Goal: Task Accomplishment & Management: Manage account settings

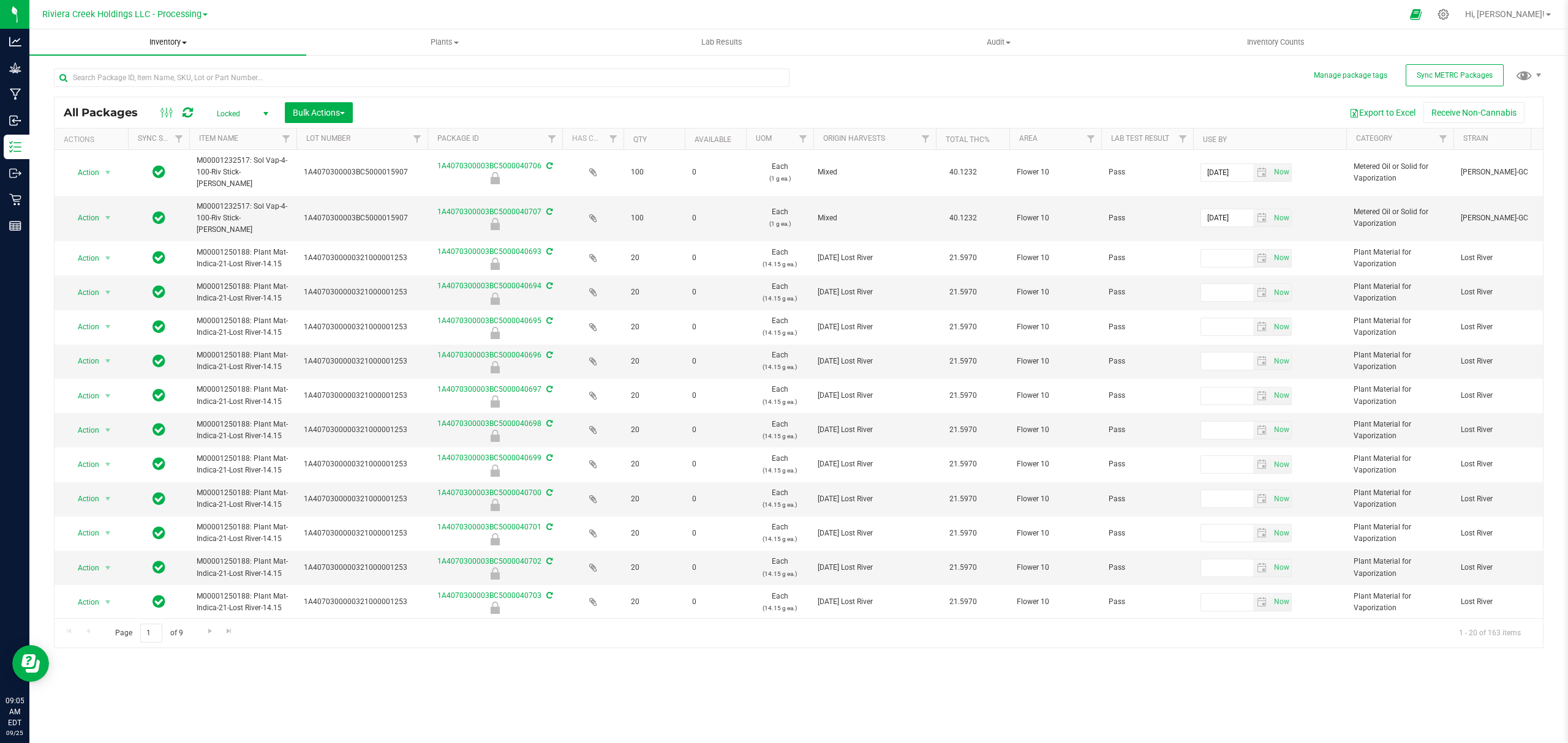
click at [170, 33] on uib-tab-heading "Inventory All packages All inventory Waste log Create inventory" at bounding box center [167, 42] width 277 height 26
click at [106, 145] on span "From bill of materials" at bounding box center [84, 147] width 111 height 11
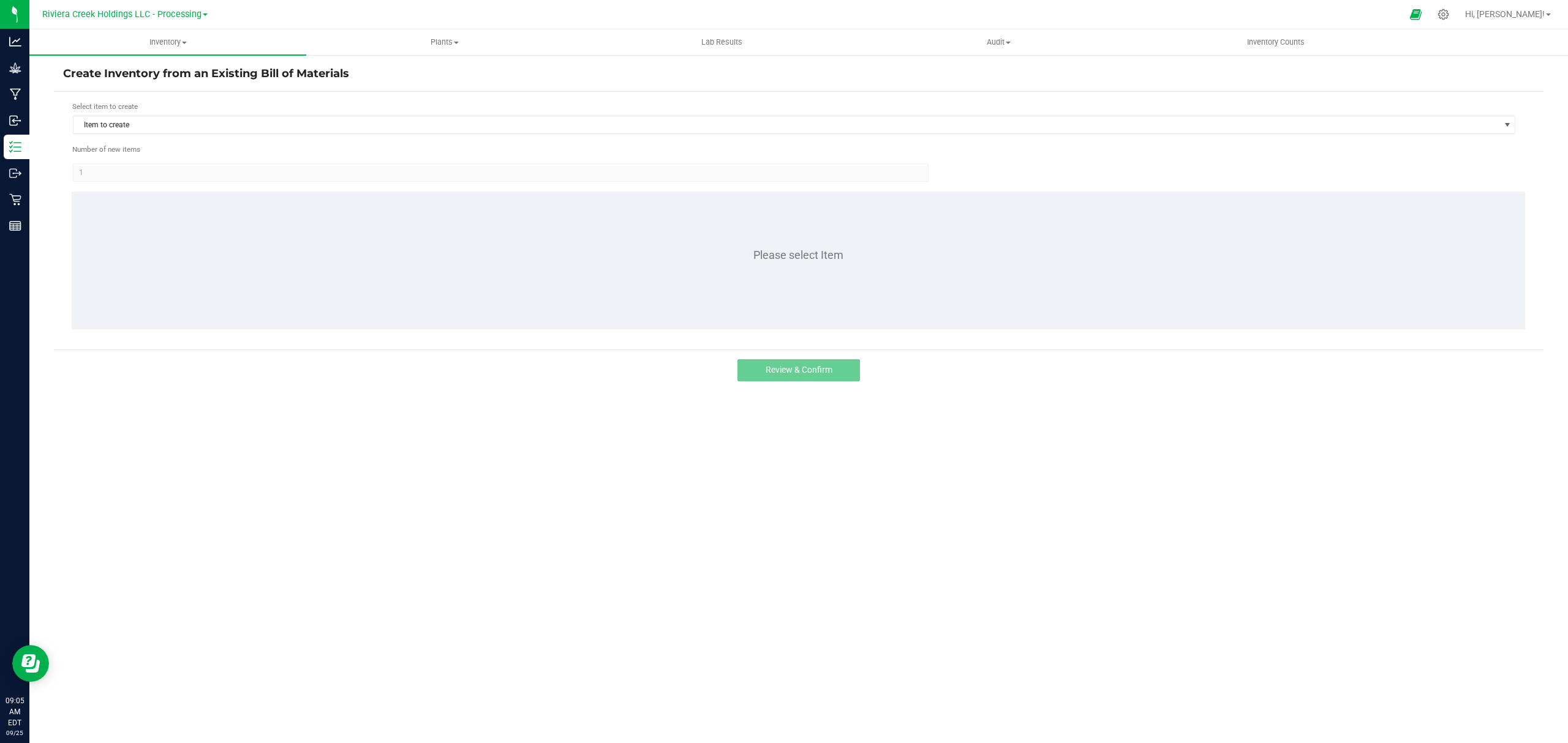
click at [155, 112] on div "Select item to create Item to create" at bounding box center [794, 118] width 1444 height 34
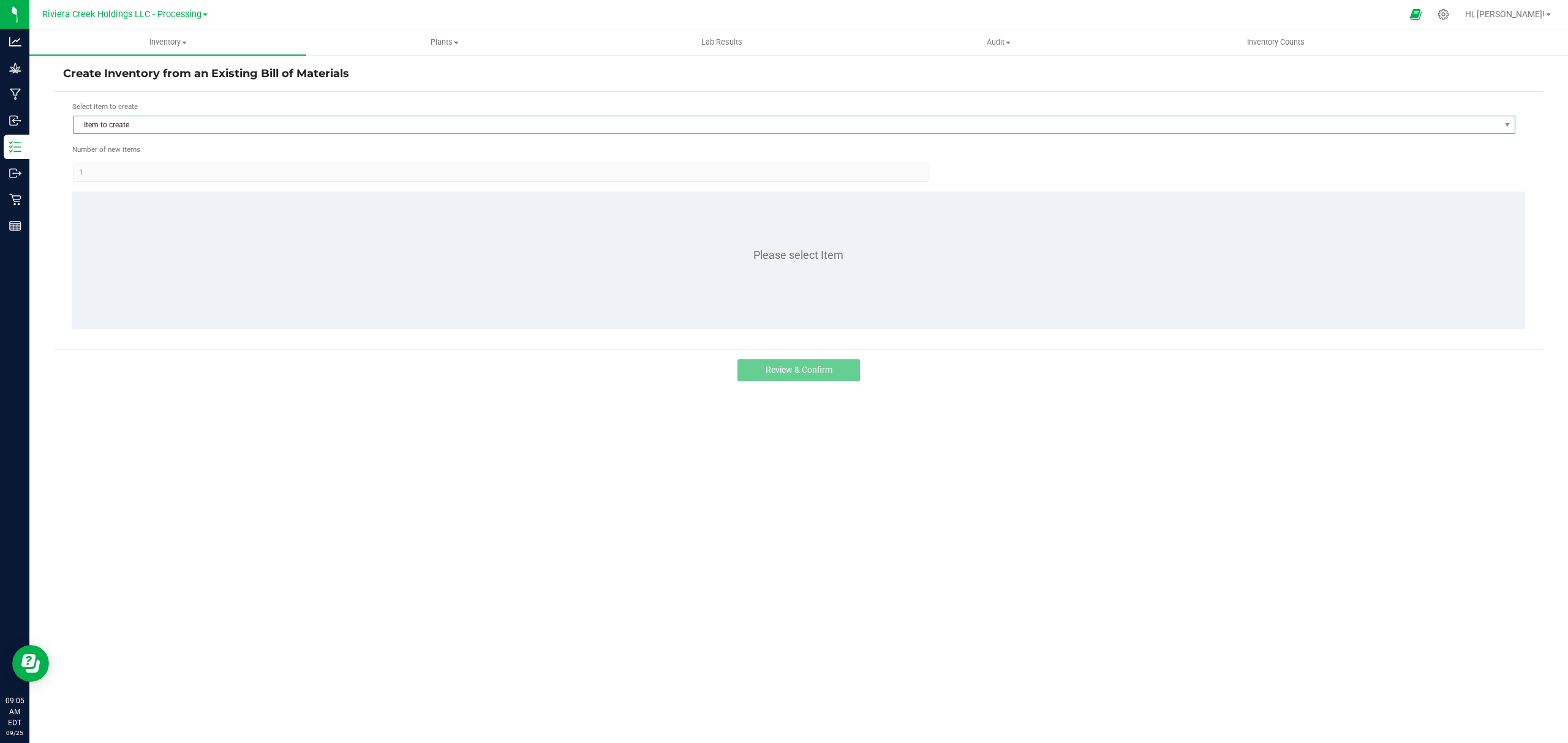
click at [169, 133] on span "Item to create" at bounding box center [786, 124] width 1426 height 17
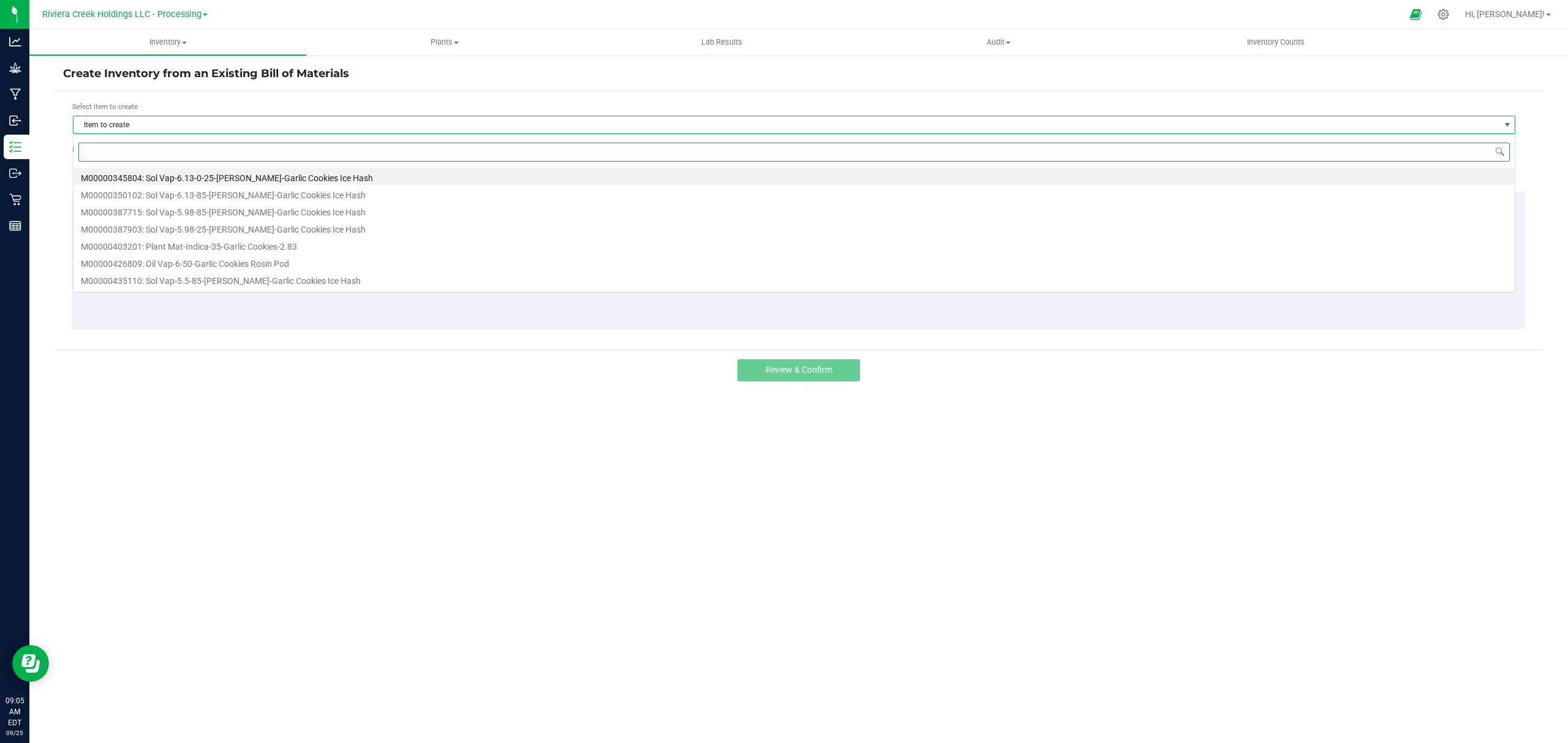
scroll to position [18, 1443]
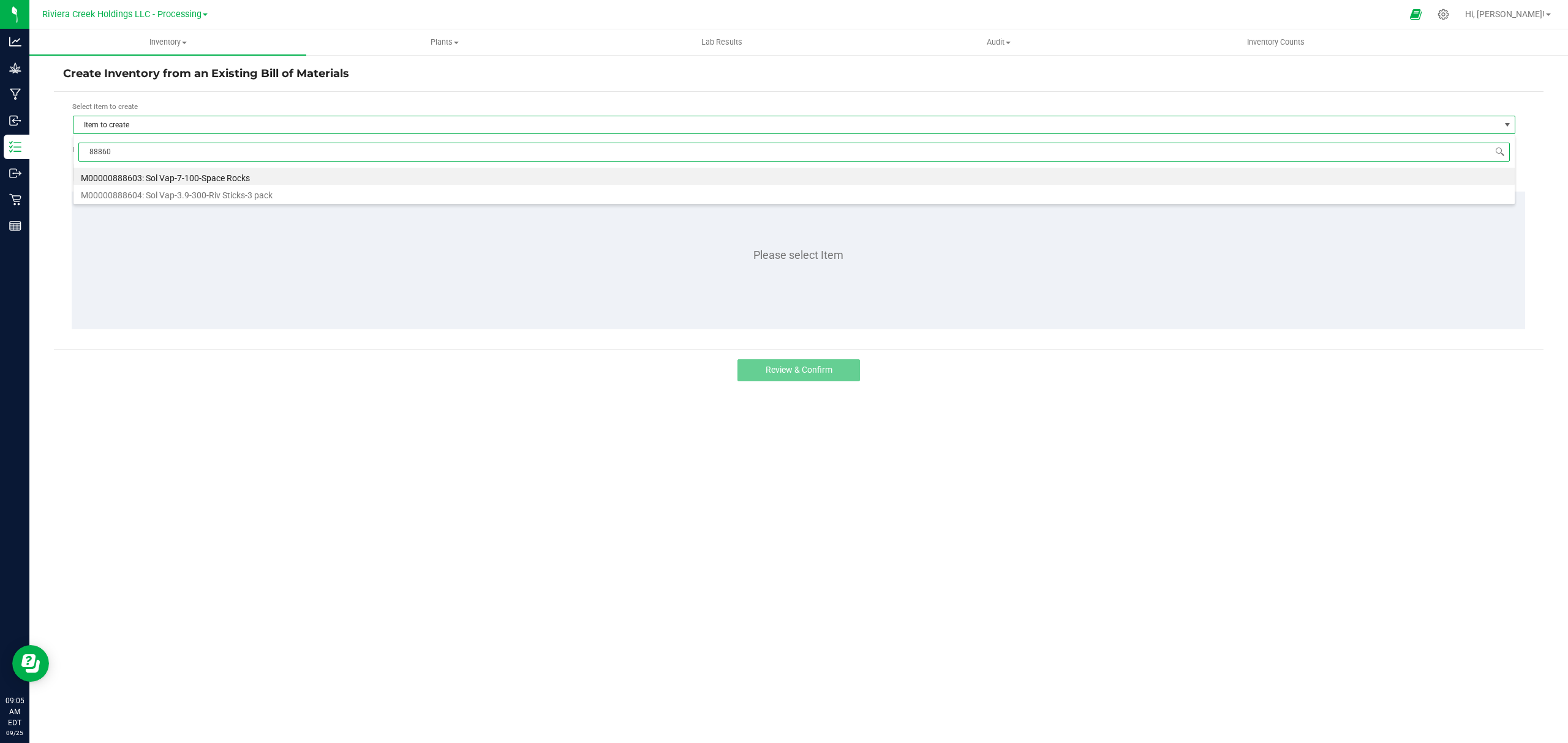
type input "888603"
click at [191, 173] on li "M00000888603: Sol Vap-7-100-Space Rocks" at bounding box center [793, 176] width 1441 height 17
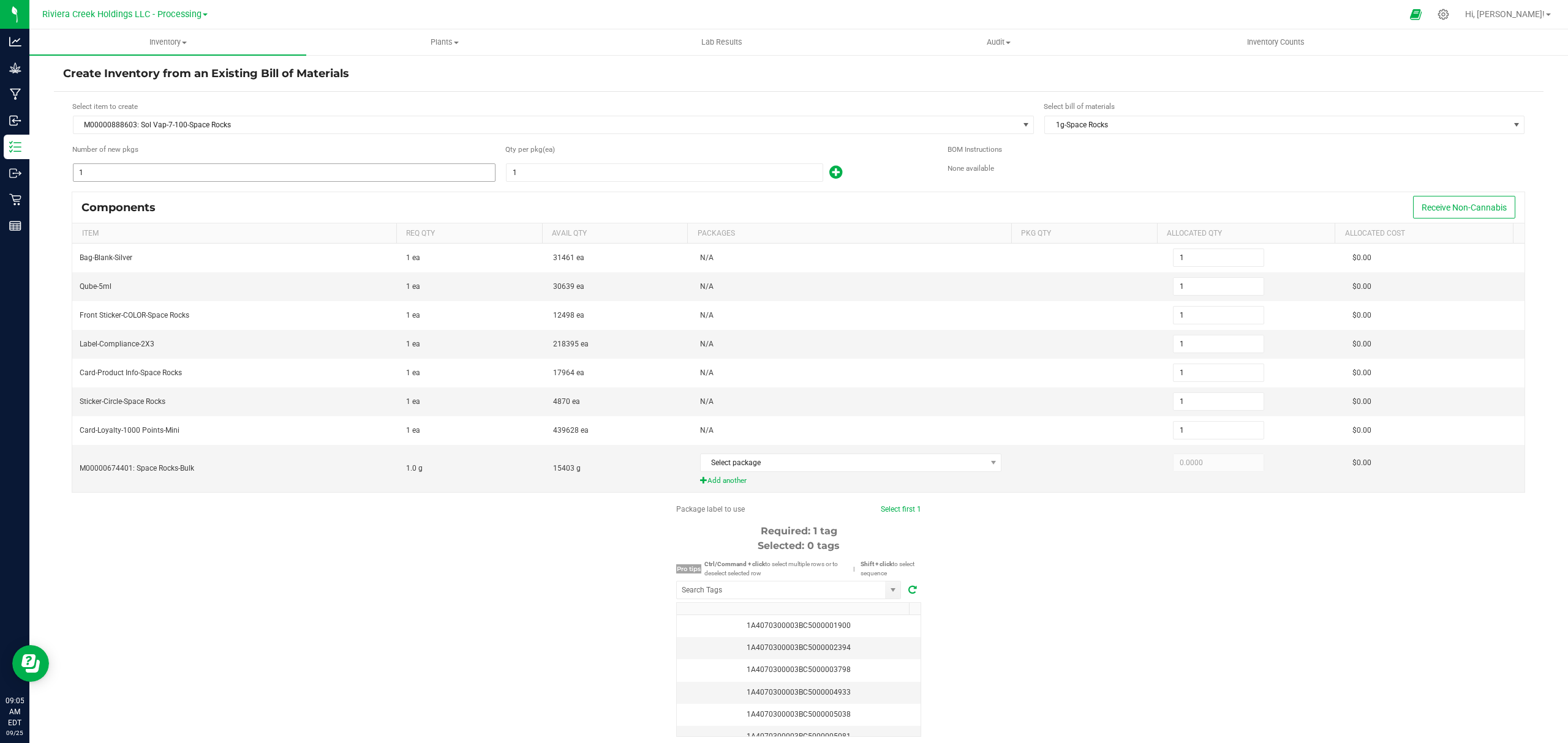
click at [207, 177] on input "1" at bounding box center [283, 173] width 421 height 17
type input "5"
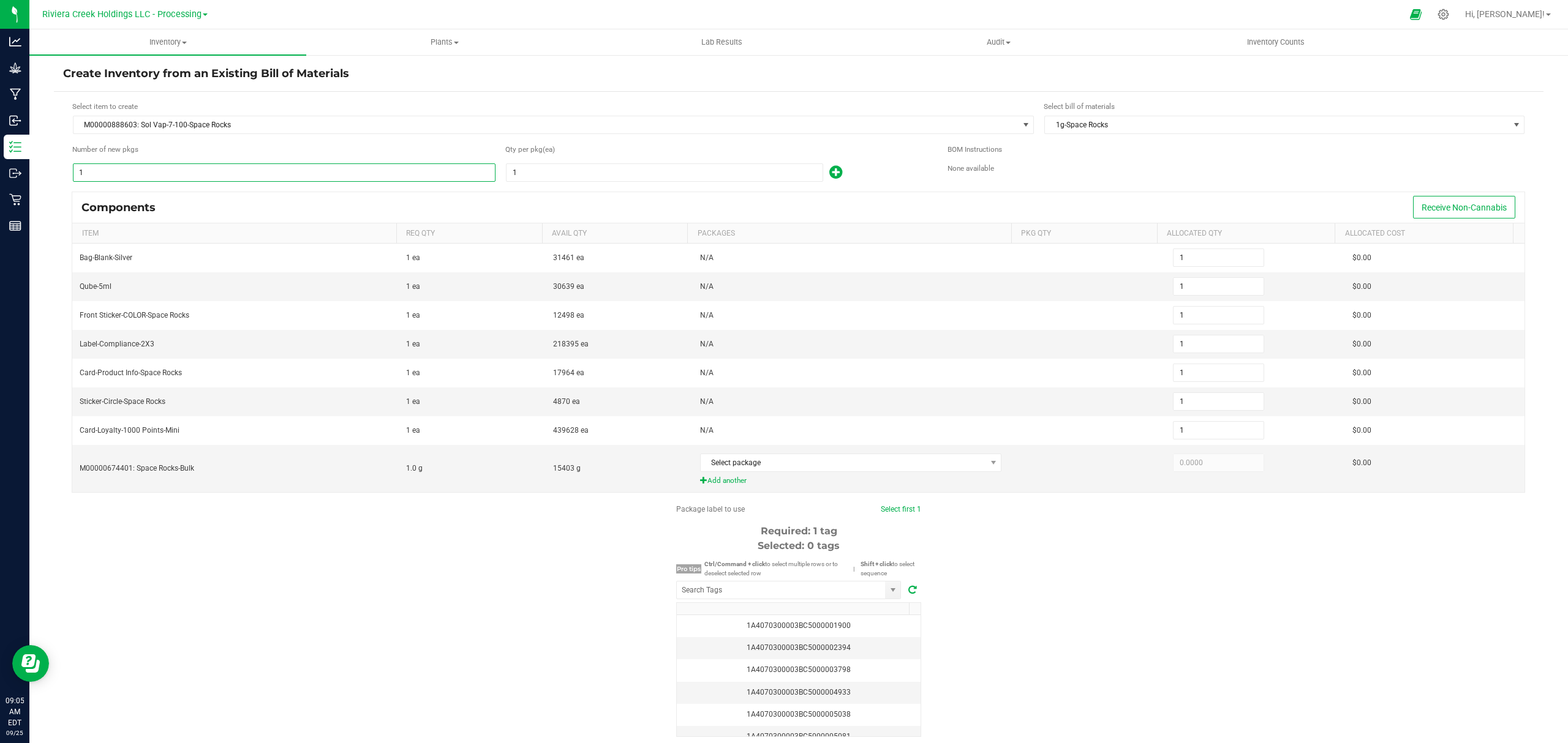
type input "5"
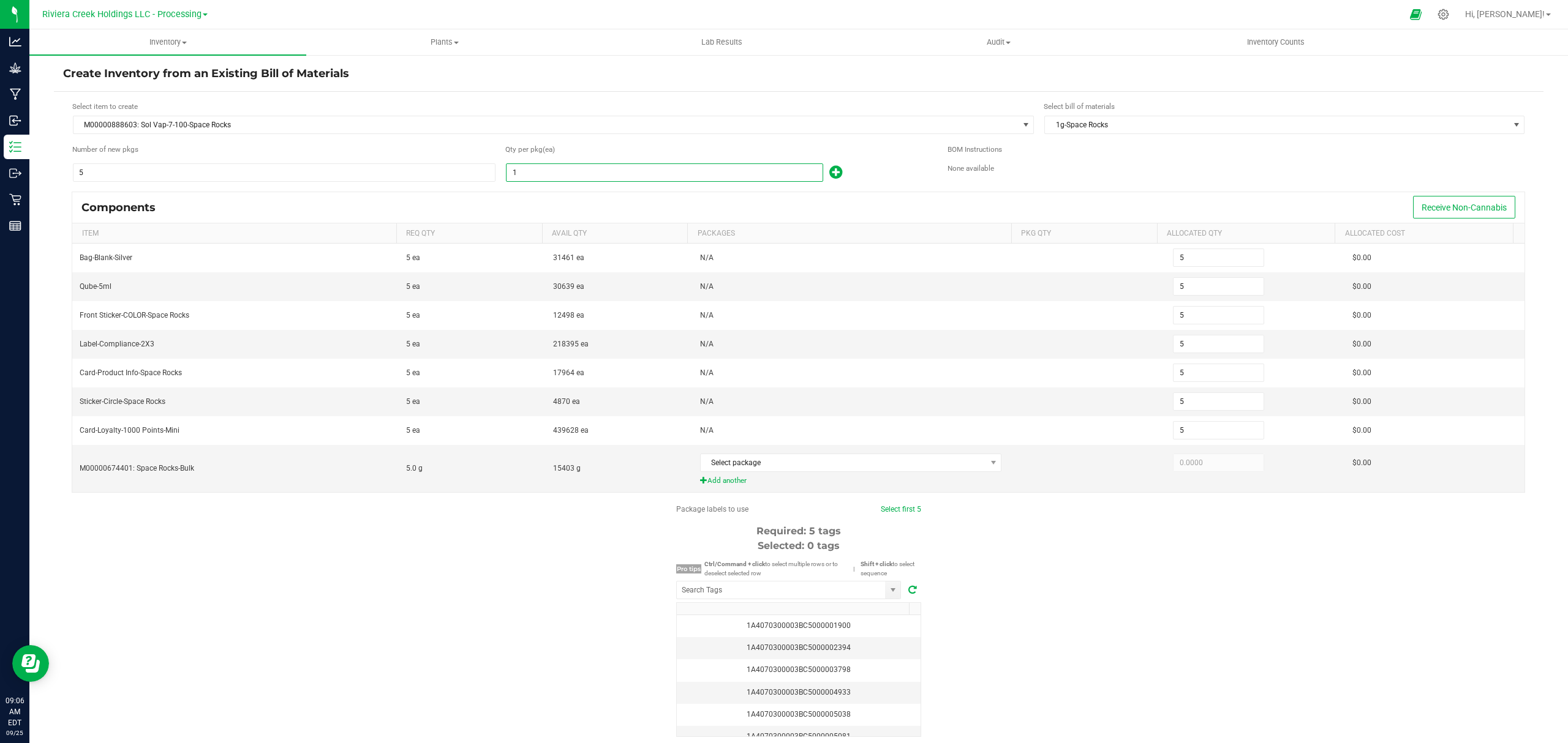
click at [591, 170] on input "1" at bounding box center [664, 173] width 316 height 17
type input "10"
type input "50"
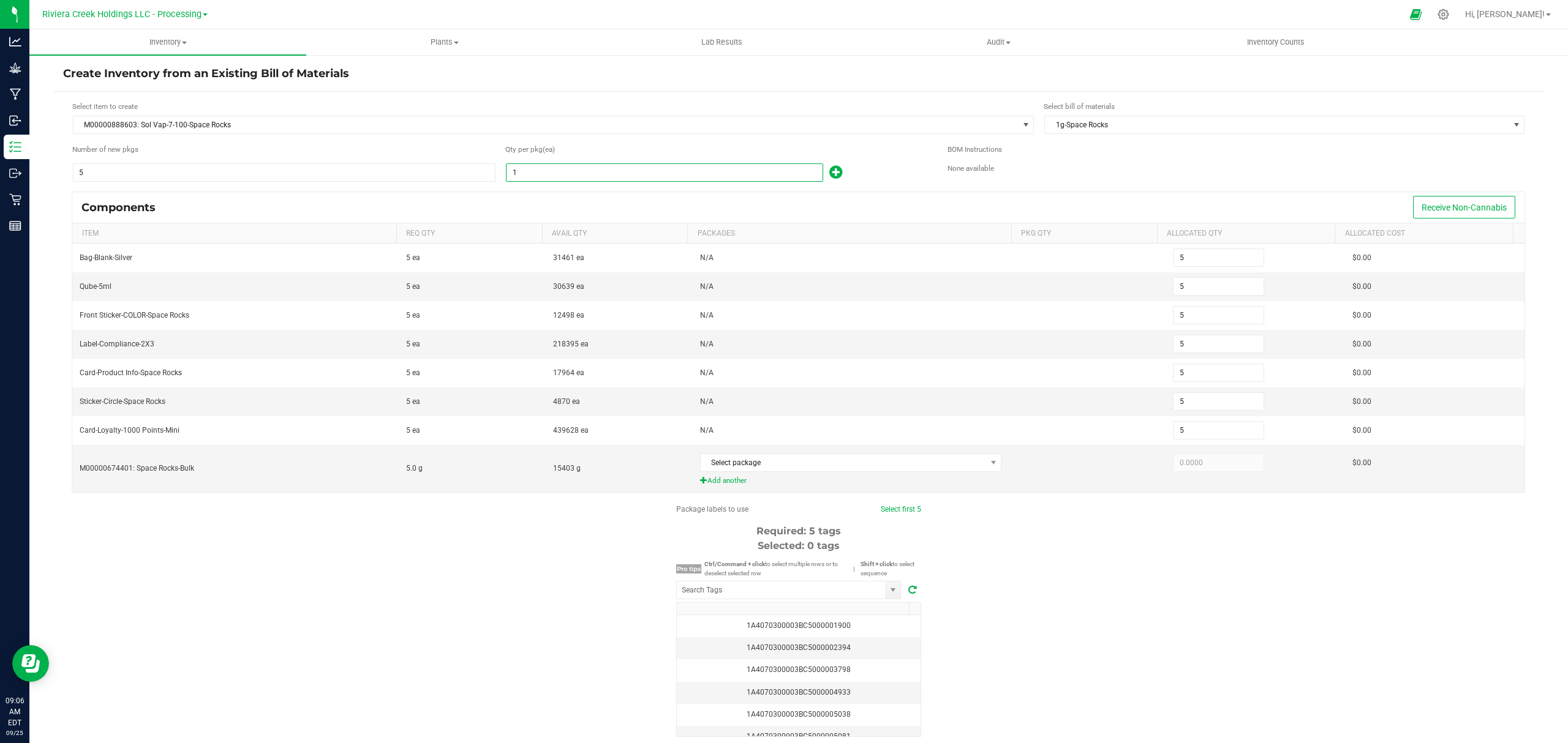
type input "50"
type input "100"
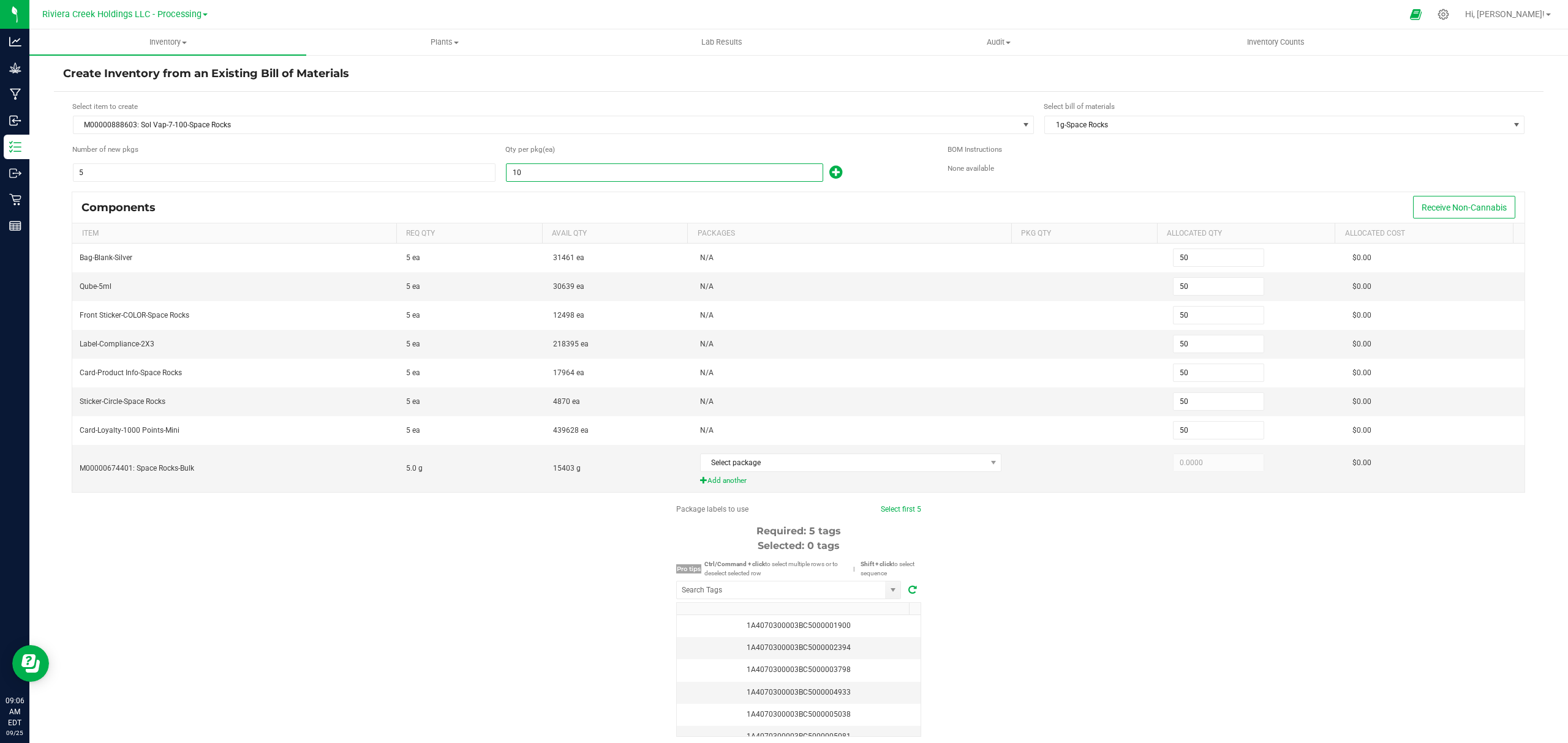
type input "500"
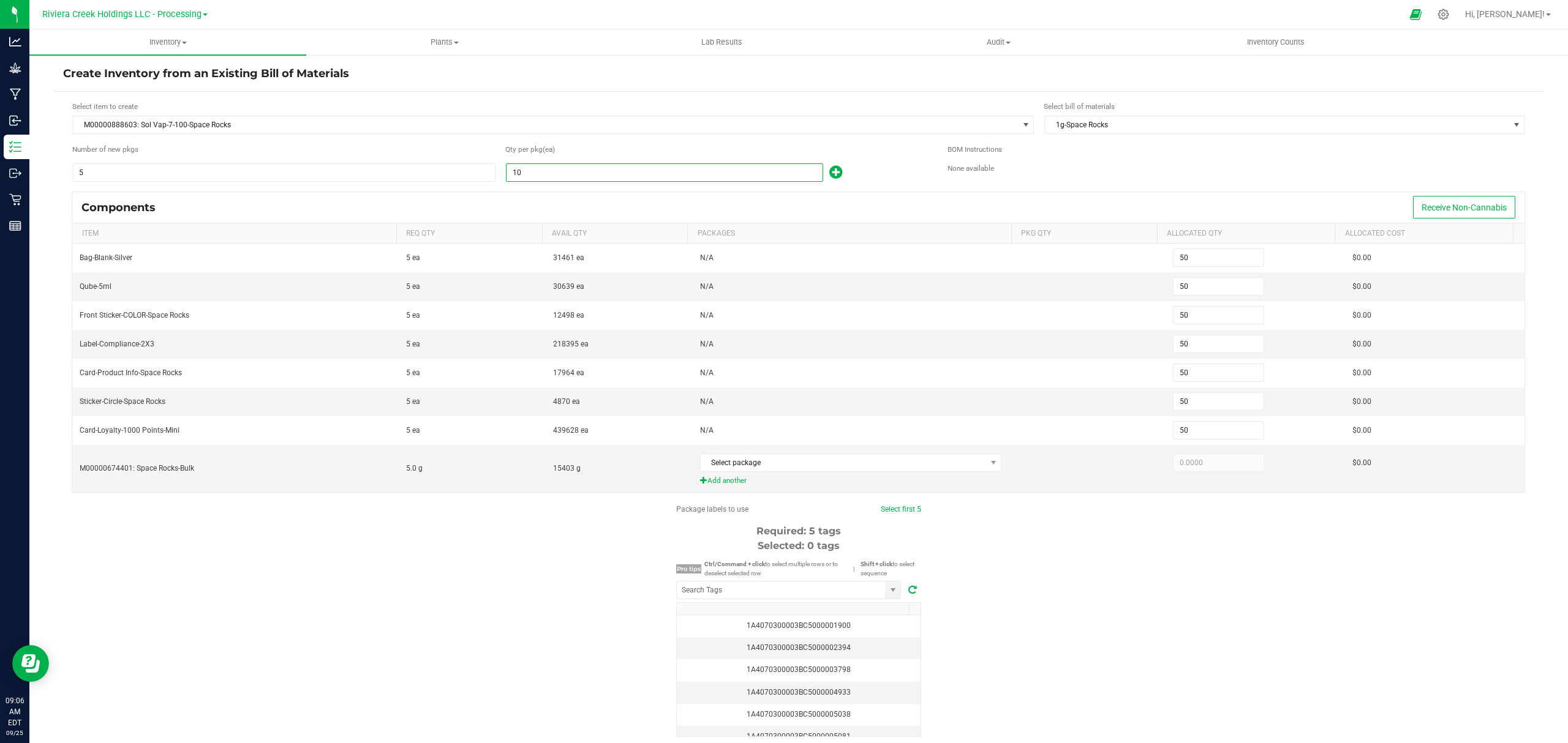
type input "500"
type input "100"
click at [752, 466] on span "Select package" at bounding box center [843, 463] width 286 height 17
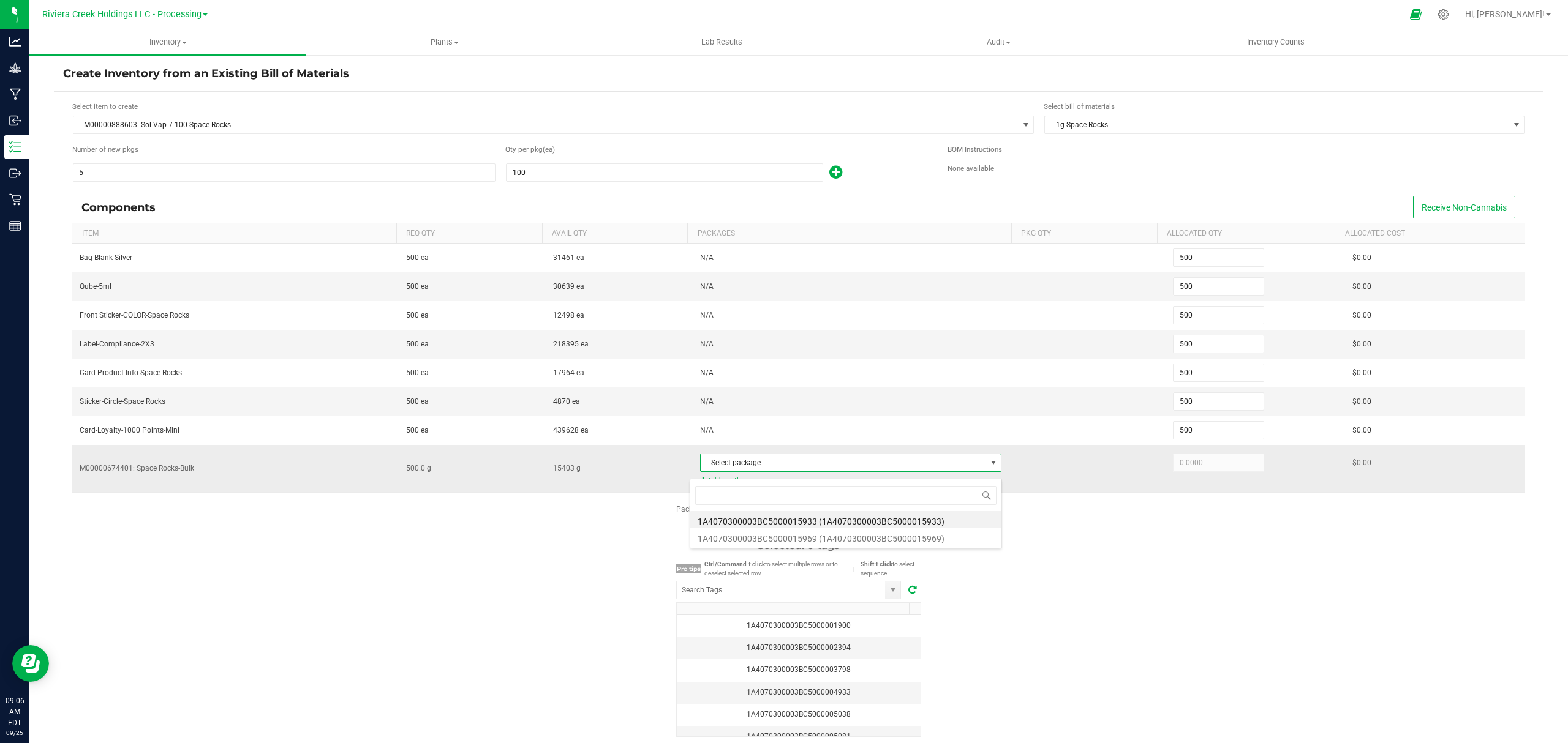
scroll to position [18, 296]
click at [824, 534] on li "1A4070300003BC5000015969 (1A4070300003BC5000015969)" at bounding box center [846, 537] width 311 height 17
type input "500.0000"
click at [1049, 592] on div "Package labels to use Select first 5 Required: 5 tags Selected: 0 tags Pro tips…" at bounding box center [798, 621] width 1490 height 234
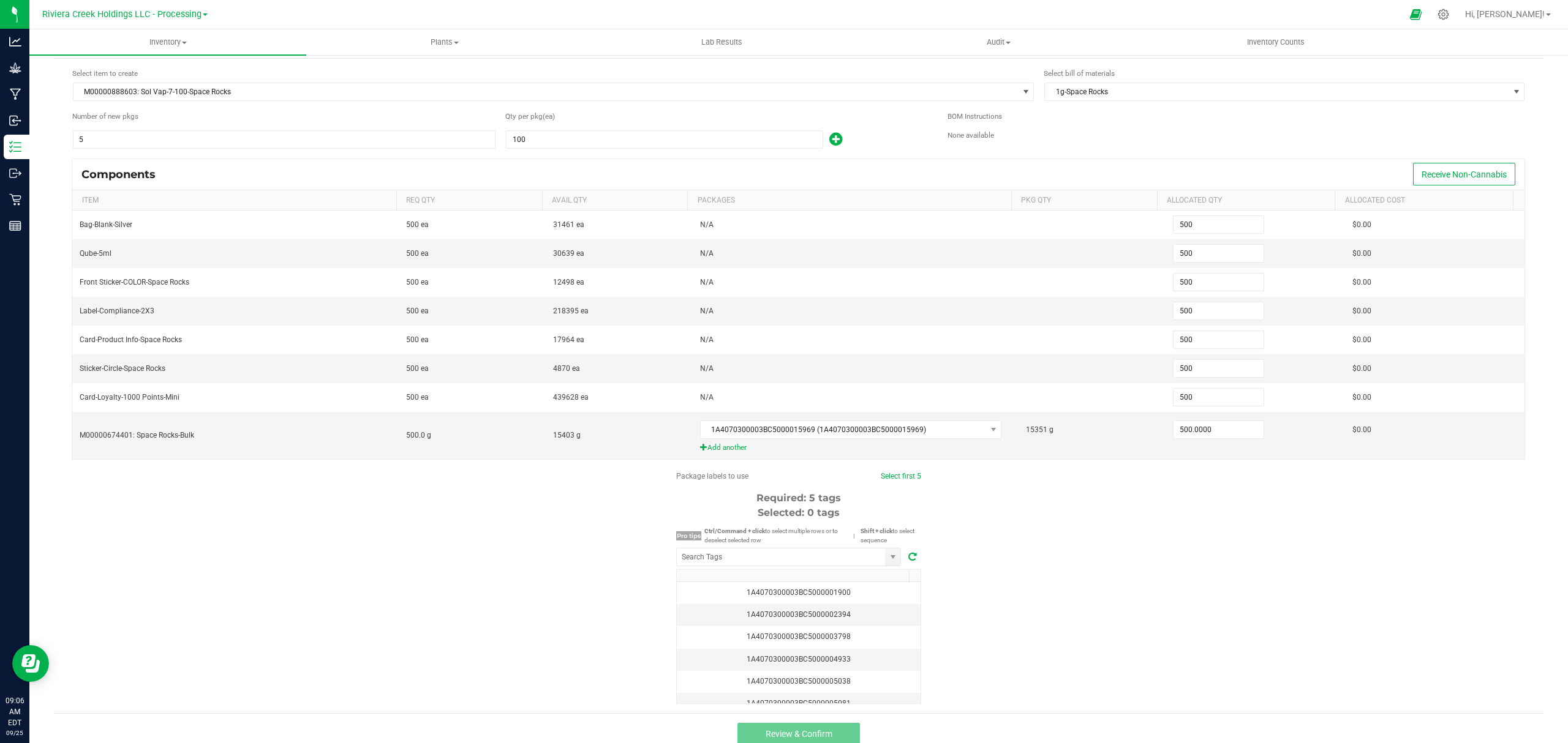
scroll to position [51, 0]
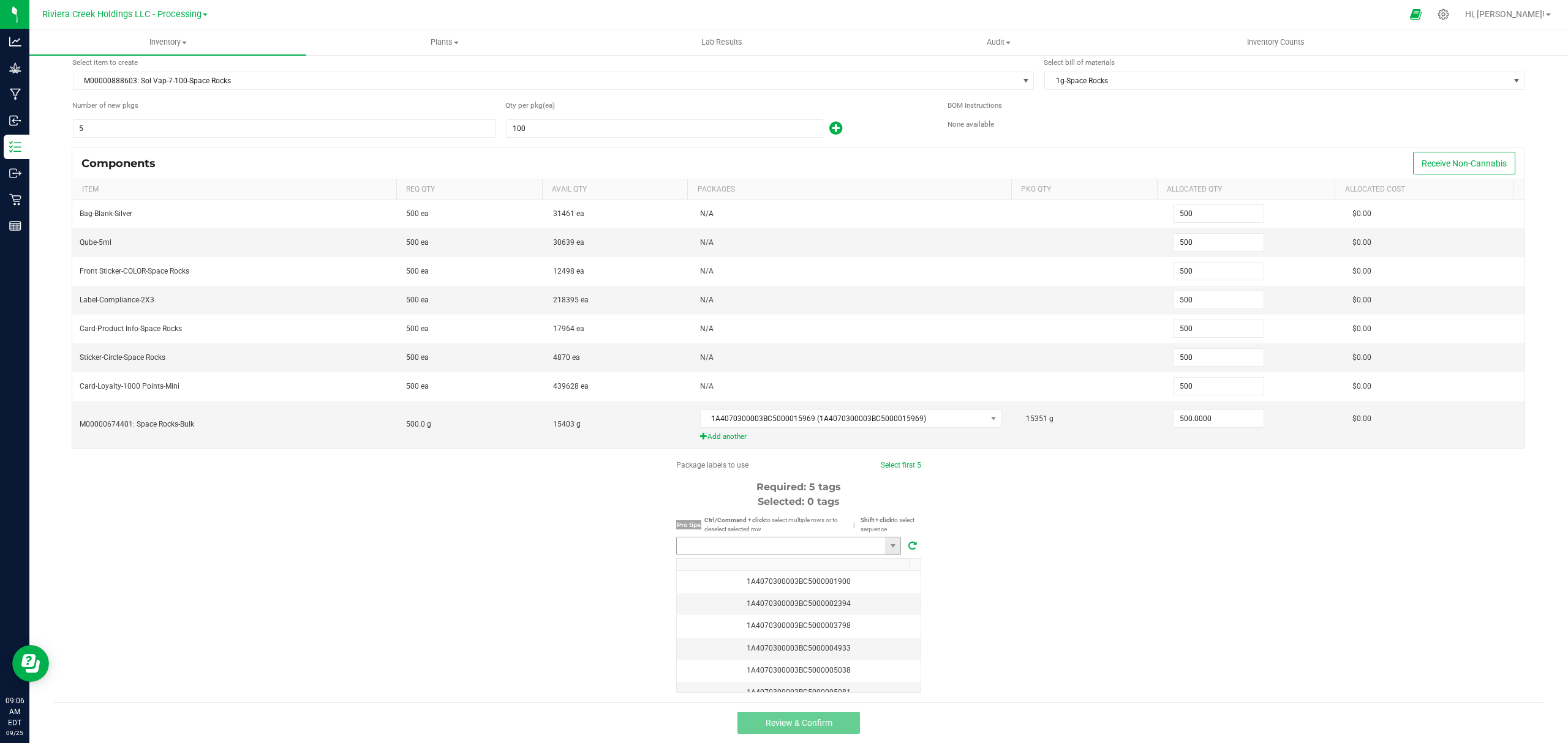
click at [819, 547] on input "NO DATA FOUND" at bounding box center [781, 546] width 208 height 17
click at [782, 569] on li "1A4070300003BC5000040708" at bounding box center [782, 568] width 224 height 21
type input "1A4070300003BC5000040708"
click at [898, 461] on link "Select first 5" at bounding box center [896, 465] width 41 height 8
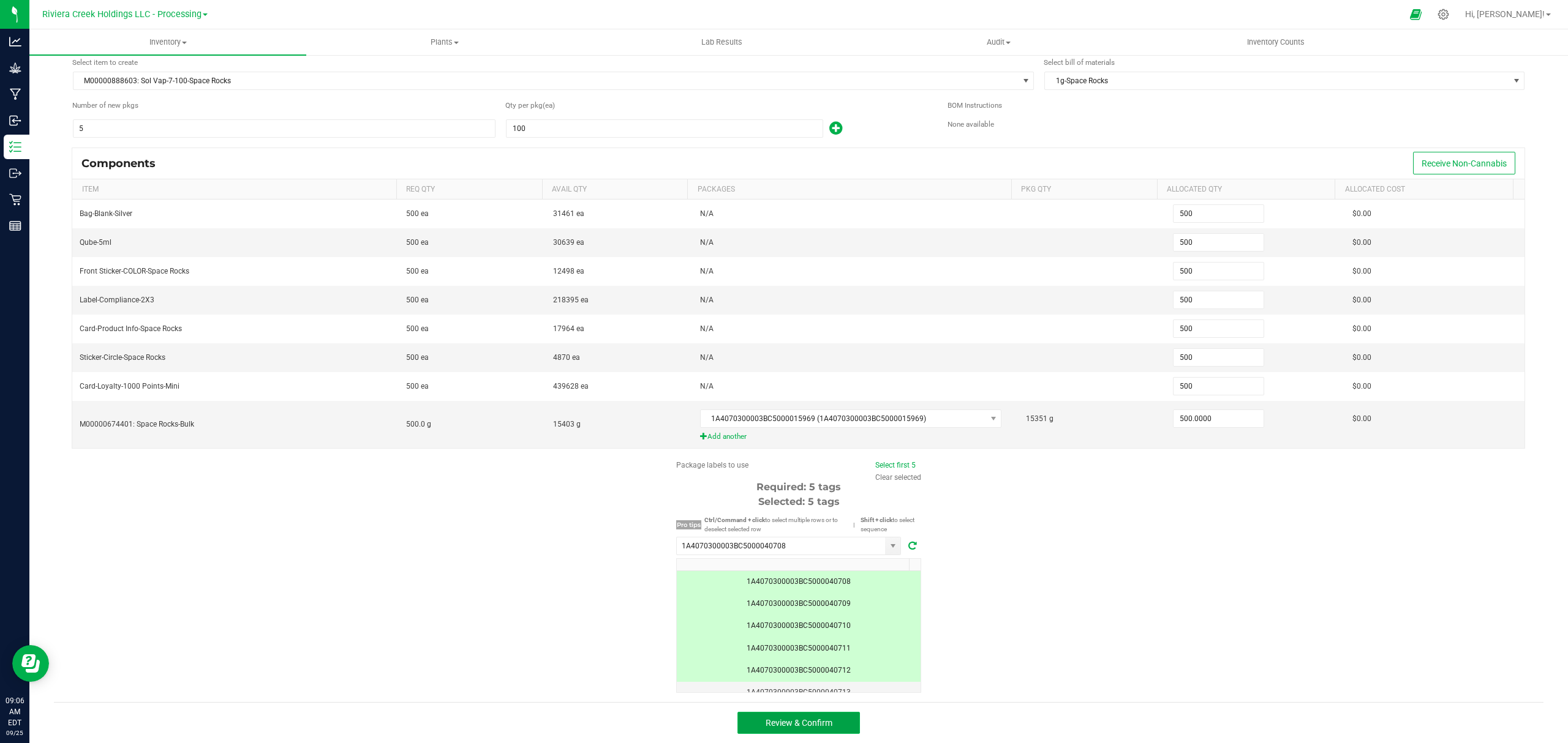
click at [814, 723] on span "Review & Confirm" at bounding box center [798, 723] width 67 height 10
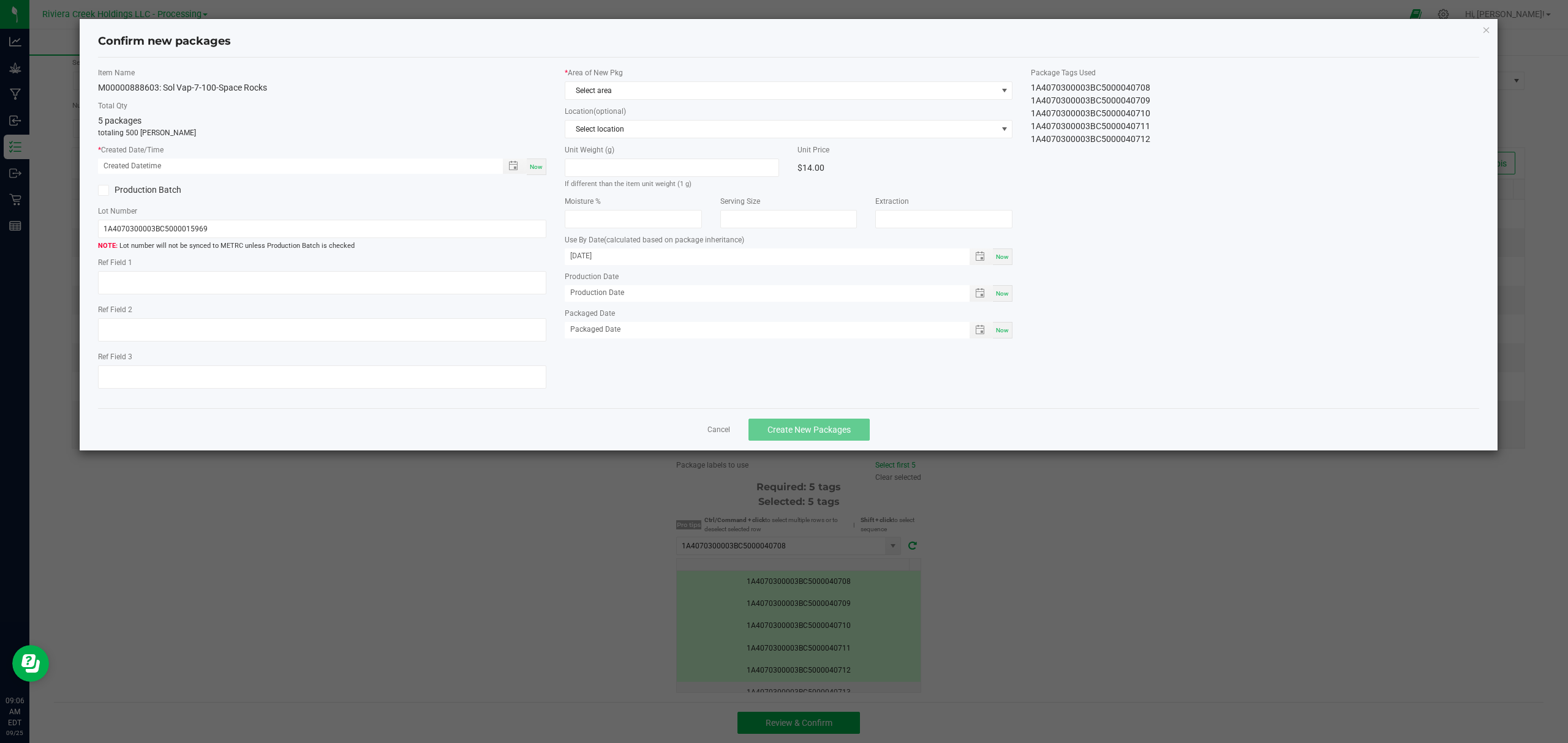
click at [534, 171] on div "Now" at bounding box center [537, 167] width 20 height 17
type input "[DATE] 09:06 AM"
click at [610, 102] on div "* Area of New Pkg Select area Location (optional) Select location Unit Weight (…" at bounding box center [789, 206] width 467 height 277
click at [617, 96] on span "Select area" at bounding box center [781, 90] width 432 height 17
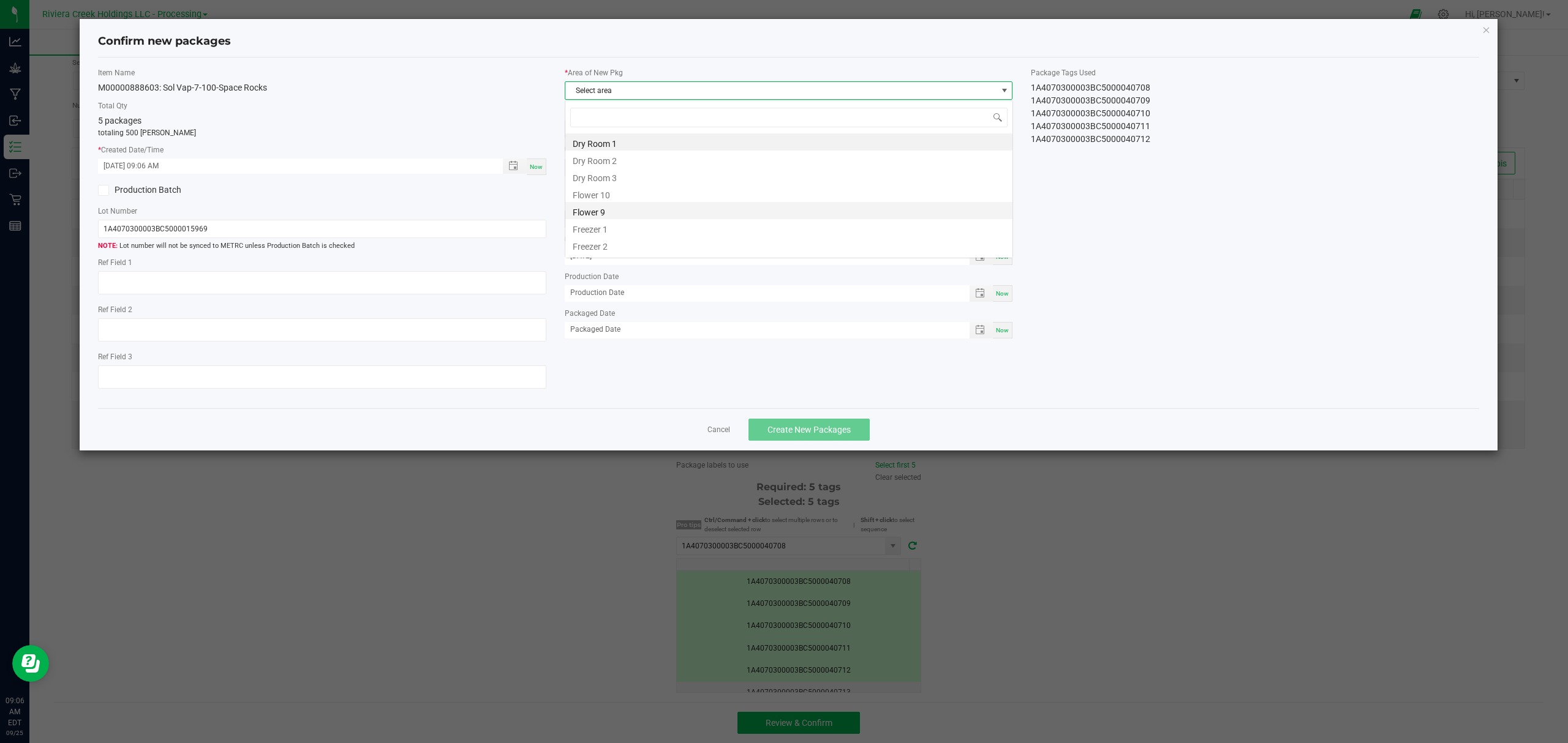
scroll to position [18, 447]
click at [614, 194] on li "Flower 10" at bounding box center [789, 193] width 447 height 17
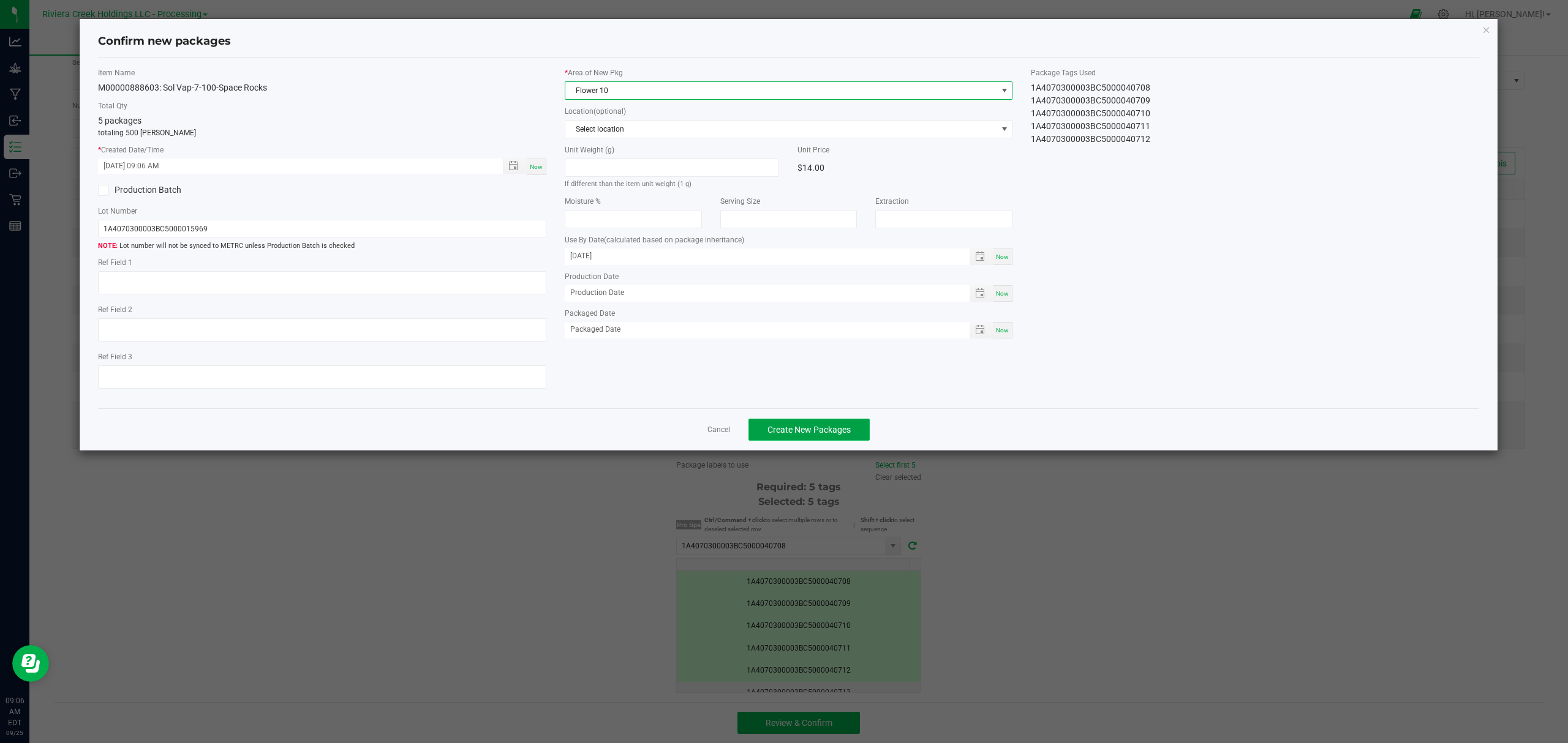
click at [777, 432] on span "Create New Packages" at bounding box center [809, 430] width 83 height 10
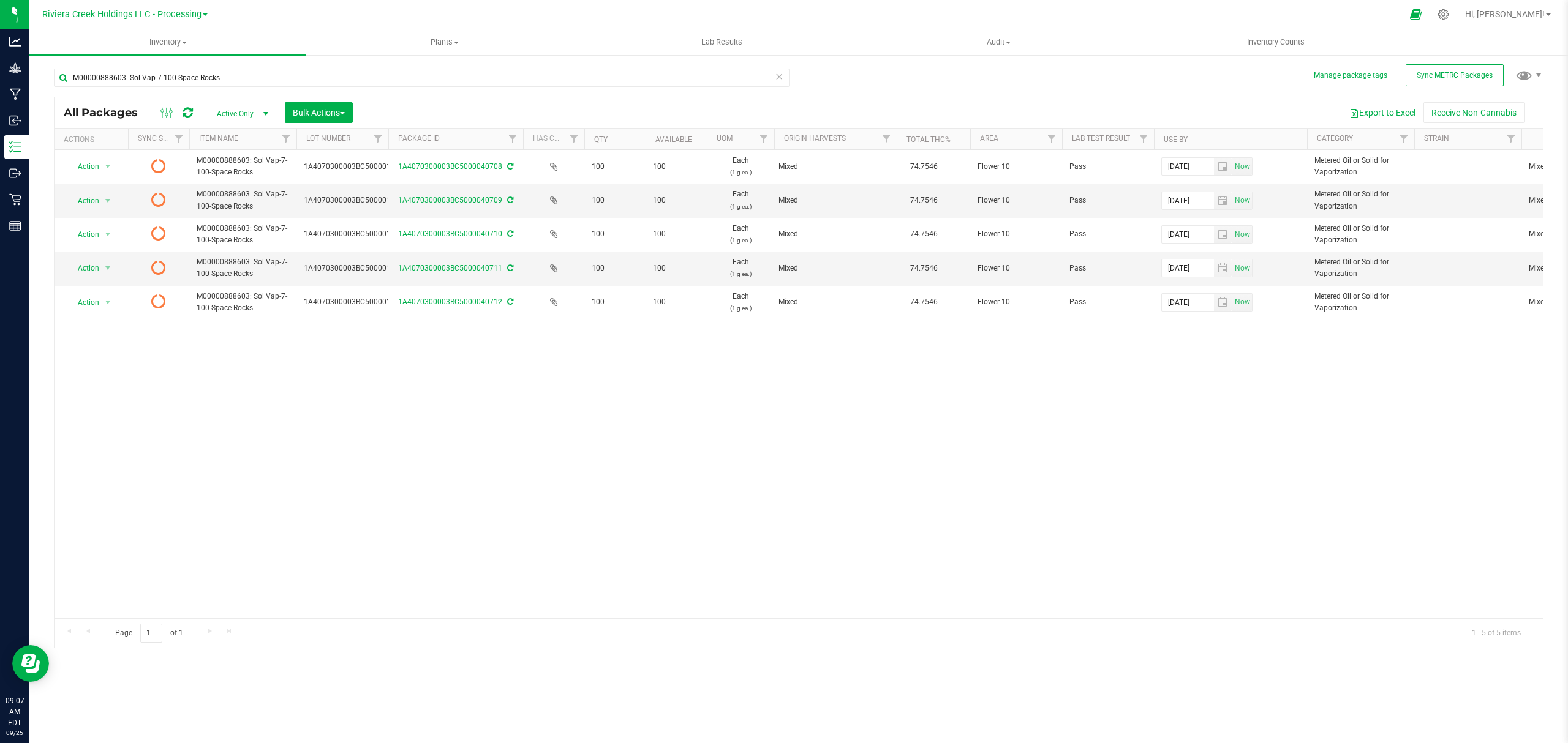
click at [186, 109] on icon at bounding box center [188, 112] width 11 height 12
click at [1266, 39] on span "Inventory Counts" at bounding box center [1276, 42] width 90 height 11
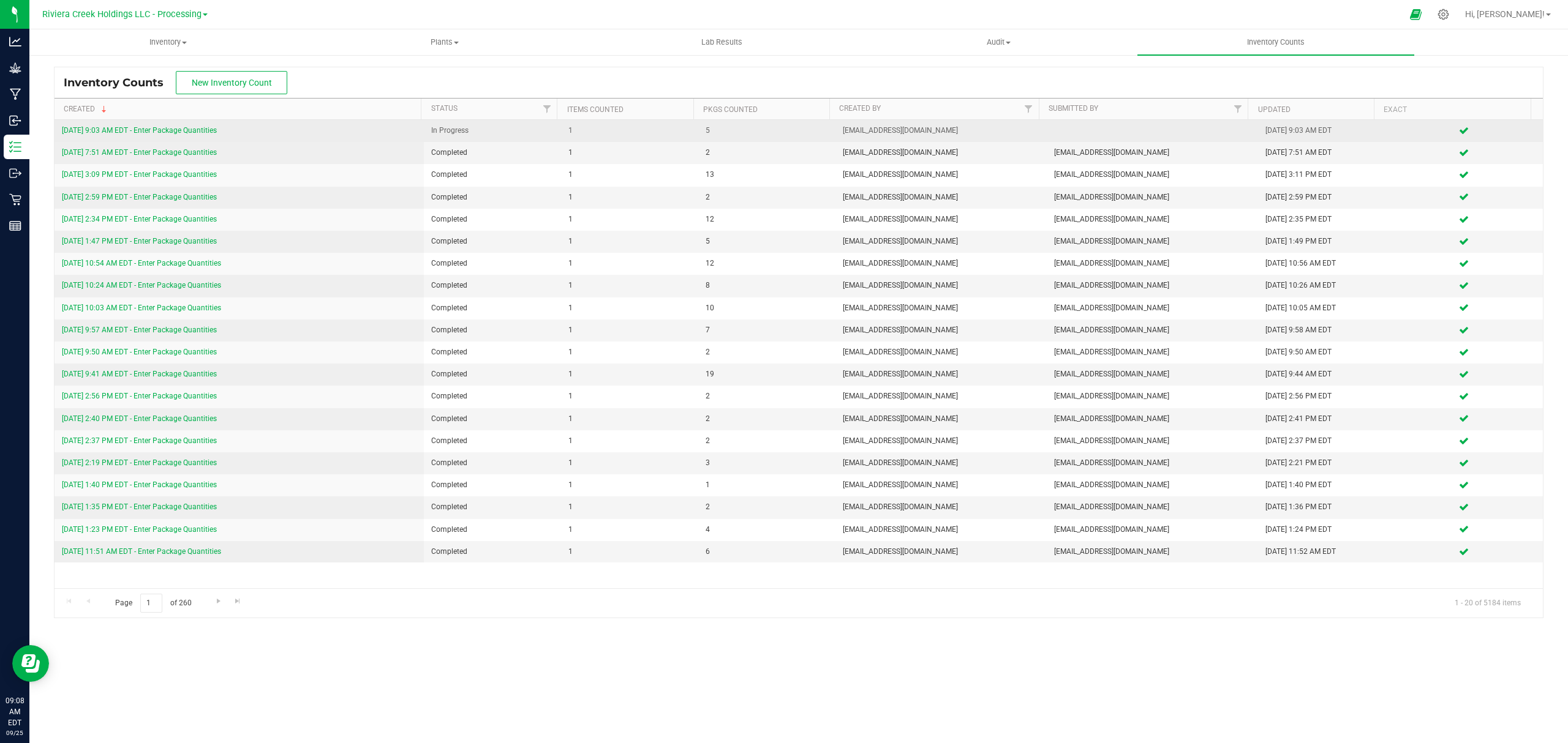
click at [209, 129] on link "[DATE] 9:03 AM EDT - Enter Package Quantities" at bounding box center [139, 130] width 155 height 8
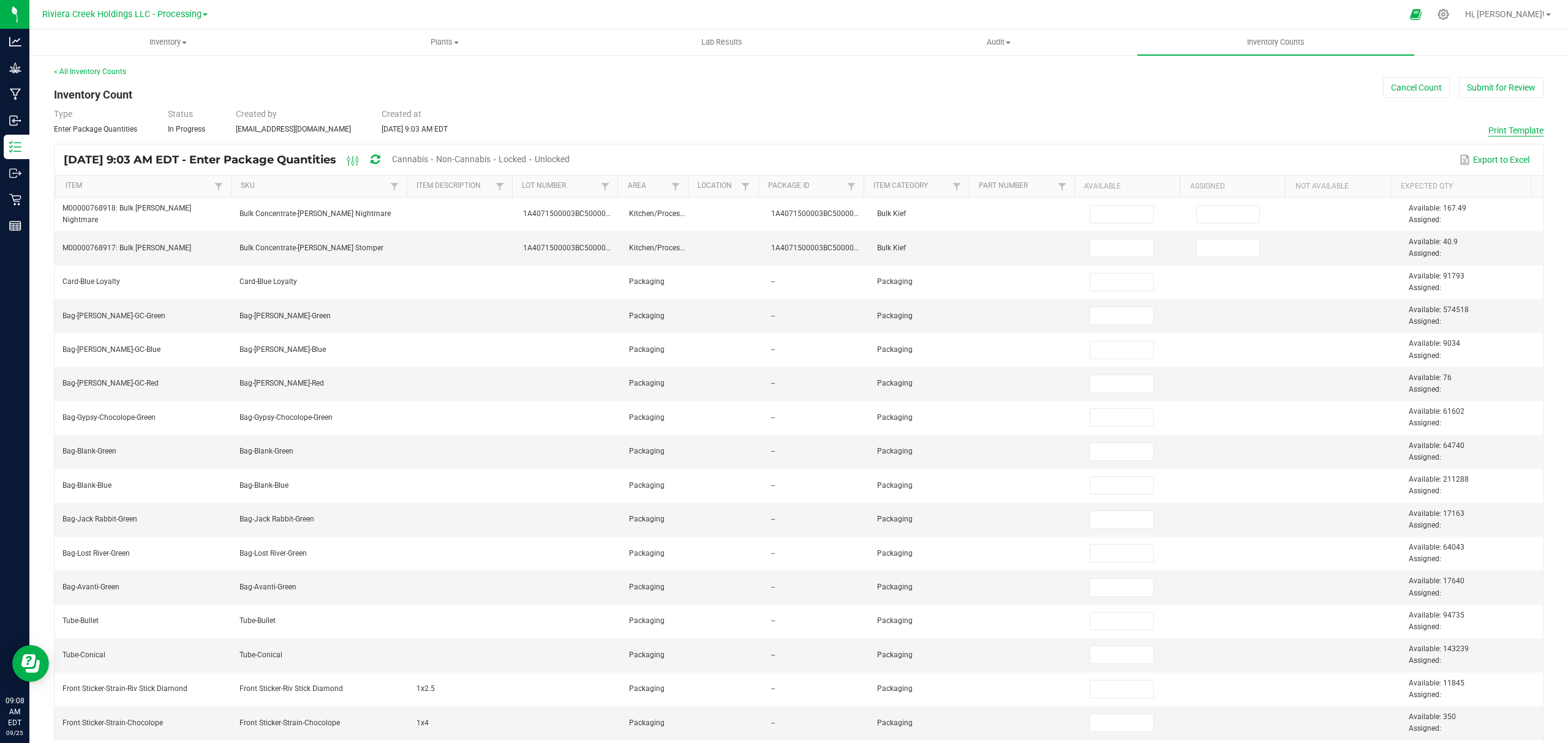
type input "100"
type input "0"
type input "100"
type input "0"
type input "100"
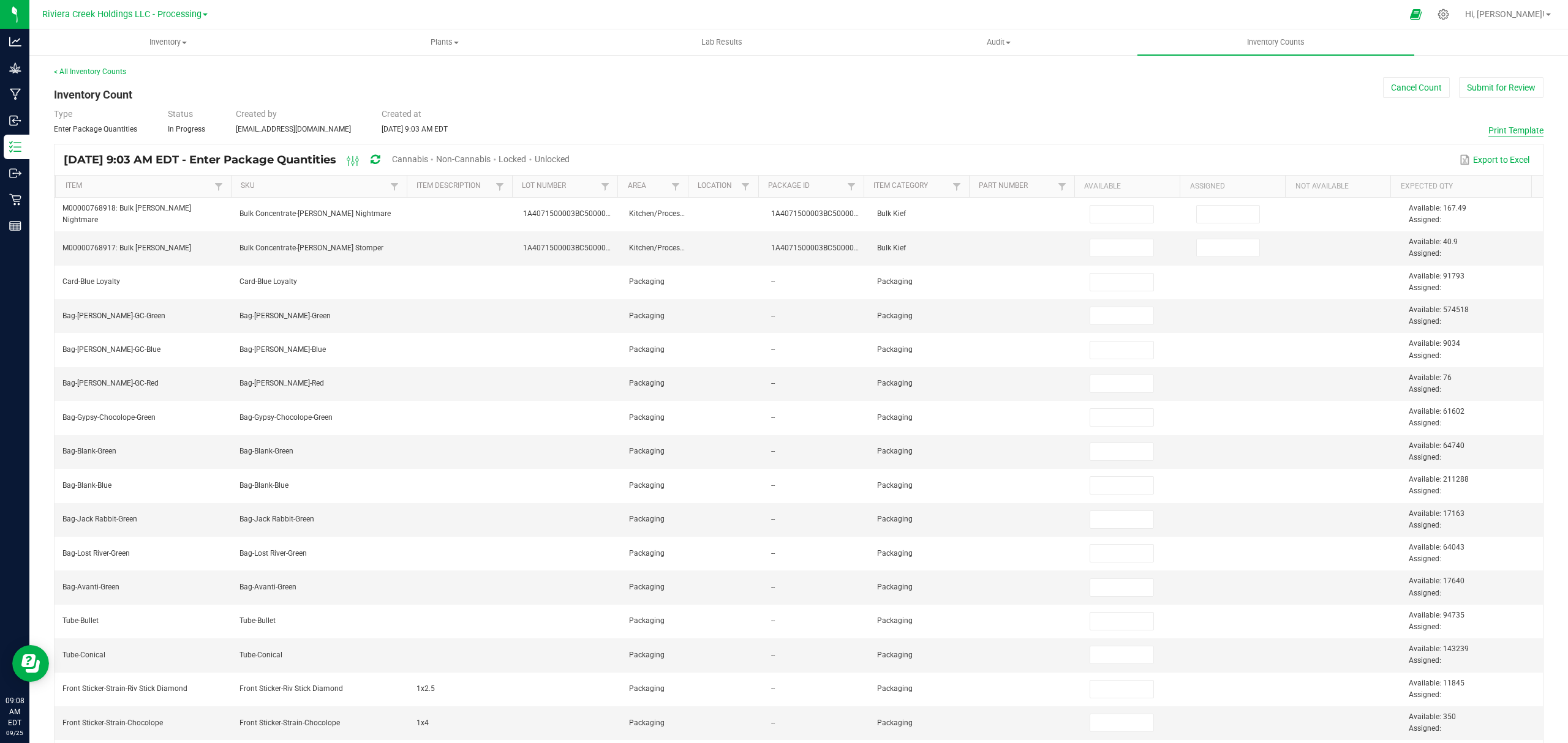
type input "100"
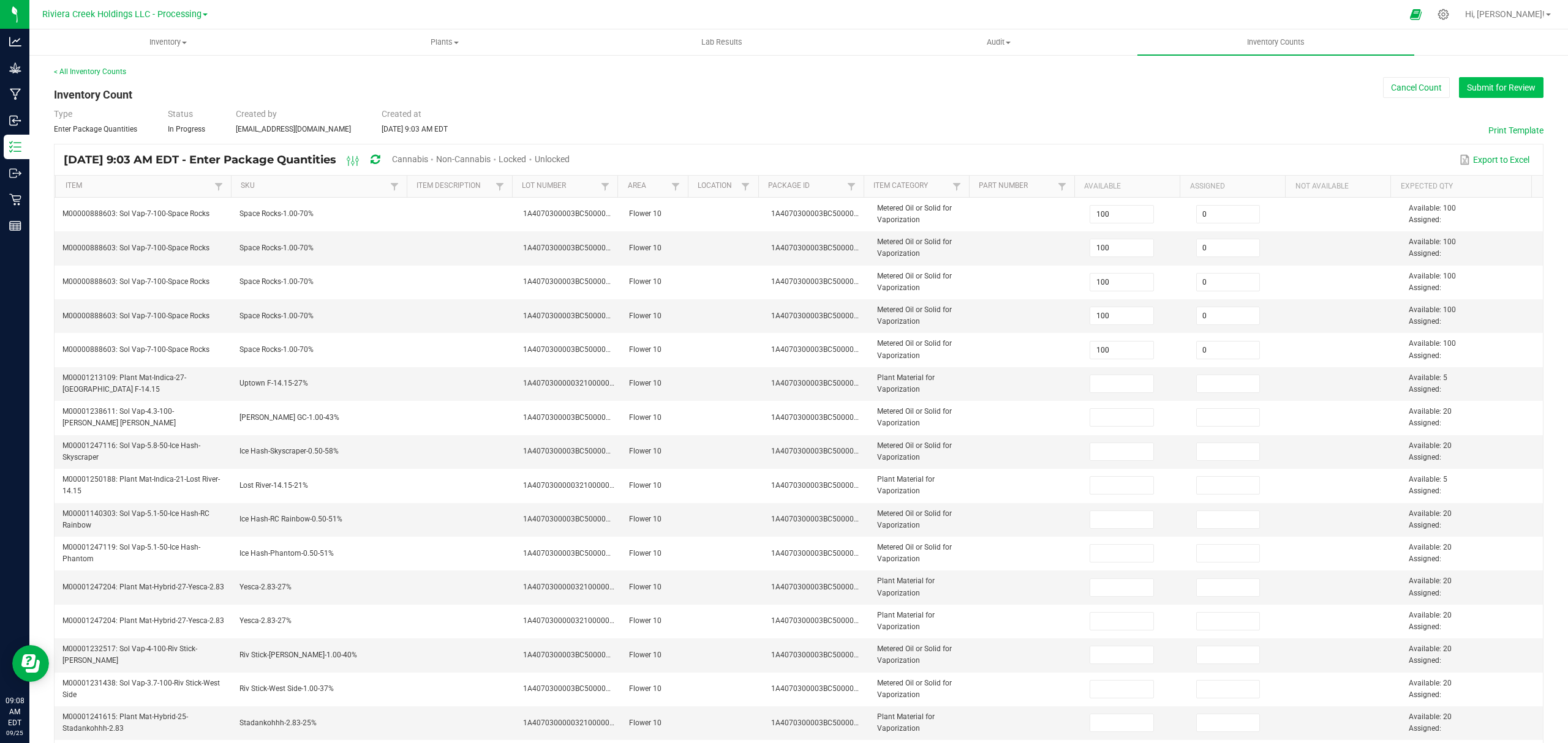
click at [1496, 88] on button "Submit for Review" at bounding box center [1501, 87] width 84 height 21
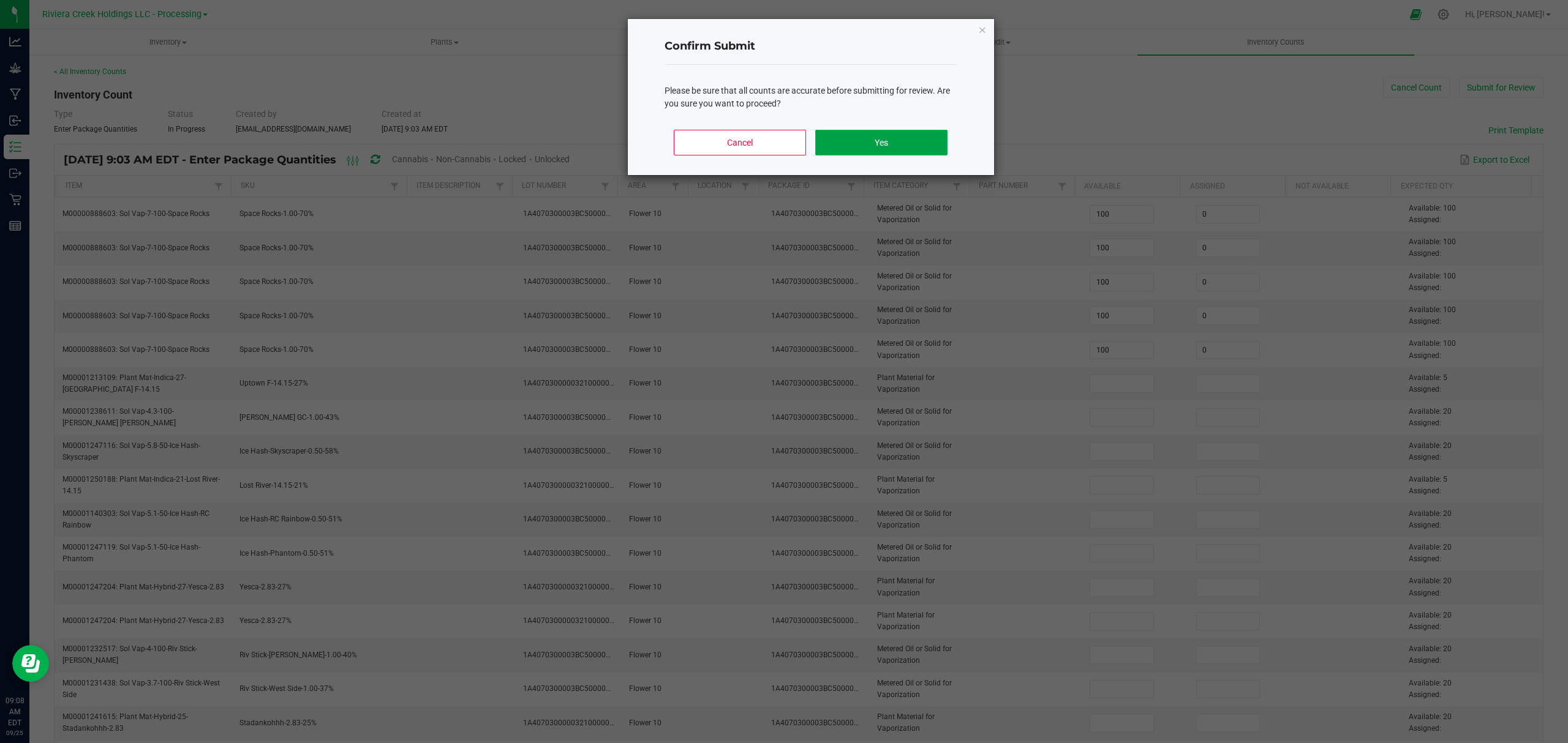
click at [900, 142] on button "Yes" at bounding box center [880, 142] width 132 height 26
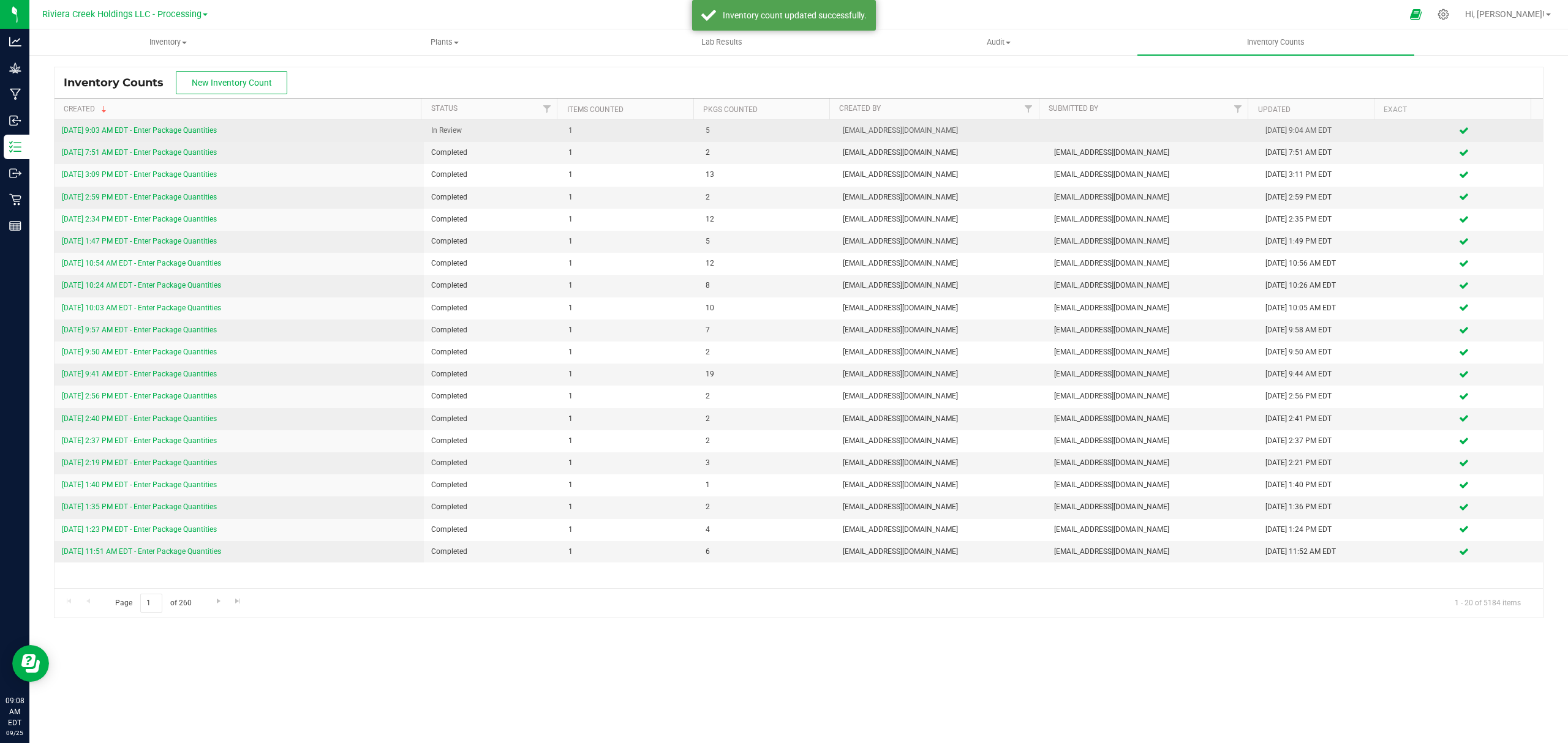
click at [199, 131] on link "[DATE] 9:03 AM EDT - Enter Package Quantities" at bounding box center [139, 130] width 155 height 8
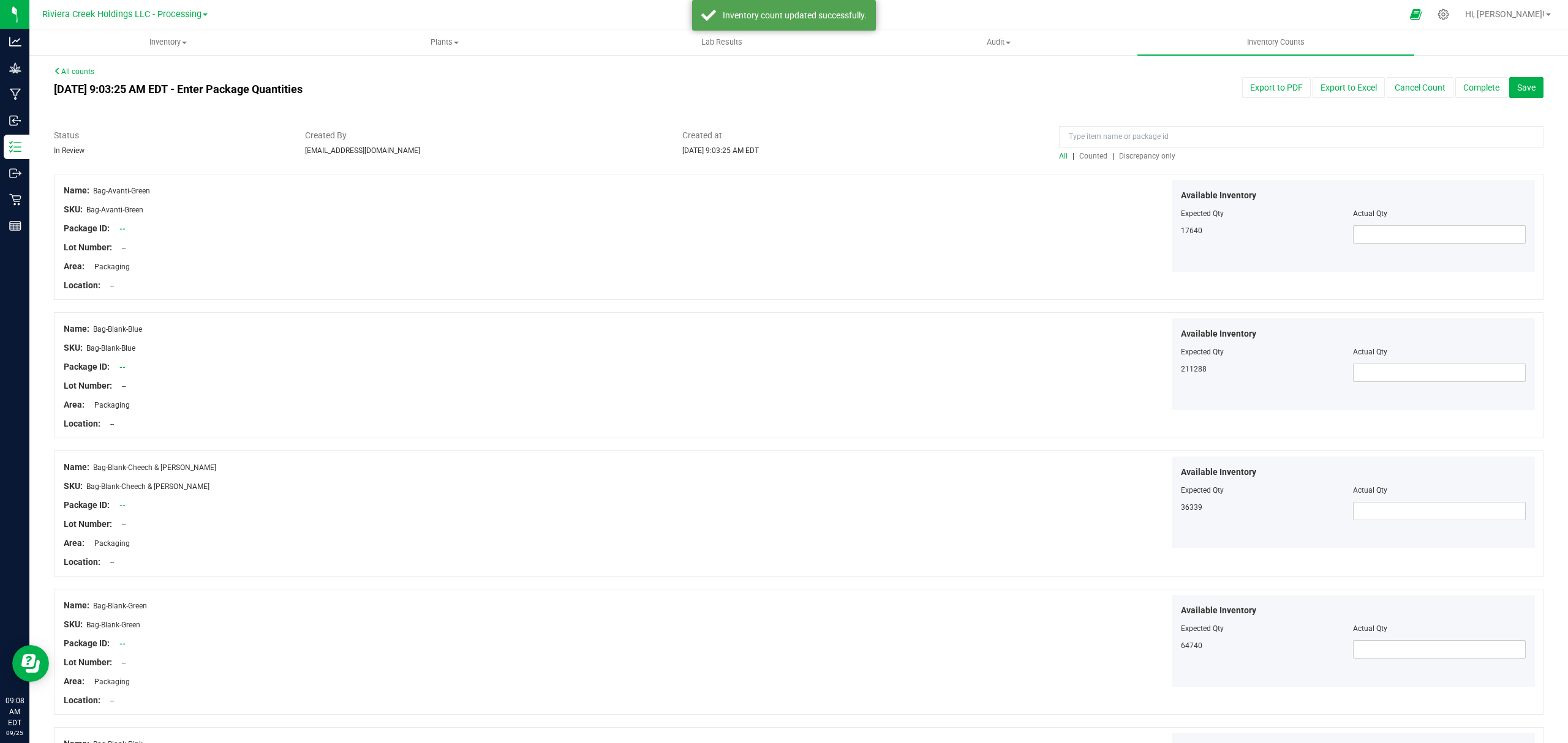
click at [1089, 155] on span "Counted" at bounding box center [1092, 155] width 28 height 8
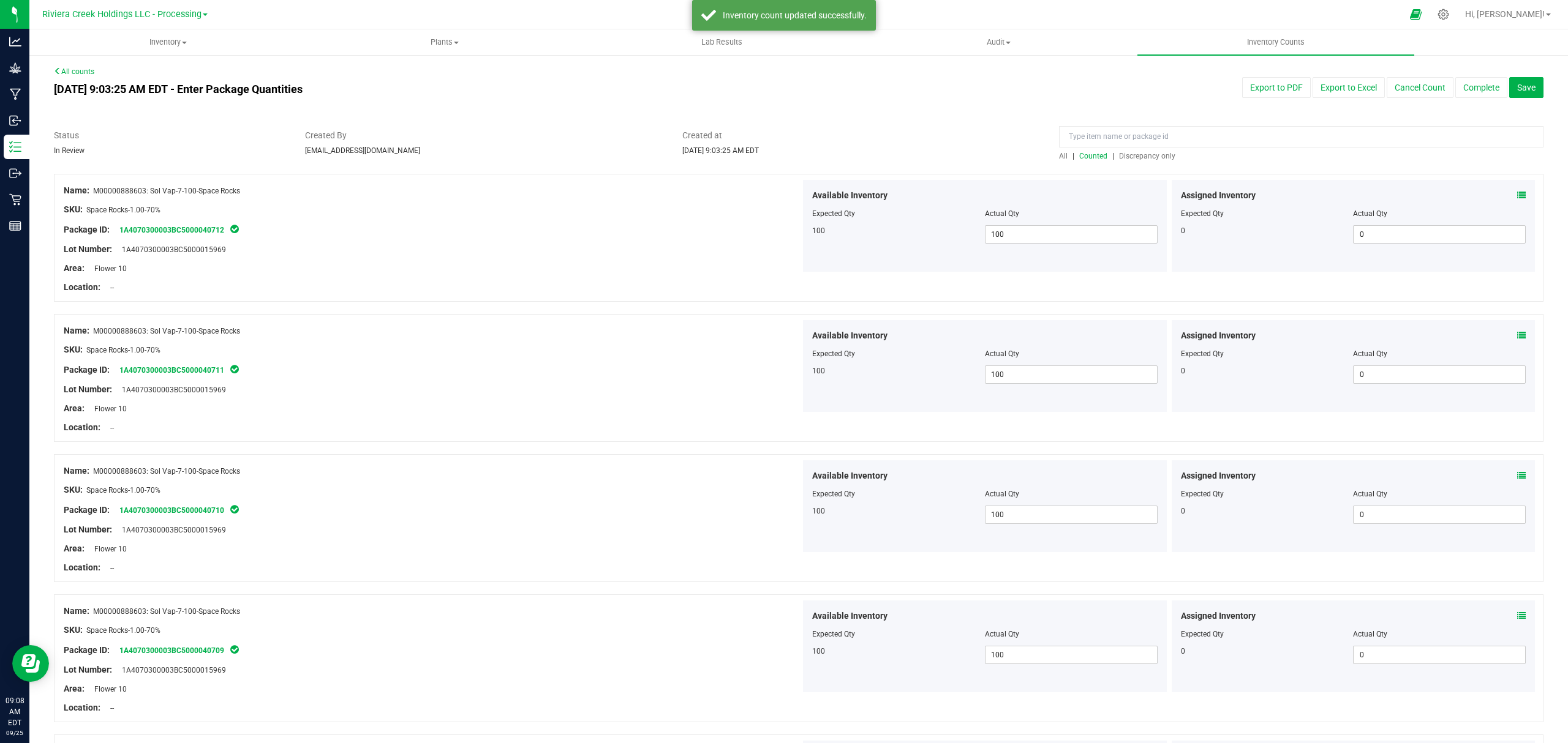
click at [1461, 72] on div "All counts [DATE] 9:03:25 AM EDT - Enter Package Quantities Export to PDF Expor…" at bounding box center [798, 485] width 1490 height 838
click at [1465, 83] on button "Complete" at bounding box center [1481, 87] width 52 height 21
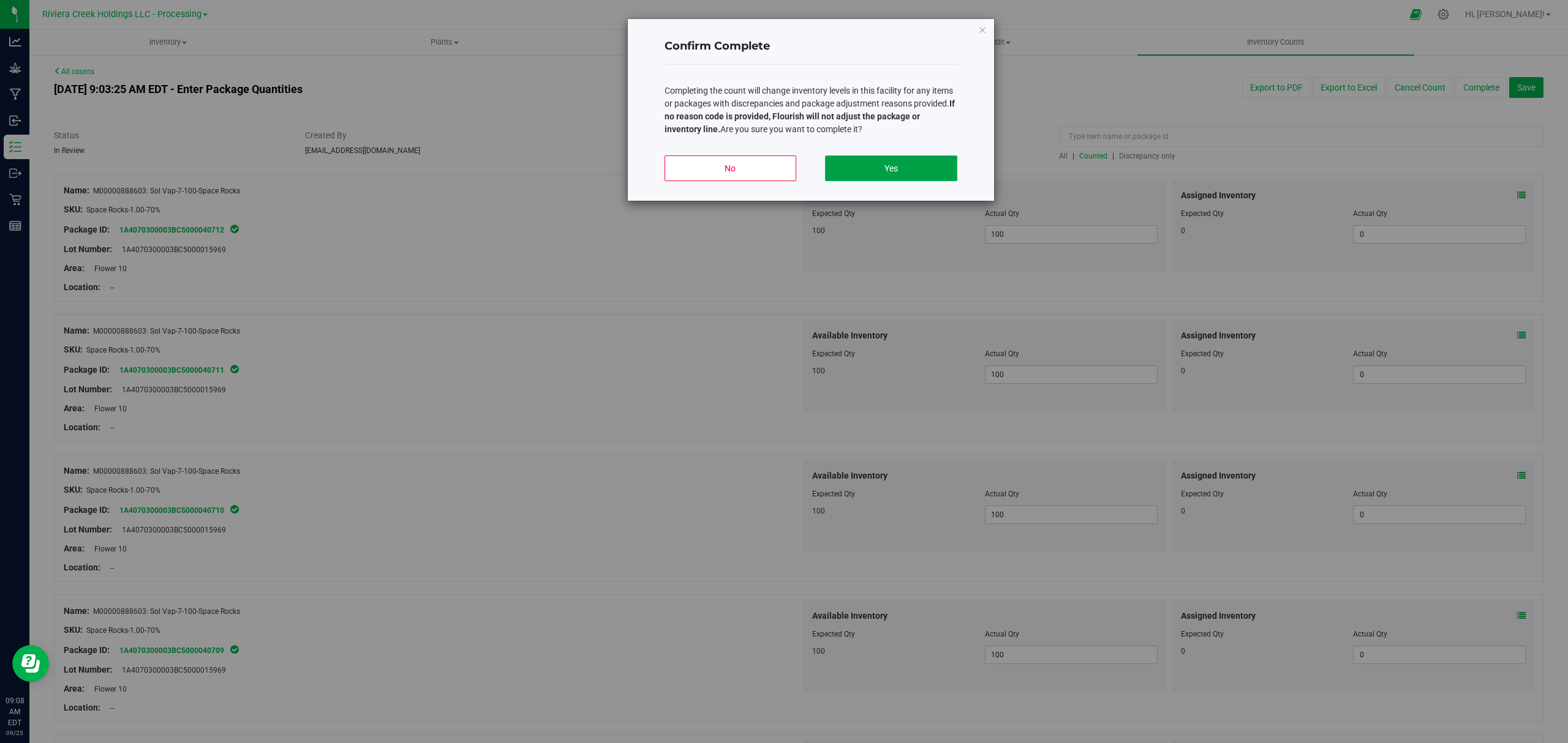
click at [910, 170] on button "Yes" at bounding box center [890, 168] width 132 height 26
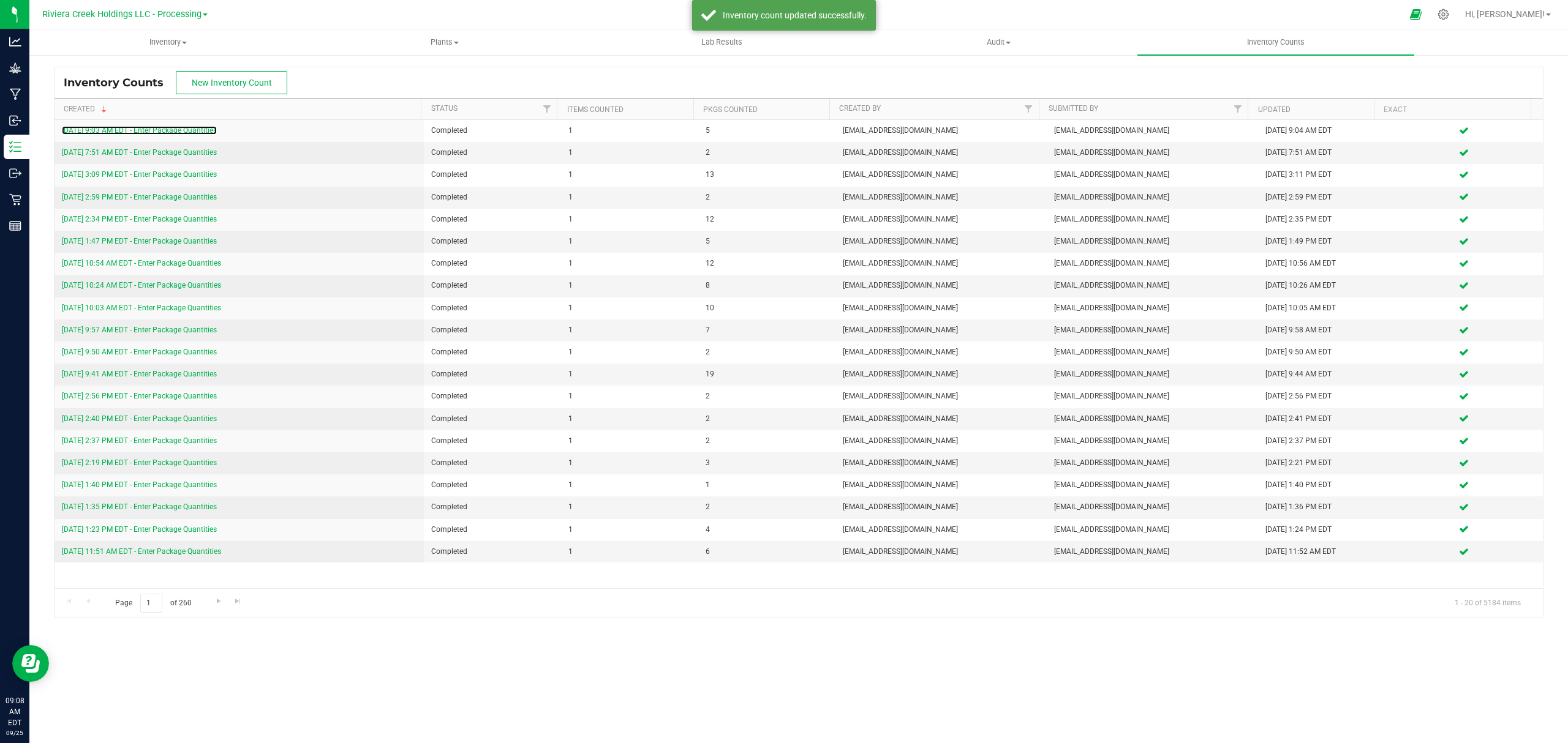
click at [191, 129] on link "[DATE] 9:03 AM EDT - Enter Package Quantities" at bounding box center [139, 130] width 155 height 8
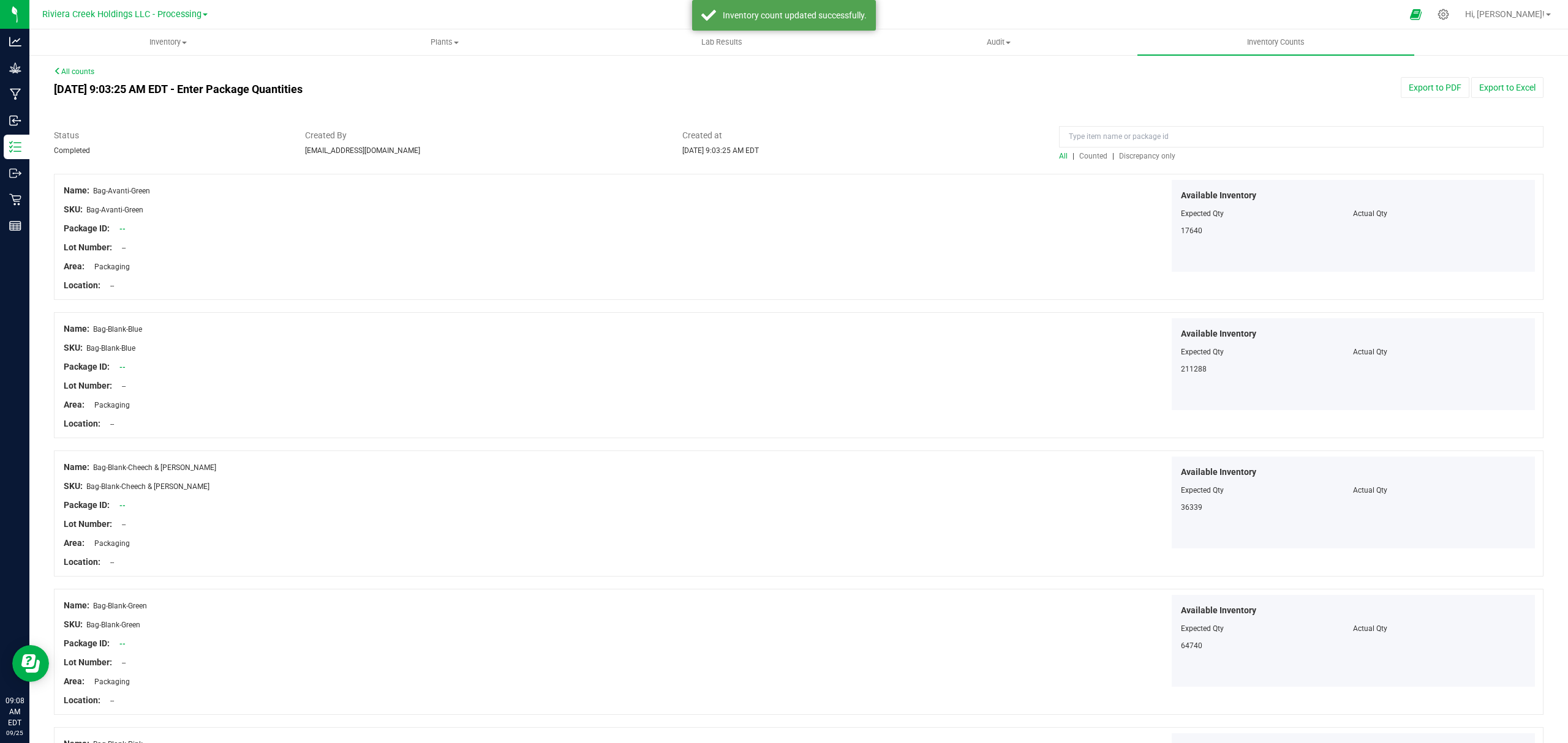
click at [1079, 155] on span "Counted" at bounding box center [1092, 155] width 28 height 8
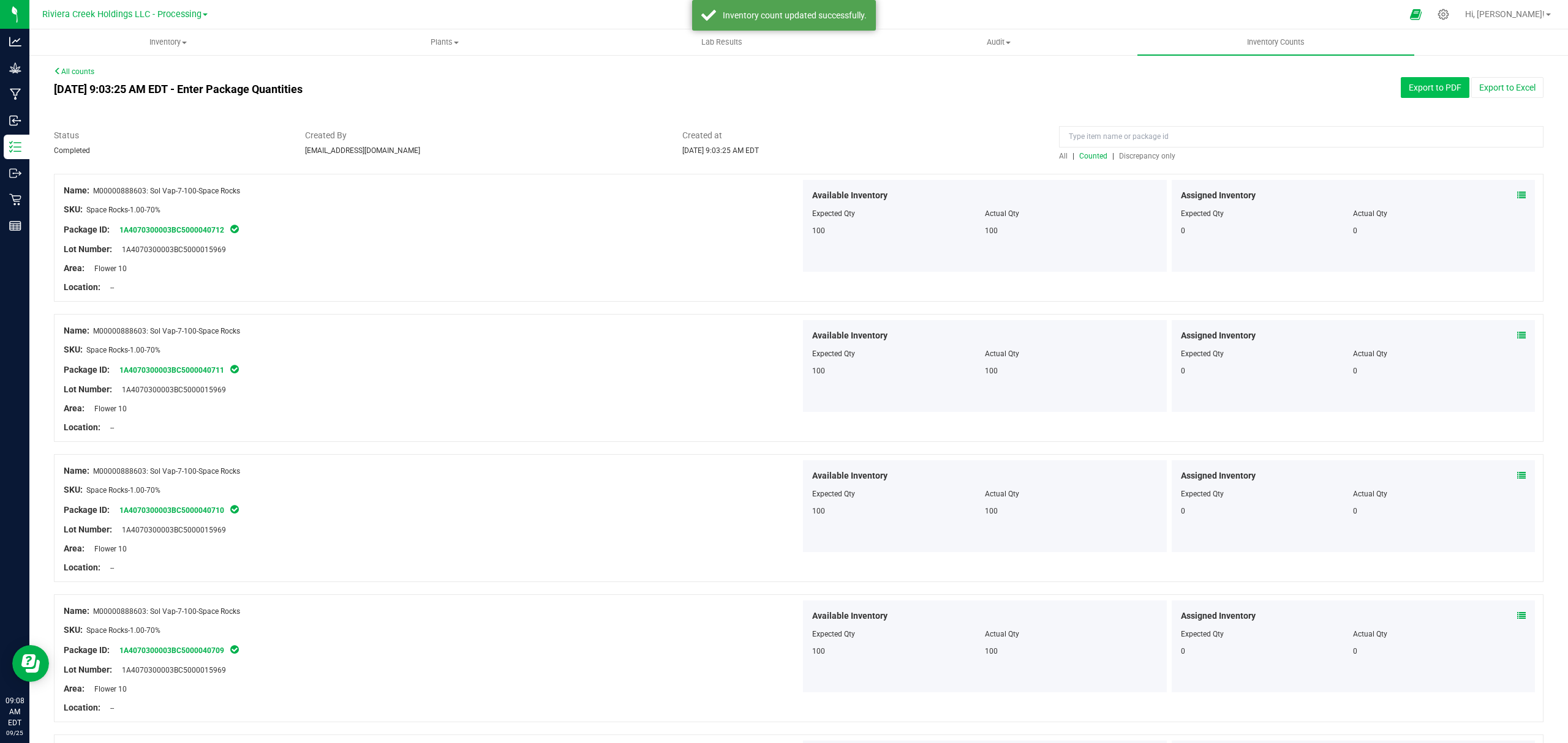
click at [1410, 81] on button "Export to PDF" at bounding box center [1435, 87] width 69 height 21
click at [172, 47] on span "Inventory" at bounding box center [168, 42] width 276 height 11
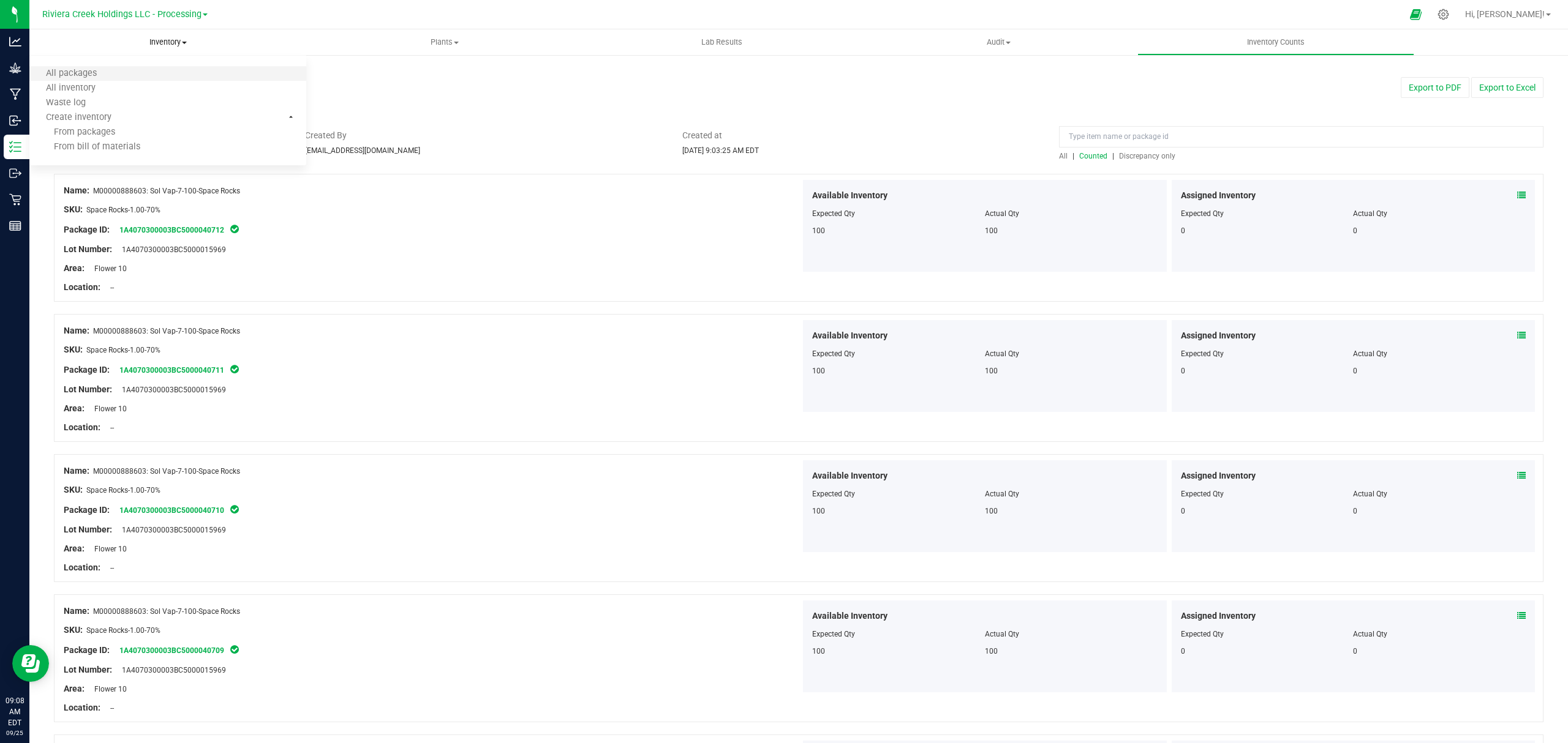
click at [138, 69] on li "All packages" at bounding box center [167, 74] width 277 height 14
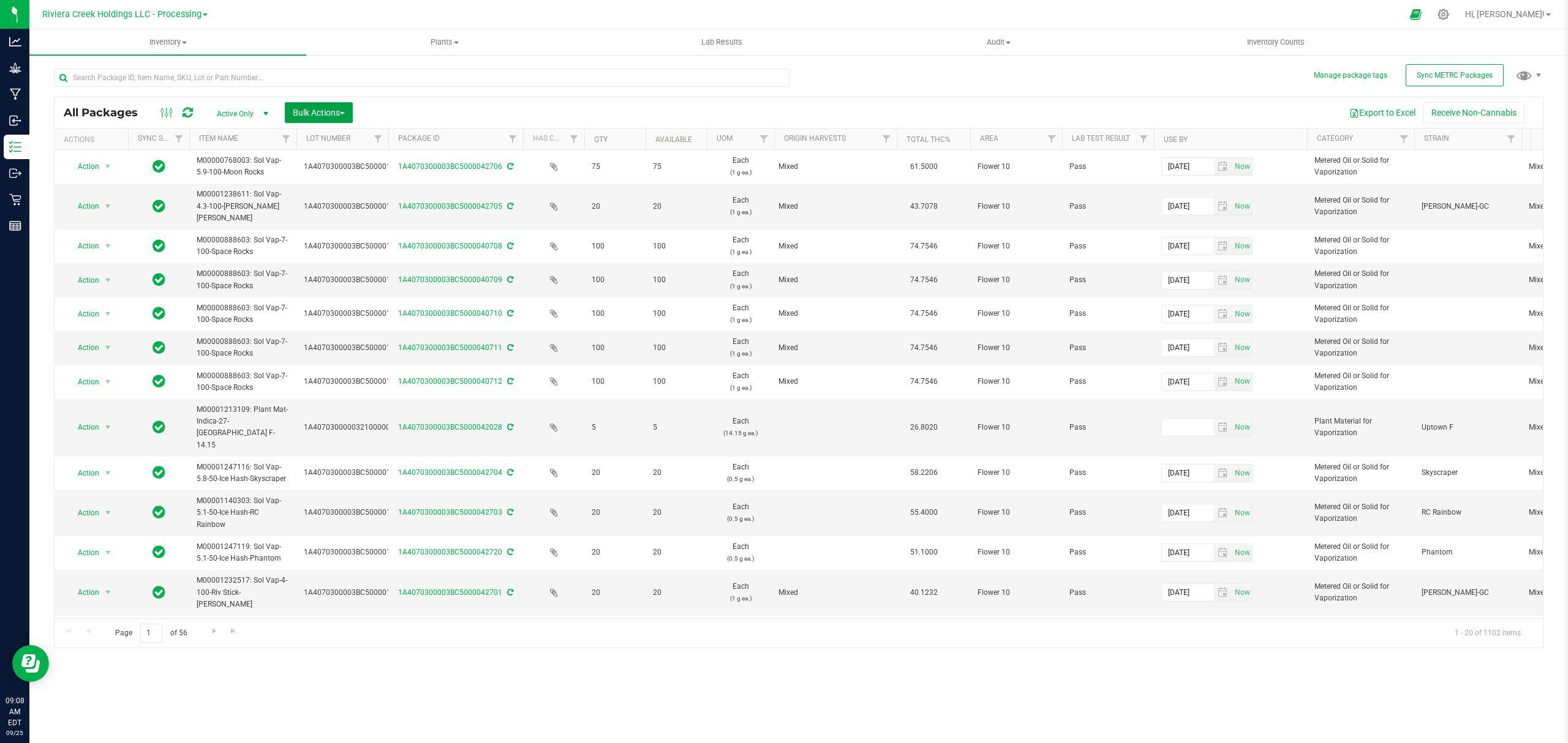
click at [322, 112] on span "Bulk Actions" at bounding box center [318, 112] width 52 height 10
click at [328, 230] on span "Lock/Unlock packages" at bounding box center [333, 230] width 84 height 10
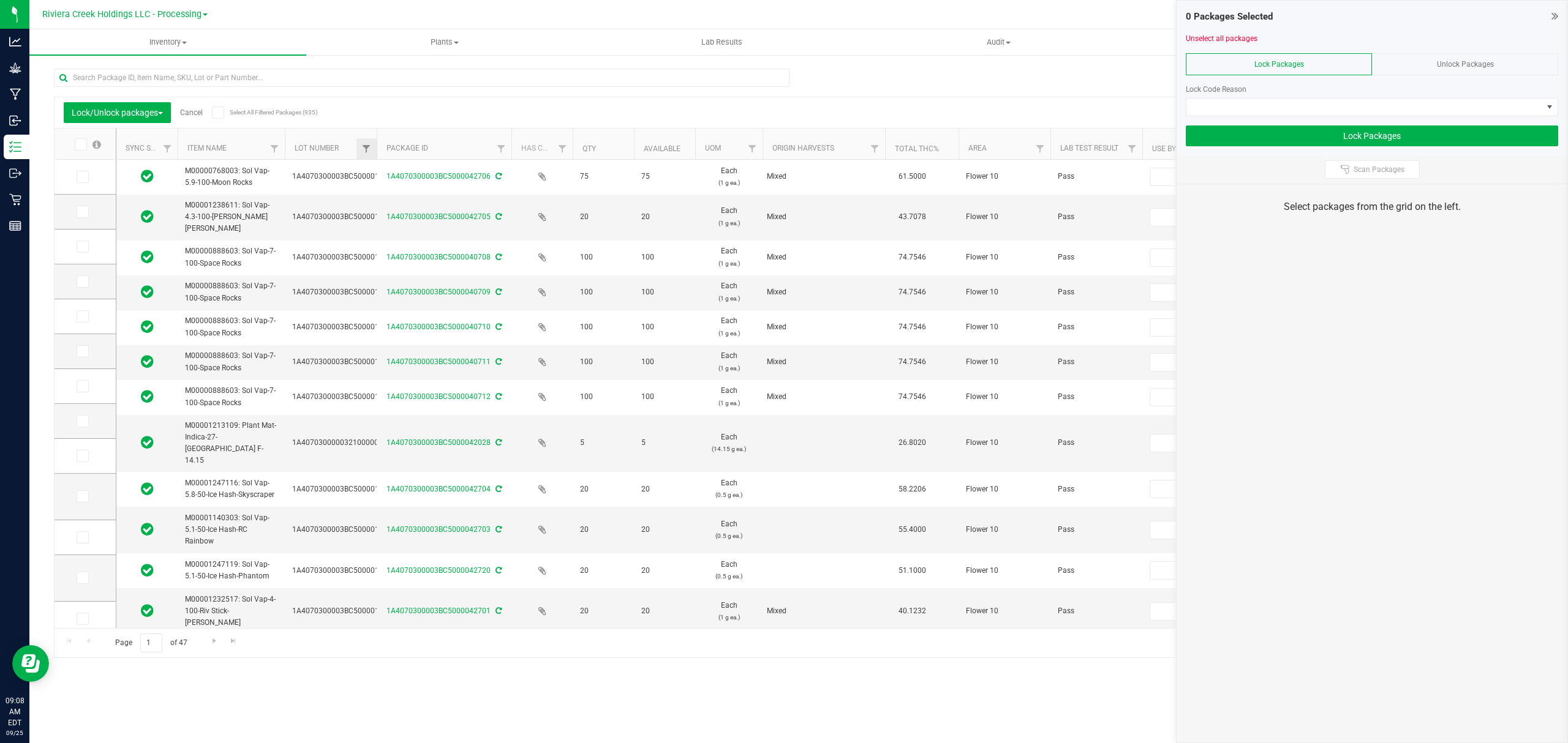
type input "[DATE]"
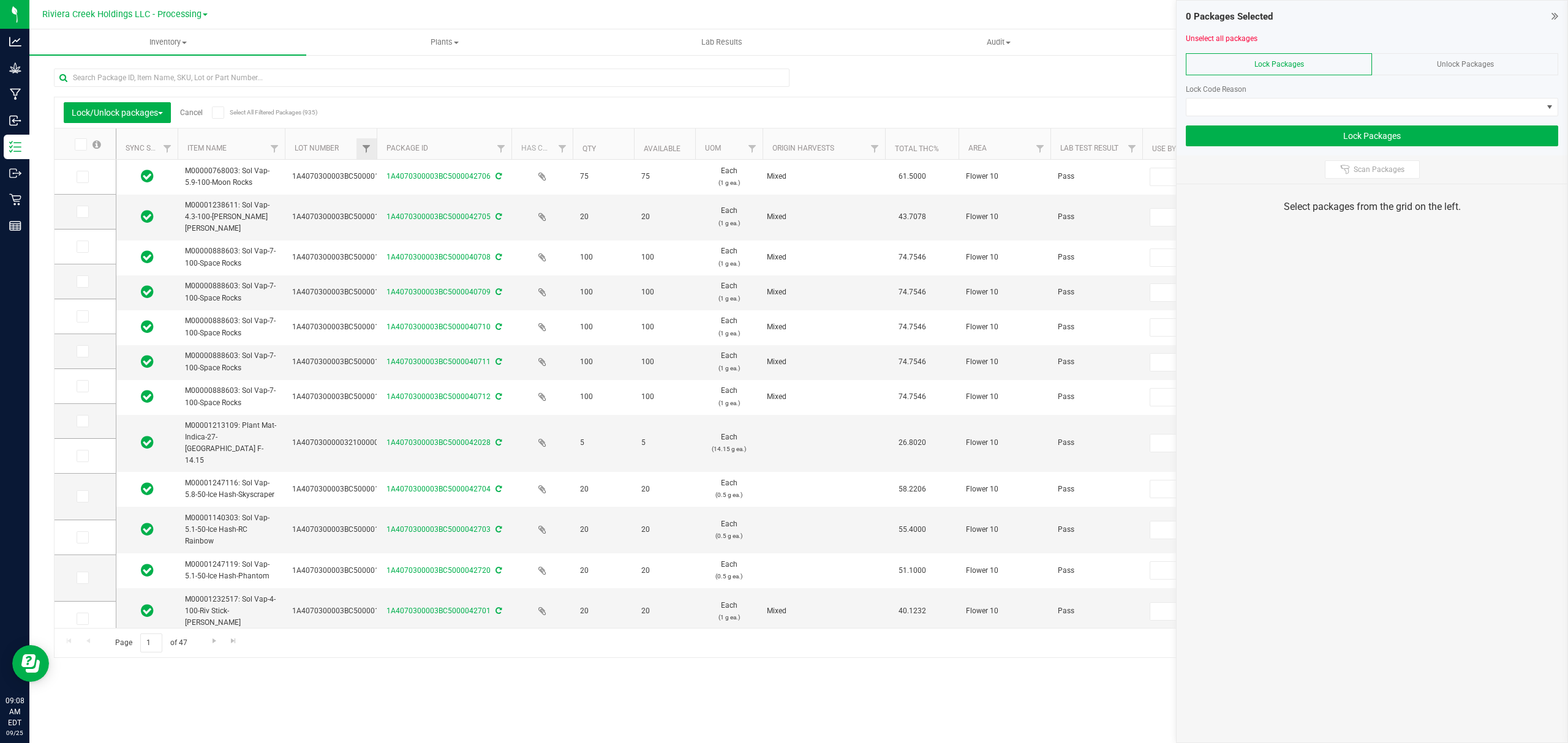
type input "[DATE]"
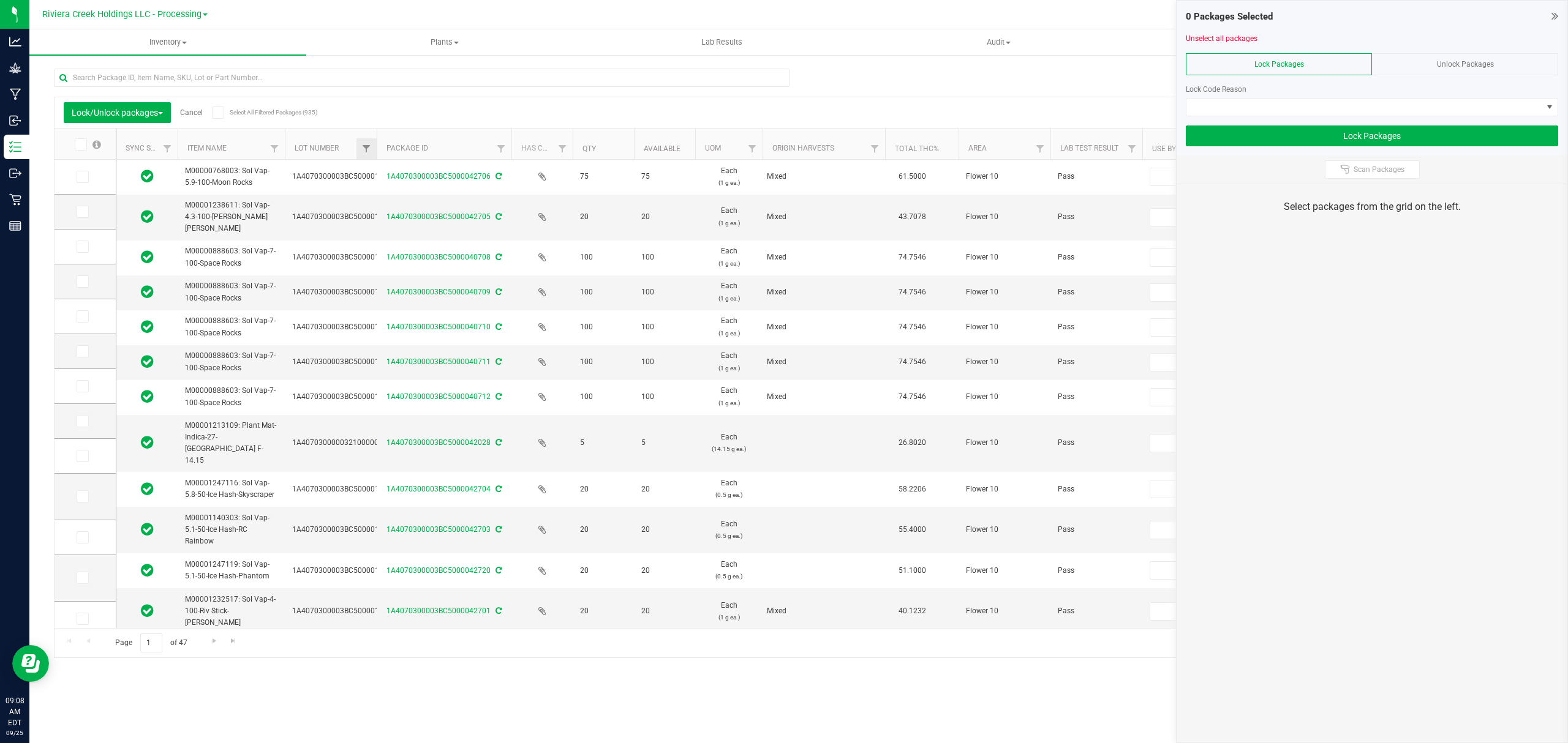
type input "[DATE]"
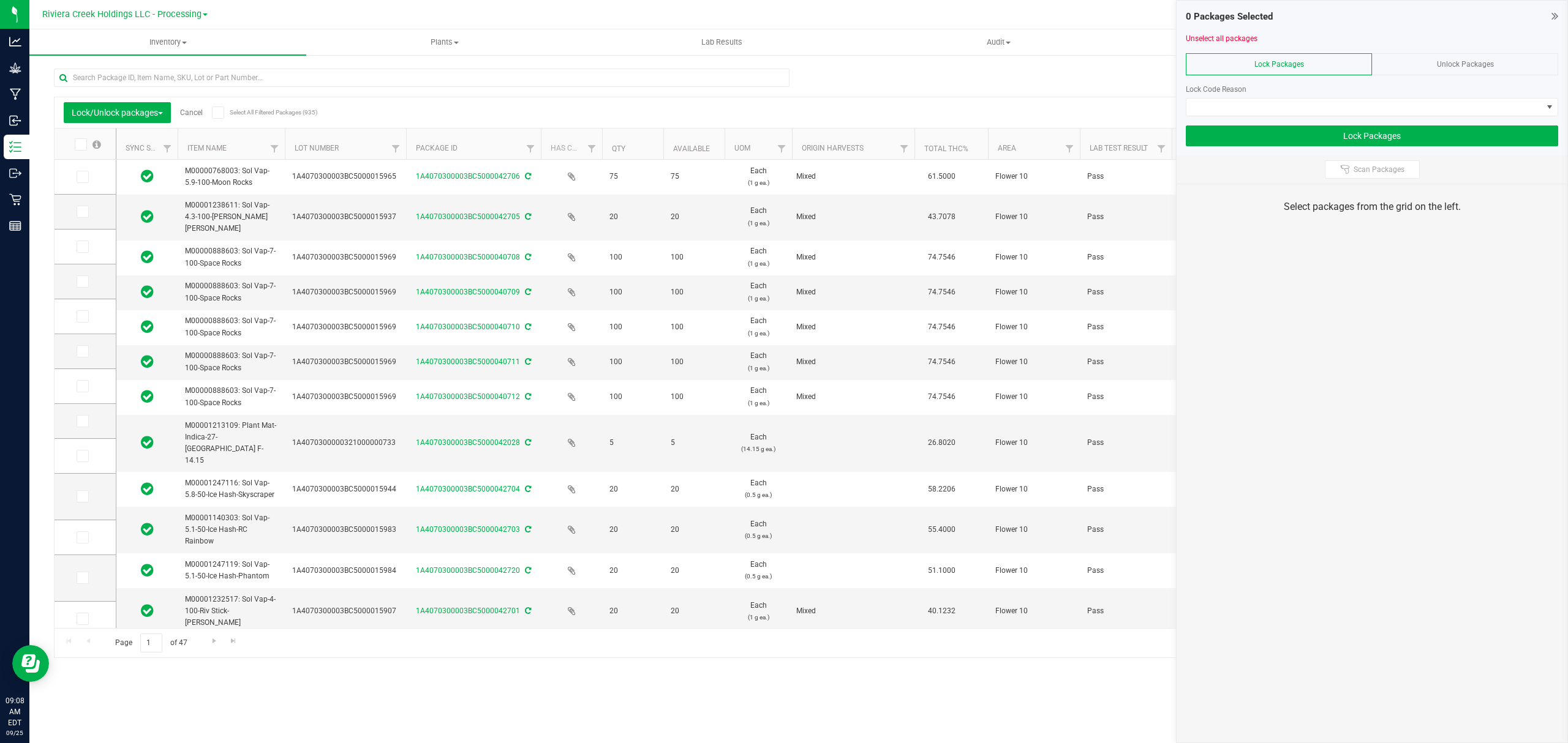
drag, startPoint x: 376, startPoint y: 141, endPoint x: 406, endPoint y: 143, distance: 30.1
click at [78, 246] on icon at bounding box center [81, 246] width 8 height 0
click at [0, 0] on input "checkbox" at bounding box center [0, 0] width 0 height 0
click at [87, 283] on span at bounding box center [83, 282] width 12 height 12
click at [0, 0] on input "checkbox" at bounding box center [0, 0] width 0 height 0
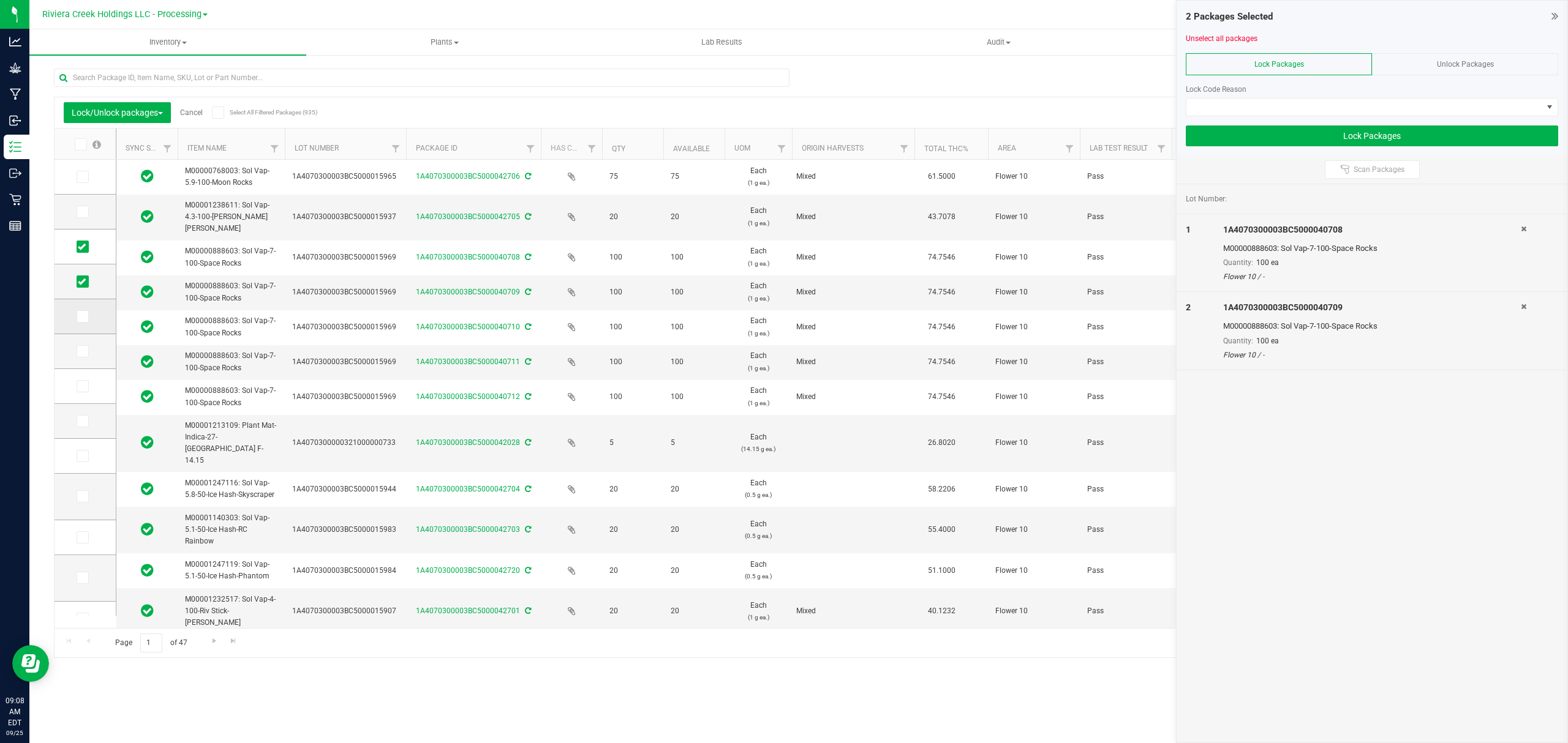
drag, startPoint x: 82, startPoint y: 312, endPoint x: 81, endPoint y: 326, distance: 14.0
click at [82, 316] on icon at bounding box center [81, 316] width 8 height 0
click at [0, 0] on input "checkbox" at bounding box center [0, 0] width 0 height 0
click at [84, 358] on td at bounding box center [84, 352] width 61 height 35
click at [81, 351] on icon at bounding box center [81, 351] width 8 height 0
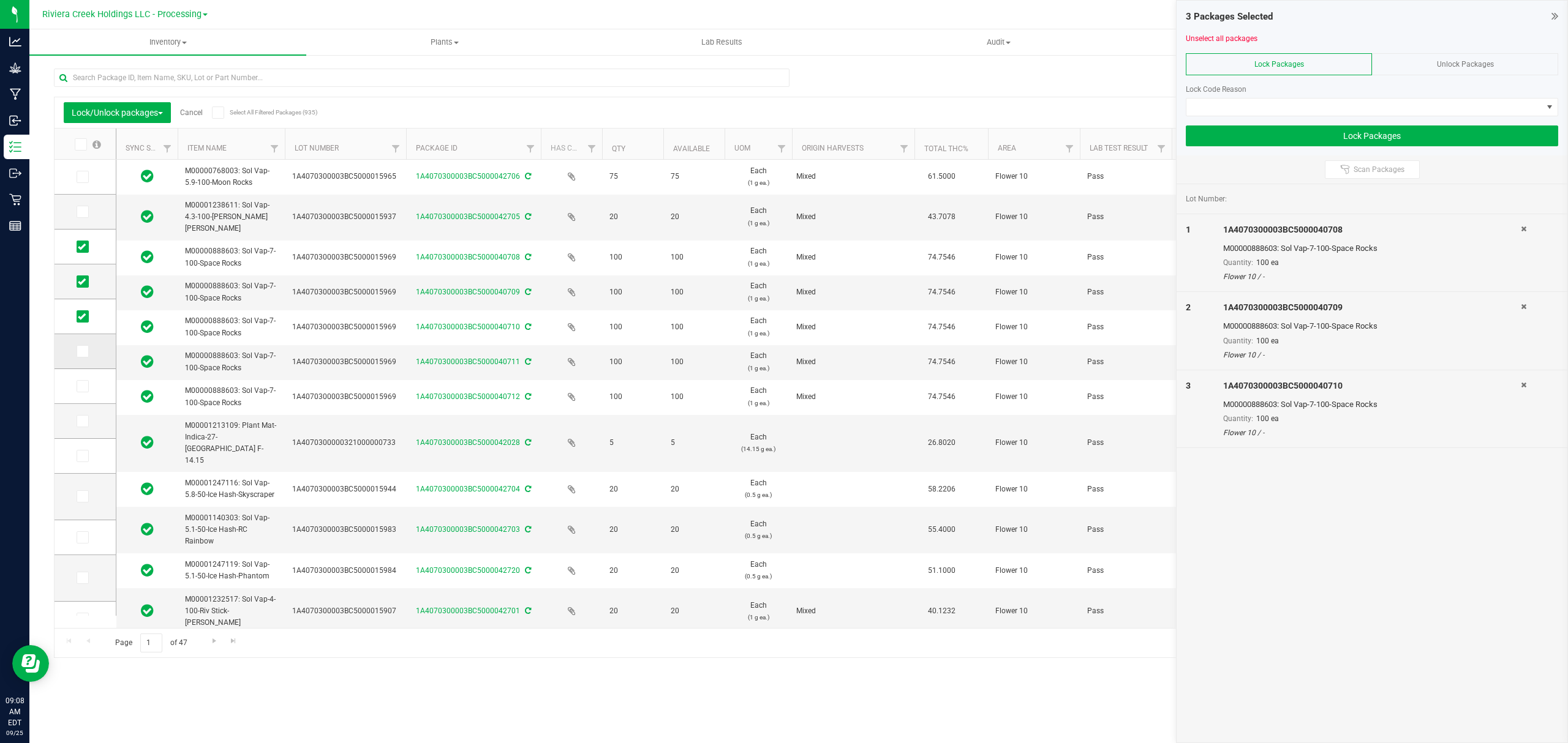
click at [0, 0] on input "checkbox" at bounding box center [0, 0] width 0 height 0
click at [86, 385] on span at bounding box center [83, 386] width 12 height 12
click at [0, 0] on input "checkbox" at bounding box center [0, 0] width 0 height 0
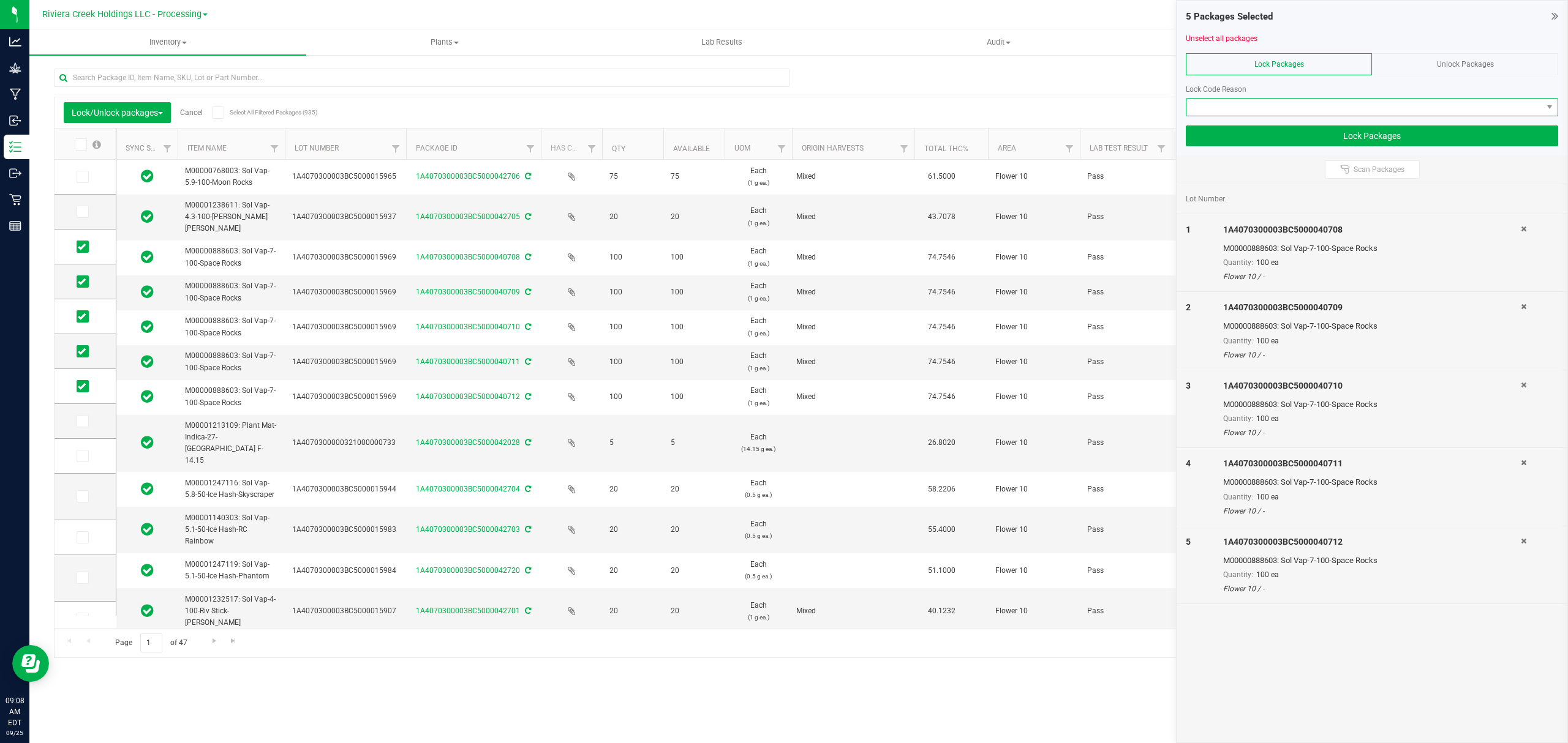
click at [1236, 104] on span at bounding box center [1364, 107] width 356 height 17
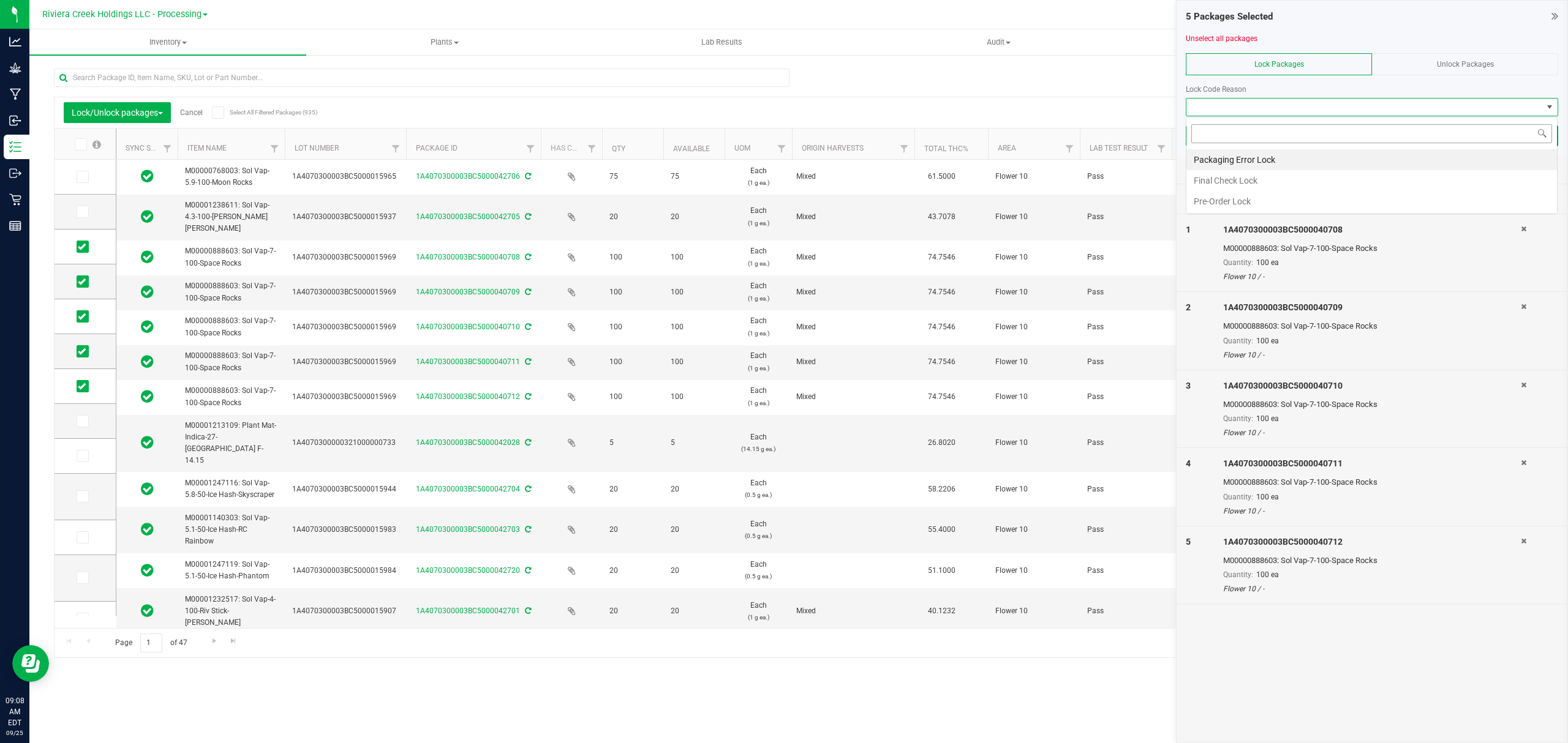
scroll to position [18, 371]
click at [1223, 179] on li "Final Check Lock" at bounding box center [1371, 181] width 370 height 21
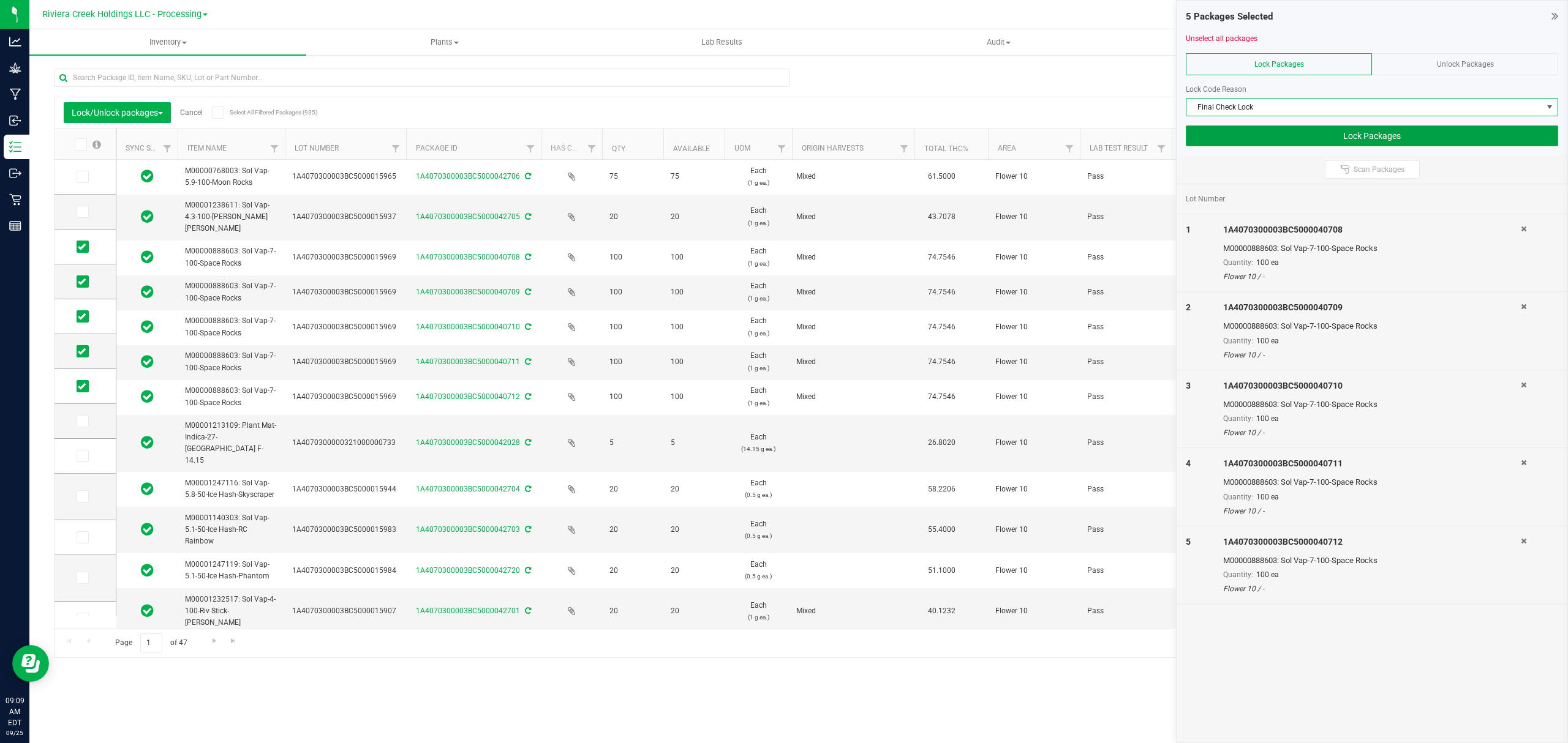
click at [1221, 133] on button "Lock Packages" at bounding box center [1372, 136] width 372 height 21
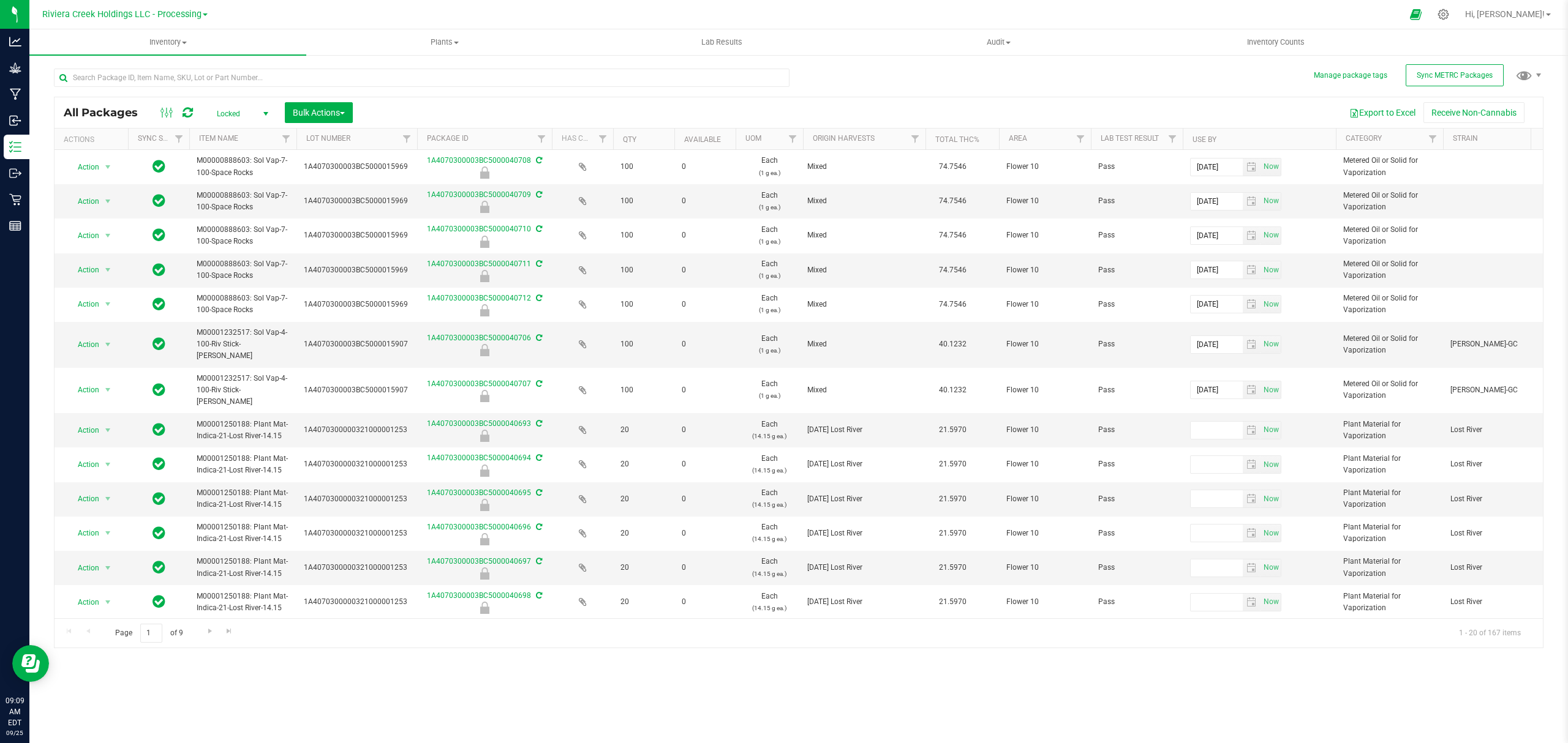
drag, startPoint x: 390, startPoint y: 140, endPoint x: 421, endPoint y: 139, distance: 31.0
click at [421, 139] on div "Actions Sync Status Item Name Lot Number Package ID Has COA Qty Available UOM O…" at bounding box center [792, 139] width 1477 height 21
drag, startPoint x: 152, startPoint y: 43, endPoint x: 143, endPoint y: 73, distance: 31.3
click at [152, 43] on span "Inventory" at bounding box center [167, 42] width 277 height 11
click at [126, 151] on span "From bill of materials" at bounding box center [84, 147] width 111 height 11
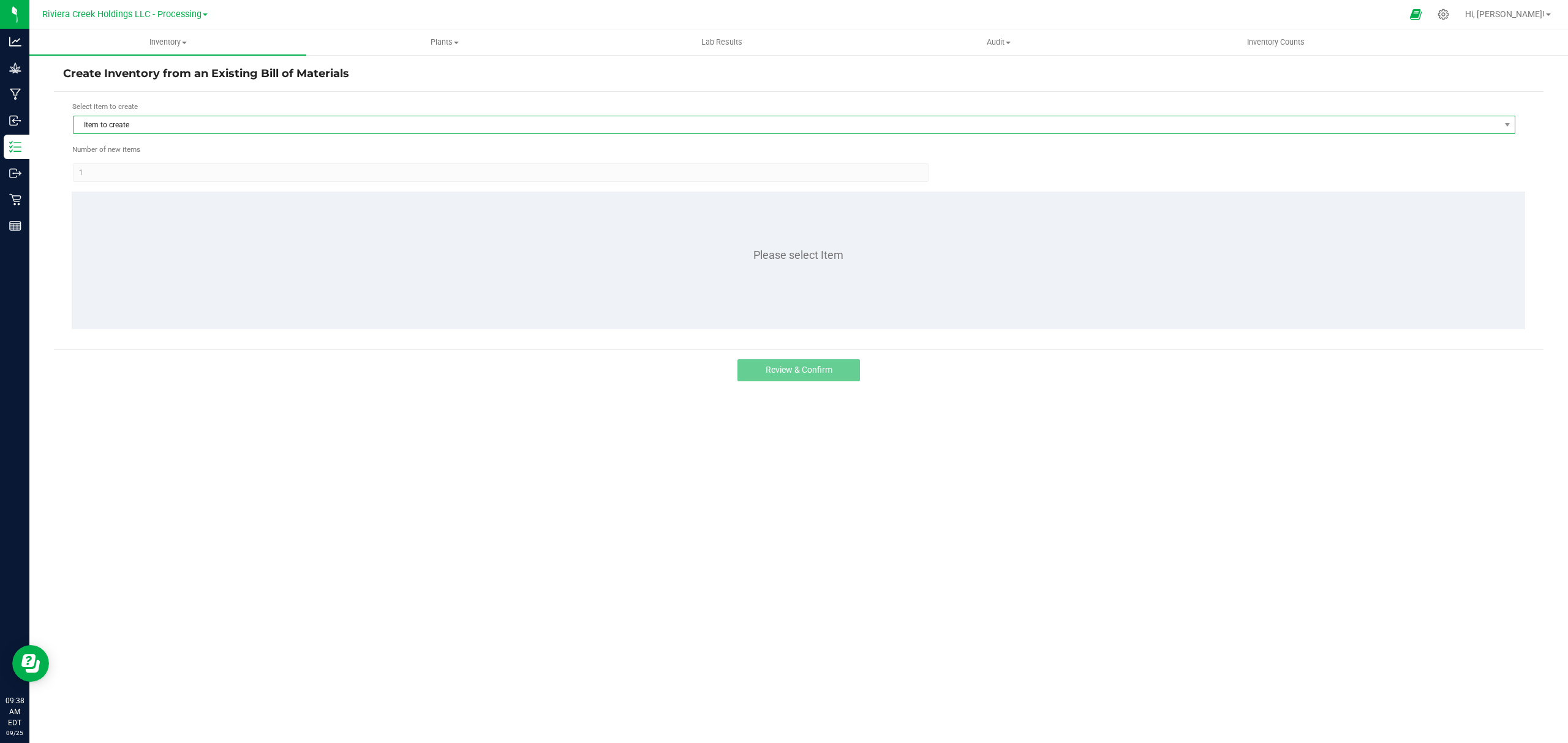
click at [161, 125] on span "Item to create" at bounding box center [786, 124] width 1426 height 17
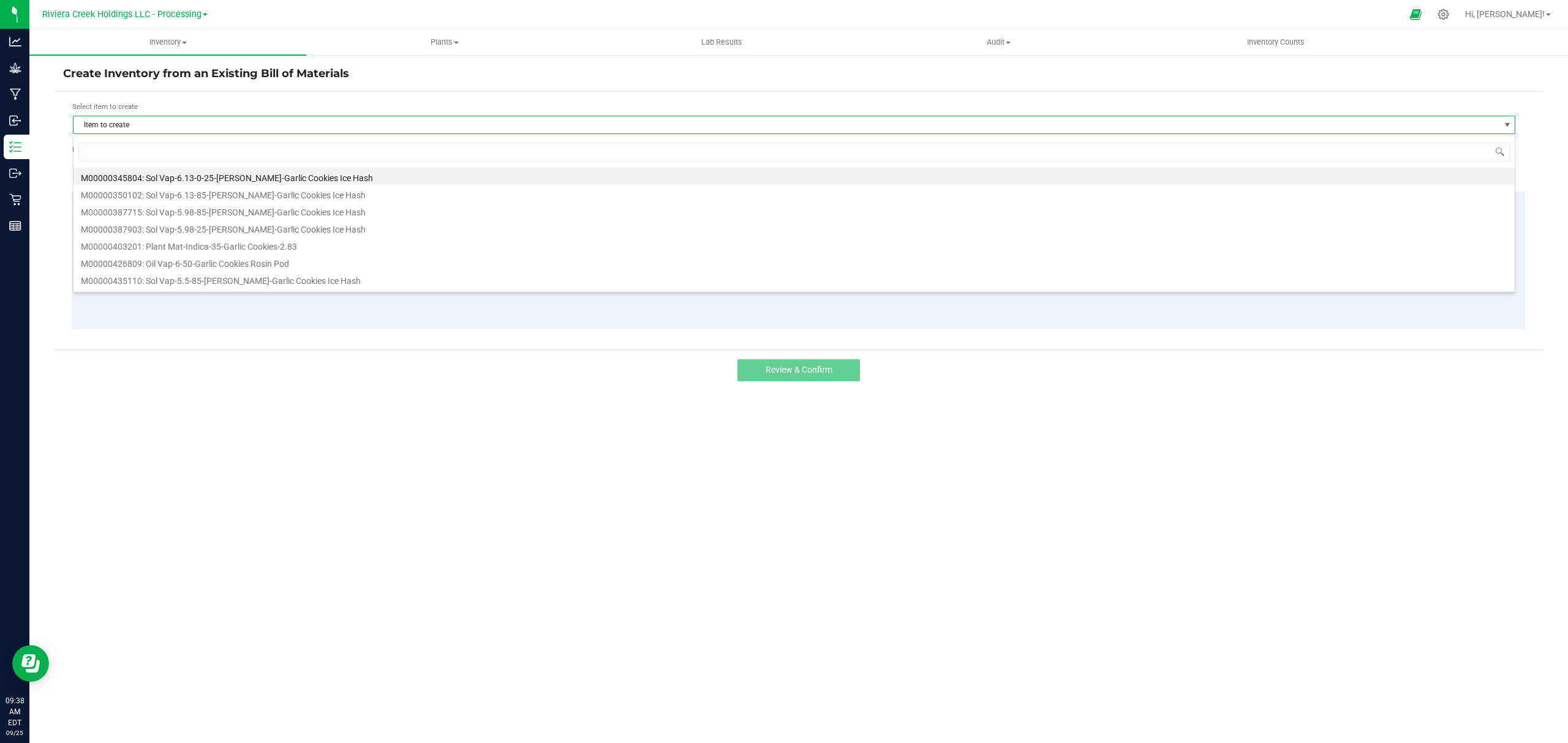
scroll to position [18, 1443]
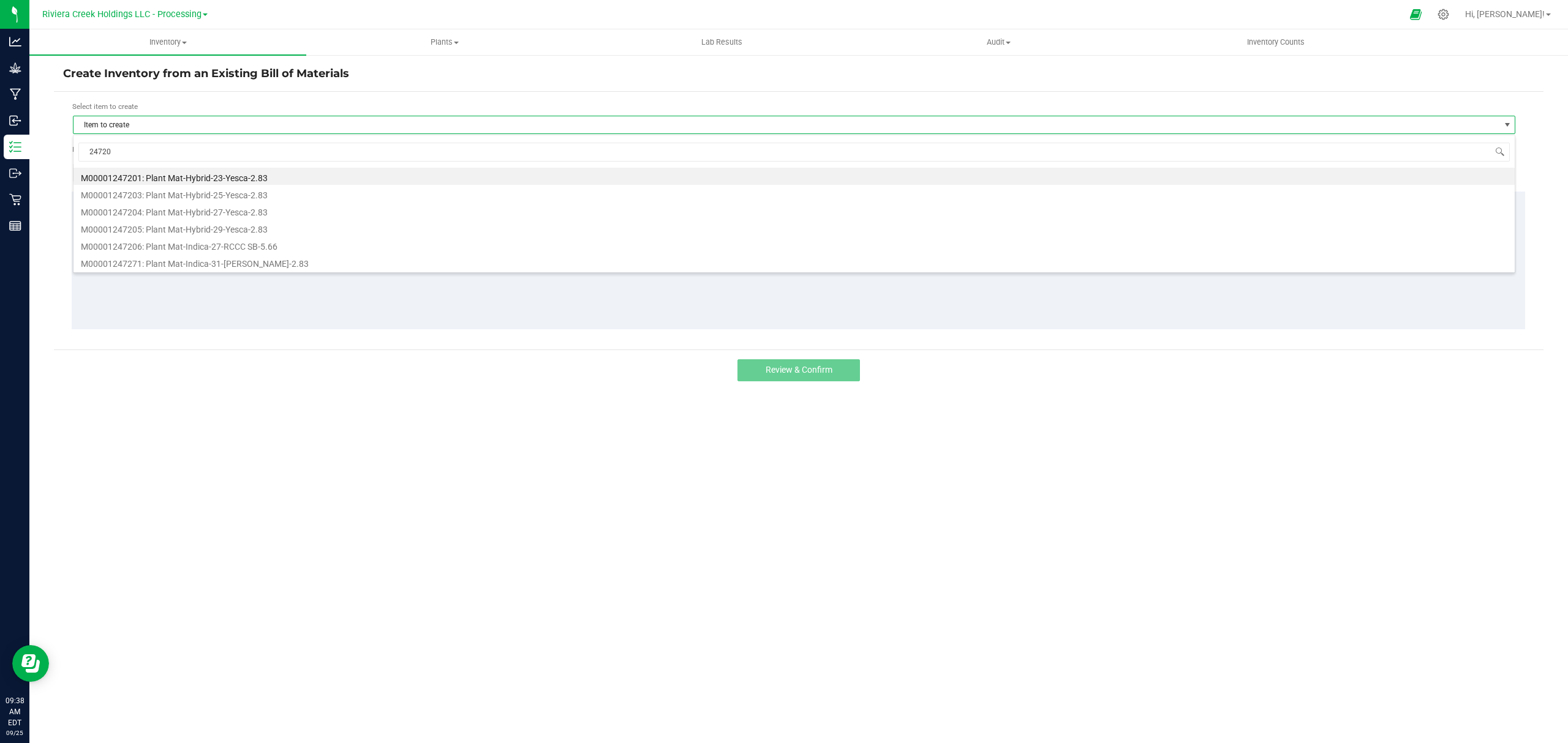
type input "247206"
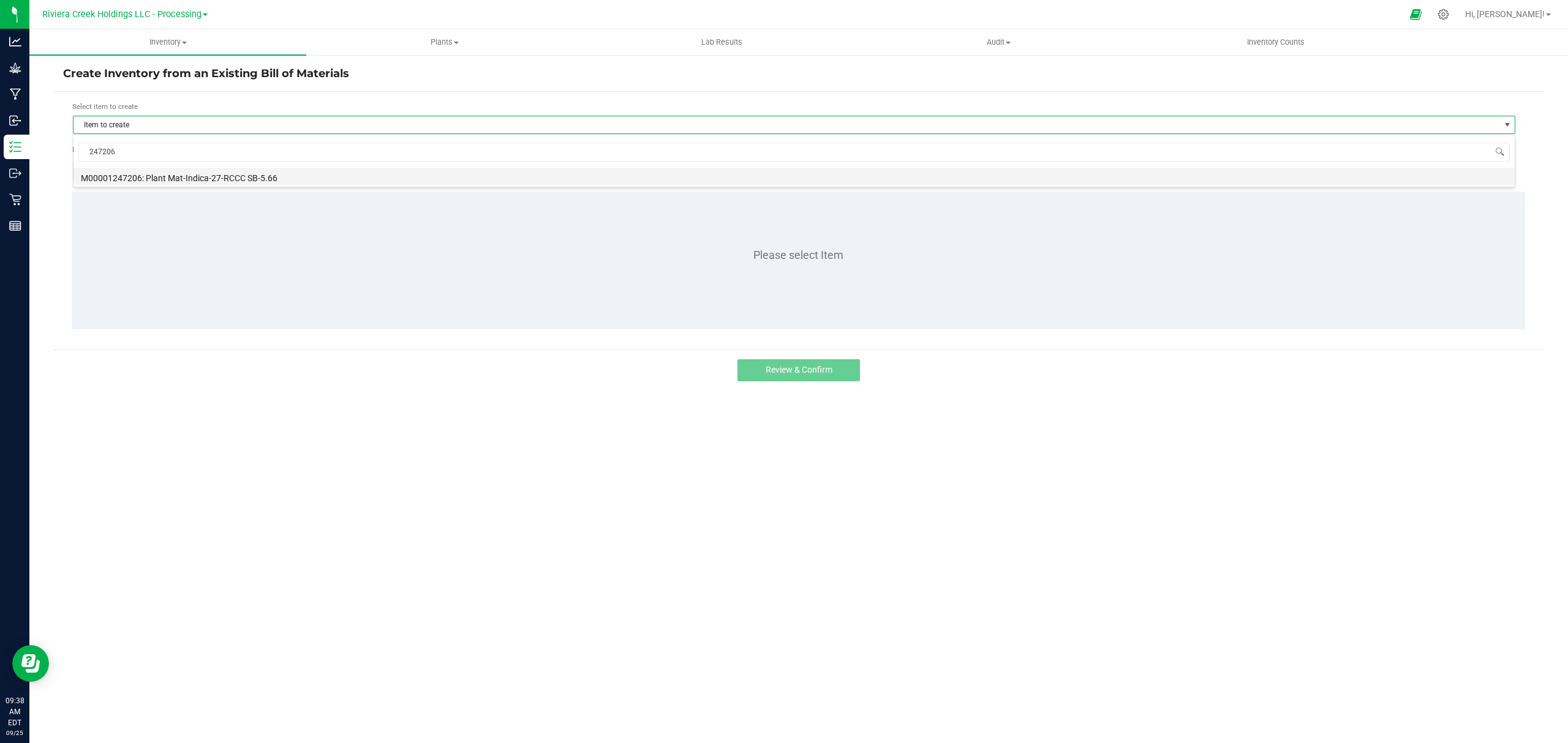
click at [198, 181] on li "M00001247206: Plant Mat-Indica-27-RCCC SB-5.66" at bounding box center [793, 176] width 1441 height 17
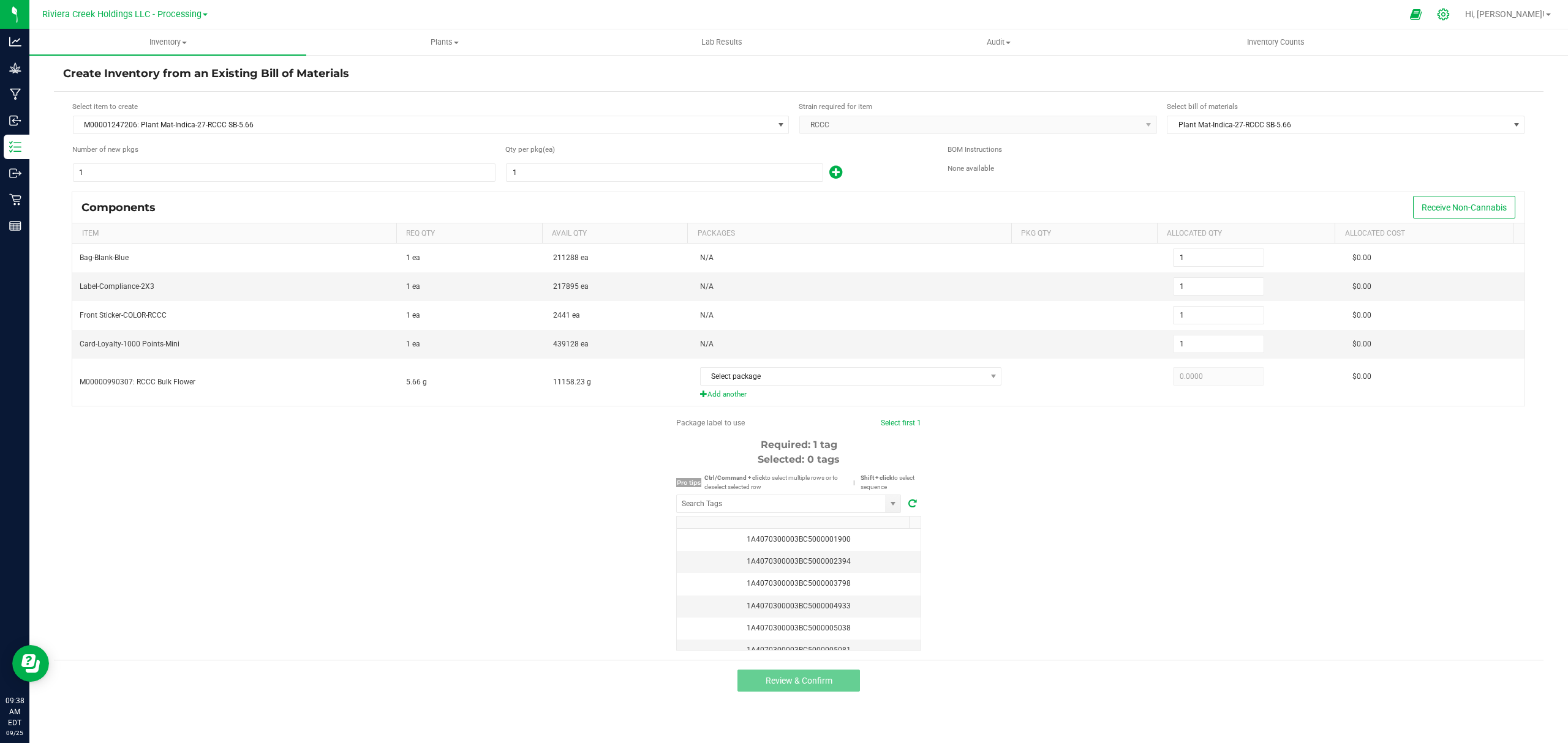
click at [1450, 14] on icon at bounding box center [1443, 14] width 13 height 13
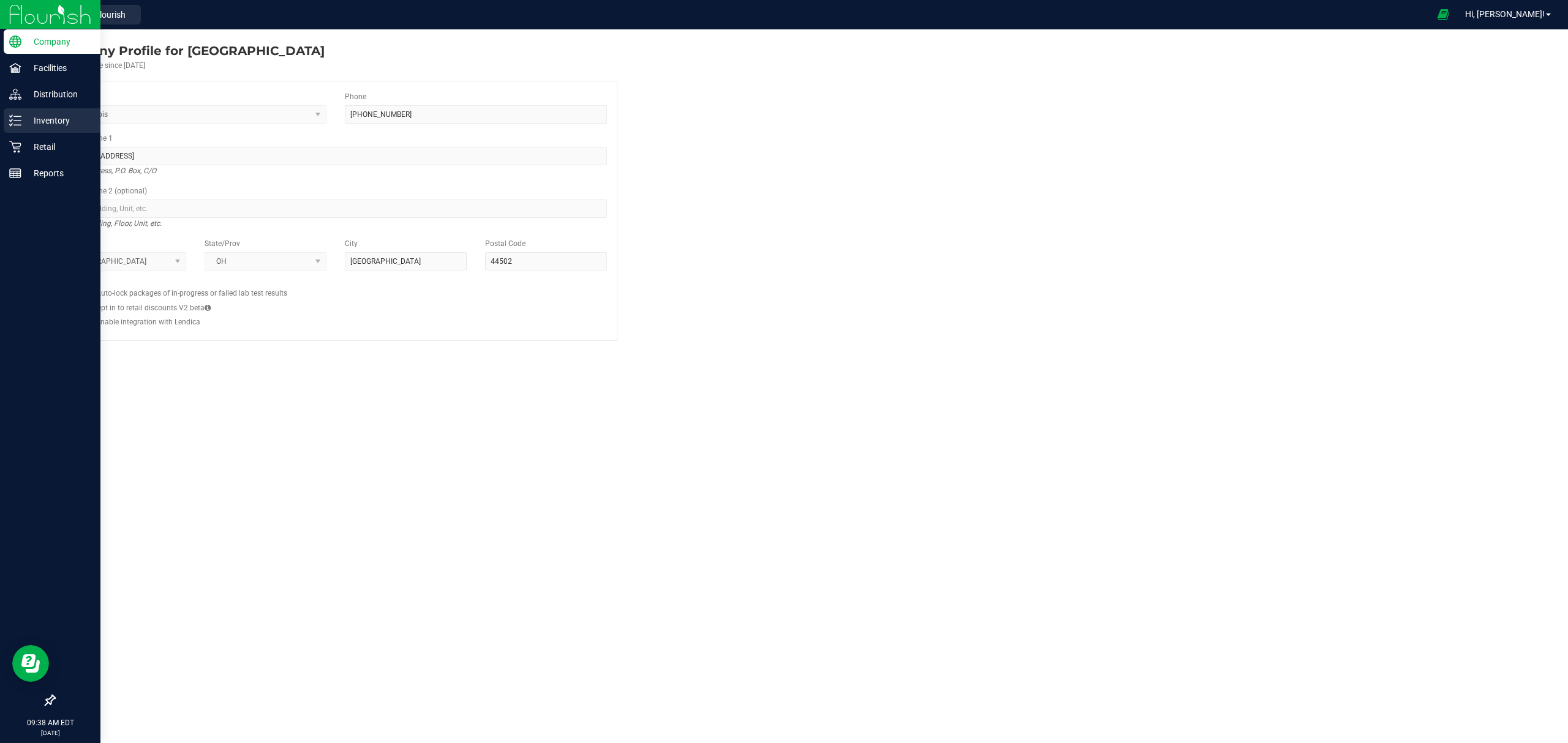
click at [22, 125] on p "Inventory" at bounding box center [57, 120] width 73 height 14
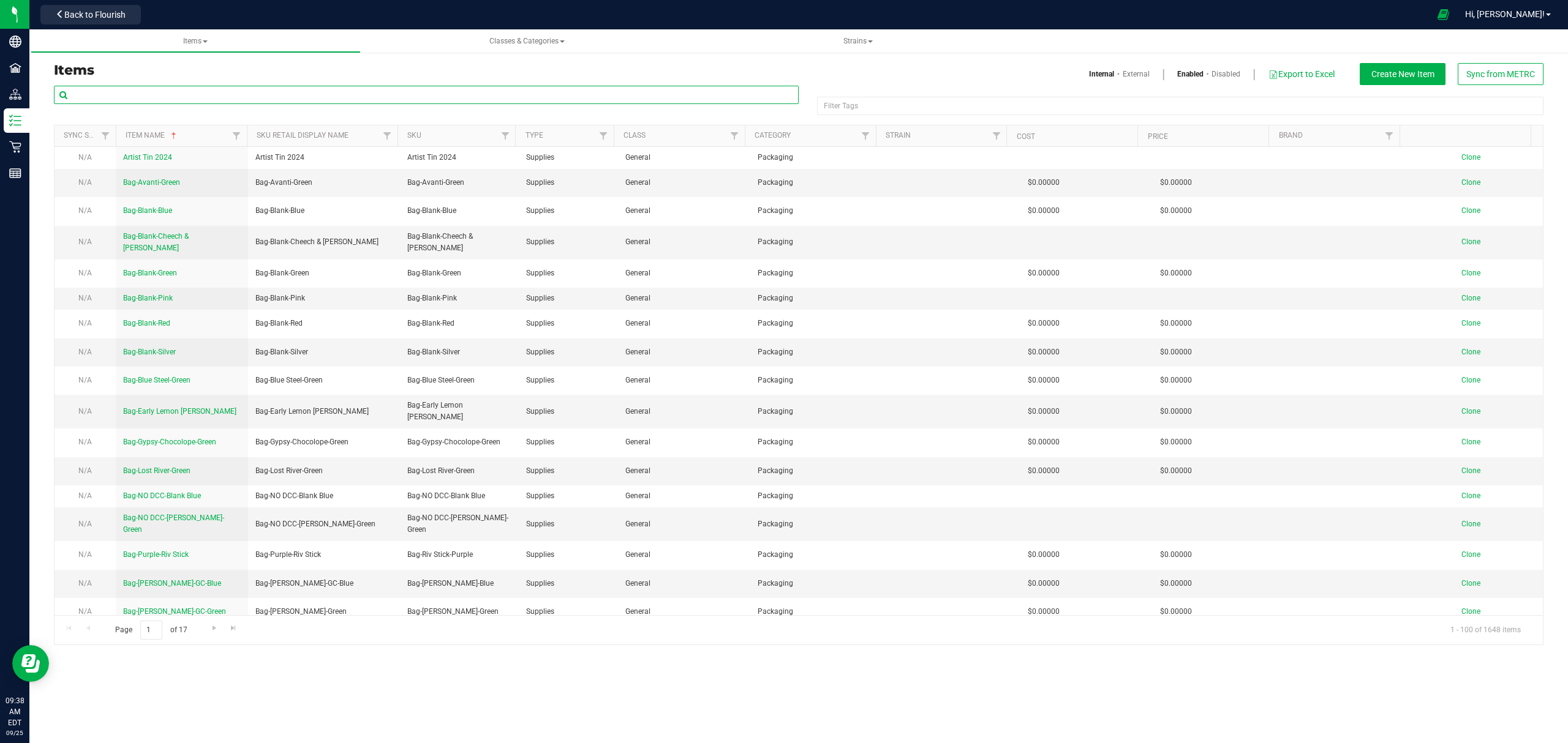
click at [135, 93] on input "text" at bounding box center [426, 95] width 745 height 18
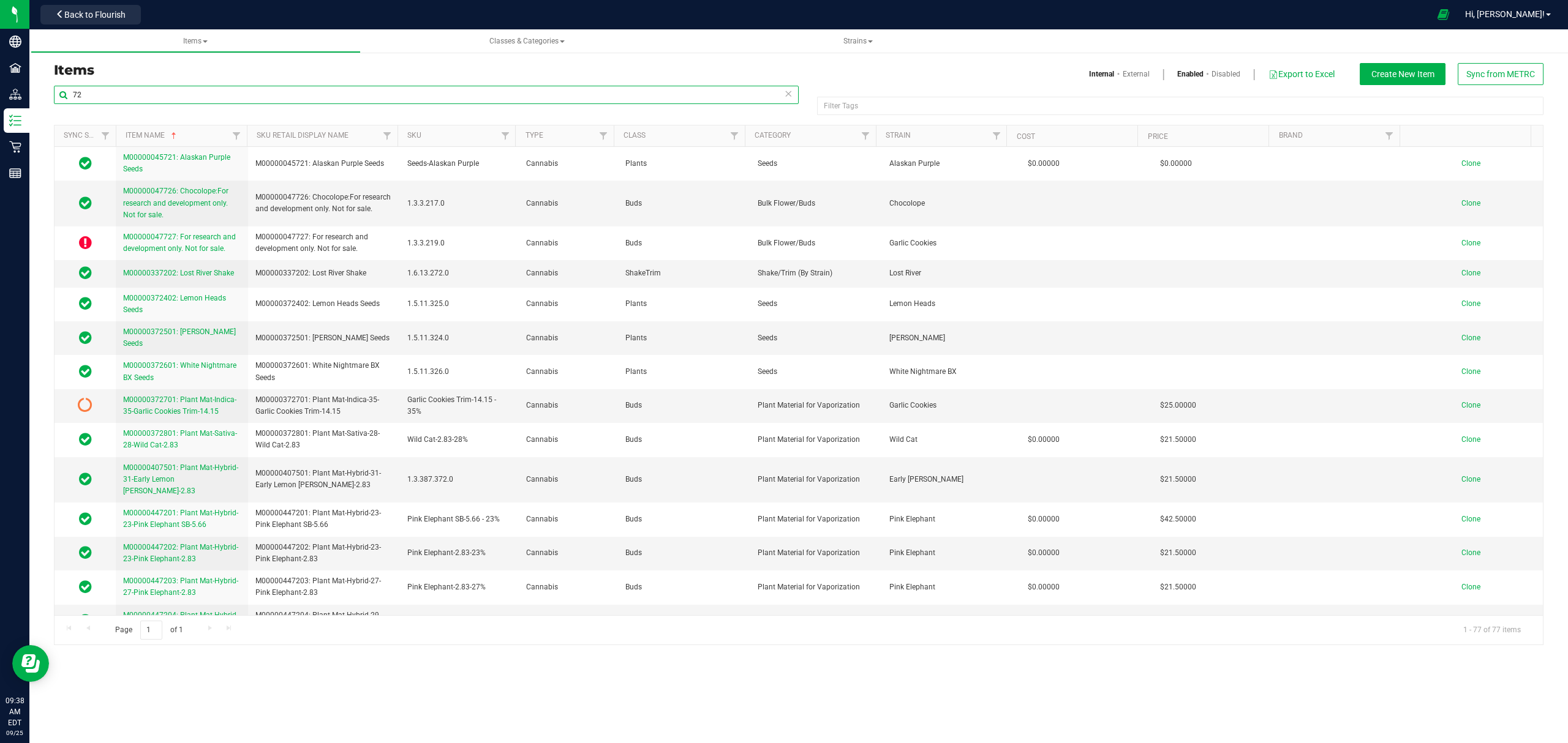
type input "7"
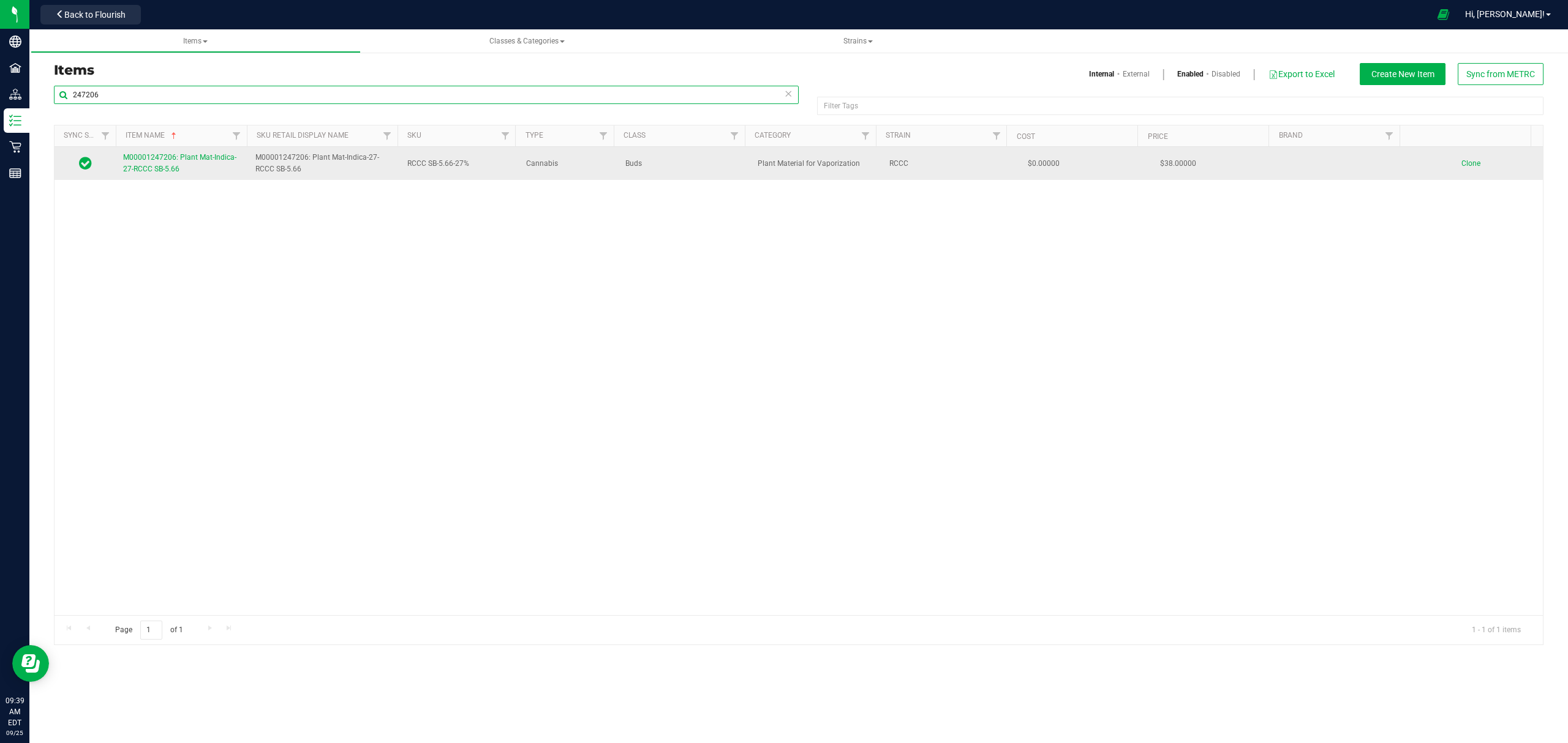
type input "247206"
click at [182, 173] on link "M00001247206: Plant Mat-Indica-27-RCCC SB-5.66" at bounding box center [182, 163] width 118 height 23
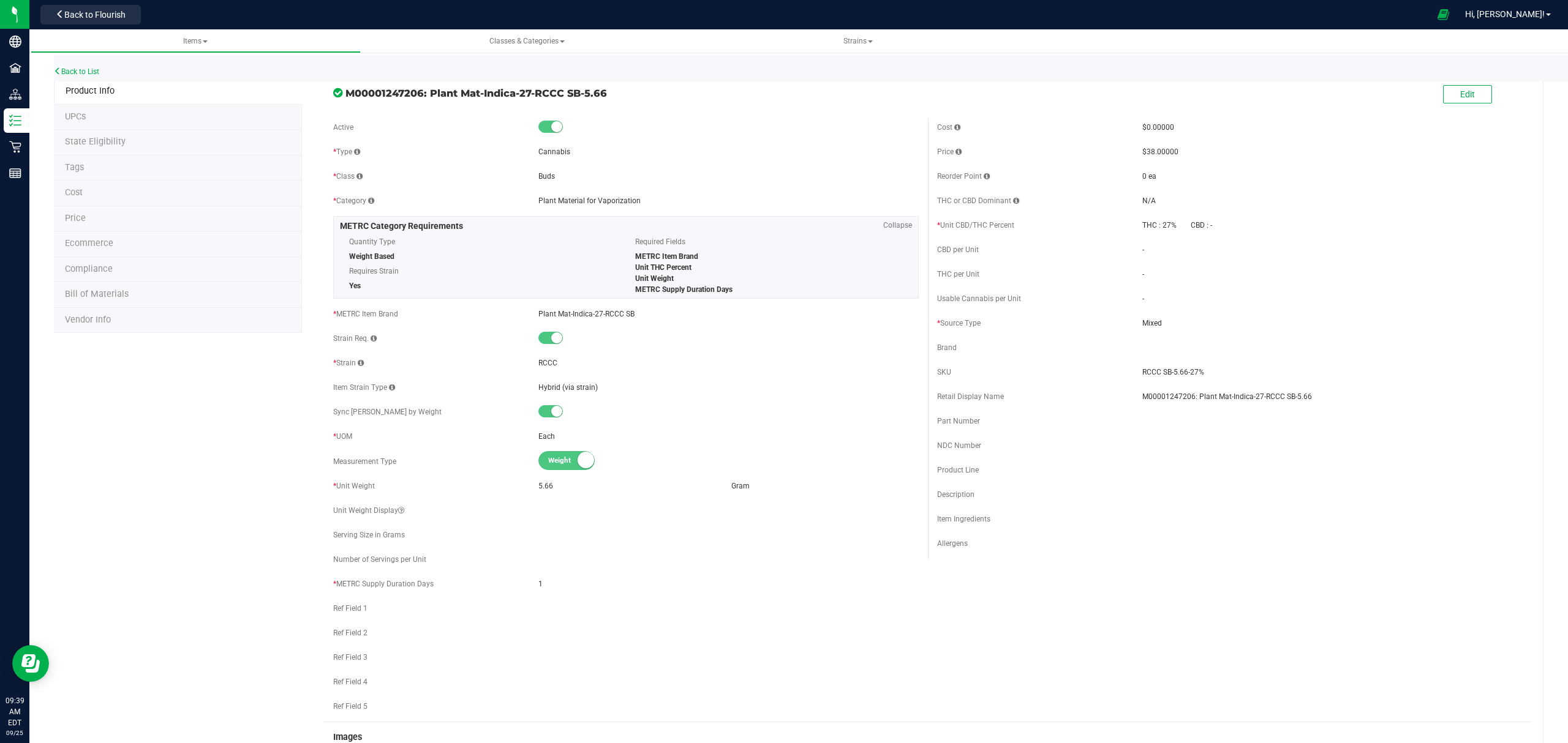
click at [161, 297] on li "Bill of Materials" at bounding box center [177, 295] width 248 height 26
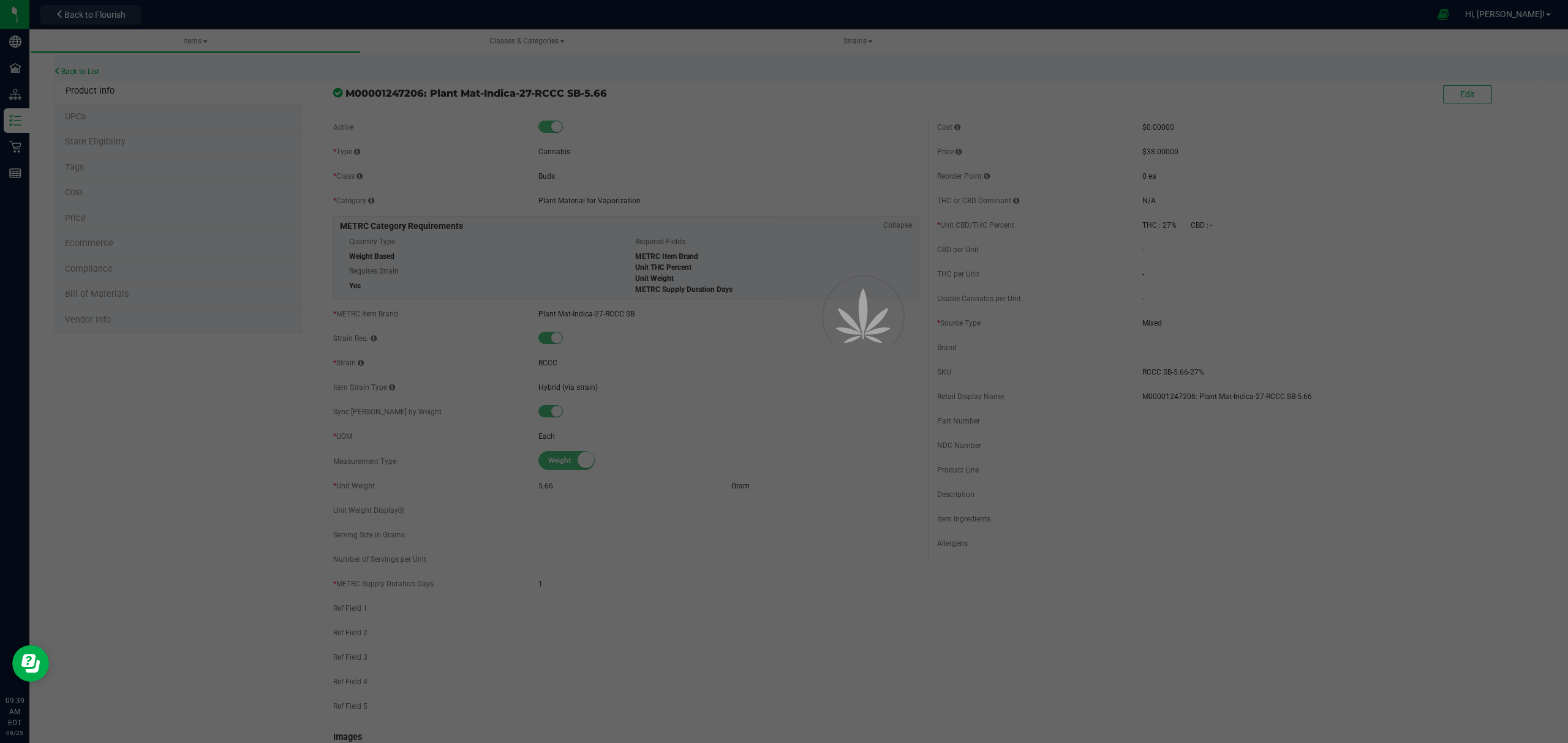
select select "670"
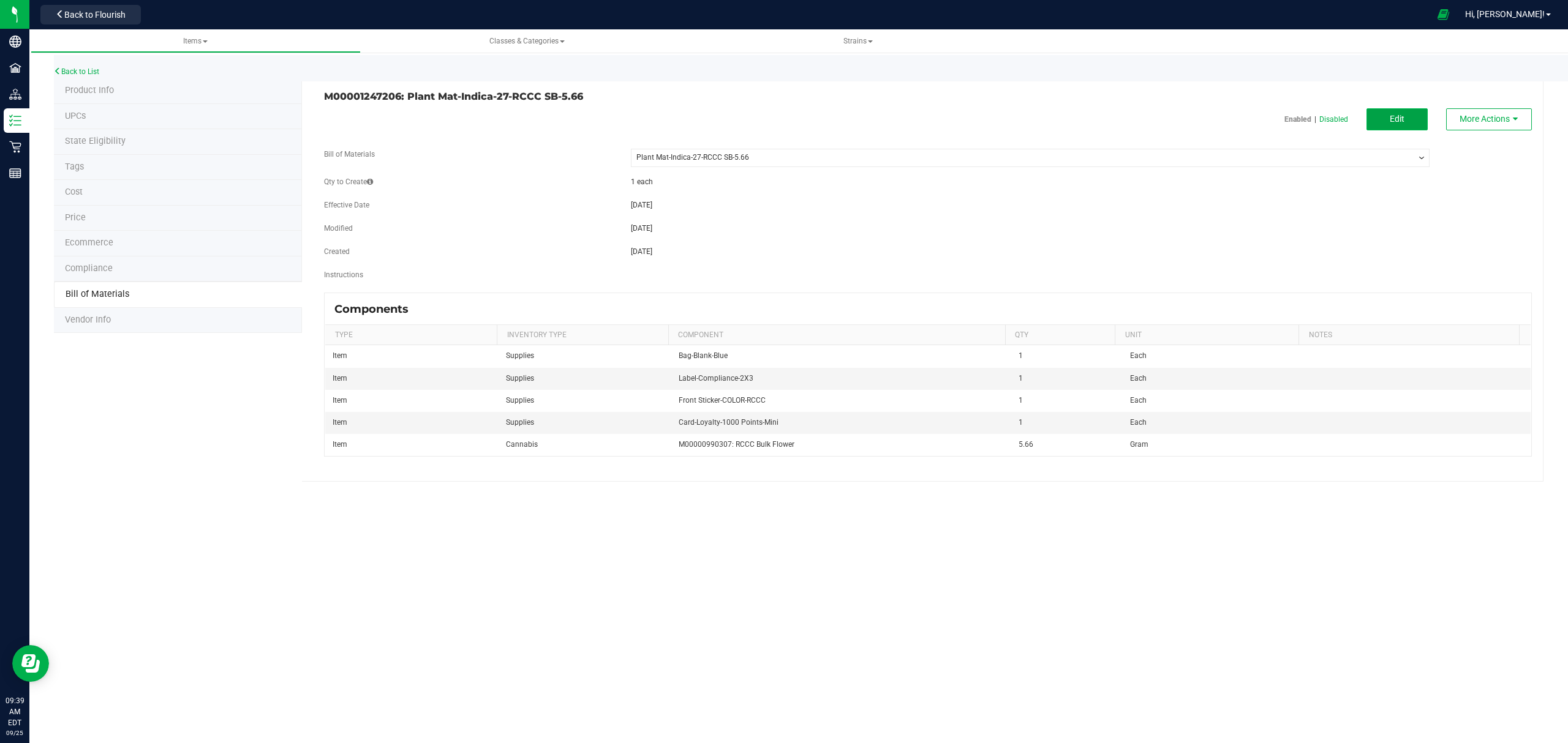
click at [1405, 112] on button "Edit" at bounding box center [1396, 119] width 61 height 22
select select "670"
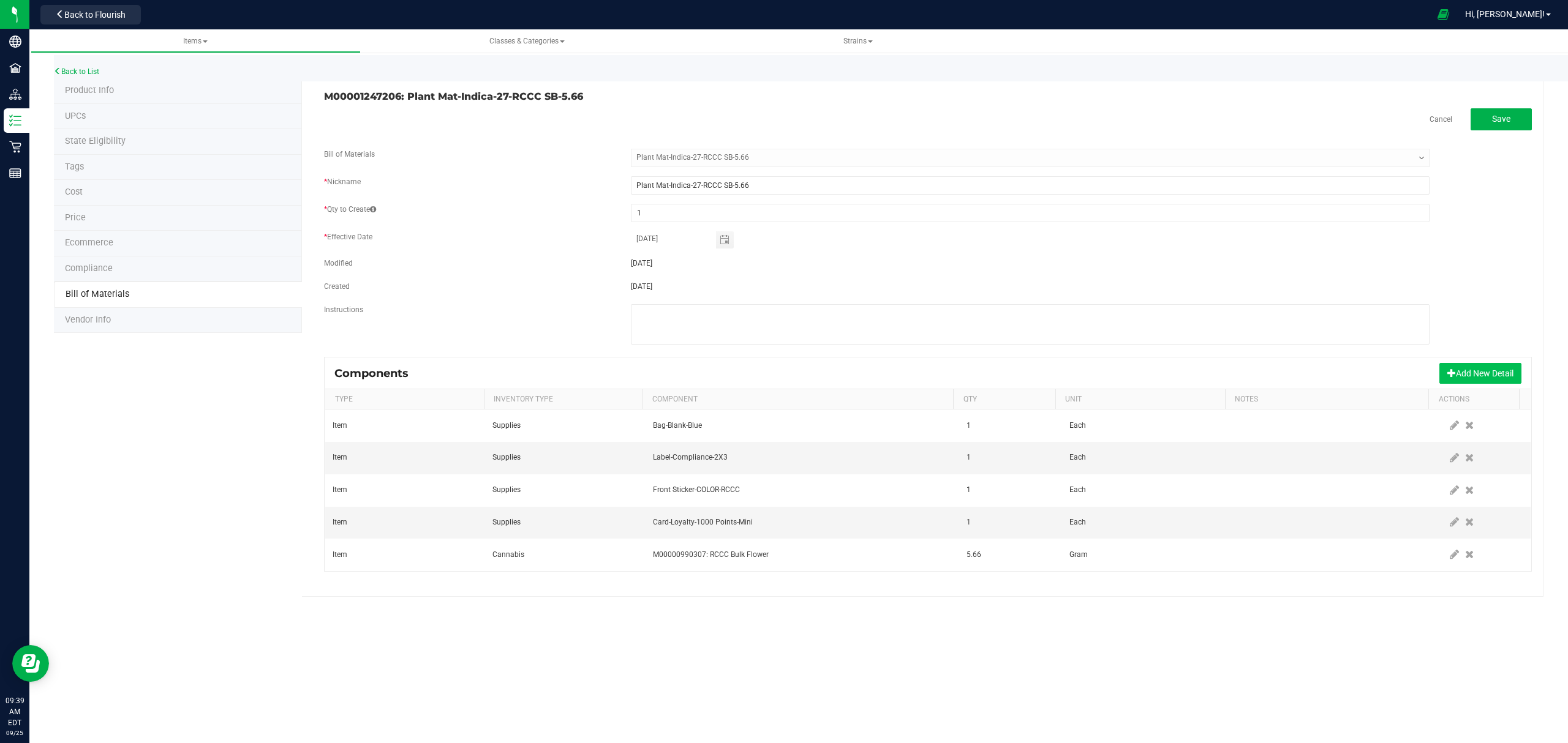
click at [1468, 377] on button "Add New Detail" at bounding box center [1480, 374] width 82 height 21
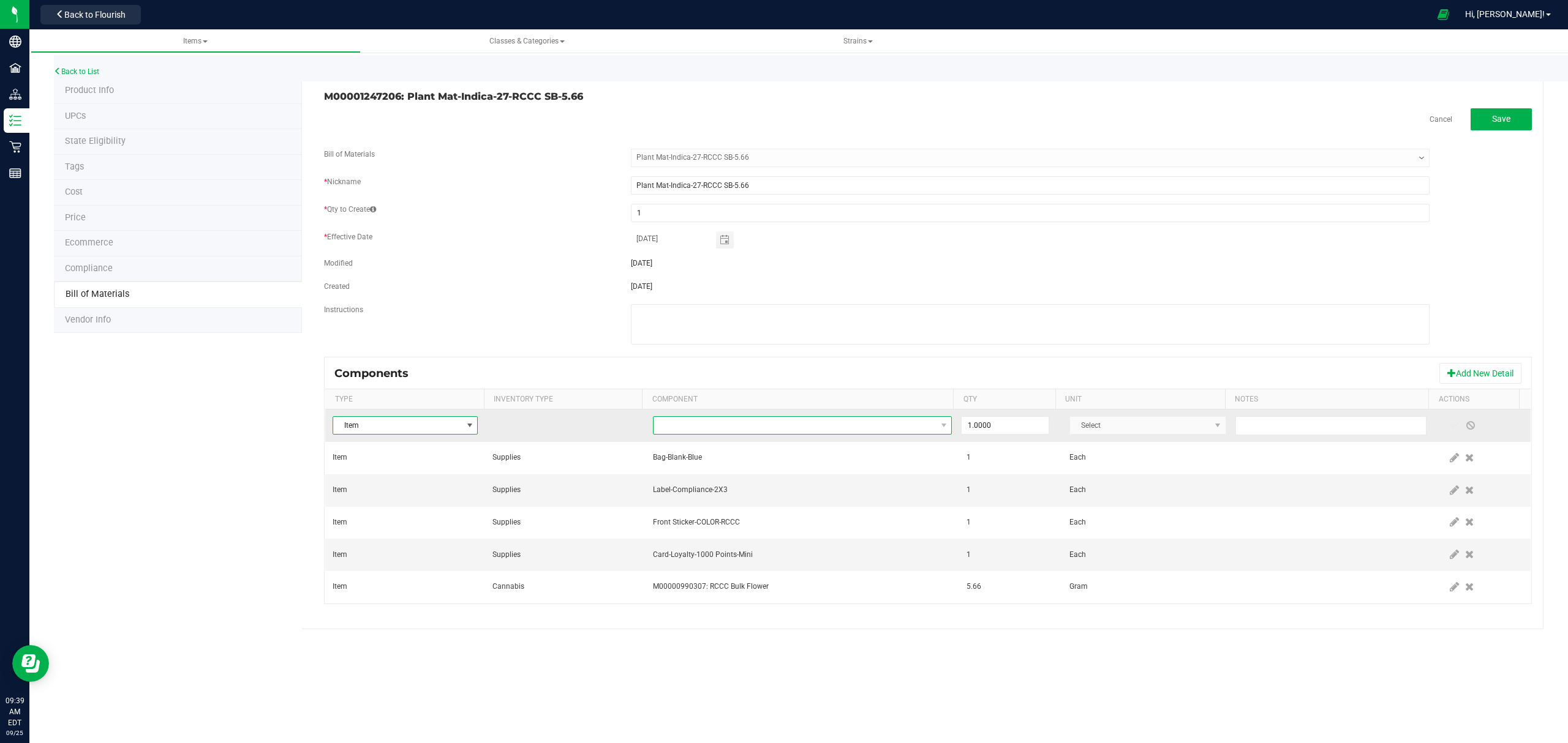
click at [861, 431] on span "NO DATA FOUND" at bounding box center [795, 425] width 283 height 17
type input "integra"
click at [733, 485] on li "Integra Humidity Pack-Size 1" at bounding box center [845, 480] width 390 height 17
drag, startPoint x: 1443, startPoint y: 423, endPoint x: 1449, endPoint y: 416, distance: 9.2
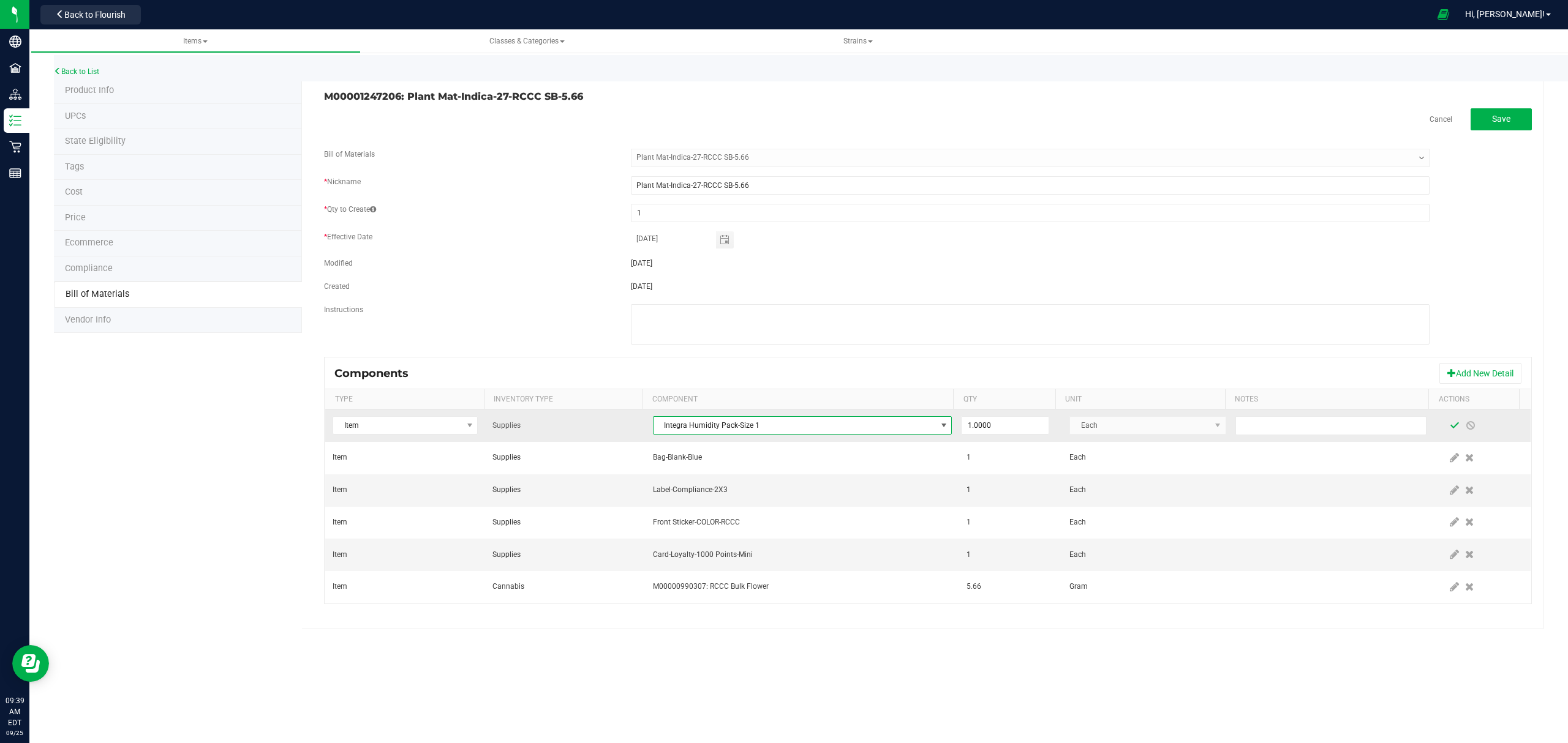
click at [1450, 423] on span at bounding box center [1454, 425] width 10 height 10
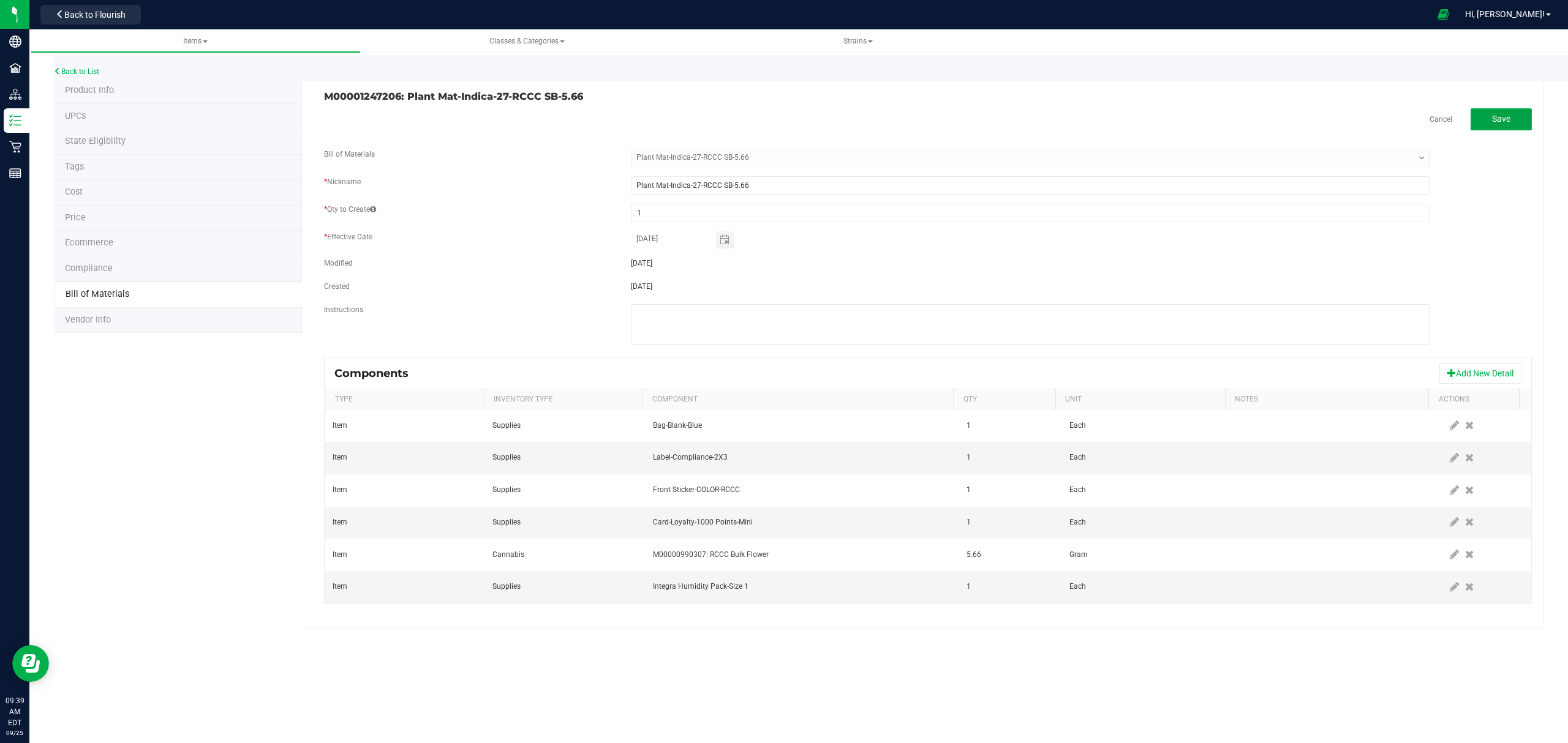
click at [1514, 109] on button "Save" at bounding box center [1500, 119] width 61 height 22
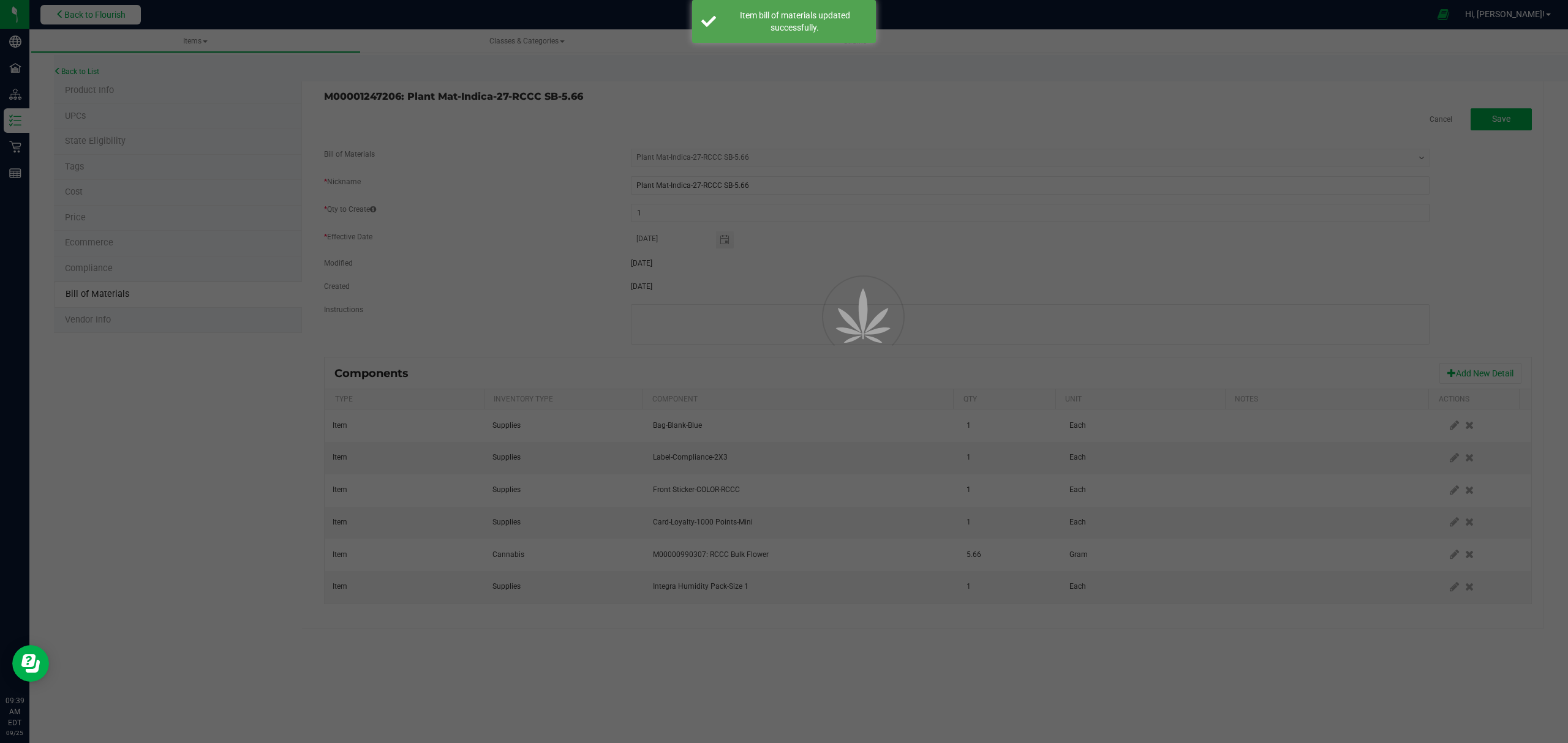
select select "670"
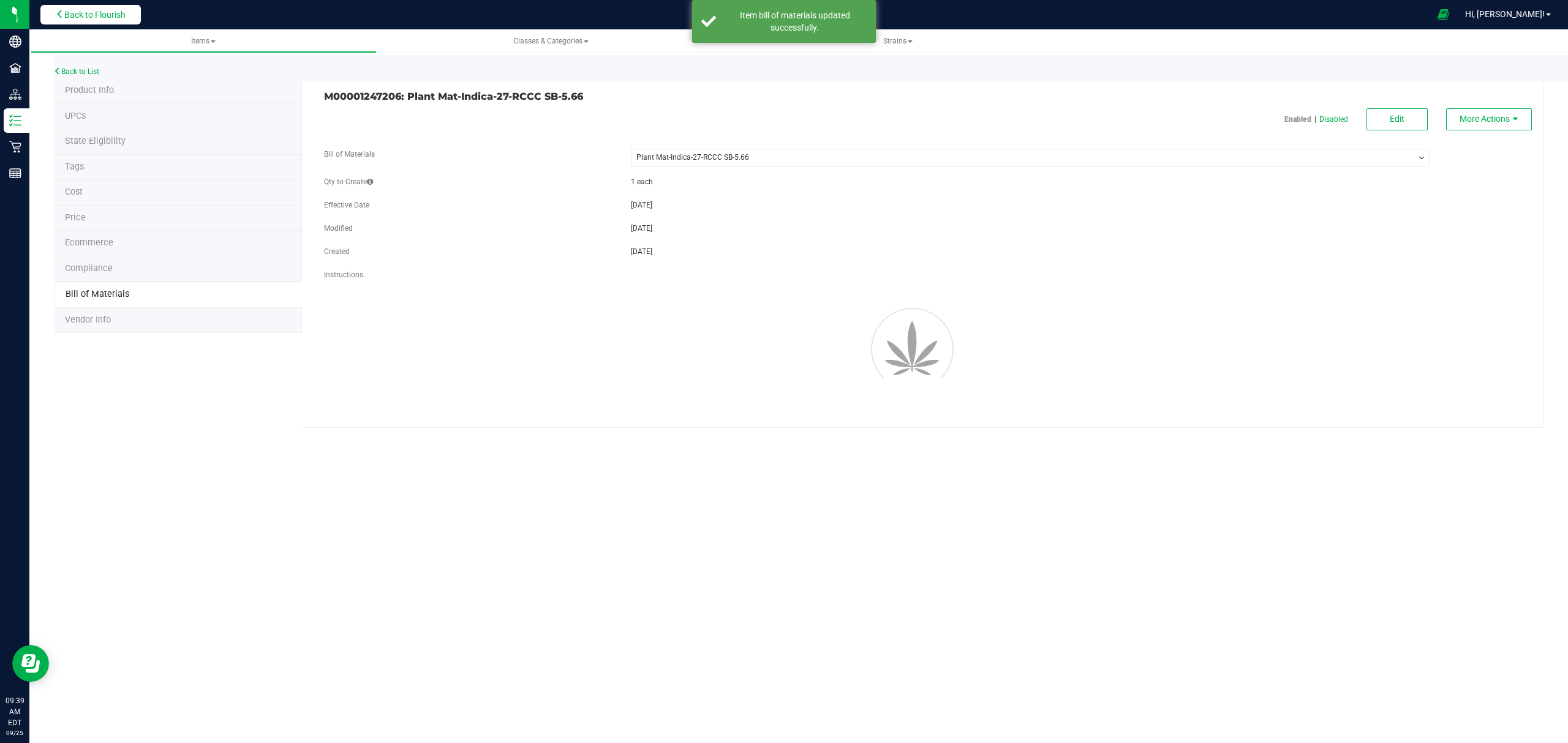
click at [128, 15] on button "Back to Flourish" at bounding box center [90, 14] width 100 height 20
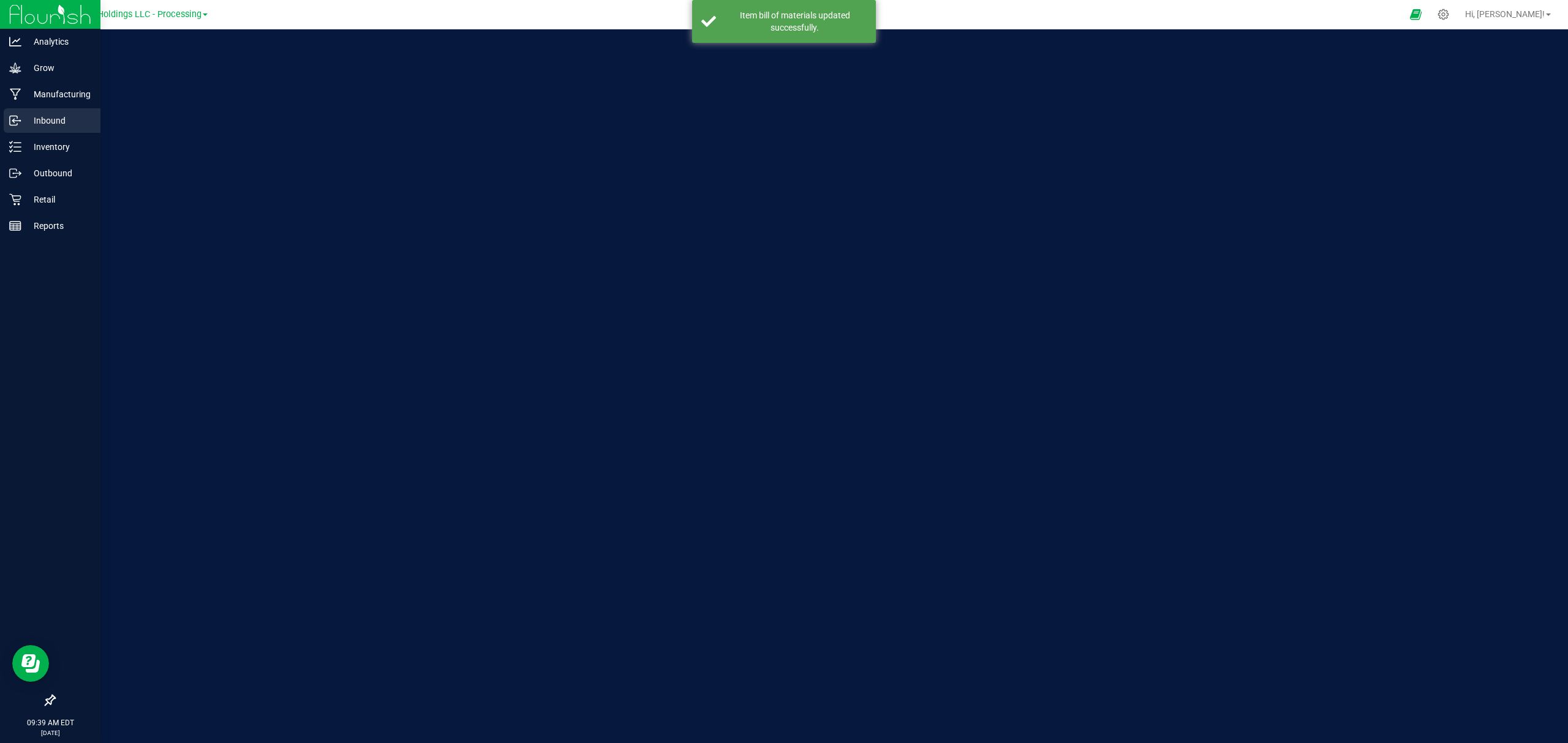
click at [21, 133] on link "Inbound" at bounding box center [50, 121] width 100 height 26
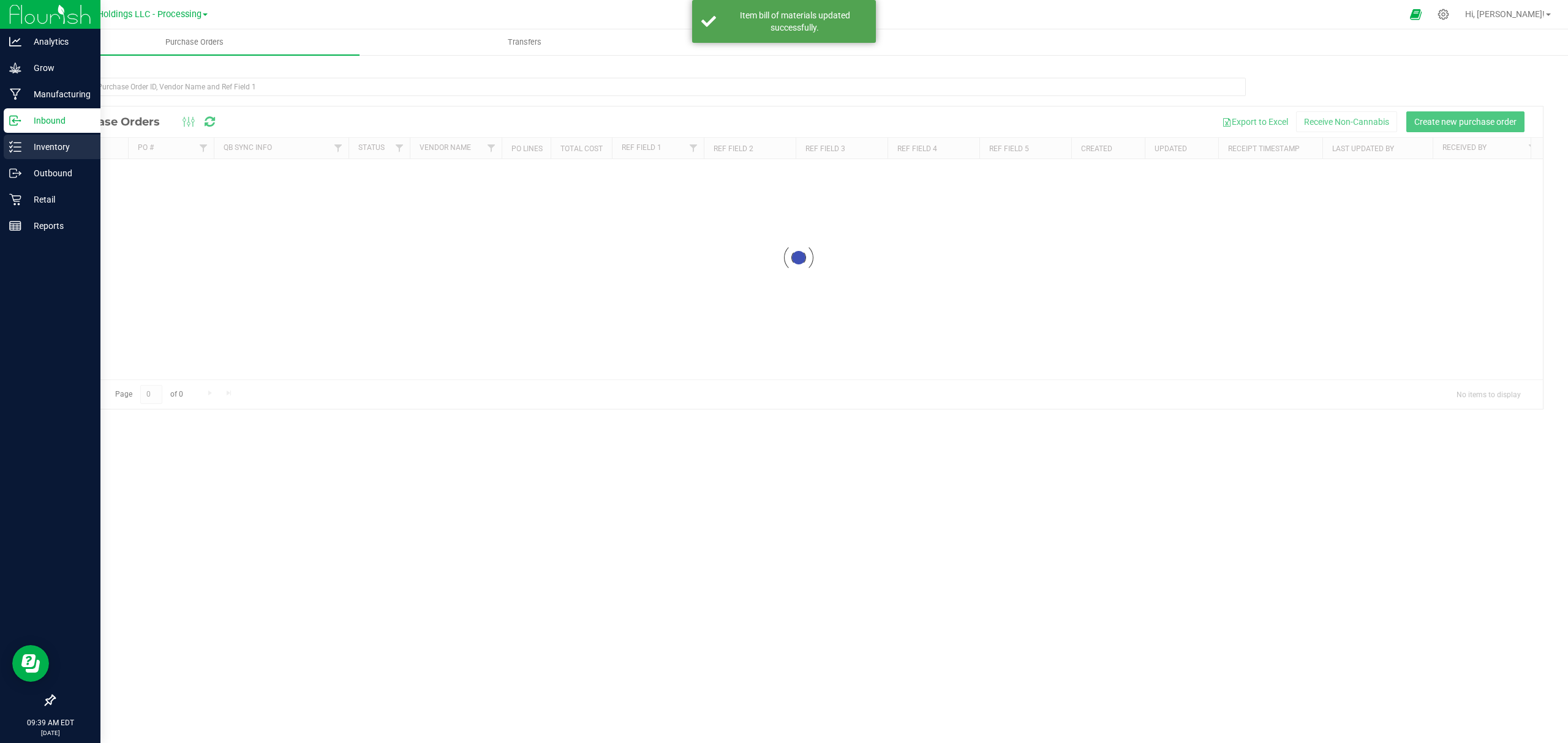
click at [32, 148] on p "Inventory" at bounding box center [57, 146] width 73 height 14
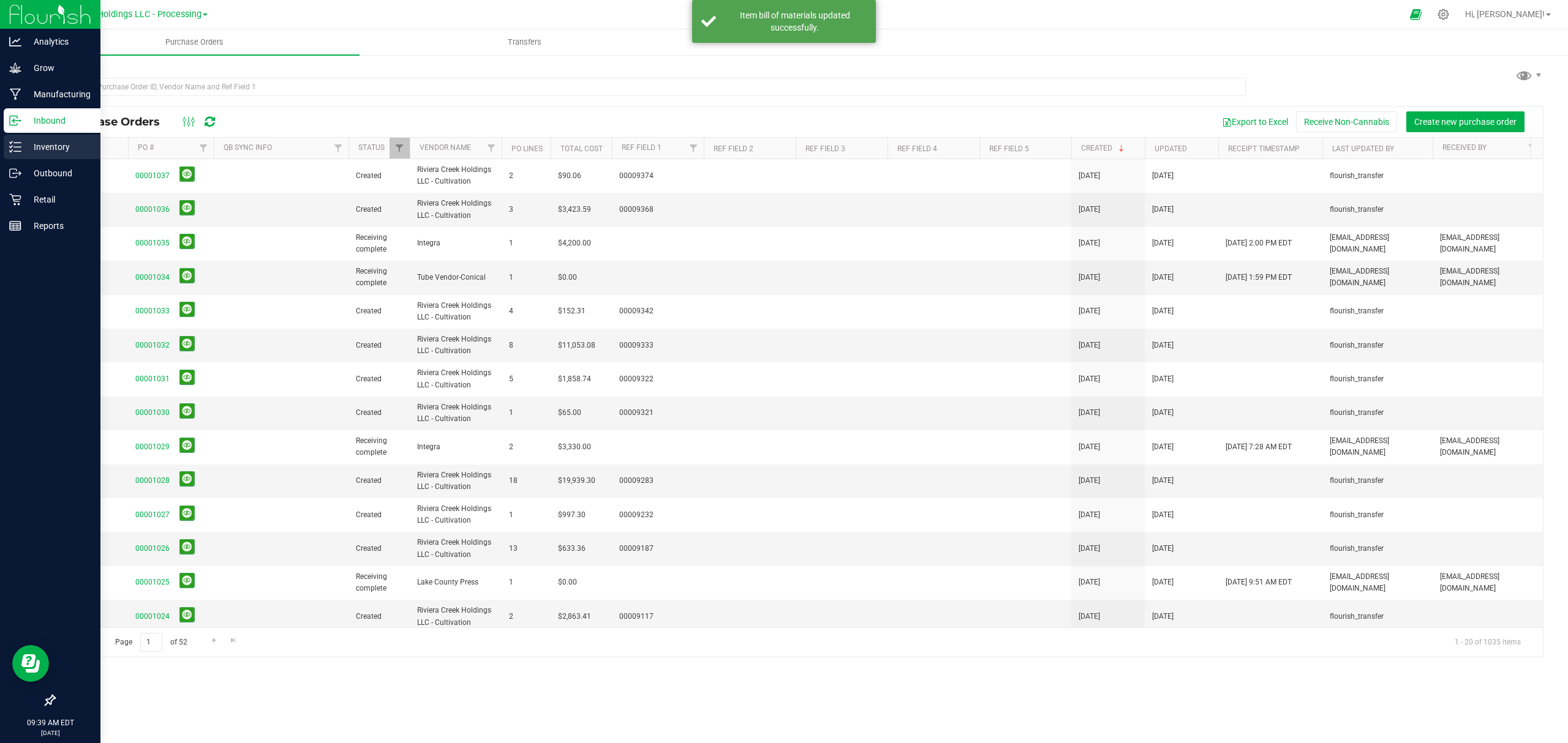
click at [35, 148] on p "Inventory" at bounding box center [57, 146] width 73 height 14
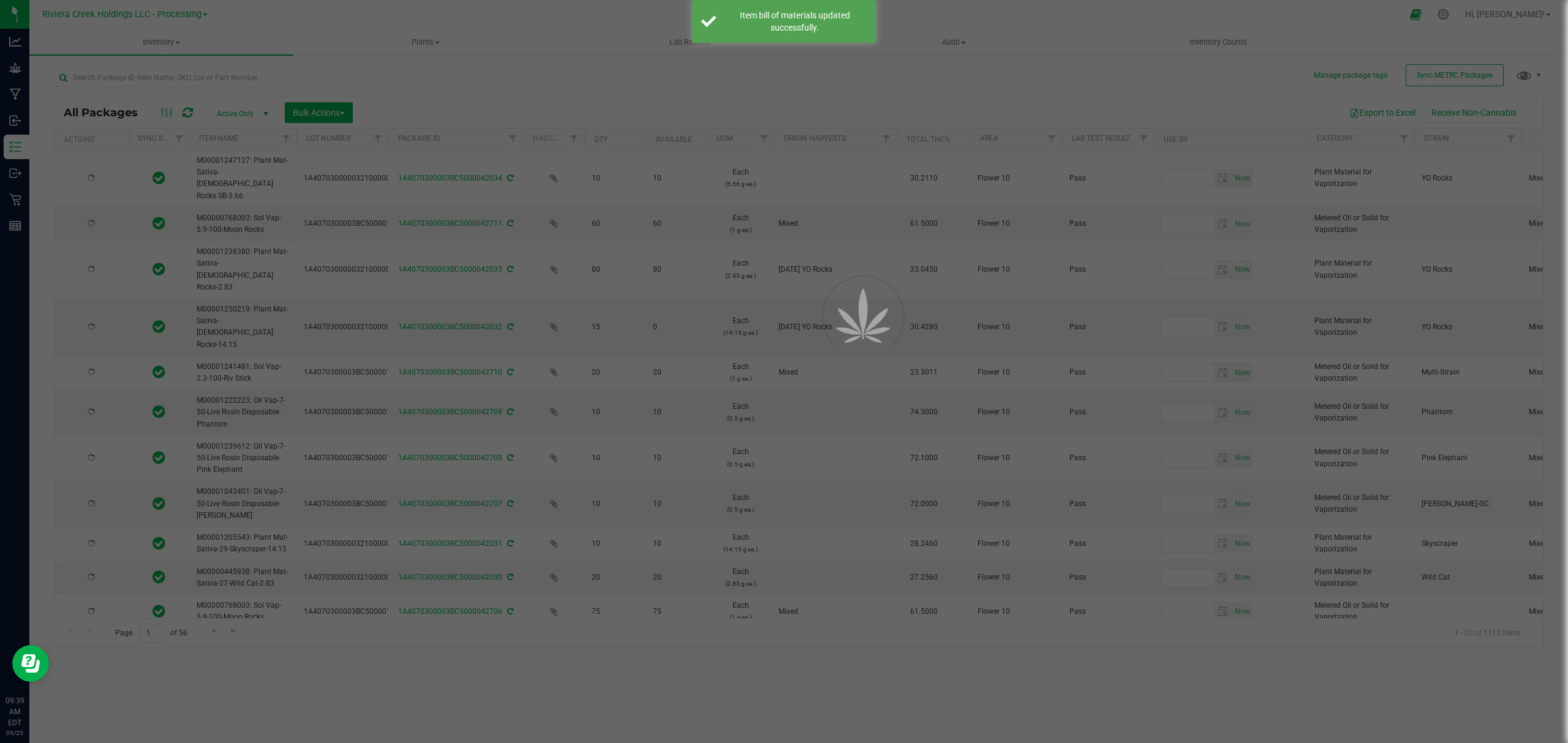
click at [167, 34] on div at bounding box center [784, 372] width 1568 height 743
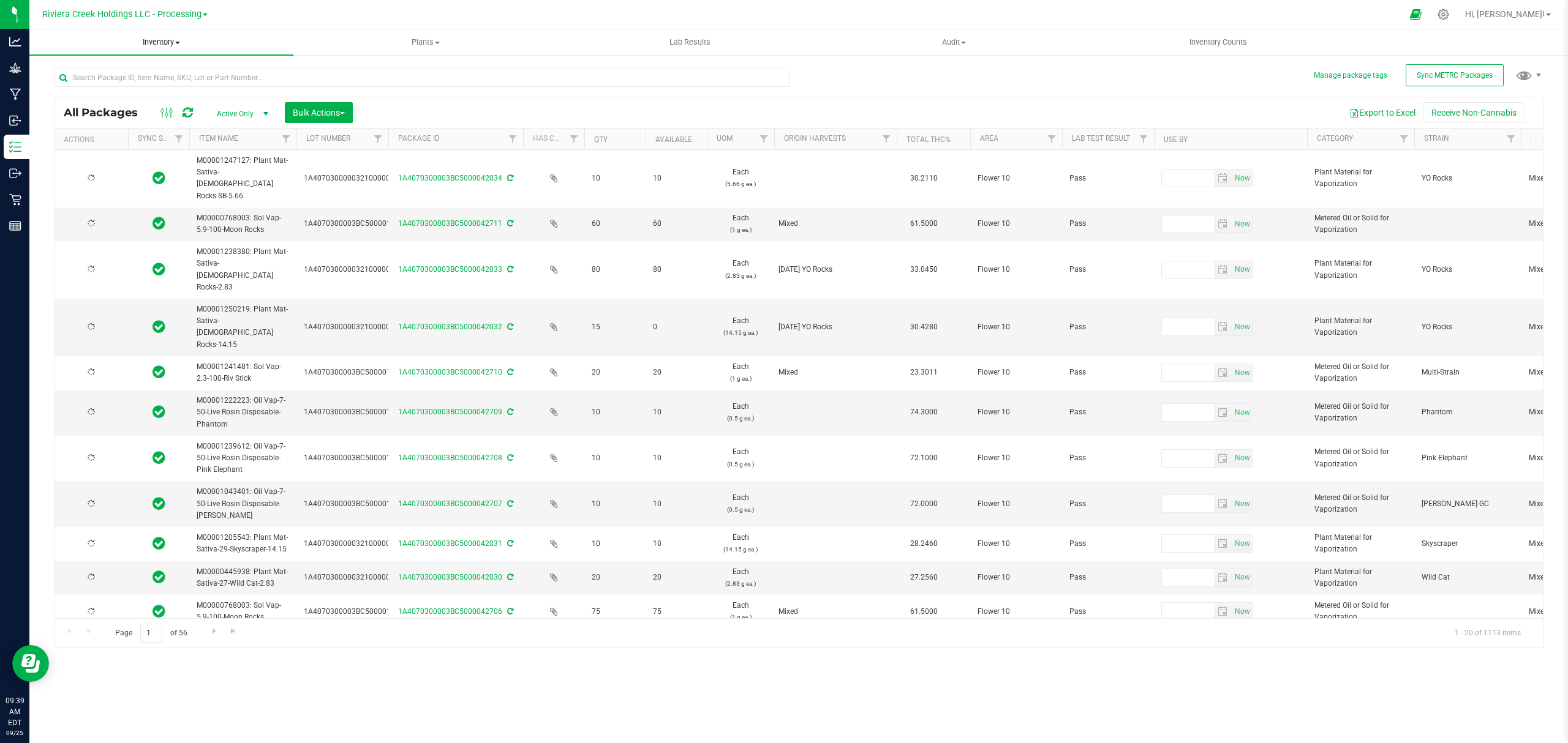
type input "[DATE]"
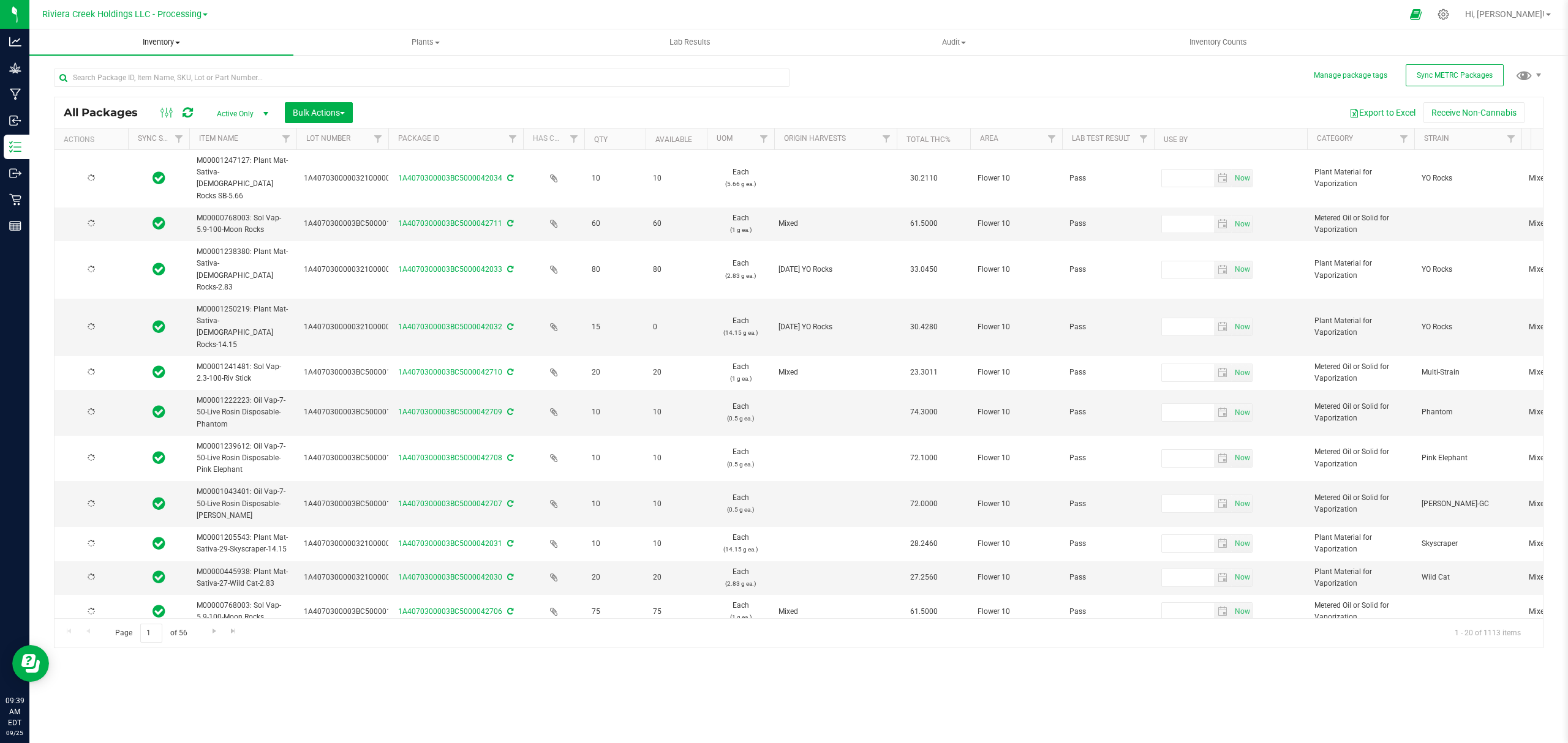
type input "[DATE]"
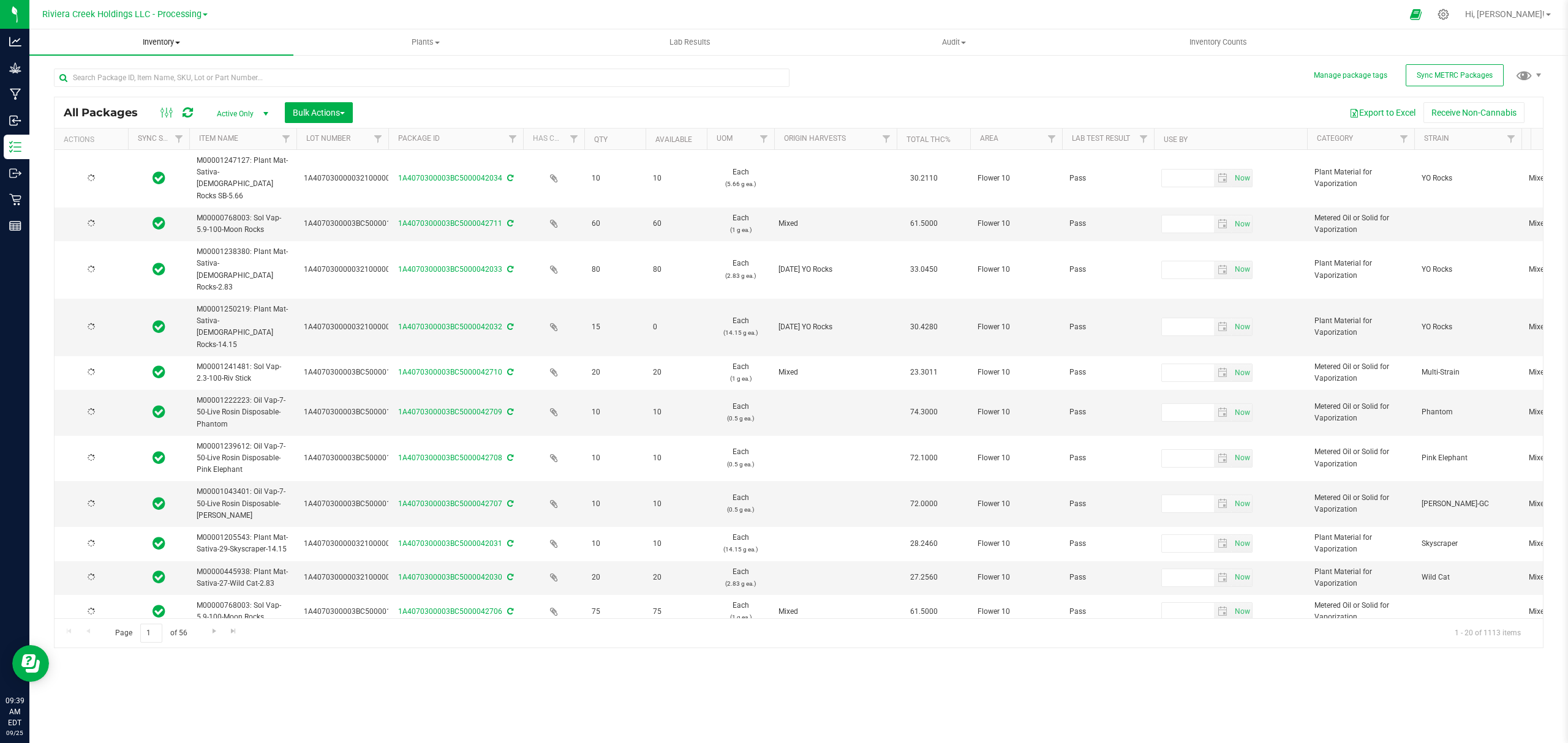
type input "[DATE]"
click at [165, 42] on span "Inventory" at bounding box center [161, 42] width 264 height 11
click at [152, 152] on li "From bill of materials" at bounding box center [161, 147] width 264 height 14
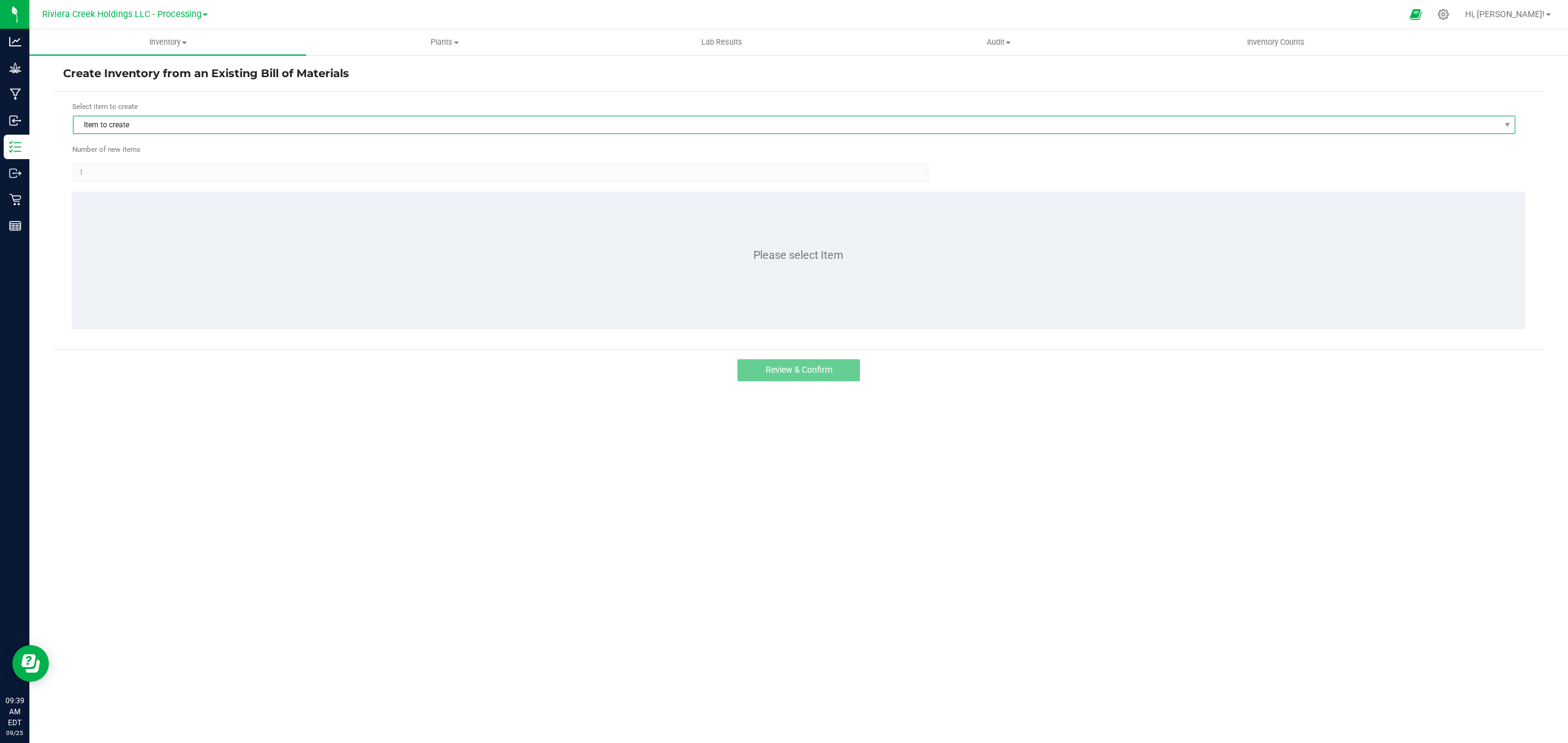
click at [164, 126] on span "Item to create" at bounding box center [786, 124] width 1426 height 17
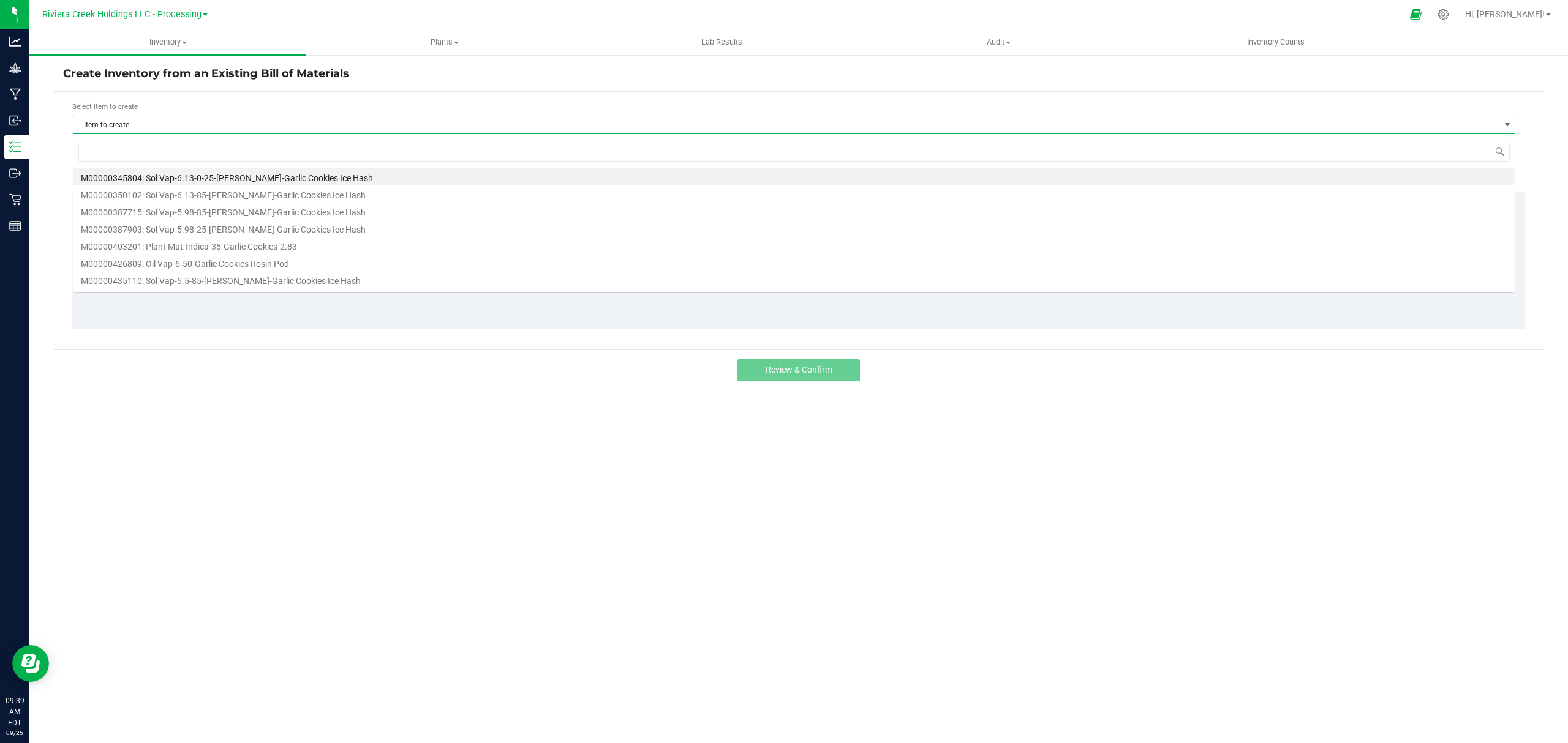
scroll to position [18, 1443]
type input "7"
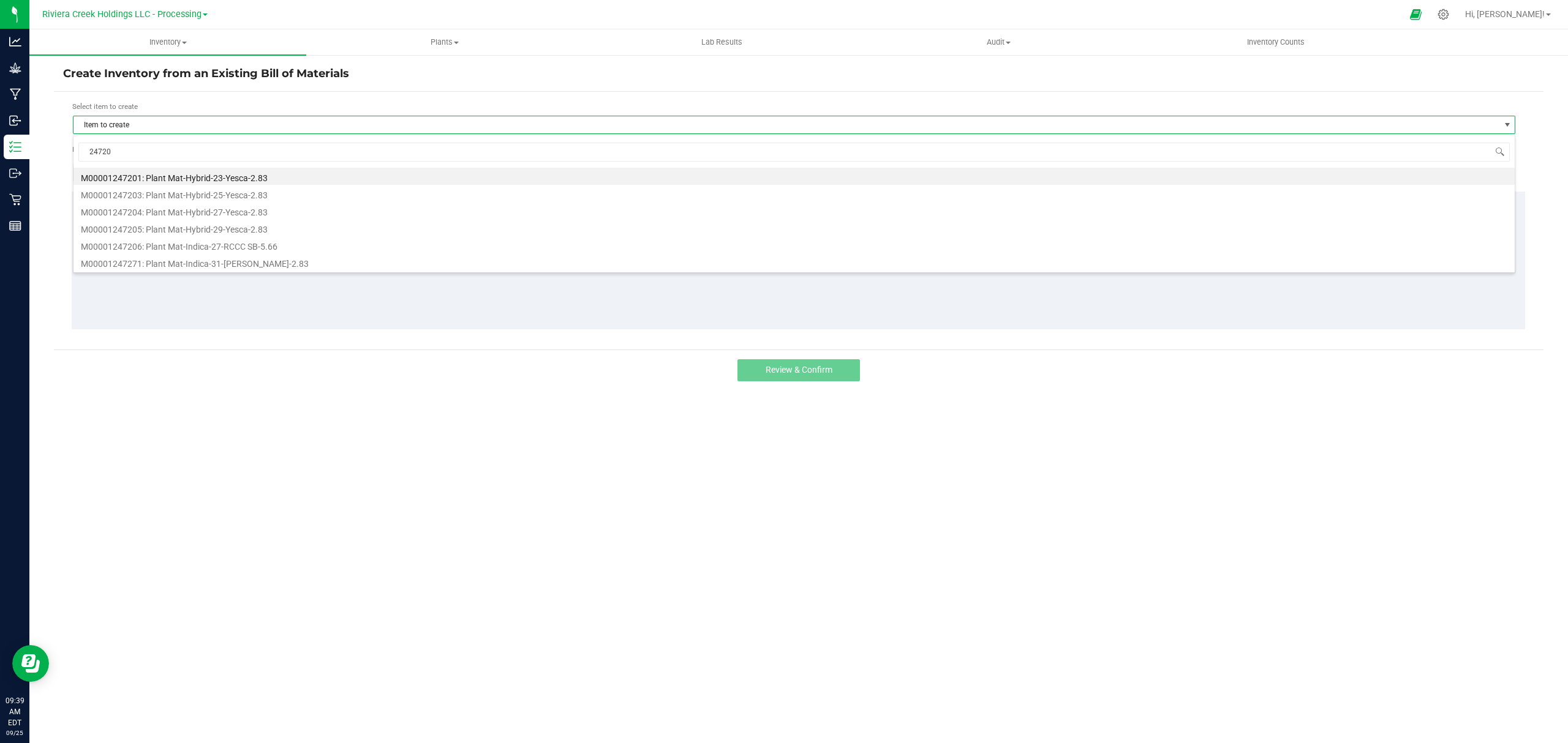
type input "247206"
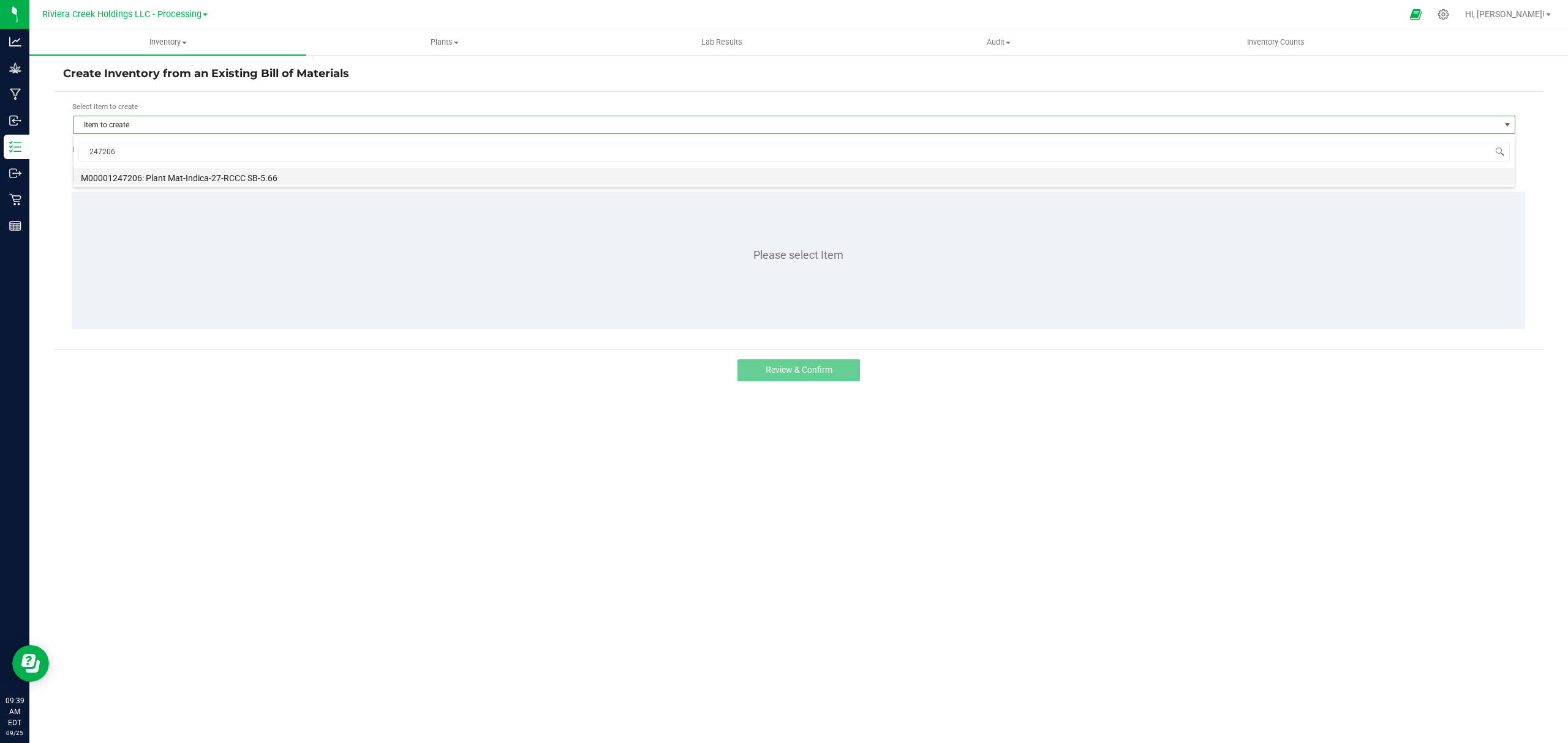
click at [211, 176] on li "M00001247206: Plant Mat-Indica-27-RCCC SB-5.66" at bounding box center [793, 176] width 1441 height 17
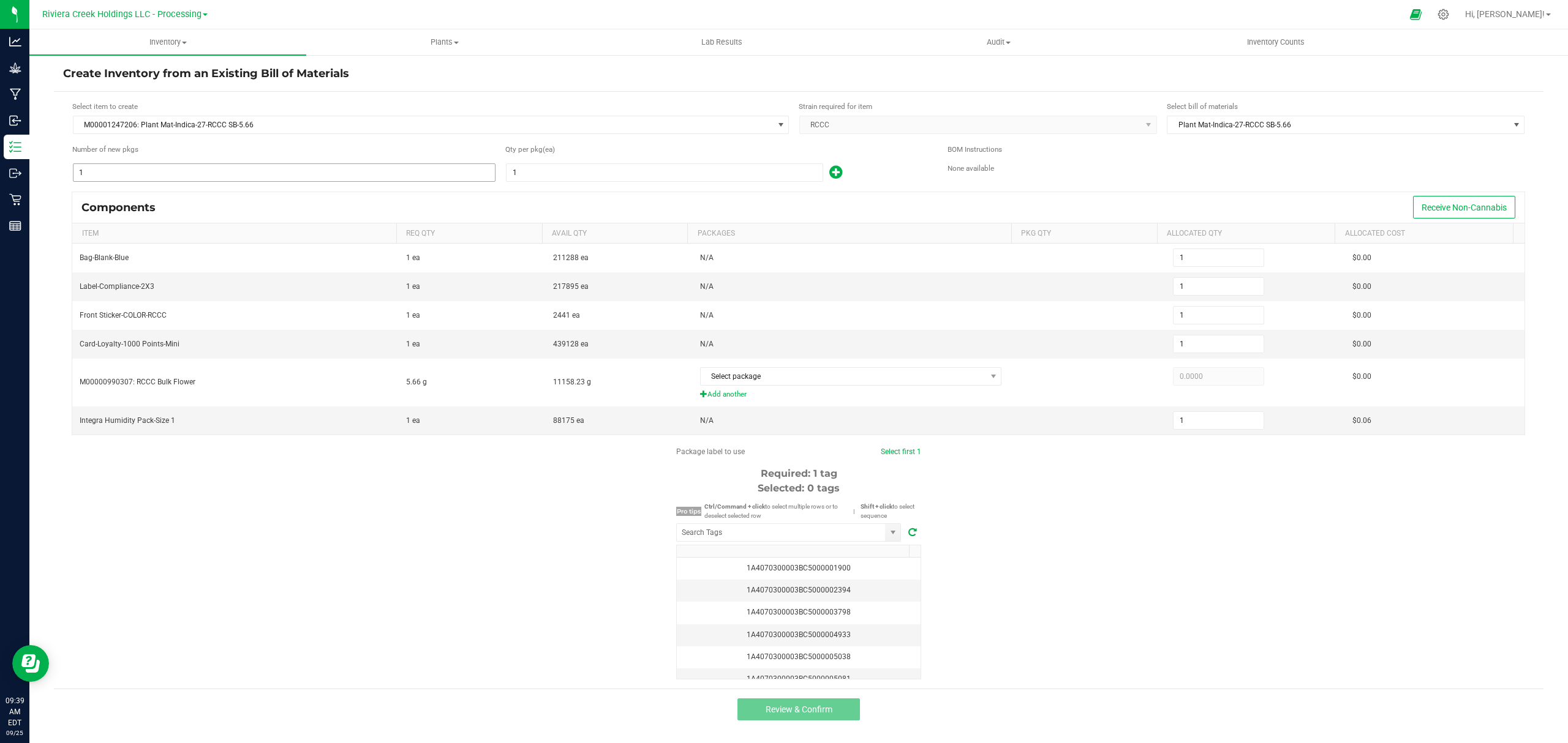
click at [212, 177] on input "1" at bounding box center [283, 173] width 421 height 17
click at [583, 170] on input "1" at bounding box center [664, 173] width 316 height 17
type input "8"
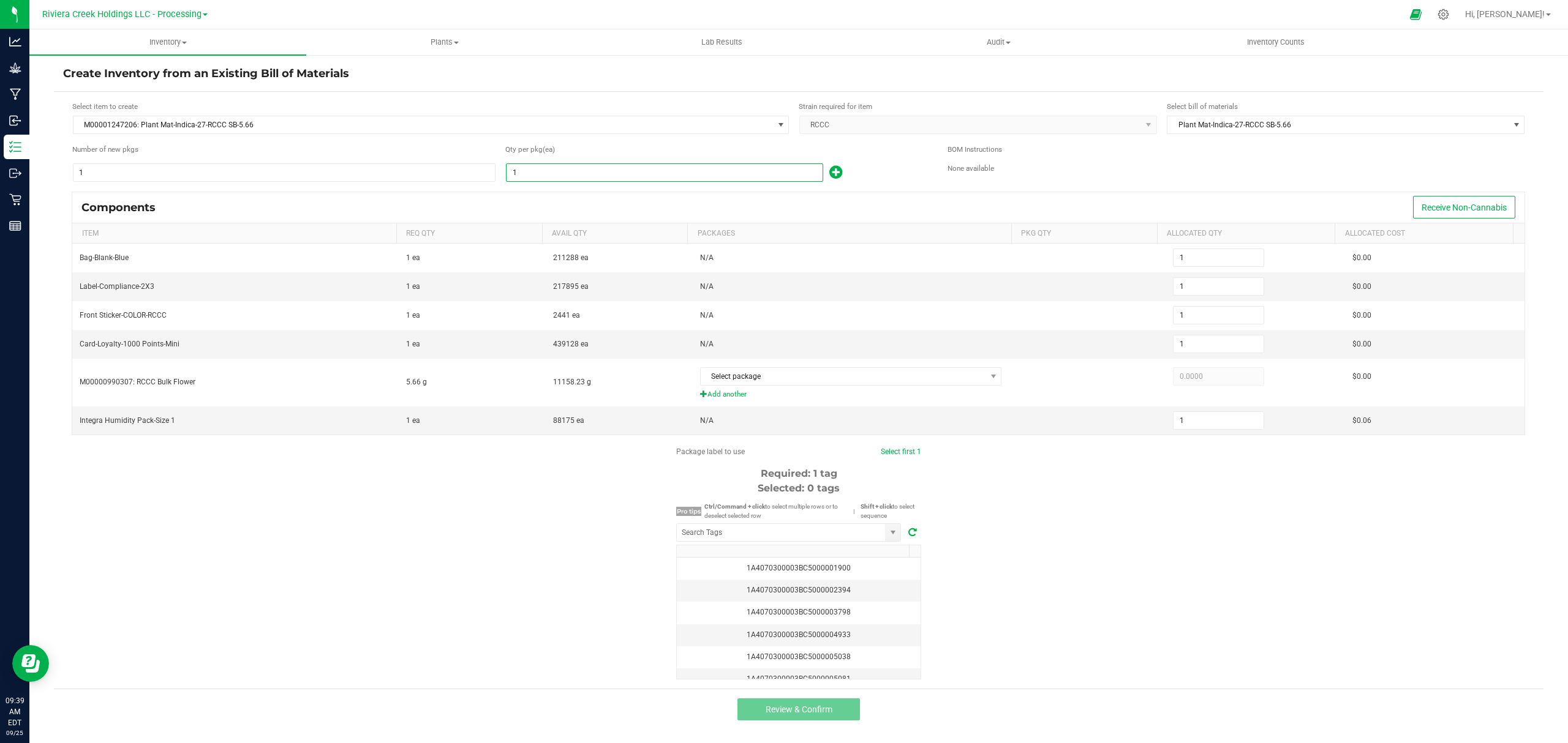
type input "8"
type input "80"
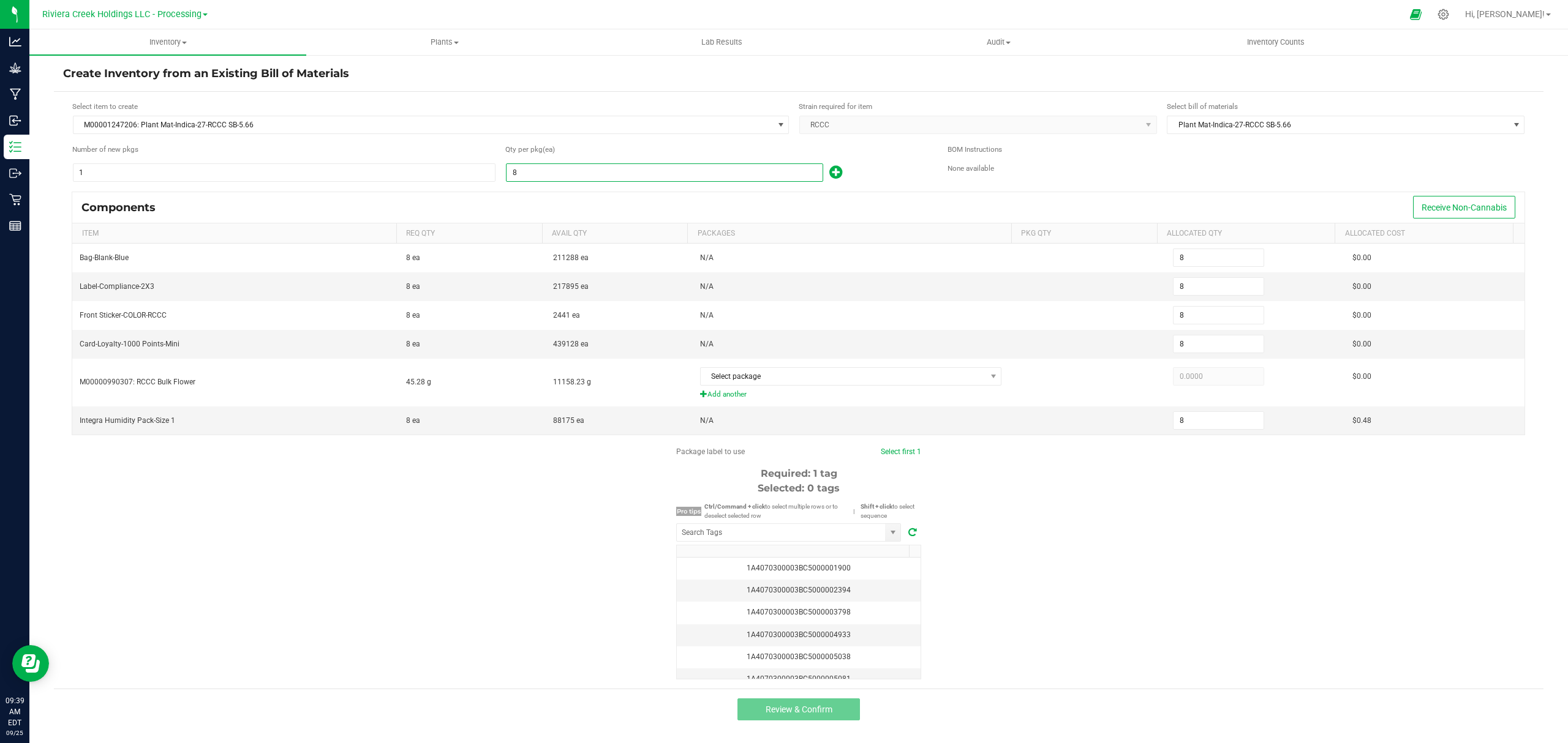
type input "80"
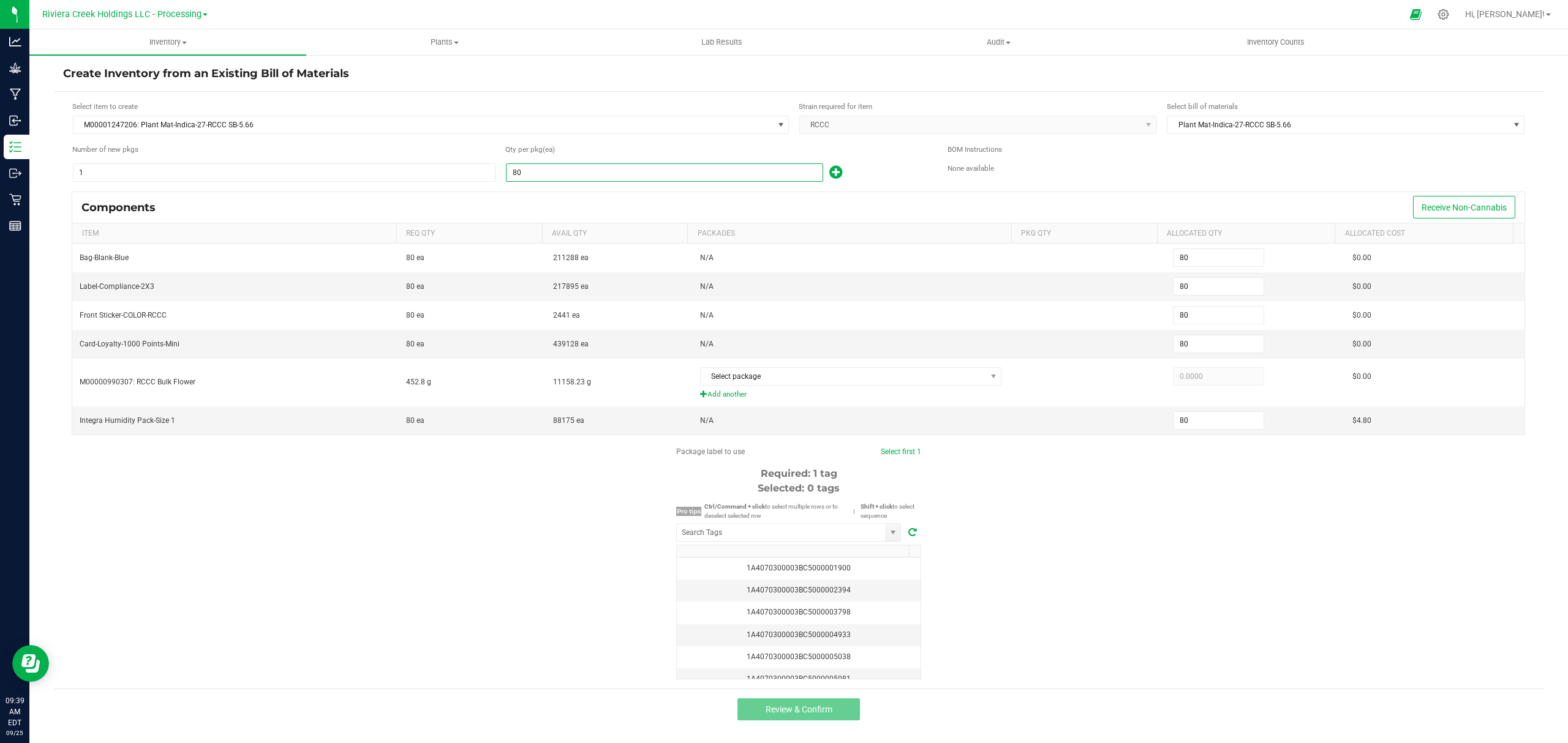
click at [833, 170] on icon at bounding box center [835, 173] width 13 height 15
type input "81"
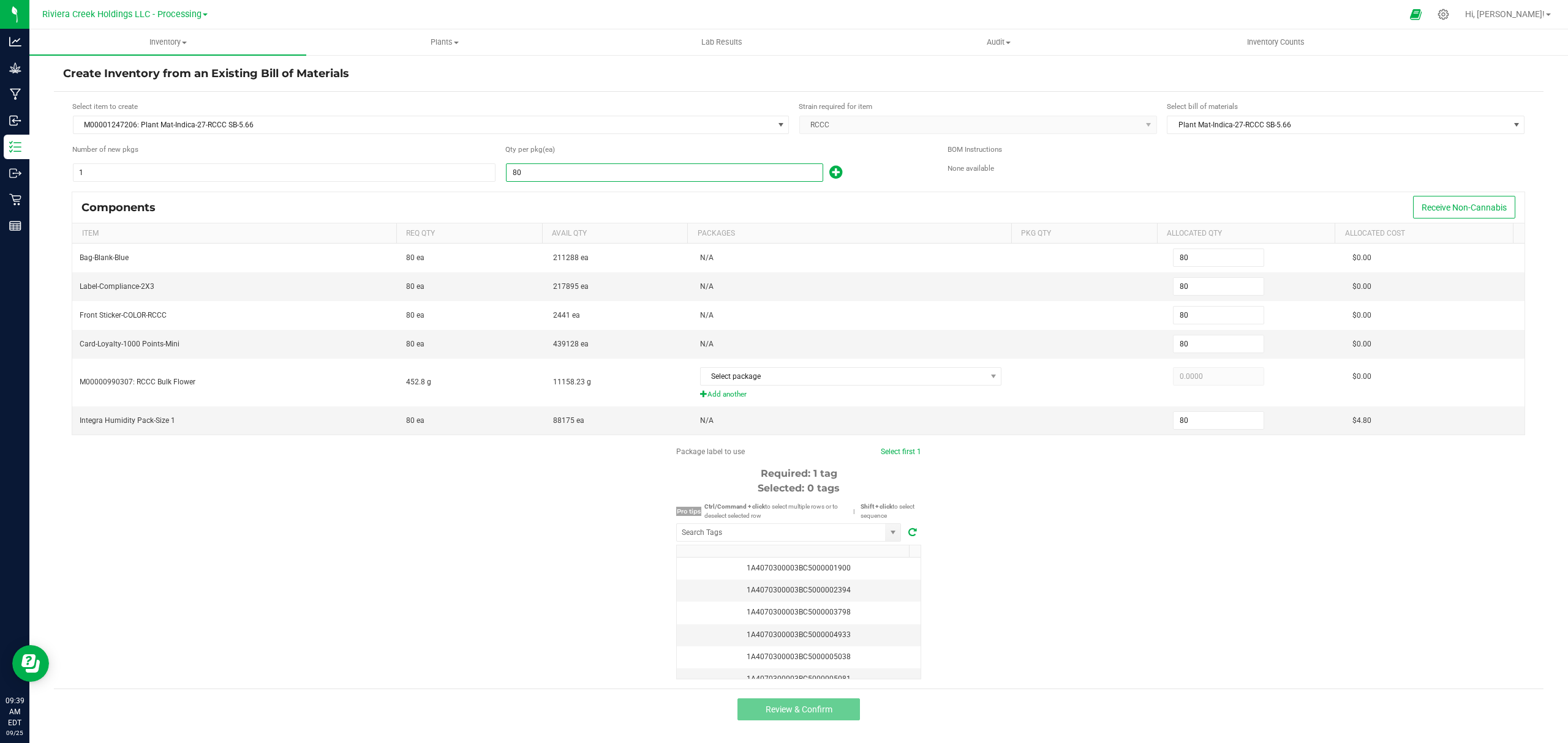
type input "81"
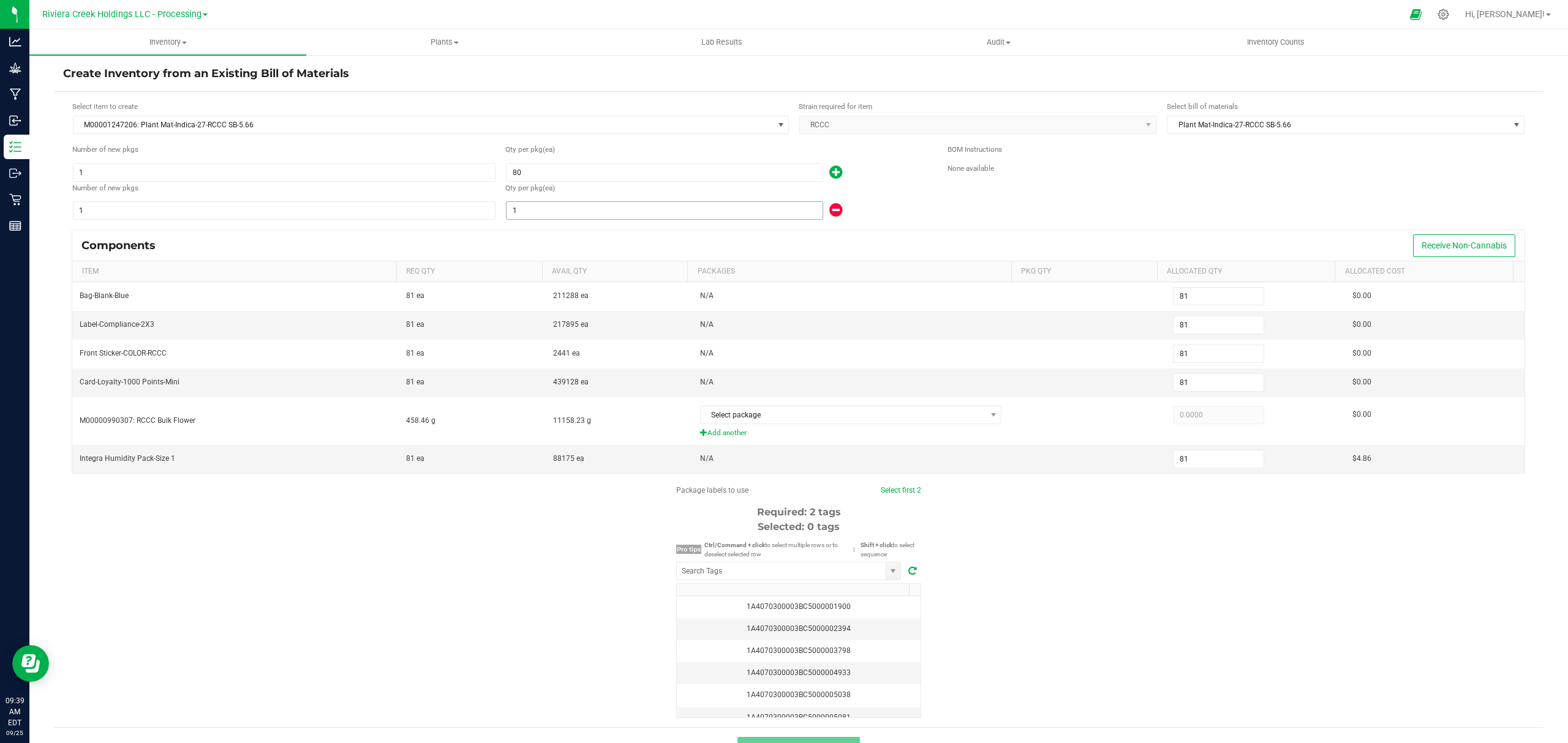
click at [672, 214] on input "1" at bounding box center [664, 210] width 316 height 17
type input "86"
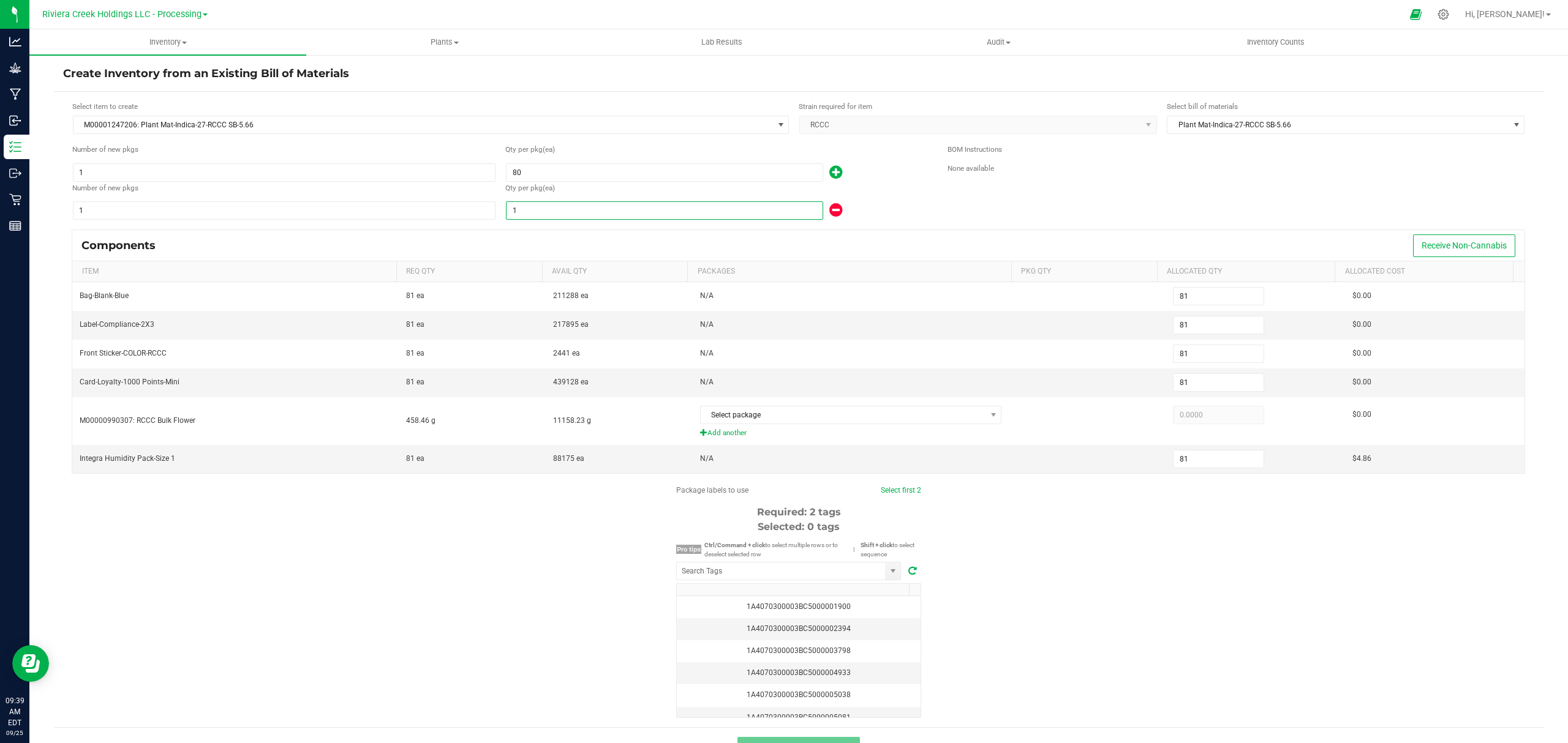
type input "86"
type input "65"
type input "145"
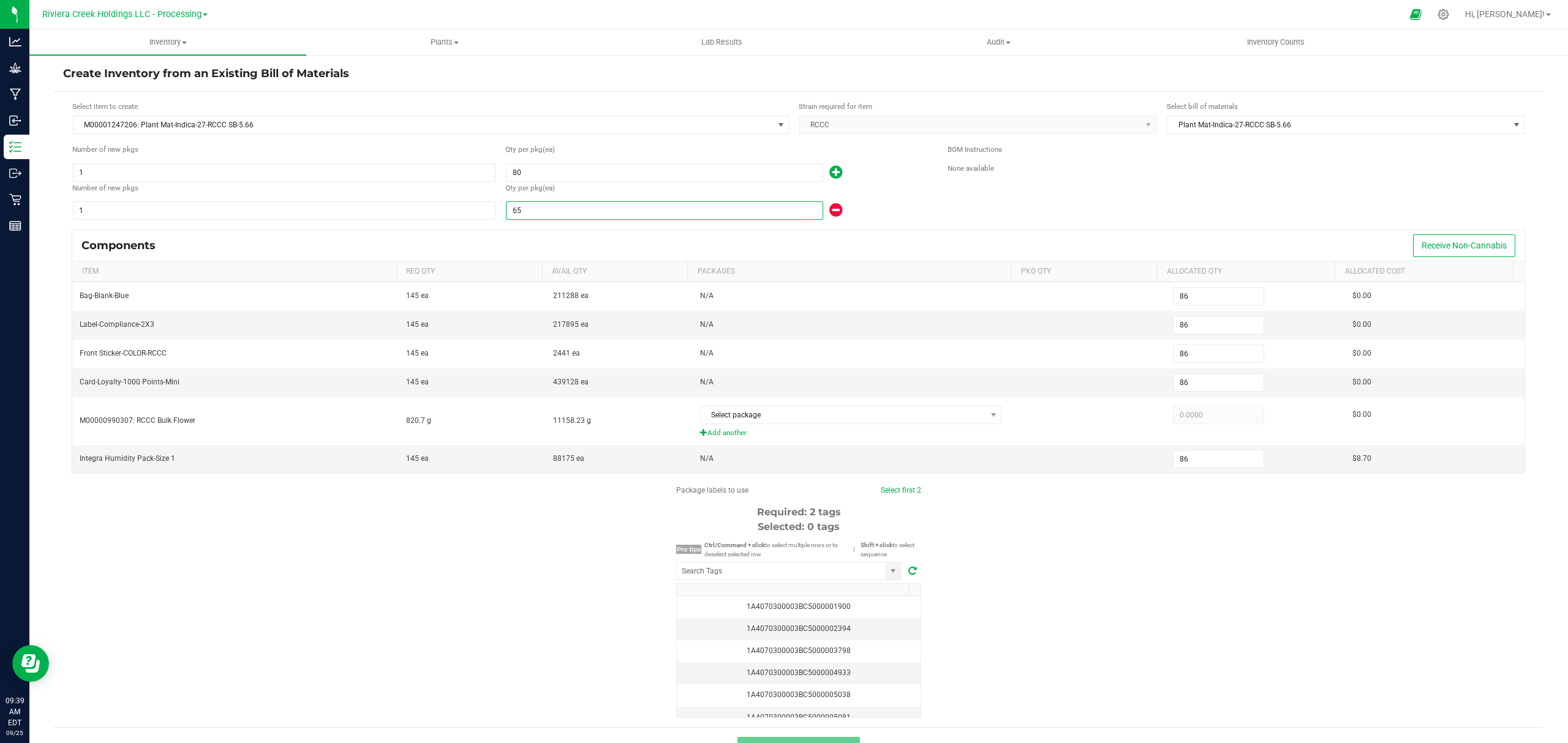
type input "145"
type input "65"
click at [907, 191] on div "Qty per pkg (ea)" at bounding box center [717, 188] width 424 height 11
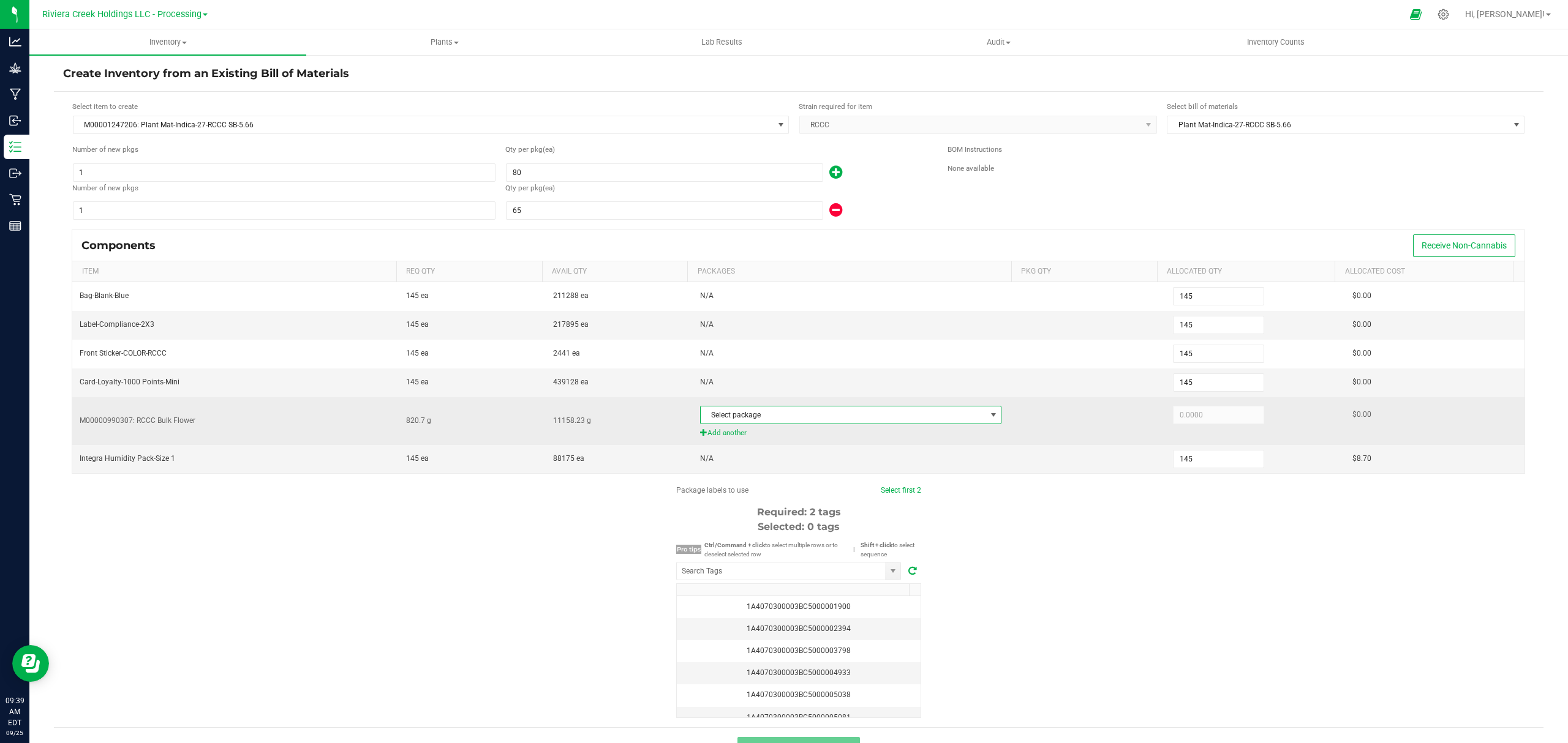
click at [843, 414] on span "Select package" at bounding box center [843, 414] width 286 height 17
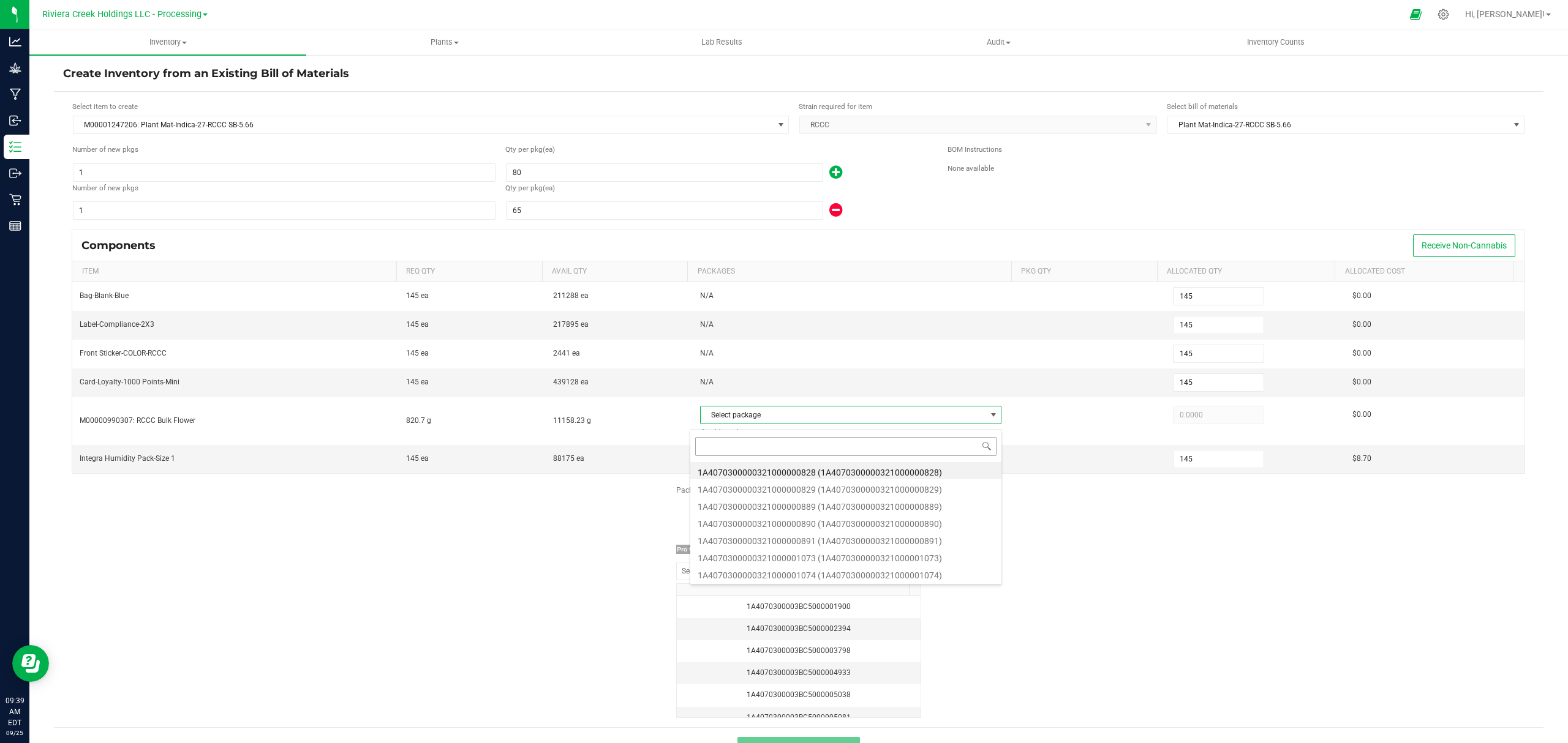
scroll to position [18, 296]
type input "889"
click at [890, 475] on li "1A4070300000321000000889 (1A4070300000321000000889)" at bounding box center [846, 470] width 311 height 17
type input "820.7000"
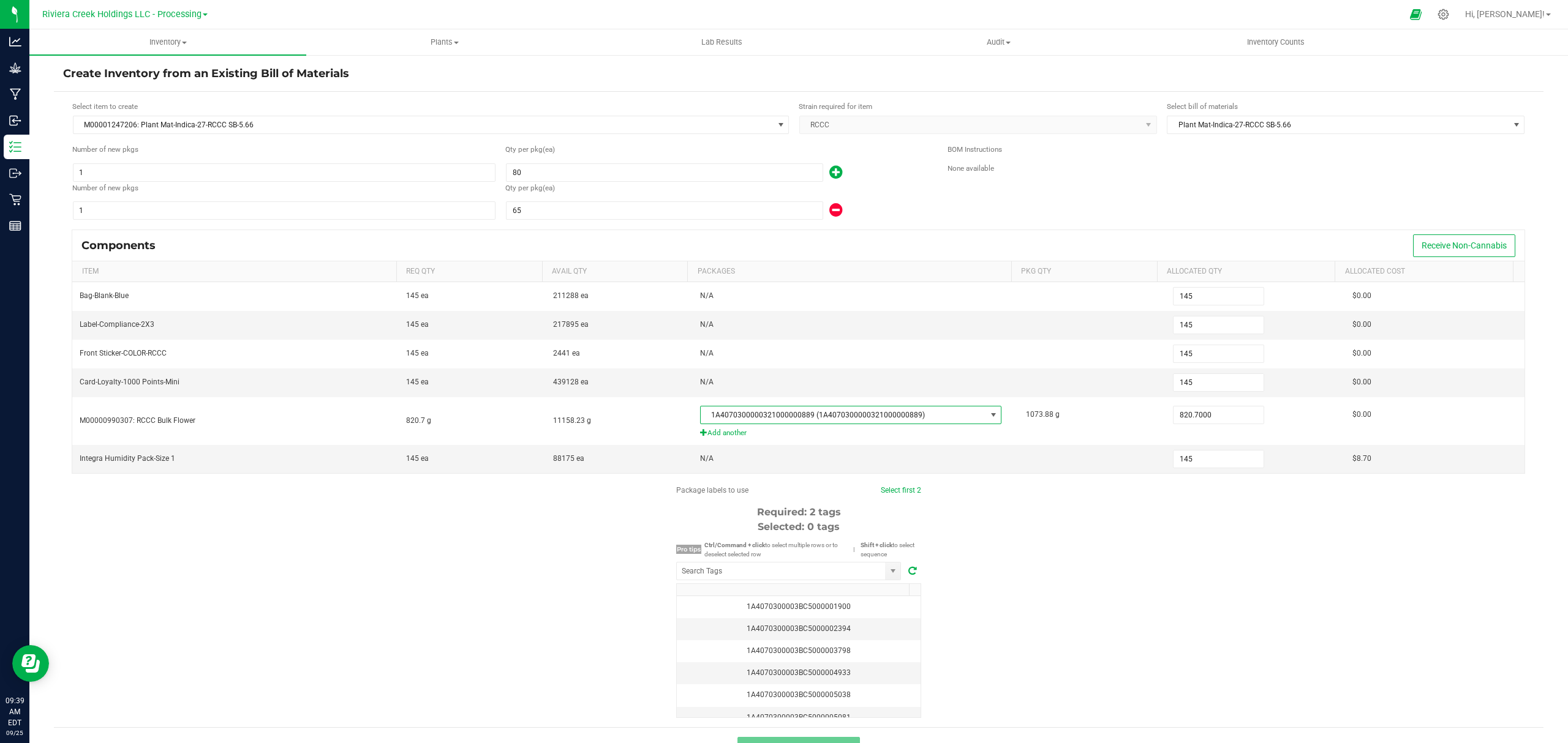
drag, startPoint x: 1066, startPoint y: 557, endPoint x: 1053, endPoint y: 559, distance: 13.2
click at [1066, 559] on div "Package labels to use Select first 2 Required: 2 tags Selected: 0 tags Pro tips…" at bounding box center [798, 601] width 1490 height 234
click at [800, 579] on input "NO DATA FOUND" at bounding box center [781, 571] width 208 height 17
click at [785, 596] on li "1A4070300003BC5000040713" at bounding box center [782, 600] width 224 height 21
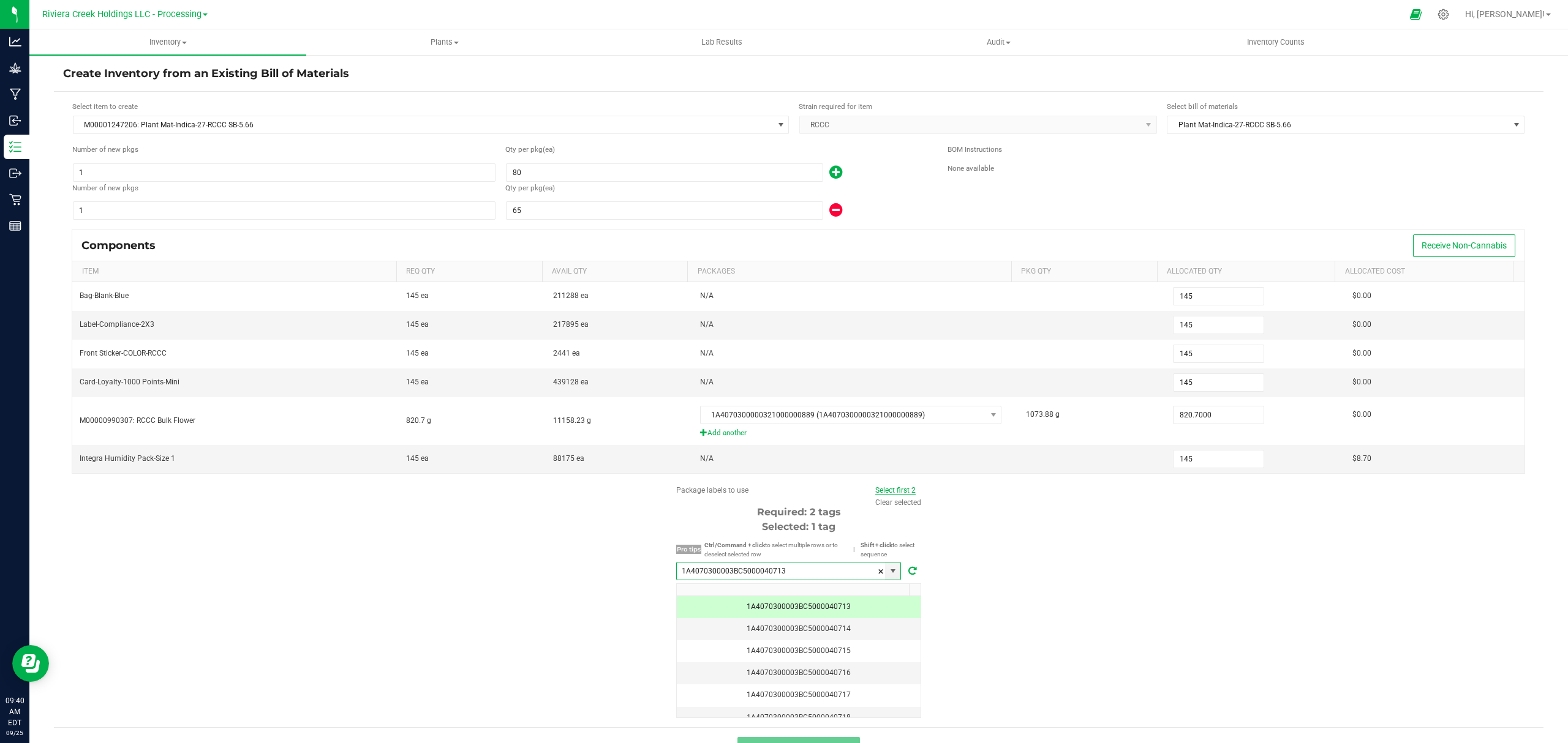
type input "1A4070300003BC5000040713"
click at [877, 492] on link "Select first 2" at bounding box center [896, 490] width 41 height 8
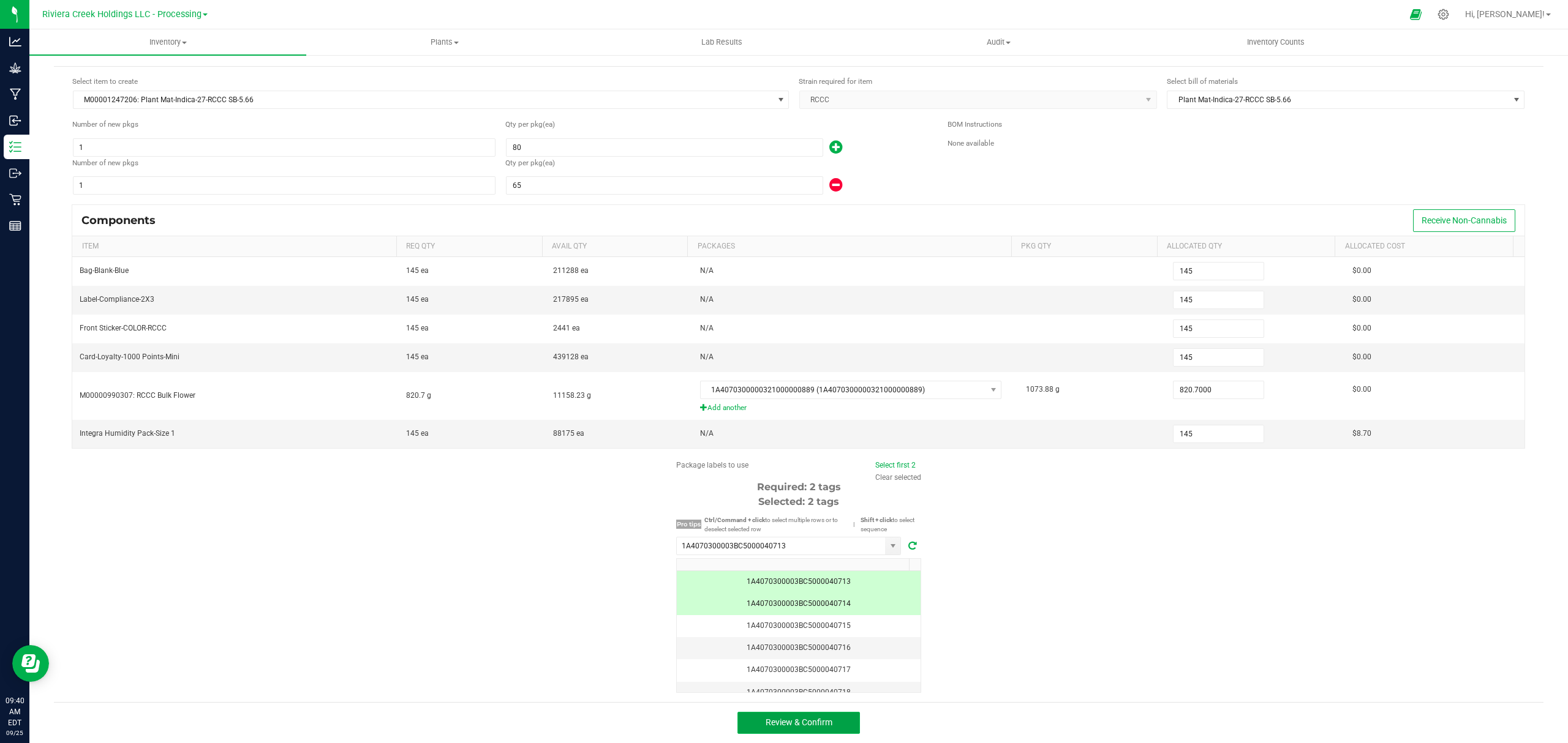
click at [849, 718] on button "Review & Confirm" at bounding box center [798, 723] width 122 height 22
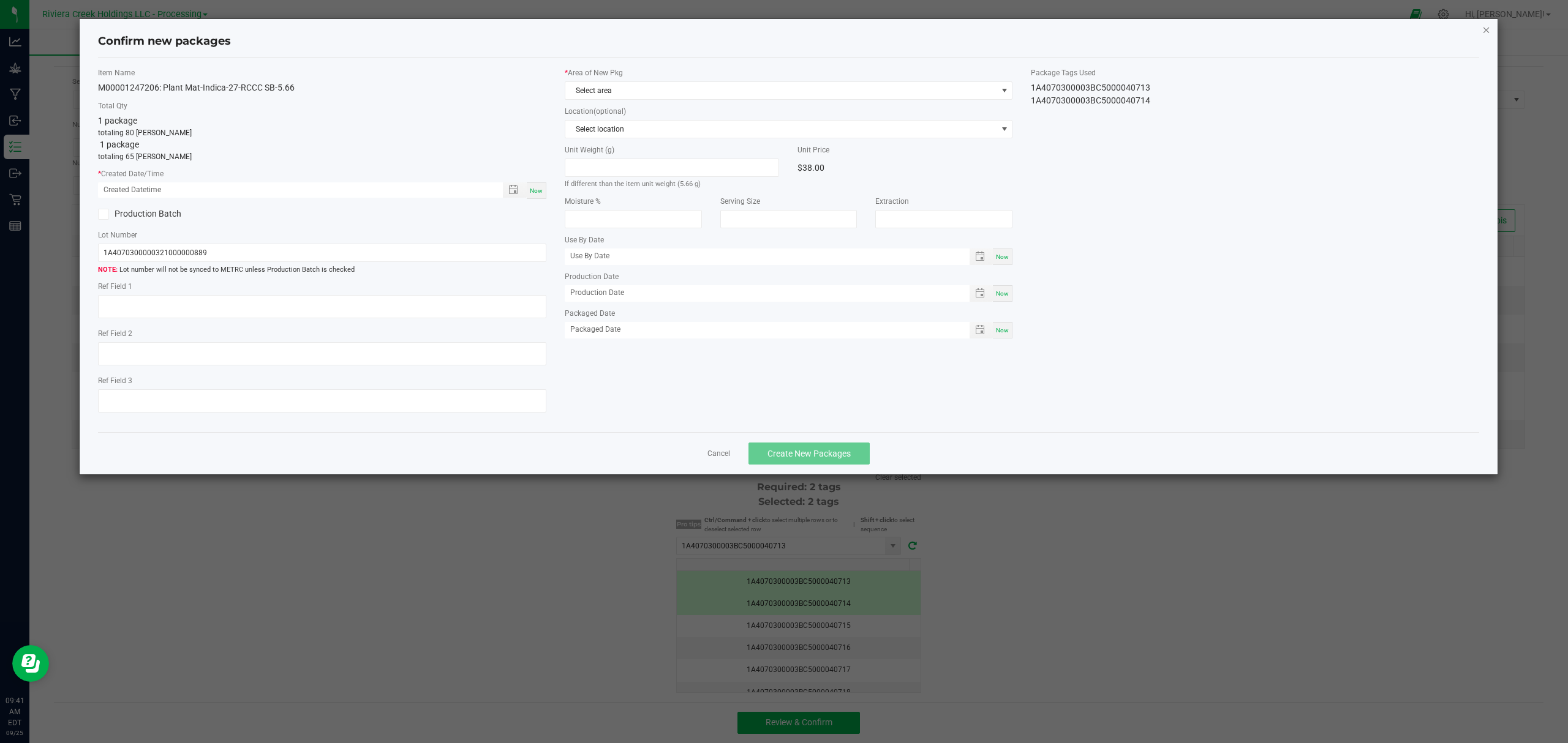
click at [1484, 28] on icon "button" at bounding box center [1486, 29] width 8 height 14
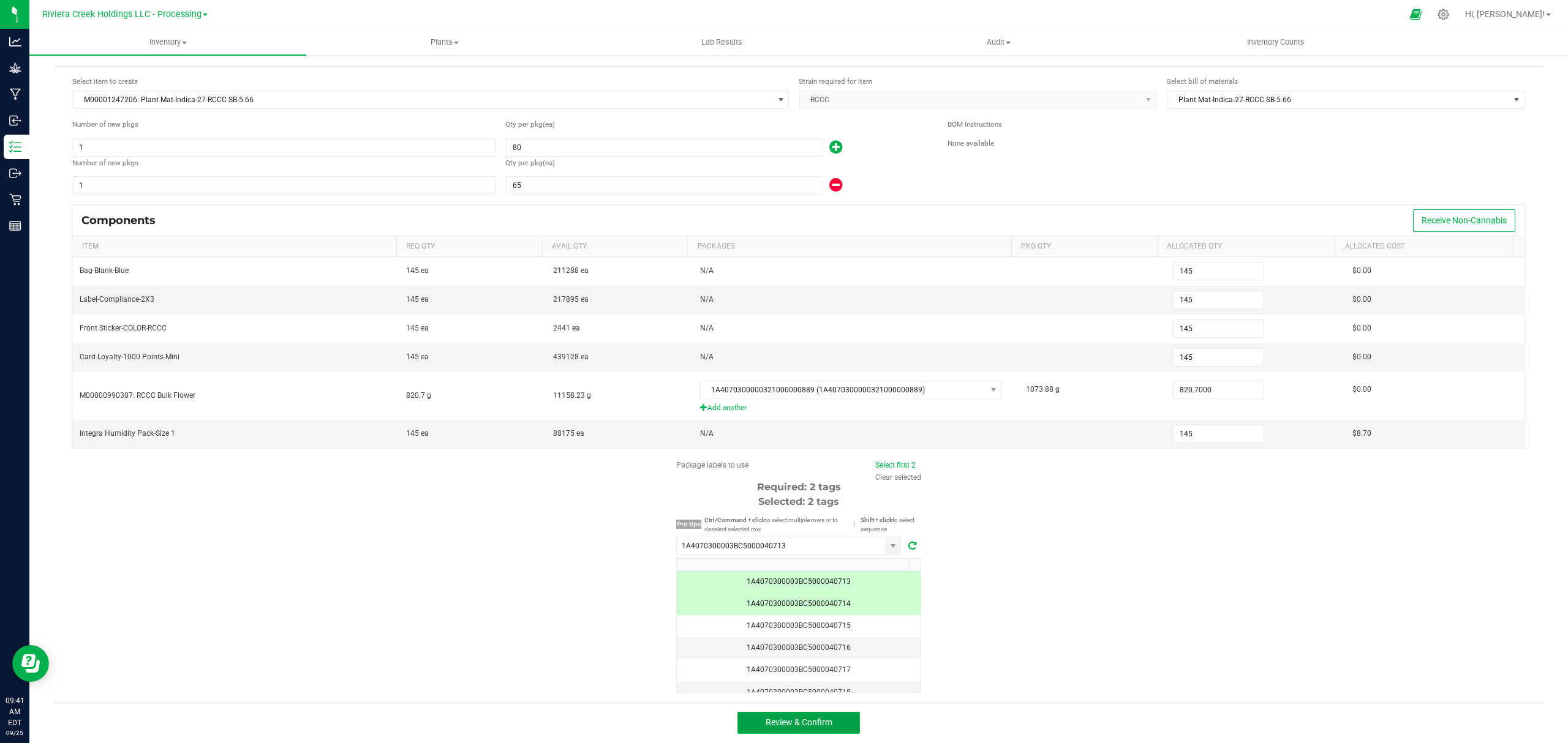
click at [789, 726] on span "Review & Confirm" at bounding box center [798, 722] width 67 height 10
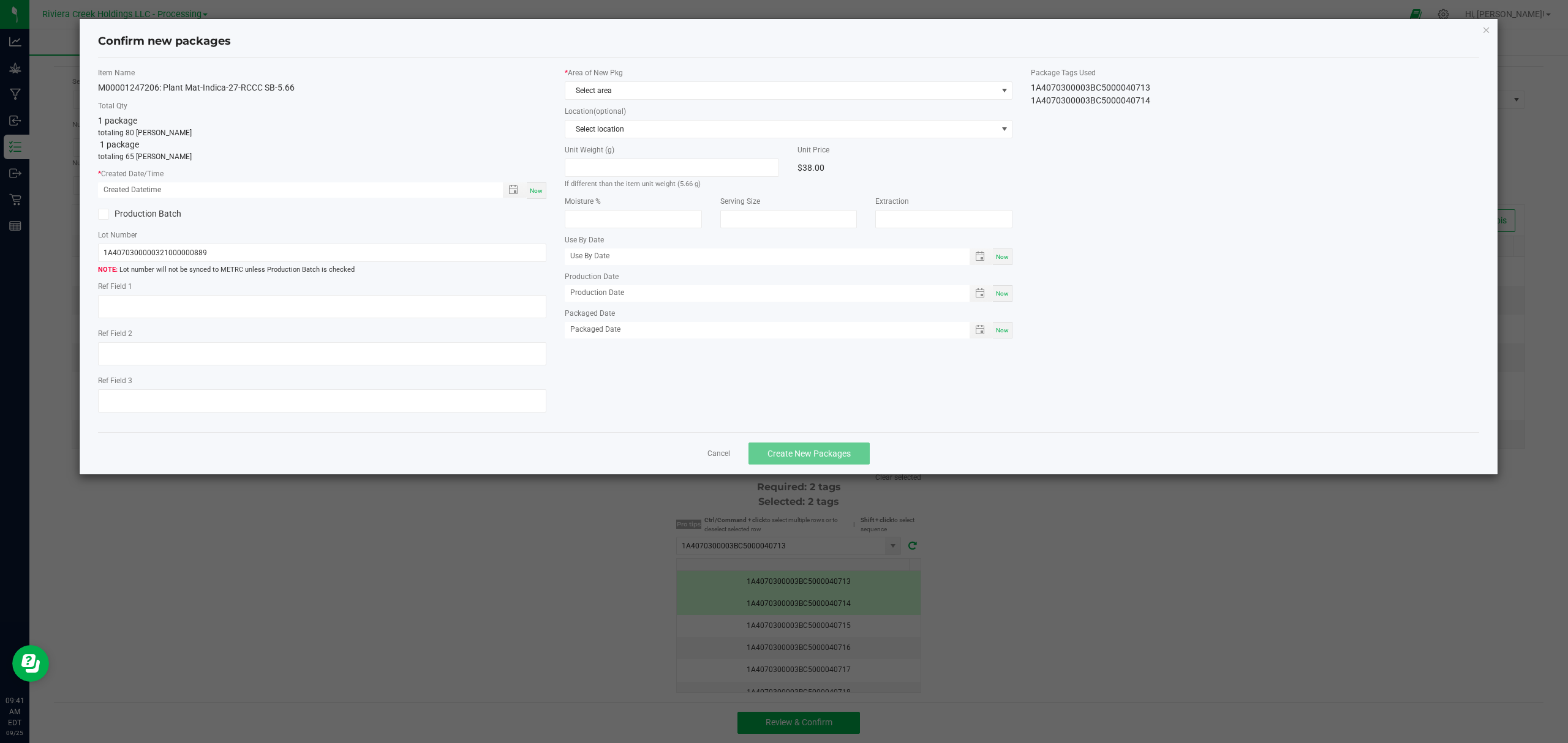
click at [537, 185] on div "Now" at bounding box center [537, 191] width 20 height 17
type input "[DATE] 09:41 AM"
click at [649, 70] on label "* Area of New Pkg" at bounding box center [789, 72] width 449 height 11
click at [659, 96] on span "Select area" at bounding box center [781, 90] width 432 height 17
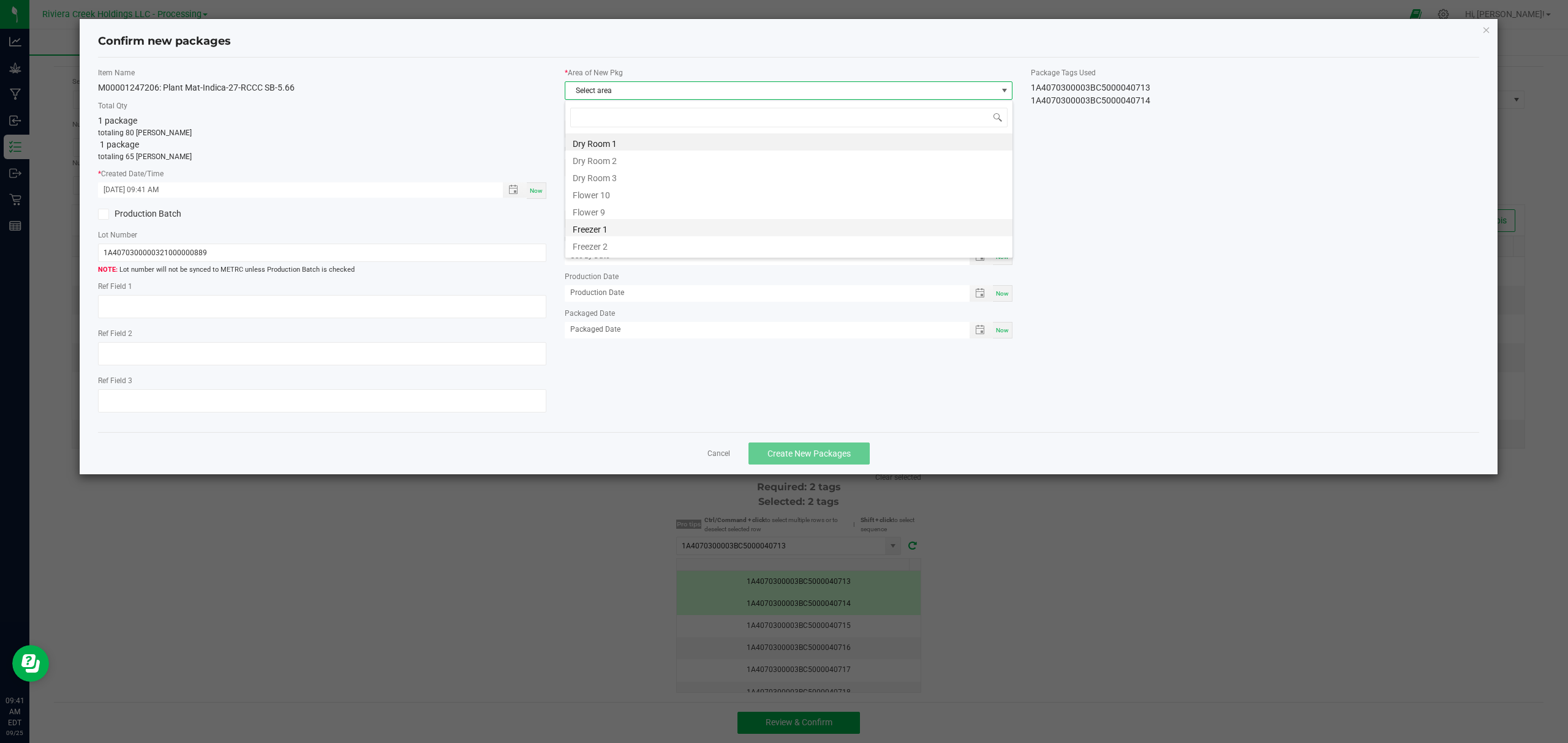
scroll to position [18, 447]
click at [635, 194] on li "Flower 10" at bounding box center [789, 193] width 447 height 17
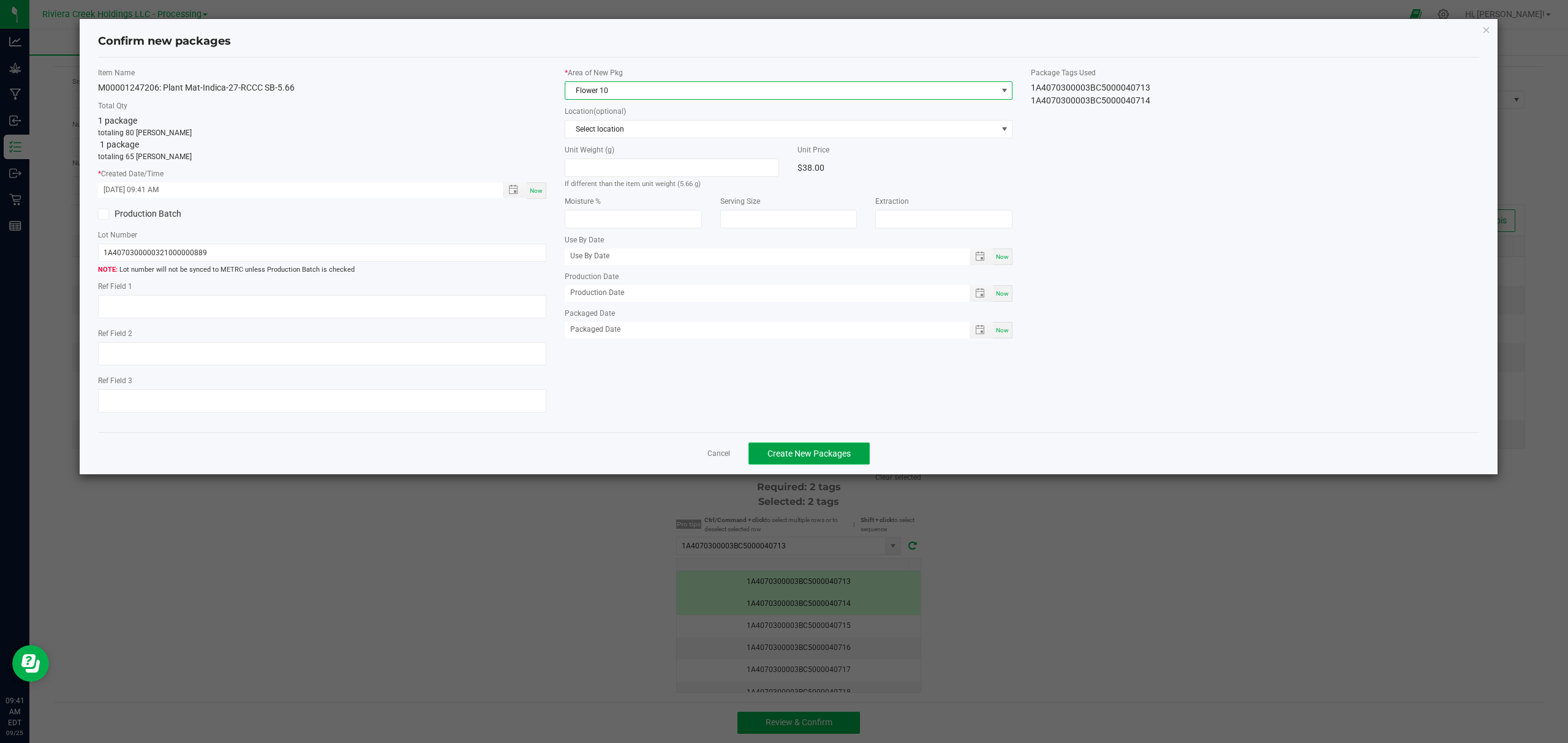
click at [778, 454] on span "Create New Packages" at bounding box center [809, 453] width 83 height 10
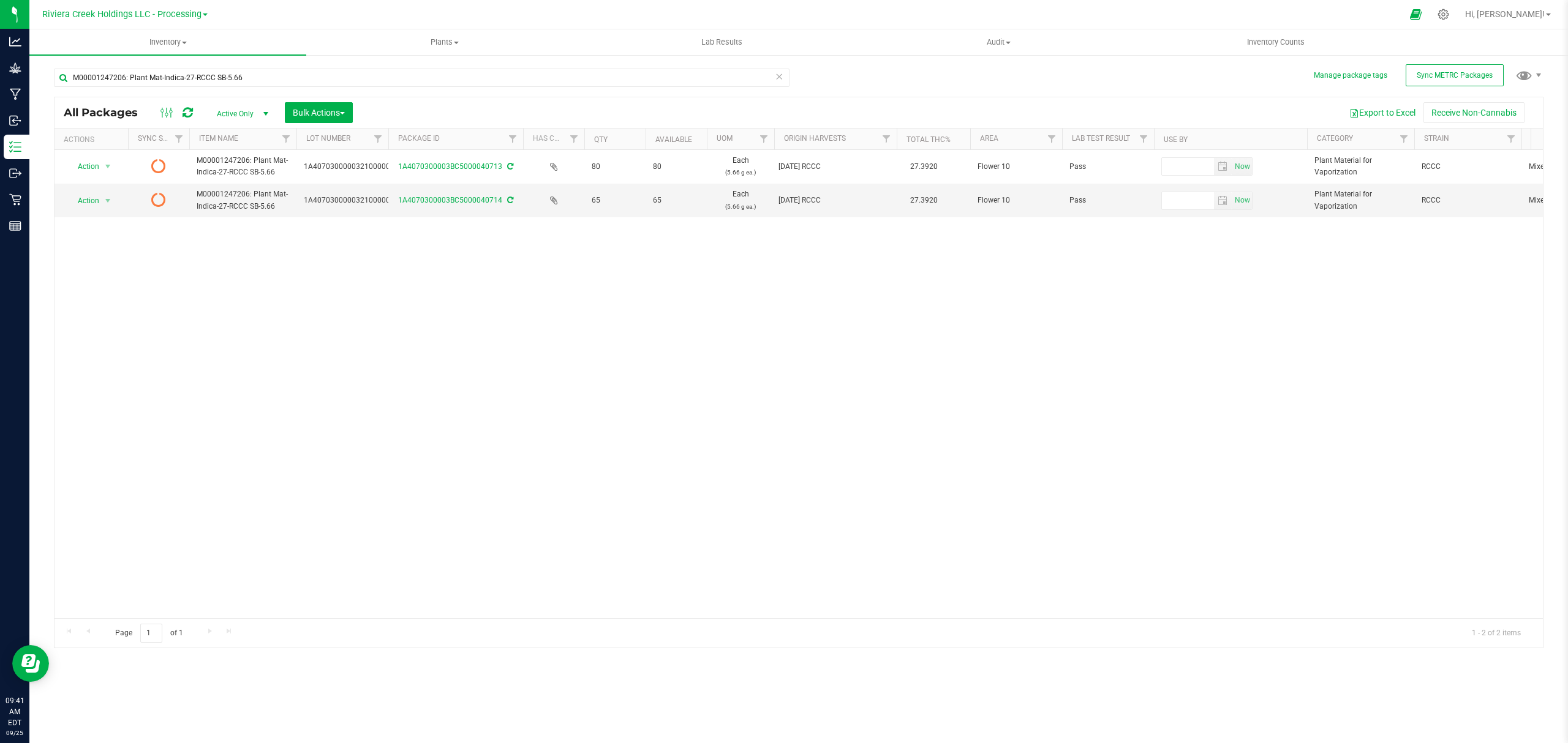
click at [184, 112] on icon at bounding box center [188, 112] width 11 height 12
click at [430, 84] on input "M00001247206: Plant Mat-Indica-27-RCCC SB-5.66" at bounding box center [421, 78] width 736 height 18
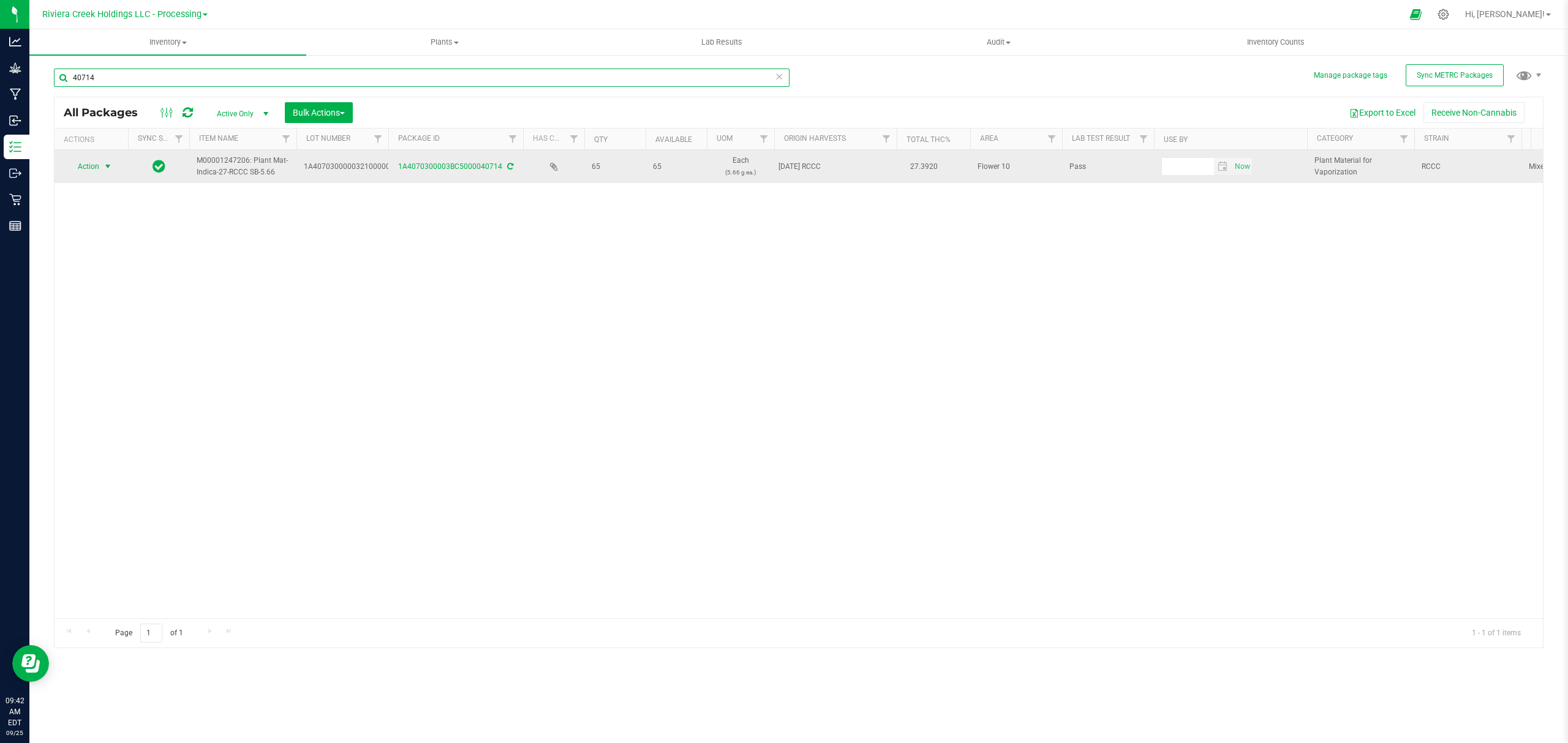
type input "40714"
click at [88, 165] on span "Action" at bounding box center [84, 167] width 33 height 17
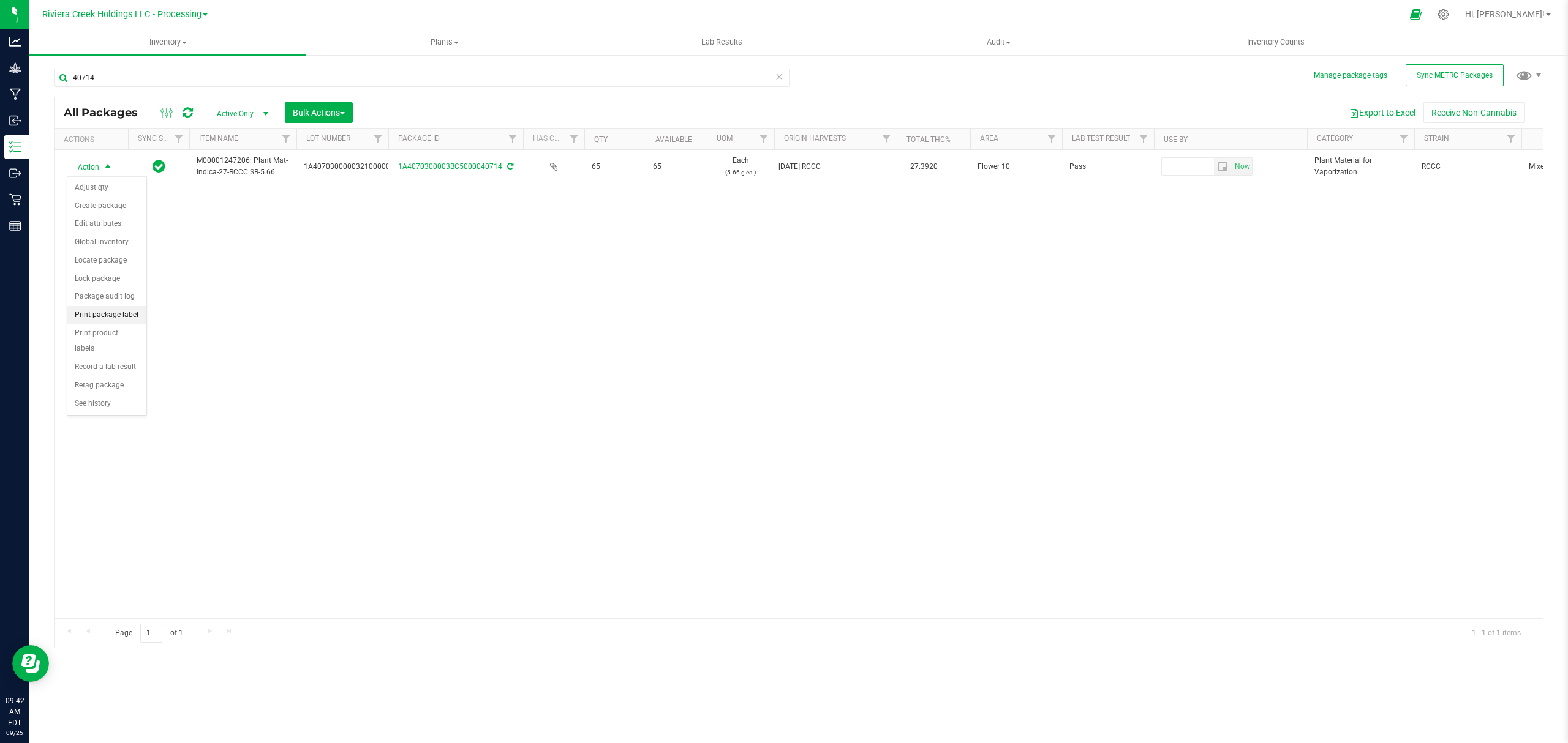
click at [124, 320] on li "Print package label" at bounding box center [106, 315] width 79 height 18
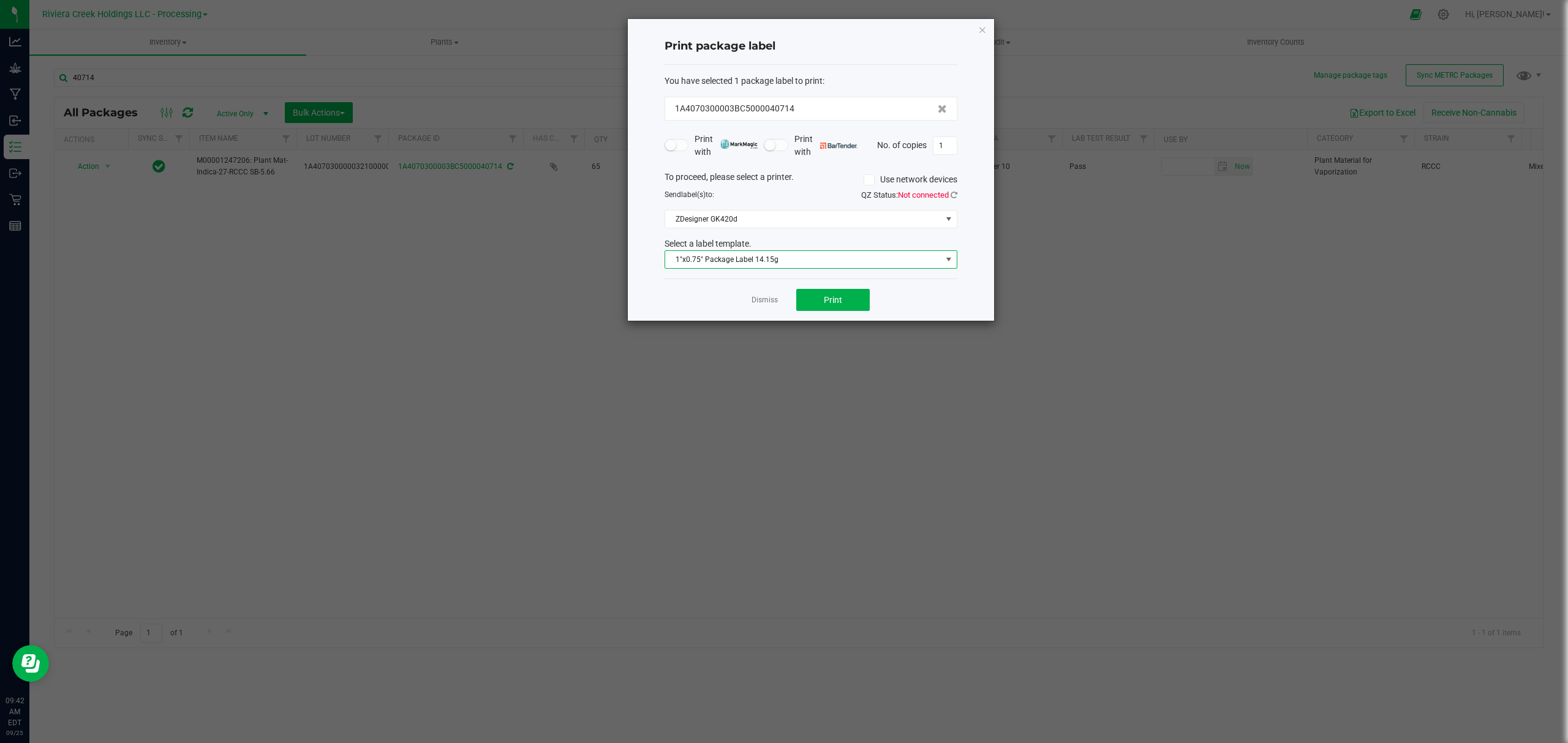
click at [807, 258] on span "1"x0.75" Package Label 14.15g" at bounding box center [803, 259] width 276 height 17
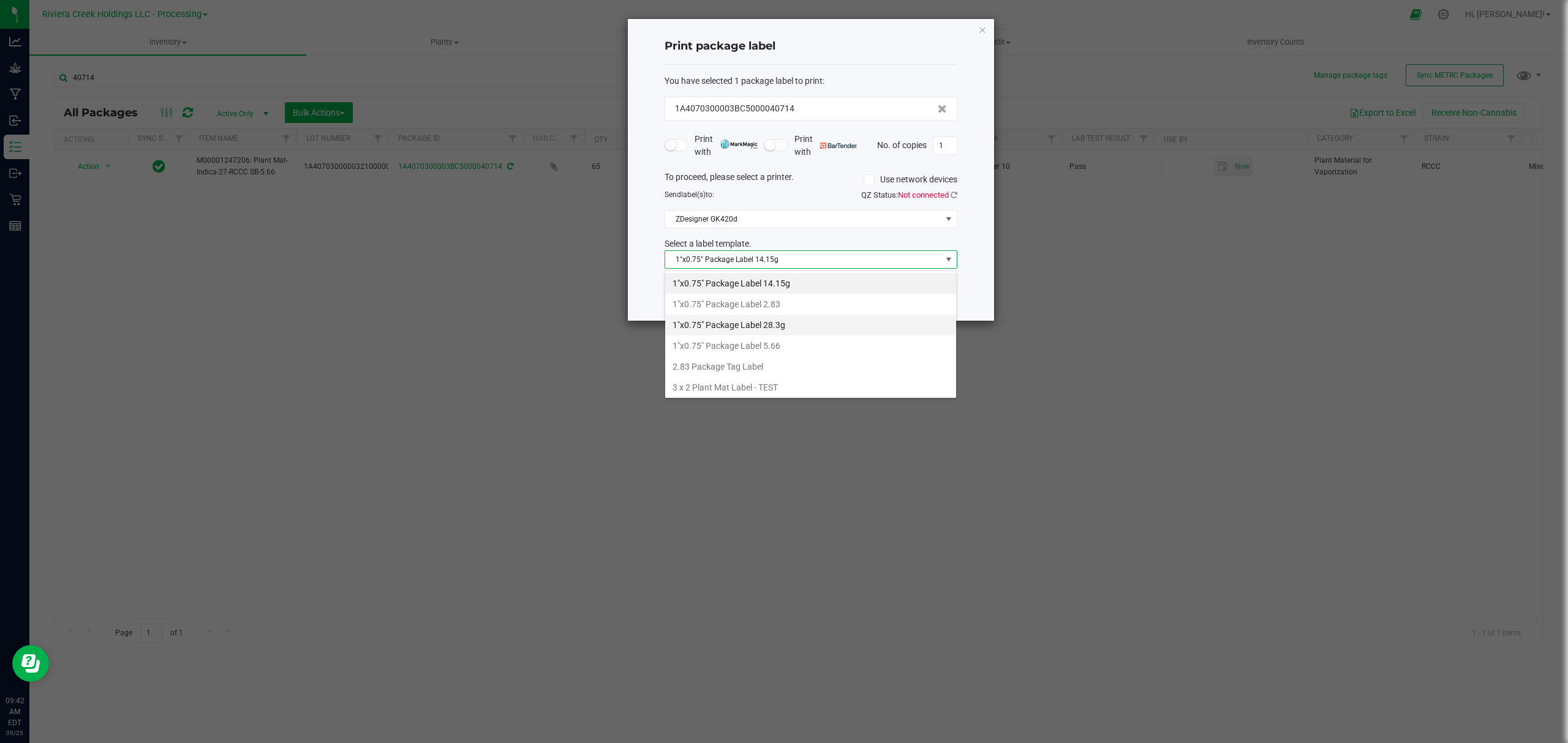
scroll to position [18, 292]
click at [773, 343] on li "1"x0.75" Package Label 5.66" at bounding box center [810, 346] width 291 height 21
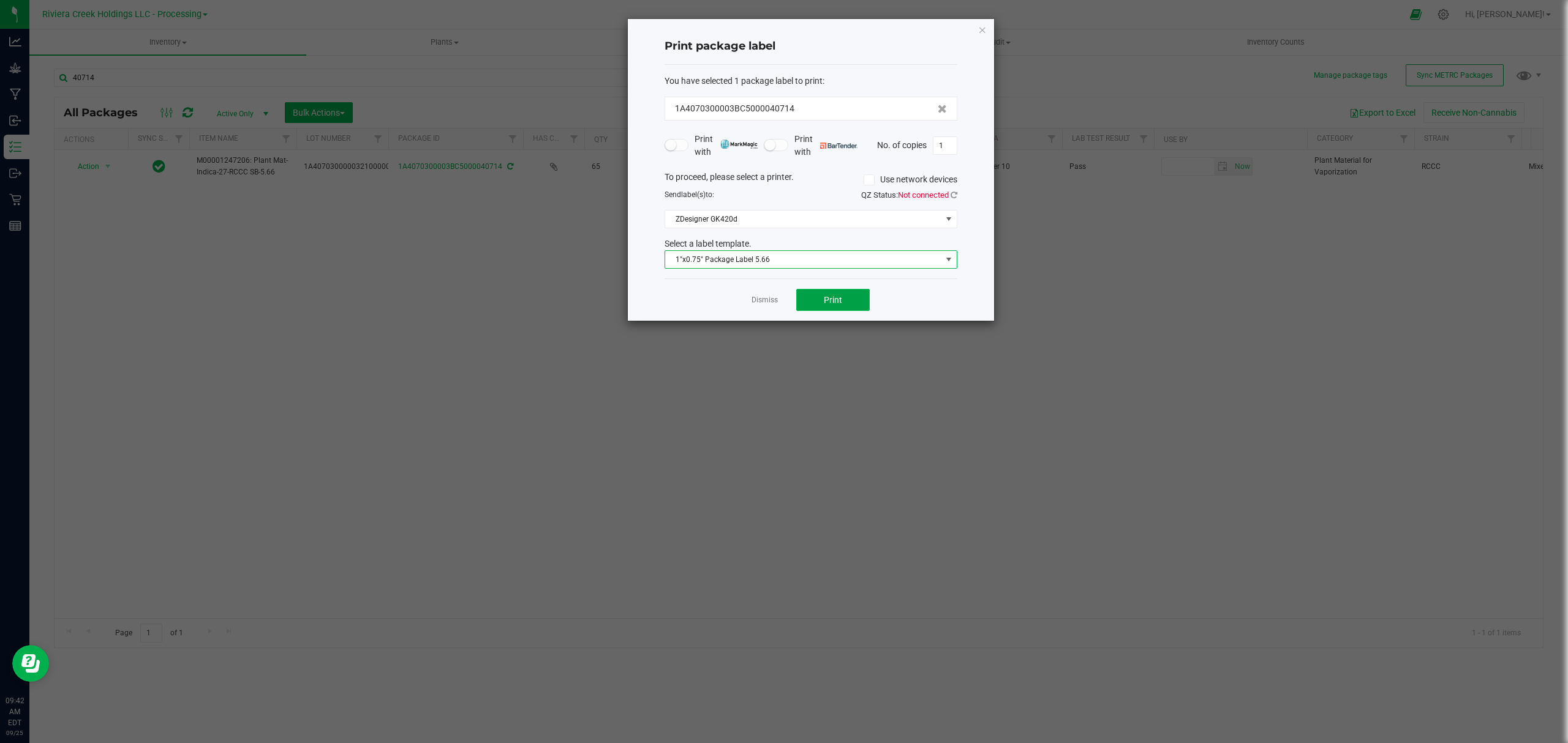
click at [838, 310] on button "Print" at bounding box center [832, 299] width 73 height 22
click at [981, 29] on icon "button" at bounding box center [982, 29] width 8 height 14
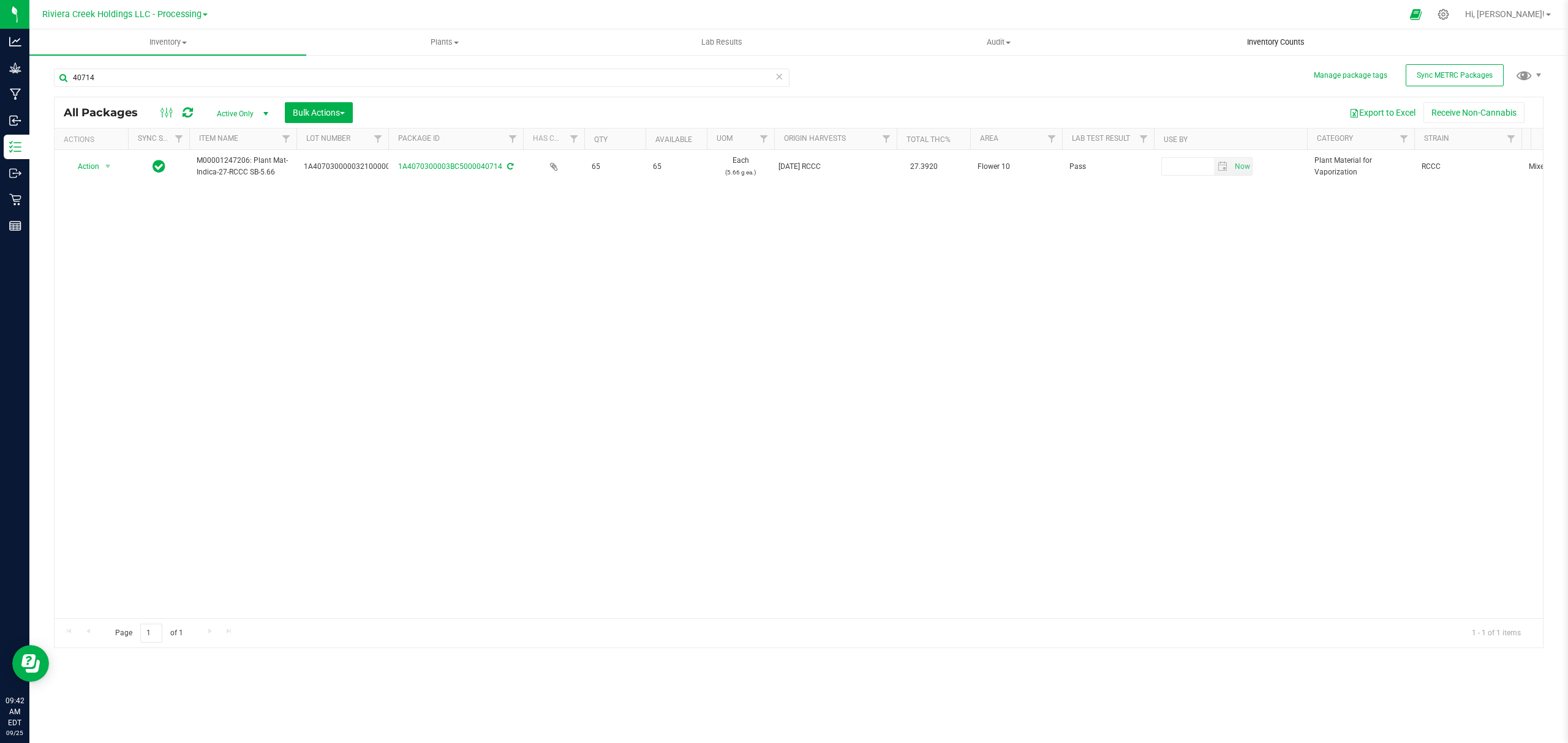
click at [1294, 39] on span "Inventory Counts" at bounding box center [1276, 42] width 90 height 11
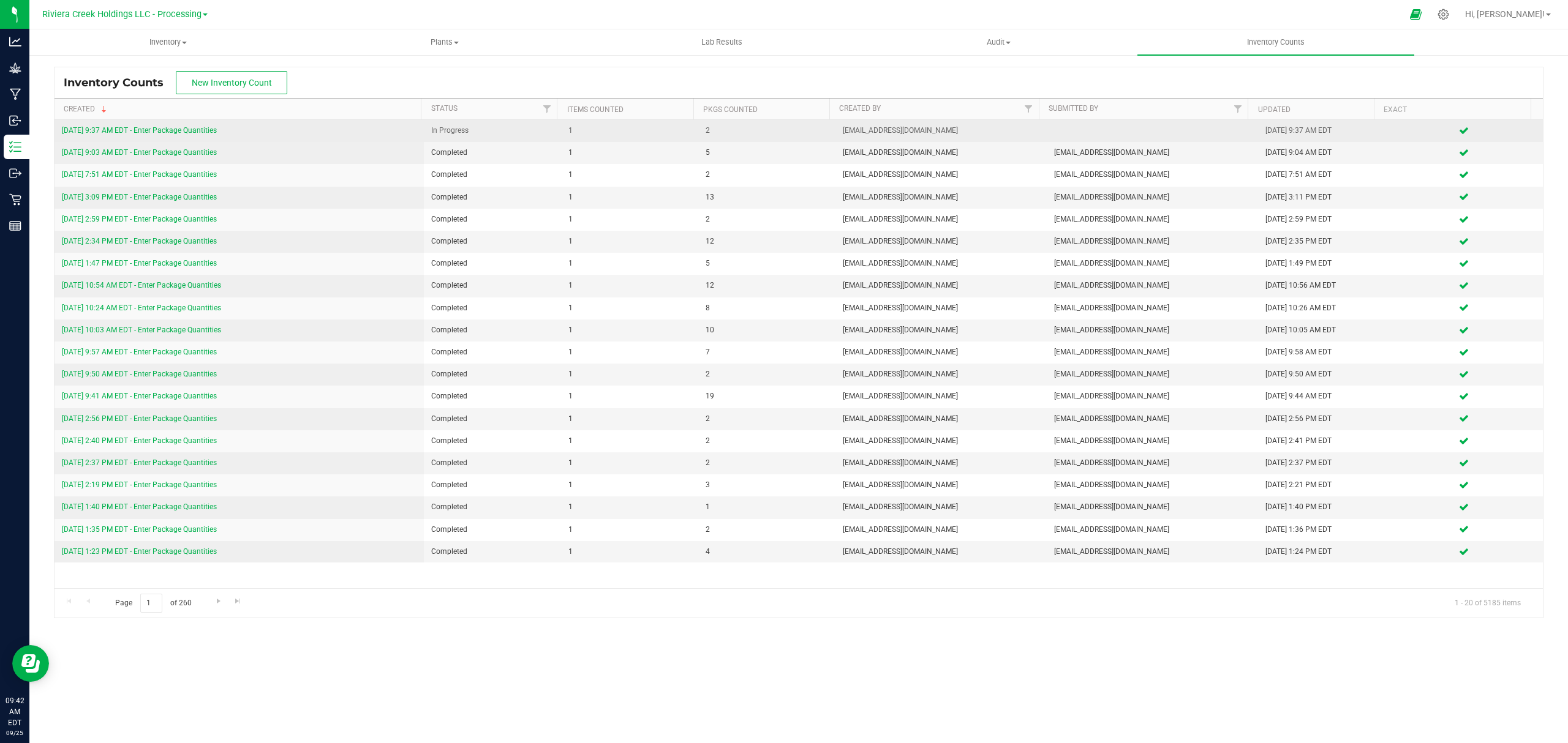
click at [194, 130] on link "[DATE] 9:37 AM EDT - Enter Package Quantities" at bounding box center [139, 130] width 155 height 8
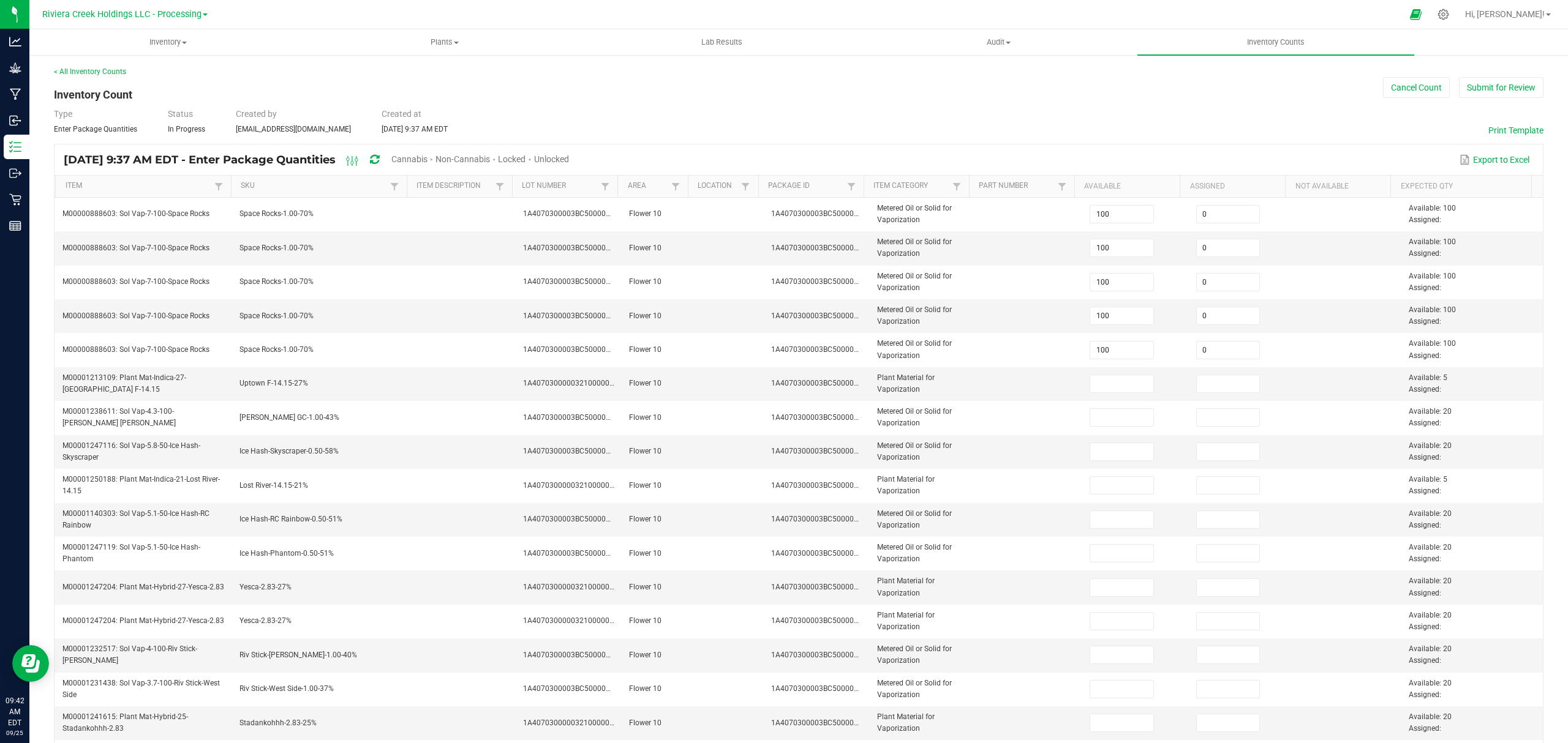
type input "65"
type input "80"
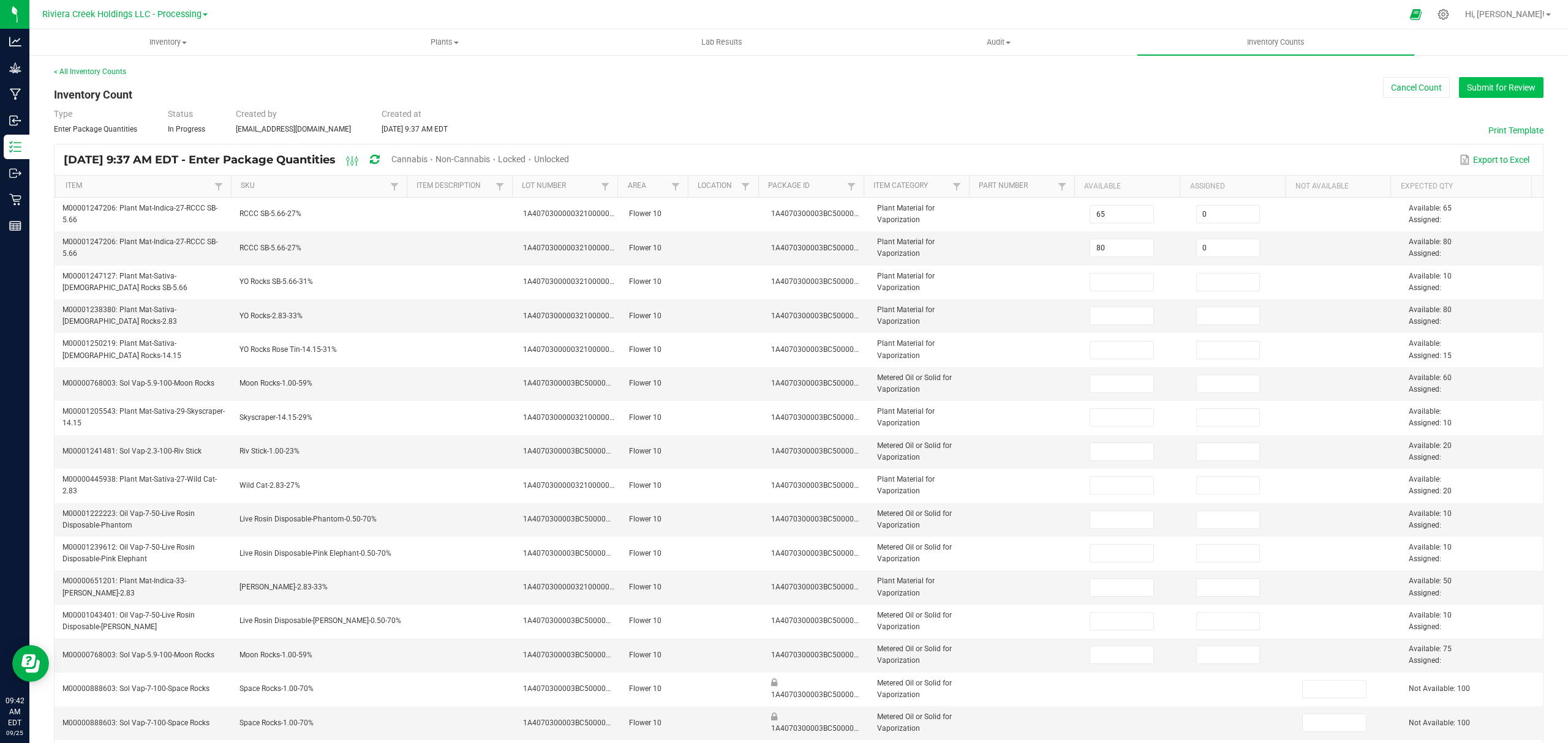
click at [1481, 83] on button "Submit for Review" at bounding box center [1501, 87] width 84 height 21
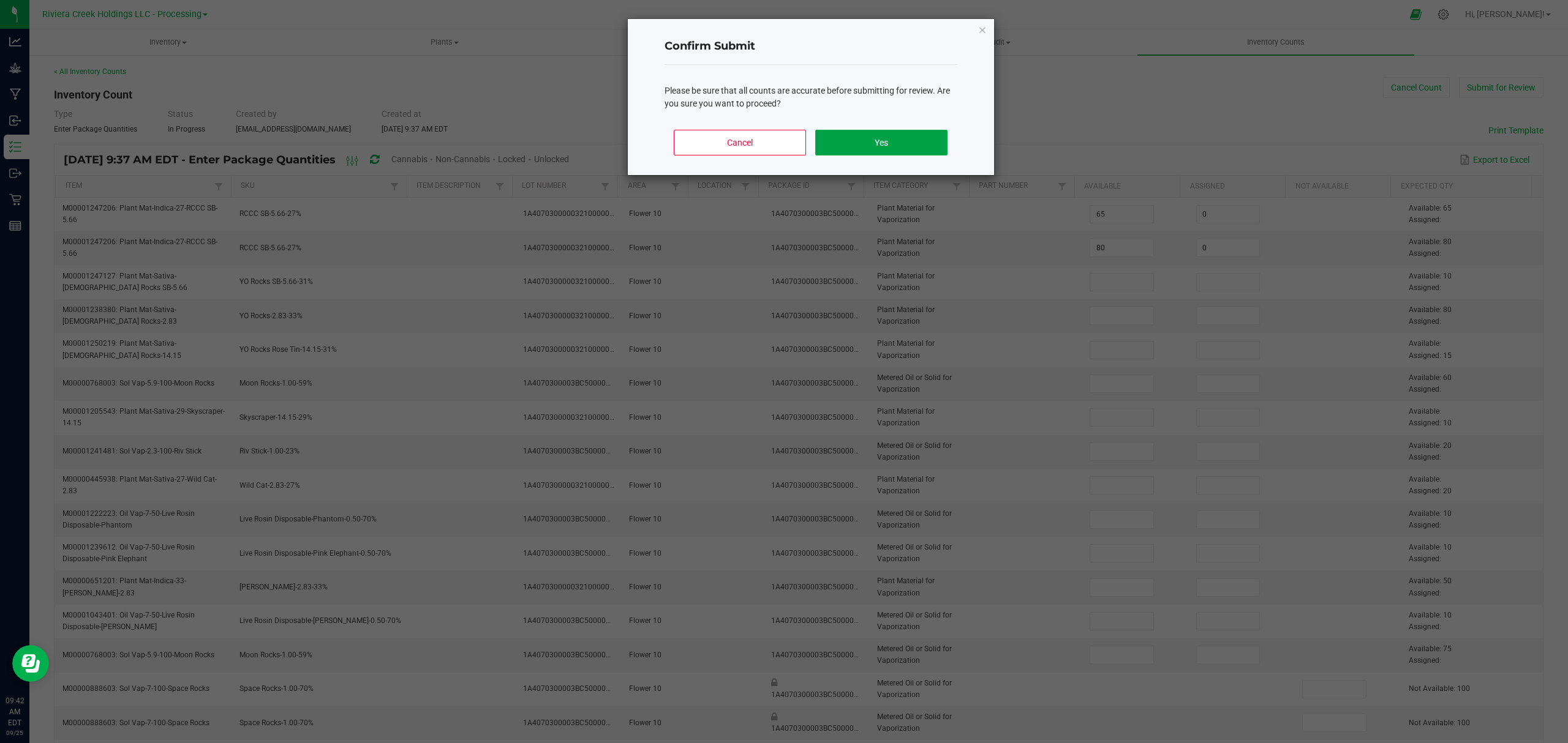
click at [834, 145] on button "Yes" at bounding box center [880, 142] width 132 height 26
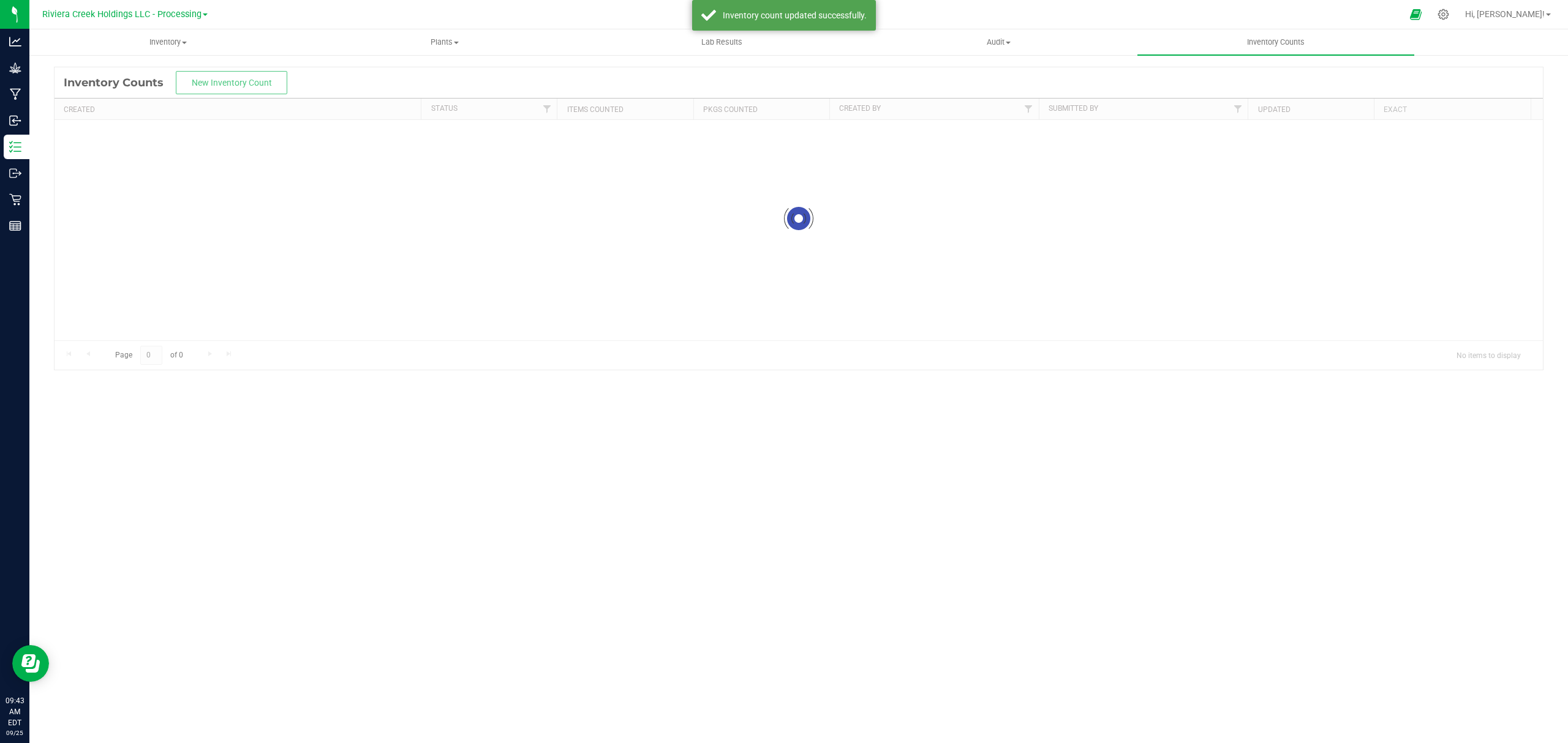
click at [189, 127] on div at bounding box center [798, 218] width 1488 height 302
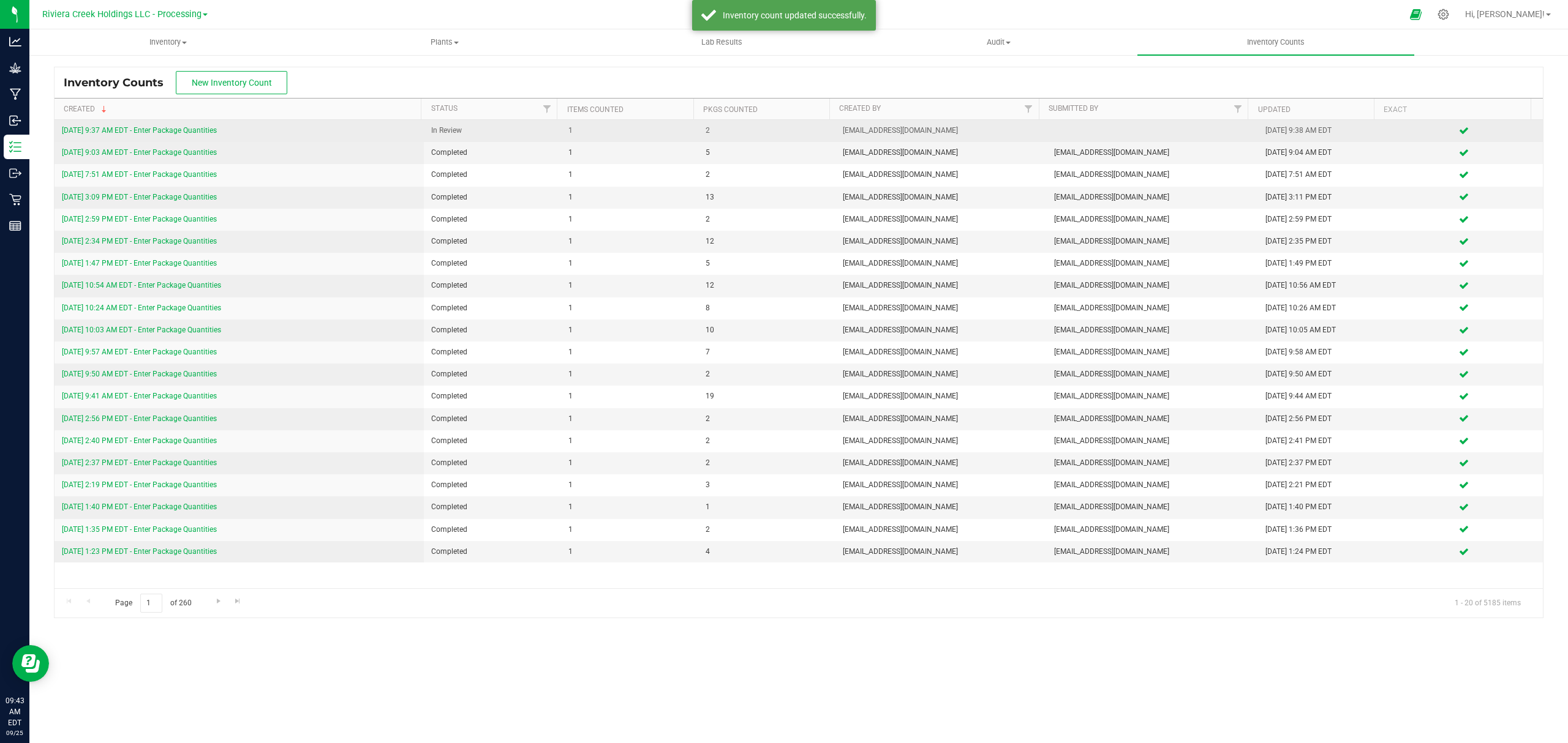
click at [188, 128] on link "[DATE] 9:37 AM EDT - Enter Package Quantities" at bounding box center [139, 130] width 155 height 8
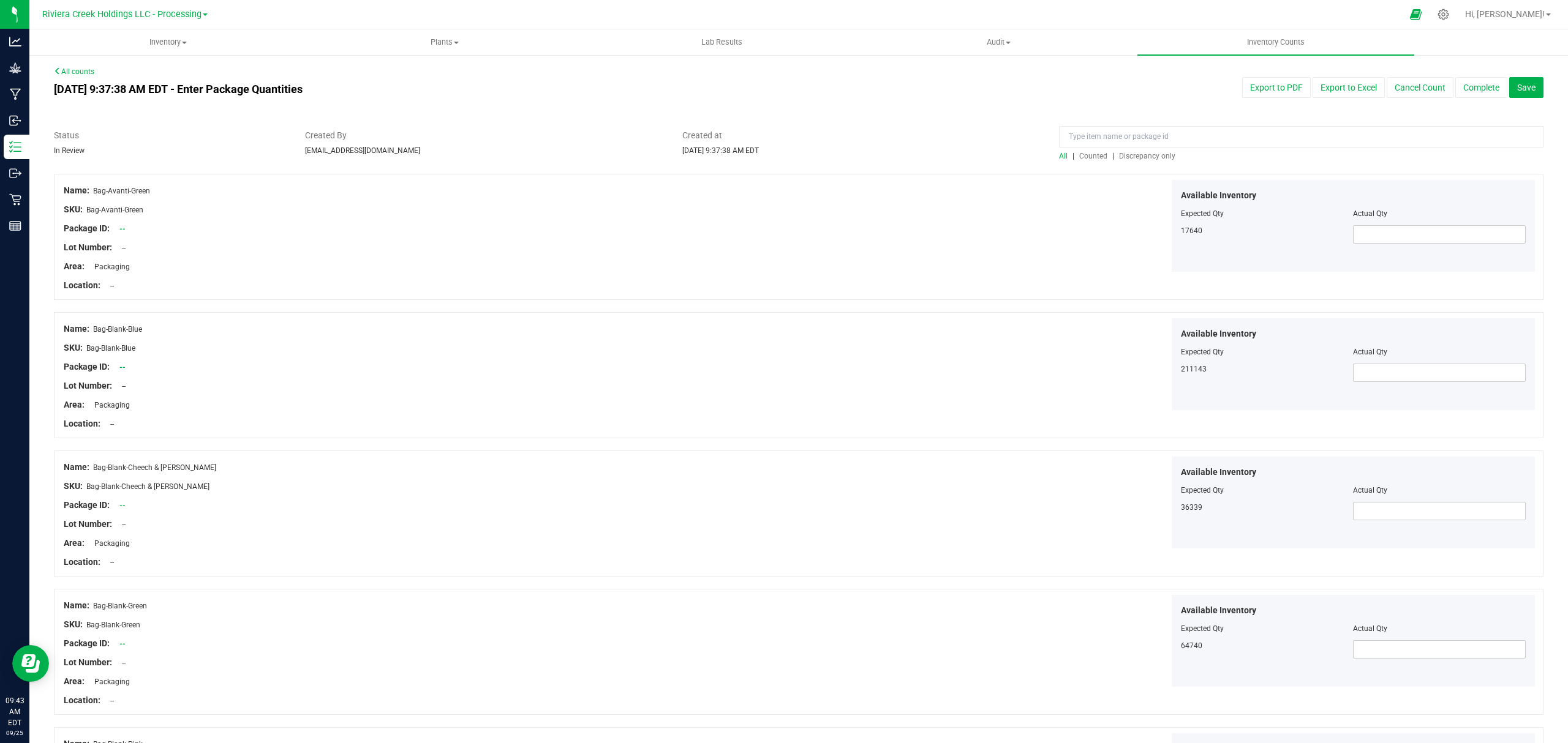
click at [1085, 152] on span "Counted" at bounding box center [1092, 155] width 28 height 8
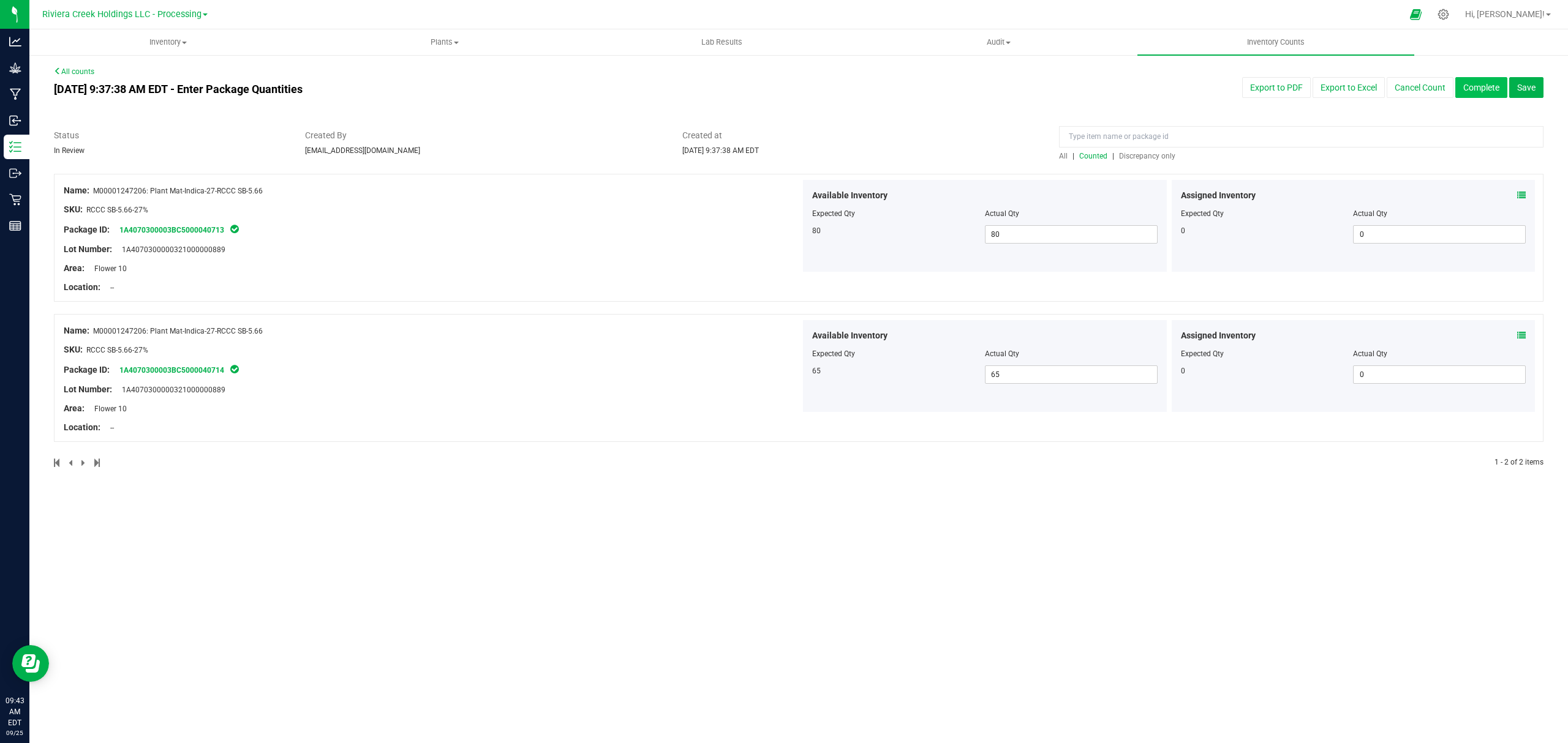
click at [1481, 78] on button "Complete" at bounding box center [1481, 87] width 52 height 21
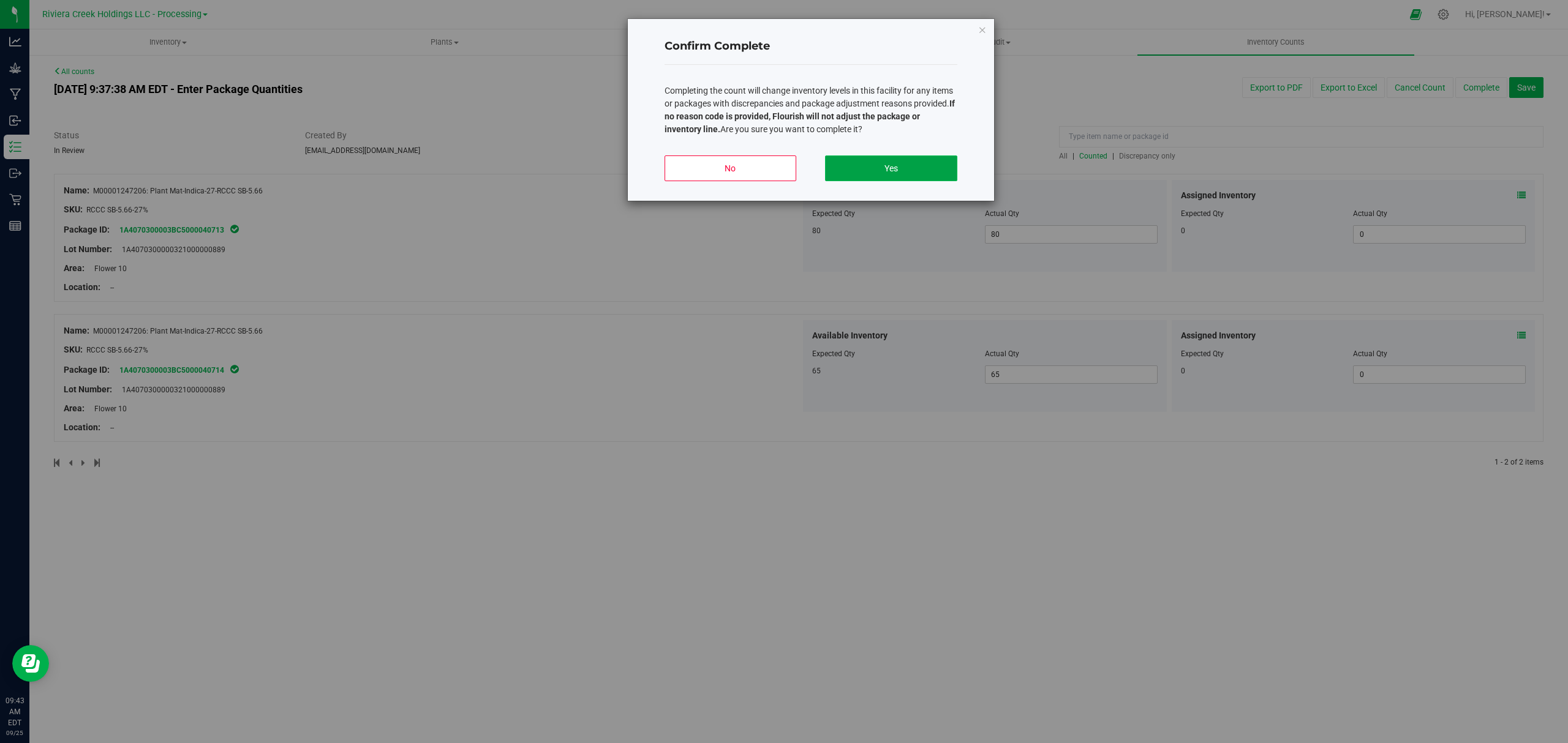
click at [922, 161] on button "Yes" at bounding box center [890, 168] width 132 height 26
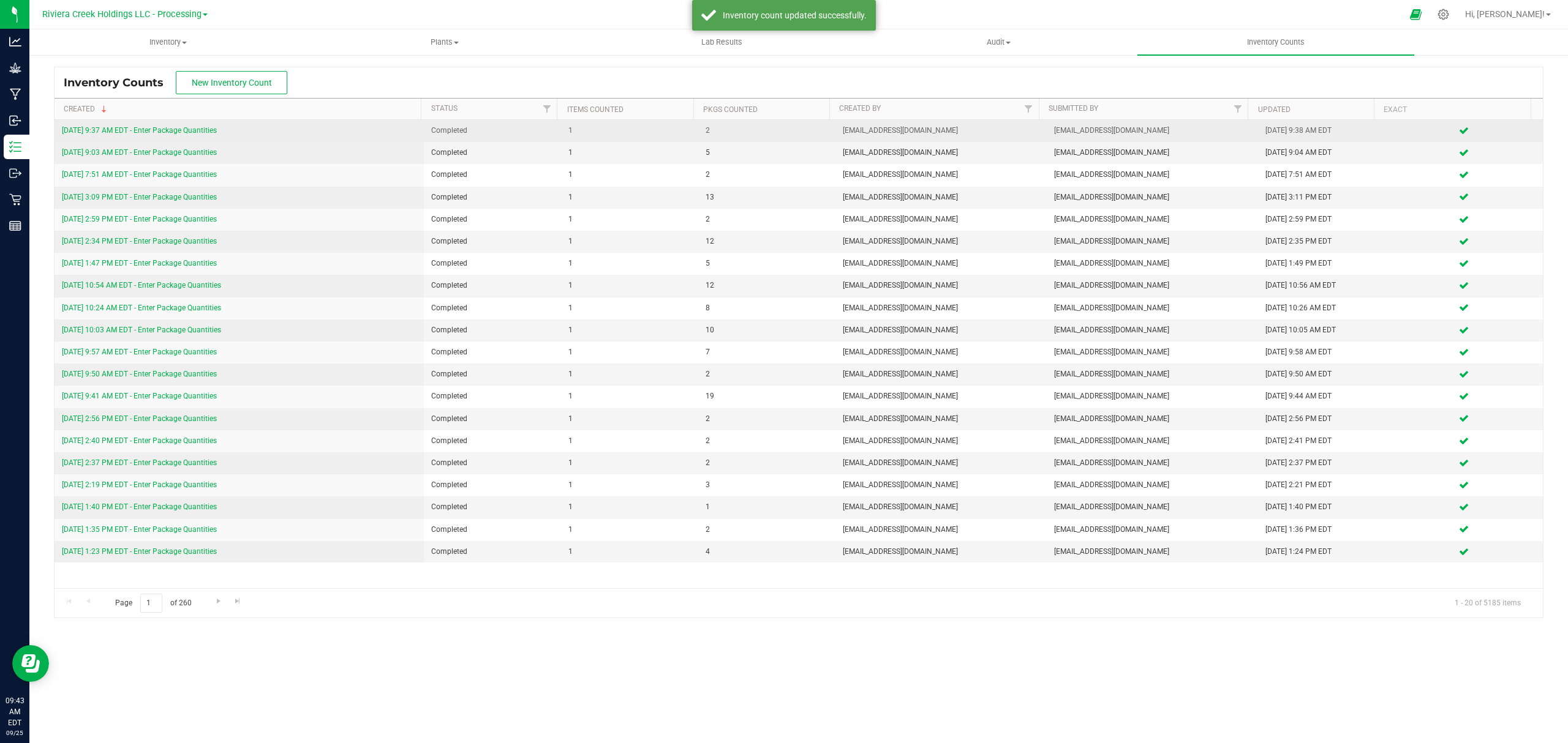
click at [160, 129] on link "[DATE] 9:37 AM EDT - Enter Package Quantities" at bounding box center [139, 130] width 155 height 8
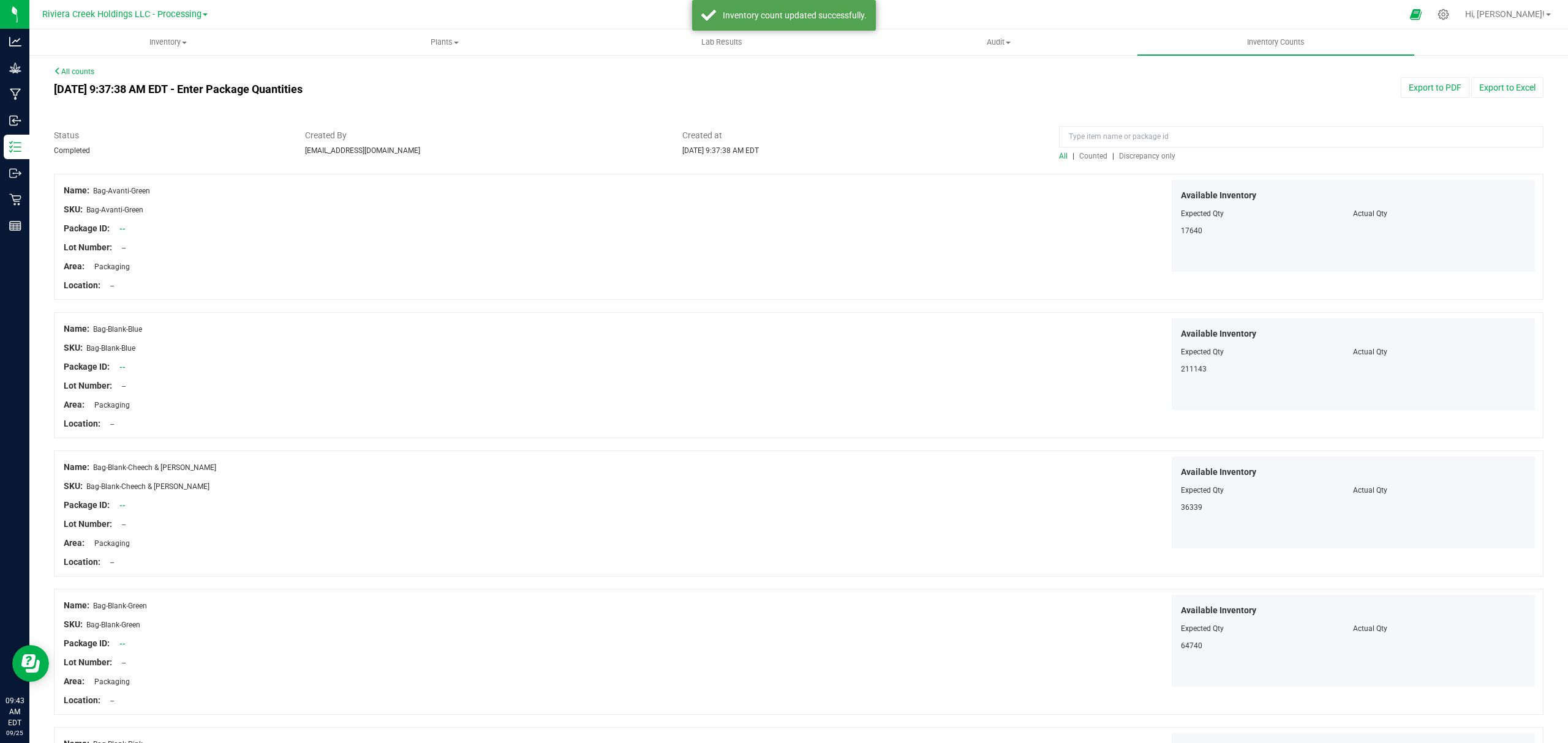
click at [1089, 152] on span "Counted" at bounding box center [1092, 155] width 28 height 8
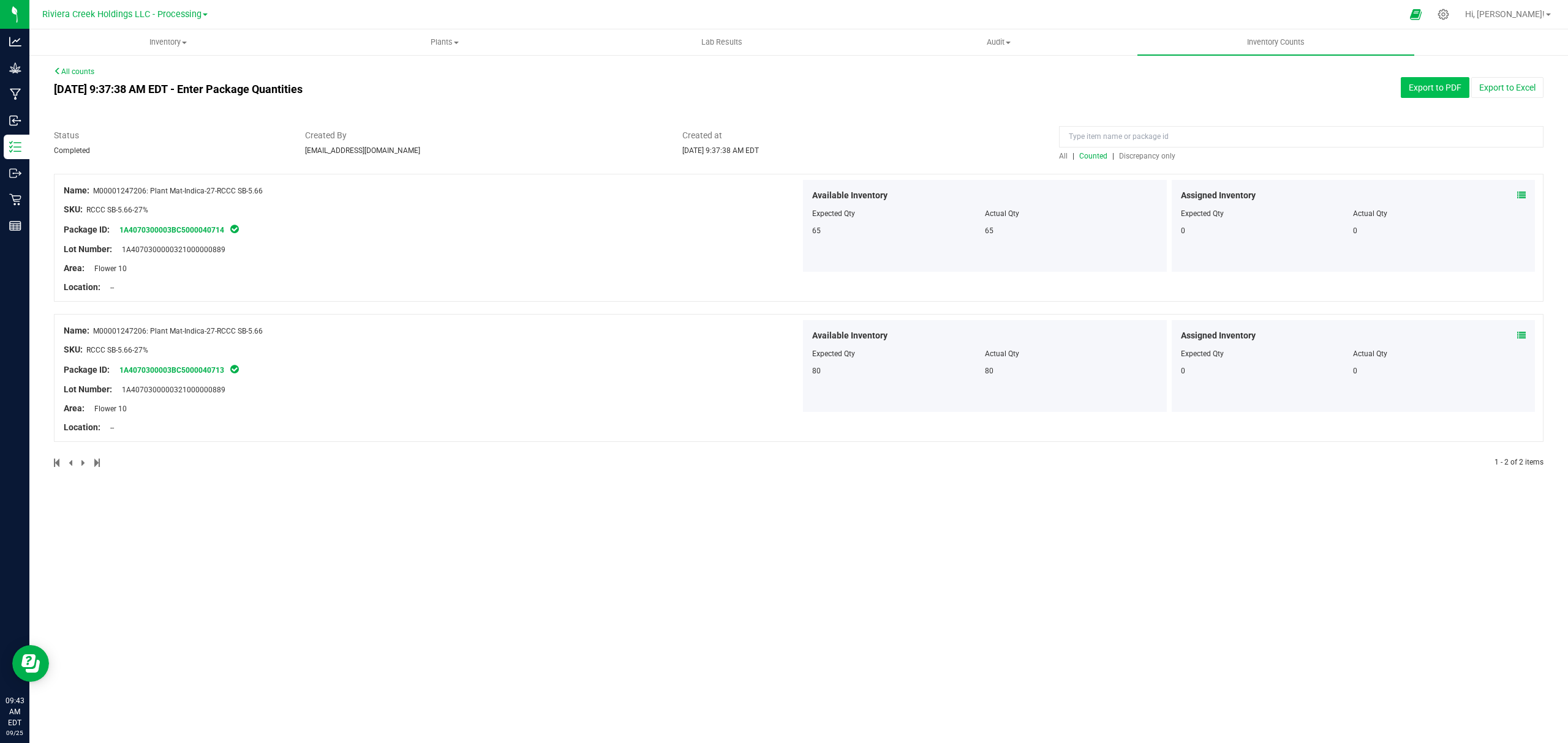
click at [1429, 84] on button "Export to PDF" at bounding box center [1435, 87] width 69 height 21
drag, startPoint x: 172, startPoint y: 44, endPoint x: 171, endPoint y: 52, distance: 8.1
click at [174, 44] on span "Inventory" at bounding box center [168, 42] width 276 height 11
click at [138, 72] on li "All packages" at bounding box center [167, 74] width 277 height 14
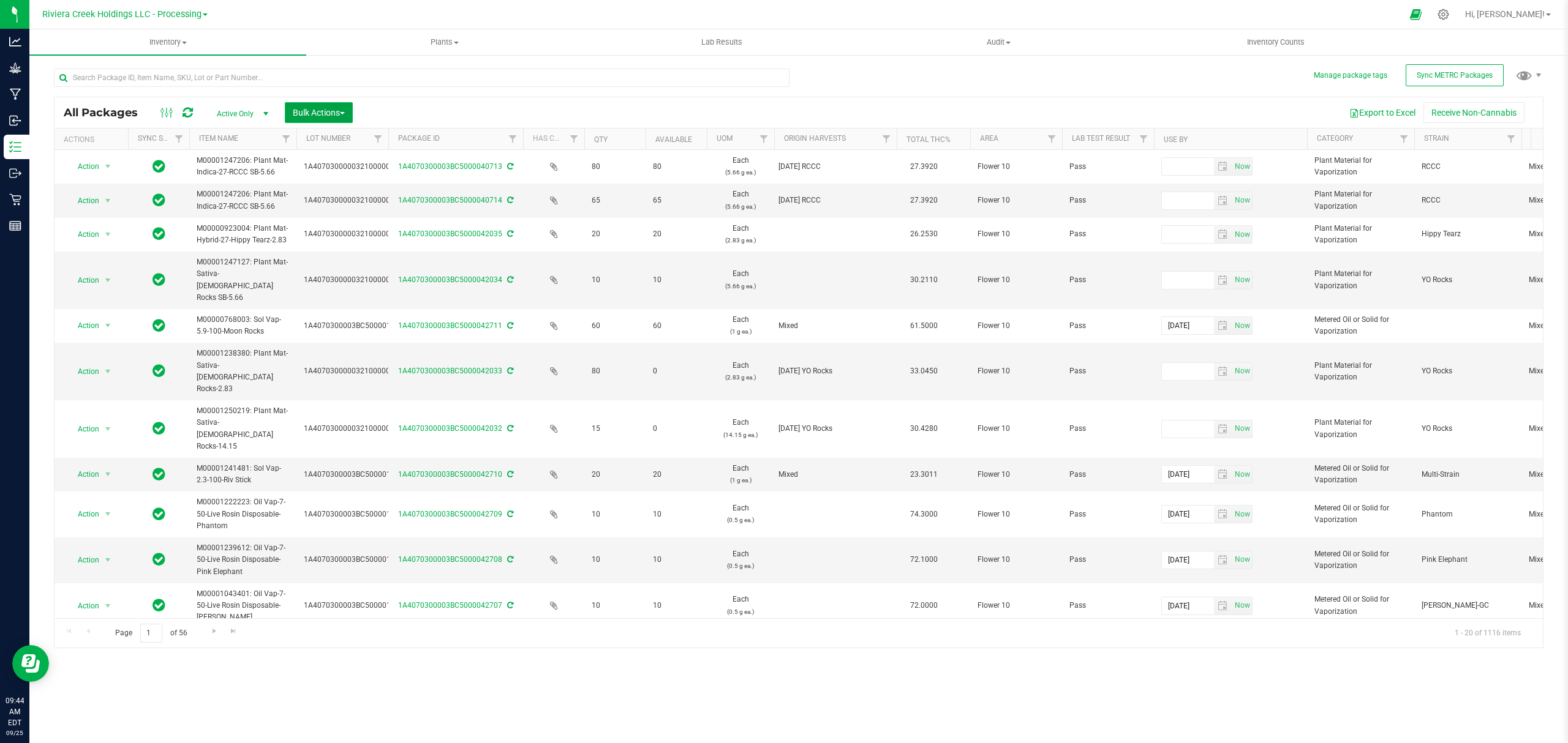
click at [294, 111] on span "Bulk Actions" at bounding box center [318, 112] width 52 height 10
click at [336, 231] on span "Lock/Unlock packages" at bounding box center [333, 230] width 84 height 10
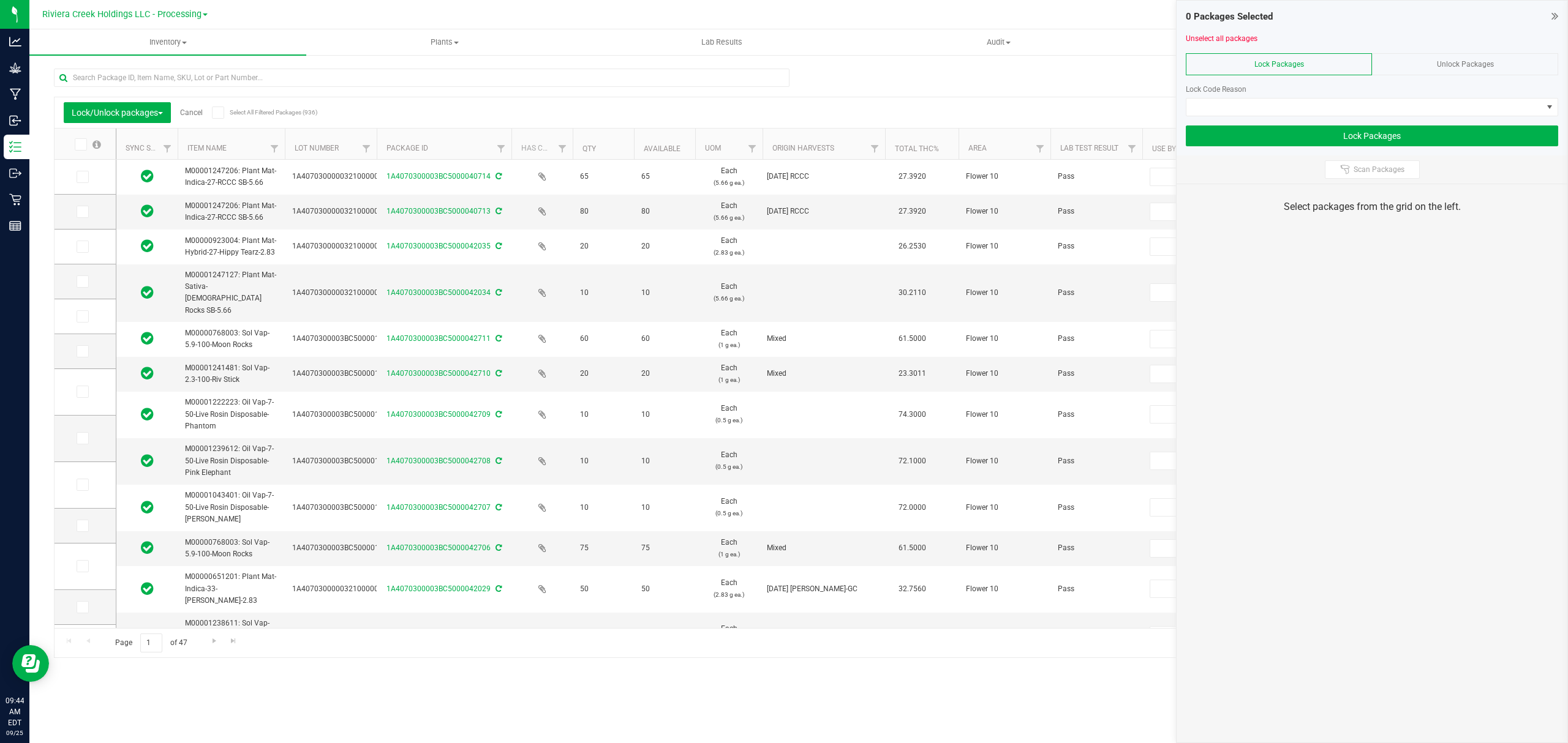
type input "[DATE]"
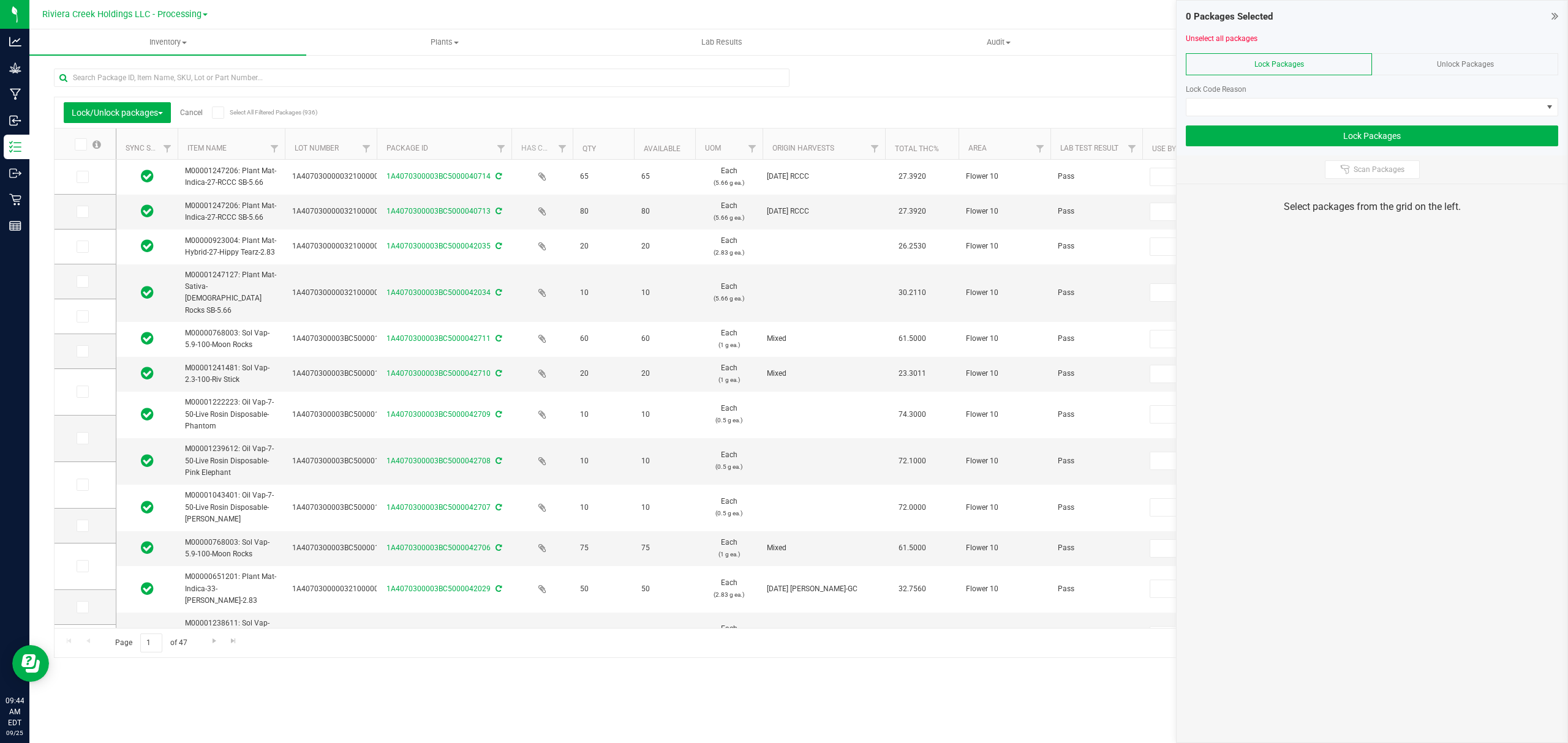
type input "[DATE]"
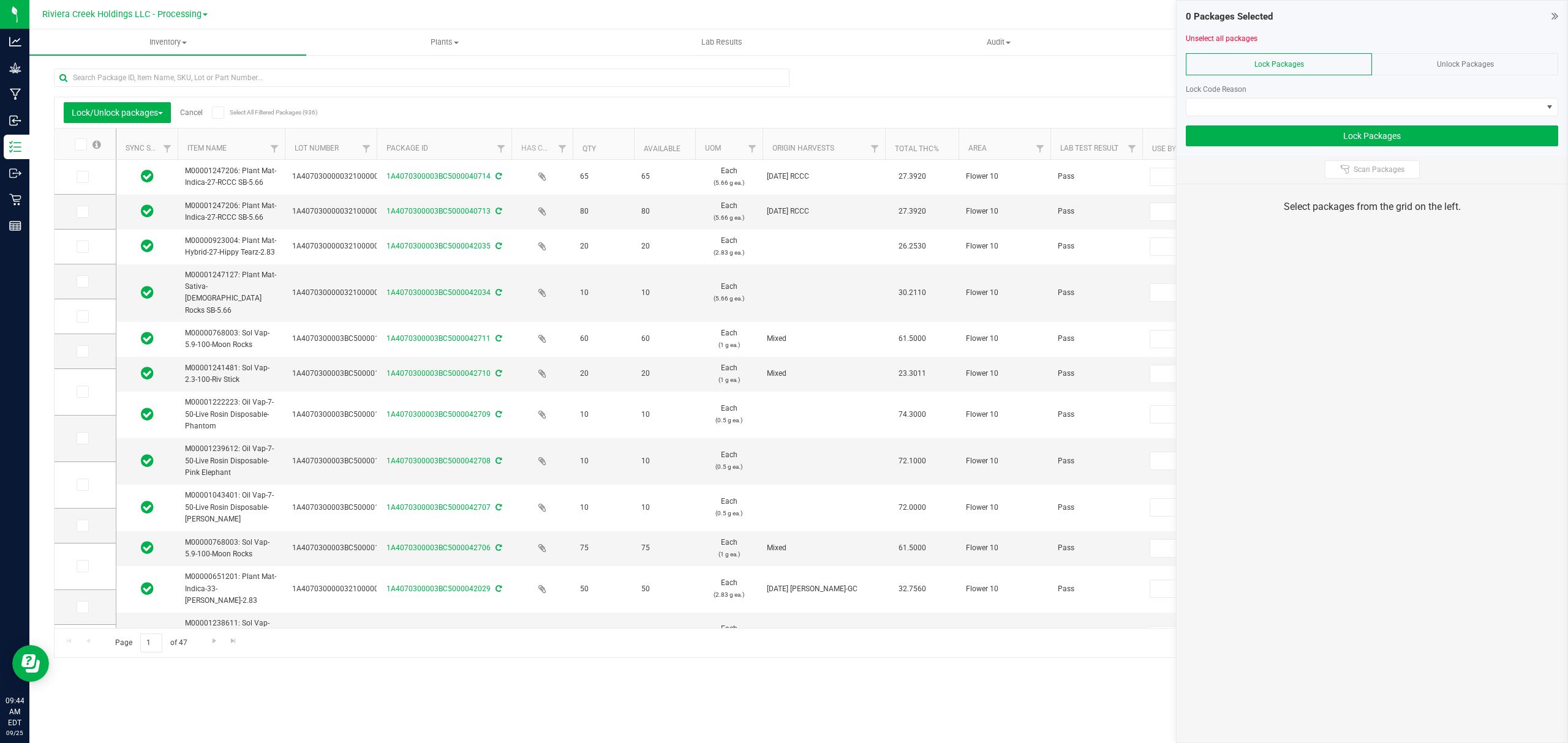
type input "[DATE]"
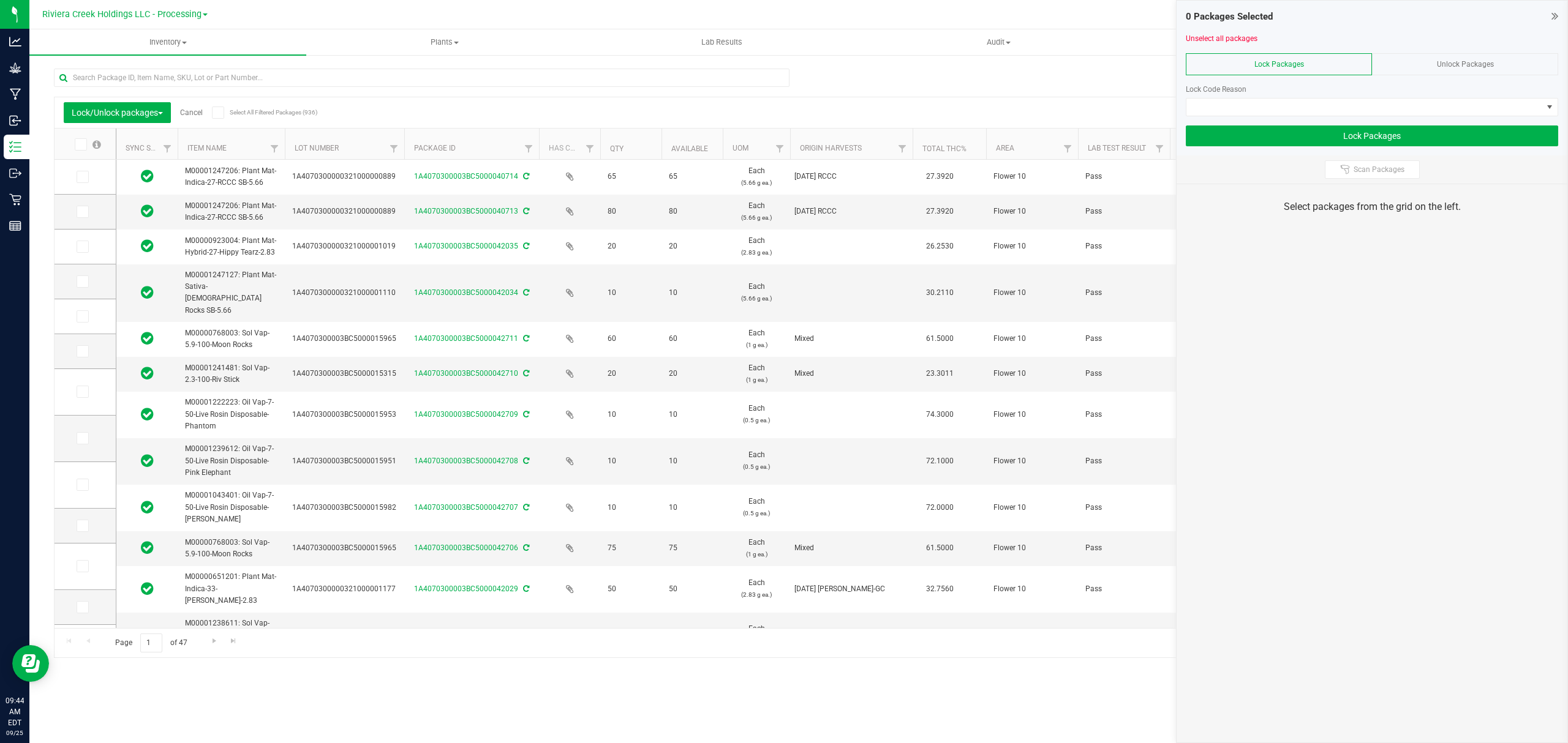
drag, startPoint x: 376, startPoint y: 142, endPoint x: 409, endPoint y: 145, distance: 33.1
click at [84, 177] on icon at bounding box center [81, 177] width 8 height 0
click at [0, 0] on input "checkbox" at bounding box center [0, 0] width 0 height 0
click at [83, 212] on icon at bounding box center [81, 212] width 8 height 0
click at [0, 0] on input "checkbox" at bounding box center [0, 0] width 0 height 0
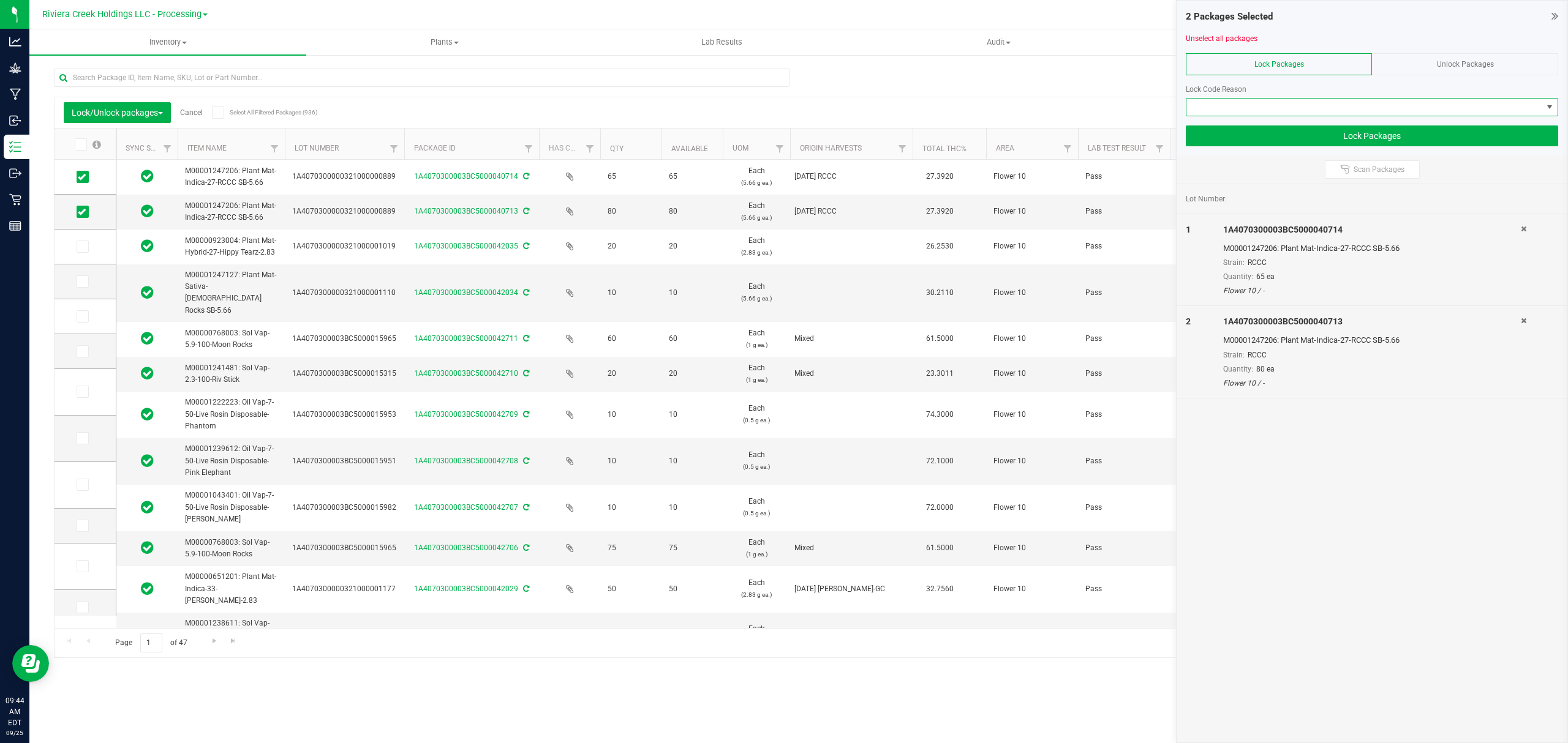
click at [1311, 103] on span at bounding box center [1364, 107] width 356 height 17
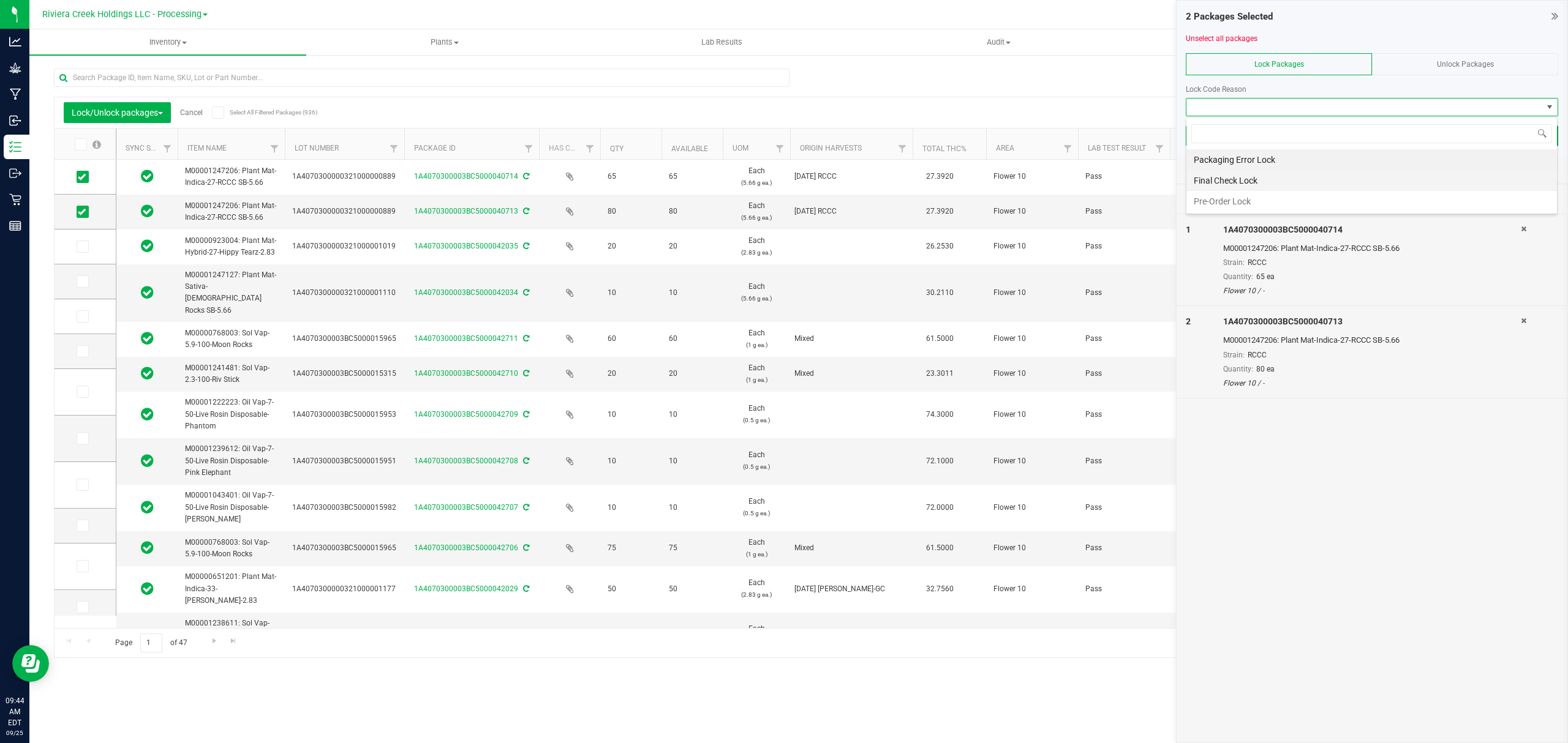
scroll to position [18, 371]
click at [1251, 185] on li "Final Check Lock" at bounding box center [1371, 181] width 370 height 21
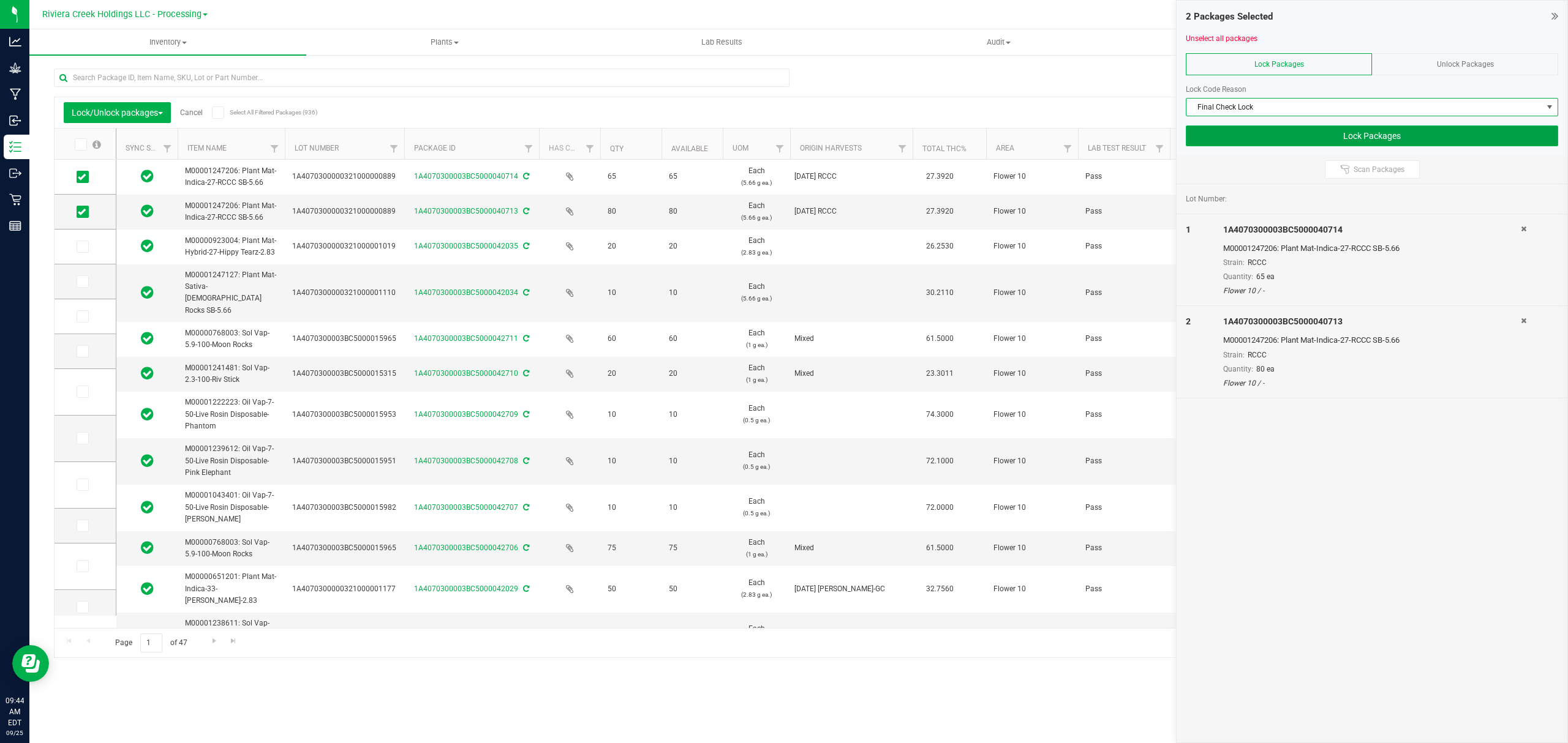
click at [1258, 135] on button "Lock Packages" at bounding box center [1372, 136] width 372 height 21
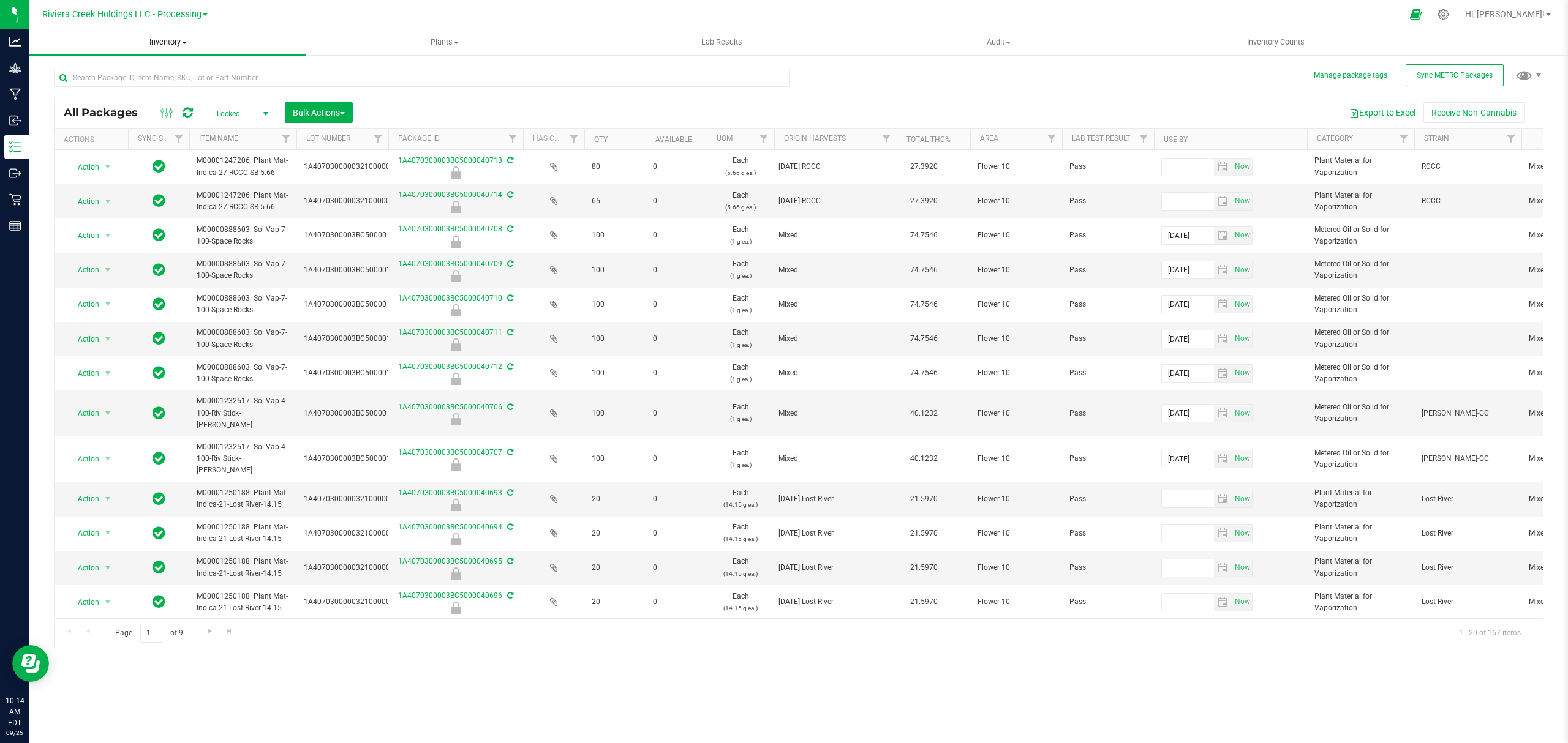
click at [179, 39] on span "Inventory" at bounding box center [167, 42] width 277 height 11
click at [145, 152] on li "From bill of materials" at bounding box center [167, 147] width 277 height 14
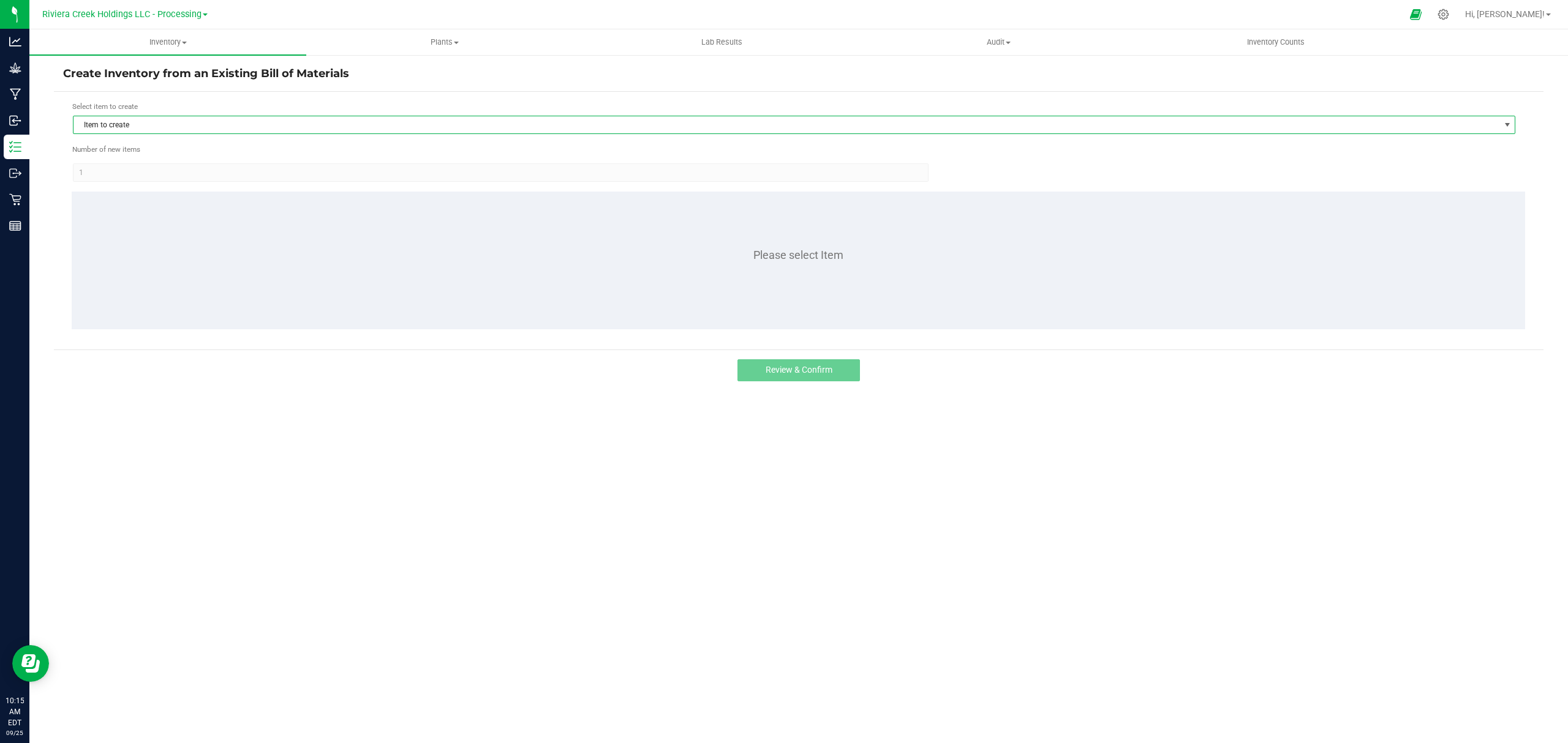
click at [209, 119] on span "Item to create" at bounding box center [786, 124] width 1426 height 17
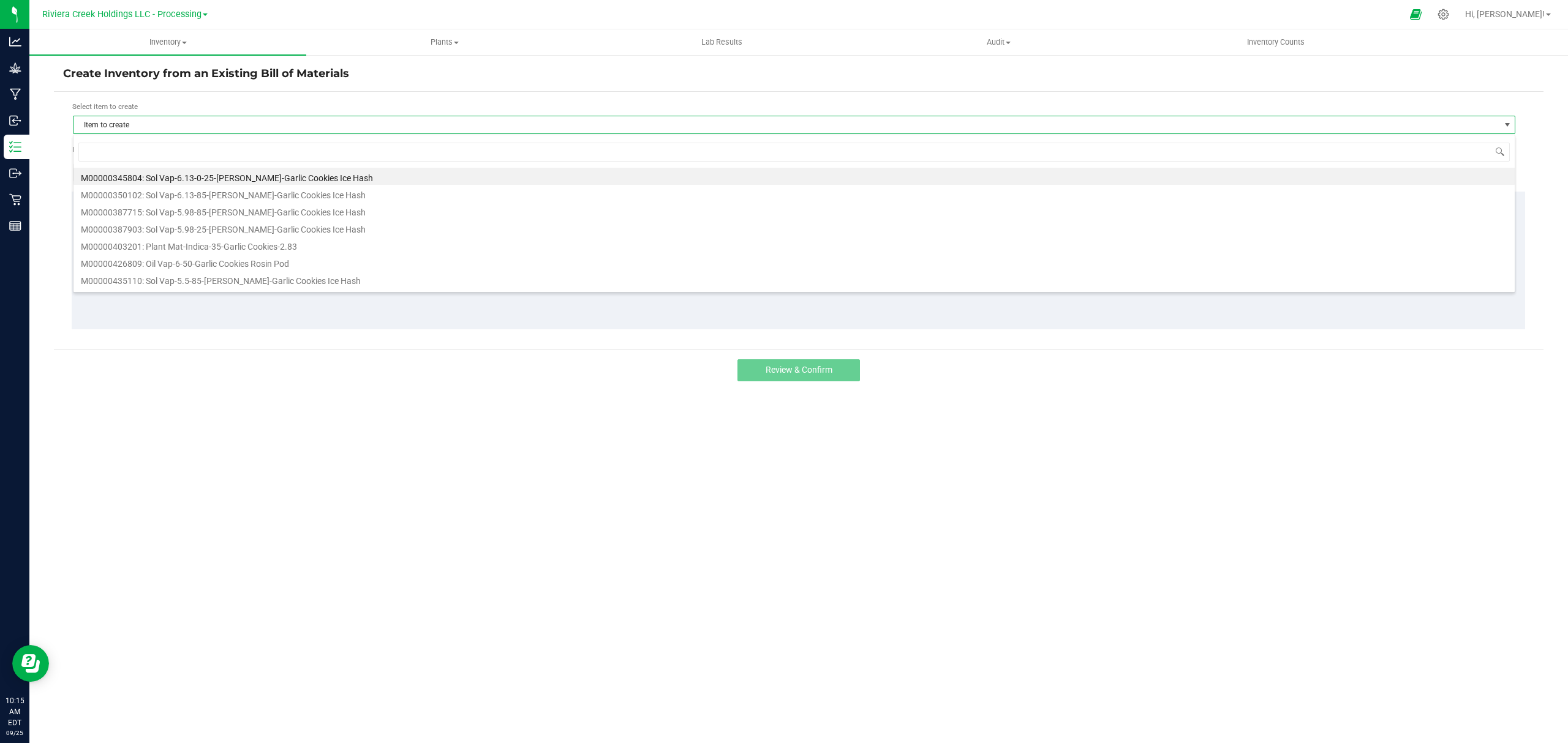
scroll to position [18, 1443]
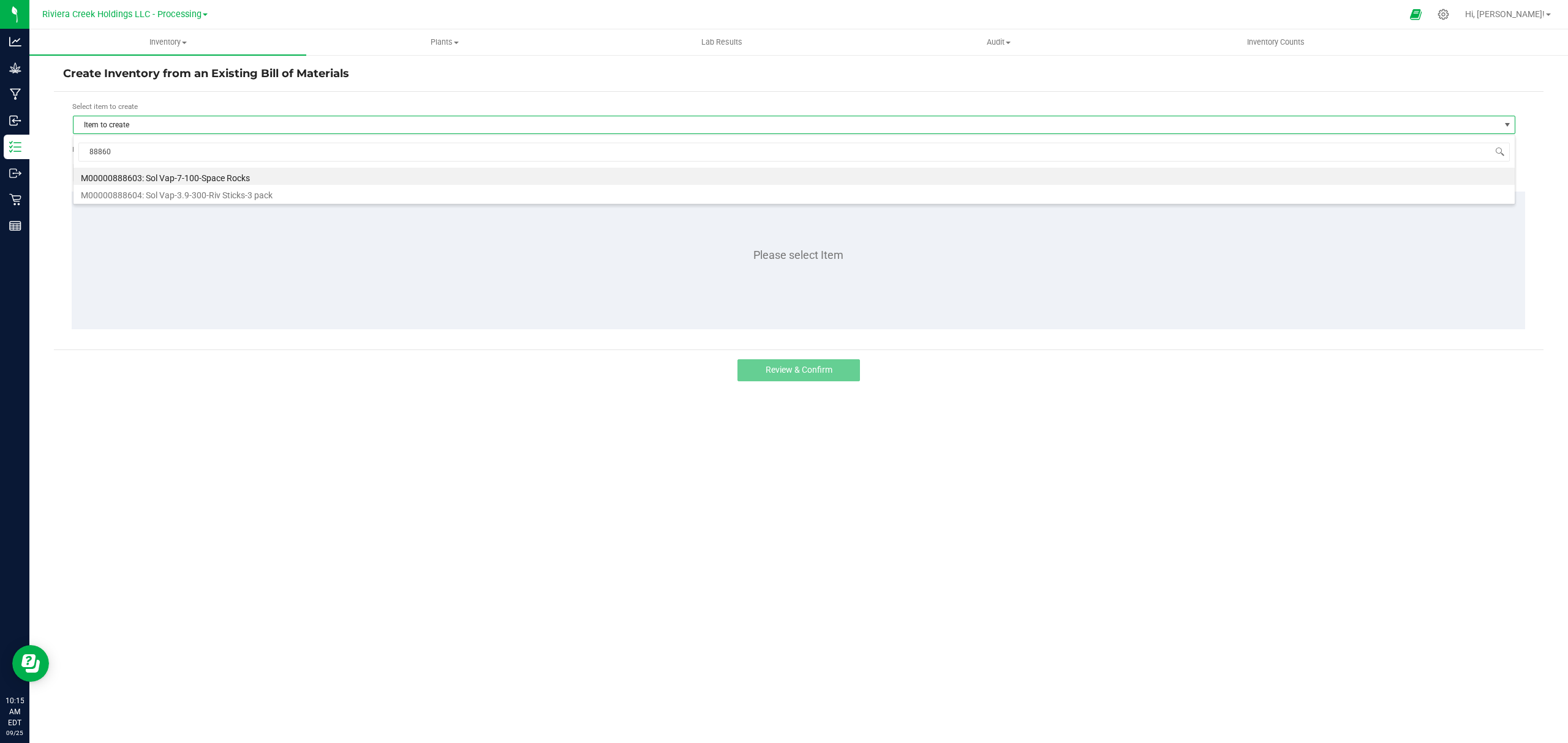
type input "888603"
click at [240, 175] on li "M00000888603: Sol Vap-7-100-Space Rocks" at bounding box center [793, 176] width 1441 height 17
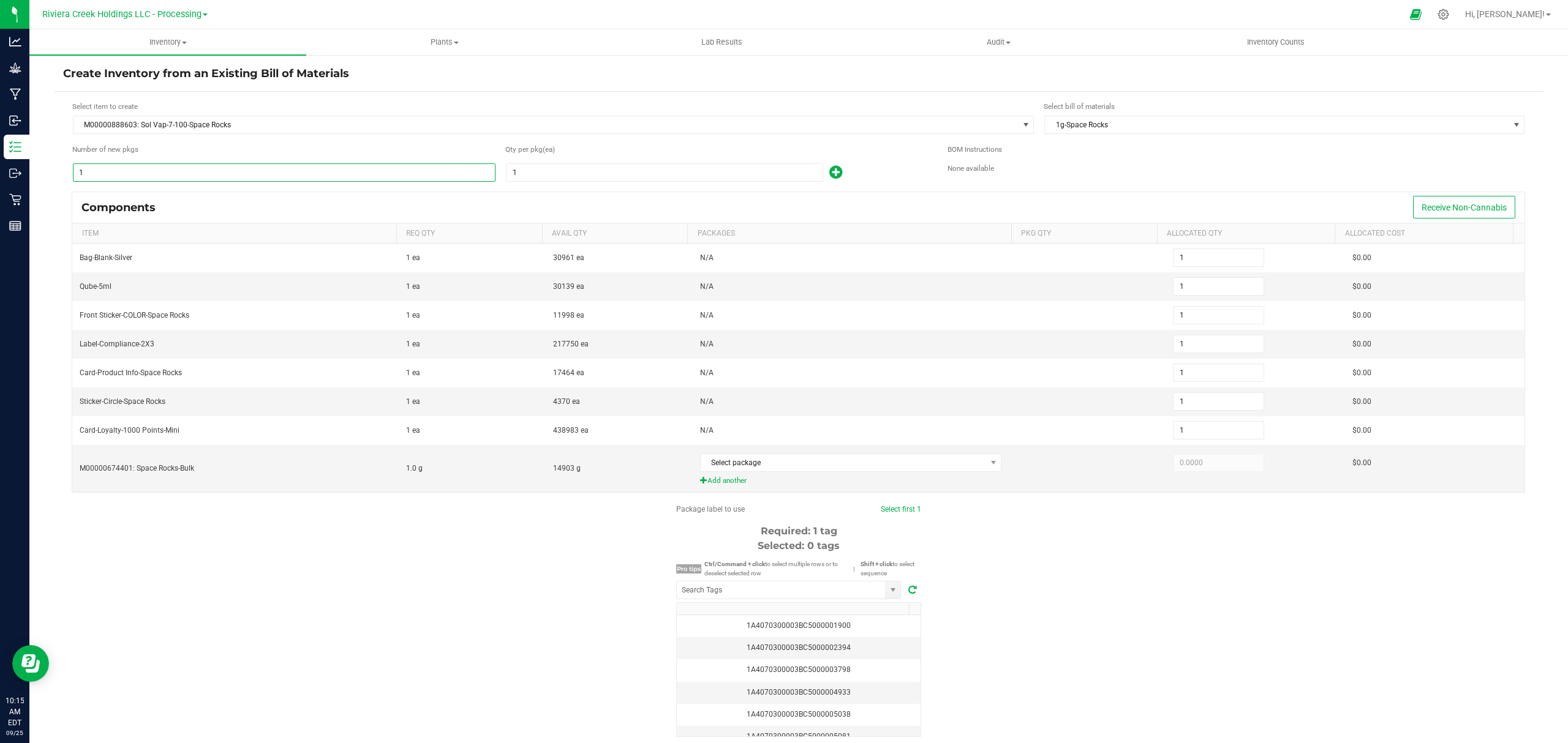
click at [170, 169] on input "1" at bounding box center [283, 173] width 421 height 17
type input "5"
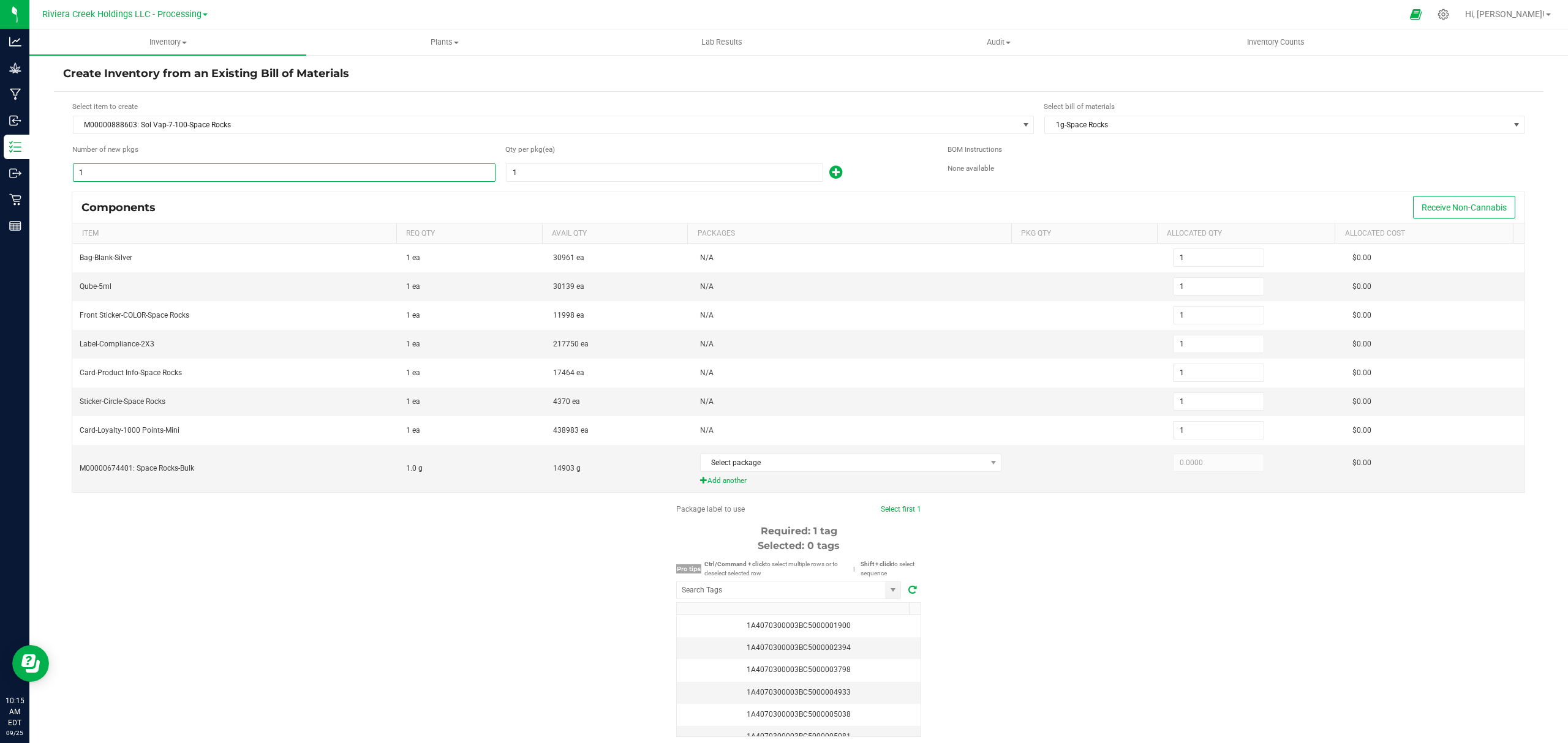
type input "5"
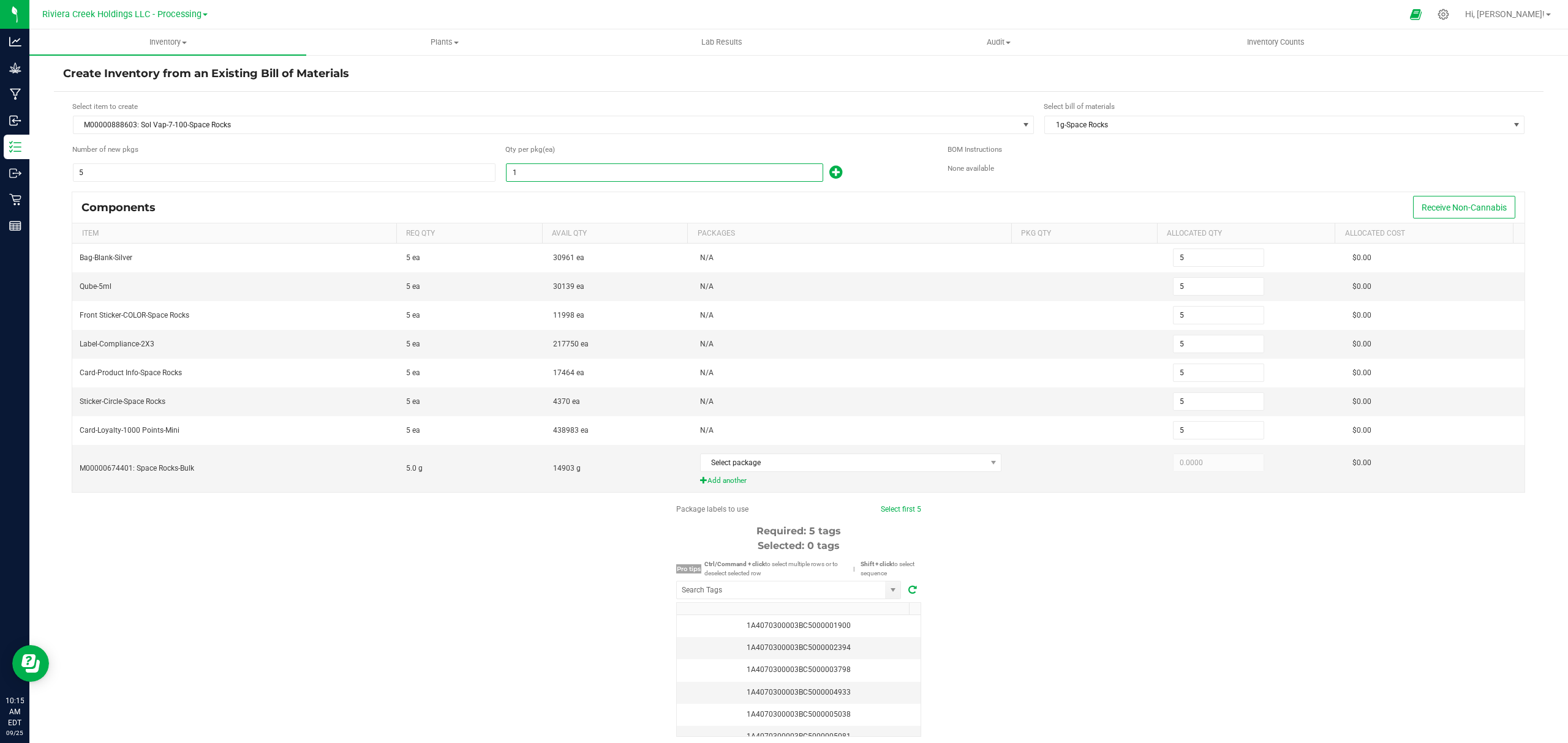
drag, startPoint x: 551, startPoint y: 171, endPoint x: 542, endPoint y: 175, distance: 9.8
click at [551, 172] on input "1" at bounding box center [664, 173] width 316 height 17
type input "10"
type input "50"
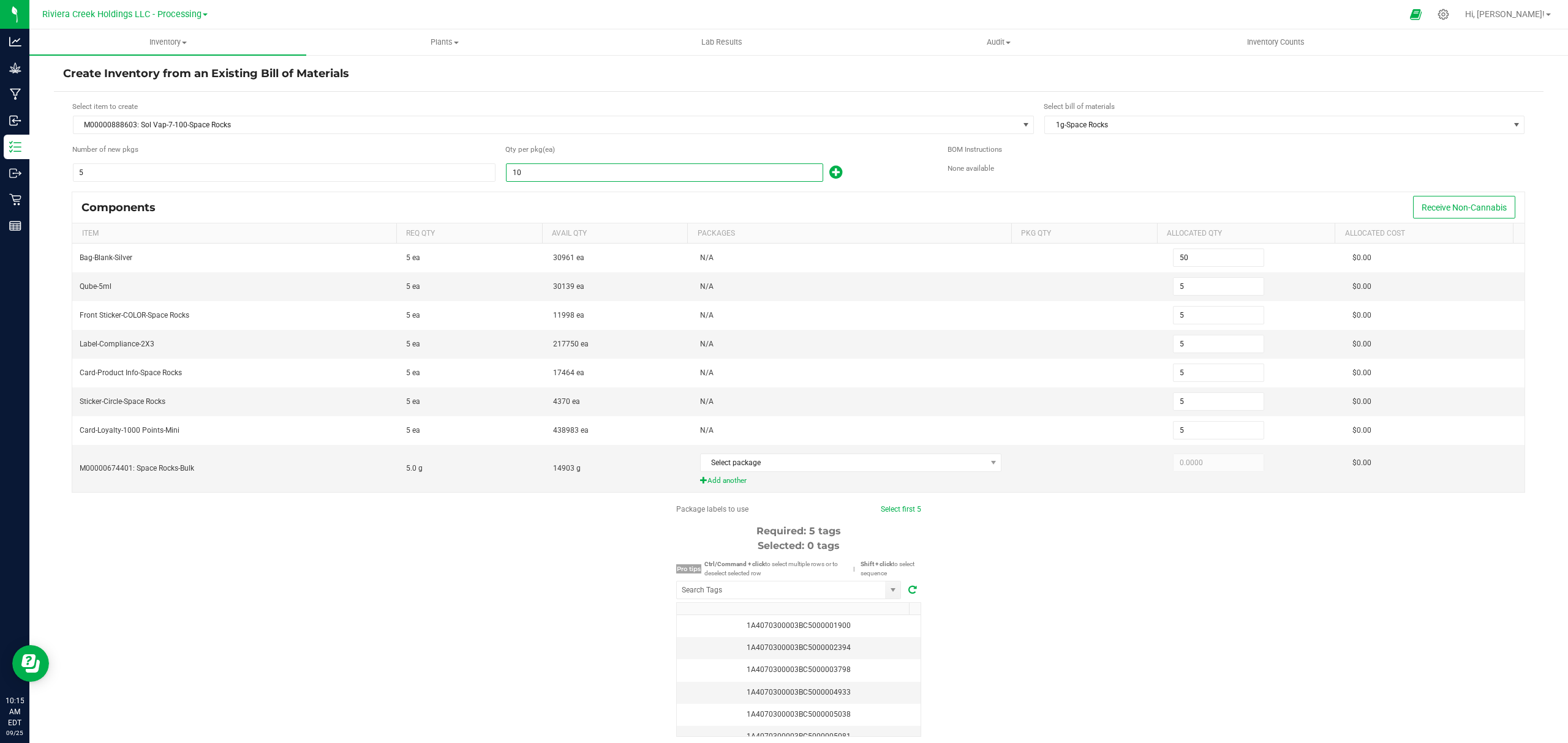
type input "50"
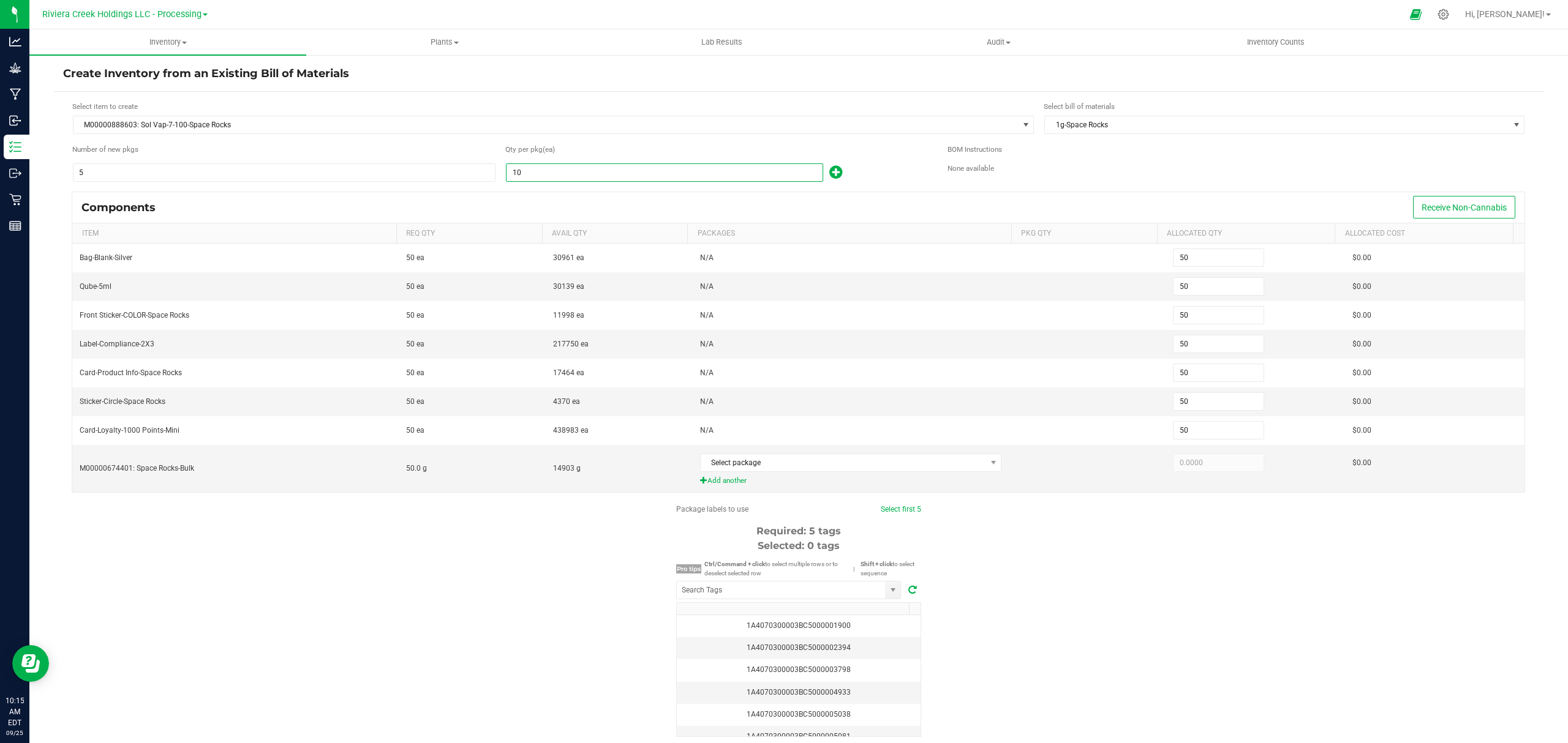
type input "100"
type input "500"
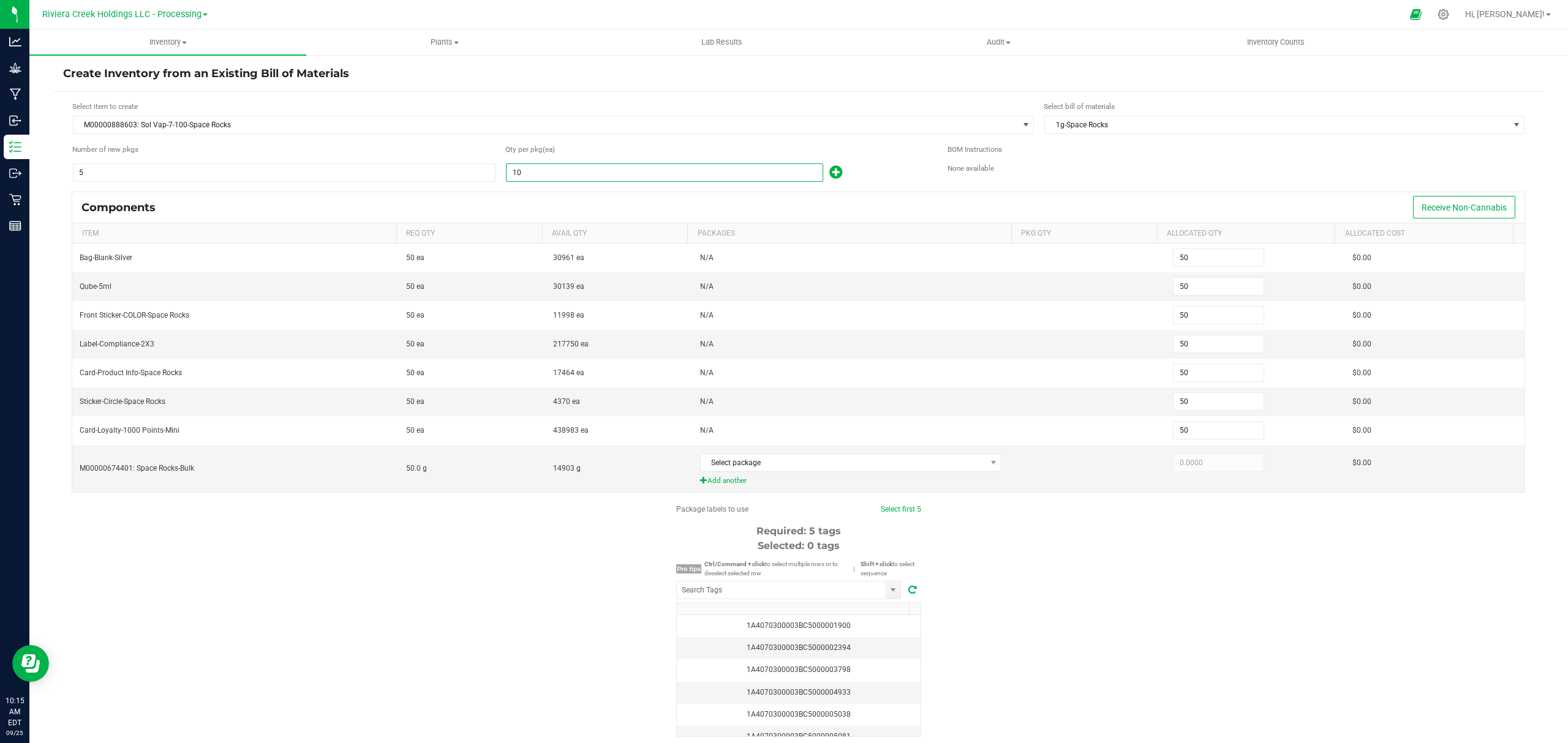
type input "500"
type input "100"
click at [874, 161] on div "Qty per pkg (ea) 100" at bounding box center [717, 163] width 424 height 38
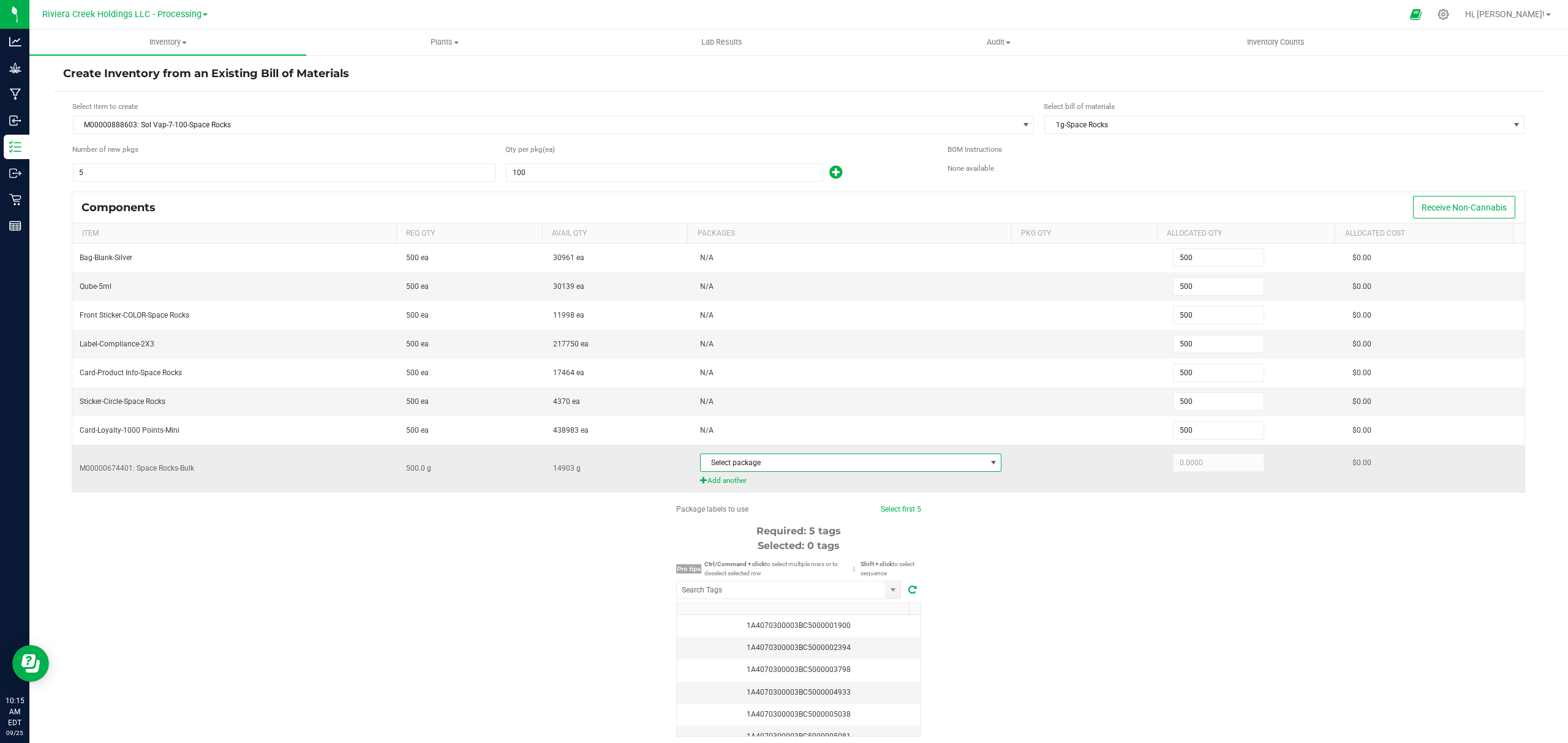
click at [790, 472] on span "Select package" at bounding box center [843, 463] width 286 height 17
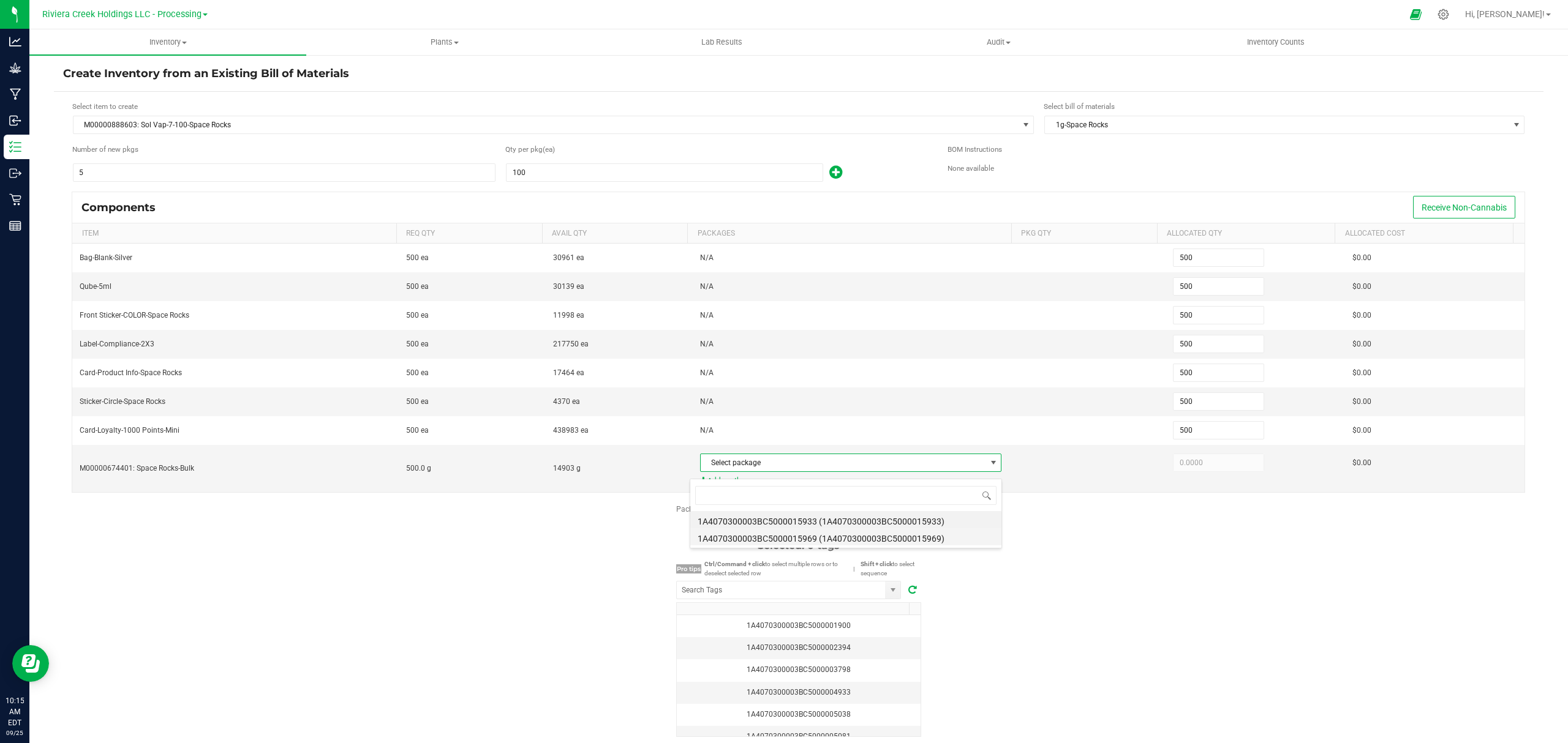
click at [847, 534] on li "1A4070300003BC5000015969 (1A4070300003BC5000015969)" at bounding box center [846, 537] width 311 height 17
type input "500.0000"
click at [1147, 611] on div "Package labels to use Select first 5 Required: 5 tags Selected: 0 tags Pro tips…" at bounding box center [798, 621] width 1490 height 234
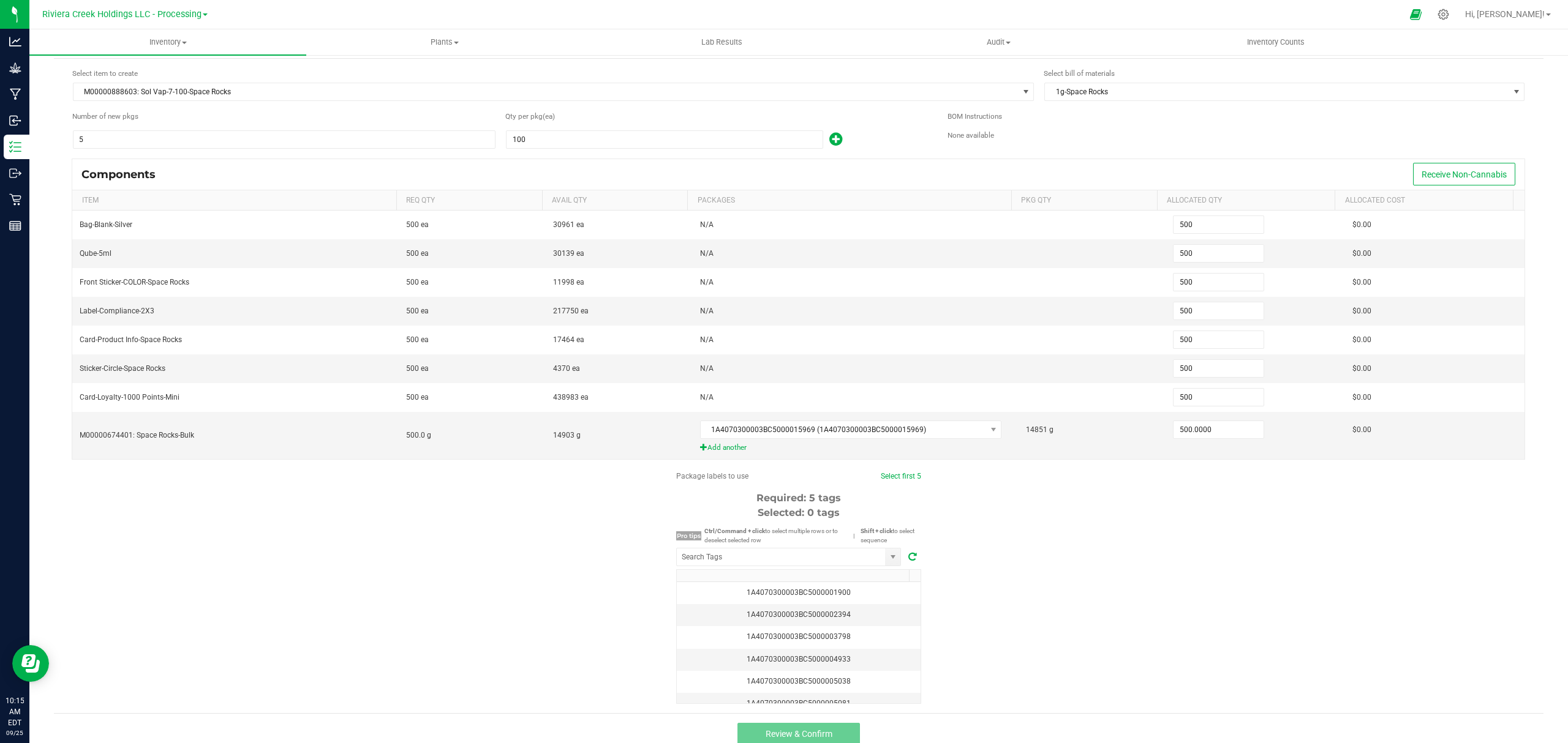
scroll to position [51, 0]
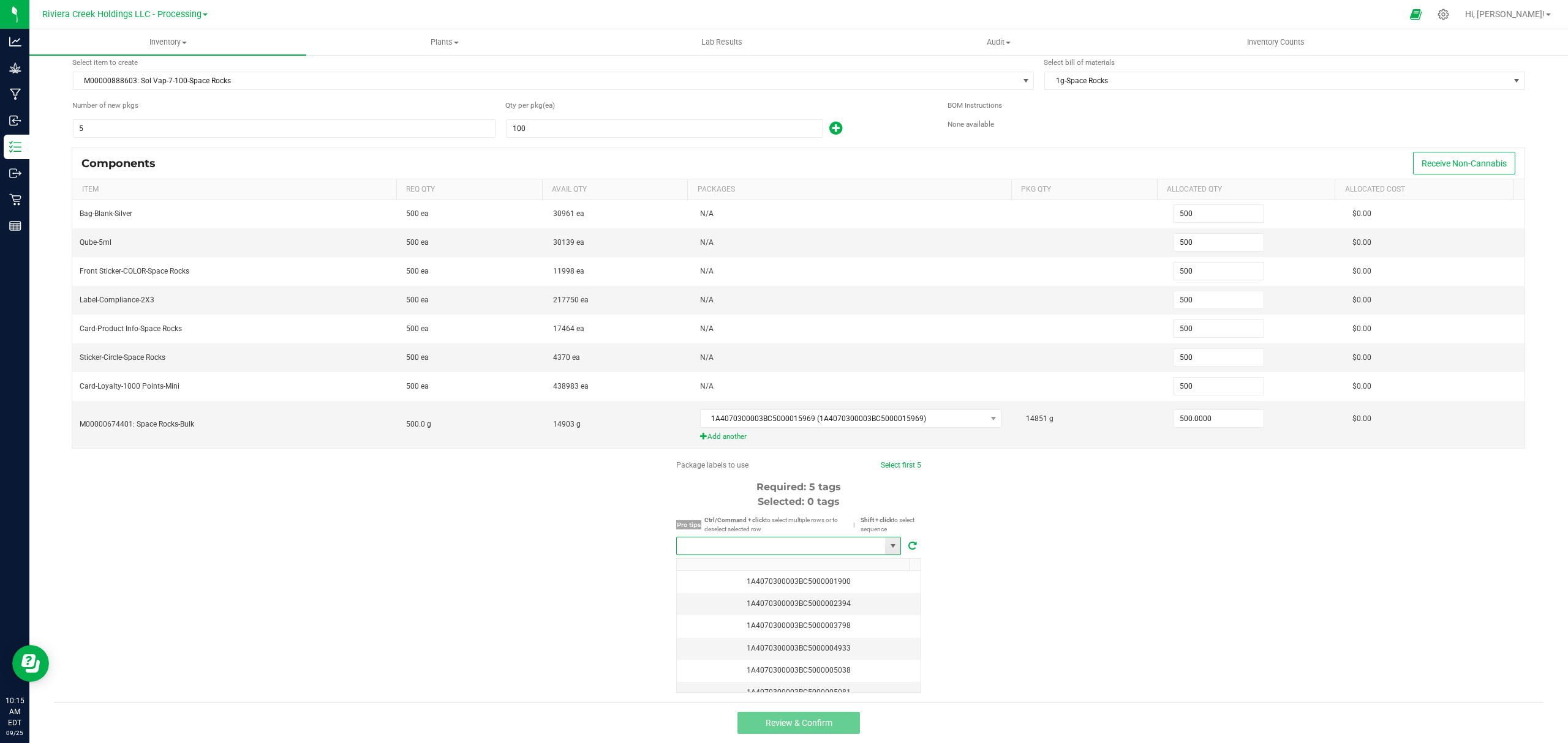
click at [779, 543] on input "NO DATA FOUND" at bounding box center [781, 546] width 208 height 17
click at [784, 546] on input "NO DATA FOUND" at bounding box center [781, 546] width 208 height 17
click at [802, 573] on li "1A4070300003BC5000040715" at bounding box center [782, 568] width 224 height 21
type input "1A4070300003BC5000040715"
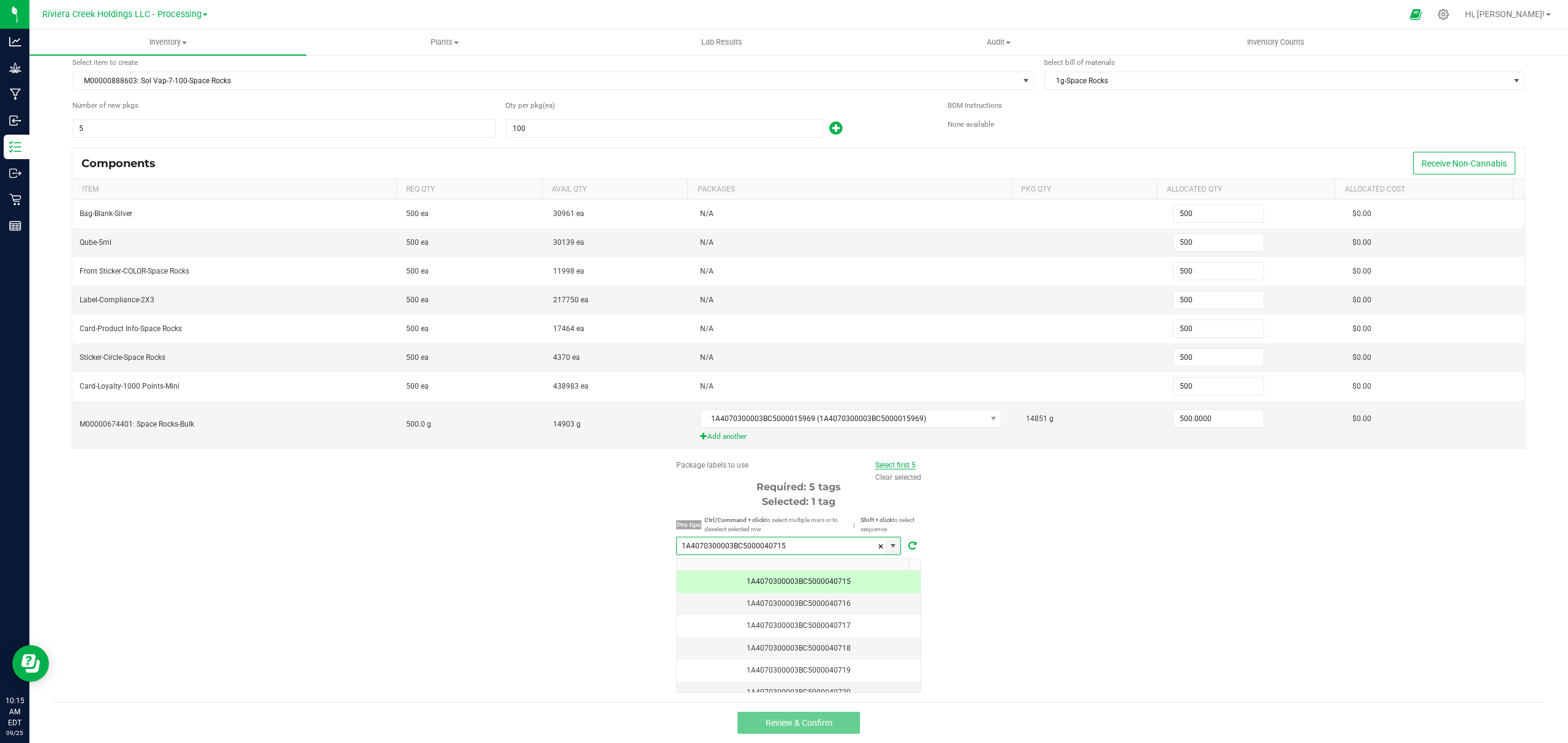
click at [893, 461] on link "Select first 5" at bounding box center [896, 465] width 41 height 8
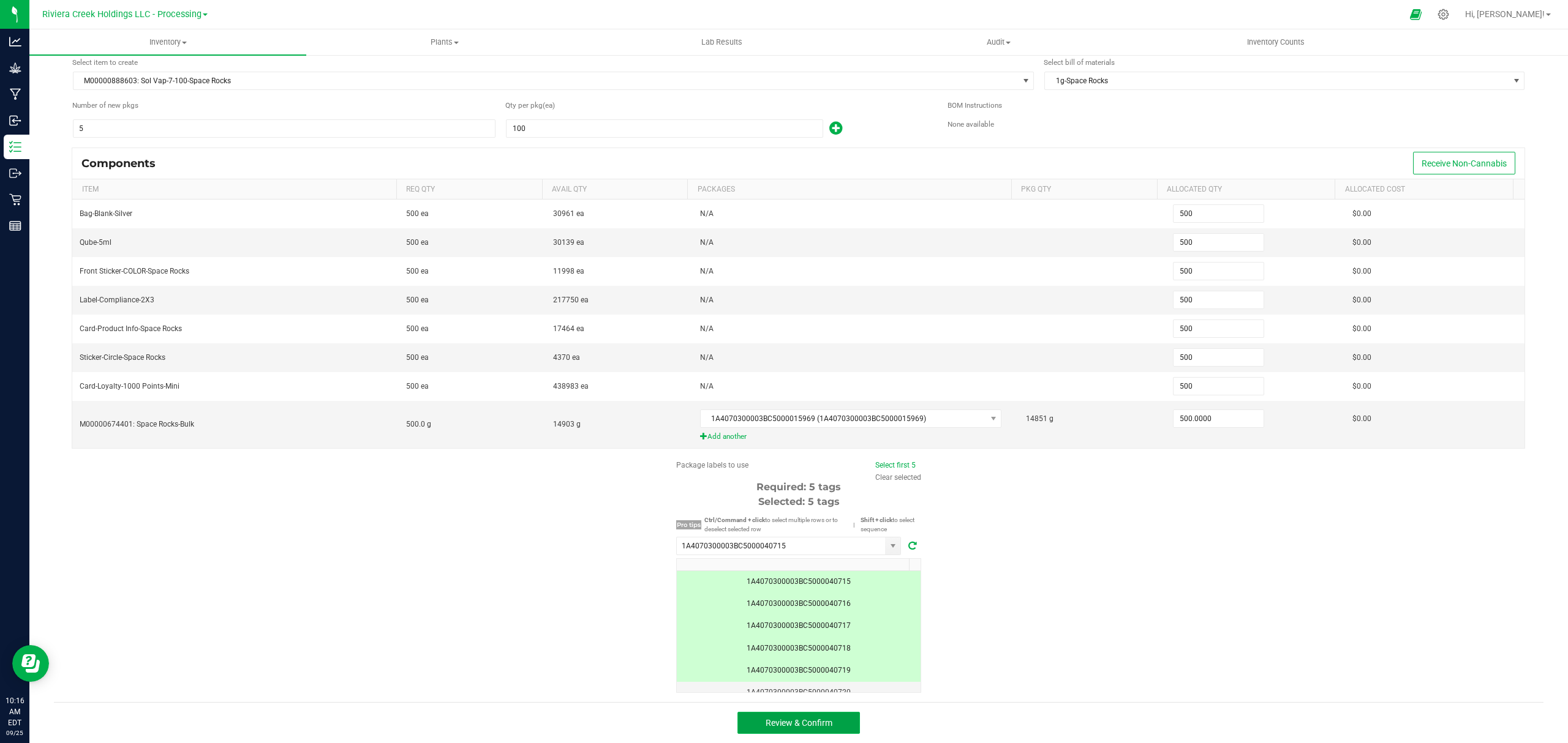
click at [770, 728] on span "Review & Confirm" at bounding box center [798, 723] width 67 height 10
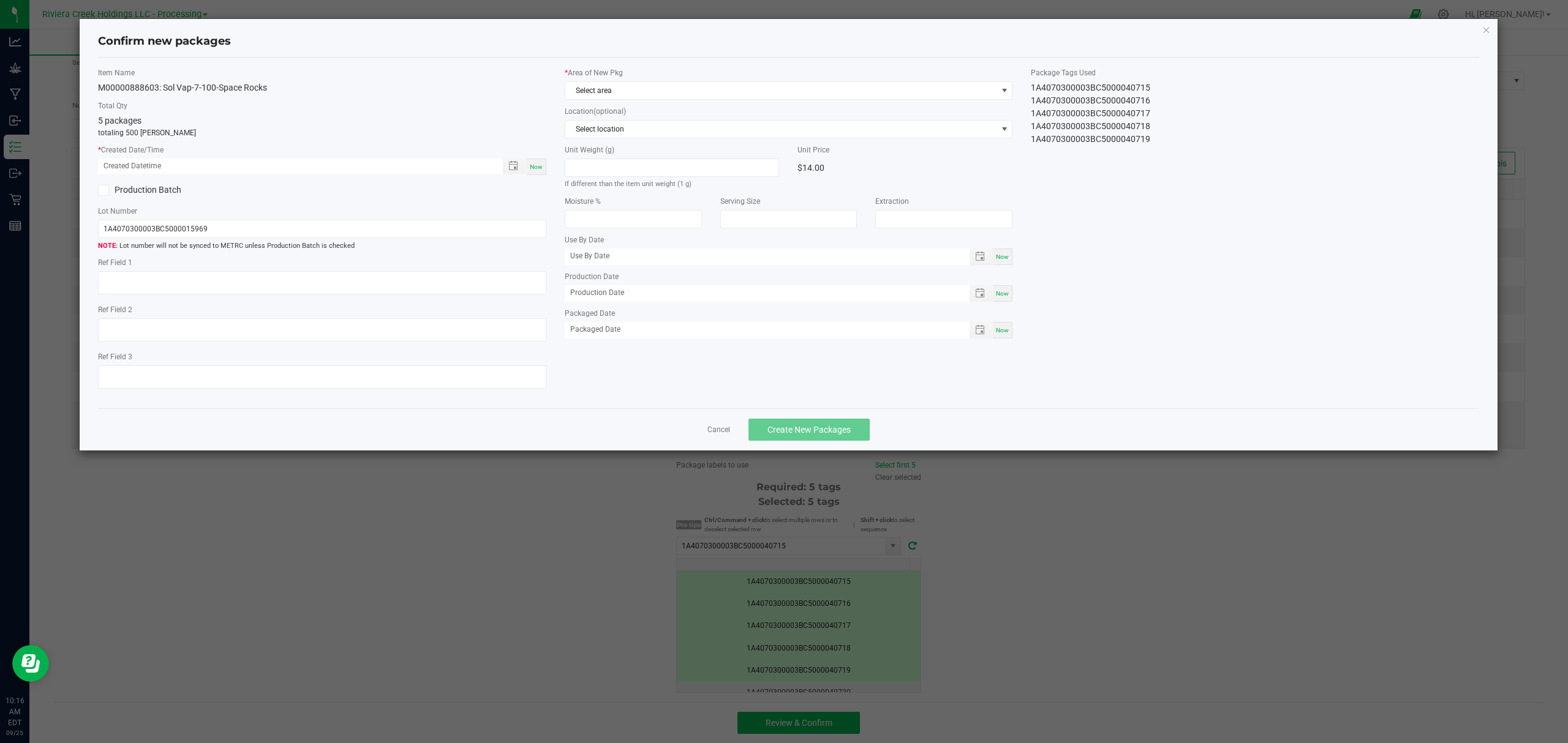
type input "[DATE]"
click at [540, 167] on span "Now" at bounding box center [536, 167] width 13 height 7
type input "[DATE] 10:16 AM"
click at [708, 91] on span "Select area" at bounding box center [781, 90] width 432 height 17
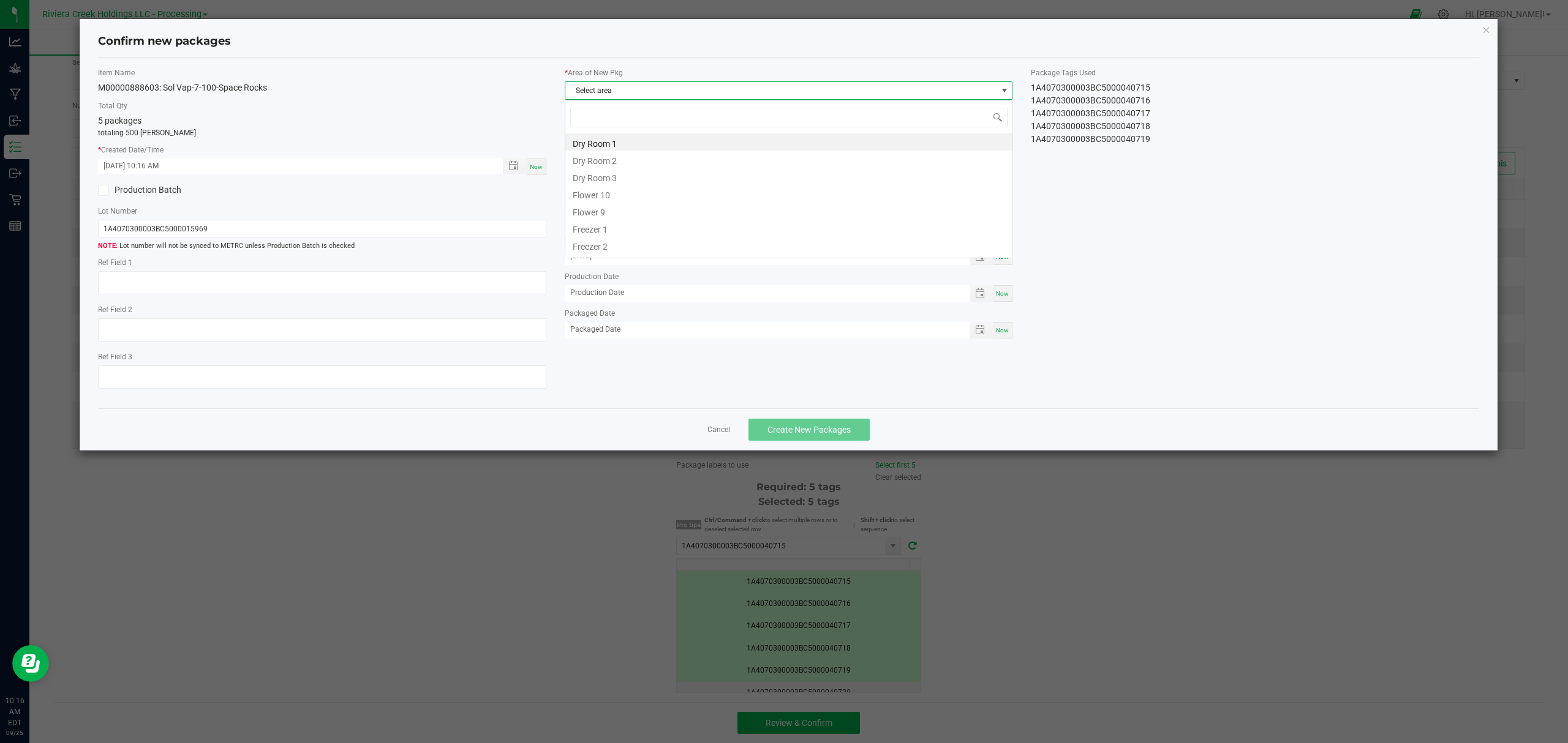
scroll to position [18, 447]
click at [631, 197] on li "Flower 10" at bounding box center [789, 193] width 447 height 17
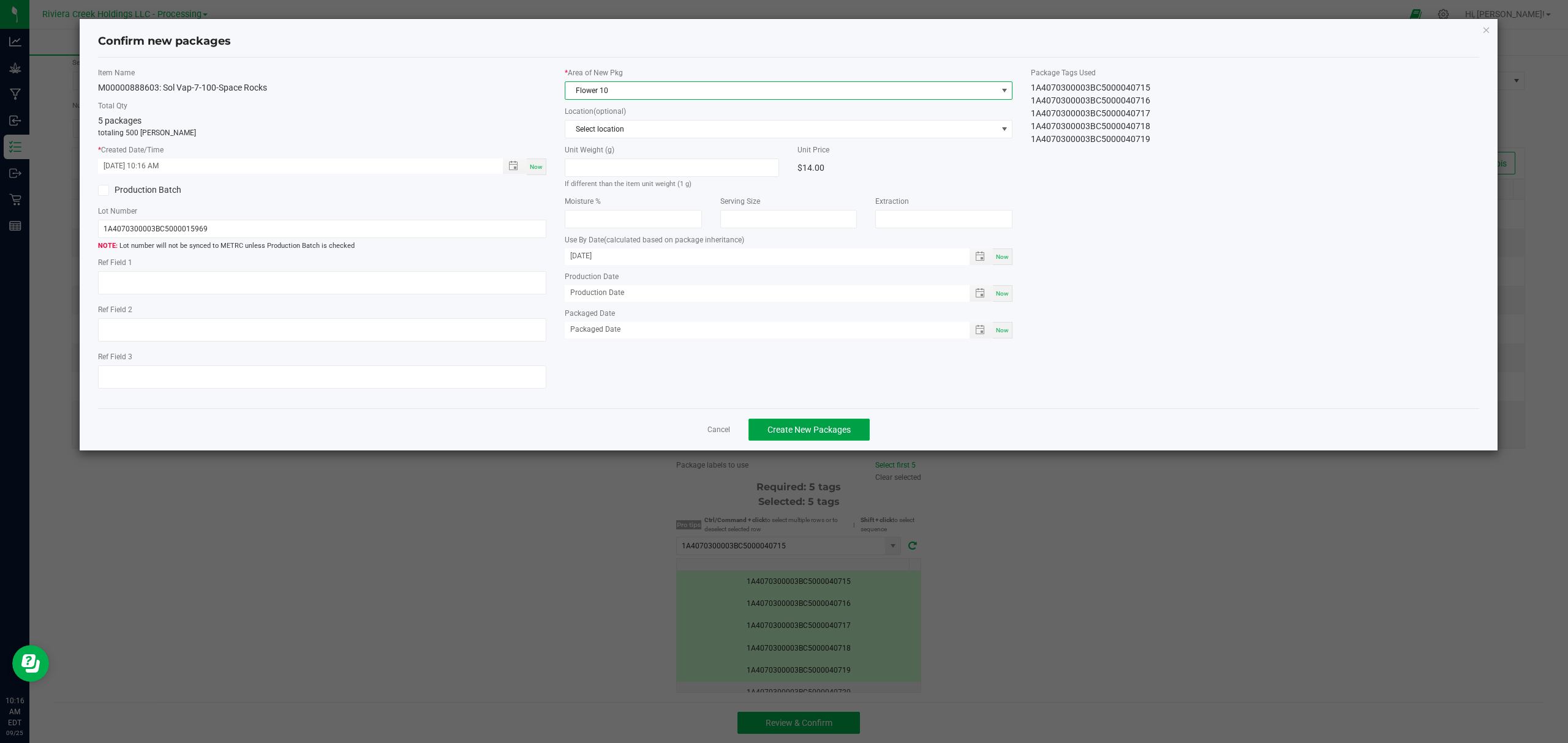
click at [821, 429] on span "Create New Packages" at bounding box center [809, 430] width 83 height 10
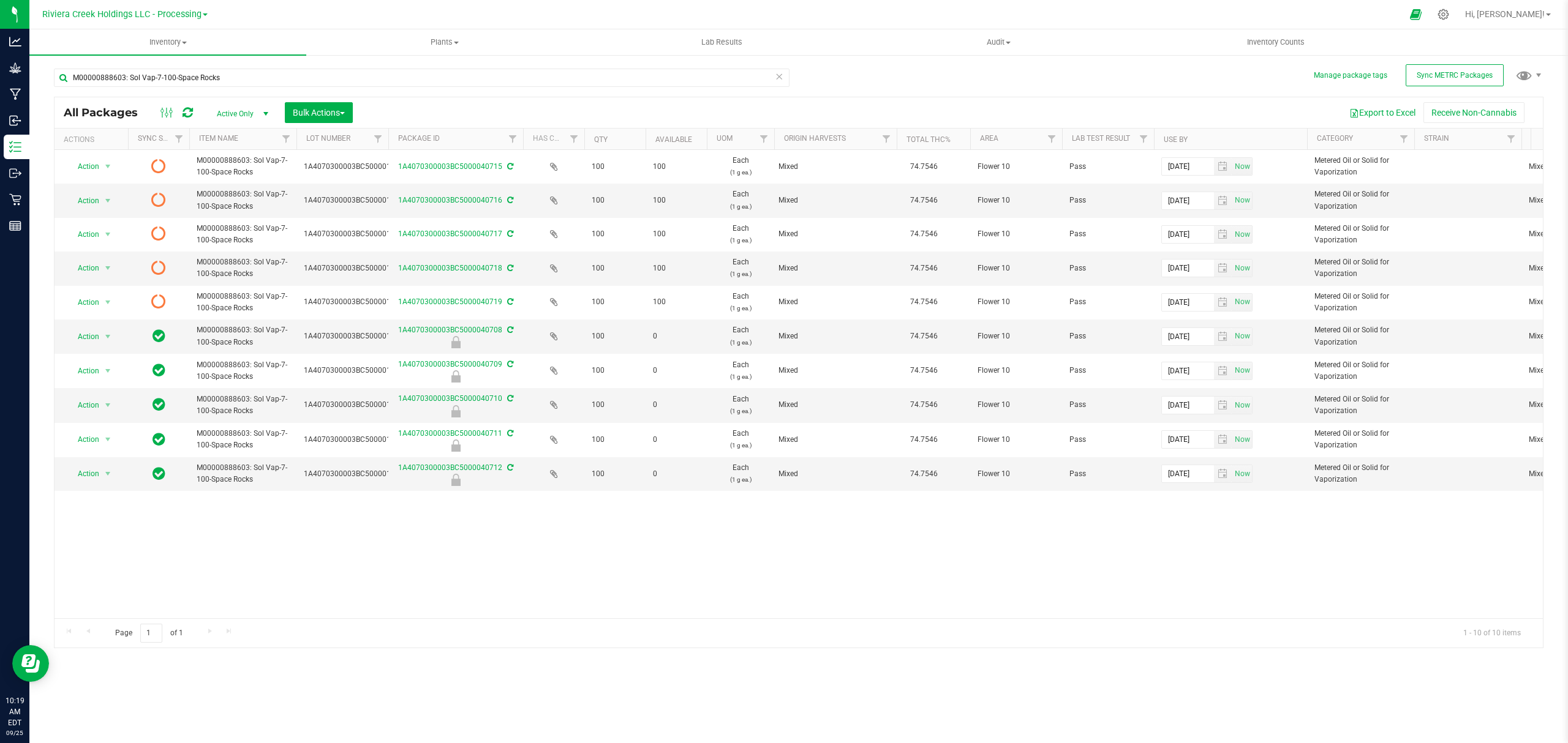
click at [188, 106] on icon at bounding box center [188, 112] width 11 height 12
click at [1242, 41] on span "Inventory Counts" at bounding box center [1276, 42] width 90 height 11
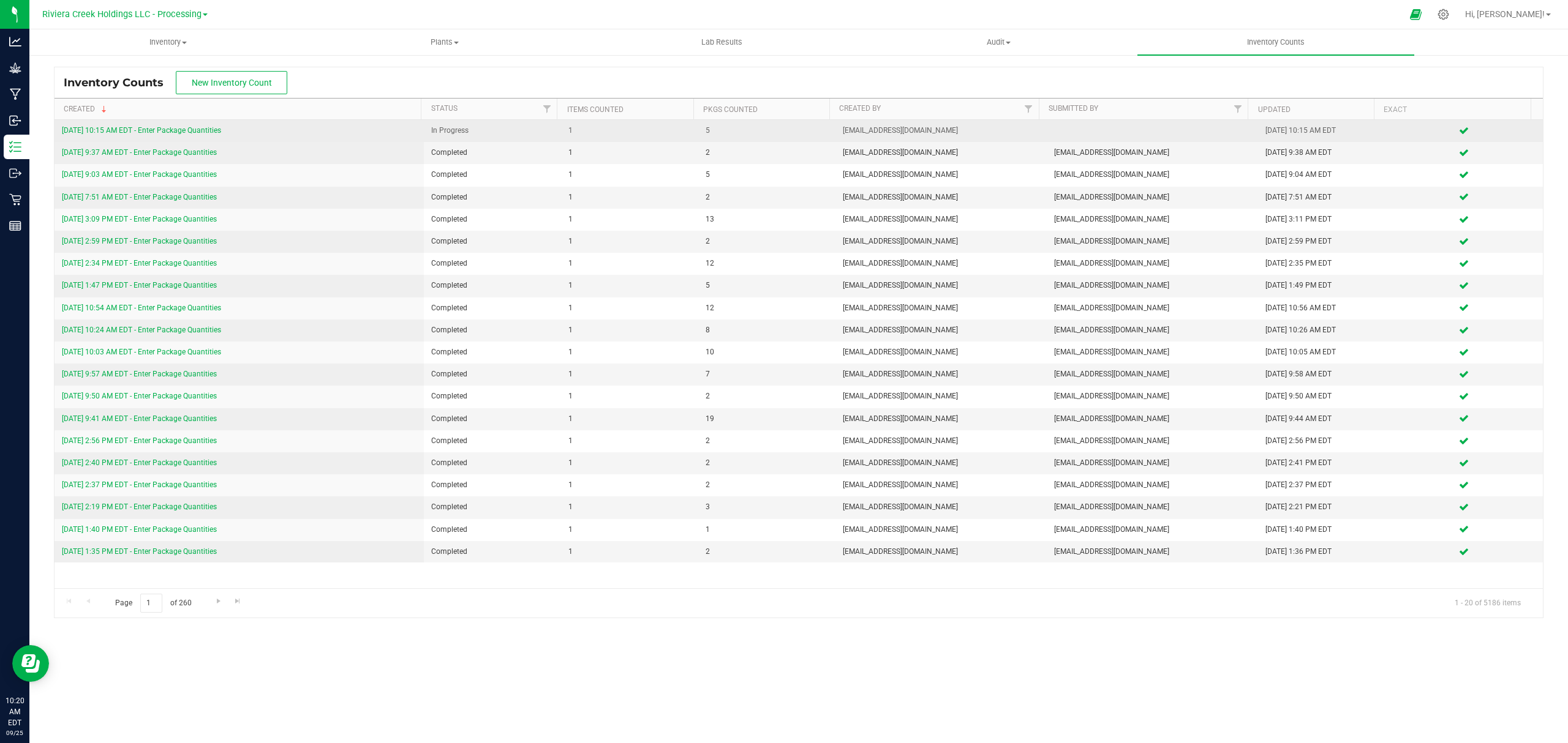
click at [197, 128] on link "[DATE] 10:15 AM EDT - Enter Package Quantities" at bounding box center [141, 130] width 159 height 8
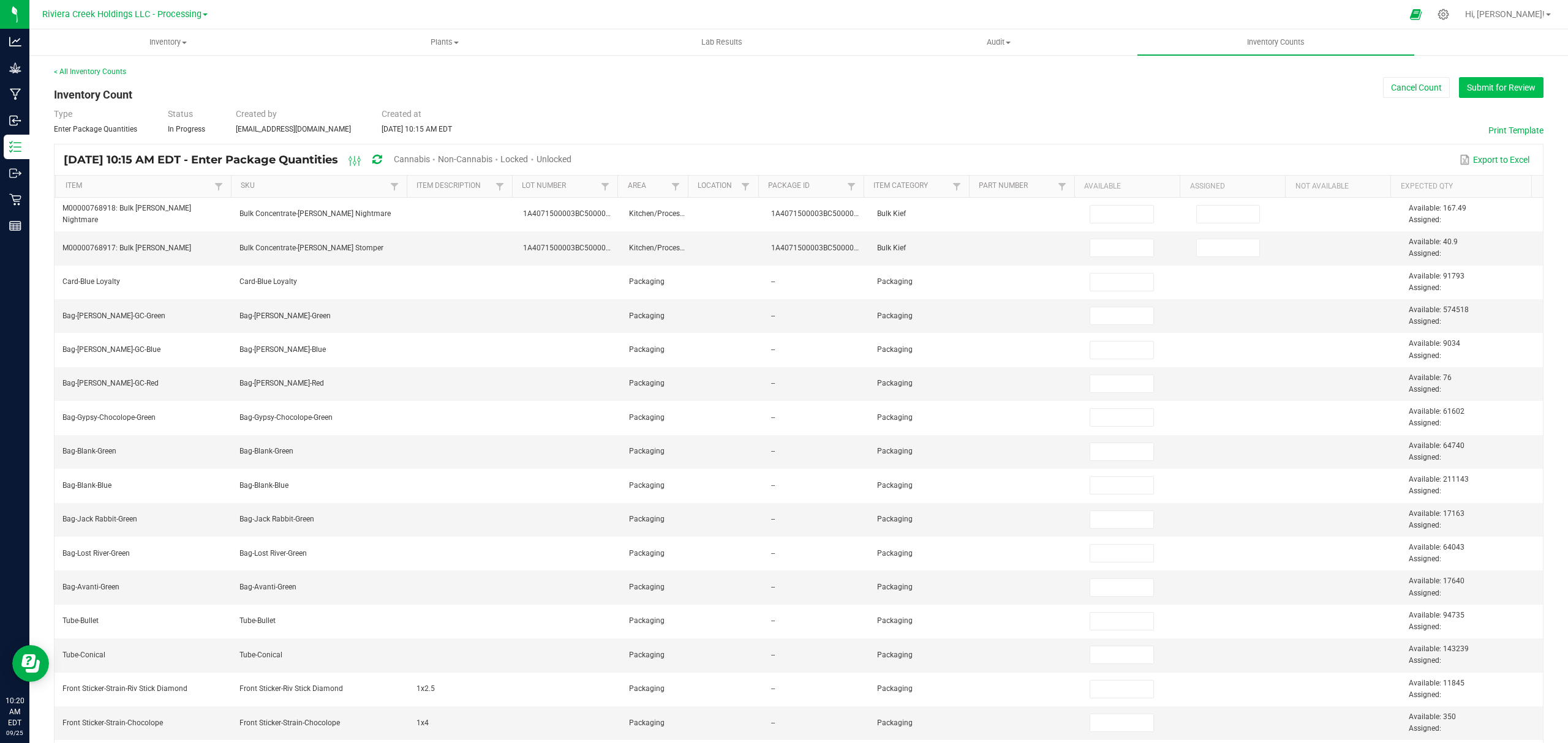
click at [1483, 88] on button "Submit for Review" at bounding box center [1501, 87] width 84 height 21
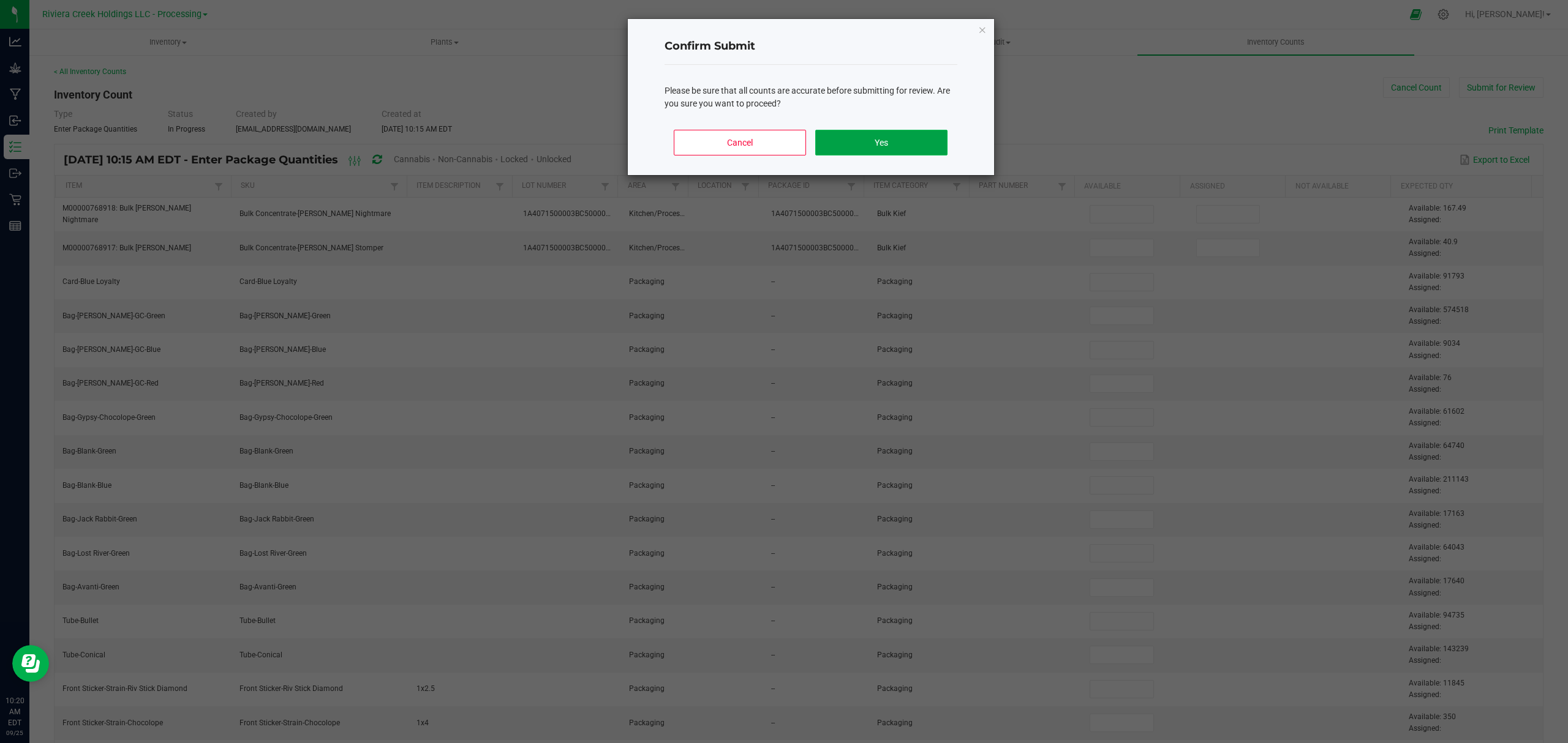
click at [855, 136] on button "Yes" at bounding box center [880, 142] width 132 height 26
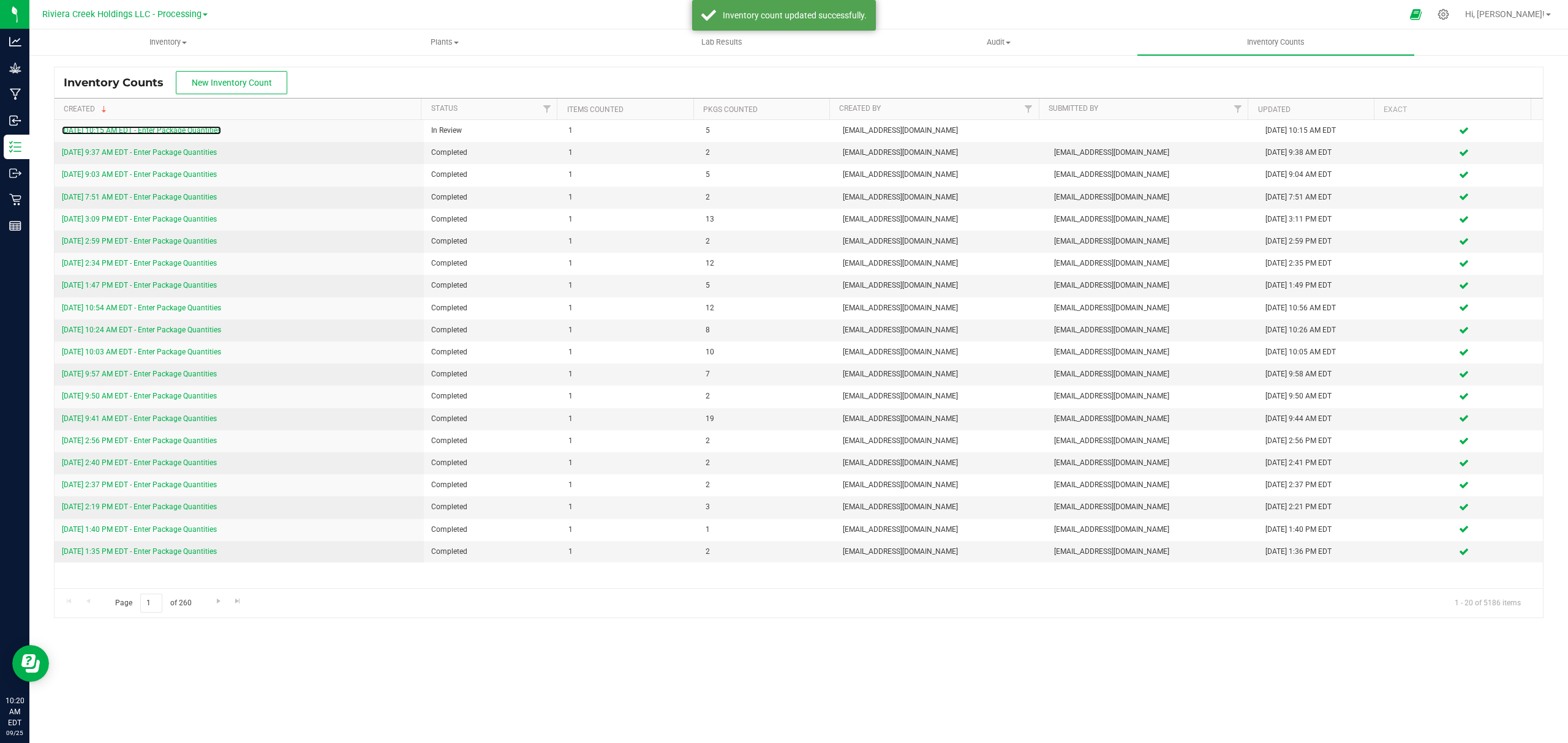
click at [209, 131] on link "[DATE] 10:15 AM EDT - Enter Package Quantities" at bounding box center [141, 130] width 159 height 8
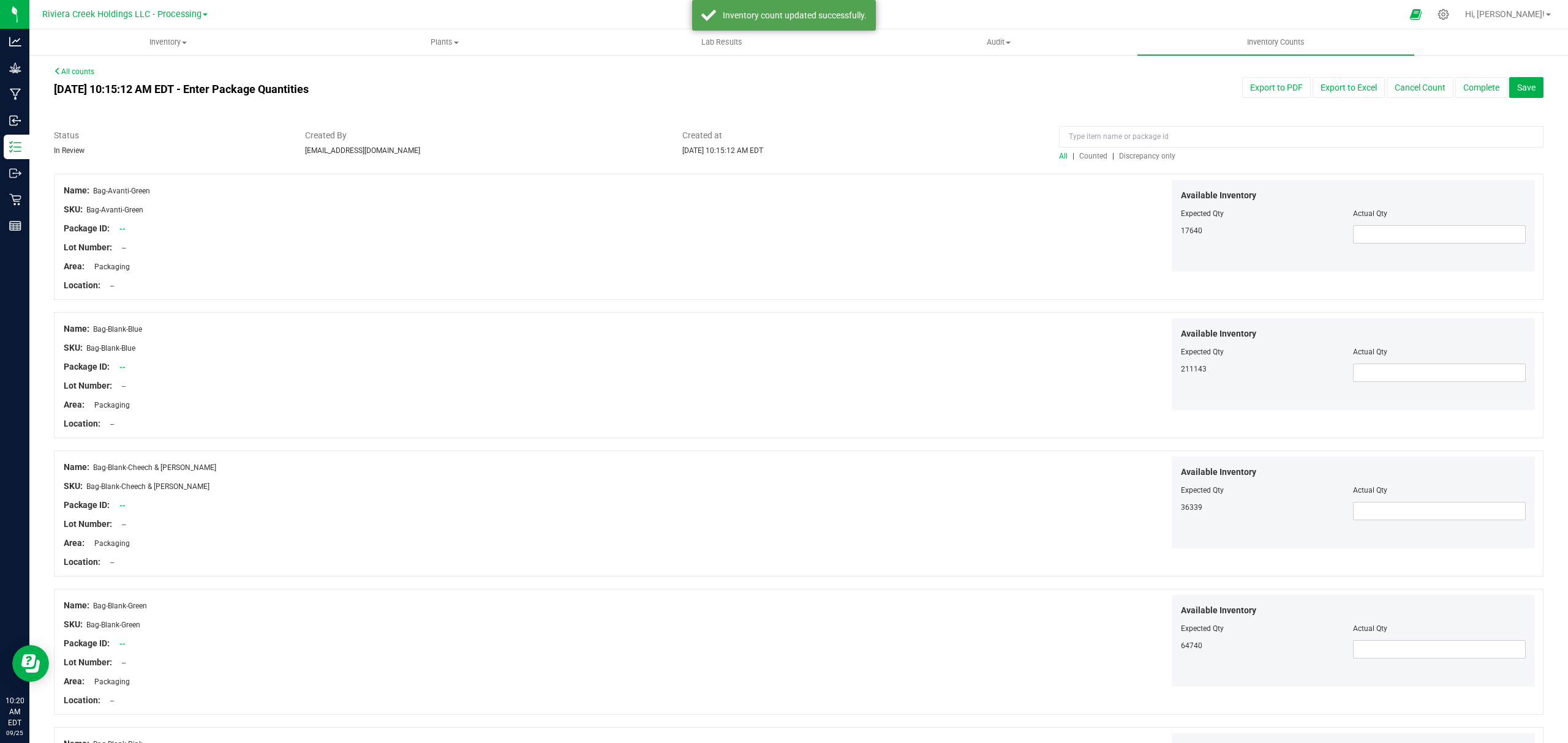
click at [1080, 157] on span "Counted" at bounding box center [1092, 155] width 28 height 8
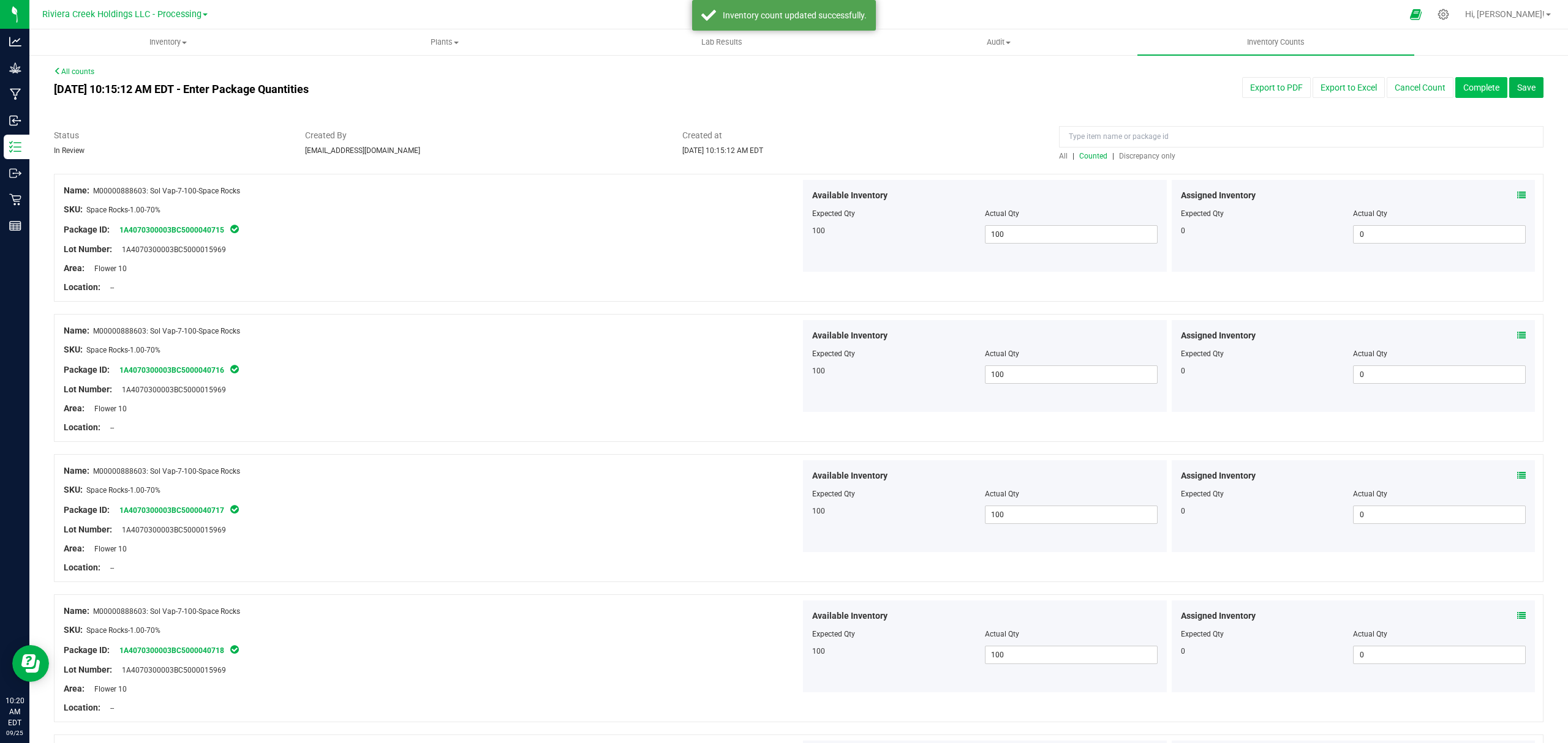
click at [1455, 78] on button "Complete" at bounding box center [1481, 87] width 52 height 21
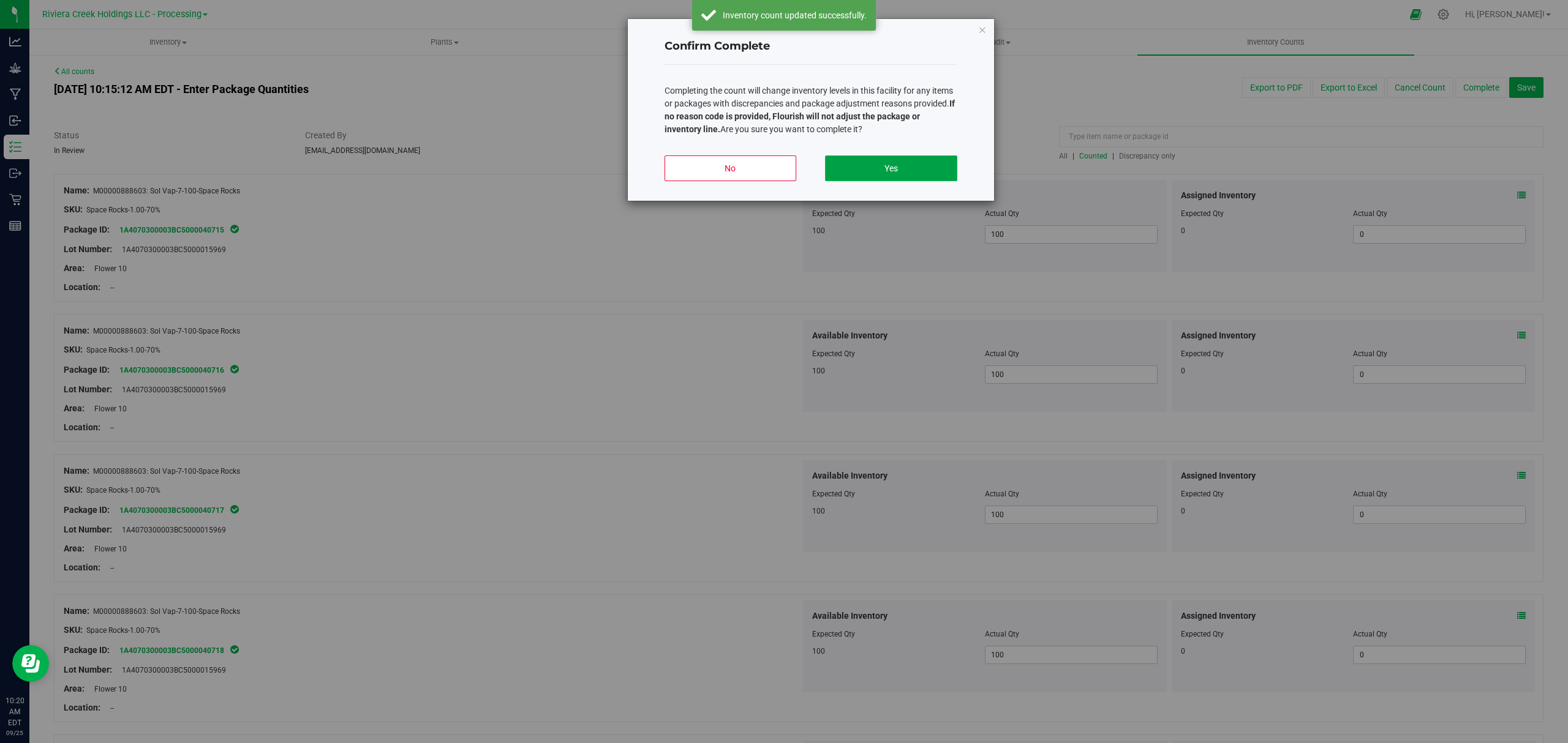
click at [937, 164] on button "Yes" at bounding box center [890, 168] width 132 height 26
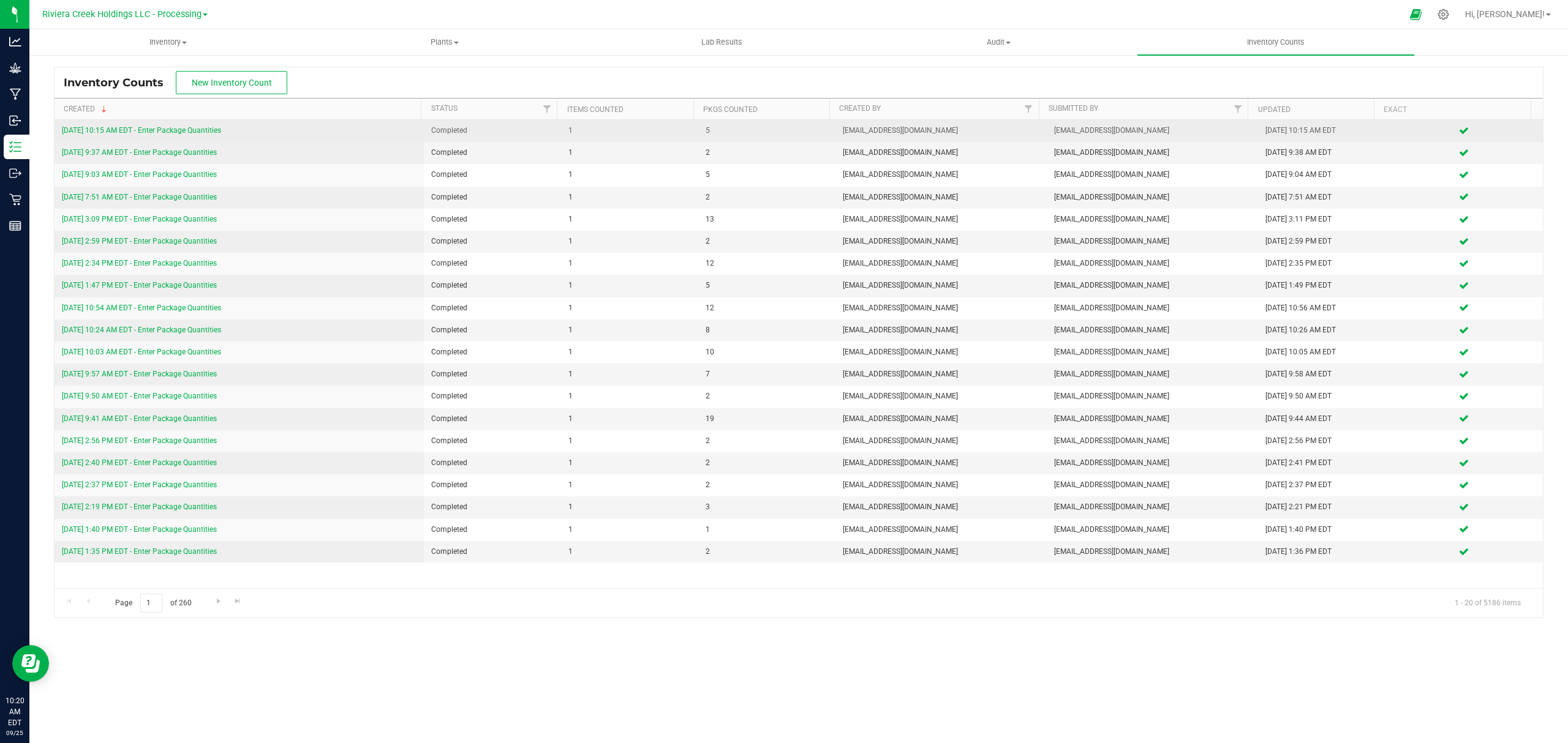
click at [155, 131] on link "[DATE] 10:15 AM EDT - Enter Package Quantities" at bounding box center [141, 130] width 159 height 8
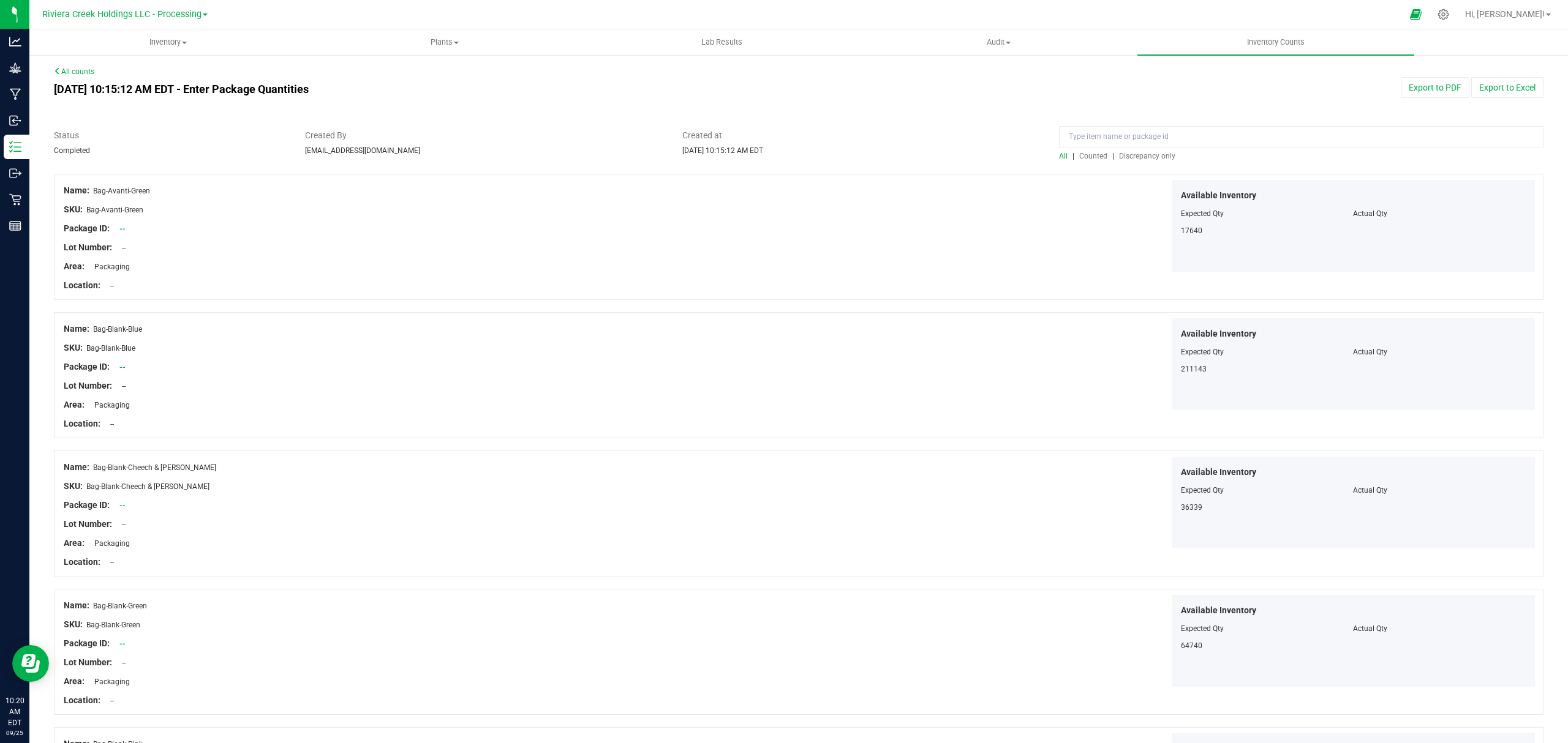
drag, startPoint x: 1086, startPoint y: 158, endPoint x: 1375, endPoint y: 99, distance: 295.0
click at [1089, 158] on span "Counted" at bounding box center [1092, 155] width 28 height 8
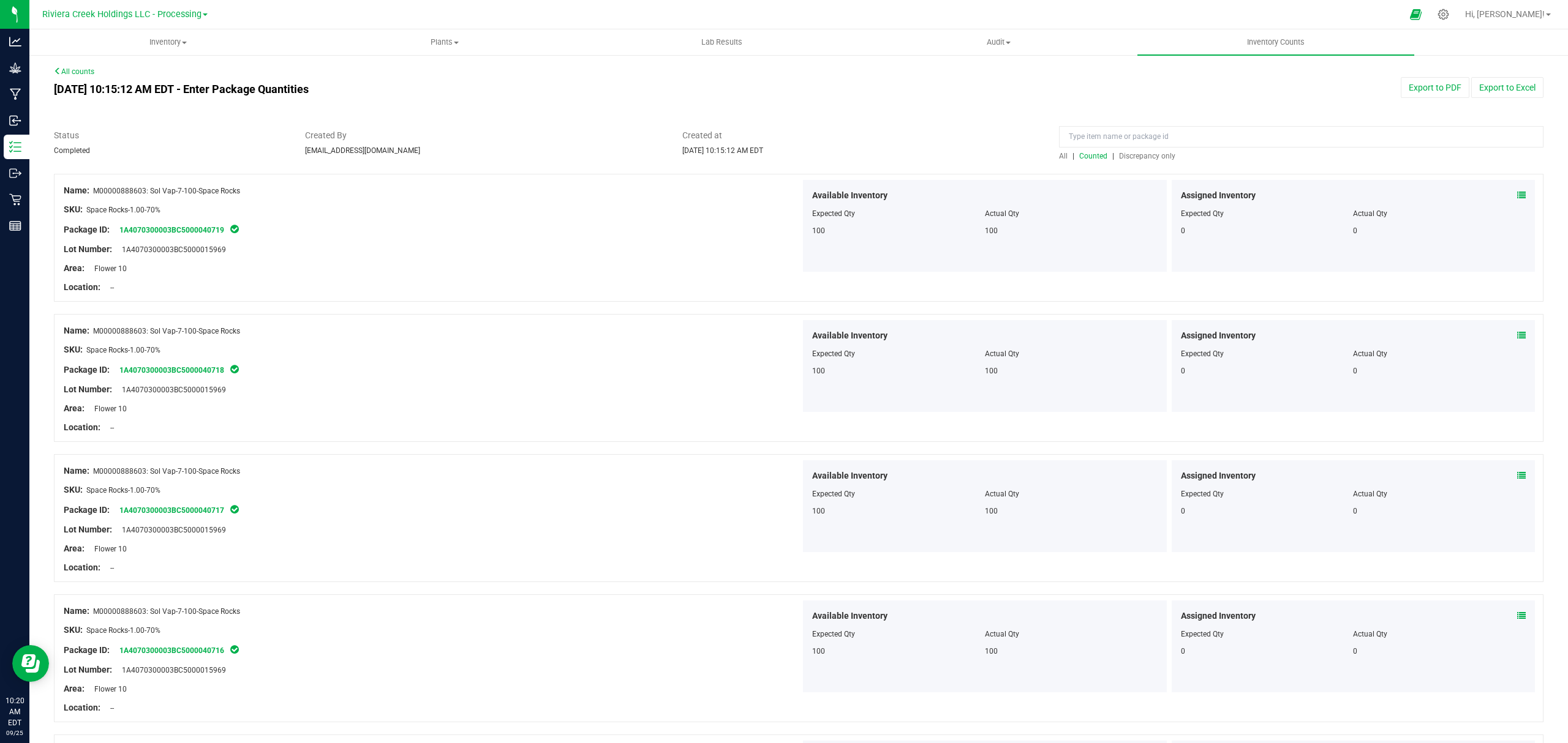
click at [1432, 91] on button "Export to PDF" at bounding box center [1435, 87] width 69 height 21
click at [169, 35] on uib-tab-heading "Inventory All packages All inventory Waste log Create inventory" at bounding box center [168, 42] width 276 height 24
click at [131, 80] on li "All packages" at bounding box center [167, 74] width 277 height 14
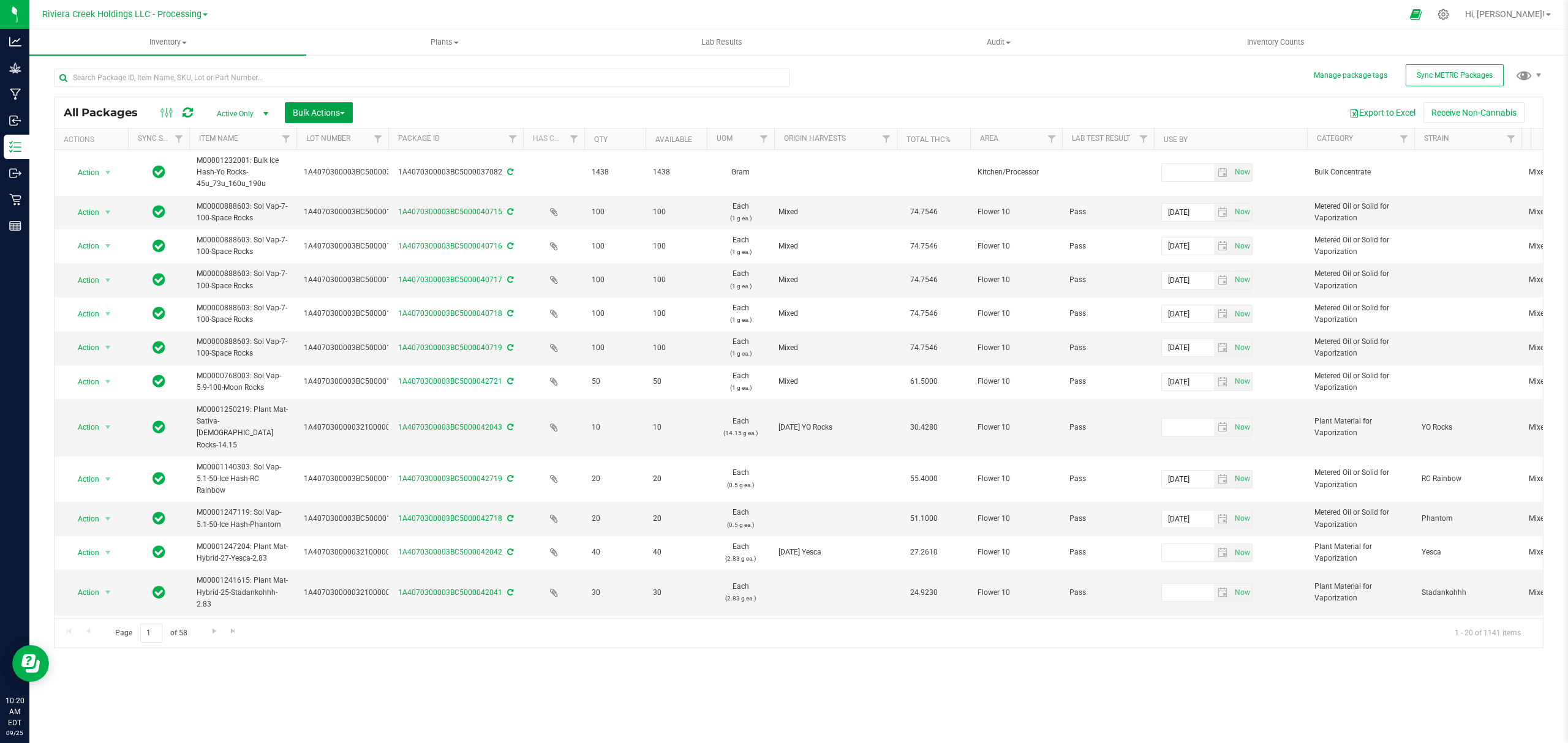
click at [326, 110] on span "Bulk Actions" at bounding box center [318, 112] width 52 height 10
click at [374, 234] on span "Lock/Unlock packages" at bounding box center [333, 230] width 84 height 10
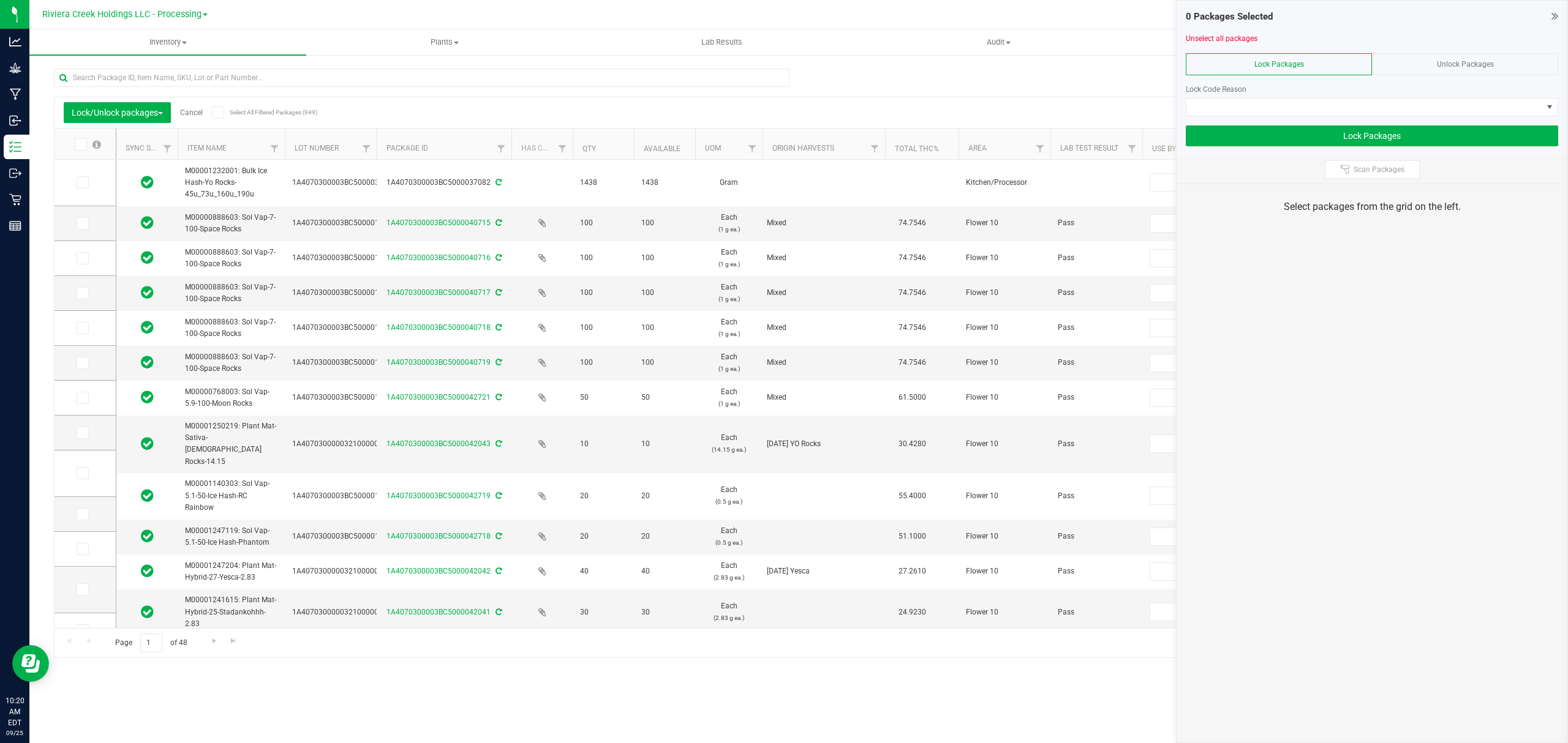
type input "[DATE]"
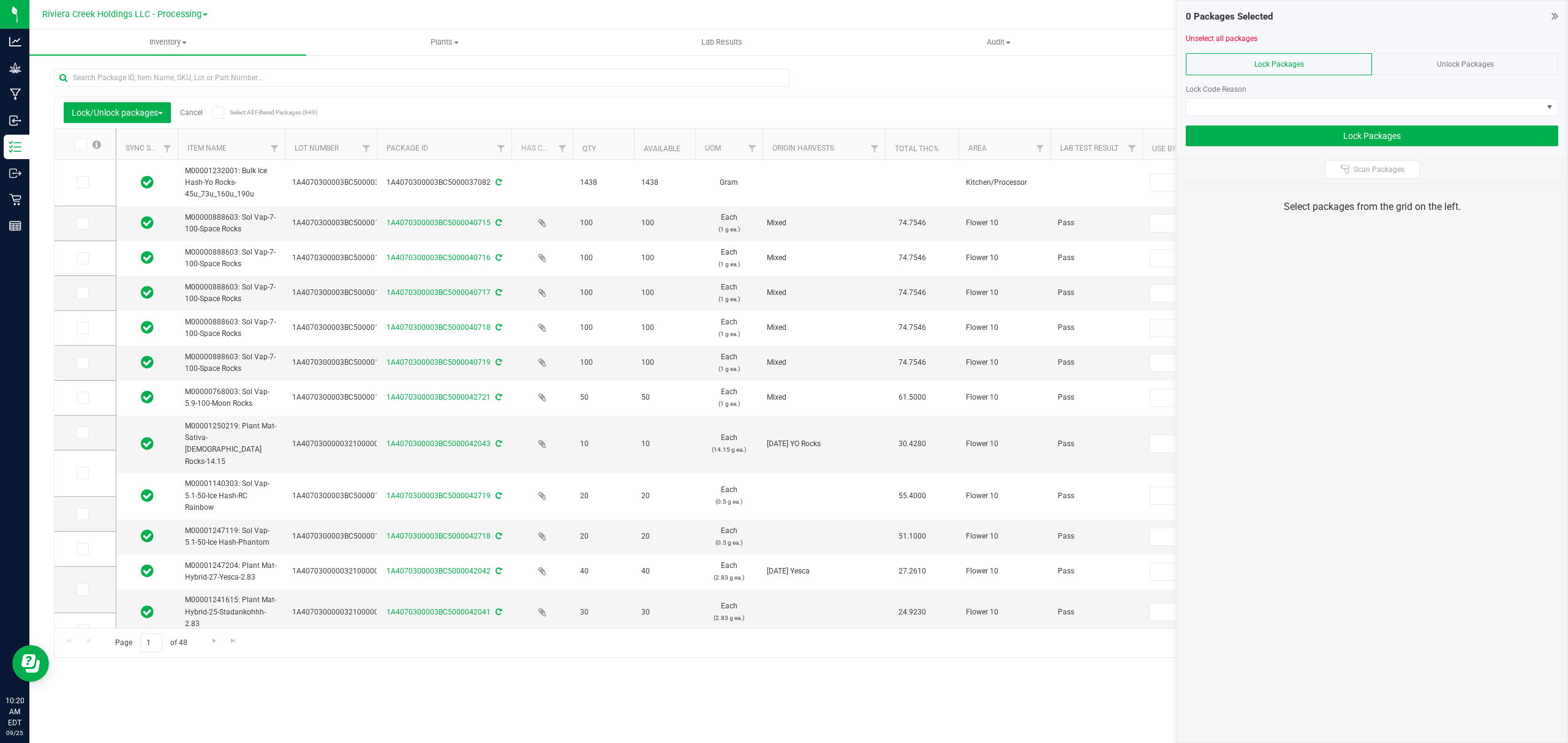
type input "[DATE]"
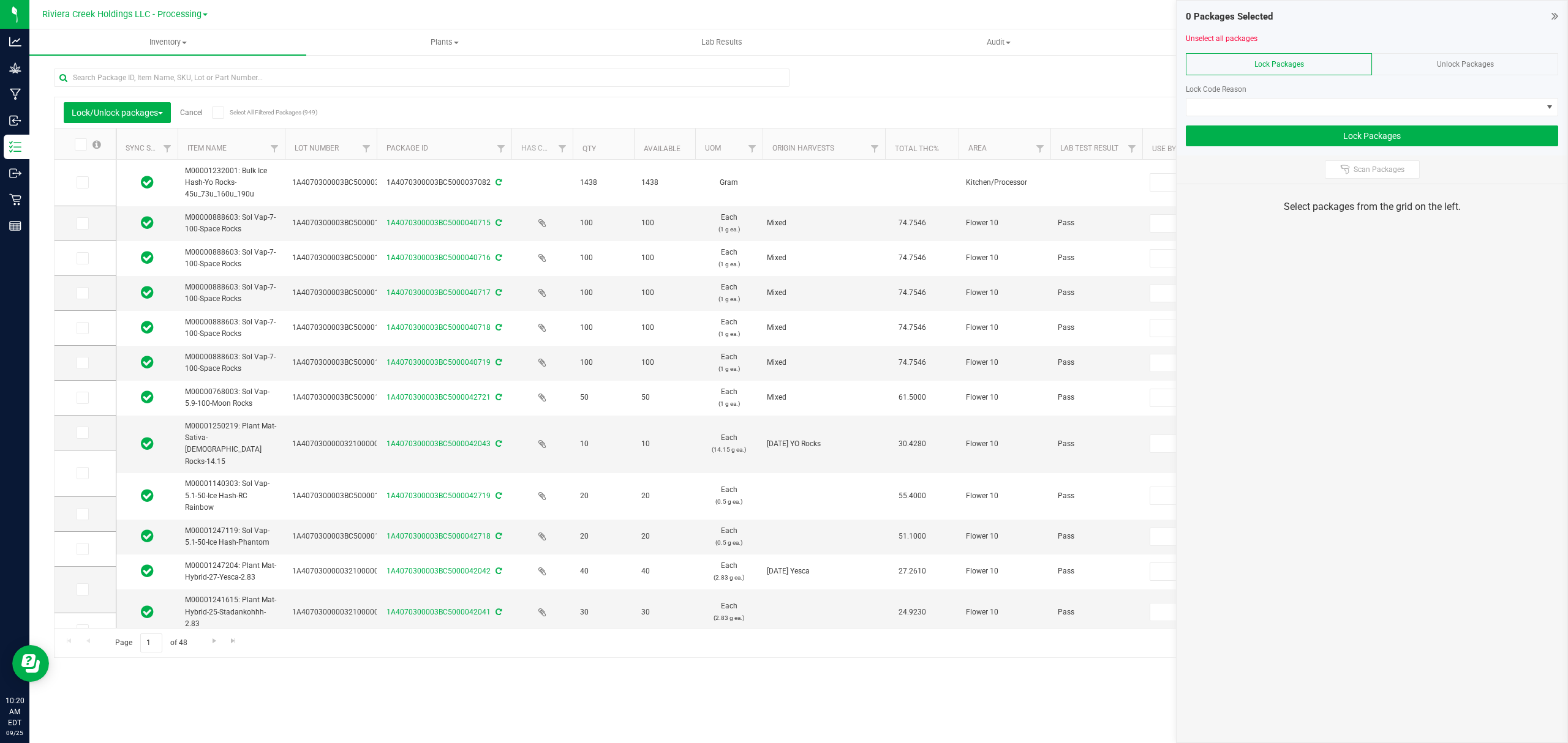
type input "[DATE]"
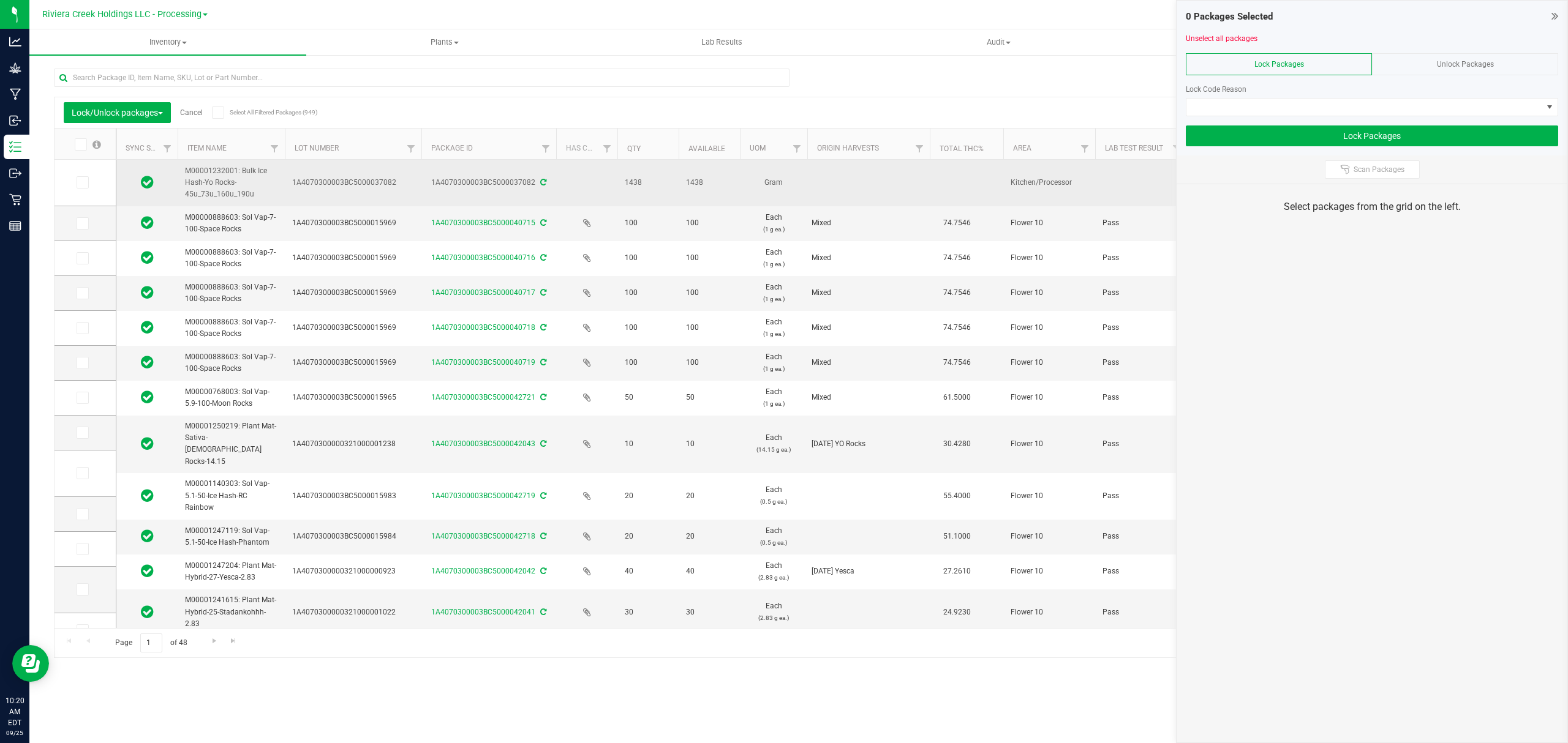
drag, startPoint x: 378, startPoint y: 137, endPoint x: 392, endPoint y: 168, distance: 34.0
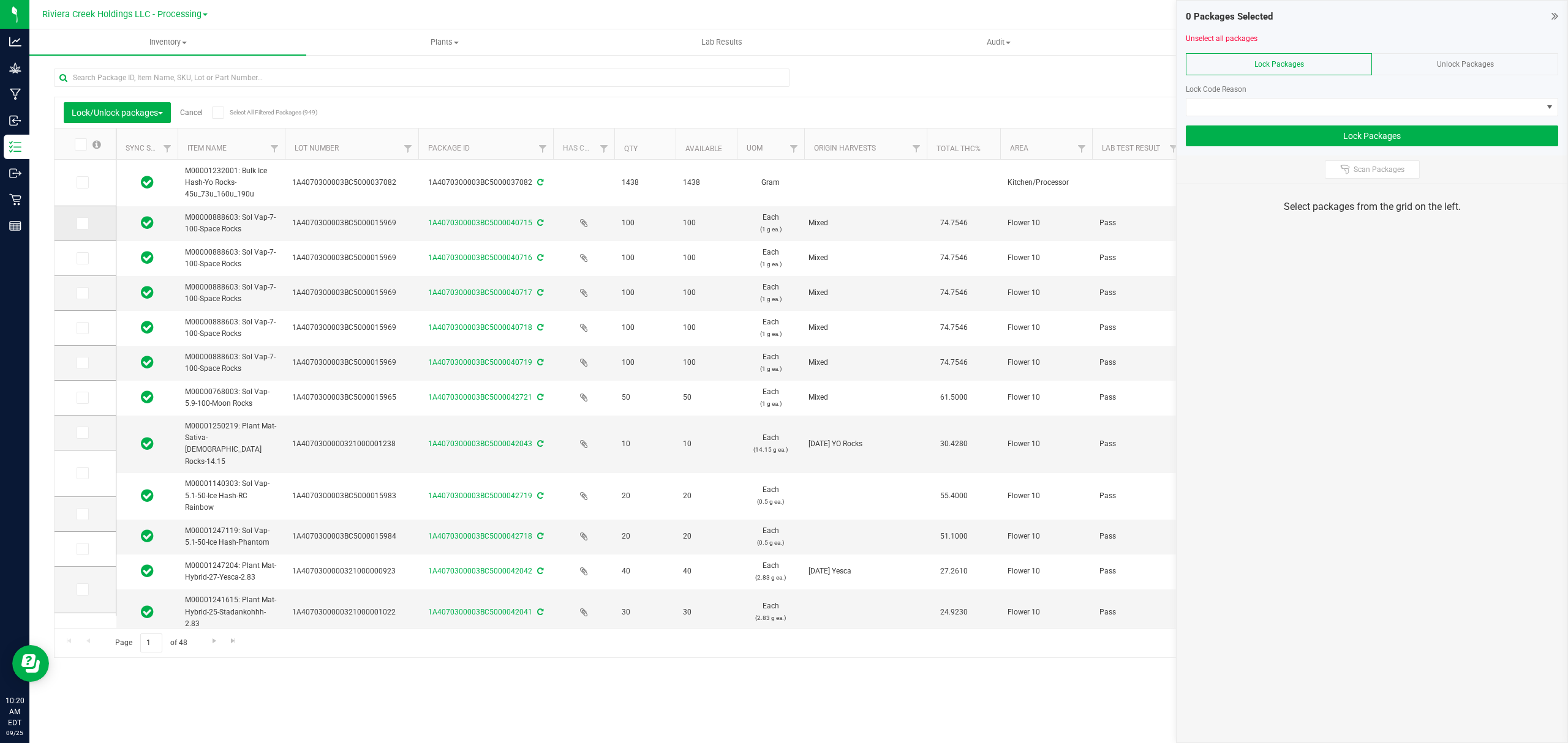
click at [84, 224] on icon at bounding box center [81, 224] width 8 height 0
click at [0, 0] on input "checkbox" at bounding box center [0, 0] width 0 height 0
drag, startPoint x: 71, startPoint y: 243, endPoint x: 74, endPoint y: 258, distance: 15.3
click at [71, 250] on td at bounding box center [84, 258] width 61 height 35
click at [77, 258] on span at bounding box center [83, 258] width 12 height 12
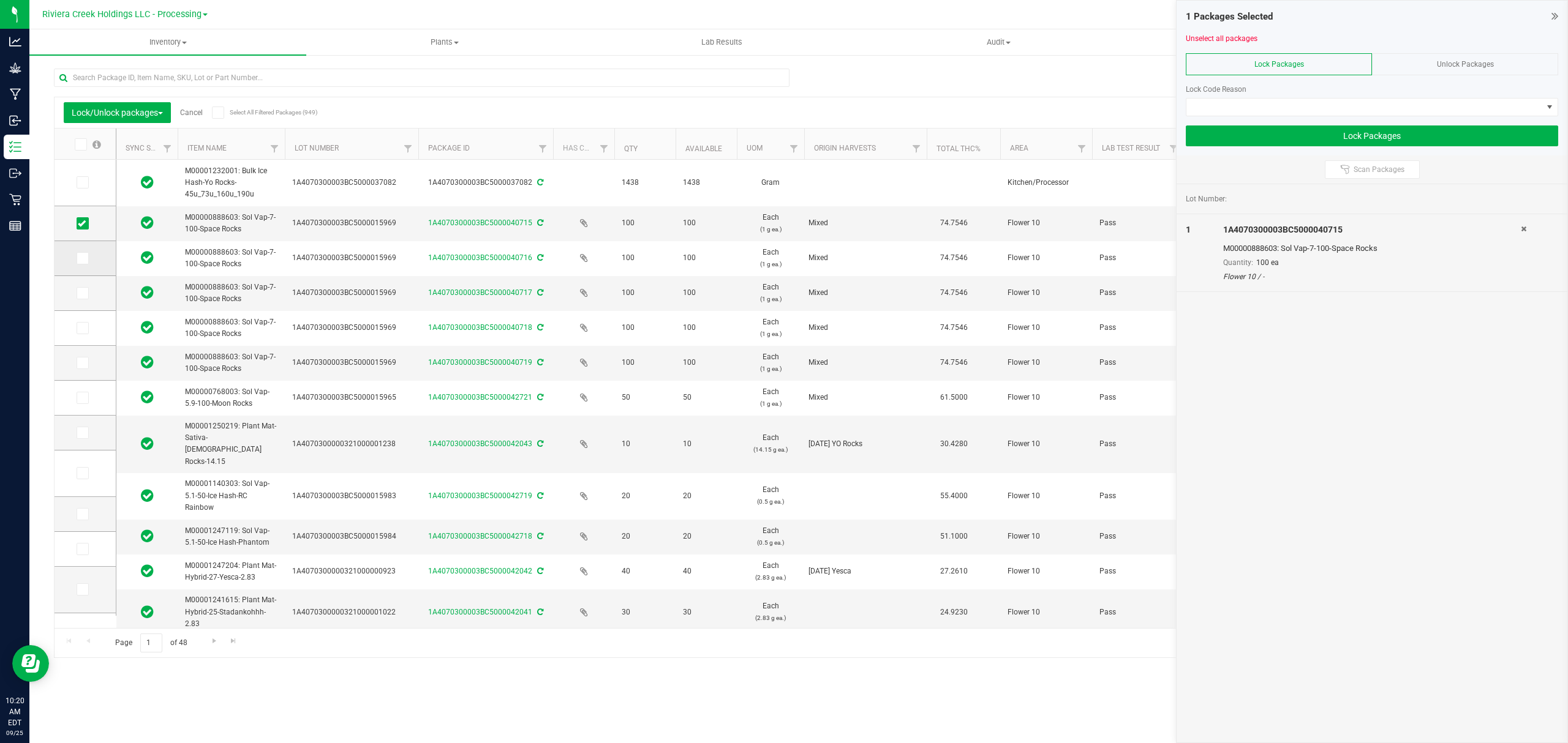
click at [0, 0] on input "checkbox" at bounding box center [0, 0] width 0 height 0
click at [81, 293] on icon at bounding box center [81, 293] width 8 height 0
click at [0, 0] on input "checkbox" at bounding box center [0, 0] width 0 height 0
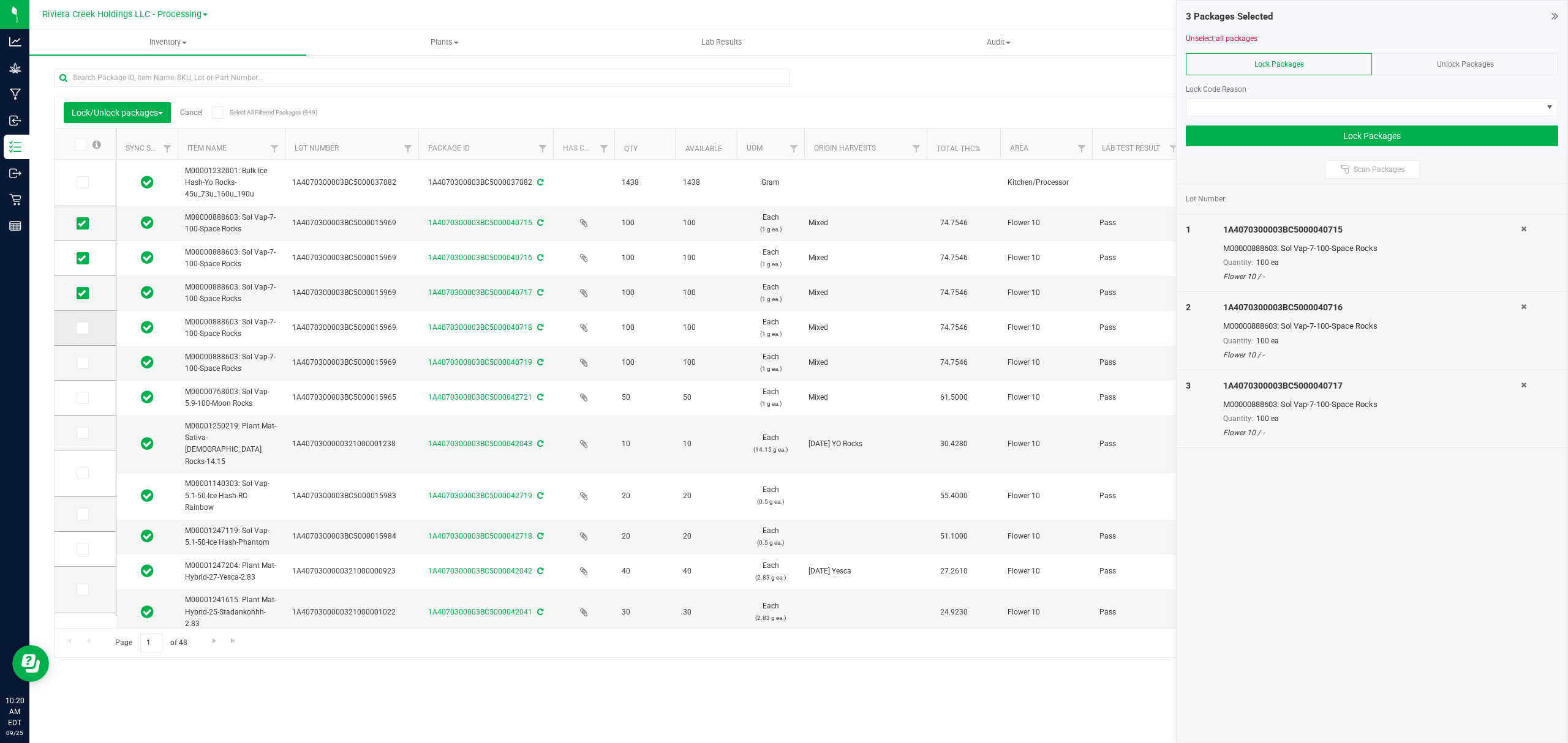
click at [83, 328] on icon at bounding box center [81, 328] width 8 height 0
click at [0, 0] on input "checkbox" at bounding box center [0, 0] width 0 height 0
click at [81, 371] on td at bounding box center [84, 363] width 61 height 35
click at [82, 363] on icon at bounding box center [81, 363] width 8 height 0
click at [0, 0] on input "checkbox" at bounding box center [0, 0] width 0 height 0
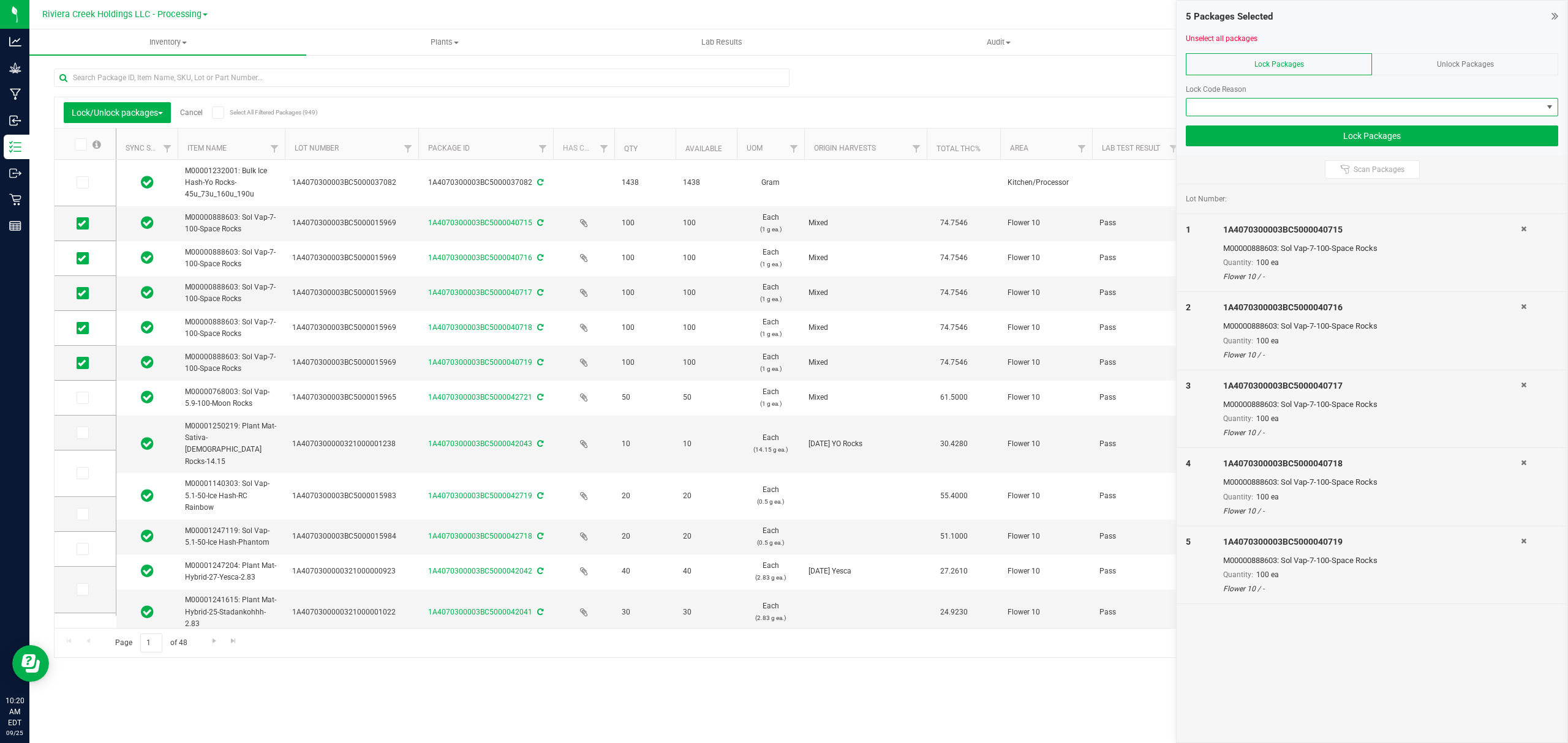
click at [1294, 115] on span at bounding box center [1364, 107] width 356 height 17
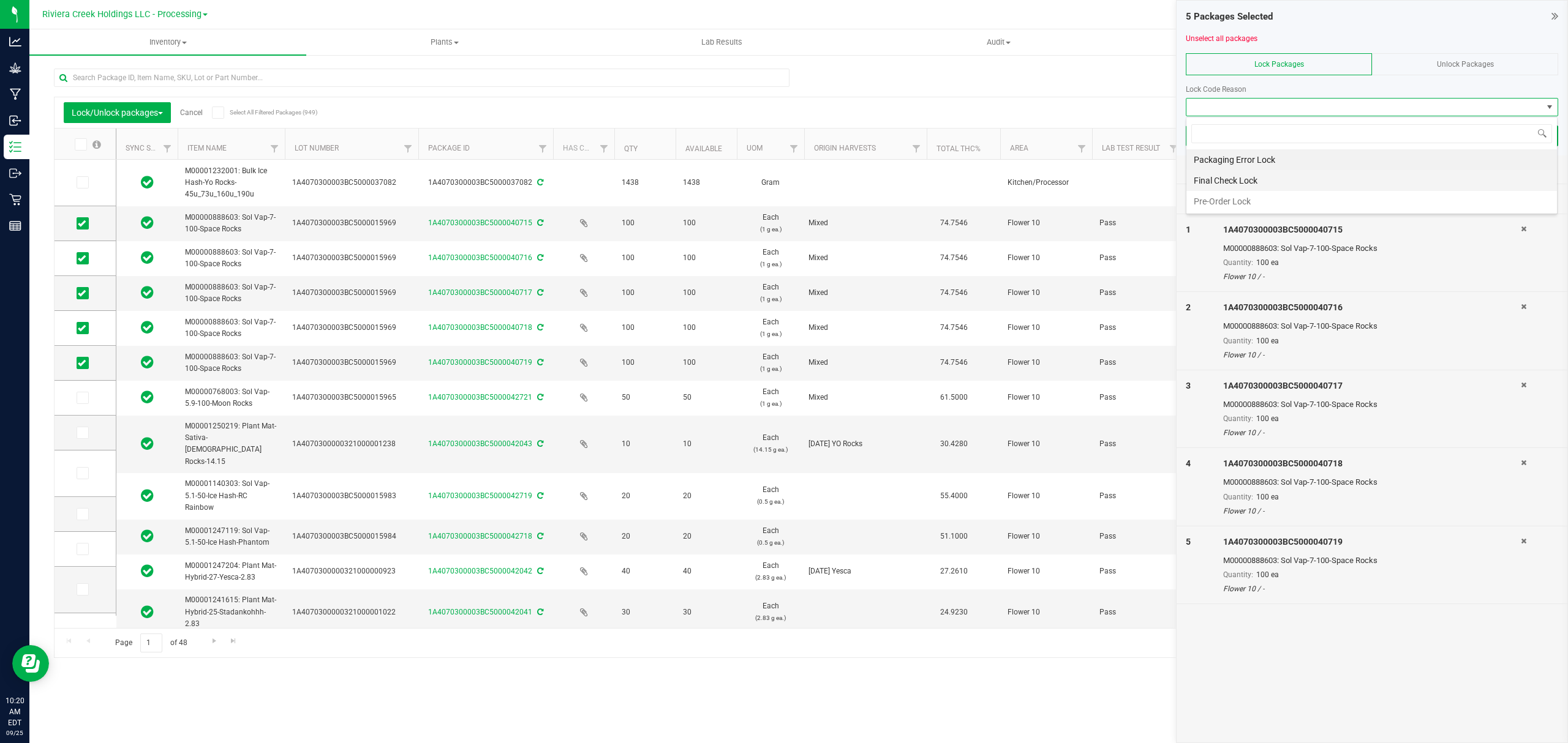
scroll to position [18, 371]
click at [1263, 175] on li "Final Check Lock" at bounding box center [1371, 181] width 370 height 21
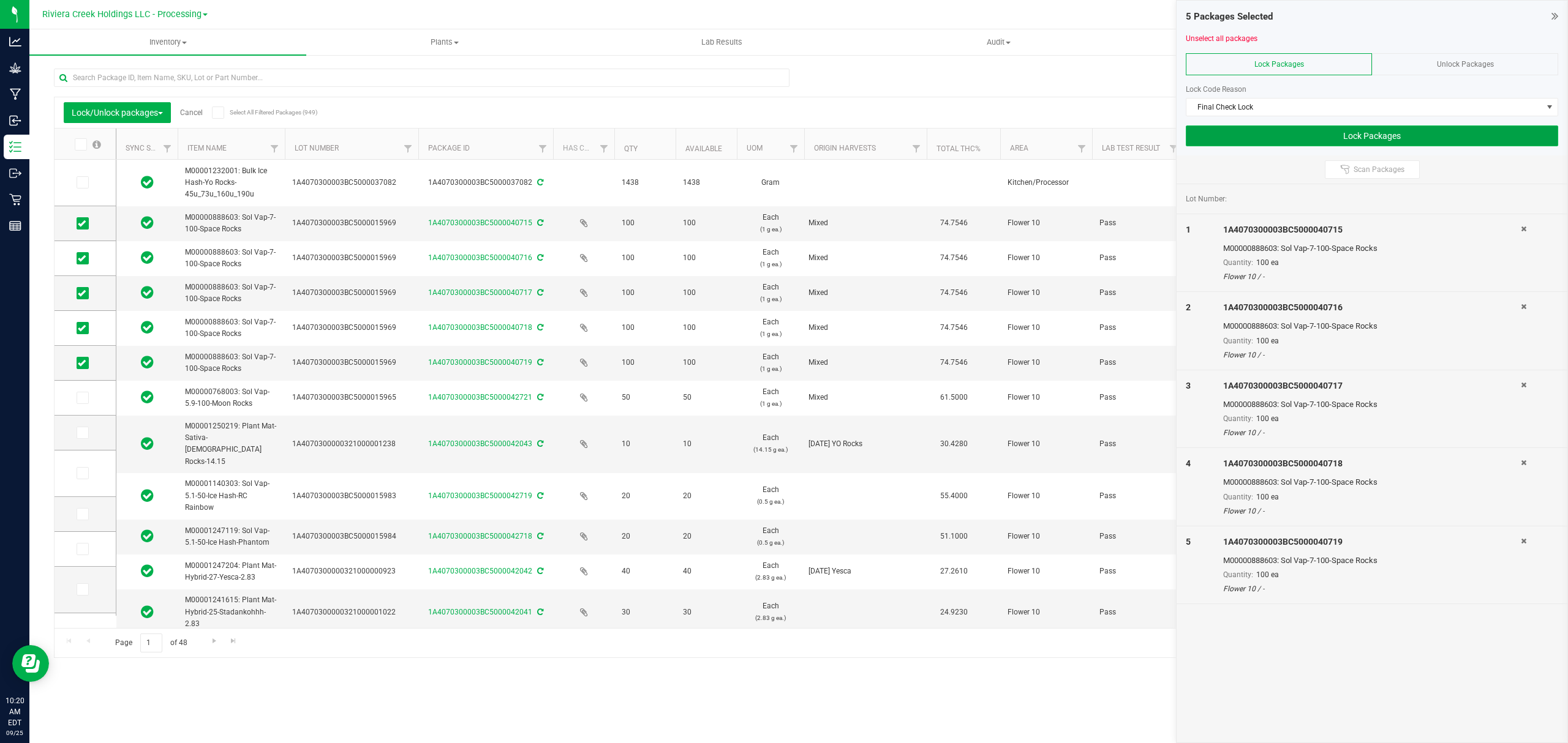
click at [1281, 143] on button "Lock Packages" at bounding box center [1372, 136] width 372 height 21
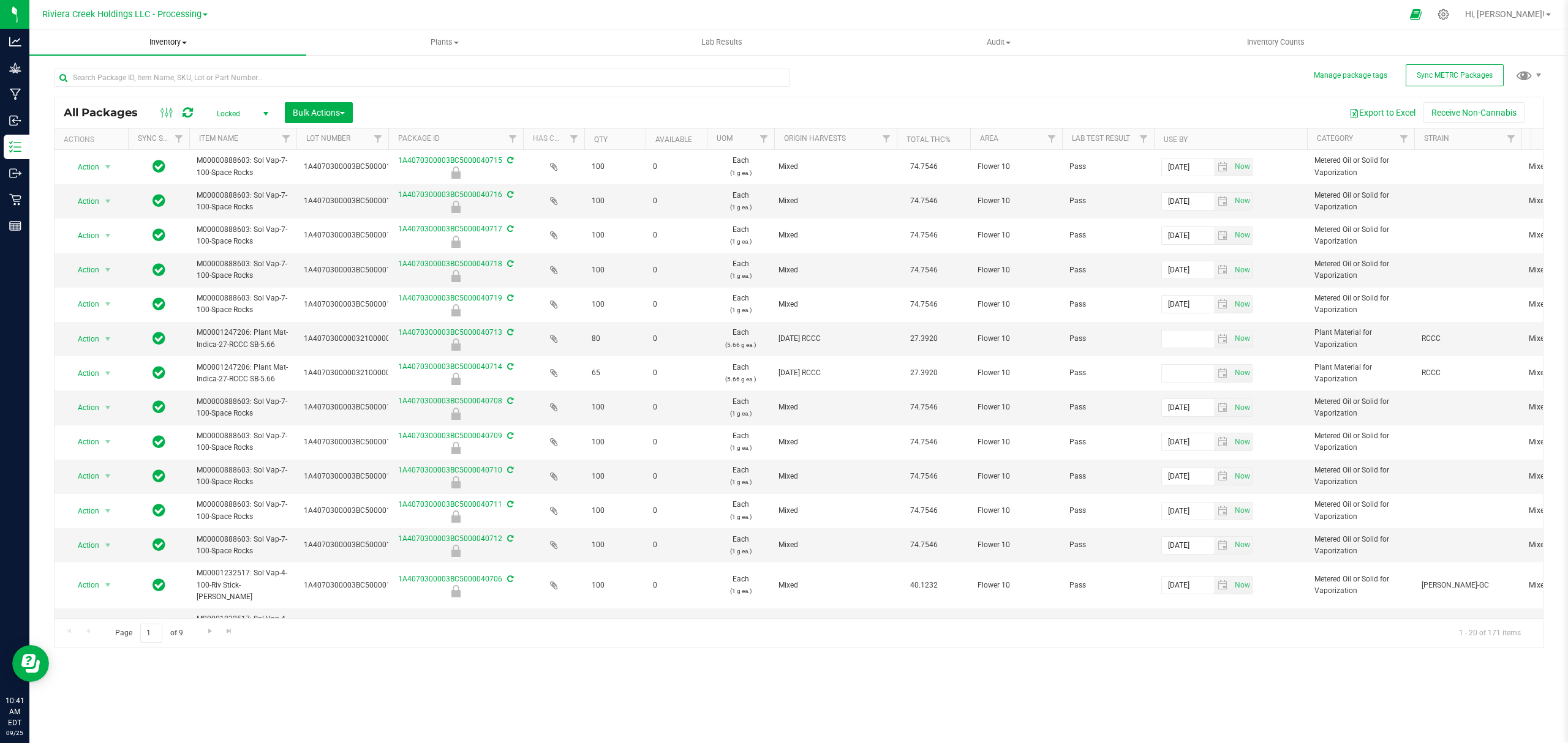
drag, startPoint x: 158, startPoint y: 35, endPoint x: 158, endPoint y: 65, distance: 30.0
click at [161, 35] on uib-tab-heading "Inventory All packages All inventory Waste log Create inventory" at bounding box center [167, 42] width 277 height 26
click at [139, 151] on li "From bill of materials" at bounding box center [167, 147] width 277 height 14
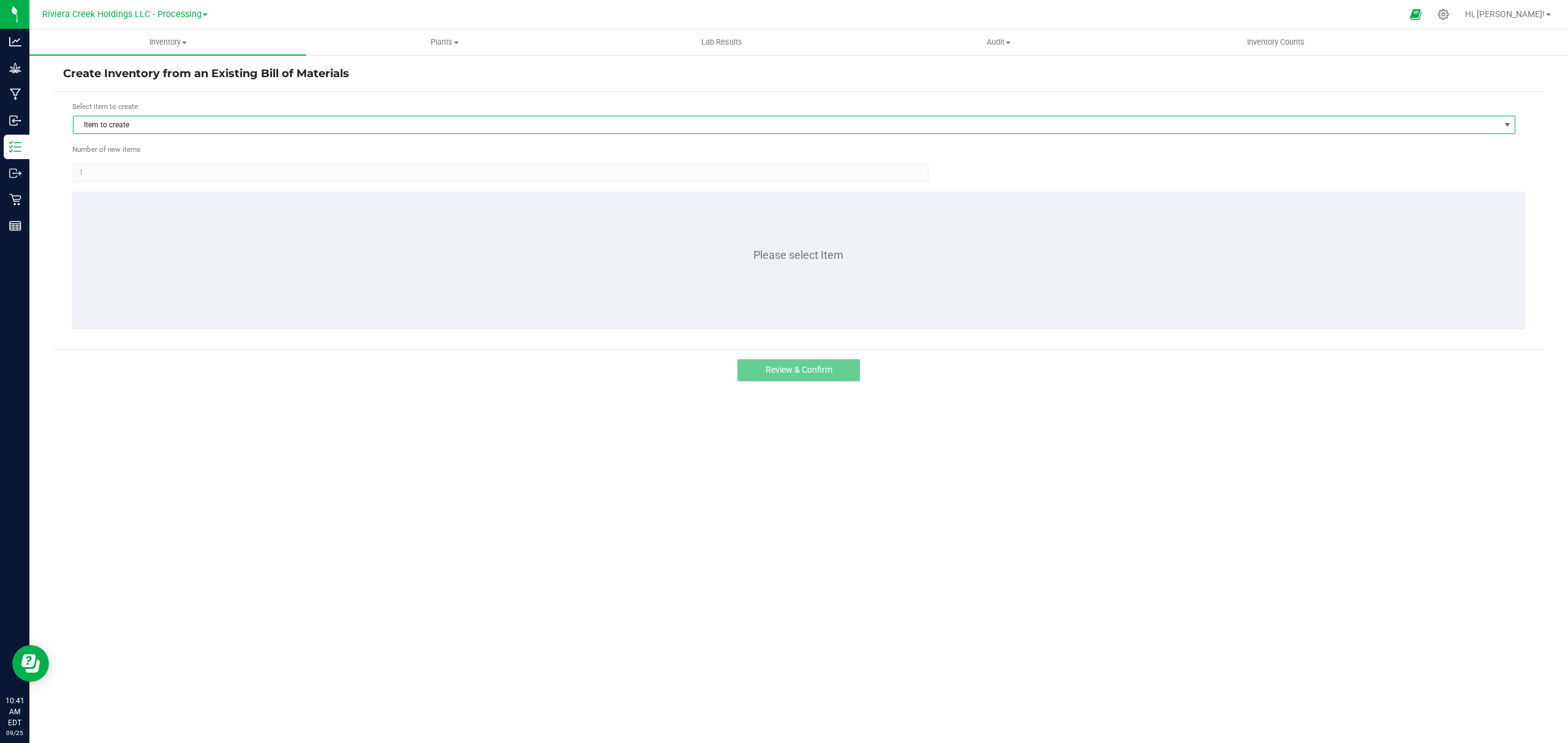
click at [202, 126] on span "Item to create" at bounding box center [786, 124] width 1426 height 17
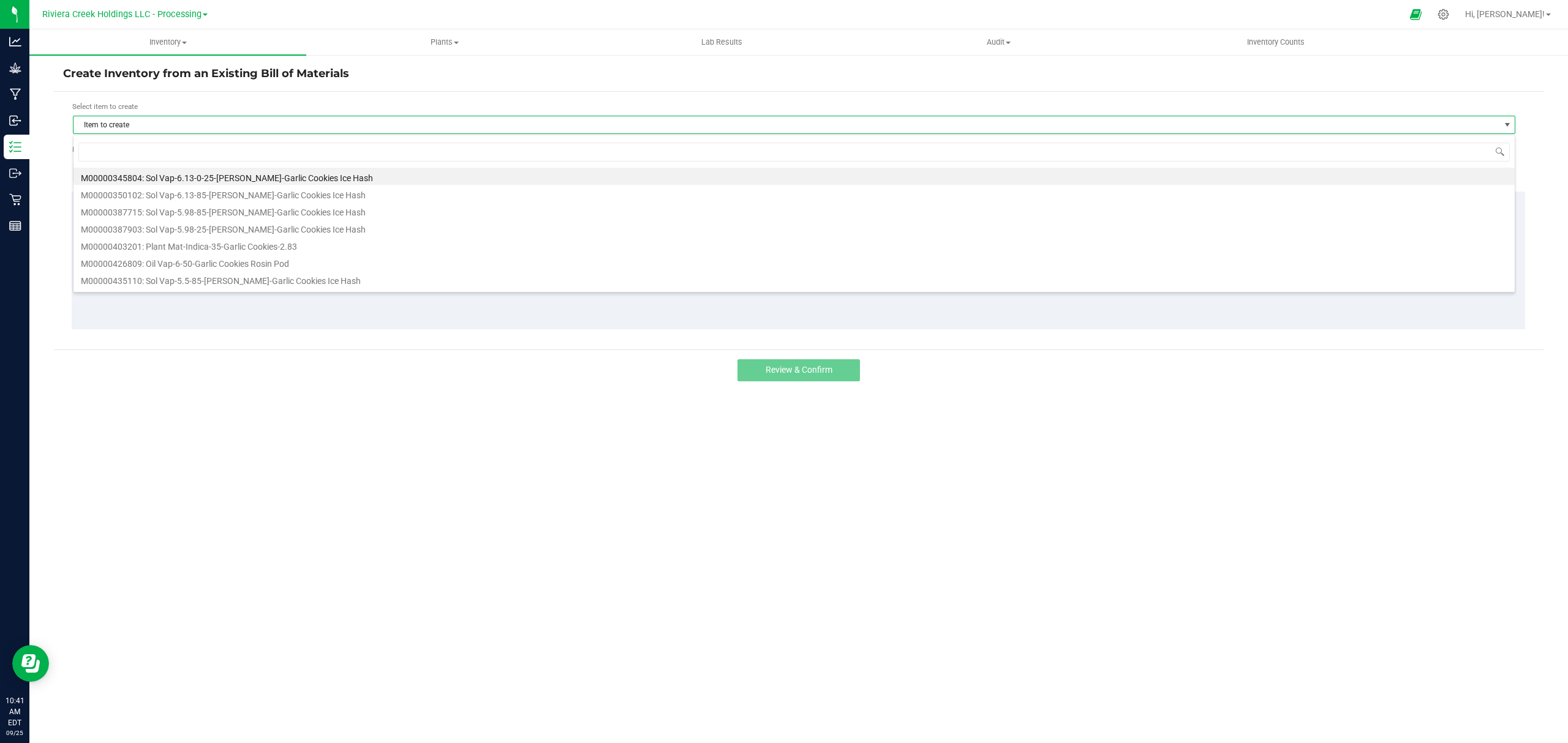
scroll to position [18, 1443]
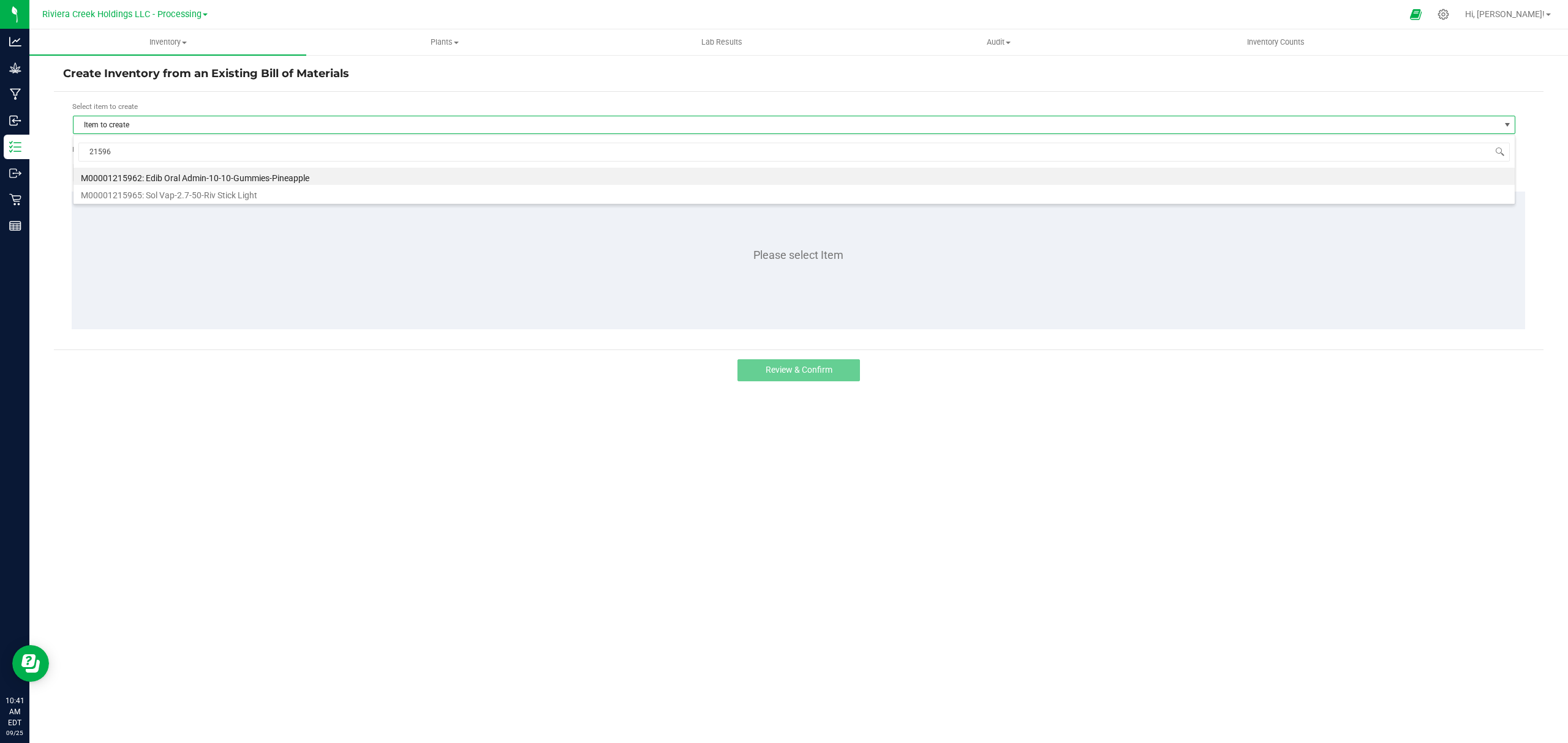
type input "215965"
click at [300, 170] on li "M00001215965: Sol Vap-2.7-50-Riv Stick Light" at bounding box center [793, 176] width 1441 height 17
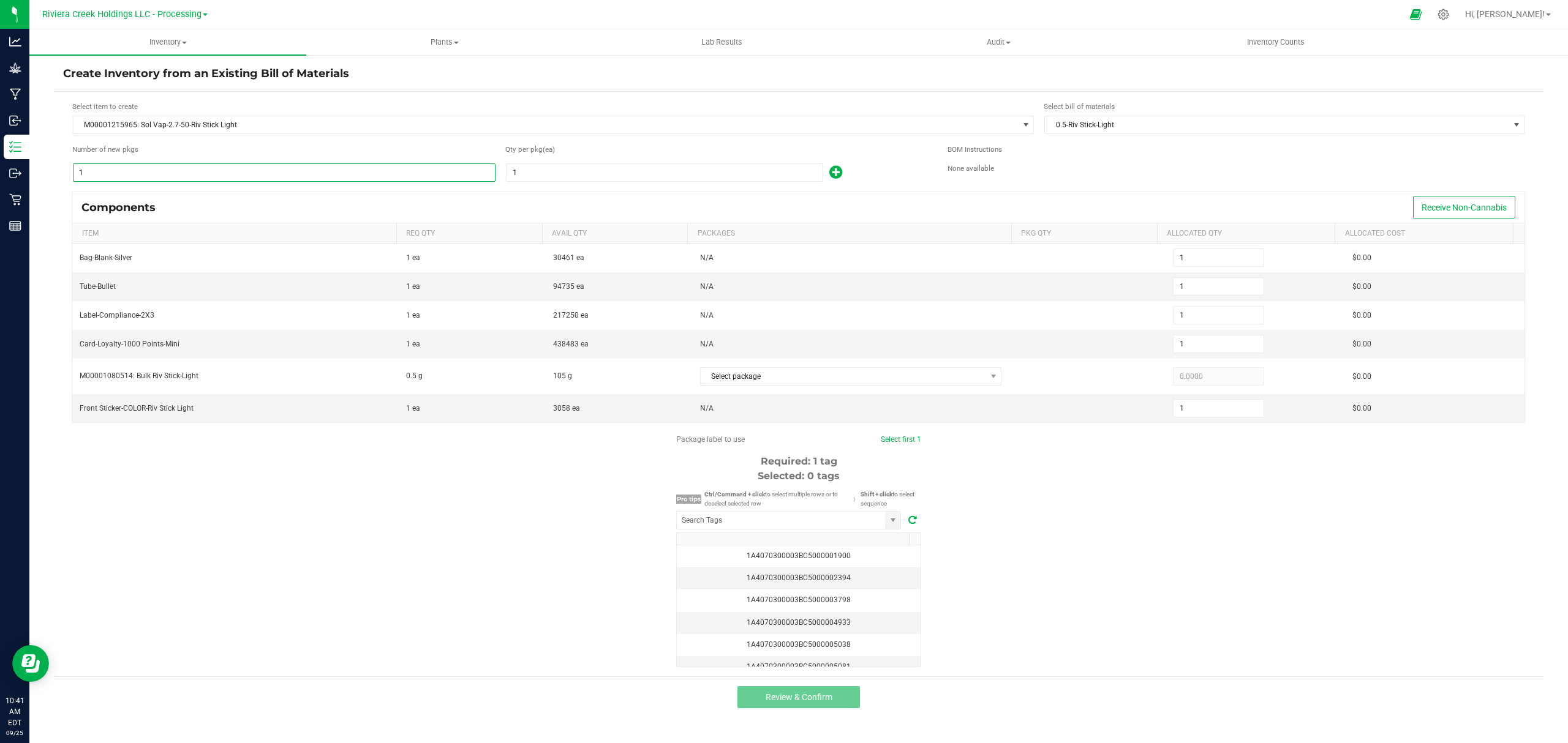
click at [169, 176] on input "1" at bounding box center [283, 173] width 421 height 17
type input "2"
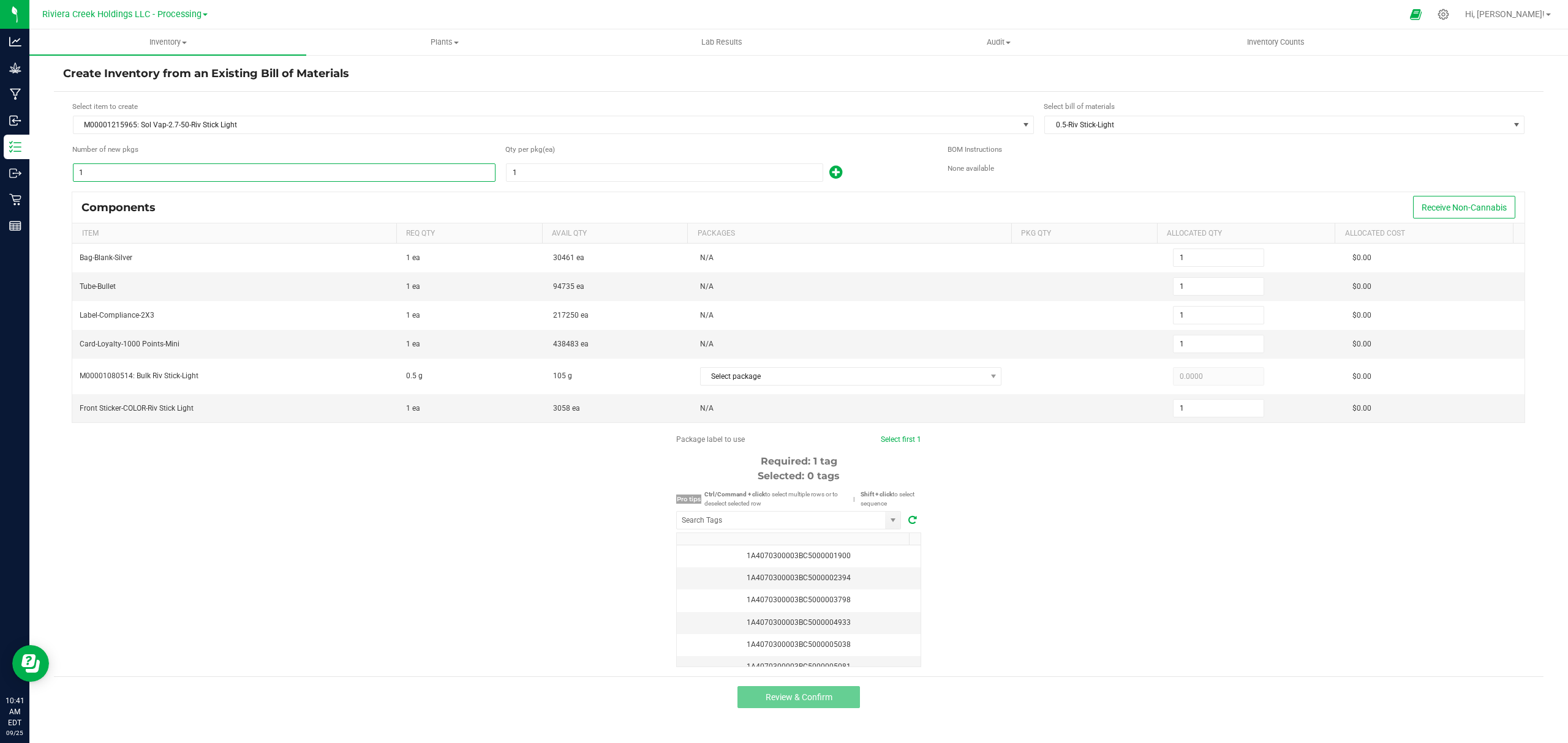
type input "2"
click at [620, 178] on input "1" at bounding box center [664, 173] width 316 height 17
type input "10"
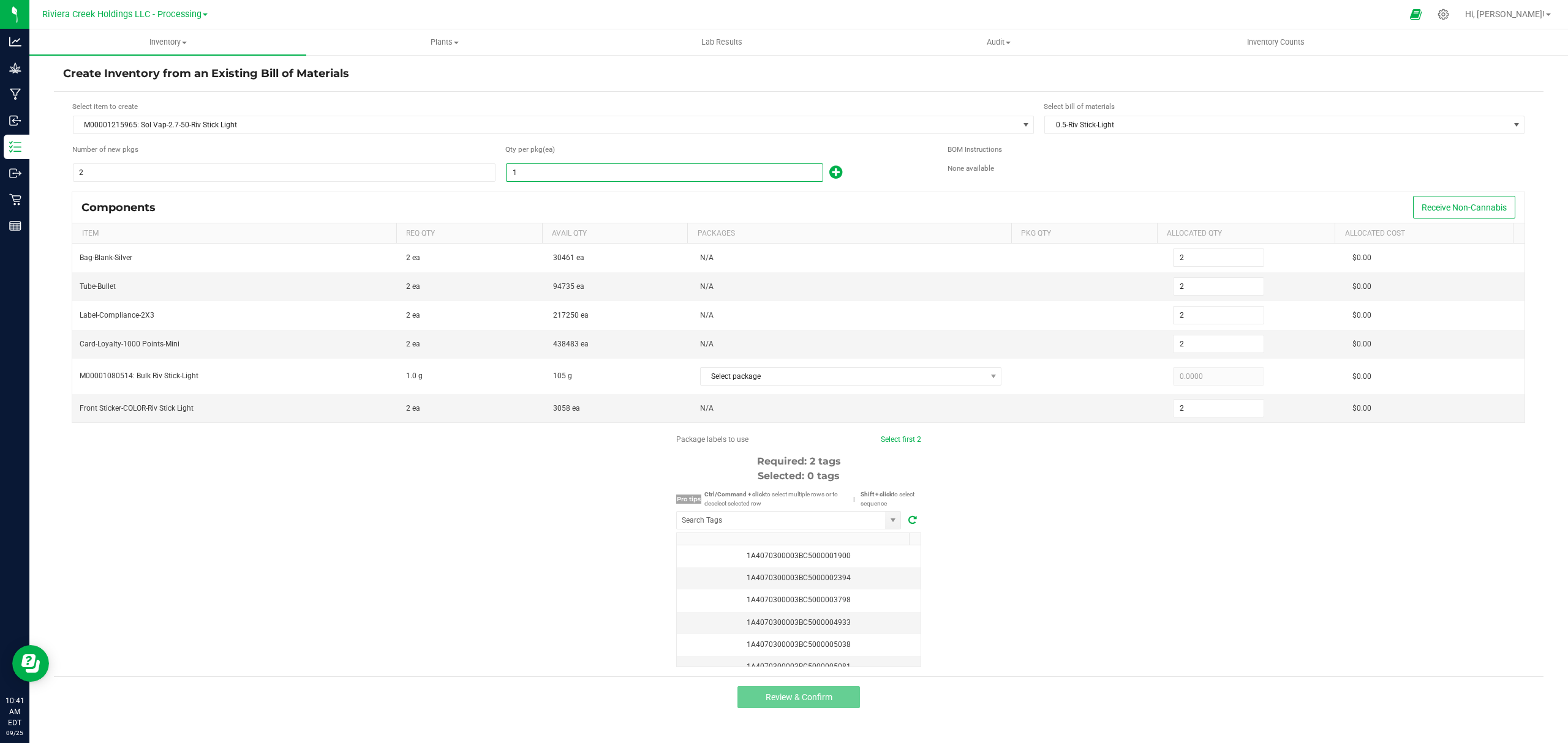
type input "20"
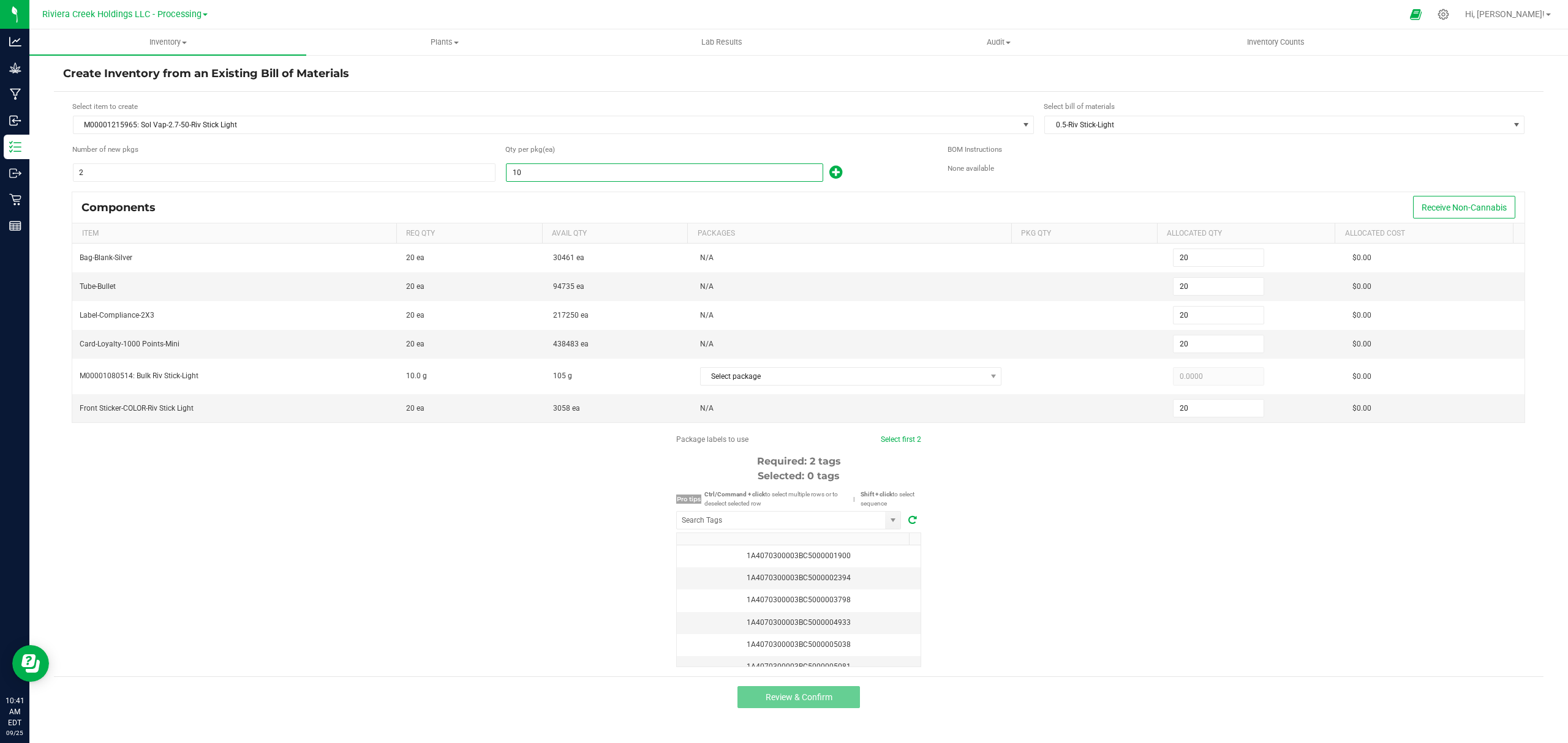
type input "100"
type input "200"
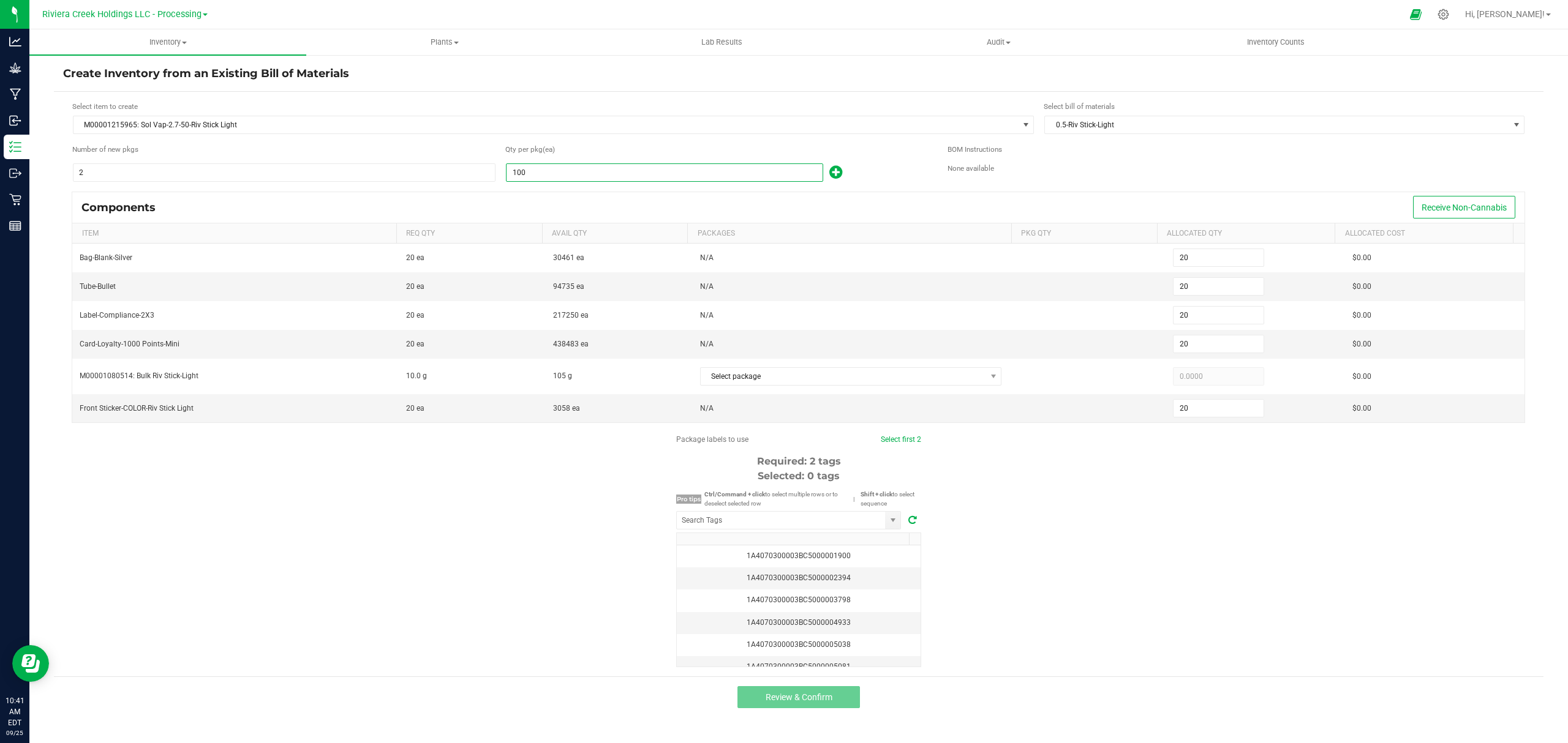
type input "200"
type input "100"
click at [833, 170] on icon at bounding box center [835, 173] width 13 height 15
type input "201"
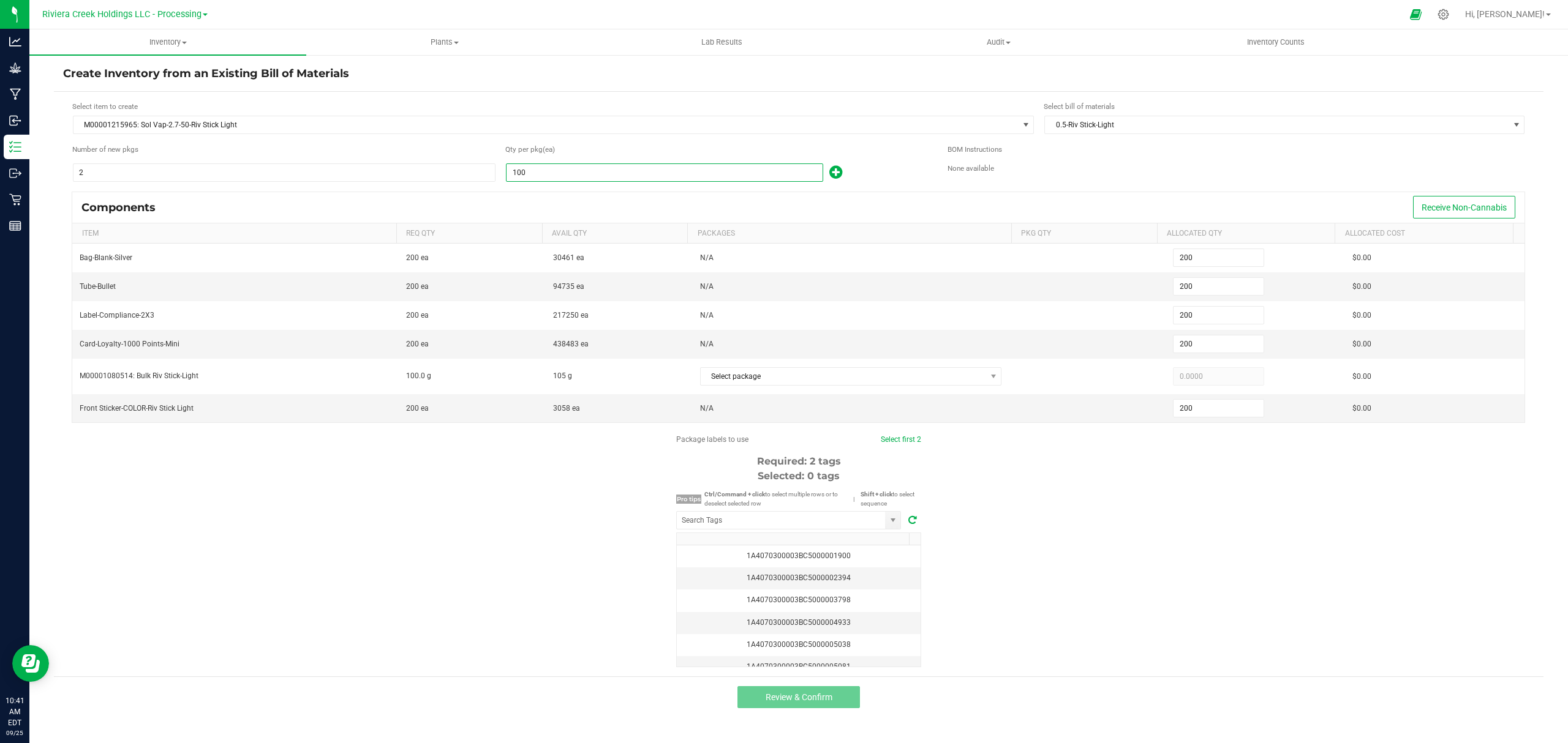
type input "201"
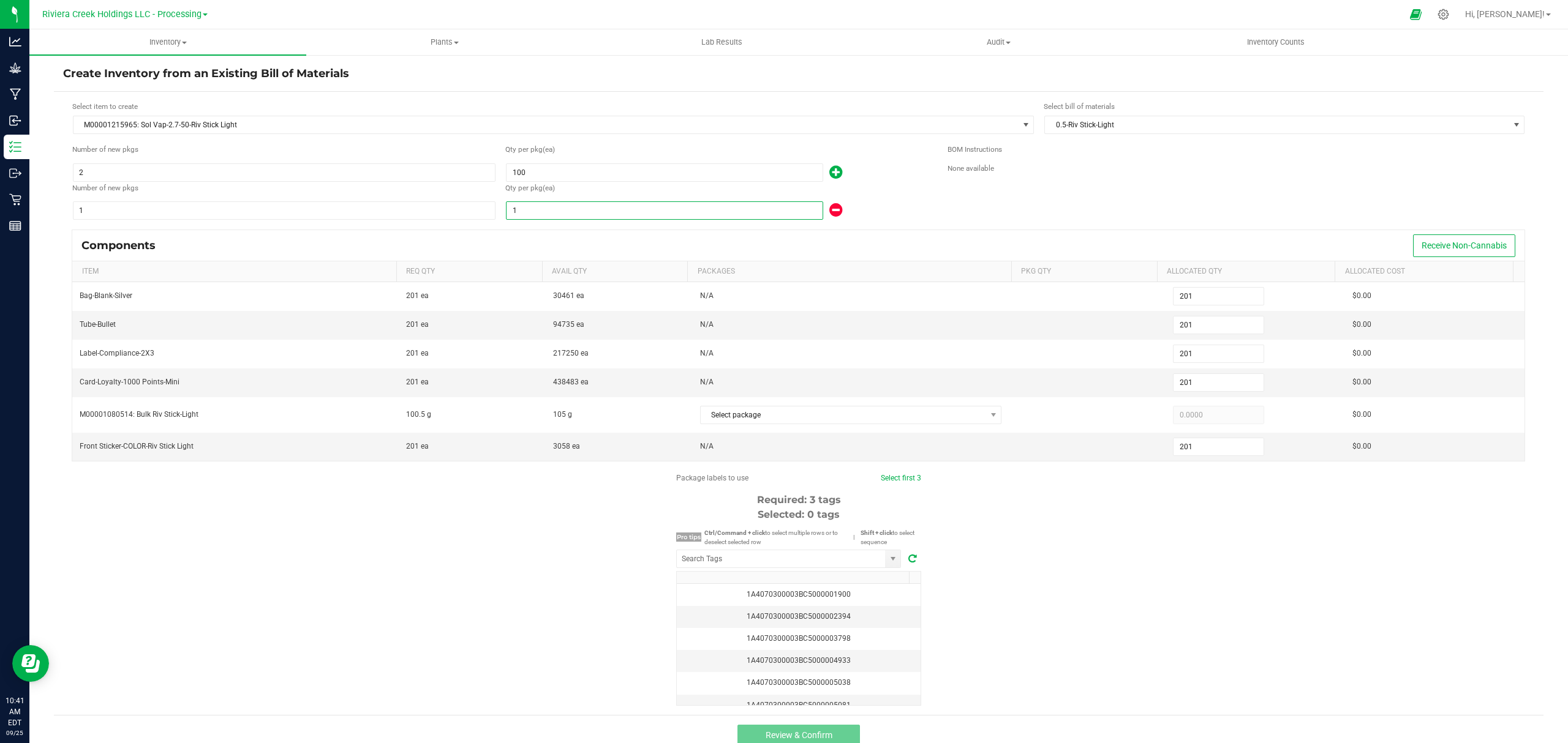
click at [611, 219] on input "1" at bounding box center [664, 210] width 316 height 17
type input "10"
type input "210"
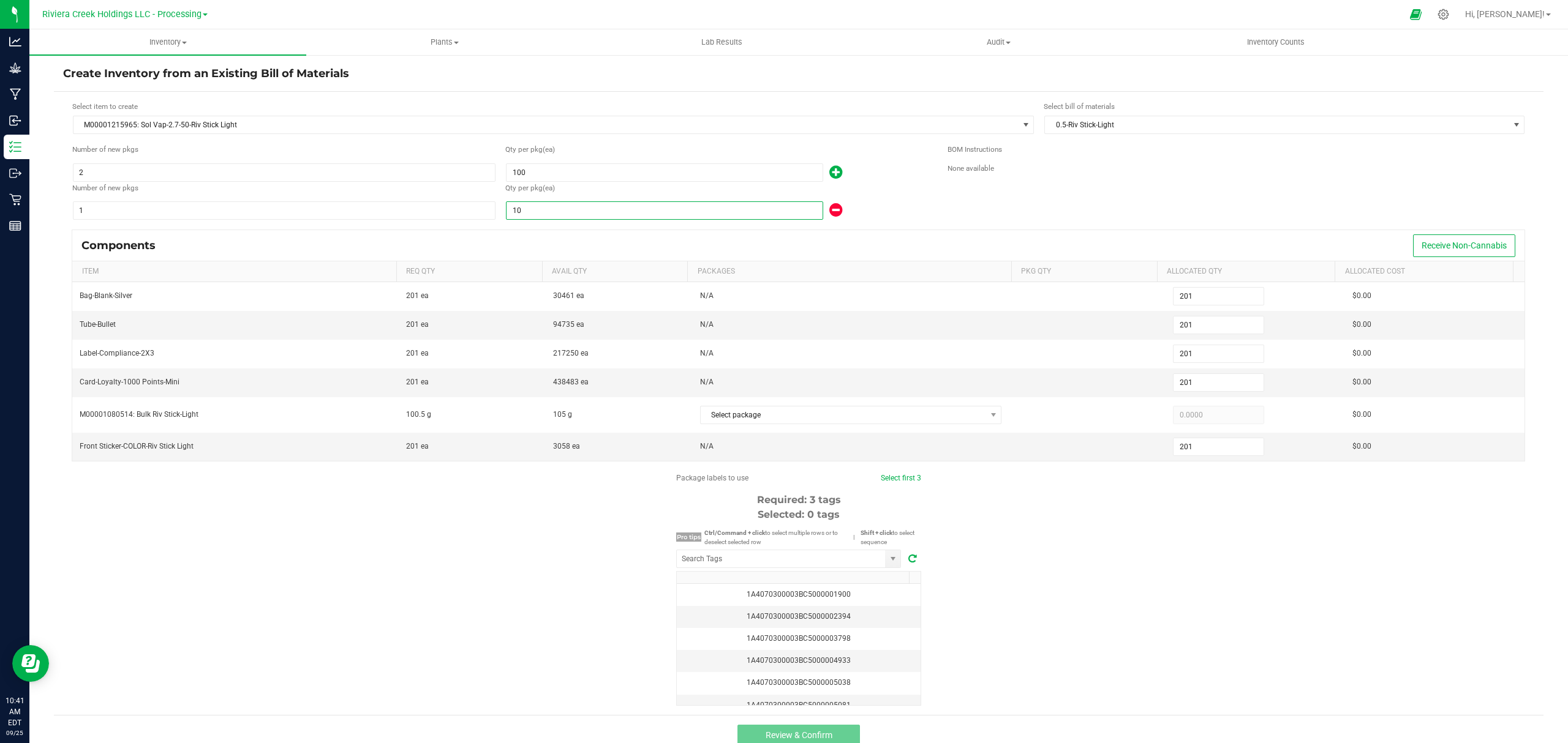
type input "210"
type input "10"
click at [886, 202] on div "10" at bounding box center [717, 210] width 424 height 20
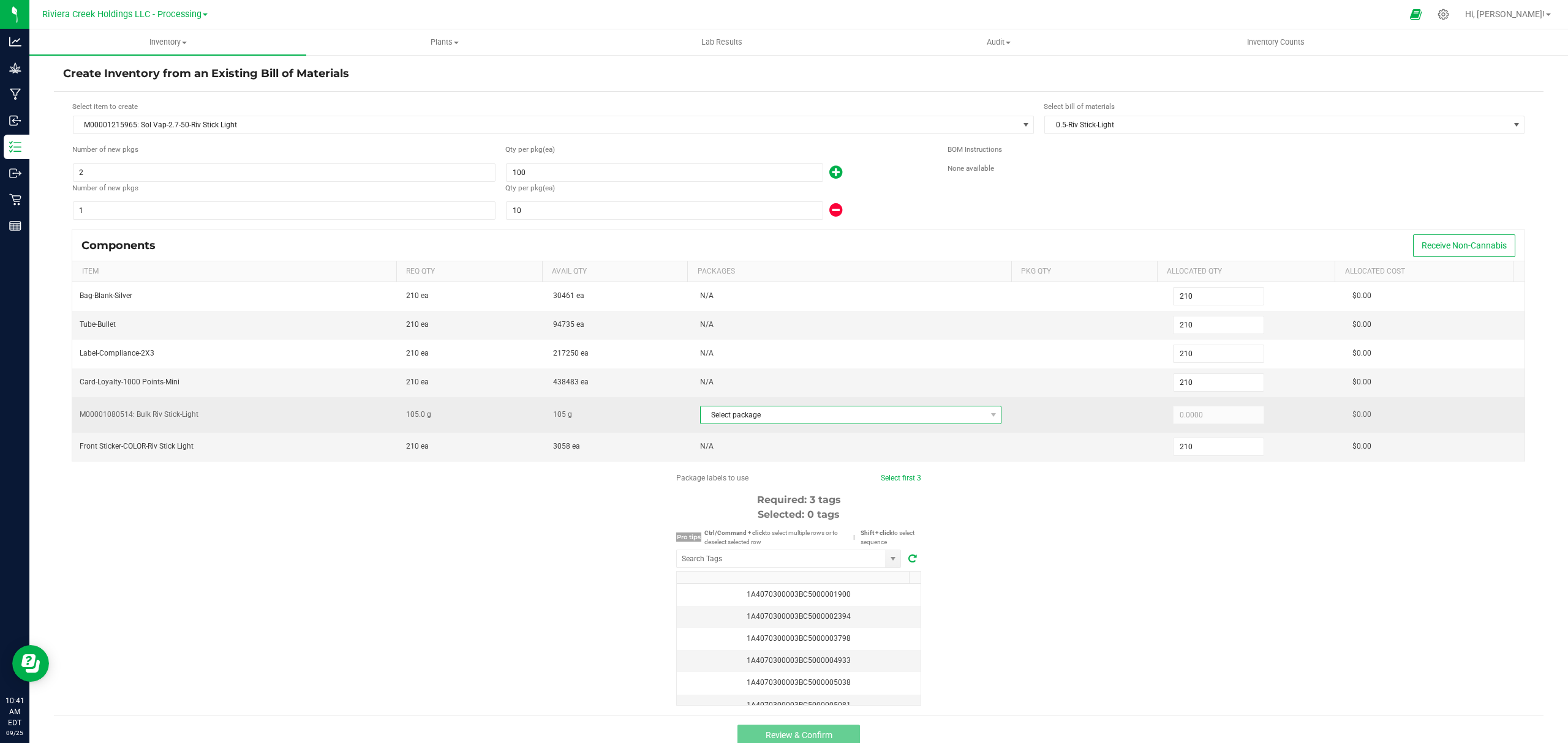
click at [819, 412] on span "Select package" at bounding box center [843, 414] width 286 height 17
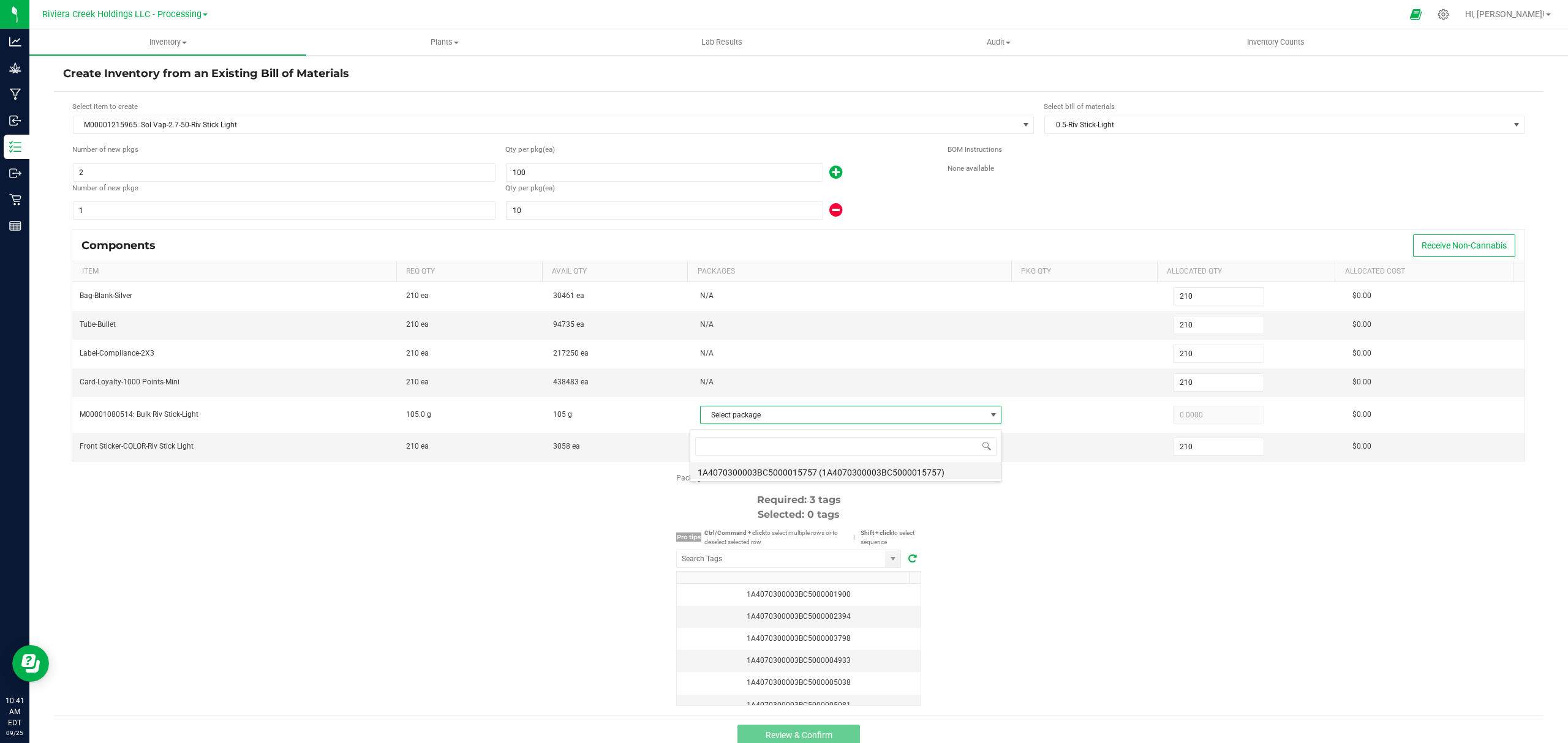
scroll to position [18, 296]
click at [861, 474] on li "1A4070300003BC5000015757 (1A4070300003BC5000015757)" at bounding box center [846, 470] width 311 height 17
type input "105.0000"
click at [1086, 610] on div "Package labels to use Select first 3 Required: 3 tags Selected: 0 tags Pro tips…" at bounding box center [798, 589] width 1490 height 234
click at [816, 555] on span at bounding box center [789, 558] width 225 height 18
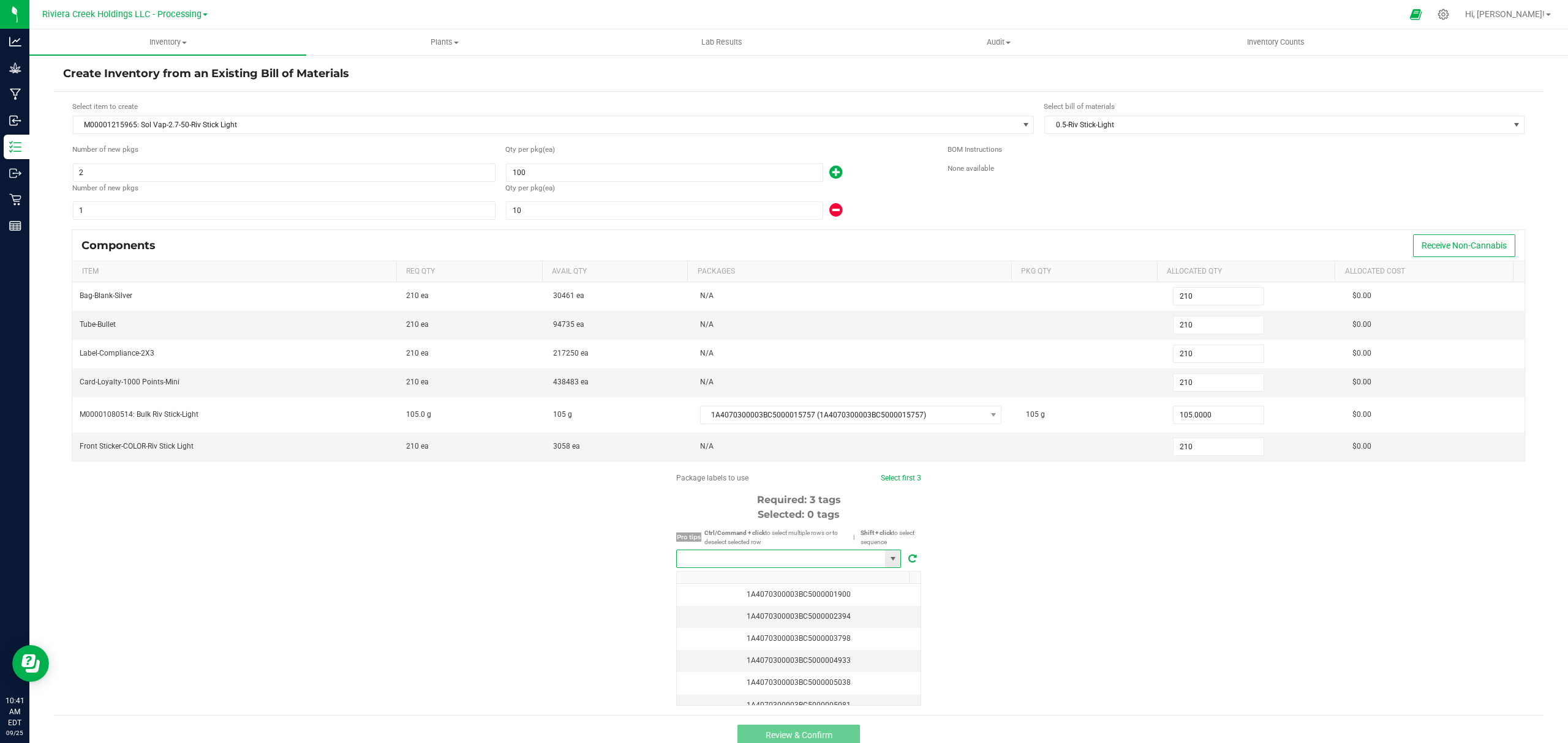
click at [819, 562] on input "NO DATA FOUND" at bounding box center [781, 558] width 208 height 17
click at [799, 586] on li "1A4070300003BC5000040720" at bounding box center [782, 588] width 224 height 21
type input "1A4070300003BC5000040720"
click at [899, 482] on link "Select first 3" at bounding box center [896, 478] width 41 height 8
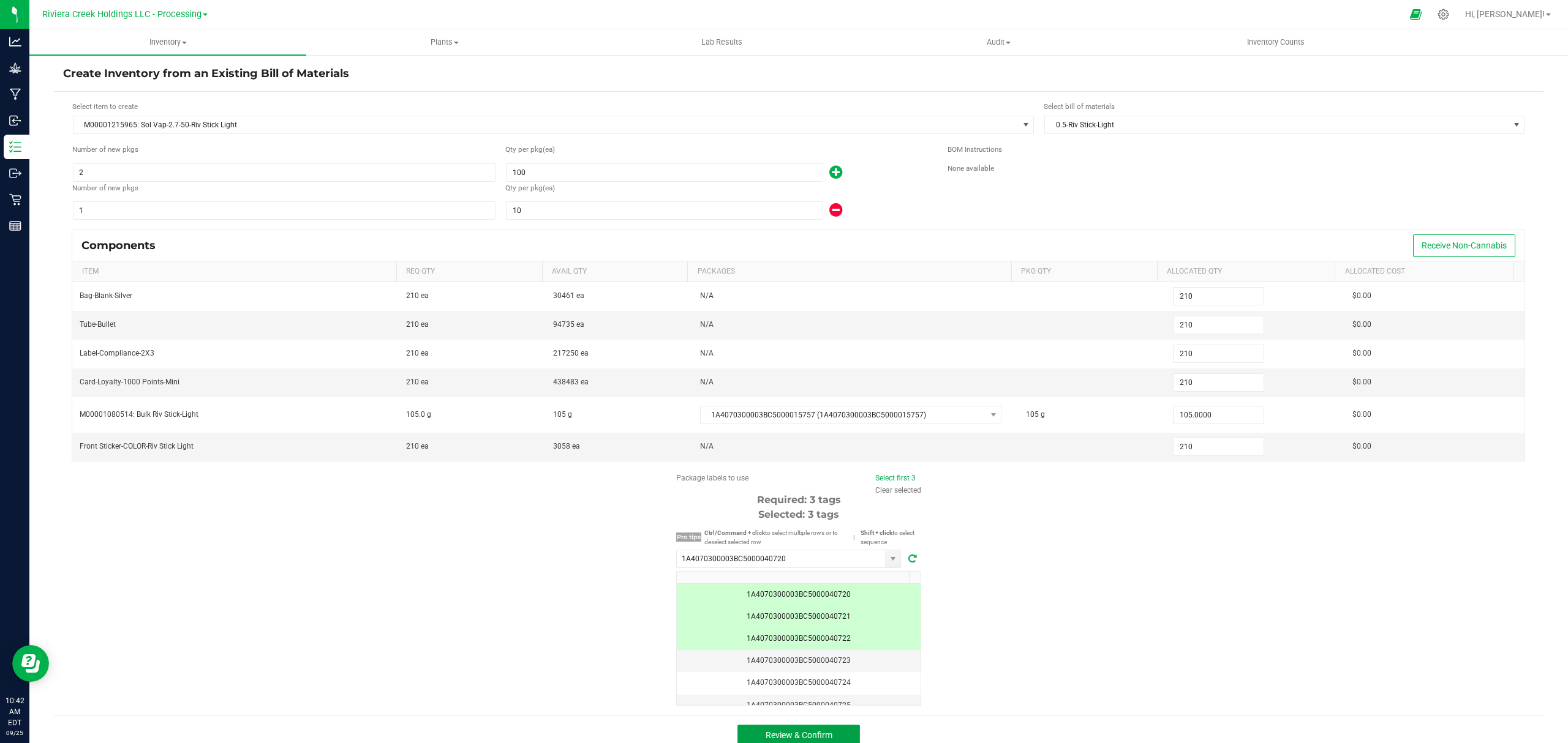
click at [802, 740] on span "Review & Confirm" at bounding box center [798, 735] width 67 height 10
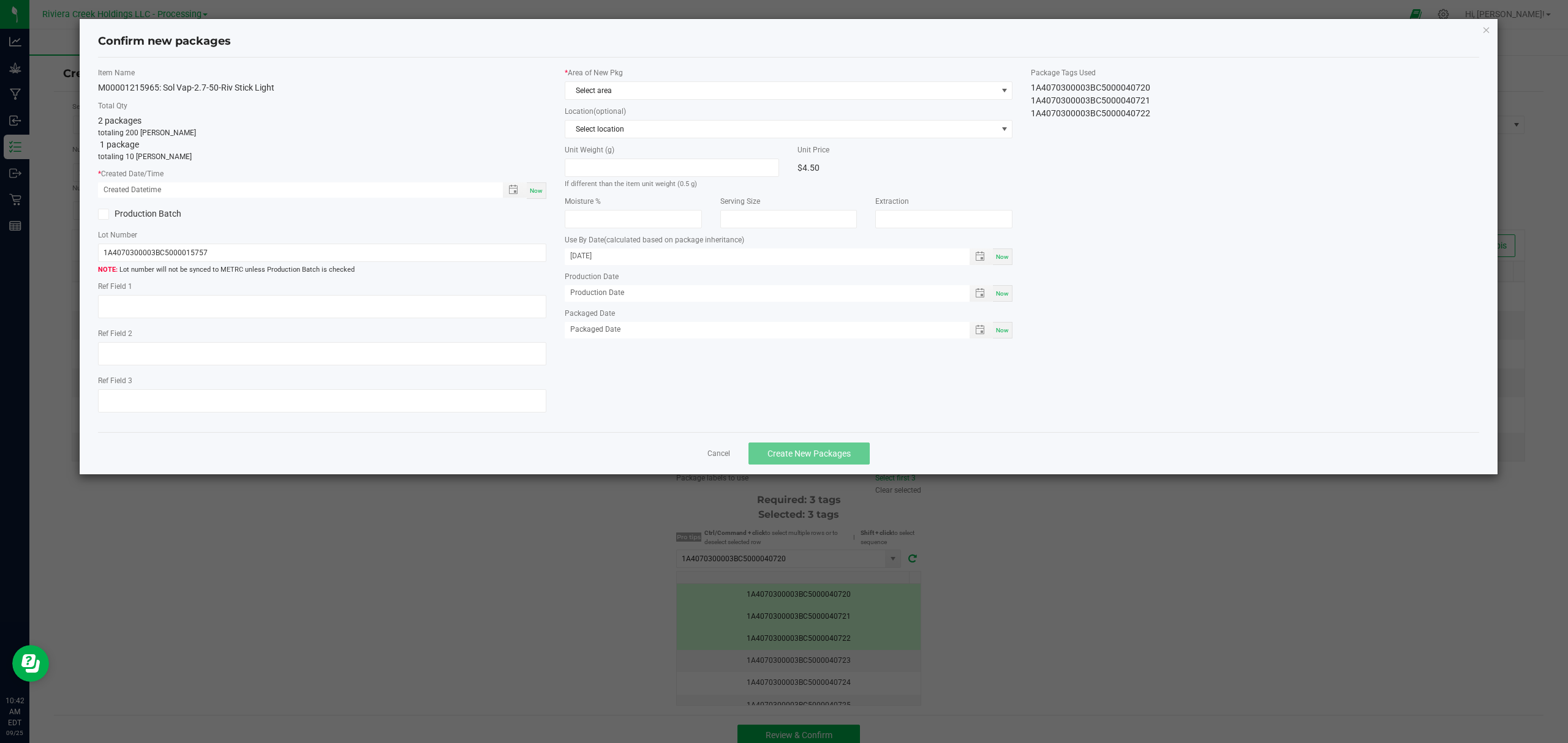
click at [540, 191] on span "Now" at bounding box center [536, 191] width 13 height 7
type input "09/25/2025 10:42 AM"
click at [616, 87] on span "Select area" at bounding box center [781, 90] width 432 height 17
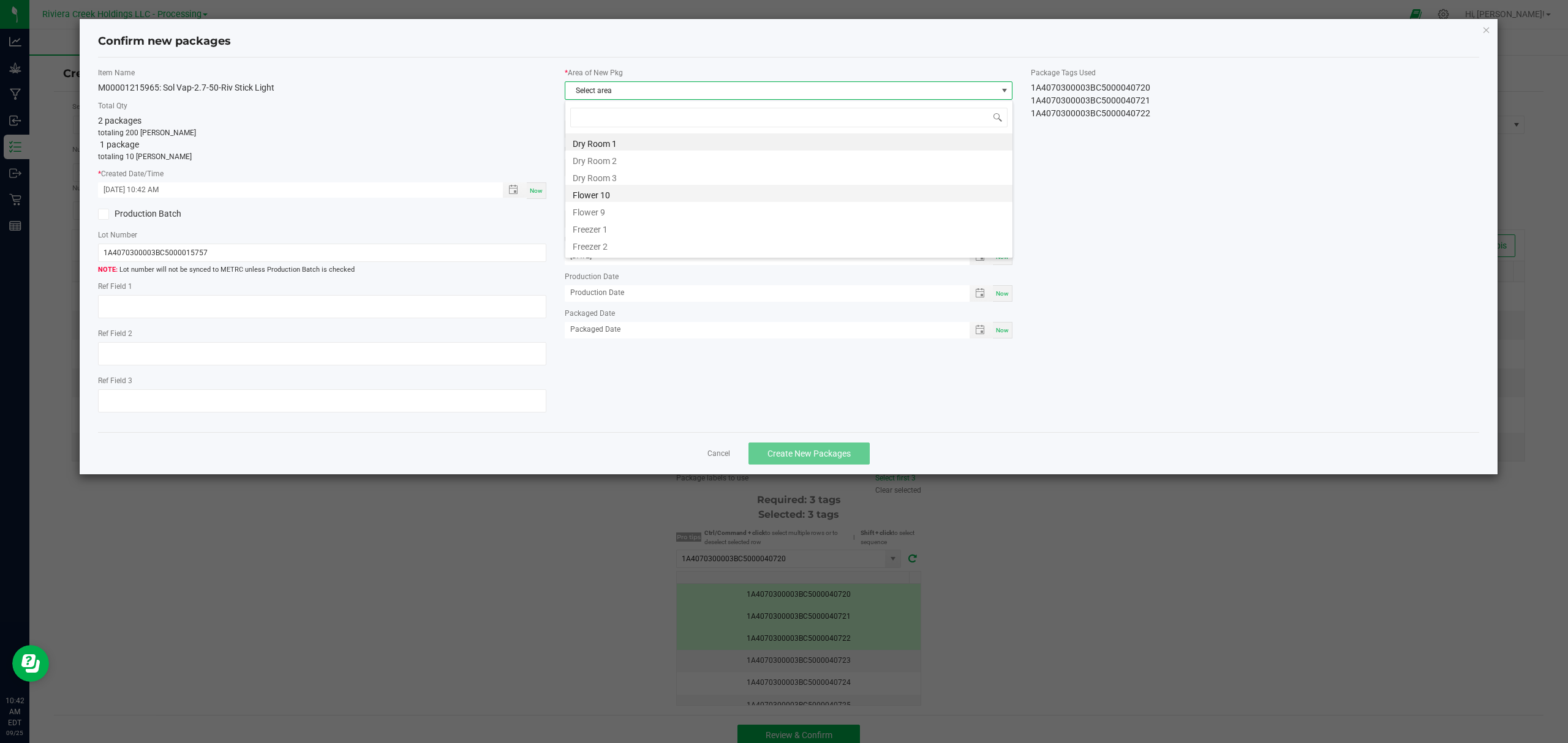
scroll to position [18, 447]
click at [610, 194] on li "Flower 10" at bounding box center [789, 193] width 447 height 17
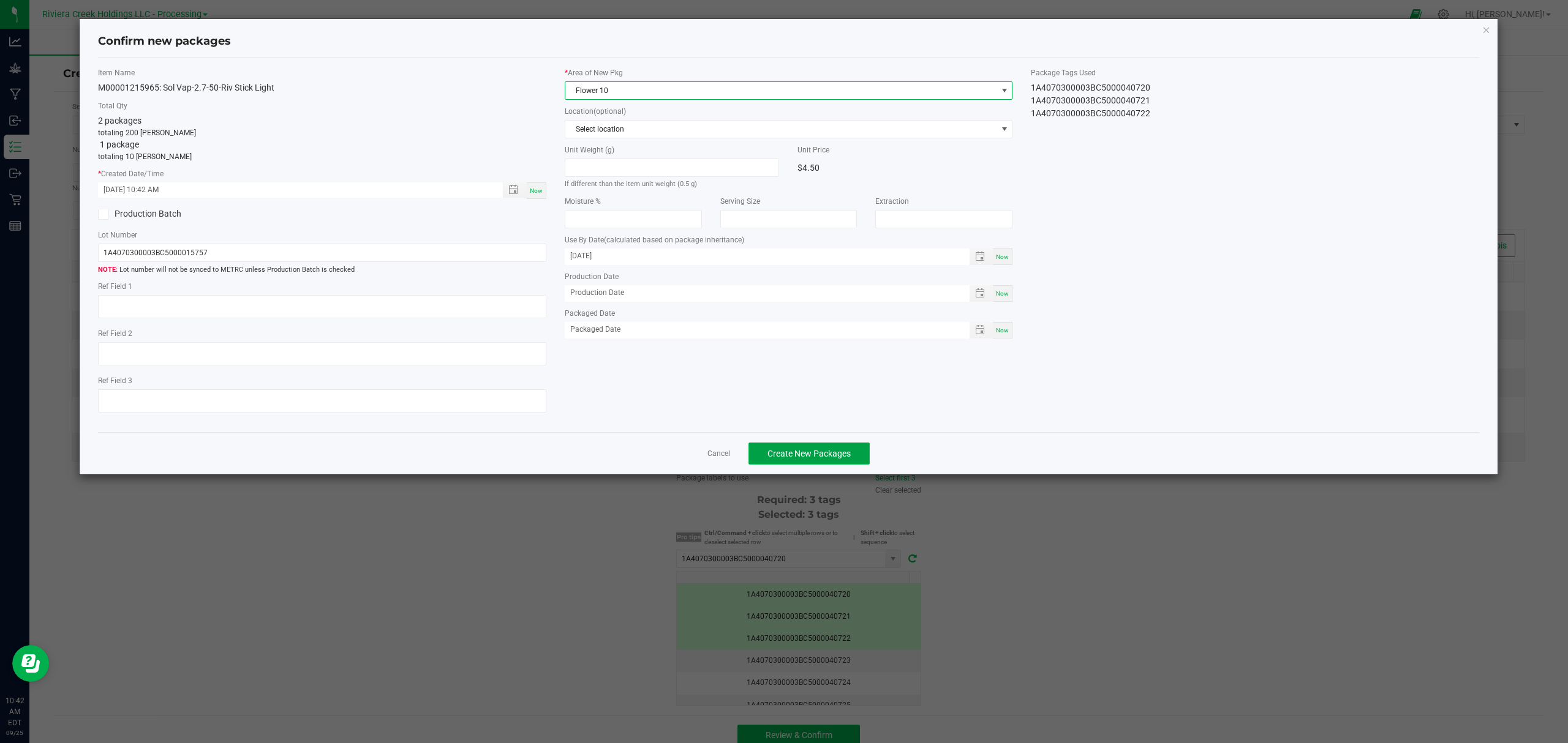
click at [831, 457] on span "Create New Packages" at bounding box center [809, 453] width 83 height 10
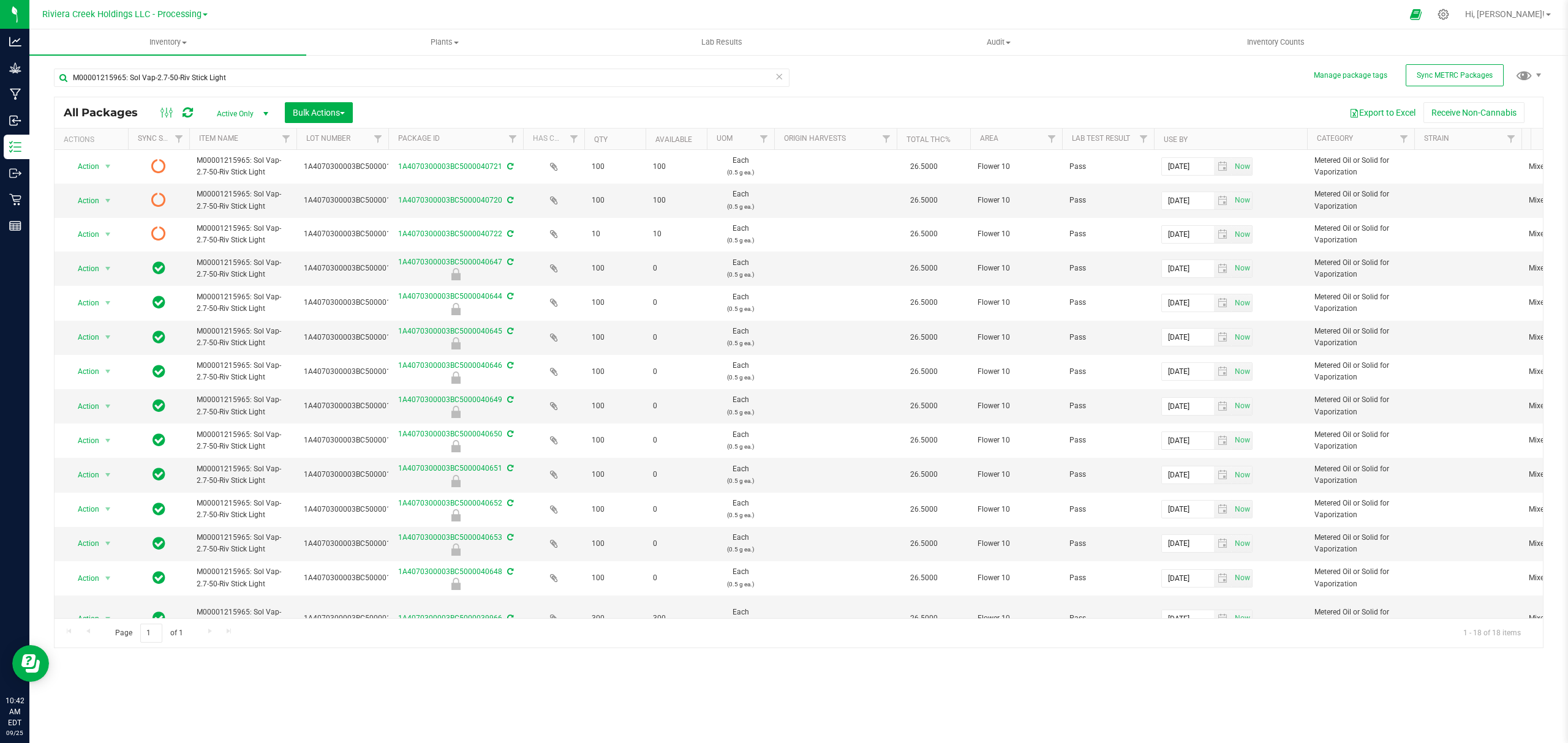
click at [185, 111] on icon at bounding box center [188, 112] width 11 height 12
click at [1255, 40] on span "Inventory Counts" at bounding box center [1276, 42] width 90 height 11
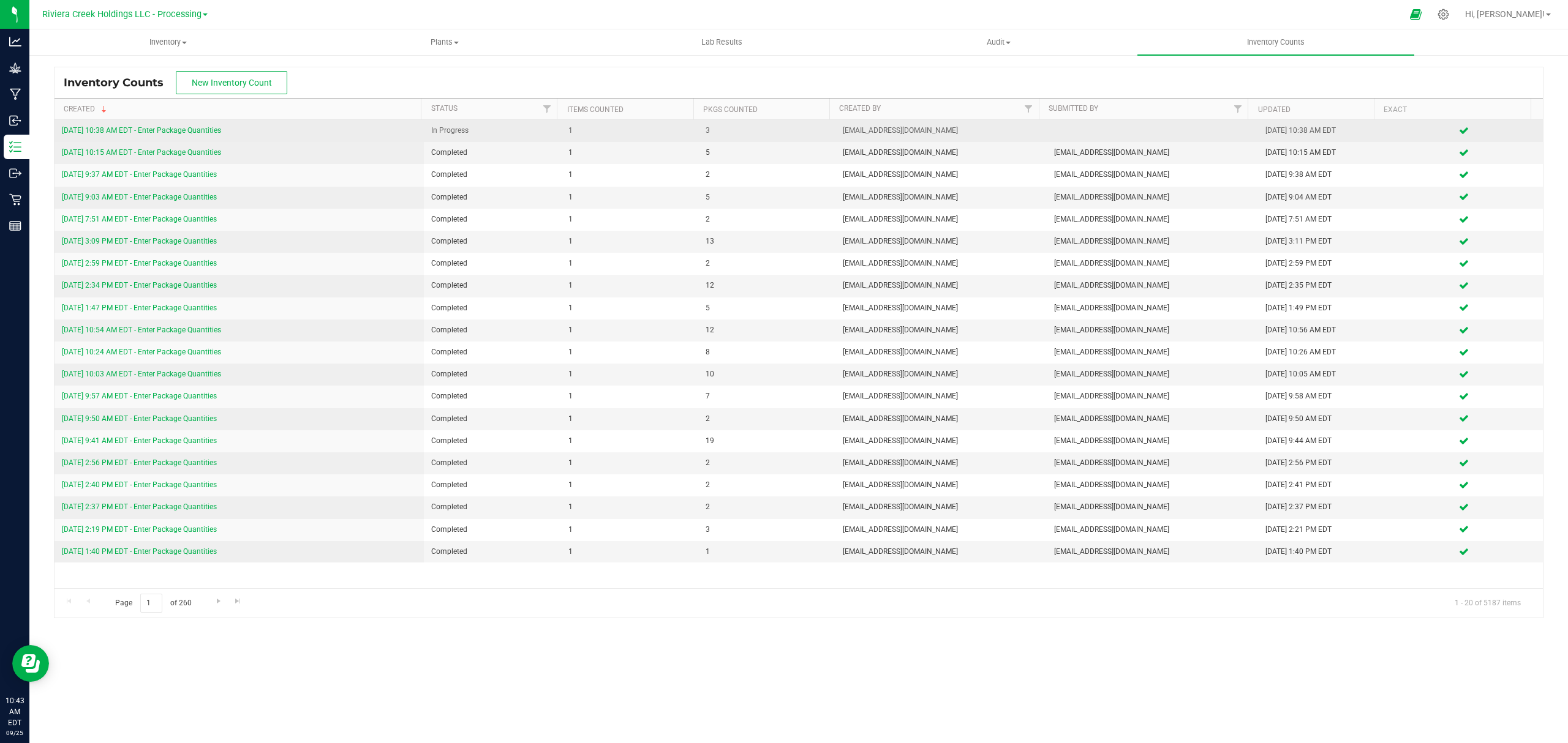
click at [185, 128] on link "9/25/25 10:38 AM EDT - Enter Package Quantities" at bounding box center [141, 130] width 159 height 8
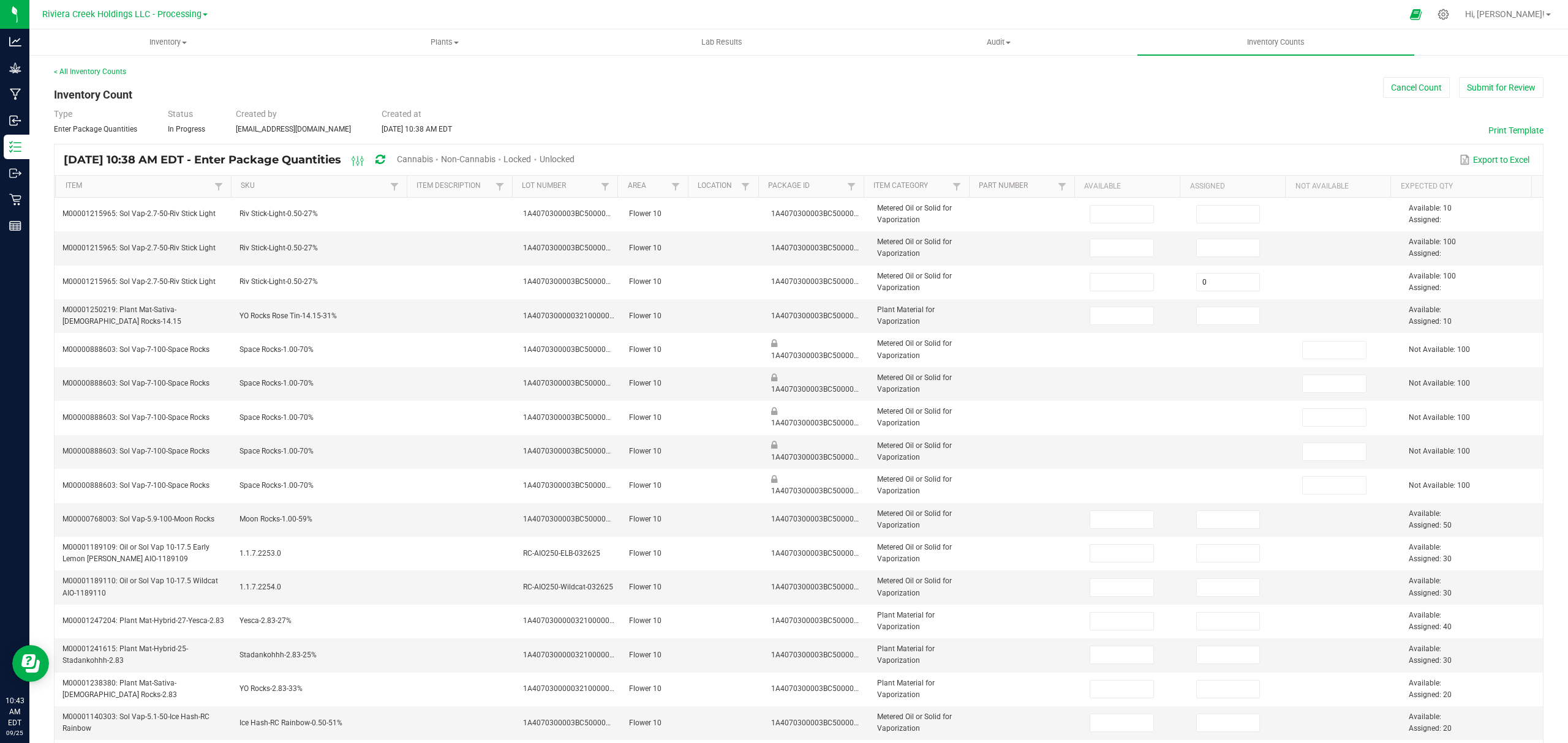
type input "10"
type input "0"
type input "100"
type input "0"
type input "100"
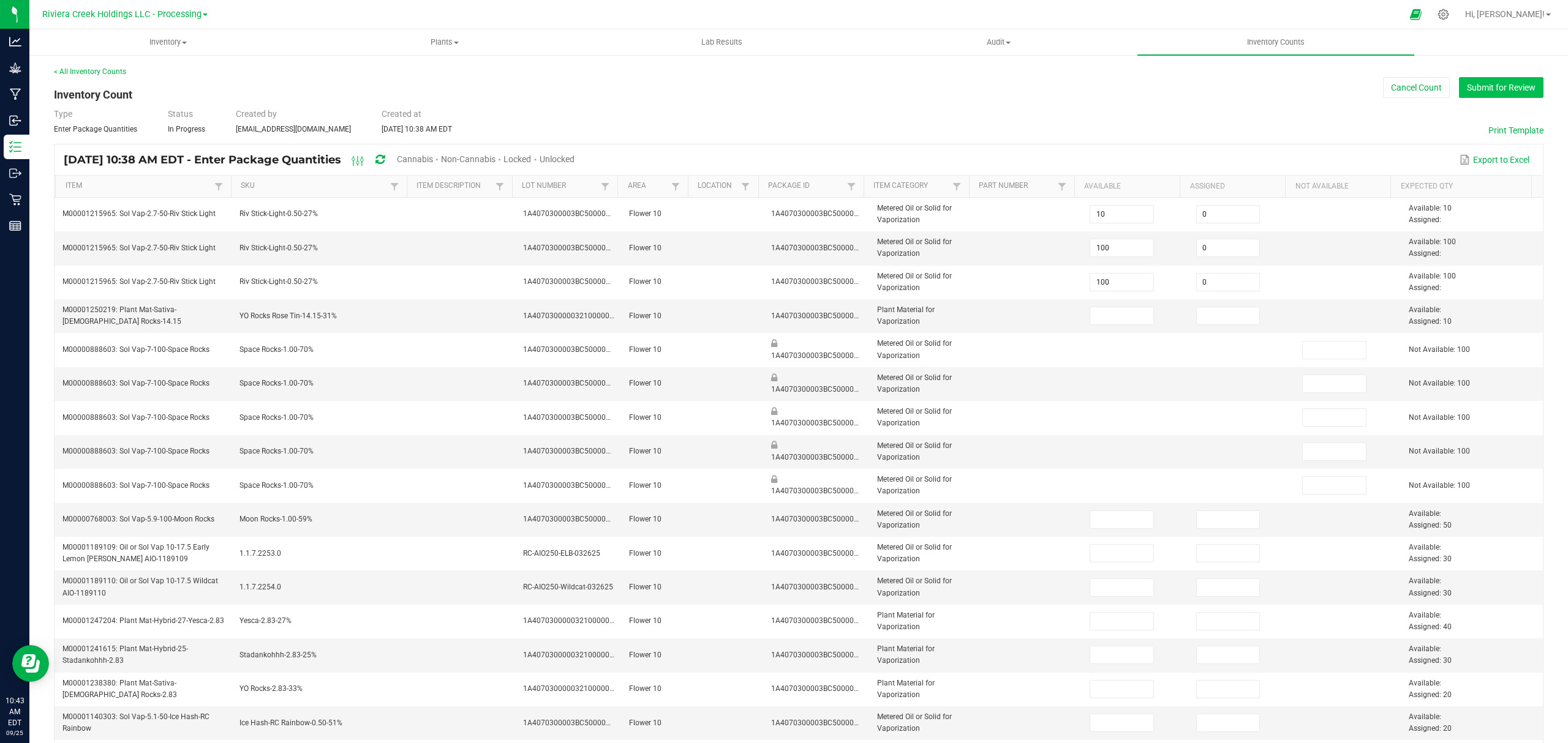
click at [1505, 90] on button "Submit for Review" at bounding box center [1501, 87] width 84 height 21
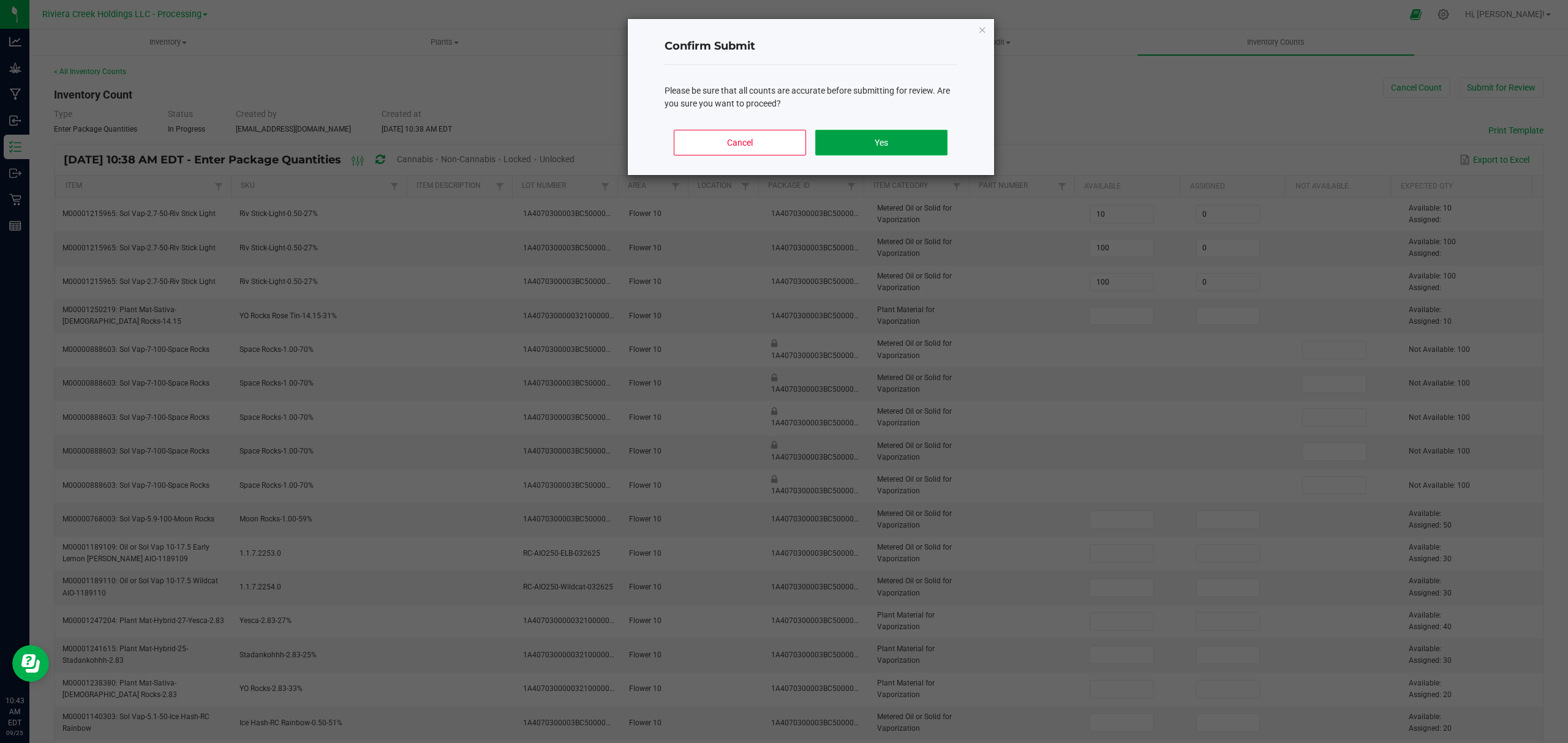
click at [873, 136] on button "Yes" at bounding box center [880, 142] width 132 height 26
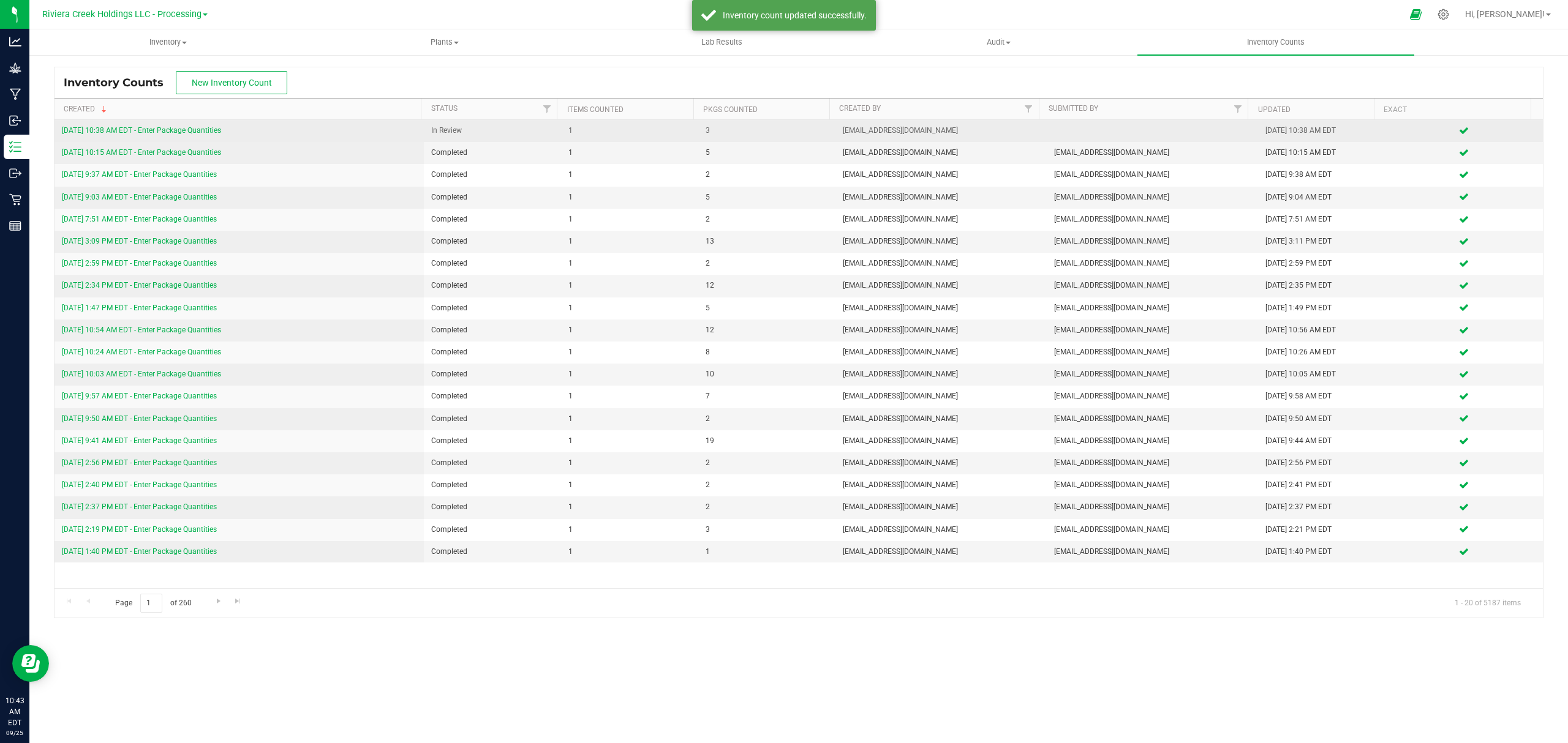
click at [187, 130] on link "9/25/25 10:38 AM EDT - Enter Package Quantities" at bounding box center [141, 130] width 159 height 8
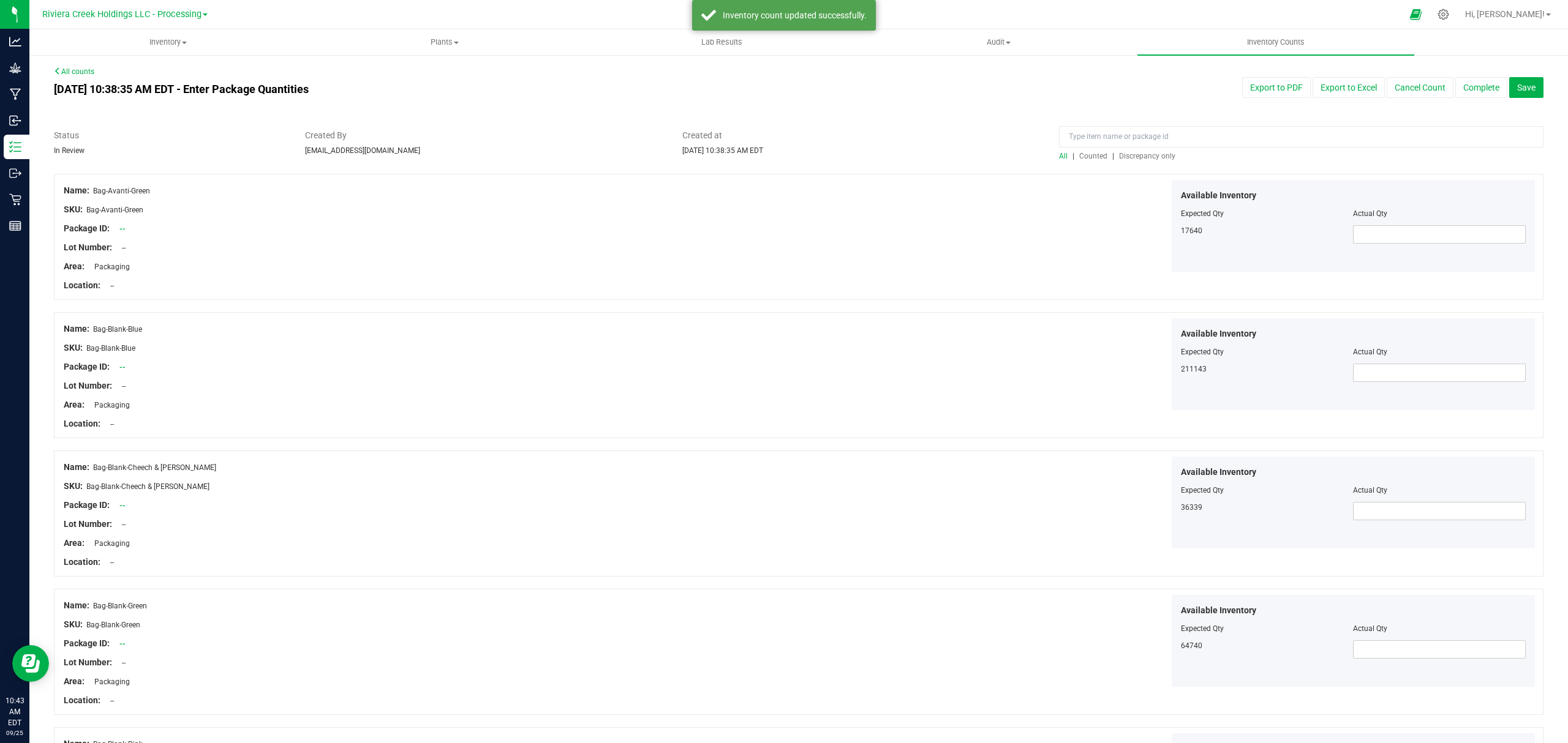
click at [1093, 157] on span "Counted" at bounding box center [1092, 155] width 28 height 8
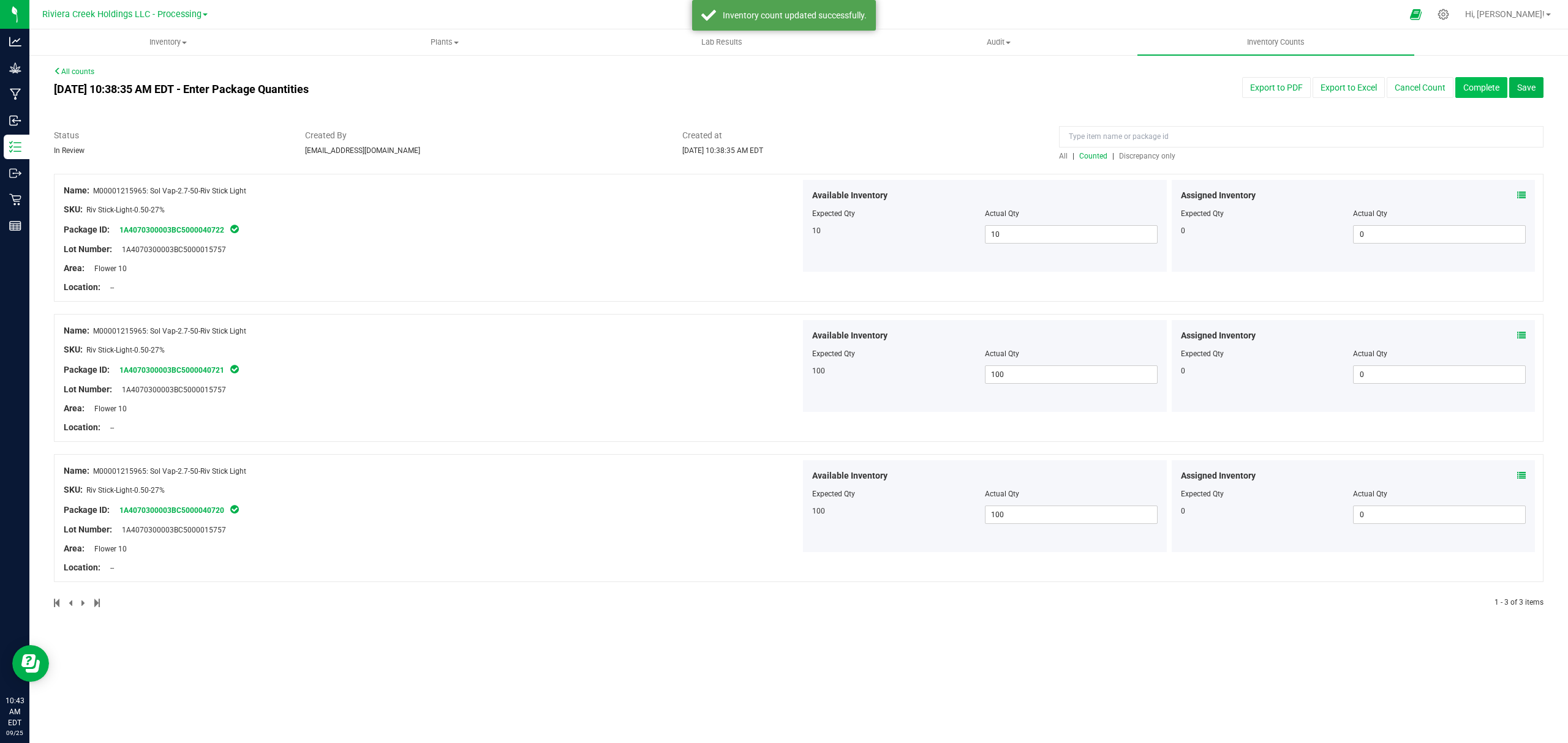
click at [1478, 84] on button "Complete" at bounding box center [1481, 87] width 52 height 21
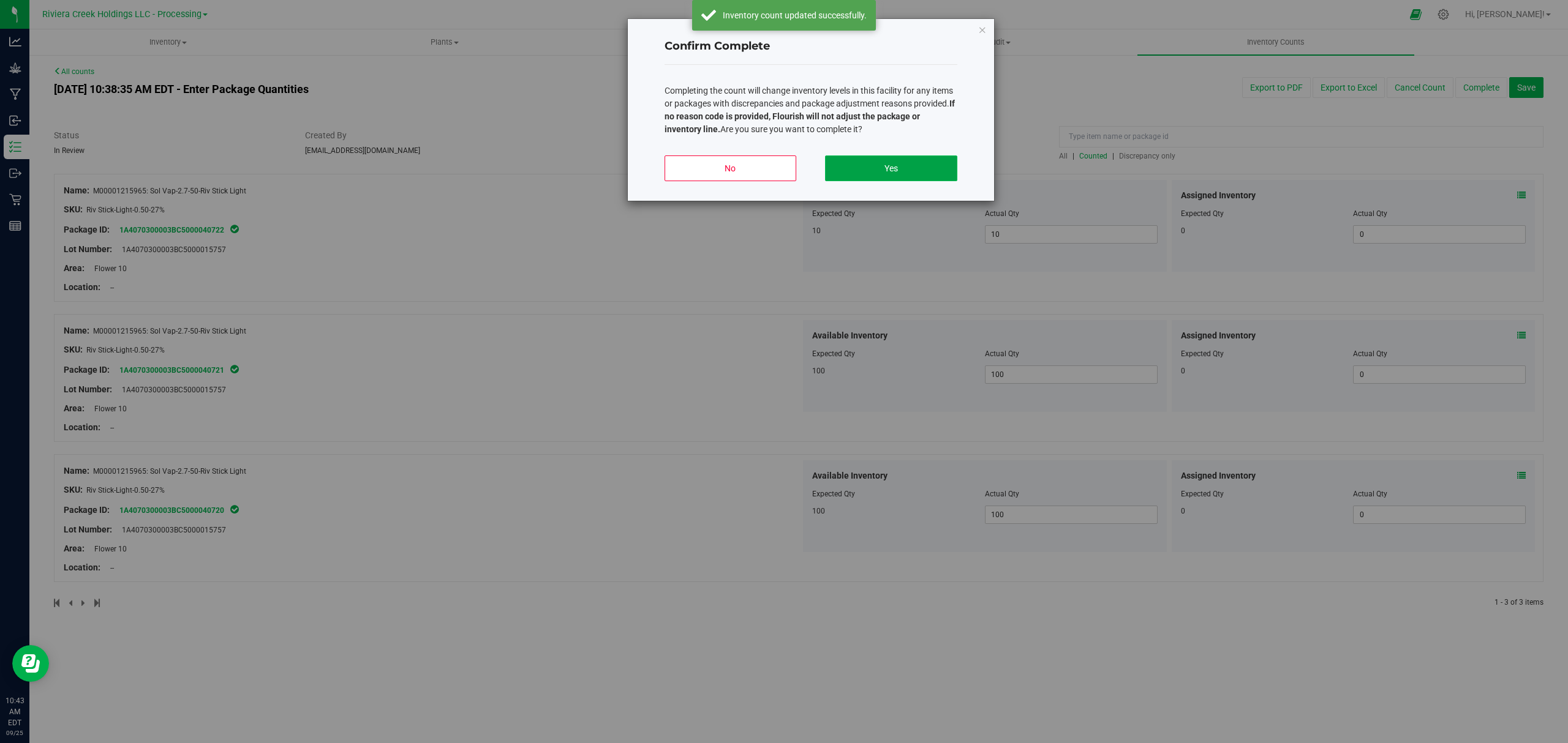
click at [912, 157] on button "Yes" at bounding box center [890, 168] width 132 height 26
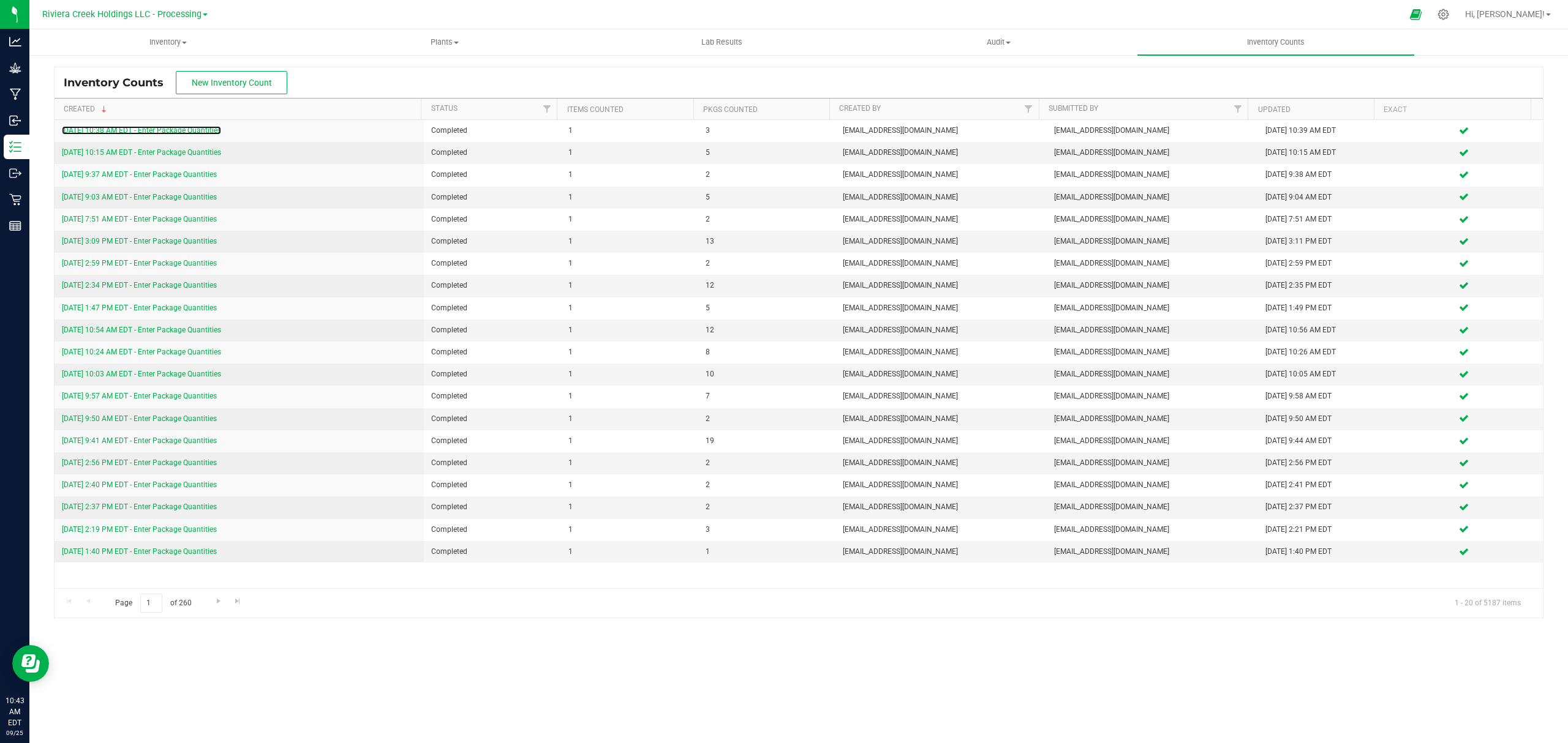
click at [179, 130] on link "9/25/25 10:38 AM EDT - Enter Package Quantities" at bounding box center [141, 130] width 159 height 8
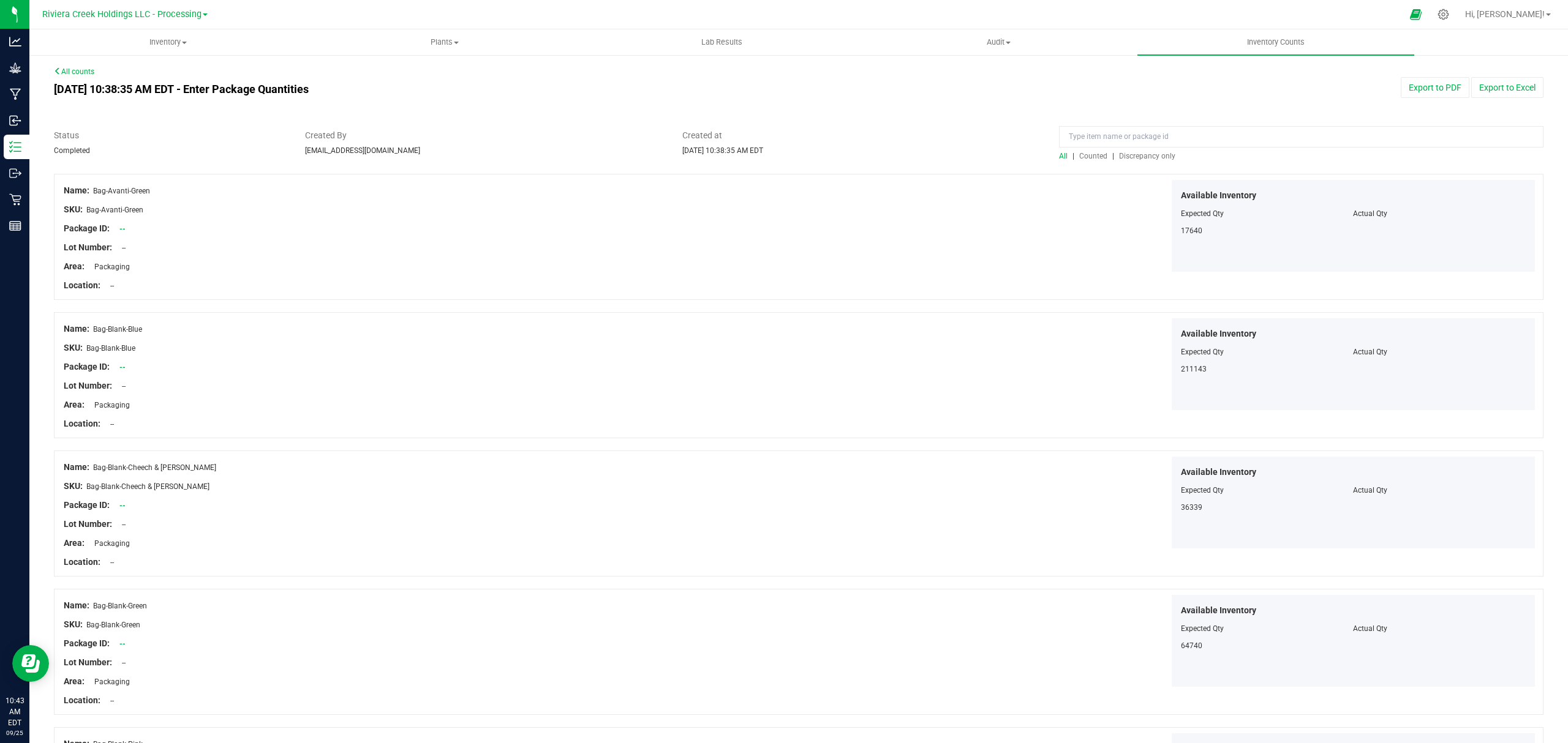
click at [1091, 157] on span "Counted" at bounding box center [1092, 155] width 28 height 8
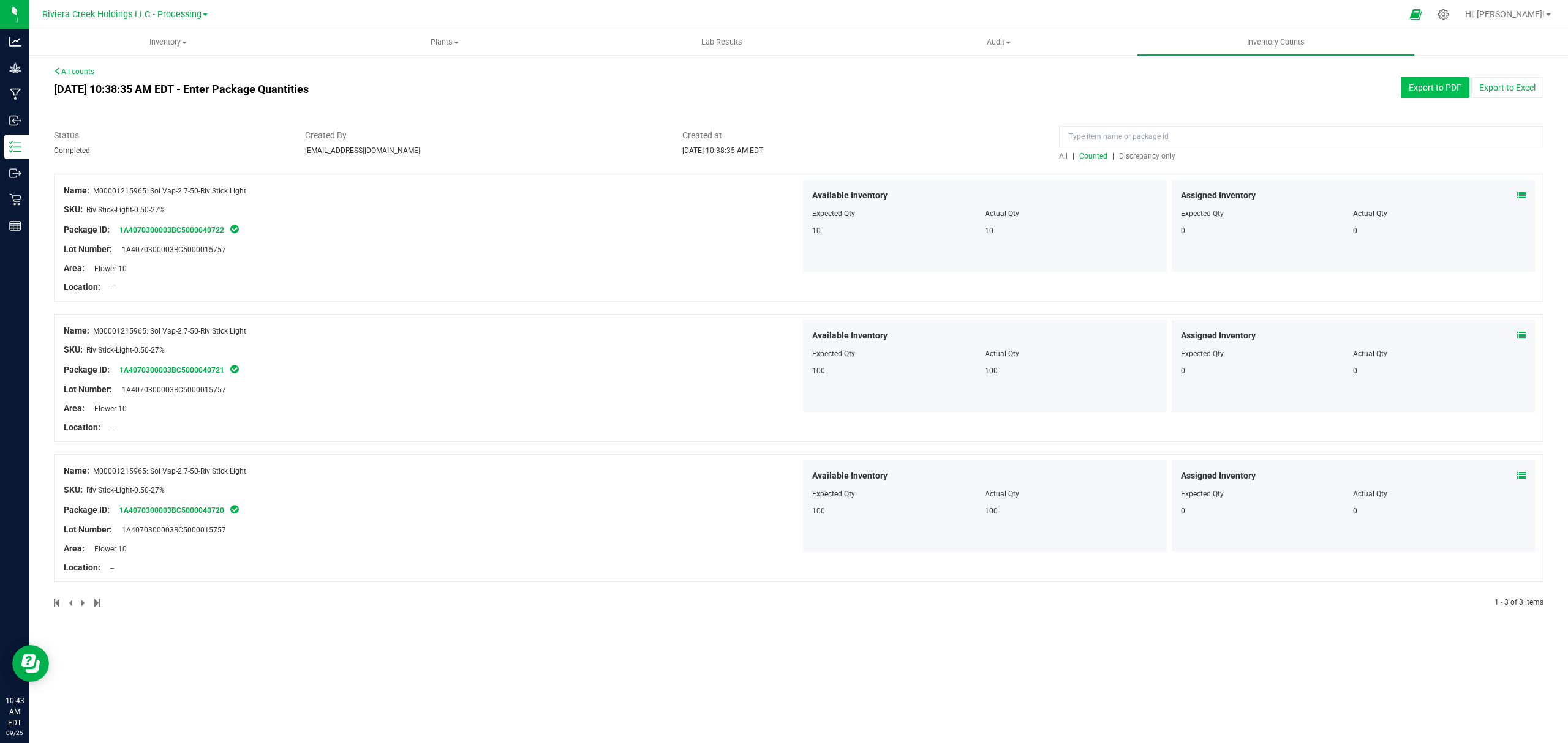
click at [1406, 88] on button "Export to PDF" at bounding box center [1435, 87] width 69 height 21
click at [151, 44] on span "Inventory" at bounding box center [168, 42] width 276 height 11
click at [128, 77] on li "All packages" at bounding box center [167, 74] width 277 height 14
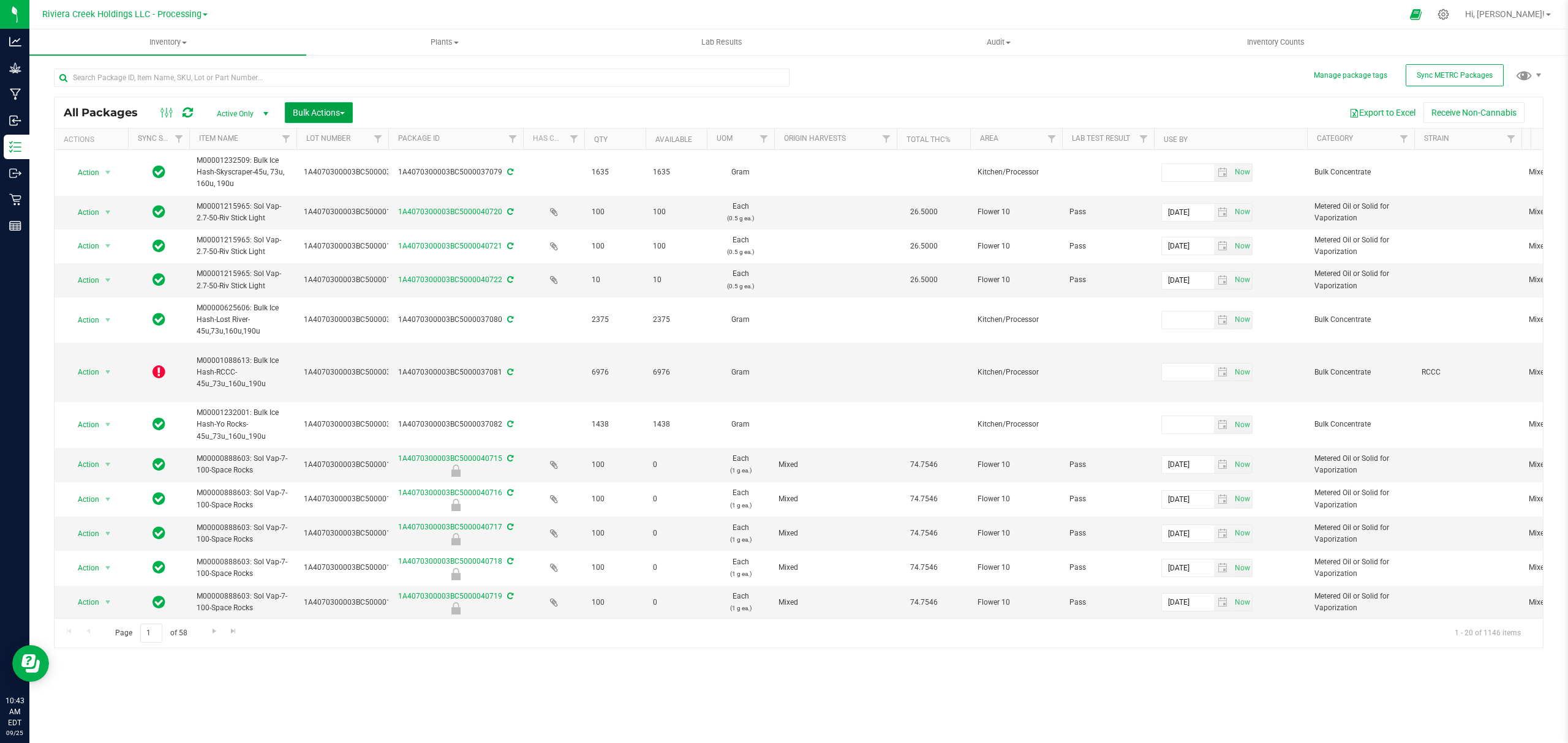
click at [310, 114] on span "Bulk Actions" at bounding box center [318, 112] width 52 height 10
click at [332, 233] on span "Lock/Unlock packages" at bounding box center [333, 230] width 84 height 10
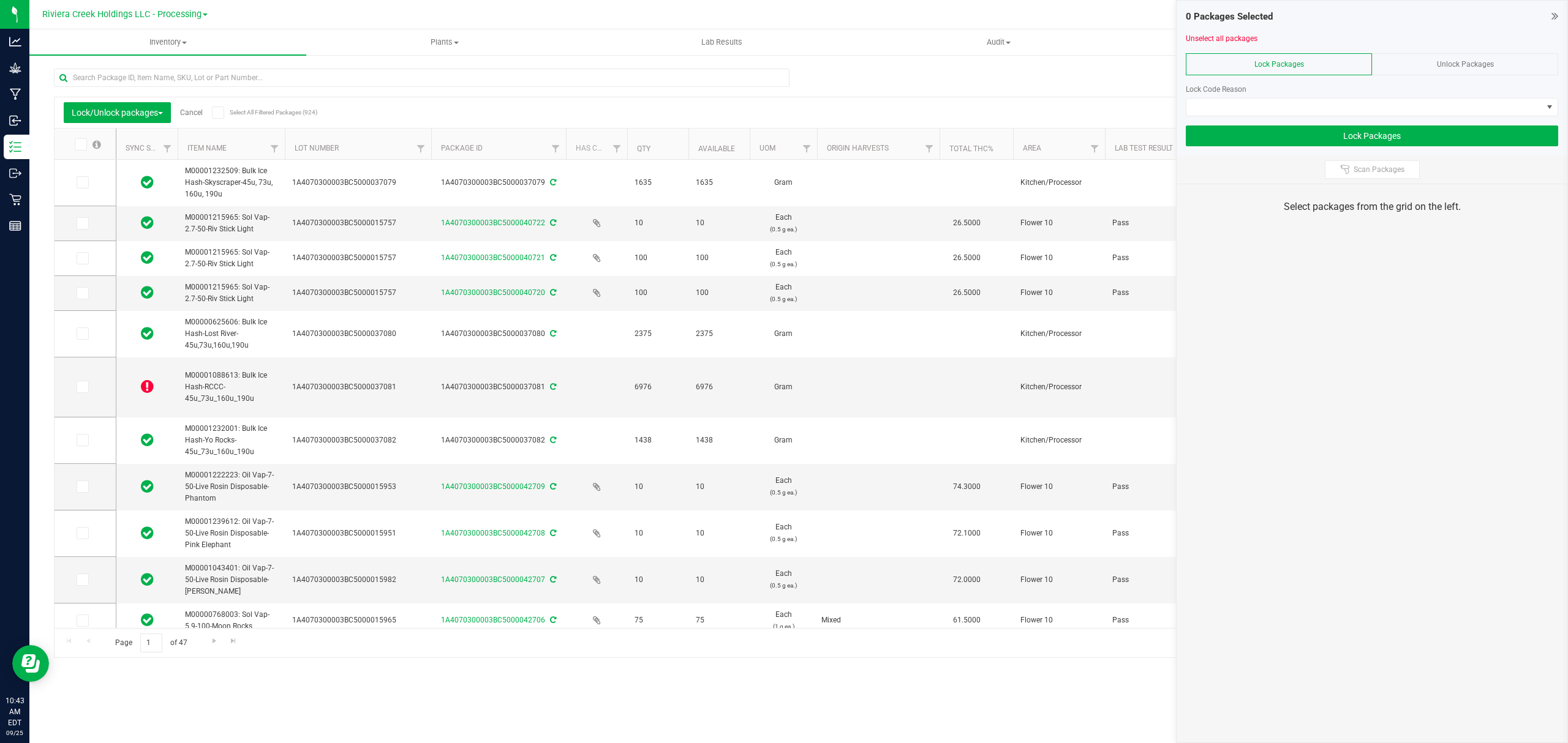
drag, startPoint x: 378, startPoint y: 145, endPoint x: 434, endPoint y: 141, distance: 56.1
click at [78, 224] on icon at bounding box center [81, 224] width 8 height 0
click at [0, 0] on input "checkbox" at bounding box center [0, 0] width 0 height 0
drag, startPoint x: 79, startPoint y: 250, endPoint x: 81, endPoint y: 262, distance: 12.2
click at [80, 253] on td at bounding box center [84, 258] width 61 height 35
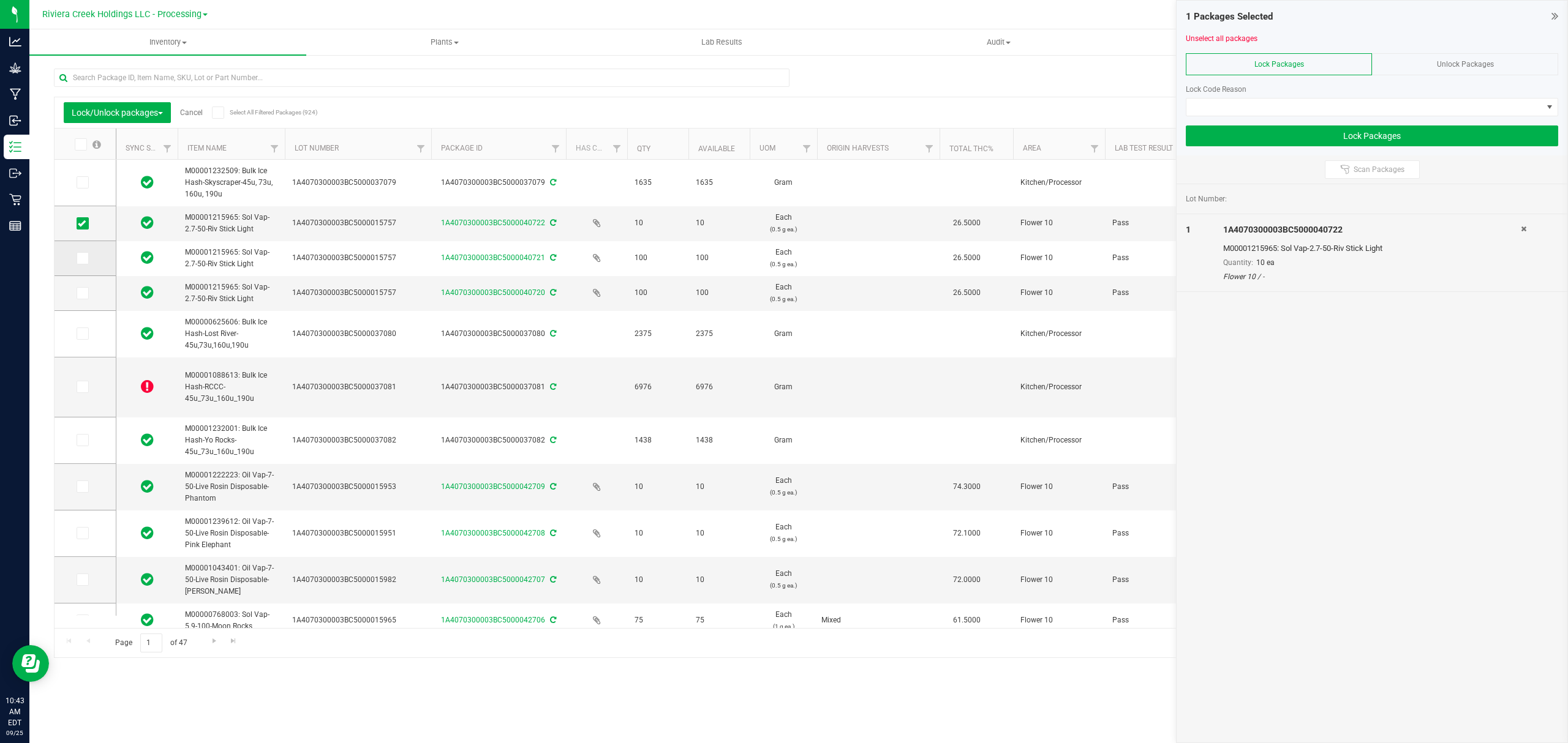
click at [83, 258] on icon at bounding box center [81, 258] width 8 height 0
click at [0, 0] on input "checkbox" at bounding box center [0, 0] width 0 height 0
click at [90, 298] on label at bounding box center [86, 293] width 18 height 12
click at [0, 0] on input "checkbox" at bounding box center [0, 0] width 0 height 0
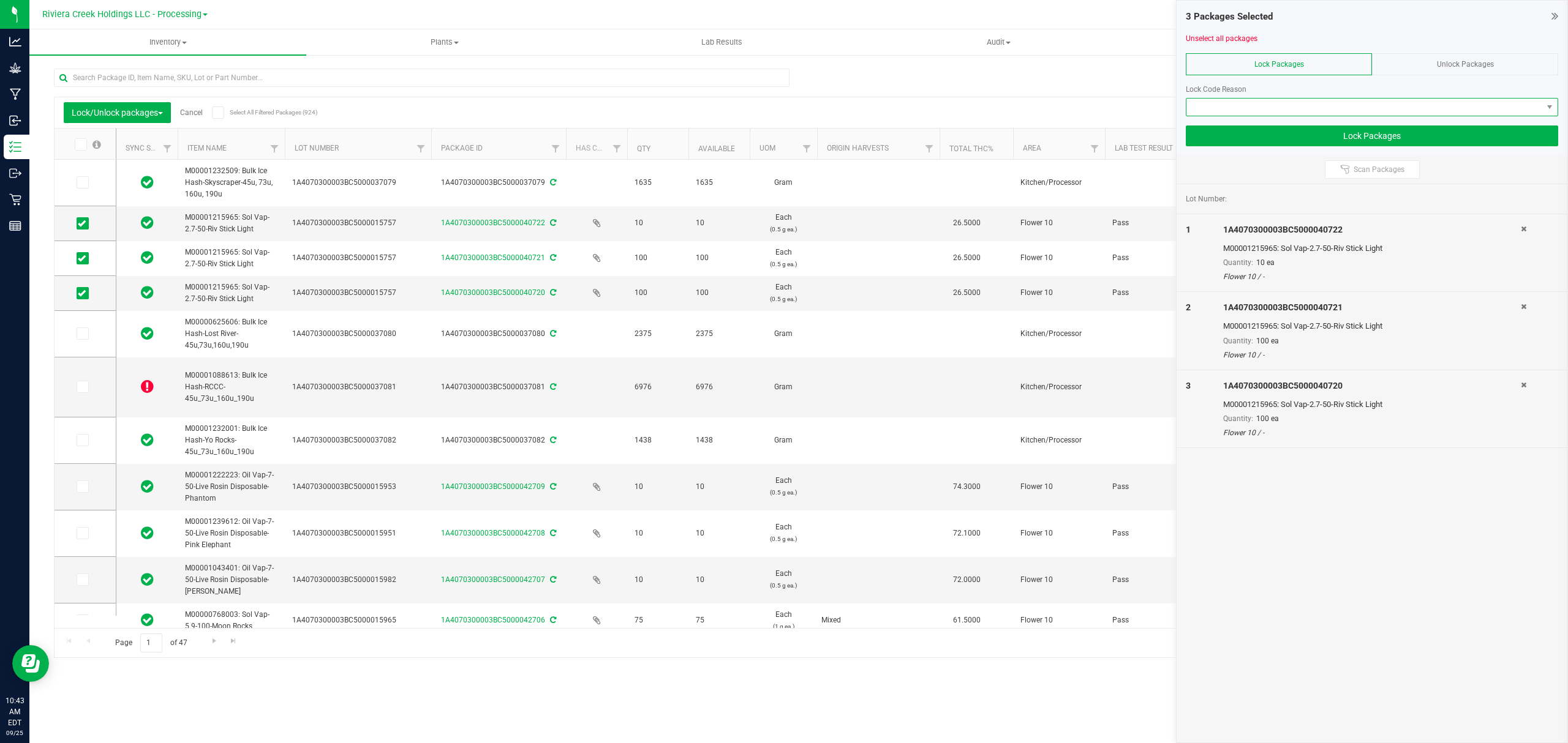
click at [1287, 104] on span at bounding box center [1364, 107] width 356 height 17
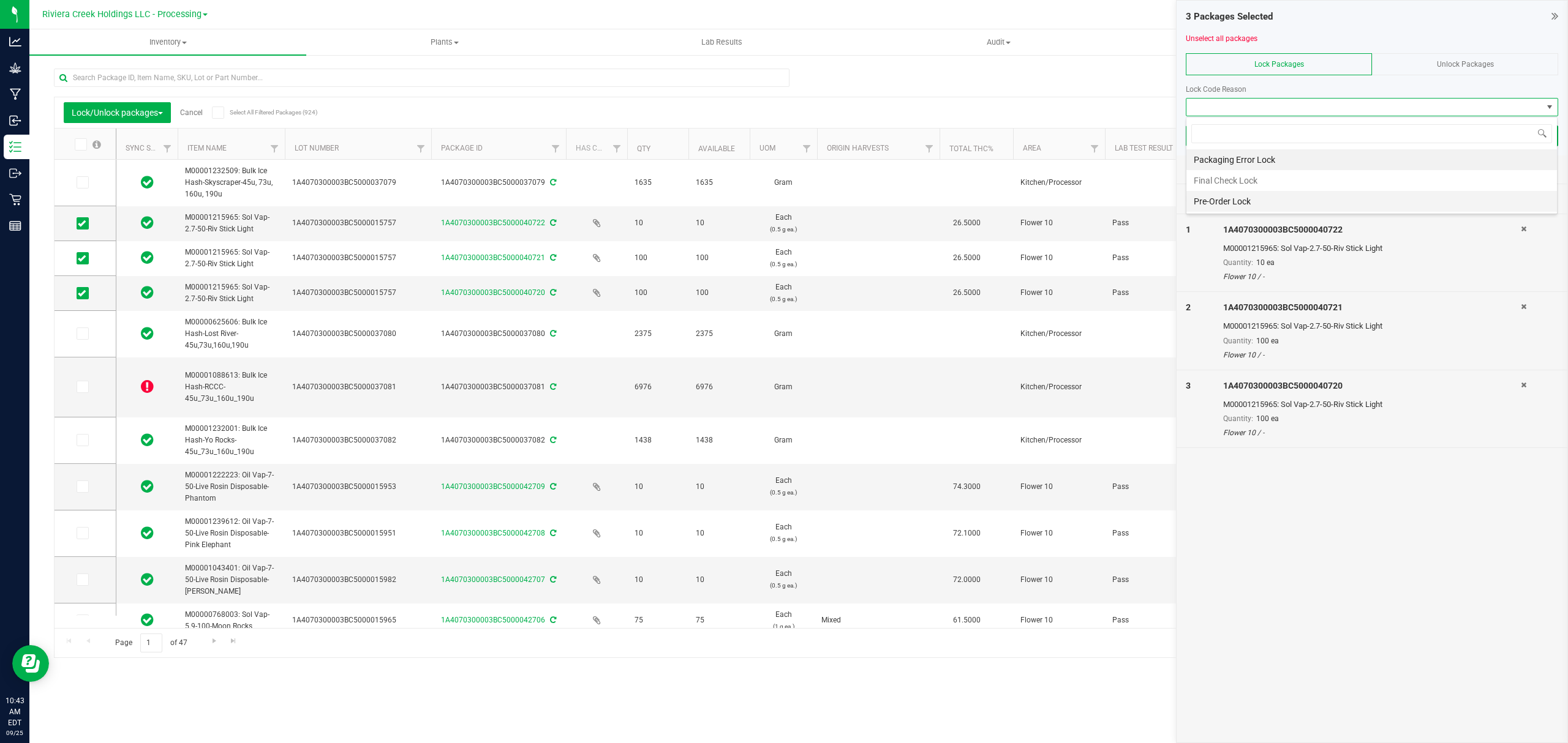
scroll to position [18, 371]
click at [1251, 185] on li "Final Check Lock" at bounding box center [1371, 181] width 370 height 21
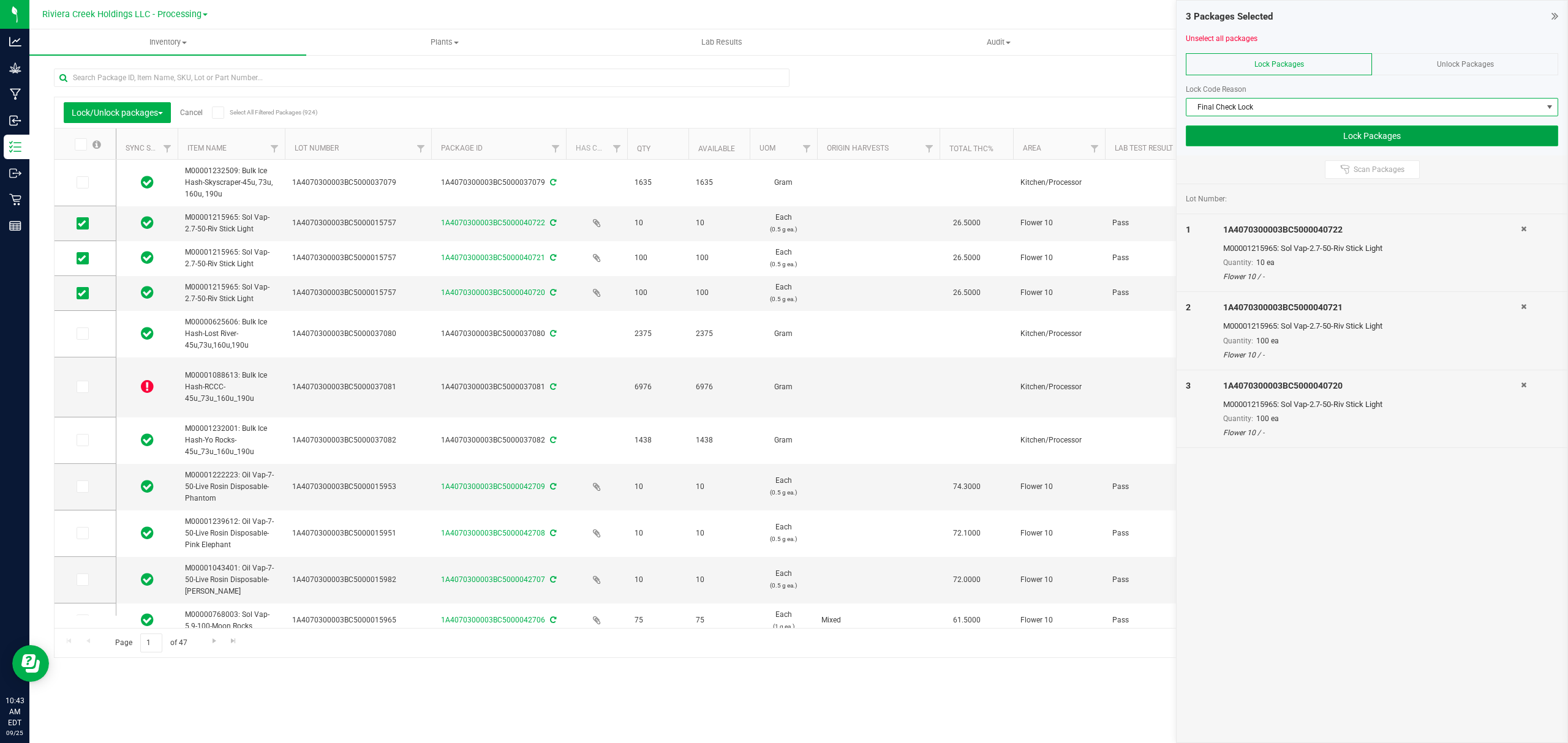
click at [1253, 137] on button "Lock Packages" at bounding box center [1372, 136] width 372 height 21
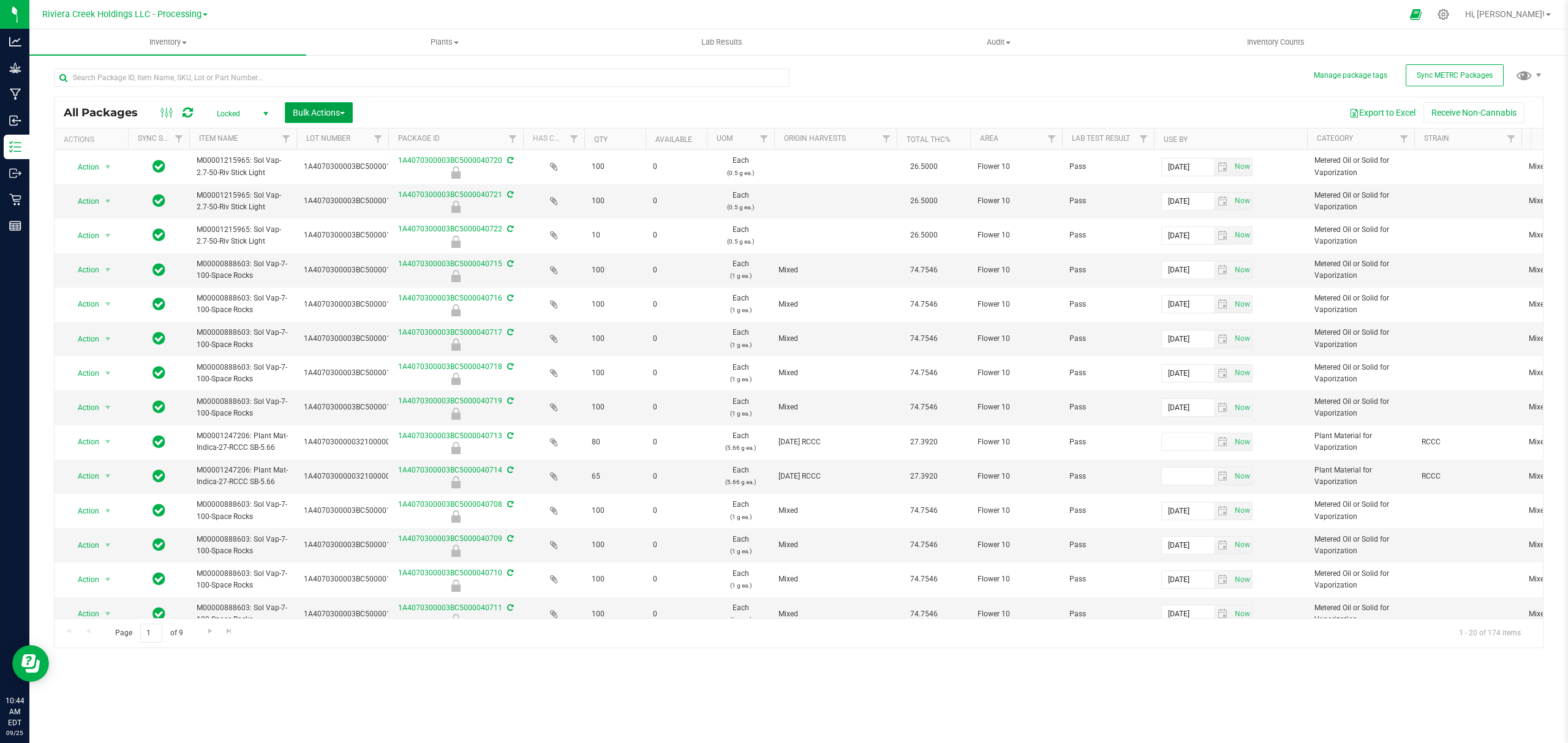
click at [326, 112] on span "Bulk Actions" at bounding box center [318, 112] width 52 height 10
click at [449, 105] on div "Export to Excel Receive Non-Cannabis" at bounding box center [948, 113] width 1171 height 21
click at [304, 103] on button "Bulk Actions" at bounding box center [319, 113] width 68 height 21
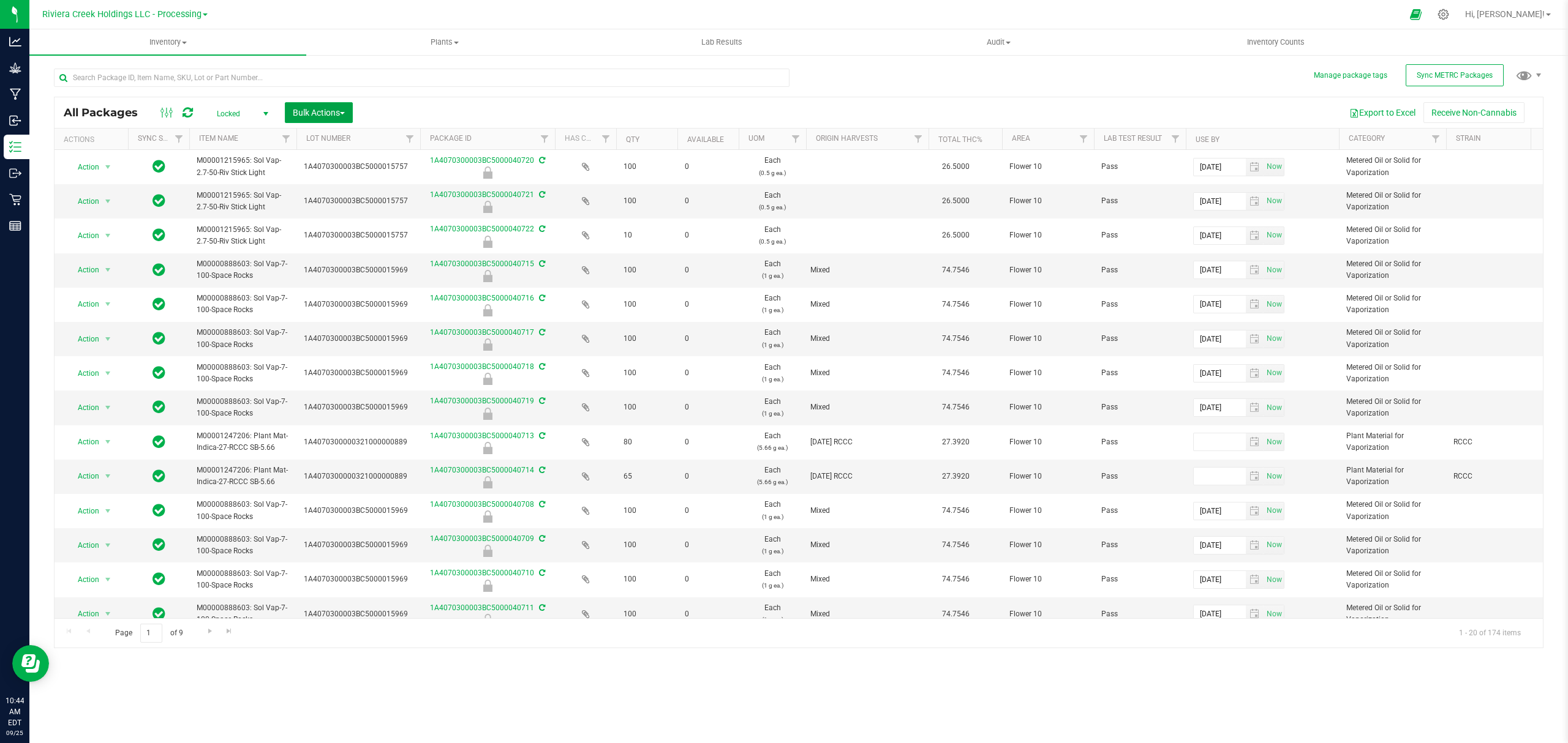
drag, startPoint x: 386, startPoint y: 136, endPoint x: 419, endPoint y: 136, distance: 33.0
click at [419, 136] on div "Actions Sync Status Item Name Lot Number Package ID Has COA Qty Available UOM O…" at bounding box center [792, 139] width 1477 height 21
click at [159, 42] on span "Inventory" at bounding box center [167, 42] width 277 height 11
click at [133, 152] on li "From bill of materials" at bounding box center [167, 147] width 277 height 14
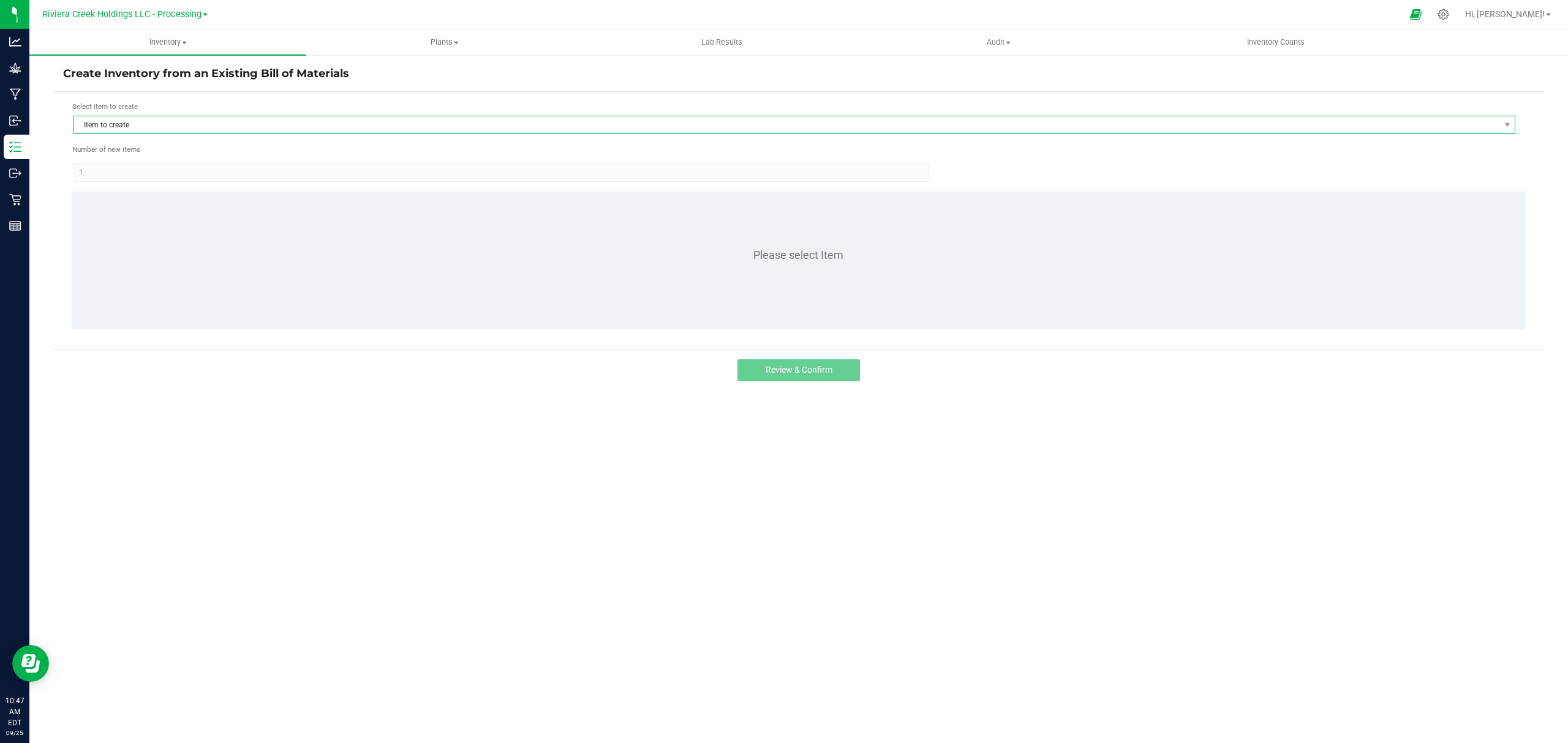
click at [260, 132] on span "Item to create" at bounding box center [786, 124] width 1426 height 17
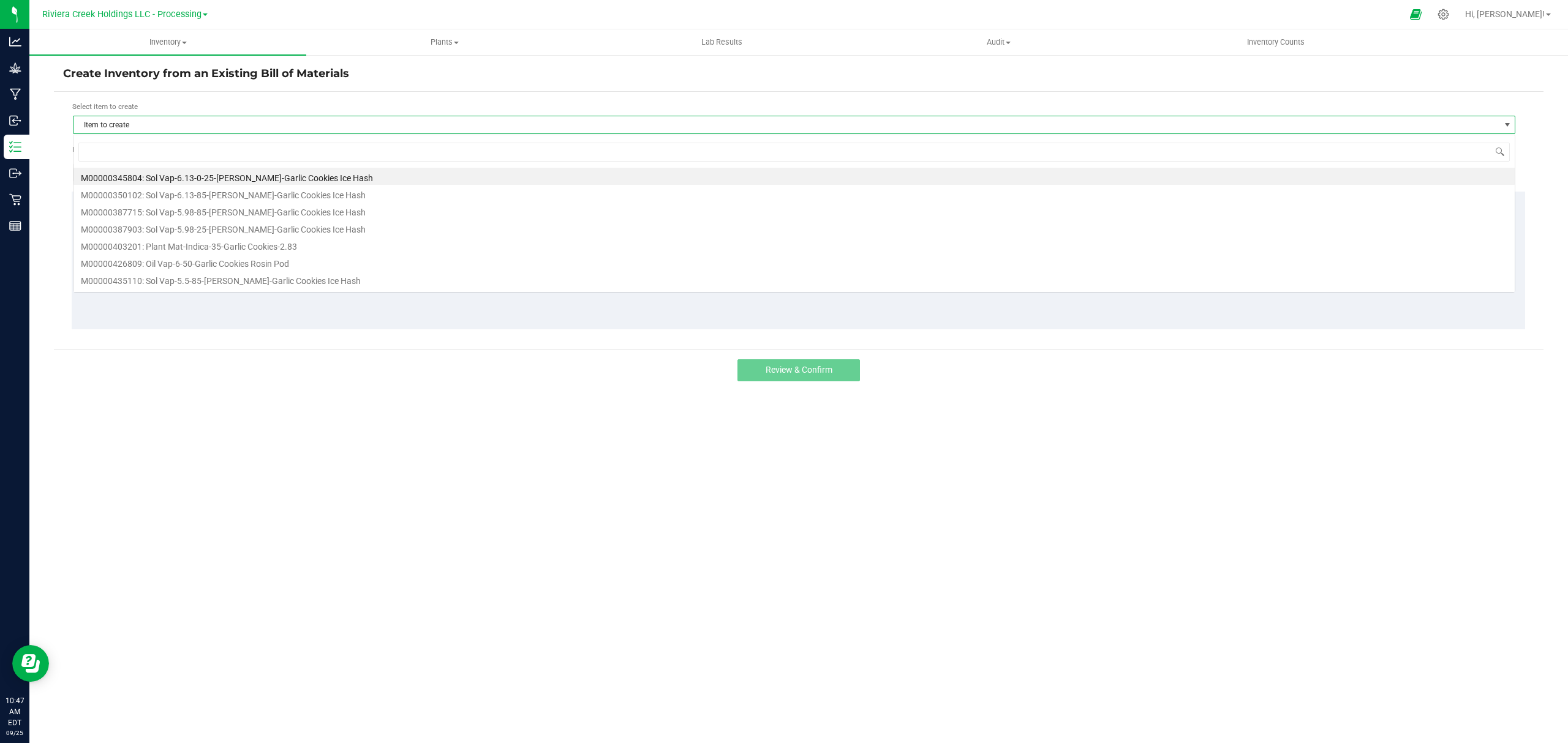
scroll to position [18, 1443]
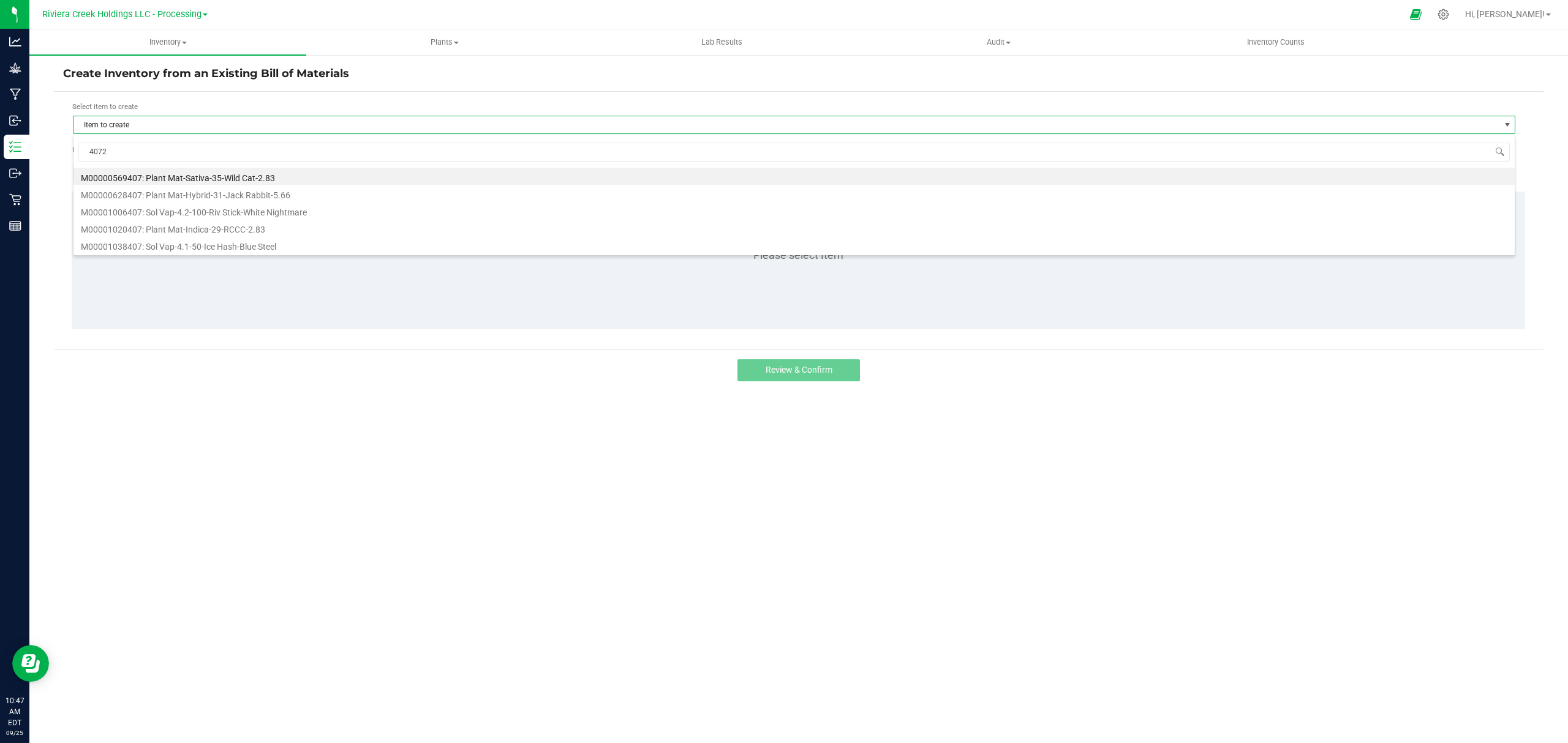
type input "40723"
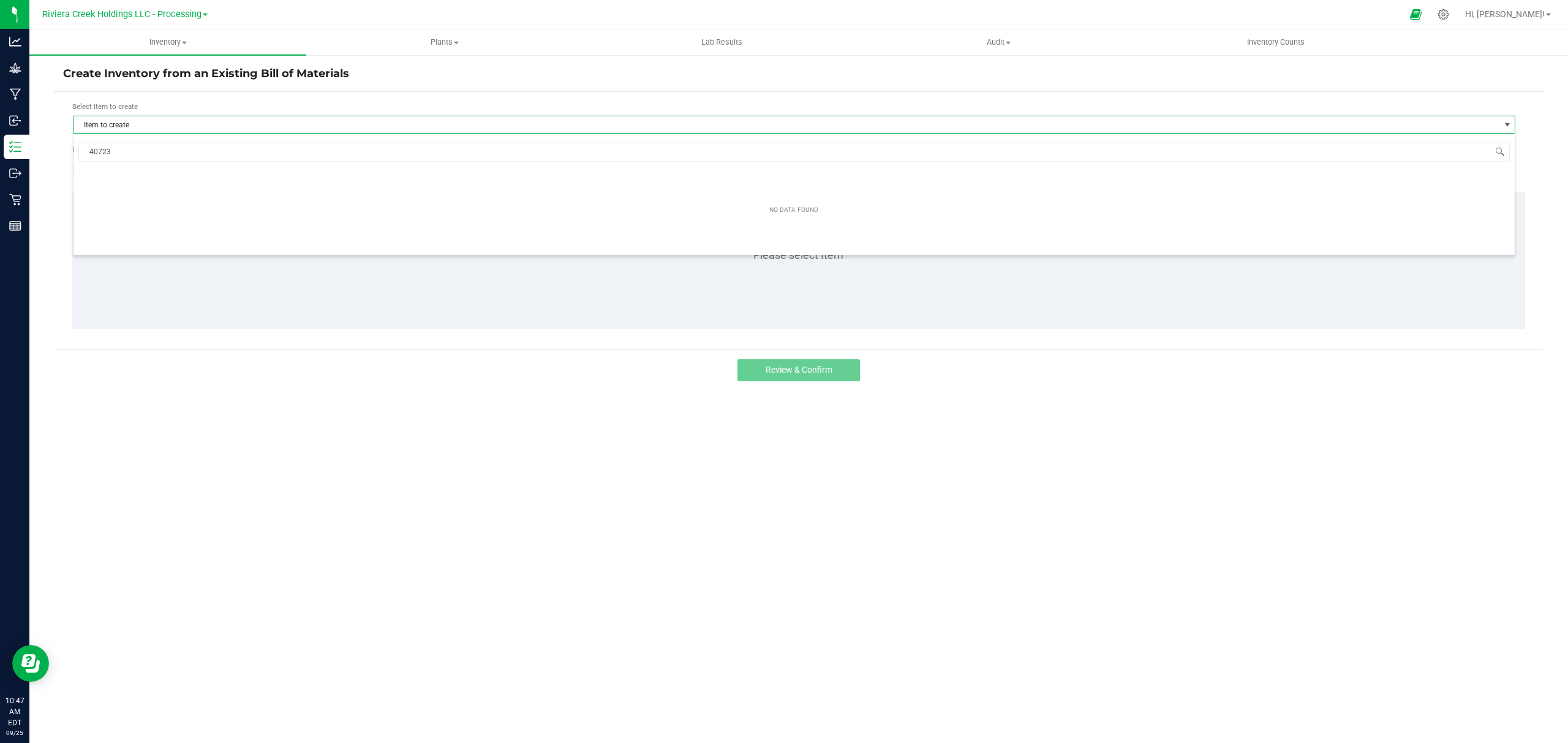
drag, startPoint x: 167, startPoint y: 145, endPoint x: 71, endPoint y: 168, distance: 98.7
click at [69, 162] on body "Analytics Grow Manufacturing Inbound Inventory Outbound Retail Reports 10:47 AM…" at bounding box center [784, 372] width 1568 height 743
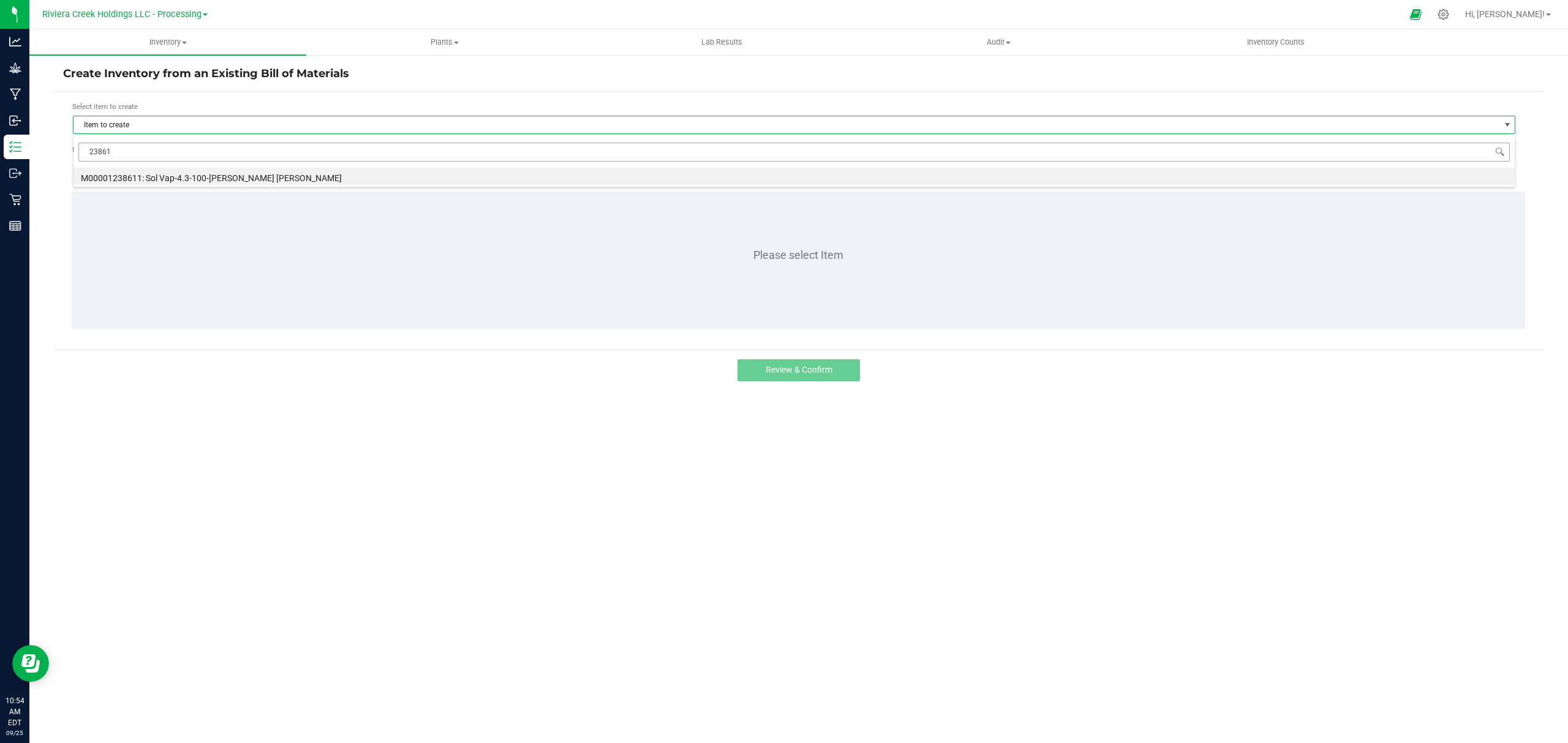
type input "238611"
click at [185, 179] on li "M00001238611: Sol Vap-4.3-100-[PERSON_NAME] [PERSON_NAME]" at bounding box center [793, 176] width 1441 height 17
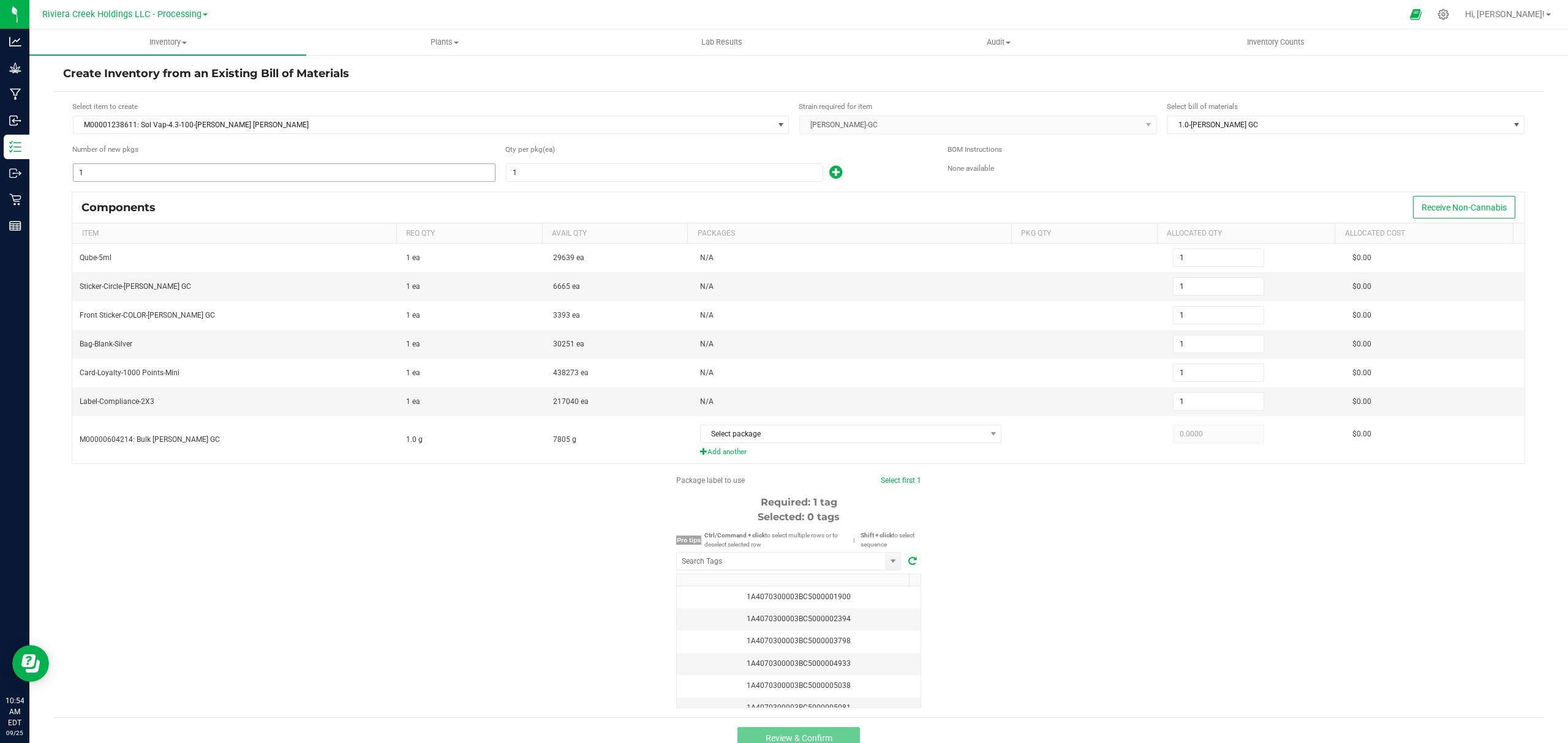
click at [188, 165] on input "1" at bounding box center [283, 173] width 421 height 17
type input "5"
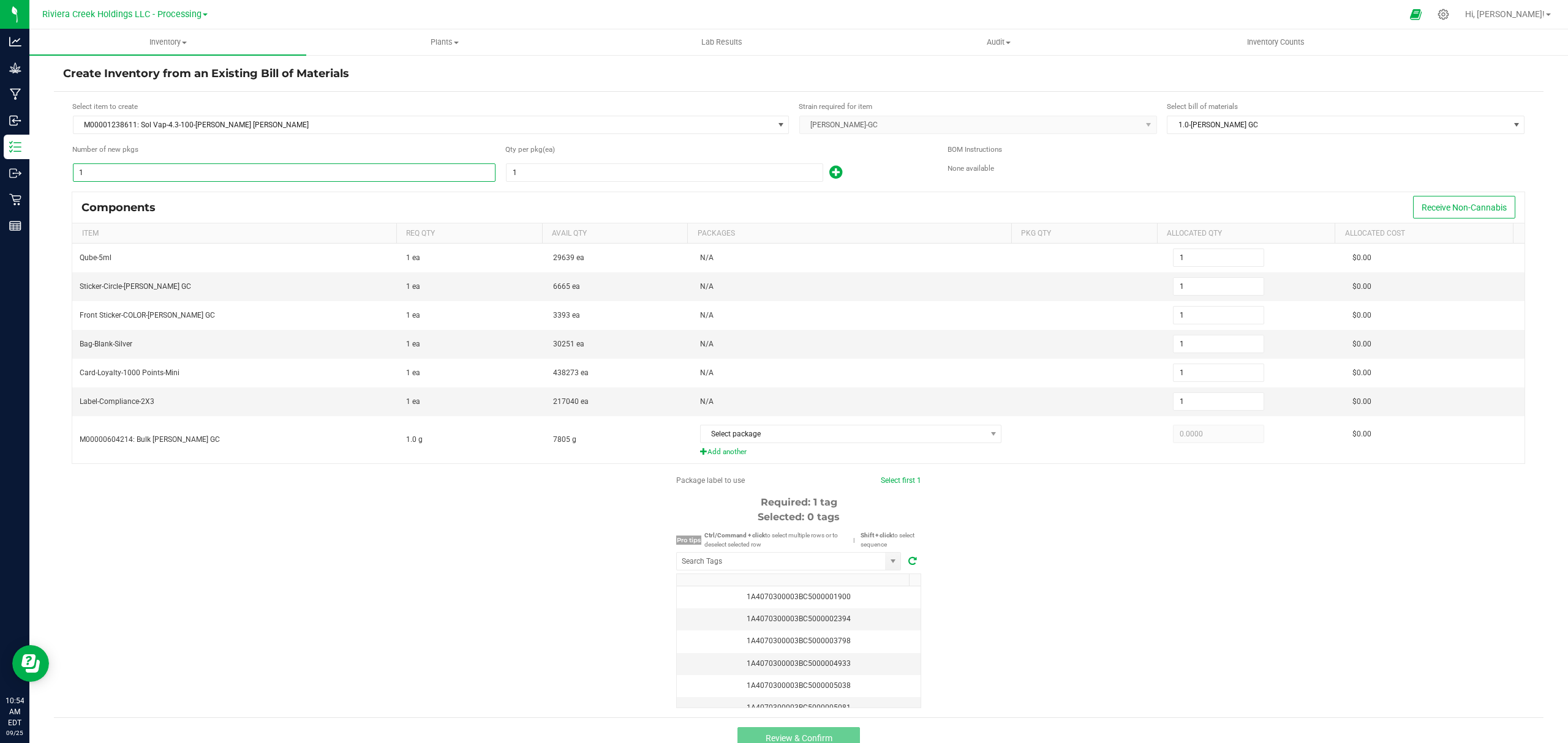
type input "5"
click at [596, 171] on input "1" at bounding box center [664, 173] width 316 height 17
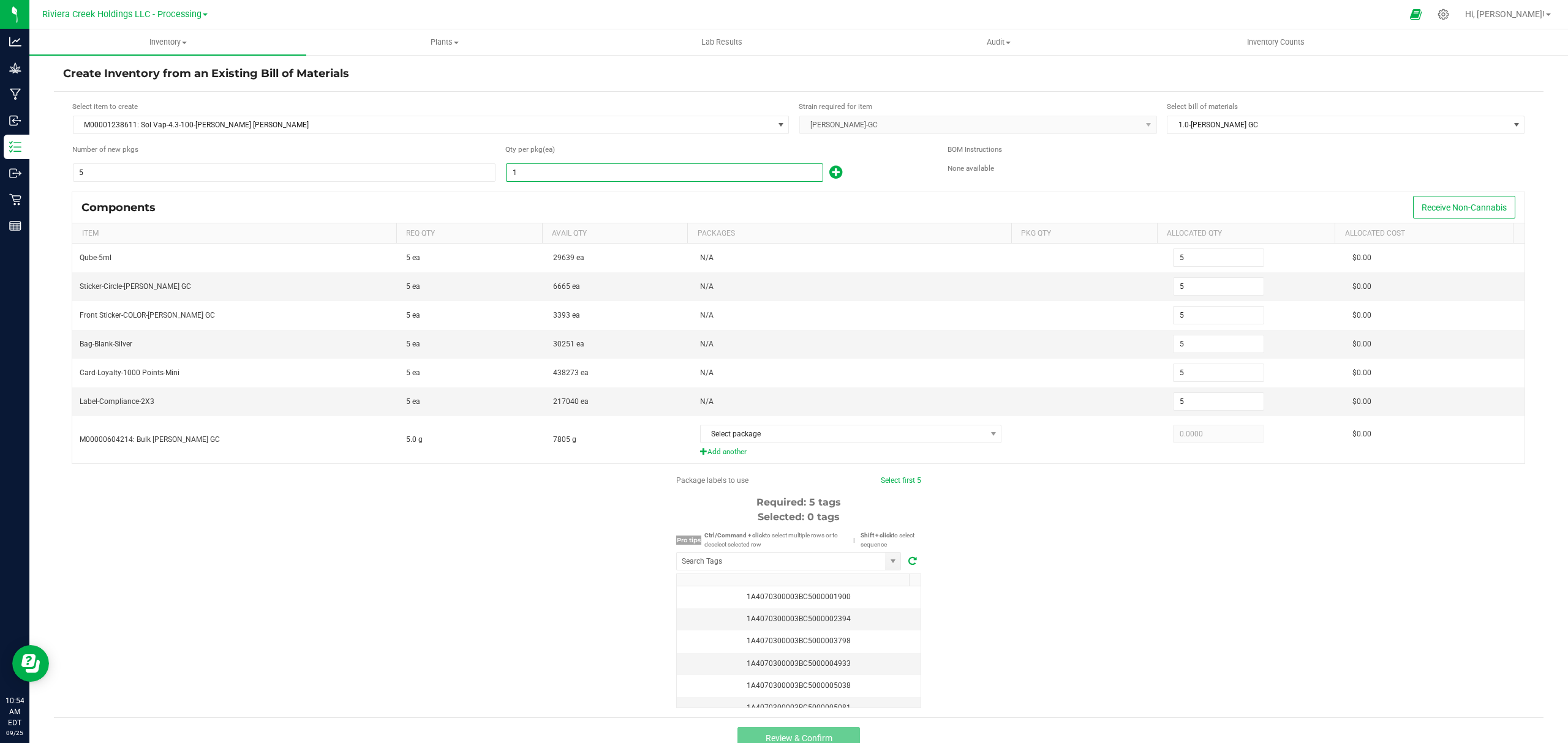
type input "10"
type input "50"
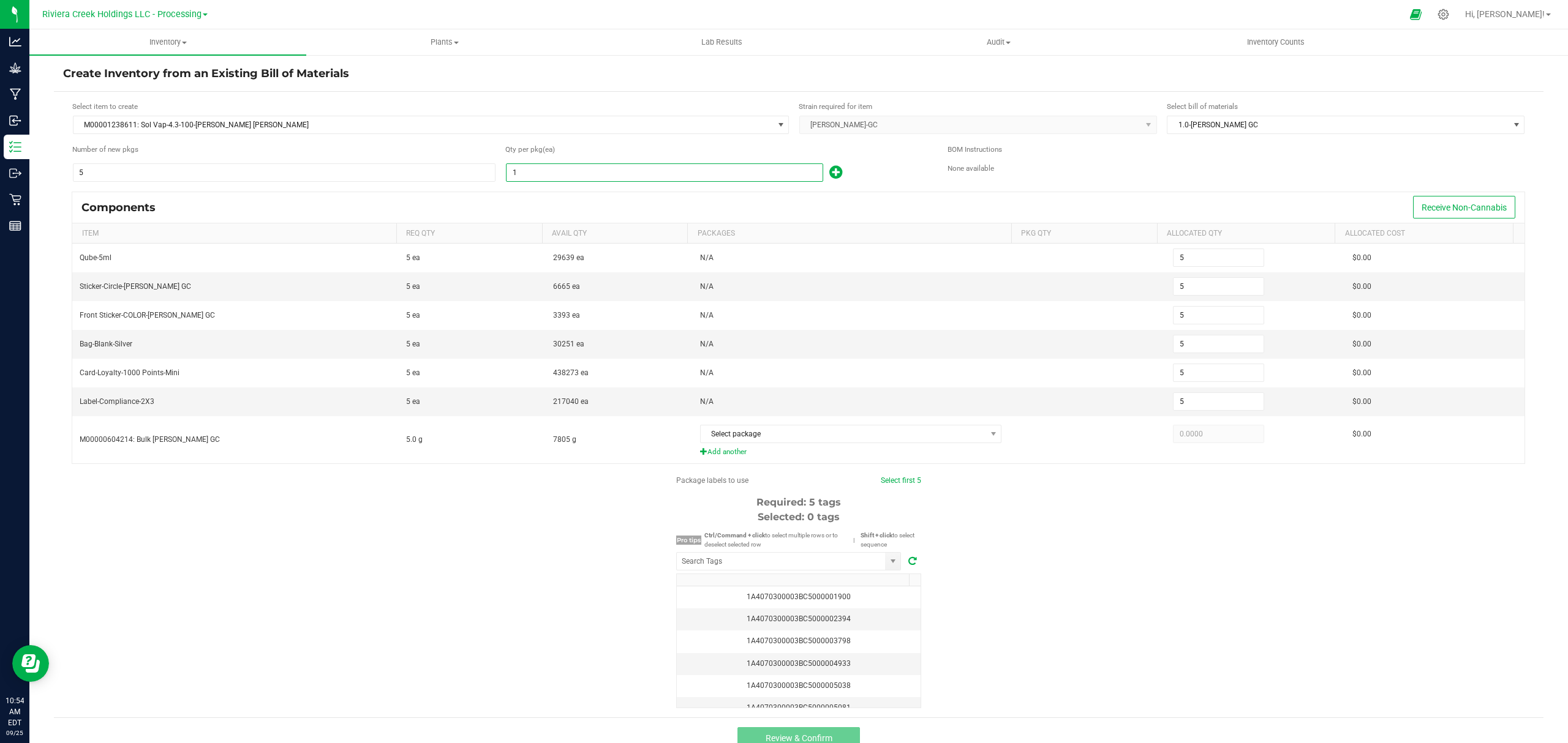
type input "50"
type input "100"
type input "500"
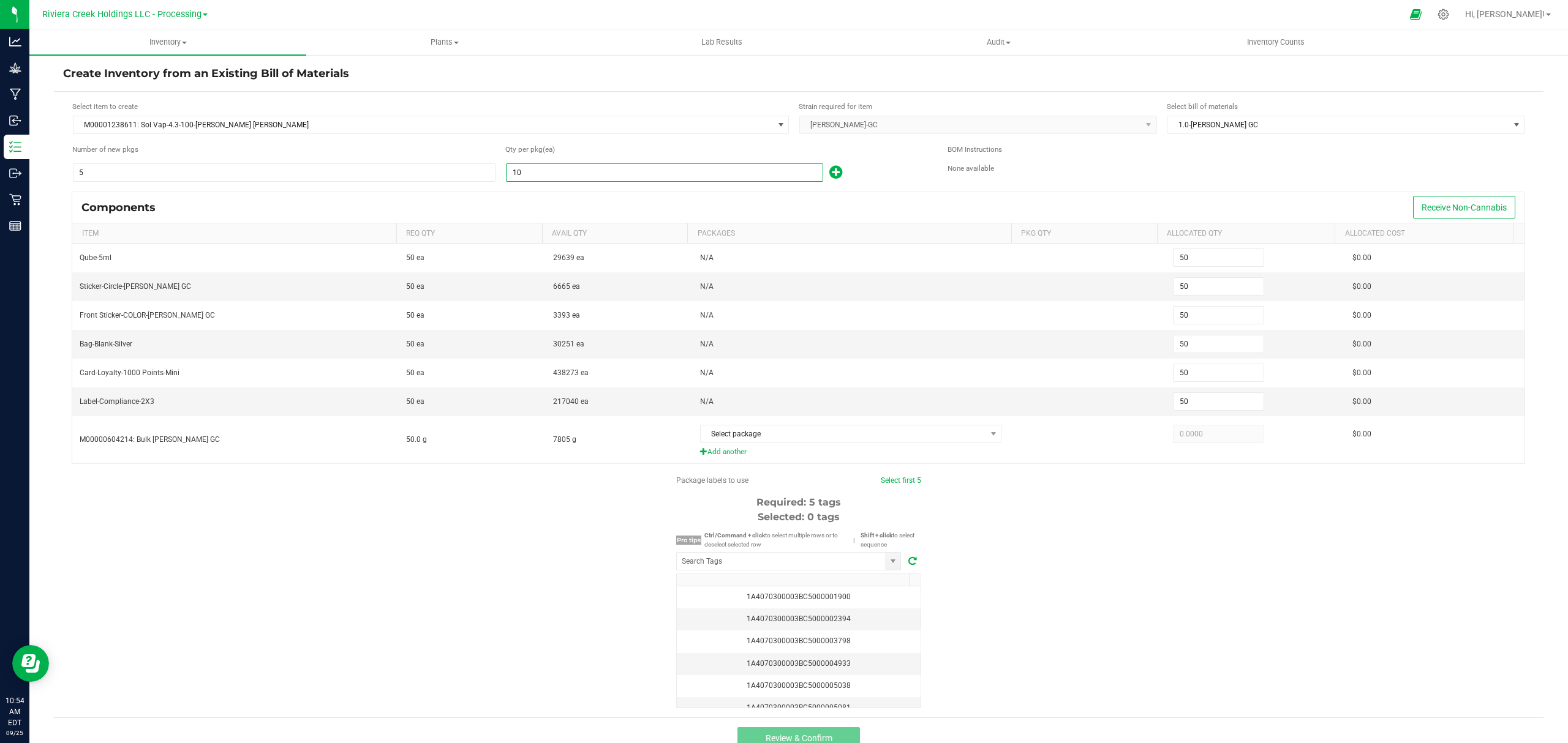
type input "500"
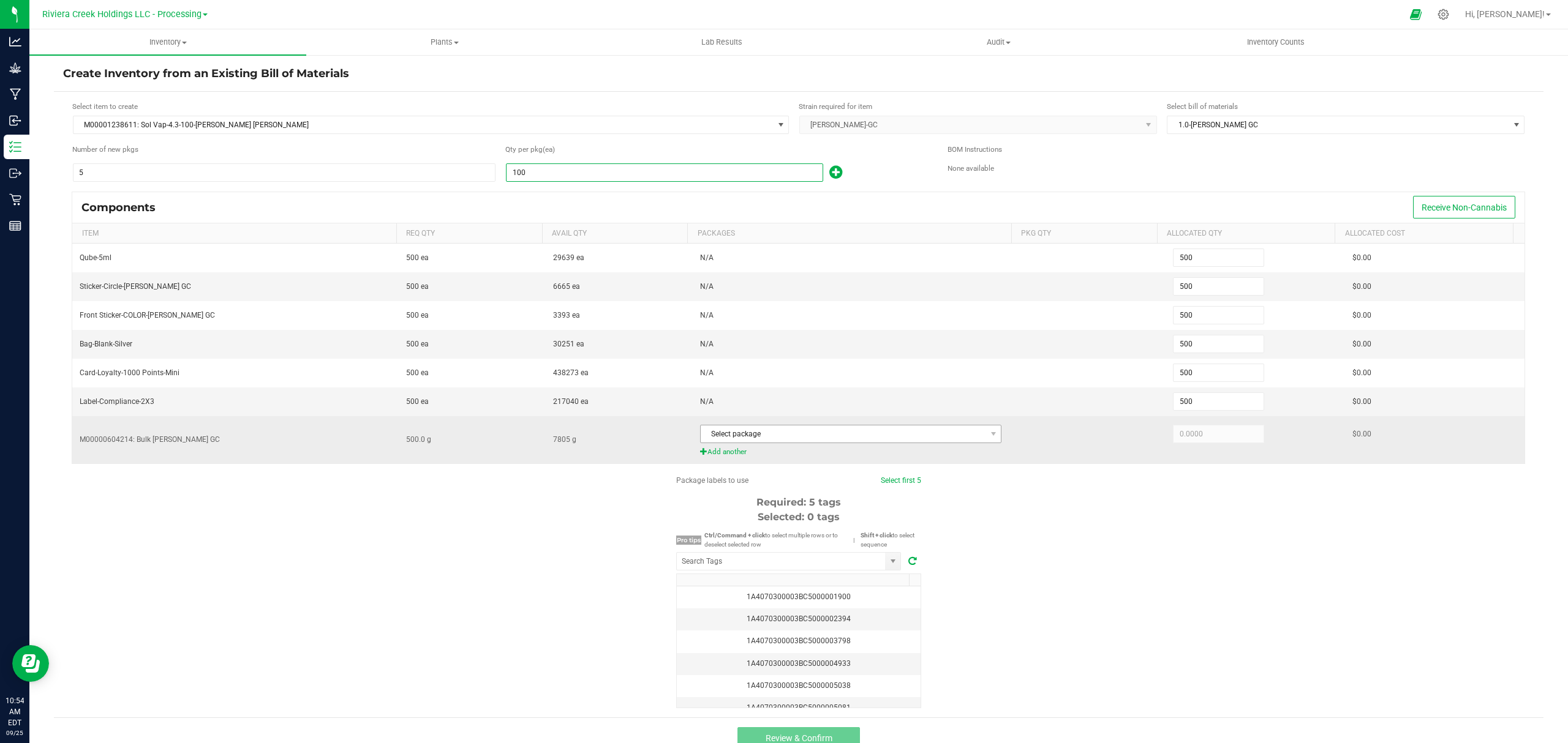
type input "100"
click at [800, 431] on span "Select package" at bounding box center [843, 434] width 286 height 17
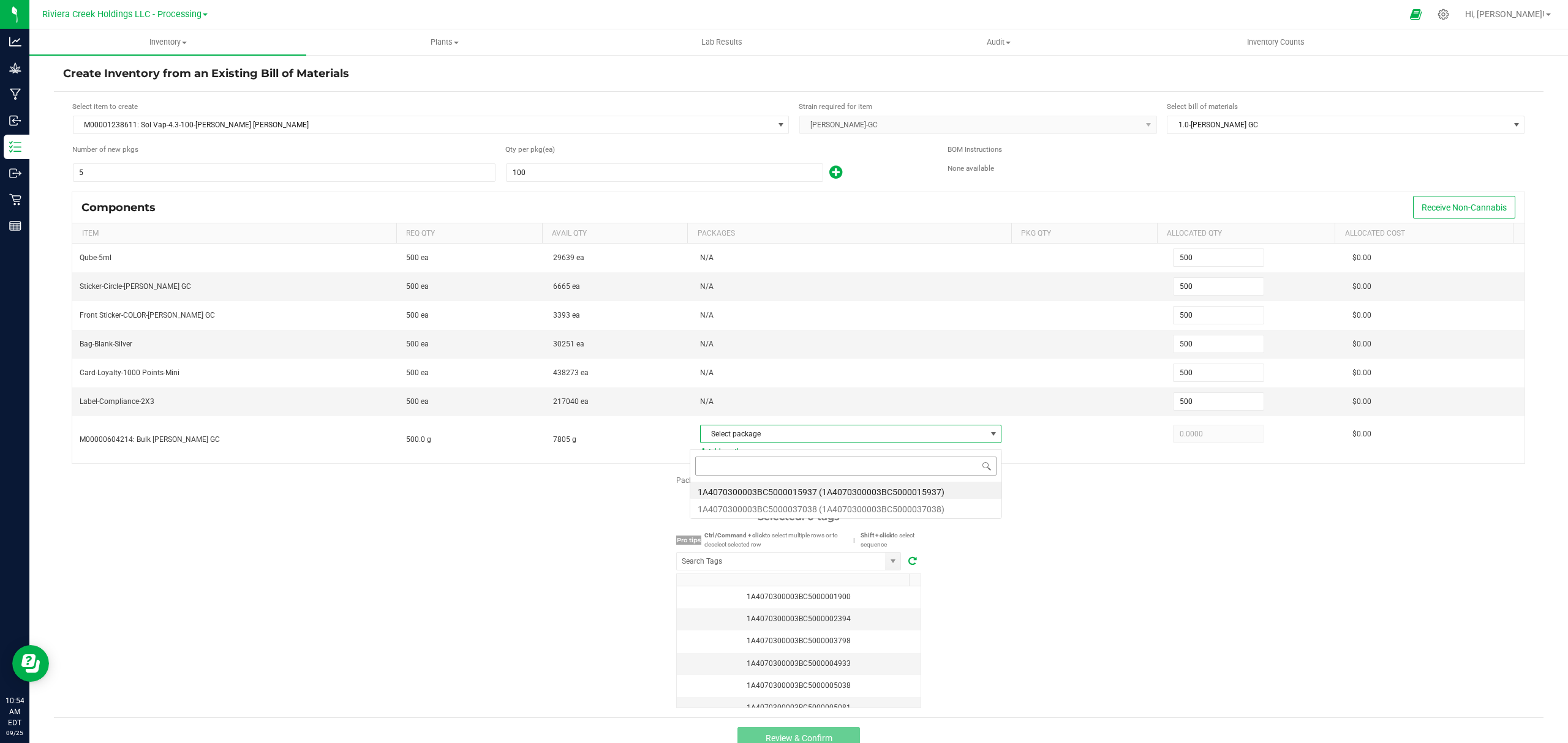
scroll to position [18, 296]
click at [862, 494] on li "1A4070300003BC5000015937 (1A4070300003BC5000015937)" at bounding box center [846, 490] width 311 height 17
type input "500.0000"
drag, startPoint x: 1164, startPoint y: 547, endPoint x: 1139, endPoint y: 549, distance: 25.1
click at [1164, 549] on div "Package labels to use Select first 5 Required: 5 tags Selected: 0 tags Pro tips…" at bounding box center [798, 592] width 1490 height 234
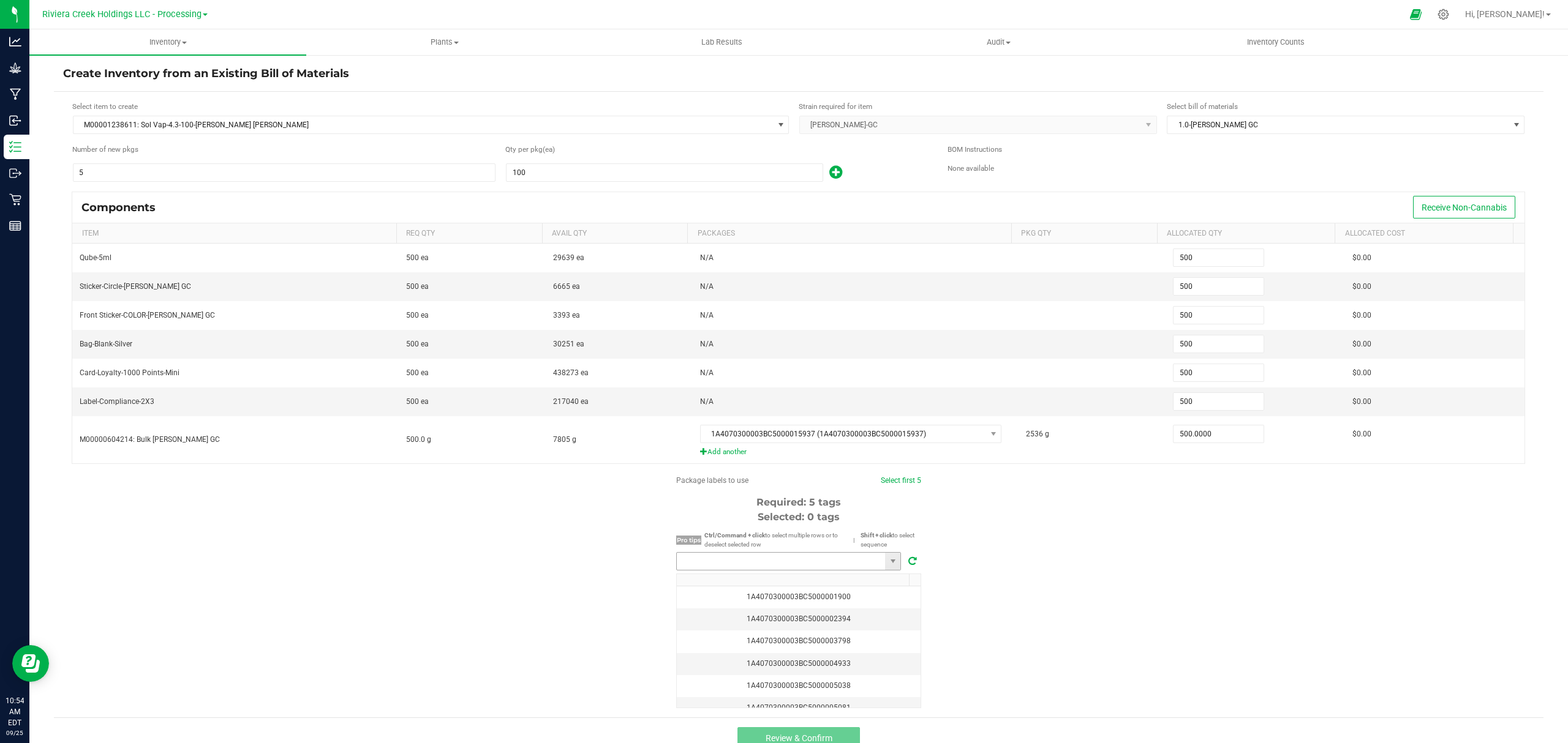
click at [807, 570] on input "NO DATA FOUND" at bounding box center [781, 561] width 208 height 17
click at [749, 589] on li "1A4070300003BC5000040723" at bounding box center [782, 590] width 224 height 21
type input "1A4070300003BC5000040723"
click at [887, 485] on link "Select first 5" at bounding box center [896, 480] width 41 height 8
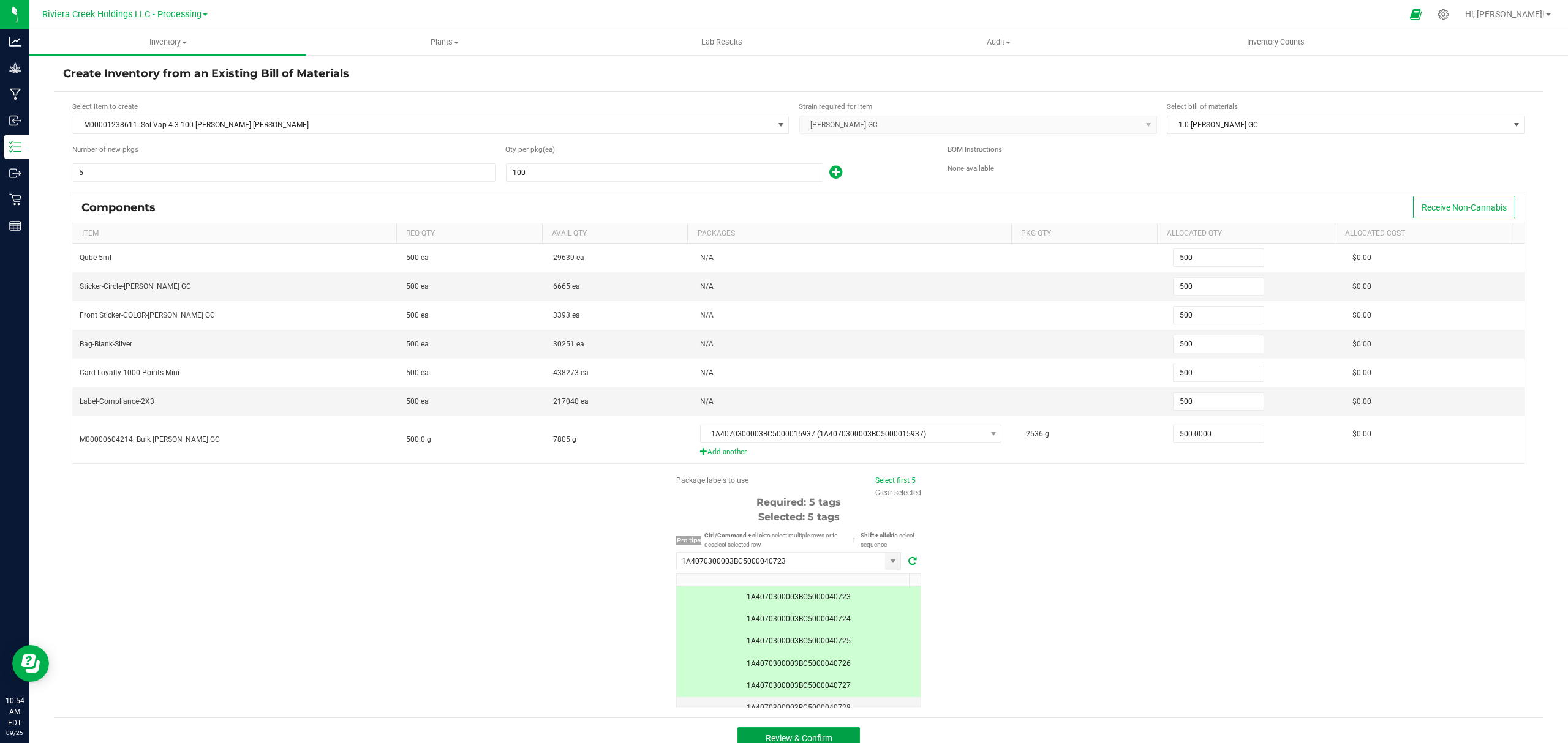
click at [839, 735] on button "Review & Confirm" at bounding box center [798, 738] width 122 height 22
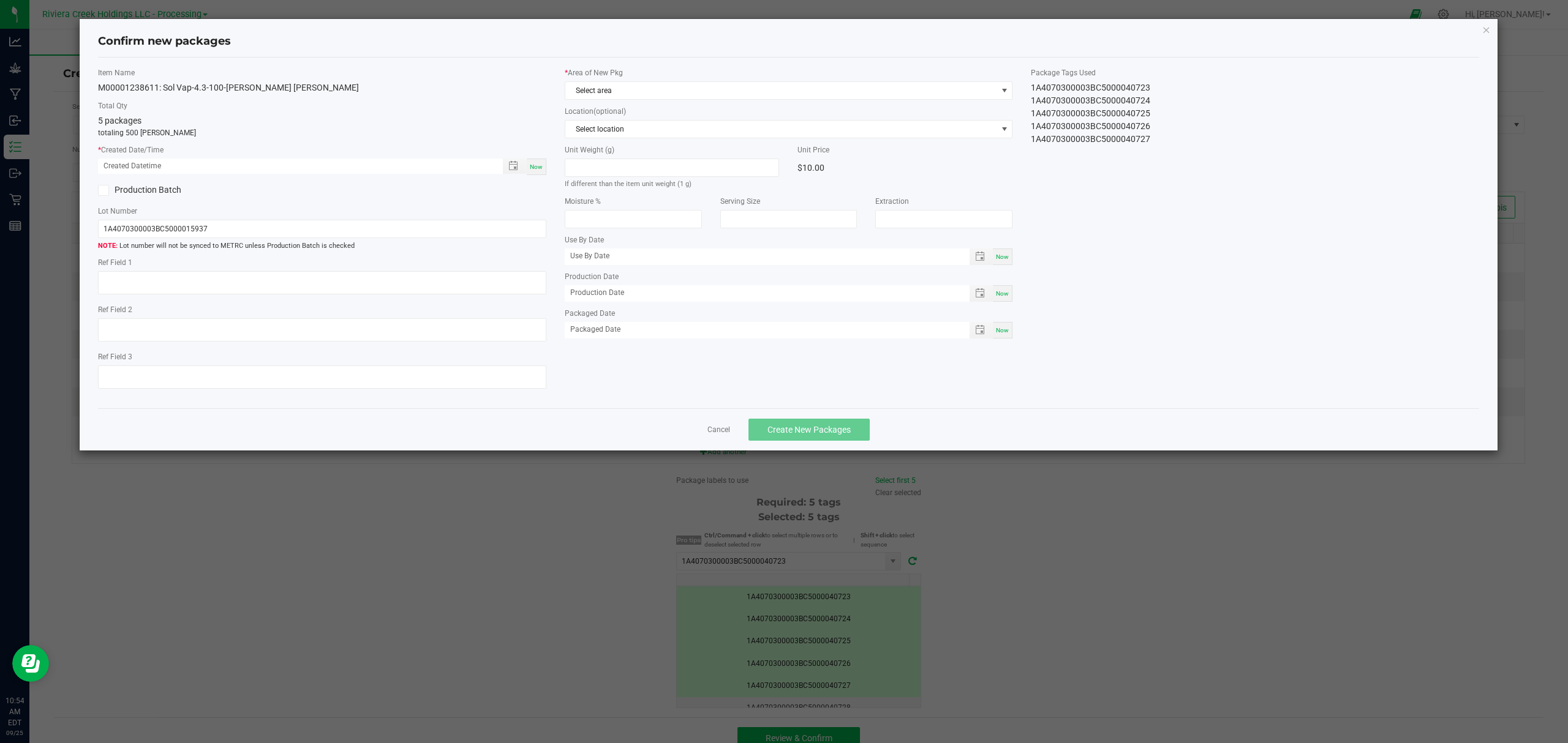
type input "07/20/2026"
click at [532, 170] on div "Now" at bounding box center [537, 167] width 20 height 17
type input "09/25/2025 10:54 AM"
click at [622, 86] on span "Select area" at bounding box center [781, 90] width 432 height 17
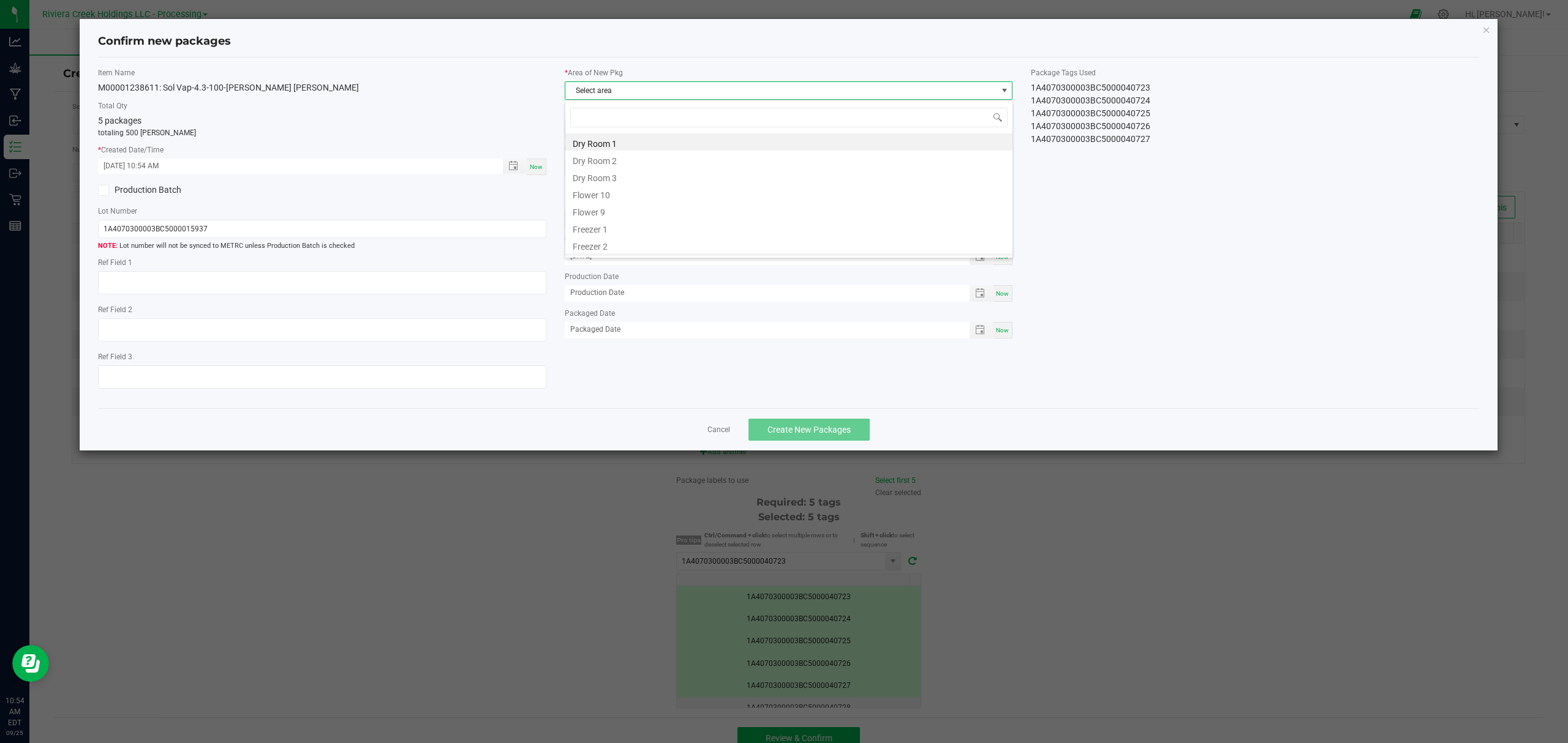
scroll to position [18, 447]
click at [645, 197] on li "Flower 10" at bounding box center [789, 193] width 447 height 17
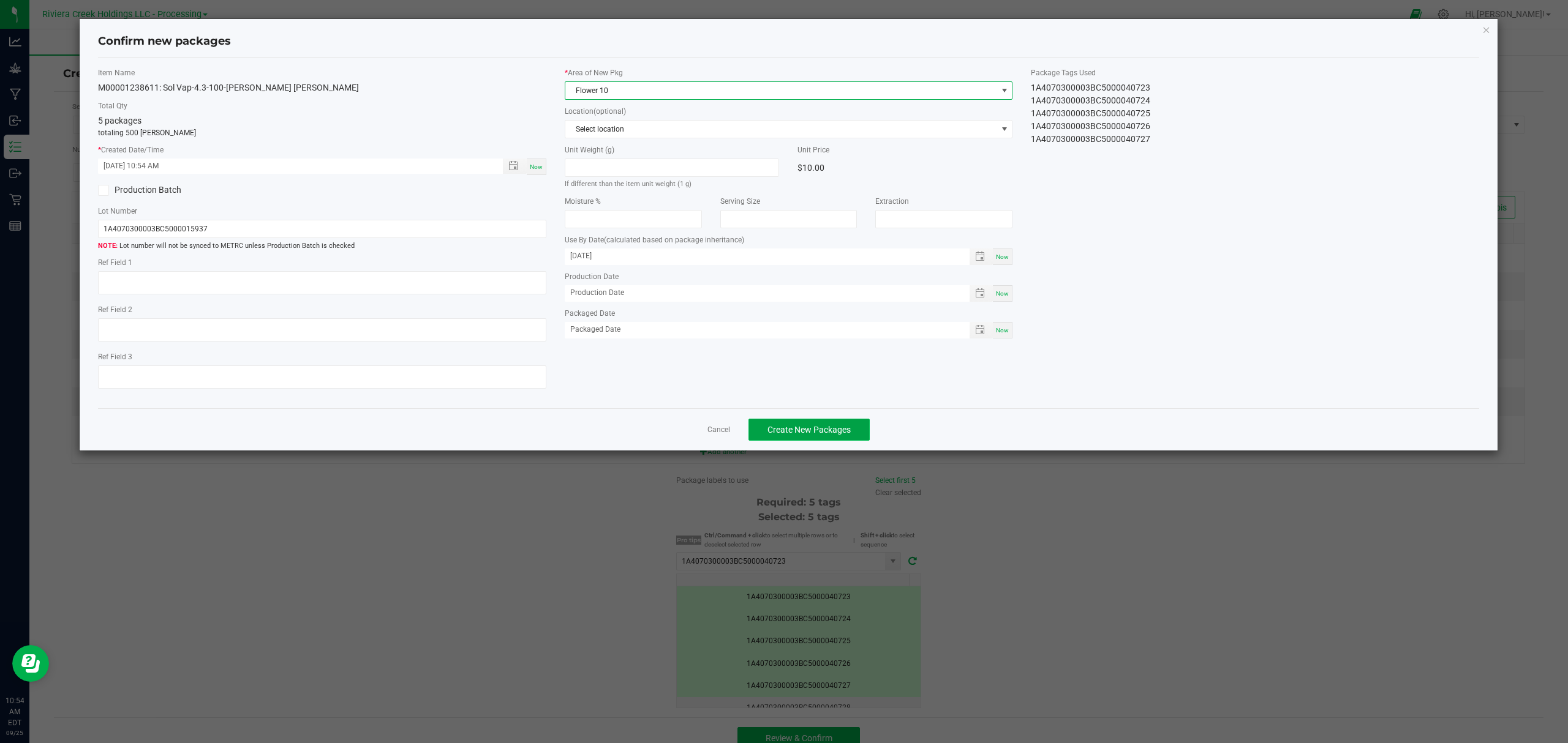
click at [778, 430] on span "Create New Packages" at bounding box center [809, 430] width 83 height 10
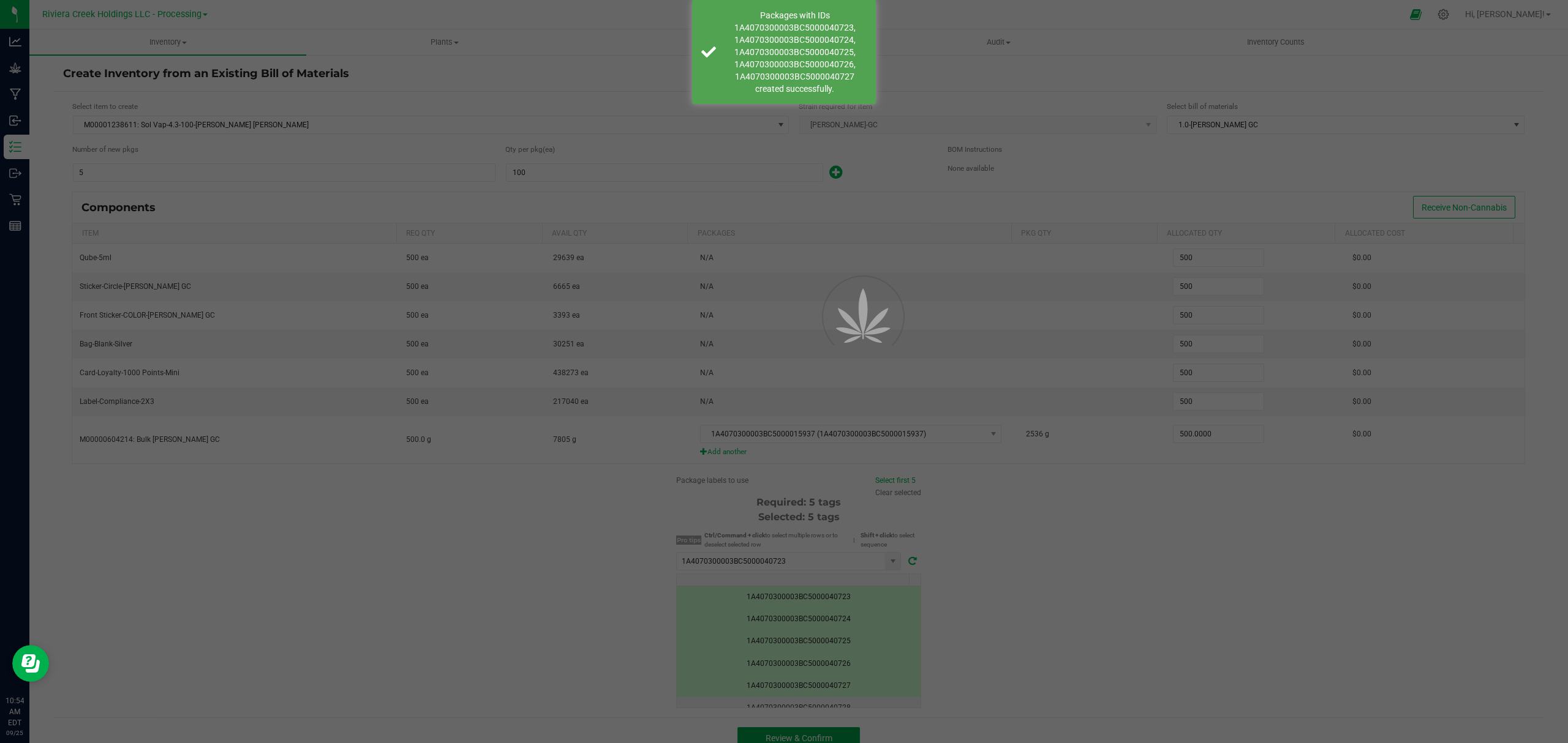
scroll to position [12, 0]
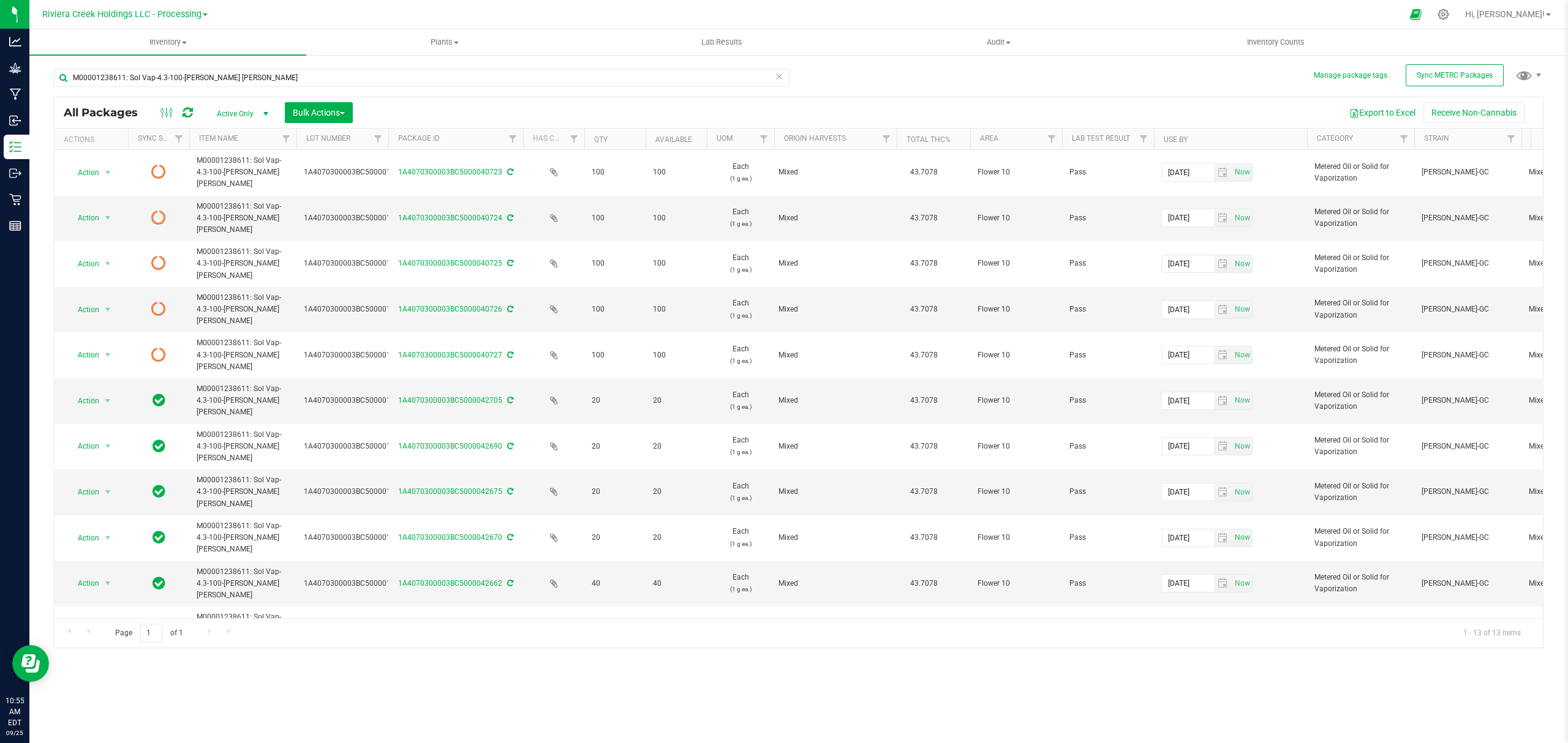
click at [186, 113] on icon at bounding box center [188, 112] width 11 height 12
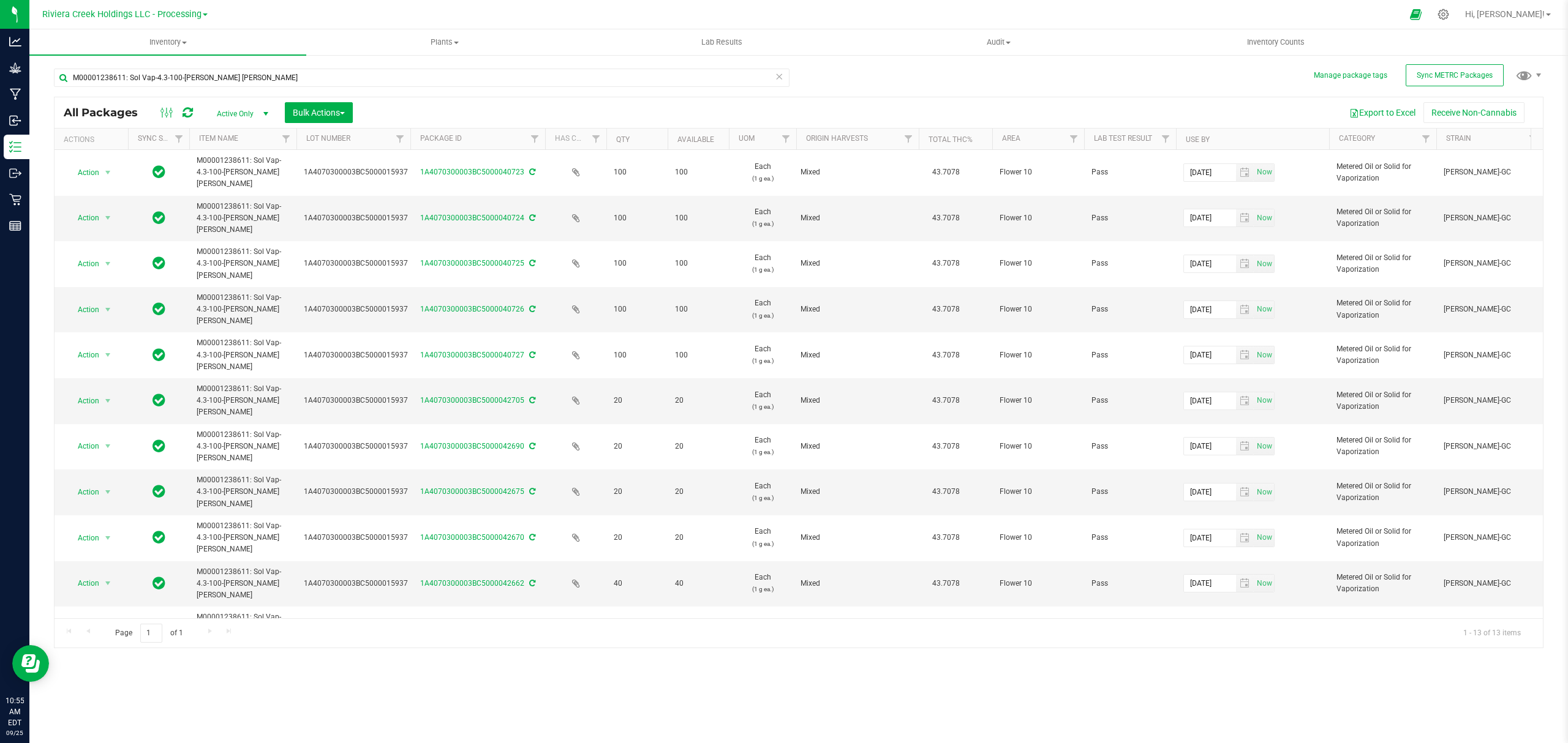
drag, startPoint x: 387, startPoint y: 140, endPoint x: 413, endPoint y: 140, distance: 26.0
click at [413, 140] on div "Actions Sync Status Item Name Lot Number Package ID Has COA Qty Available UOM O…" at bounding box center [792, 139] width 1477 height 21
click at [1260, 44] on span "Inventory Counts" at bounding box center [1276, 42] width 90 height 11
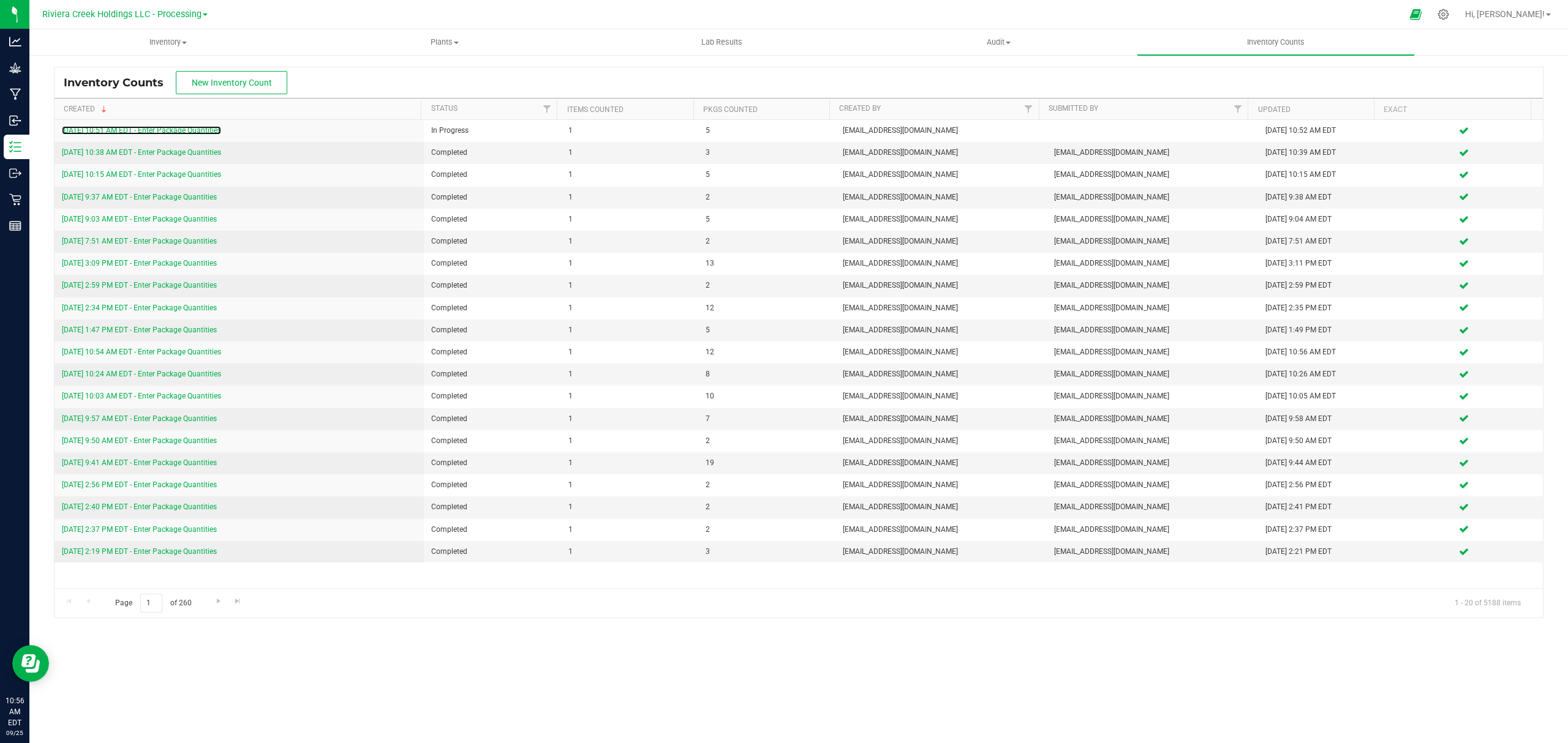
click at [175, 133] on link "9/25/25 10:51 AM EDT - Enter Package Quantities" at bounding box center [141, 130] width 159 height 8
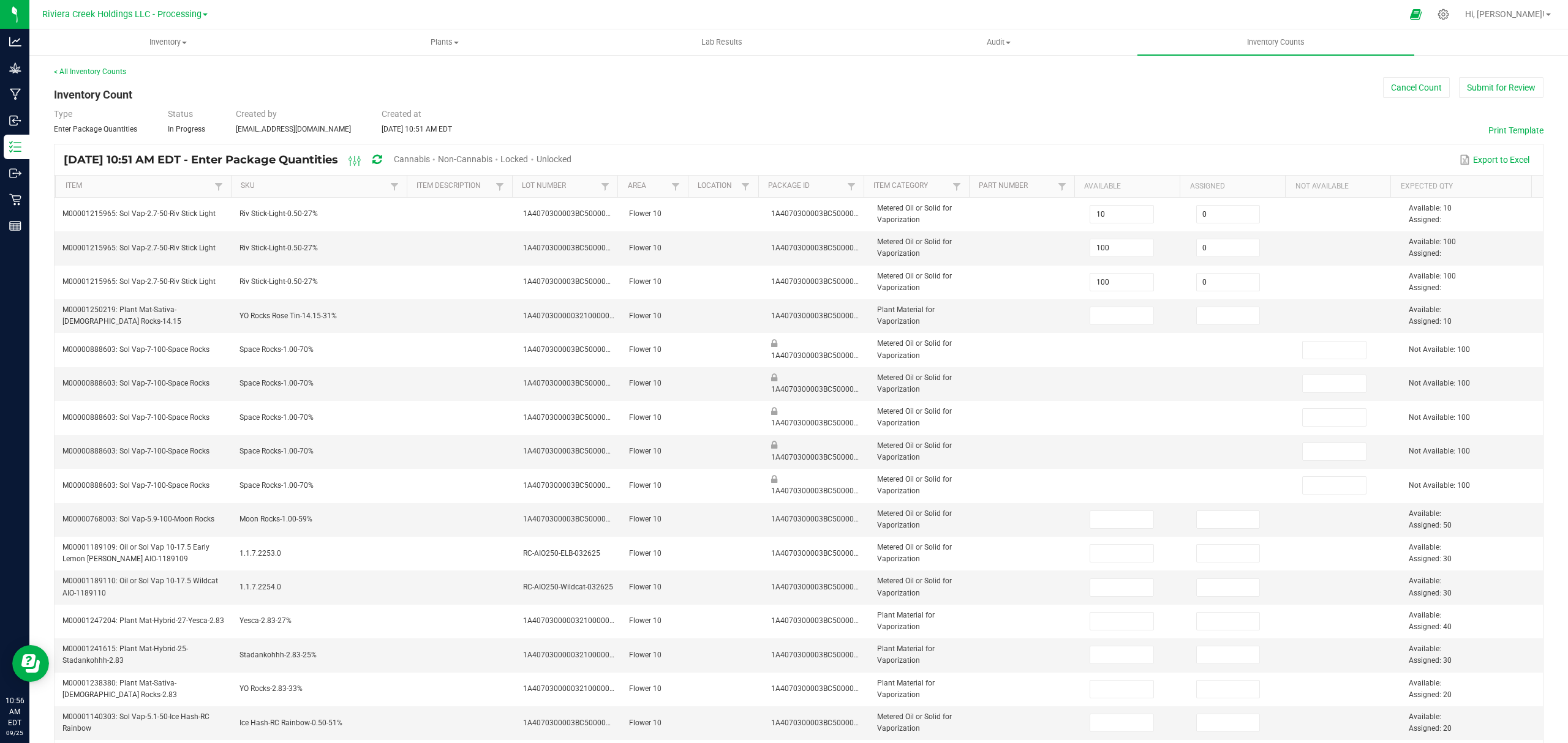
type input "100"
type input "0"
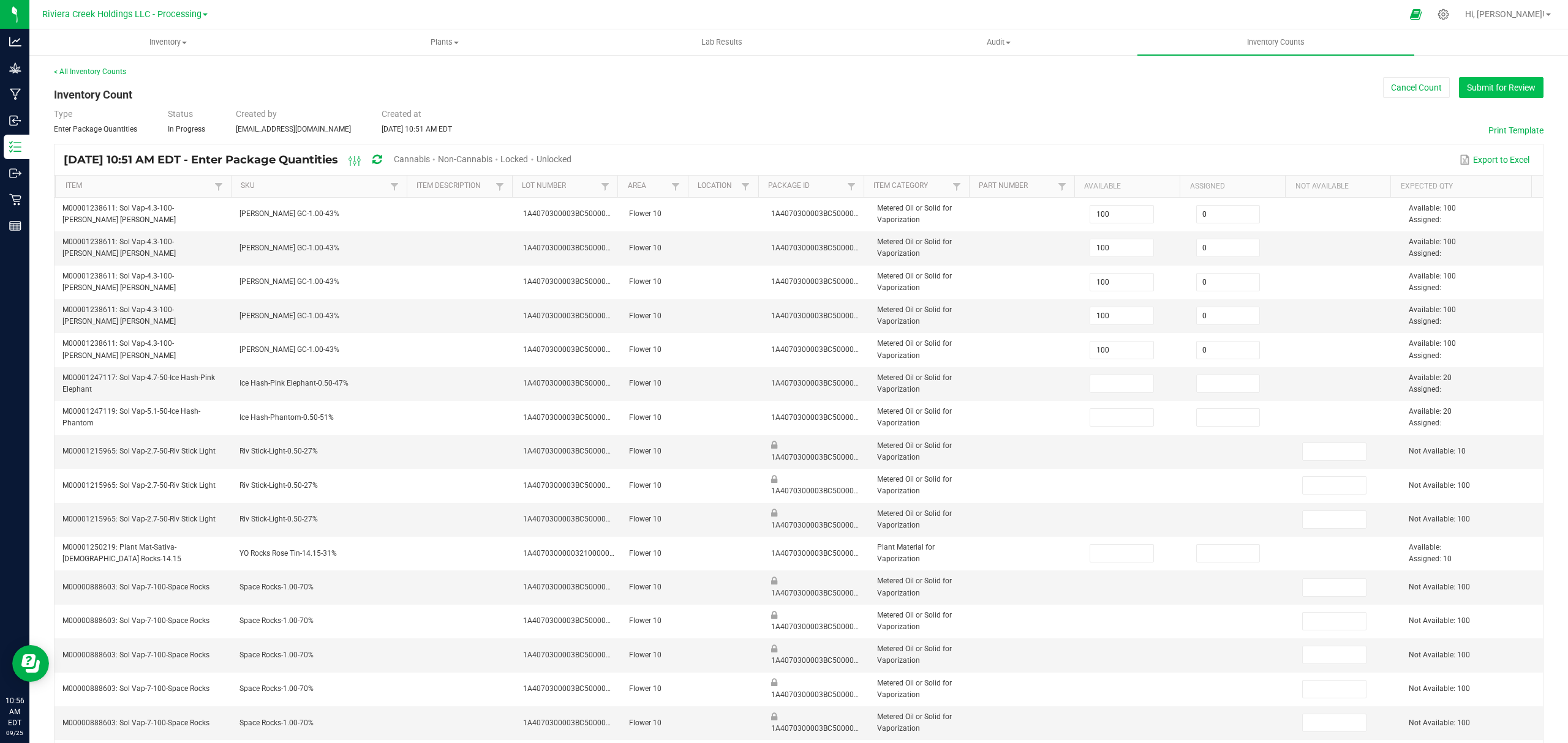
click at [1508, 90] on button "Submit for Review" at bounding box center [1501, 87] width 84 height 21
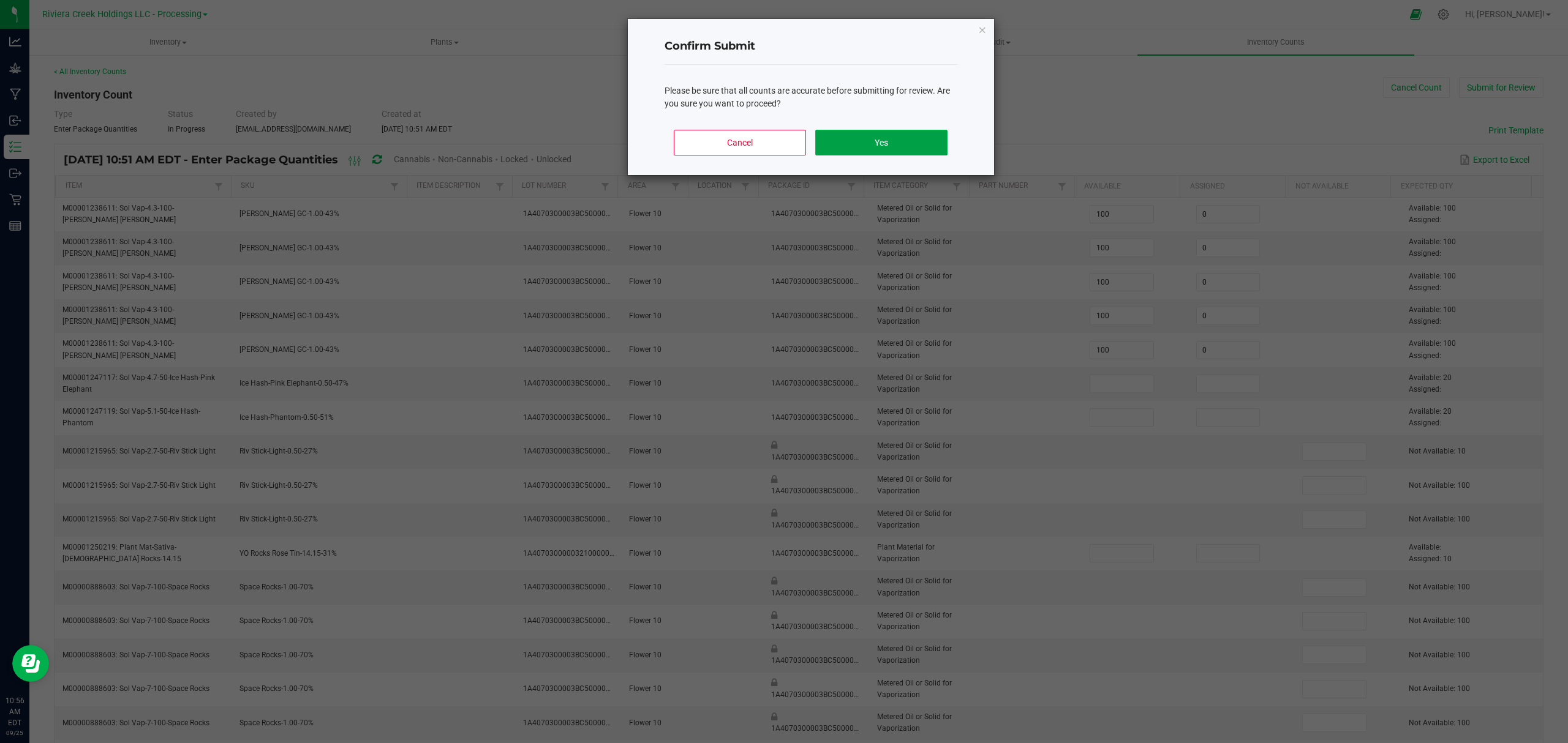
click at [860, 145] on button "Yes" at bounding box center [880, 142] width 132 height 26
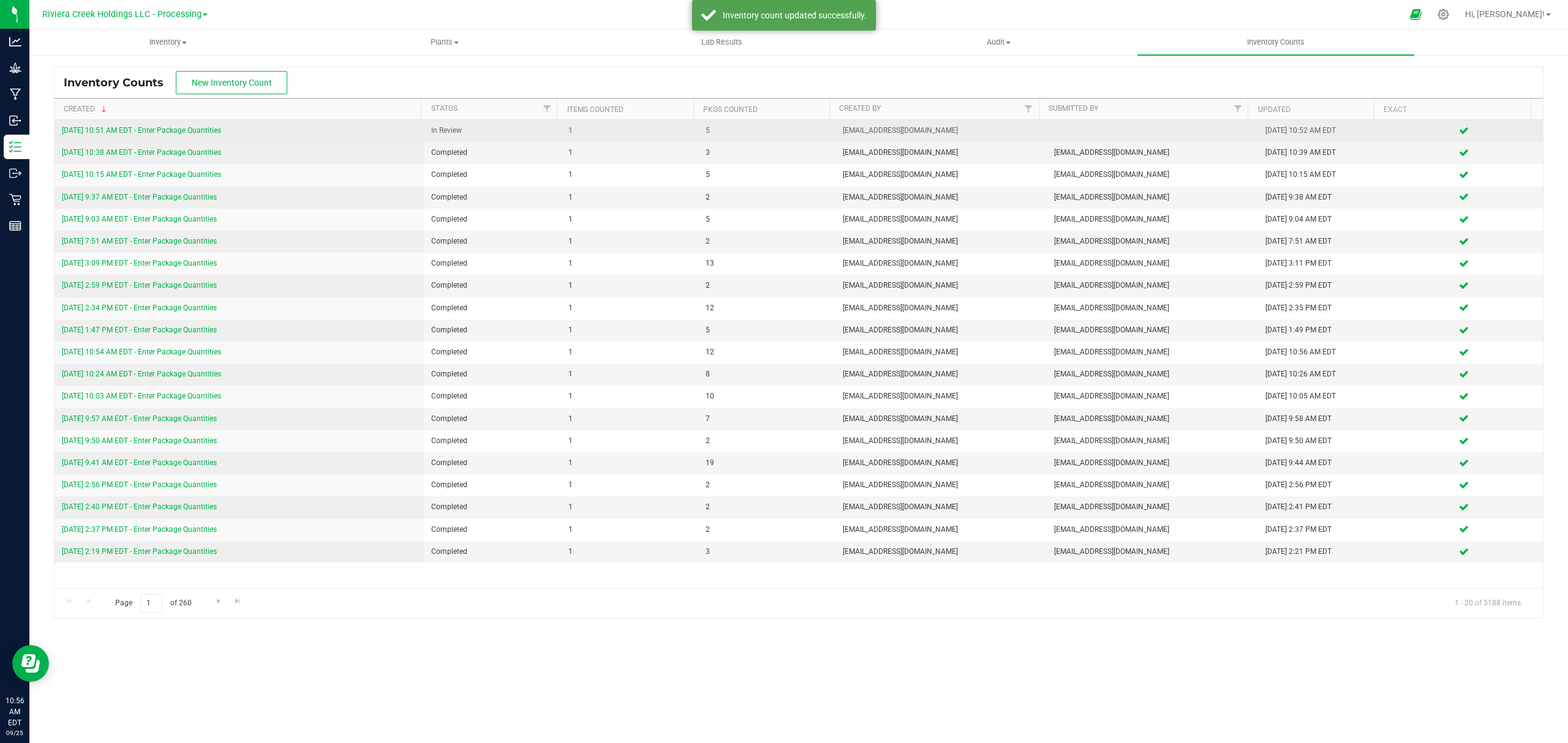
click at [188, 128] on link "9/25/25 10:51 AM EDT - Enter Package Quantities" at bounding box center [141, 130] width 159 height 8
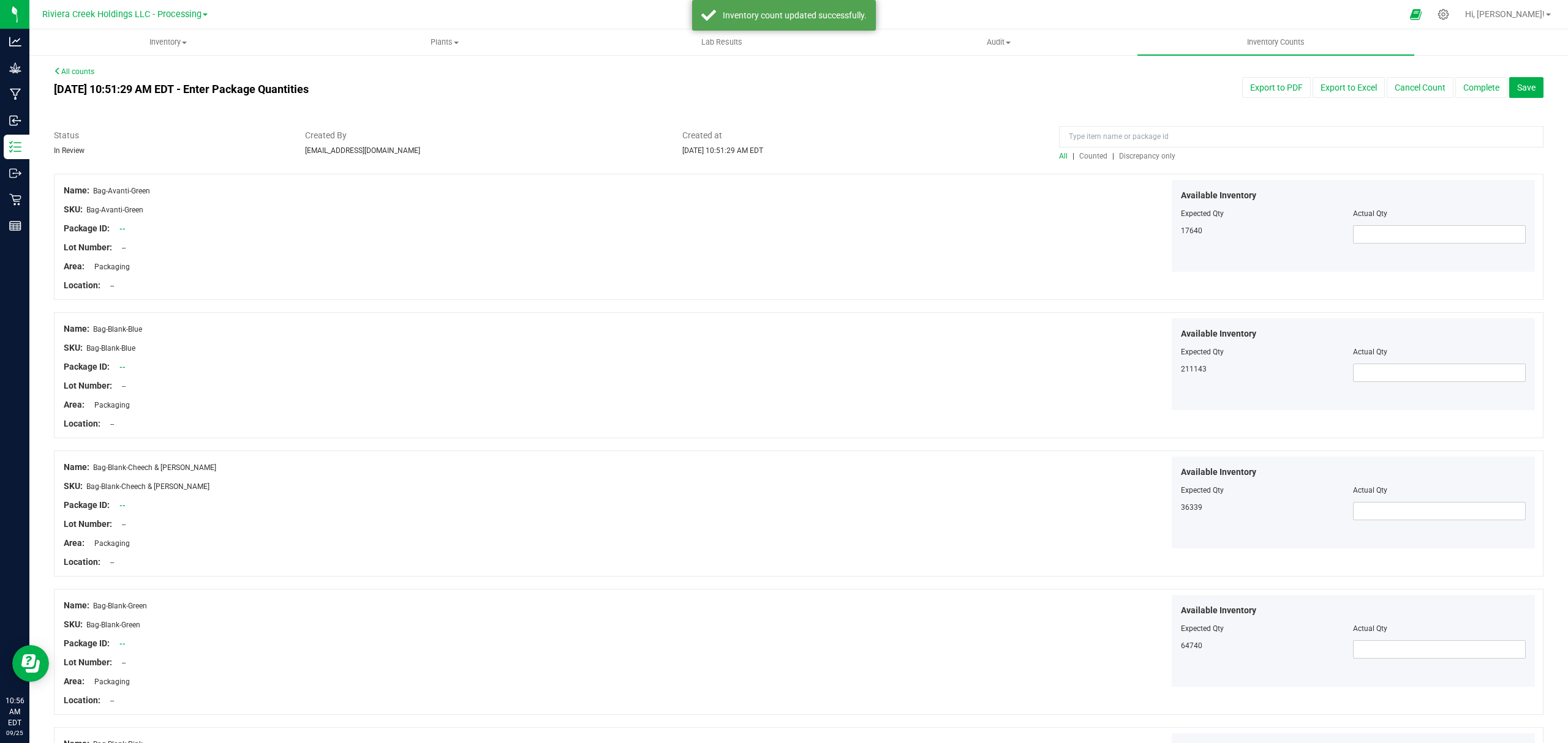
click at [1083, 157] on span "Counted" at bounding box center [1092, 155] width 28 height 8
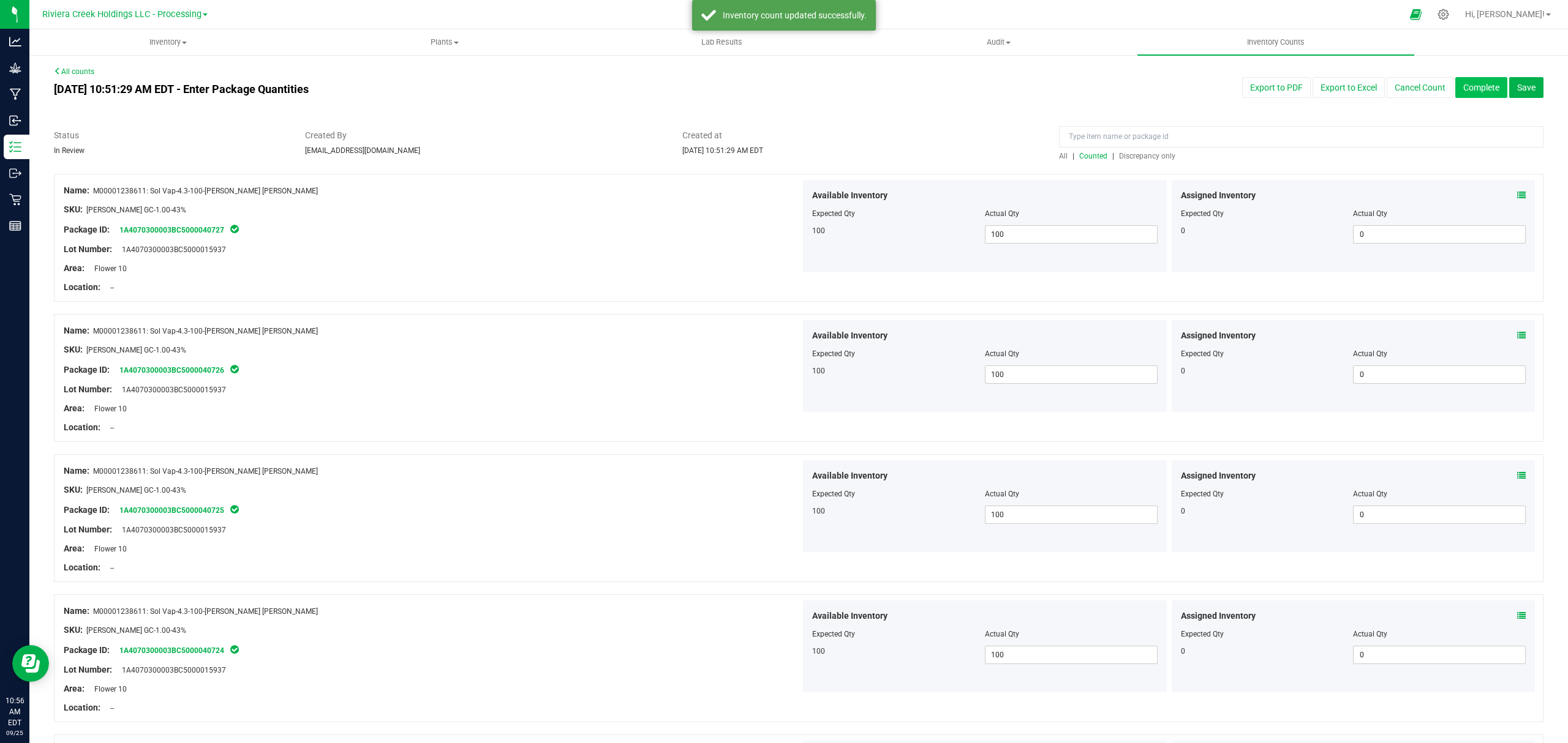
click at [1468, 84] on button "Complete" at bounding box center [1481, 87] width 52 height 21
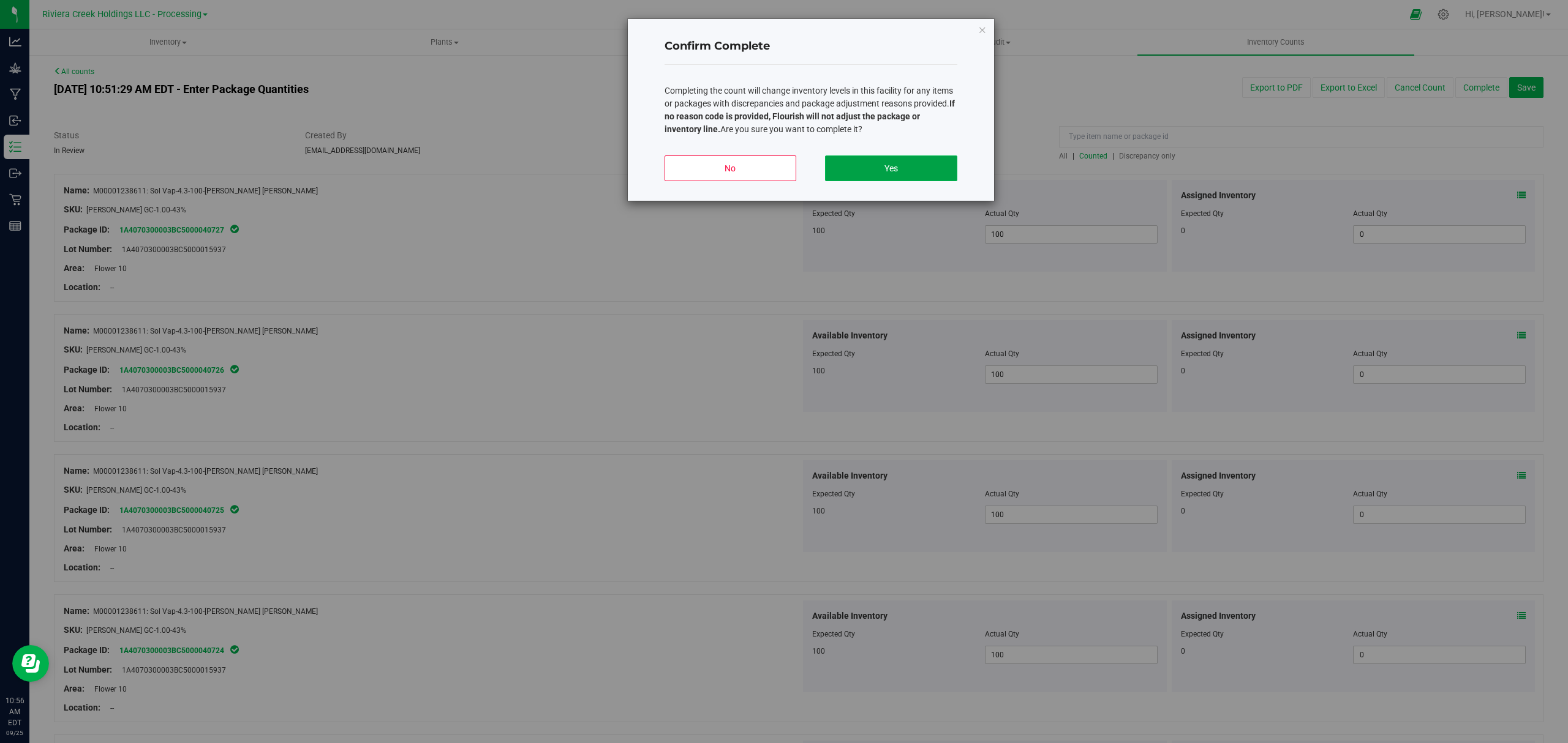
click at [902, 170] on button "Yes" at bounding box center [890, 168] width 132 height 26
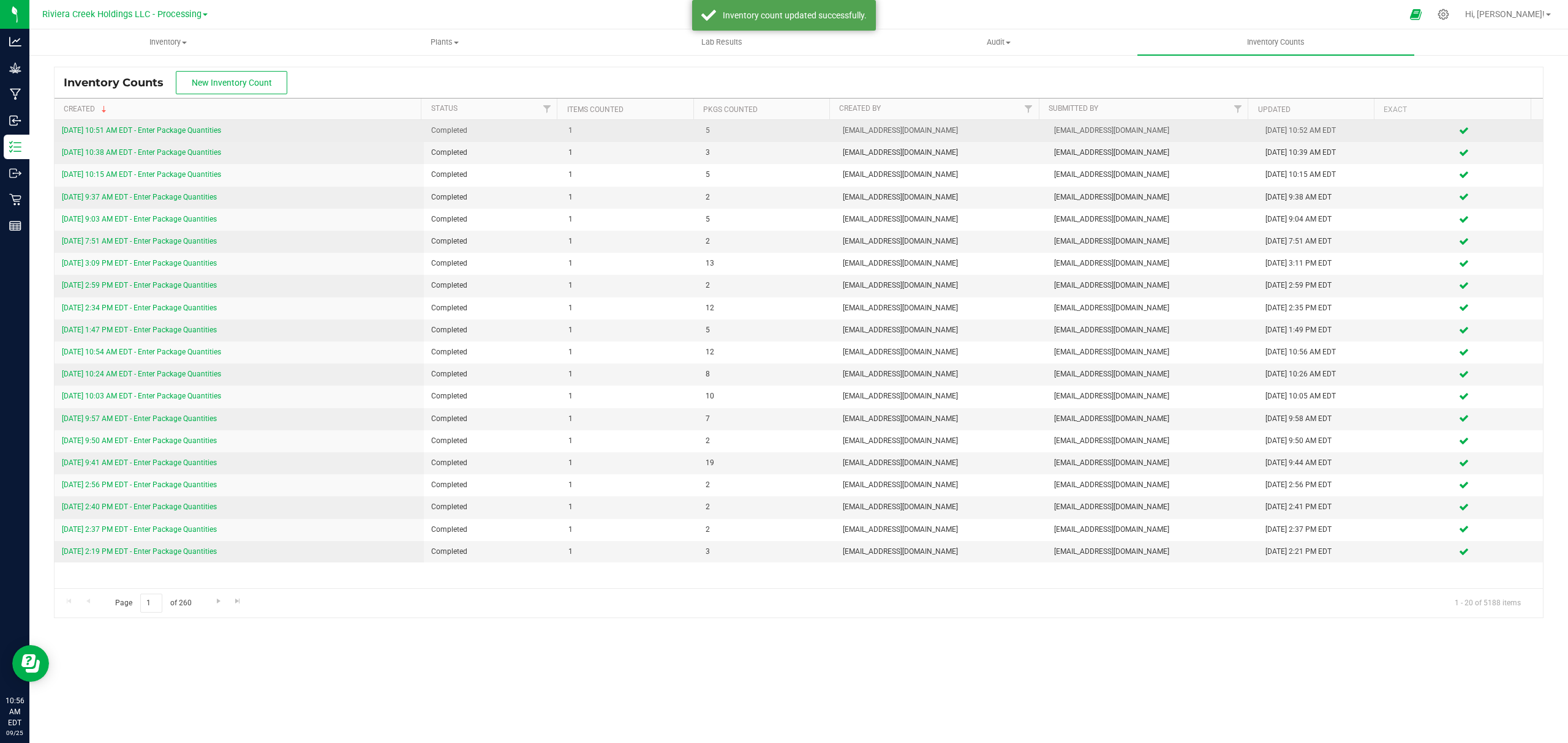
click at [162, 138] on td "9/25/25 10:51 AM EDT - Enter Package Quantities" at bounding box center [239, 130] width 369 height 22
click at [168, 129] on link "9/25/25 10:51 AM EDT - Enter Package Quantities" at bounding box center [141, 130] width 159 height 8
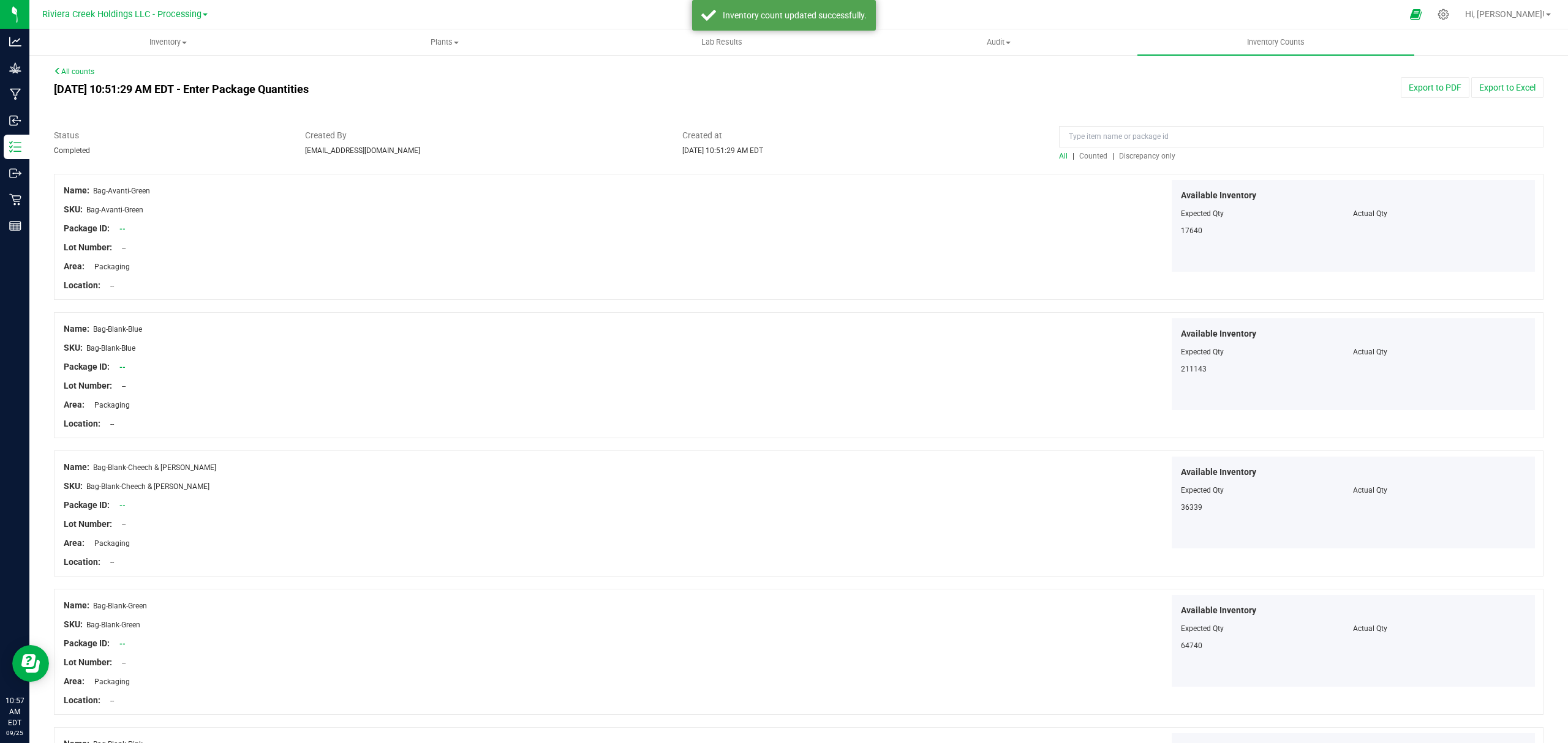
click at [1085, 155] on span "Counted" at bounding box center [1092, 155] width 28 height 8
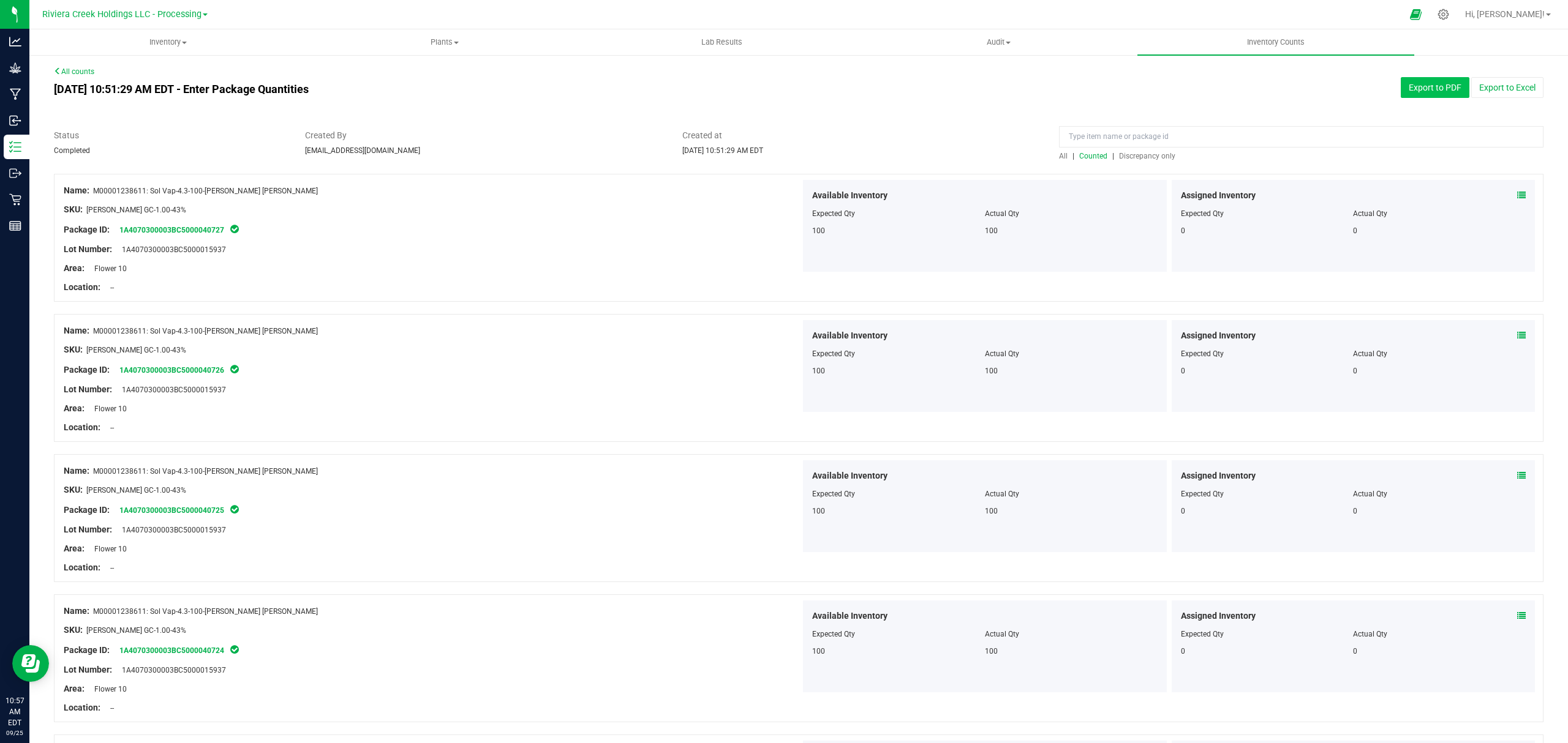
click at [1401, 93] on button "Export to PDF" at bounding box center [1435, 87] width 69 height 21
click at [186, 43] on span at bounding box center [184, 42] width 5 height 2
click at [157, 79] on li "All packages" at bounding box center [167, 74] width 277 height 14
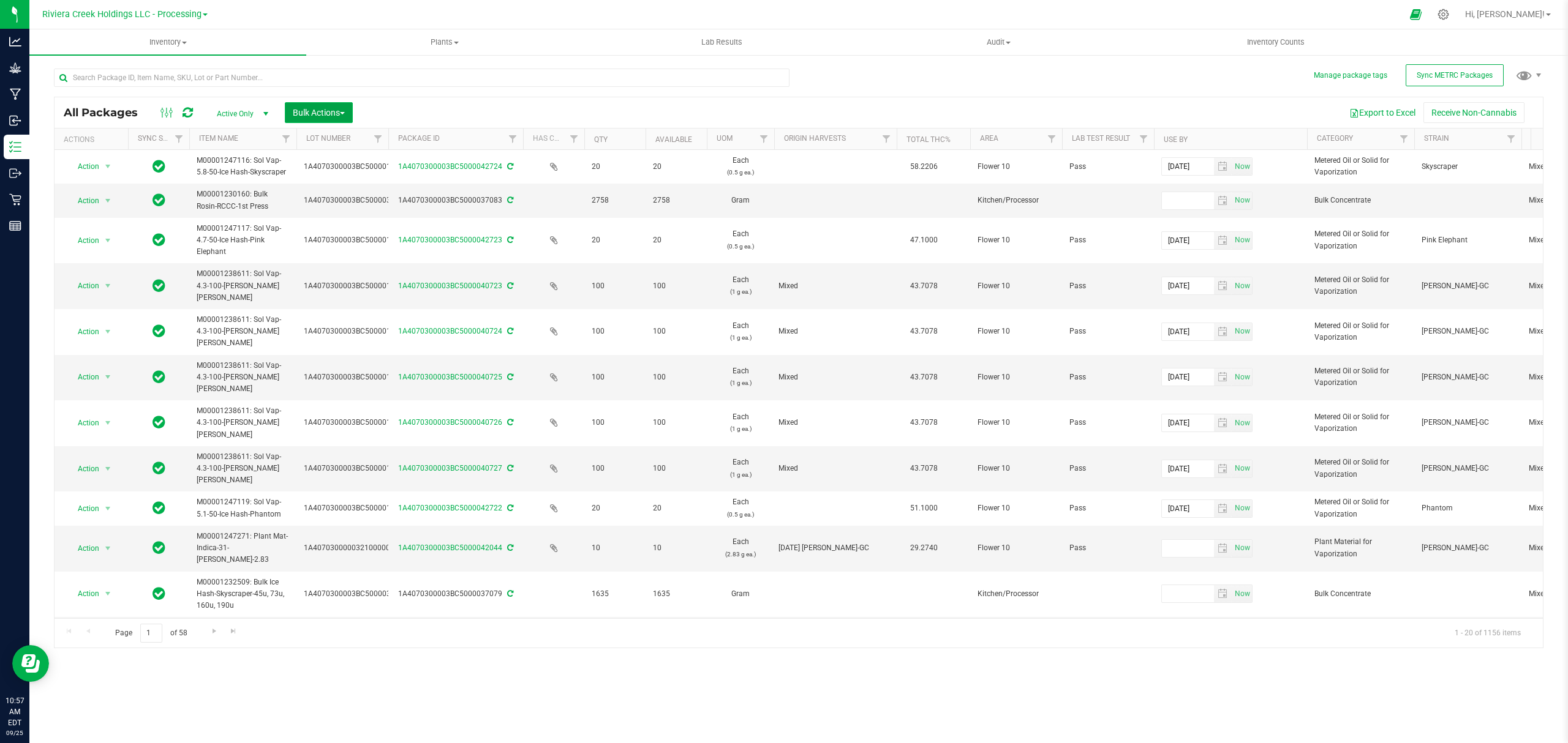
click at [320, 102] on button "Bulk Actions" at bounding box center [319, 113] width 68 height 21
click at [314, 226] on span "Lock/Unlock packages" at bounding box center [333, 230] width 84 height 10
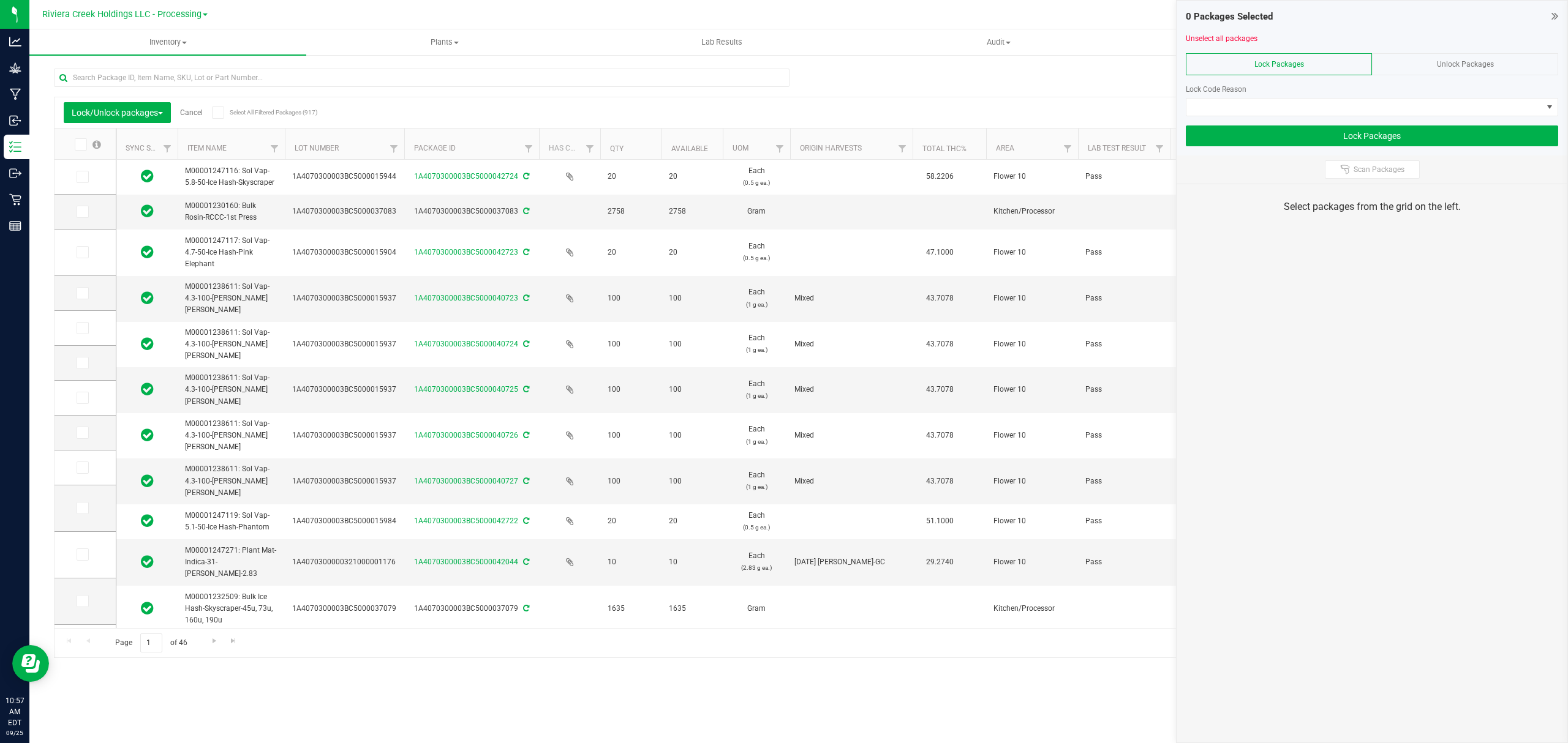
drag, startPoint x: 378, startPoint y: 142, endPoint x: 407, endPoint y: 143, distance: 29.0
click at [82, 293] on icon at bounding box center [81, 293] width 8 height 0
click at [0, 0] on input "checkbox" at bounding box center [0, 0] width 0 height 0
click at [80, 328] on icon at bounding box center [81, 328] width 8 height 0
click at [0, 0] on input "checkbox" at bounding box center [0, 0] width 0 height 0
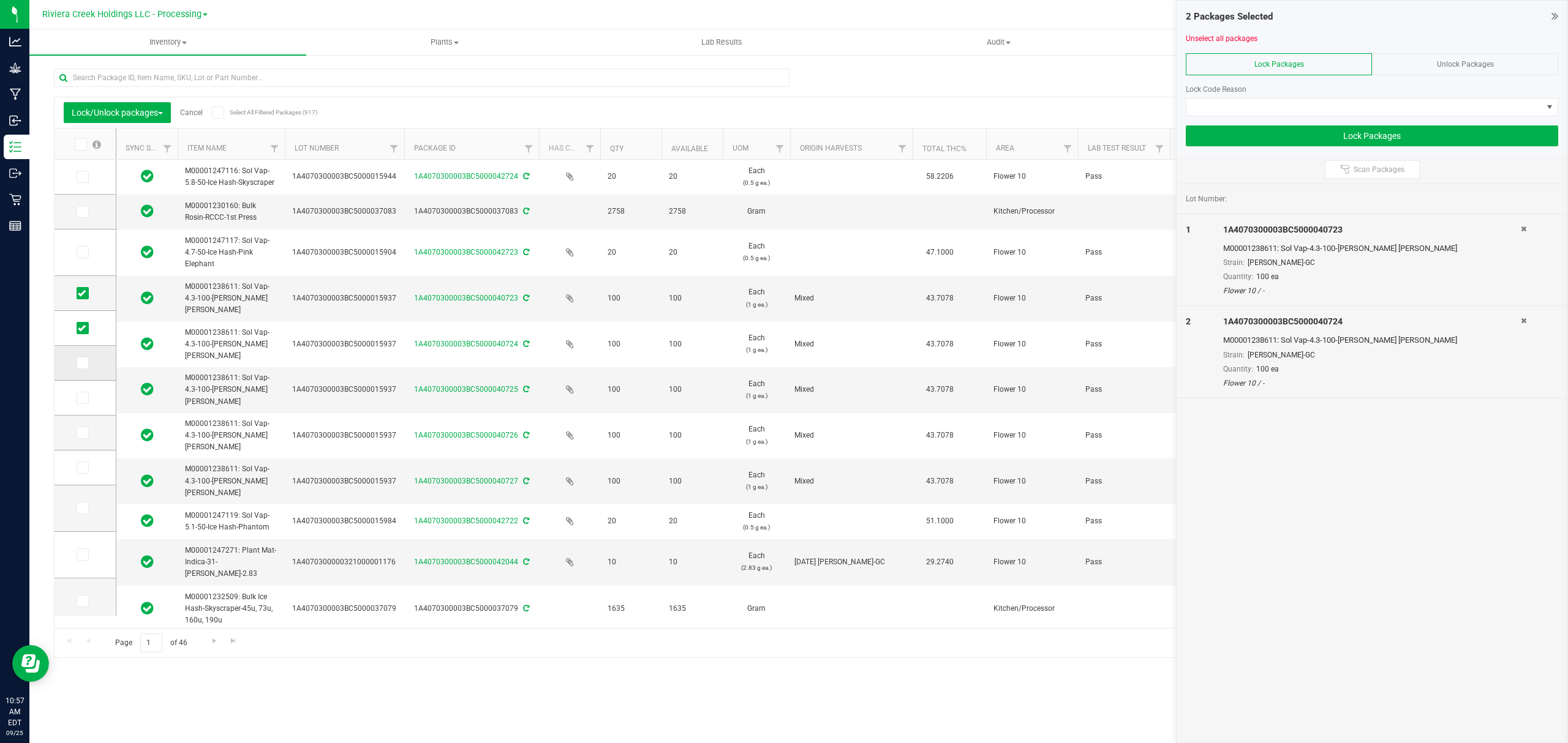
click at [80, 368] on span at bounding box center [83, 363] width 12 height 12
click at [0, 0] on input "checkbox" at bounding box center [0, 0] width 0 height 0
click at [82, 398] on icon at bounding box center [81, 398] width 8 height 0
click at [0, 0] on input "checkbox" at bounding box center [0, 0] width 0 height 0
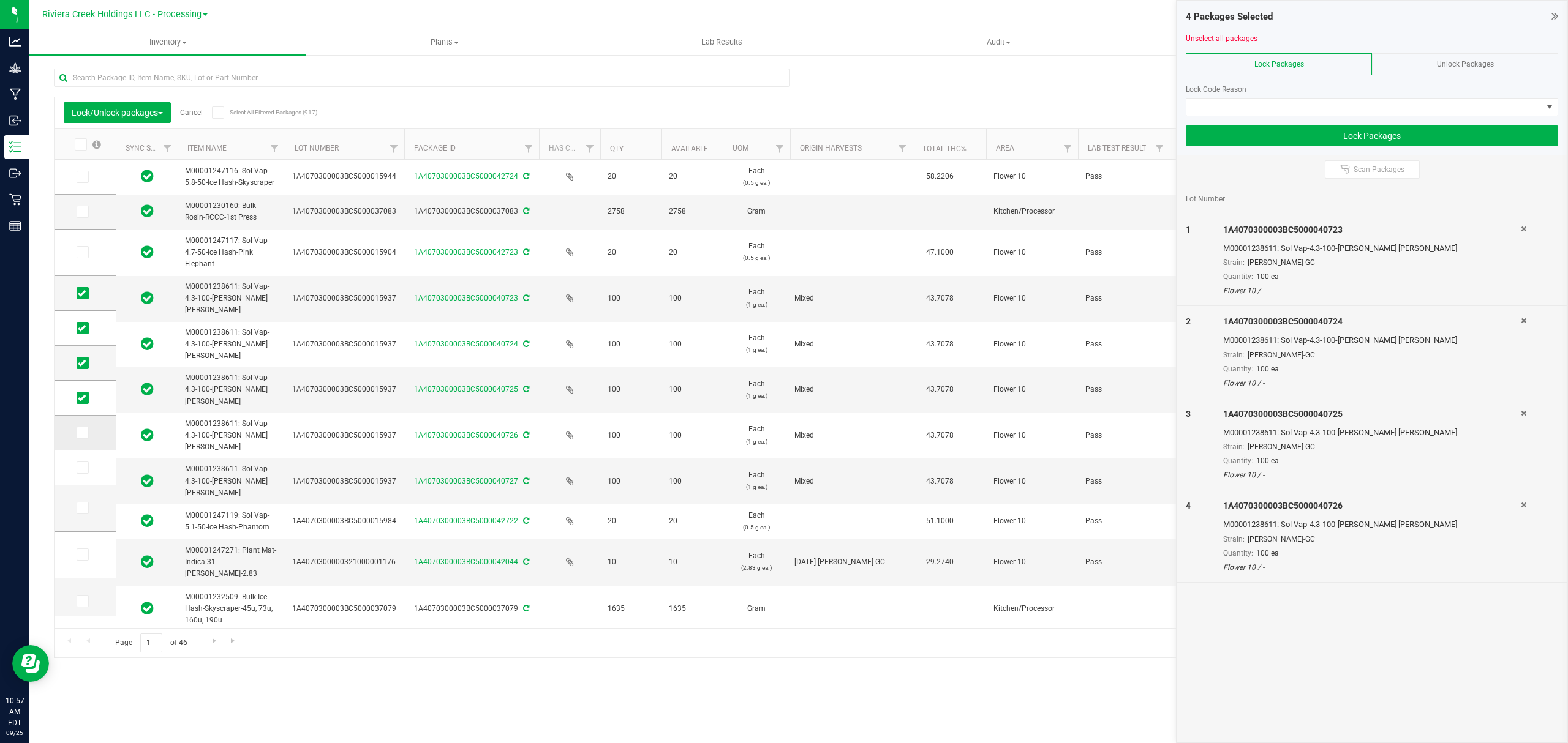
click at [78, 433] on icon at bounding box center [81, 433] width 8 height 0
click at [0, 0] on input "checkbox" at bounding box center [0, 0] width 0 height 0
click at [1222, 106] on span at bounding box center [1364, 107] width 356 height 17
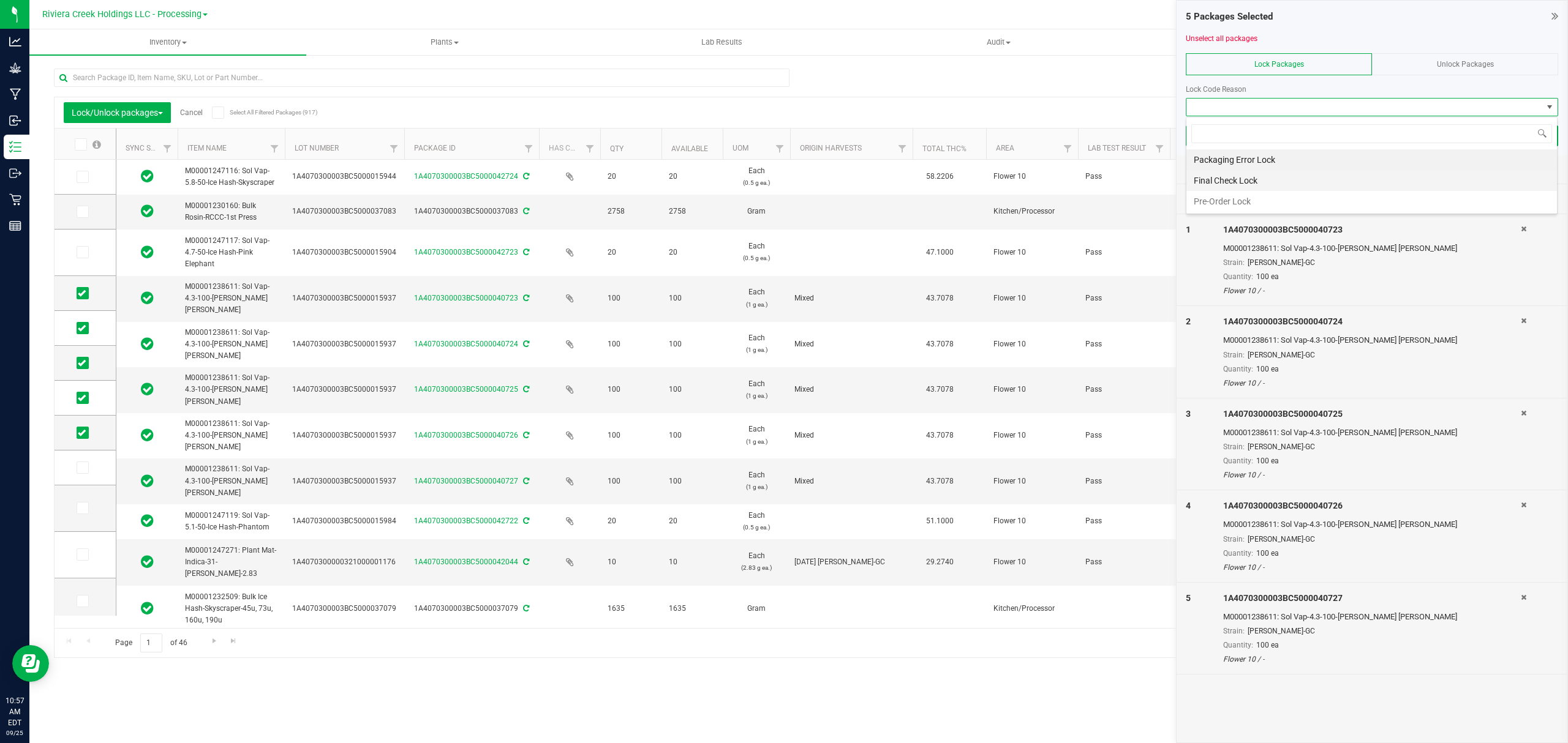
scroll to position [18, 371]
click at [1221, 185] on li "Final Check Lock" at bounding box center [1371, 181] width 370 height 21
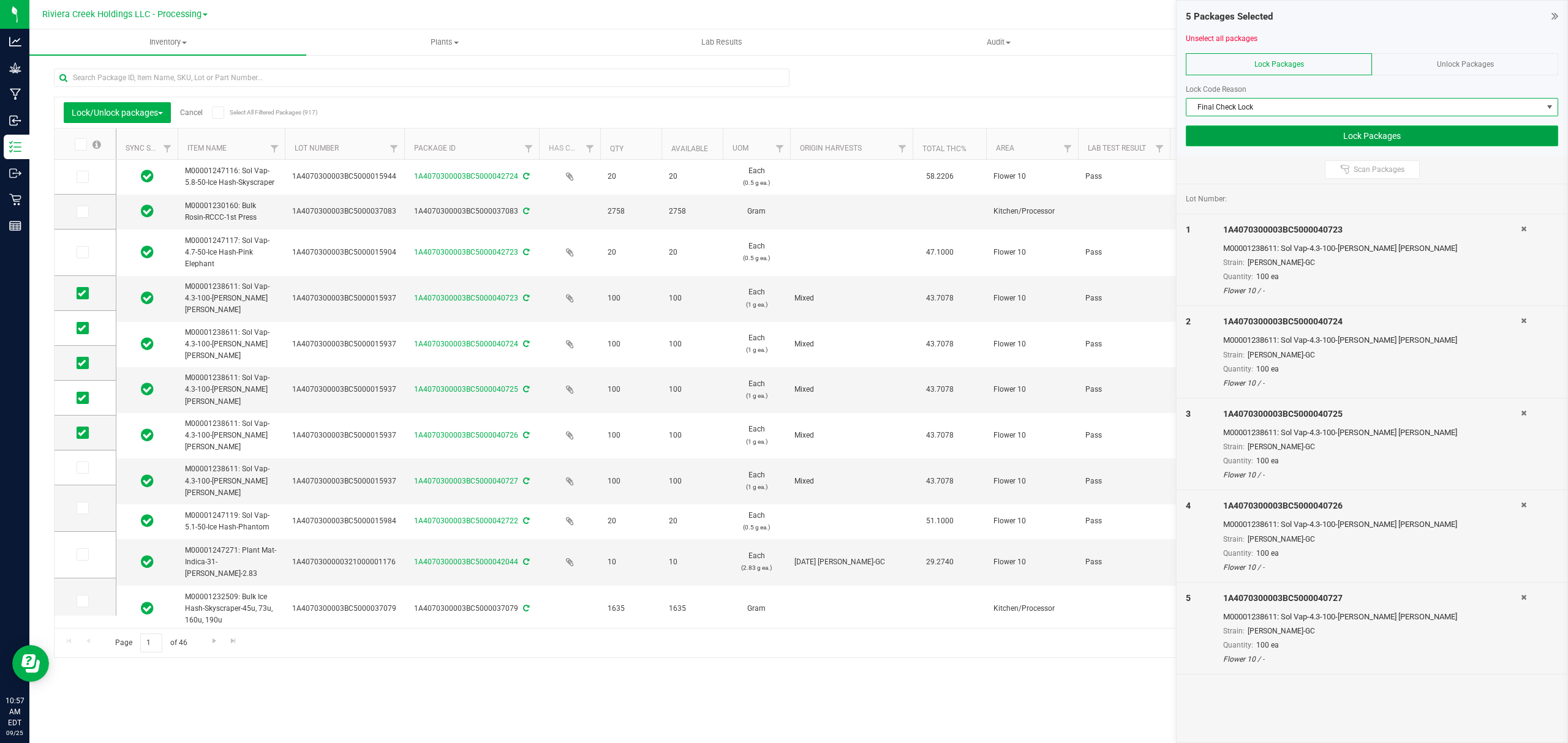
click at [1226, 131] on button "Lock Packages" at bounding box center [1372, 136] width 372 height 21
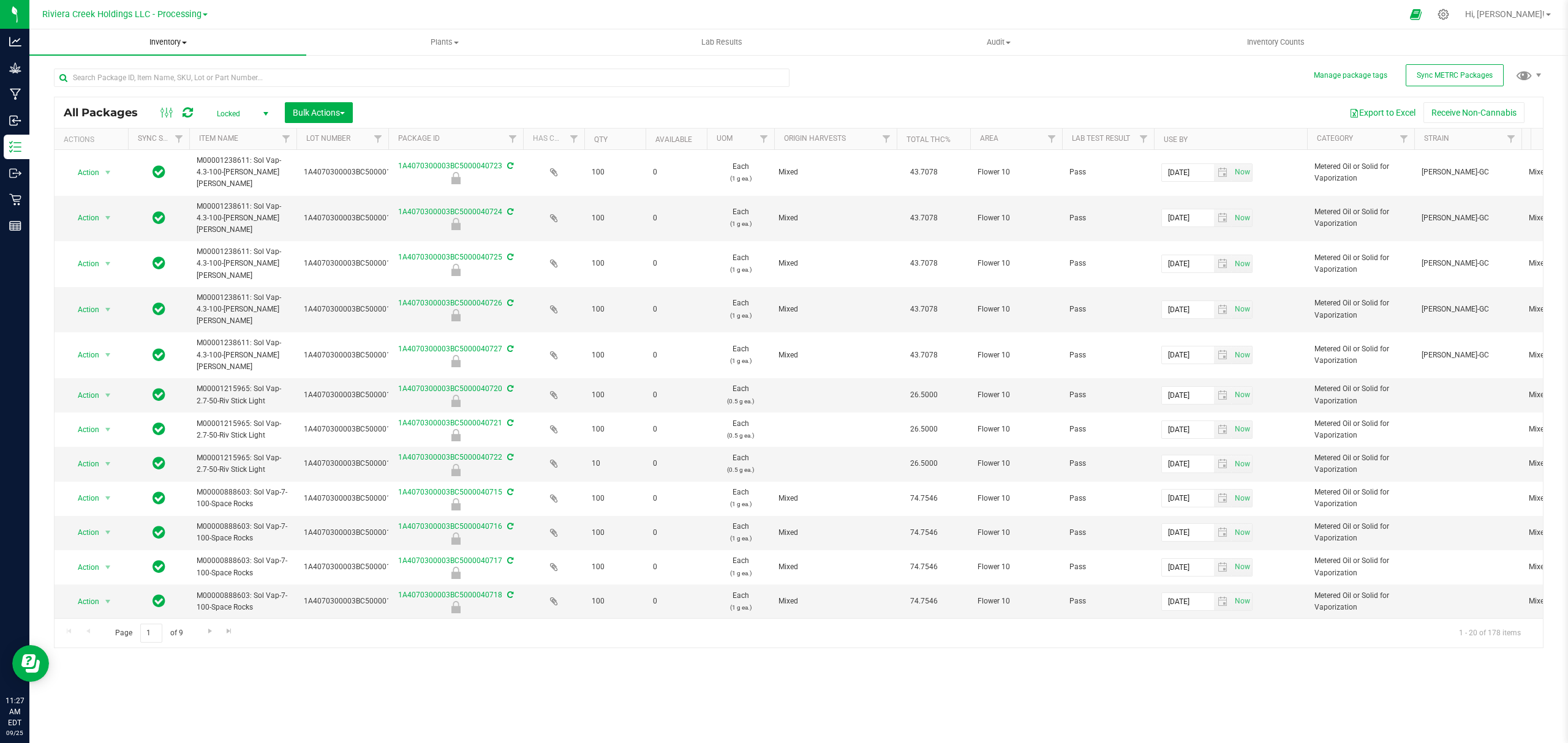
click at [162, 44] on span "Inventory" at bounding box center [167, 42] width 277 height 11
click at [126, 152] on li "From bill of materials" at bounding box center [167, 147] width 277 height 14
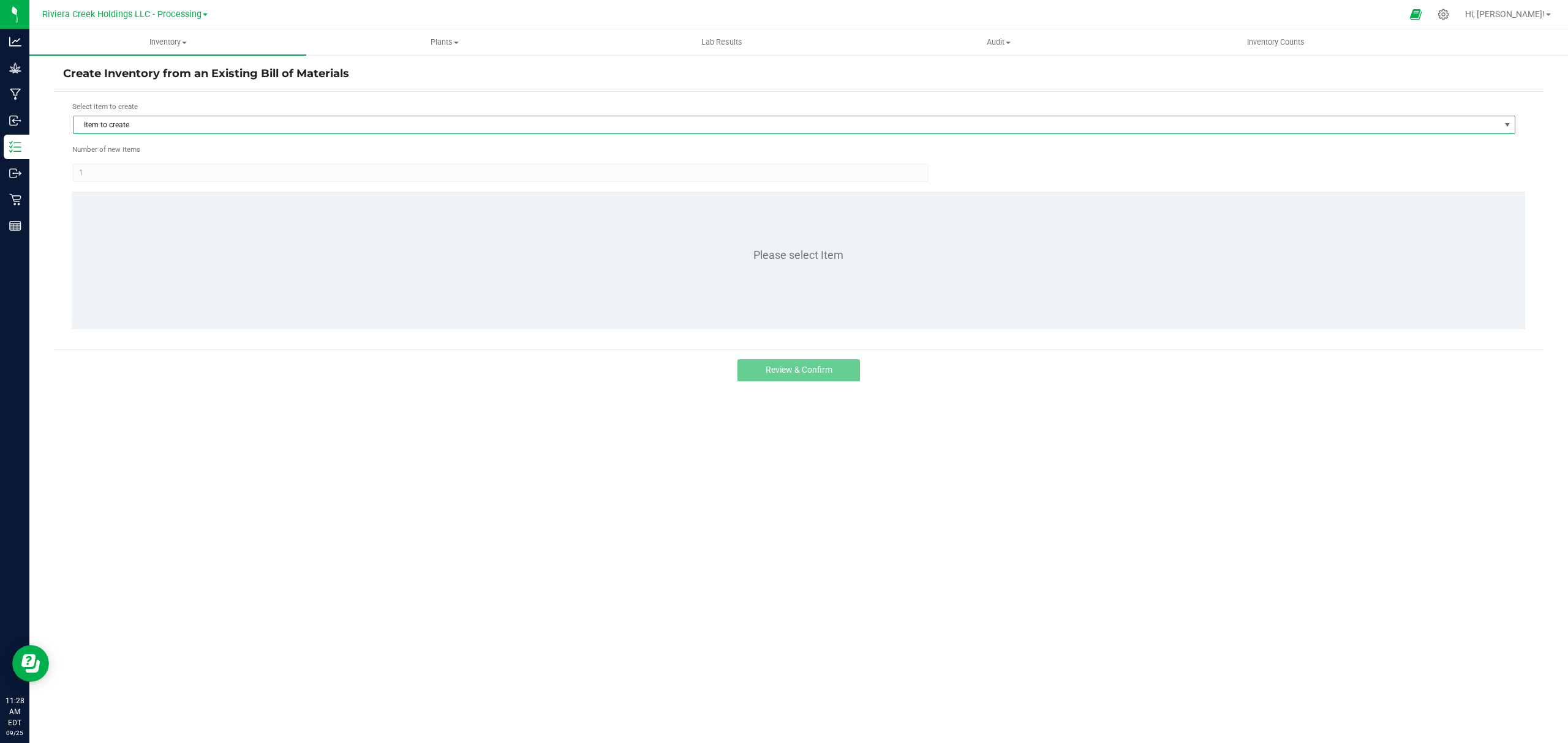
click at [153, 125] on span "Item to create" at bounding box center [786, 124] width 1426 height 17
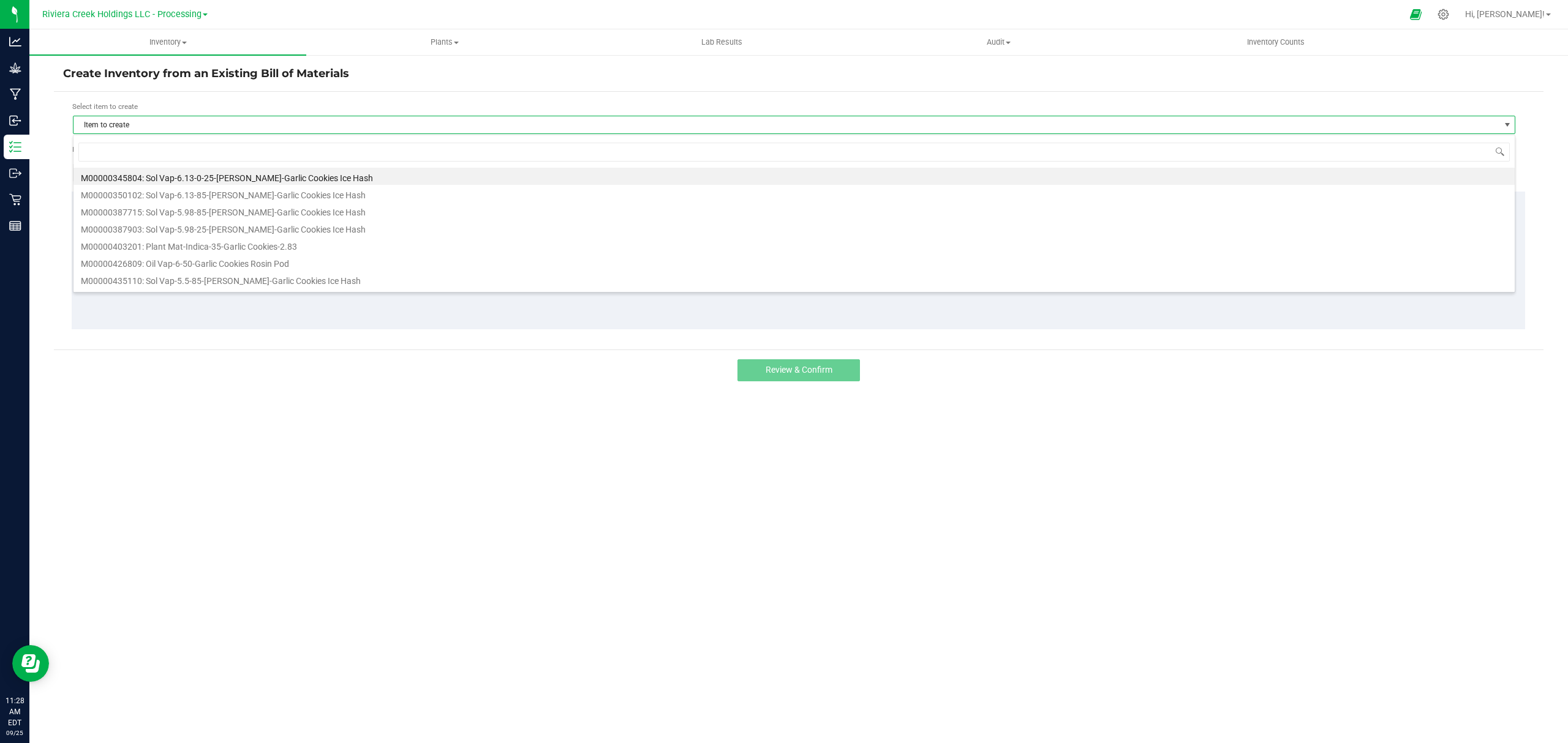
scroll to position [18, 1443]
type input "8"
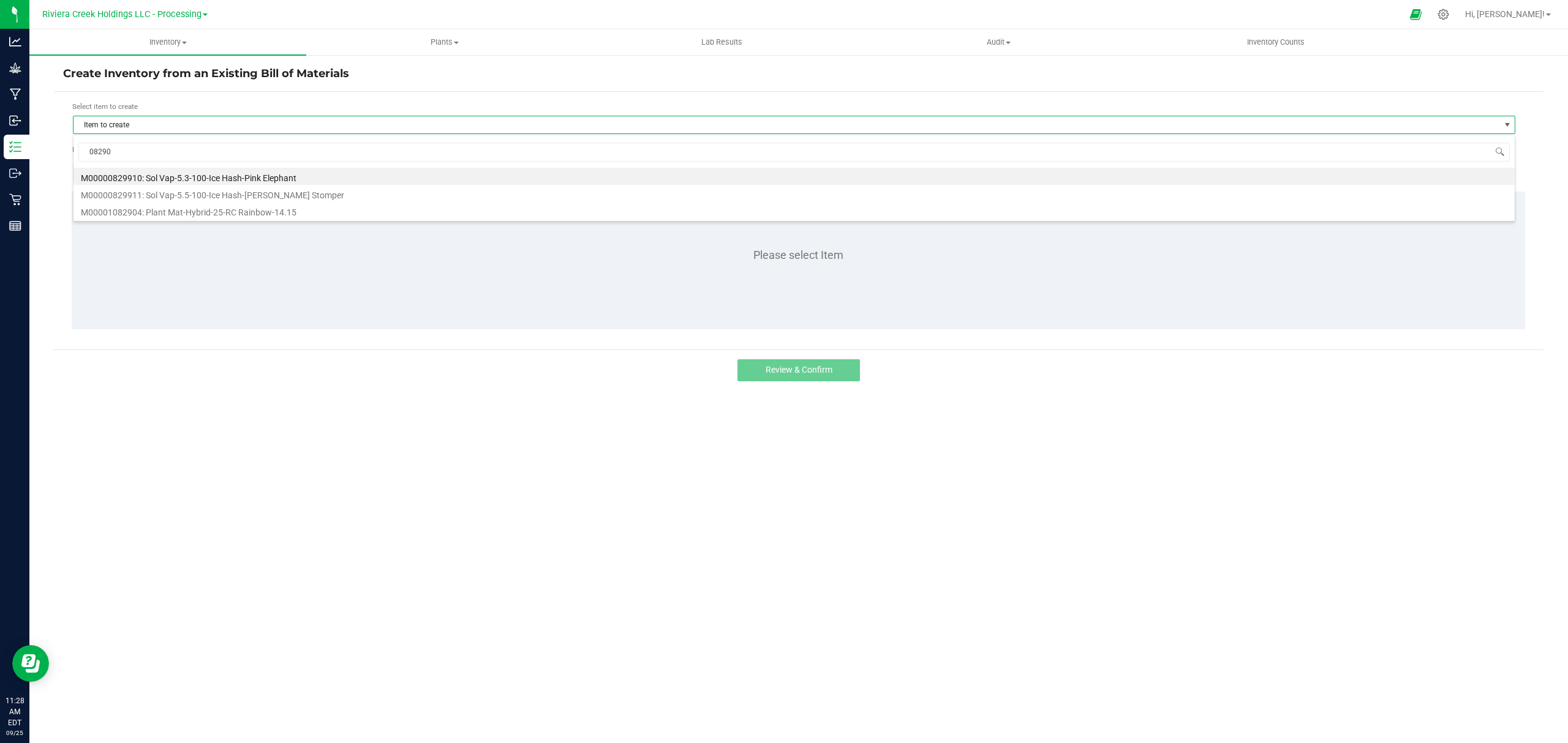
type input "082904"
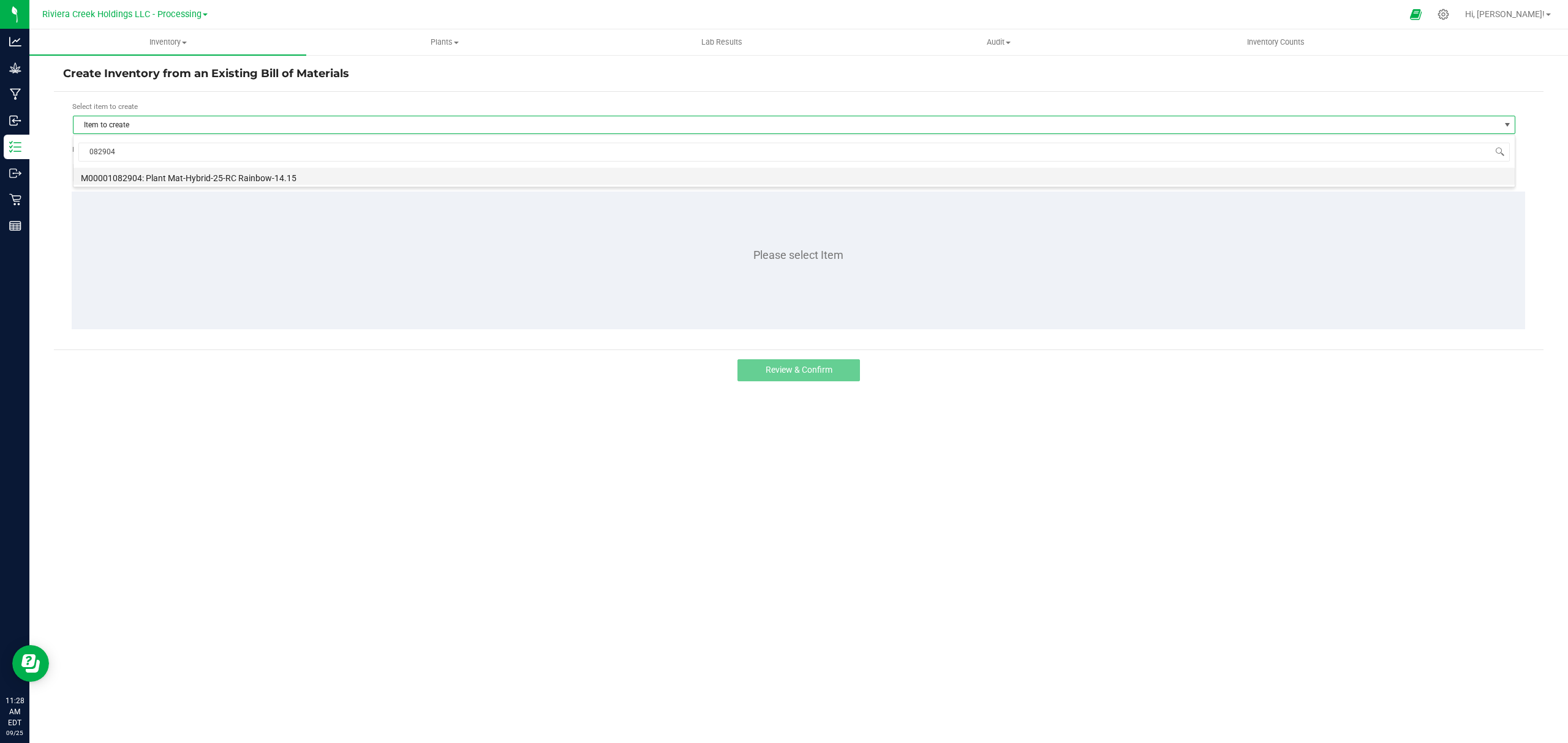
click at [179, 178] on li "M00001082904: Plant Mat-Hybrid-25-RC Rainbow-14.15" at bounding box center [793, 176] width 1441 height 17
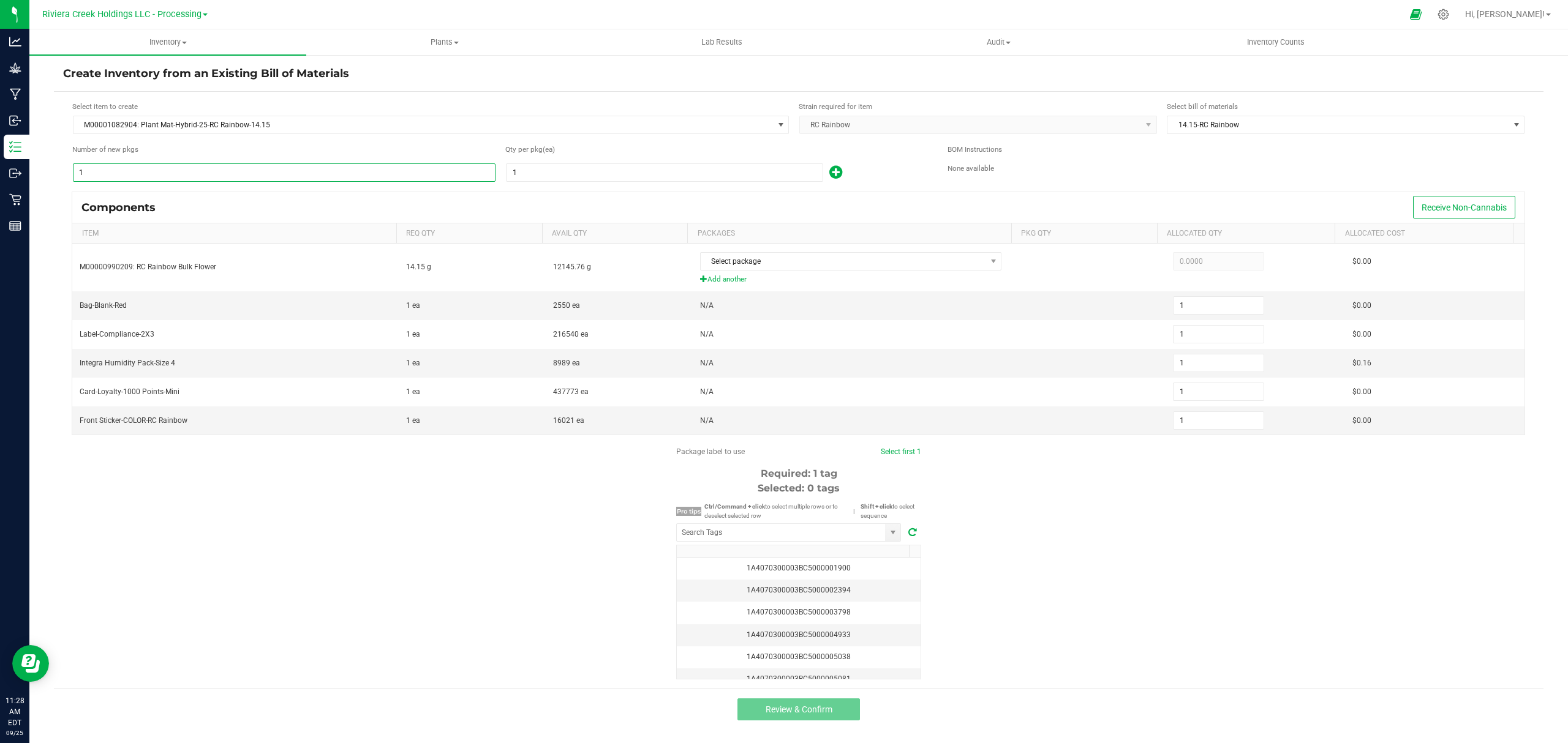
click at [175, 176] on input "1" at bounding box center [283, 173] width 421 height 17
type input "12"
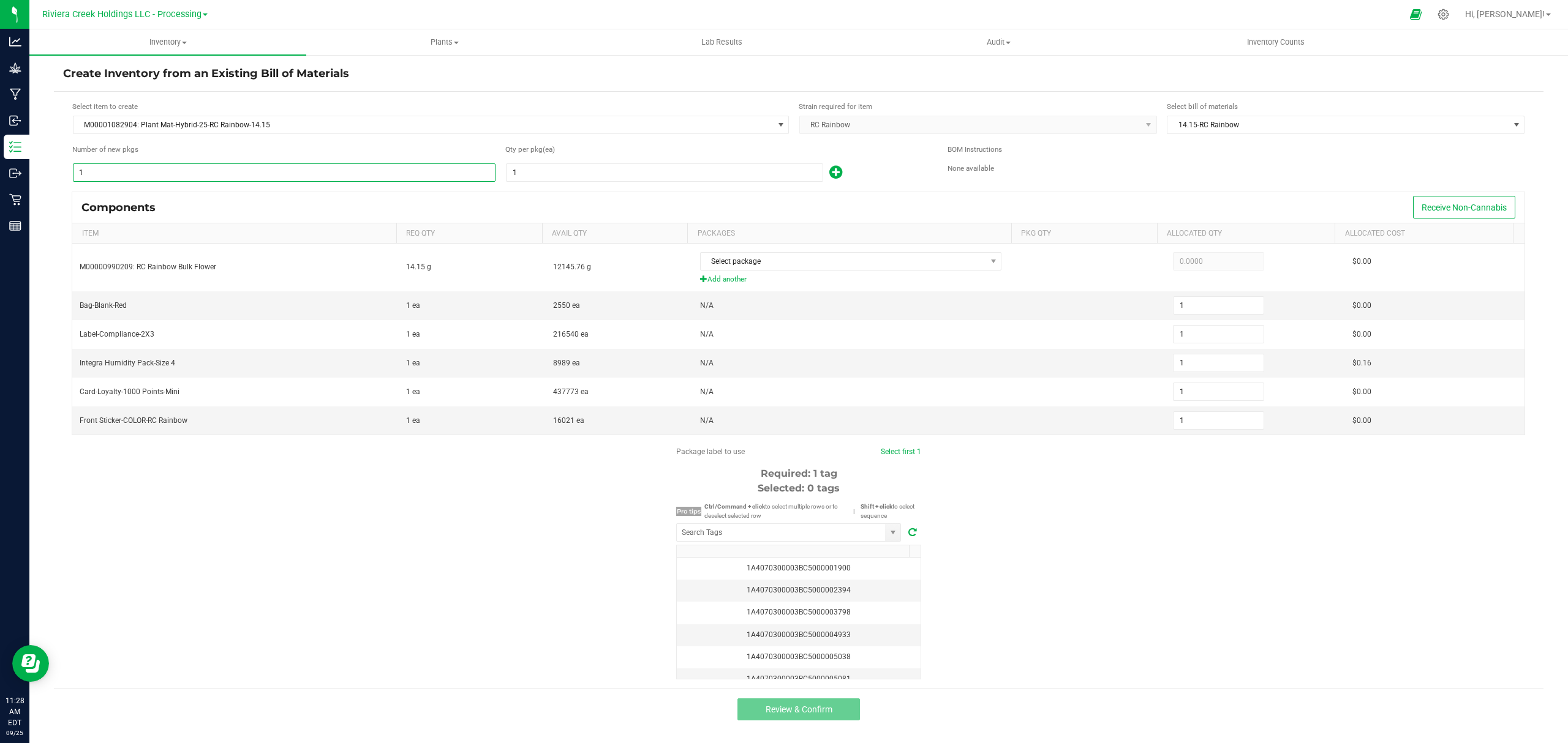
type input "12"
click at [541, 175] on input "1" at bounding box center [664, 173] width 316 height 17
type input "15"
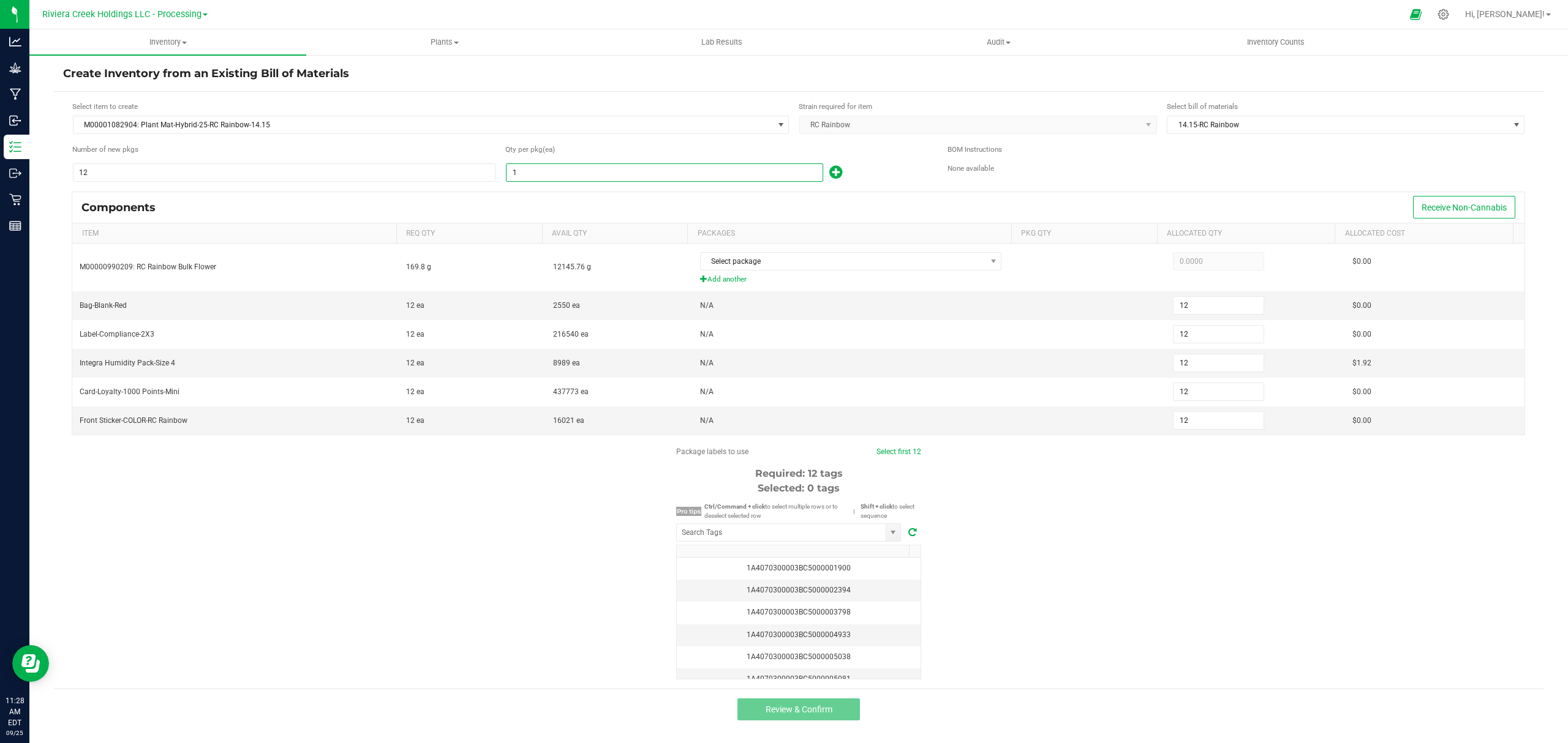
type input "180"
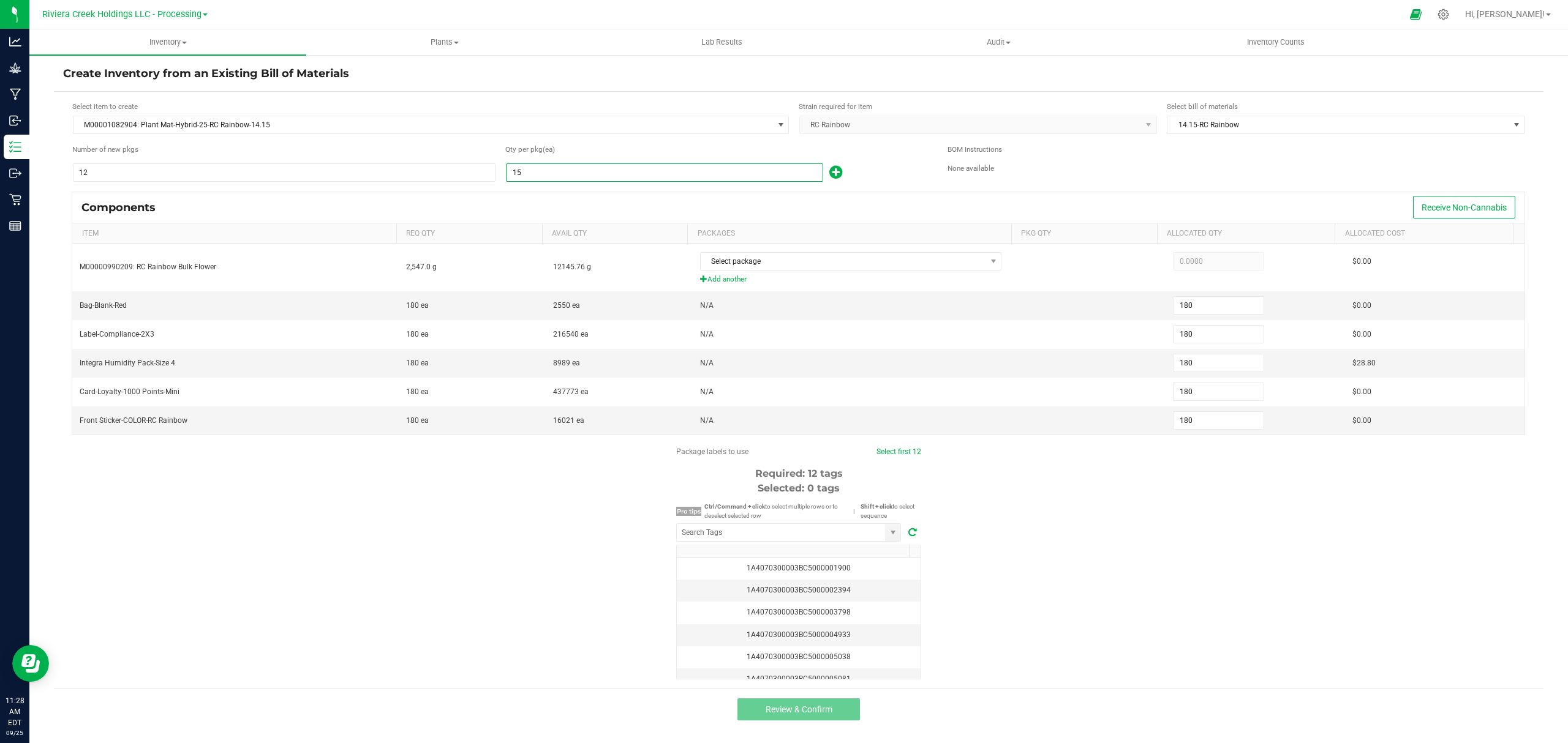
type input "1"
type input "12"
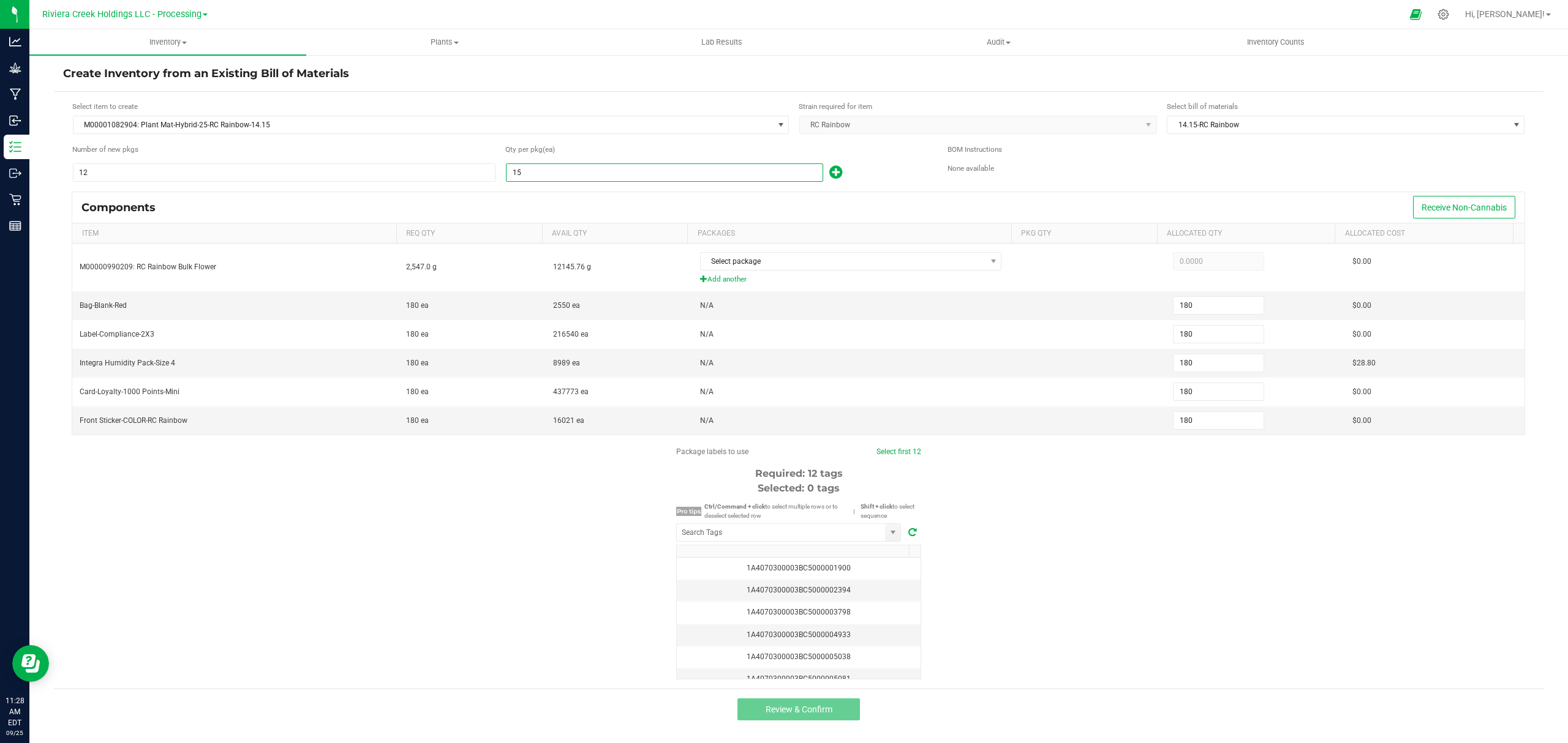
type input "12"
type input "2"
type input "24"
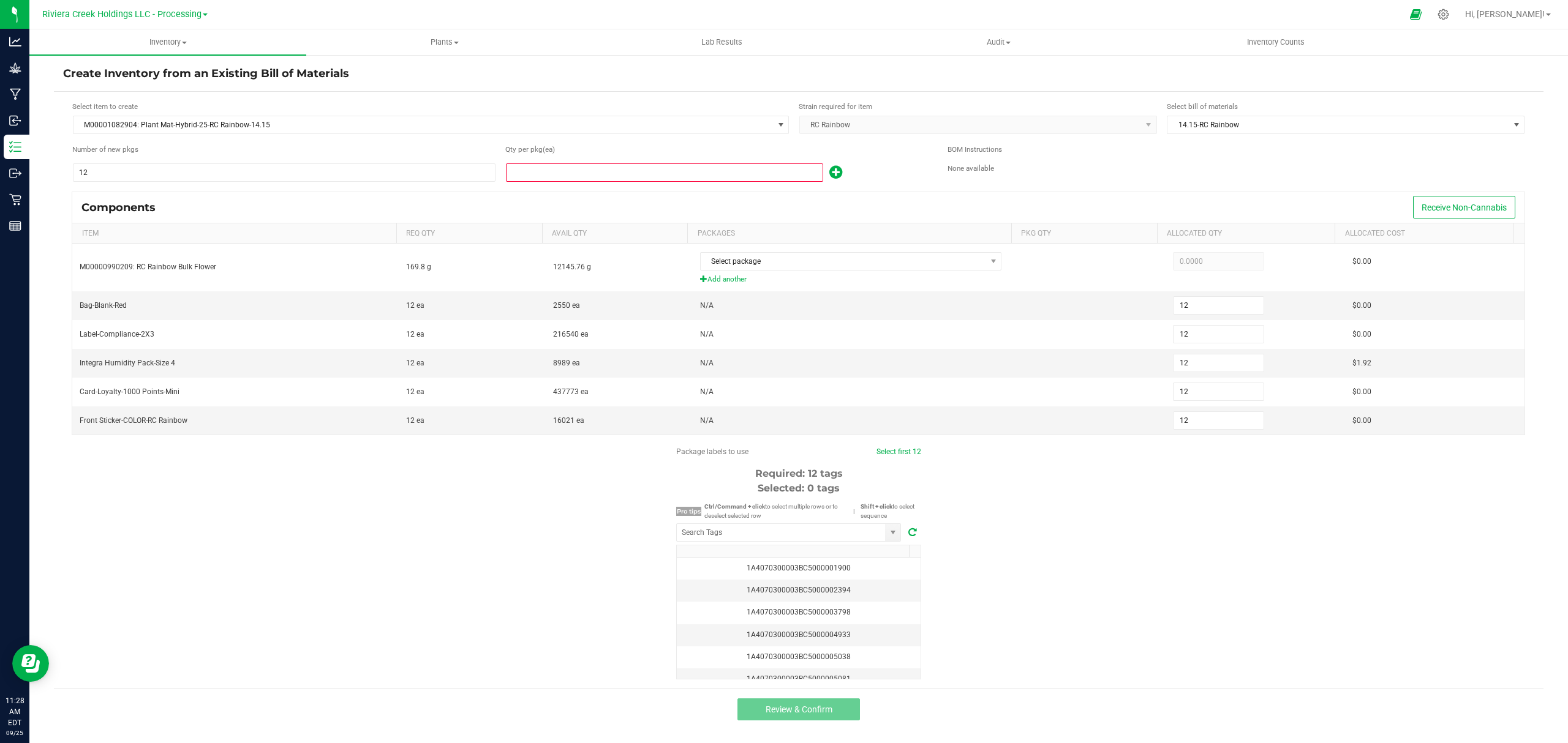
type input "24"
type input "20"
type input "240"
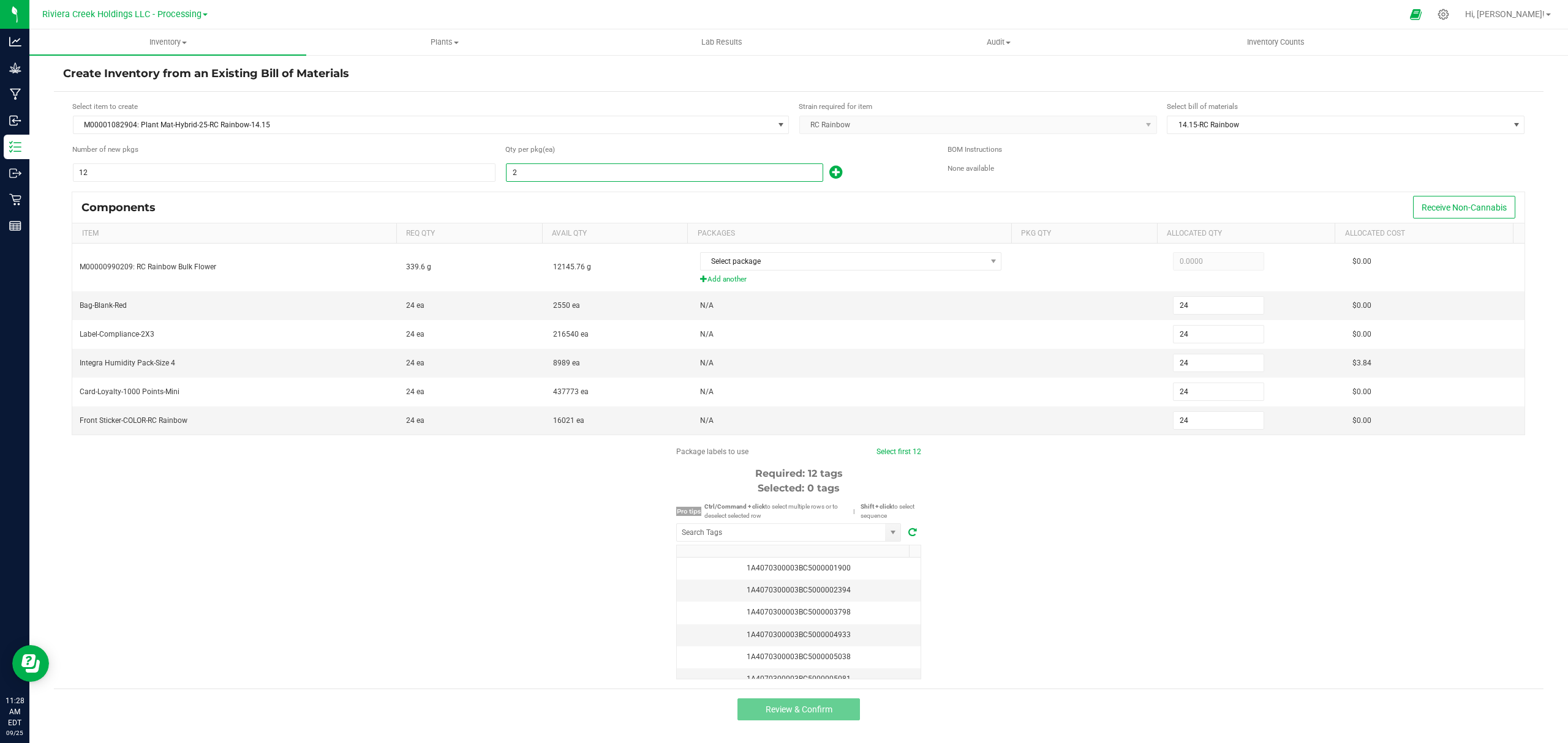
type input "240"
type input "20"
click at [839, 169] on icon at bounding box center [835, 173] width 13 height 15
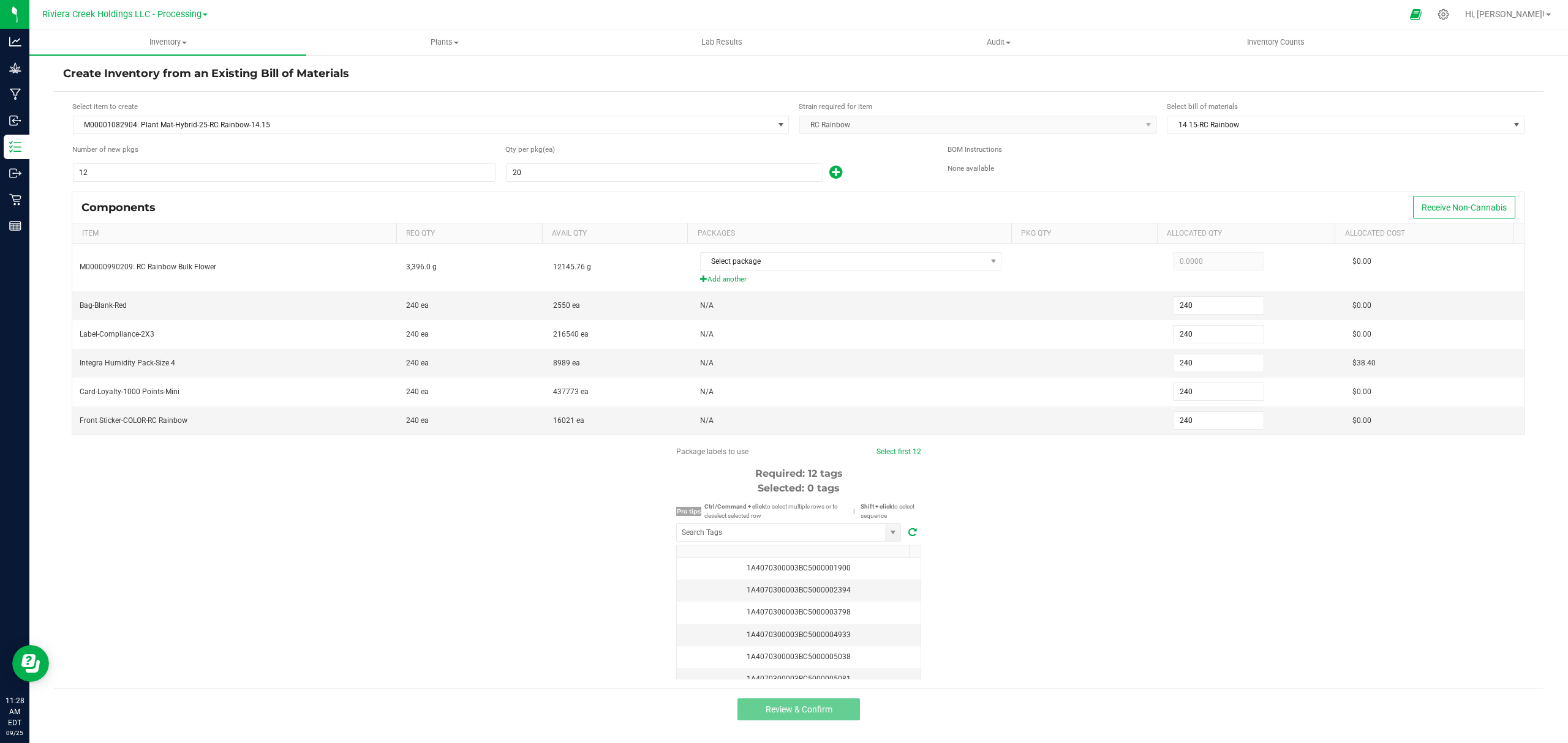
type input "241"
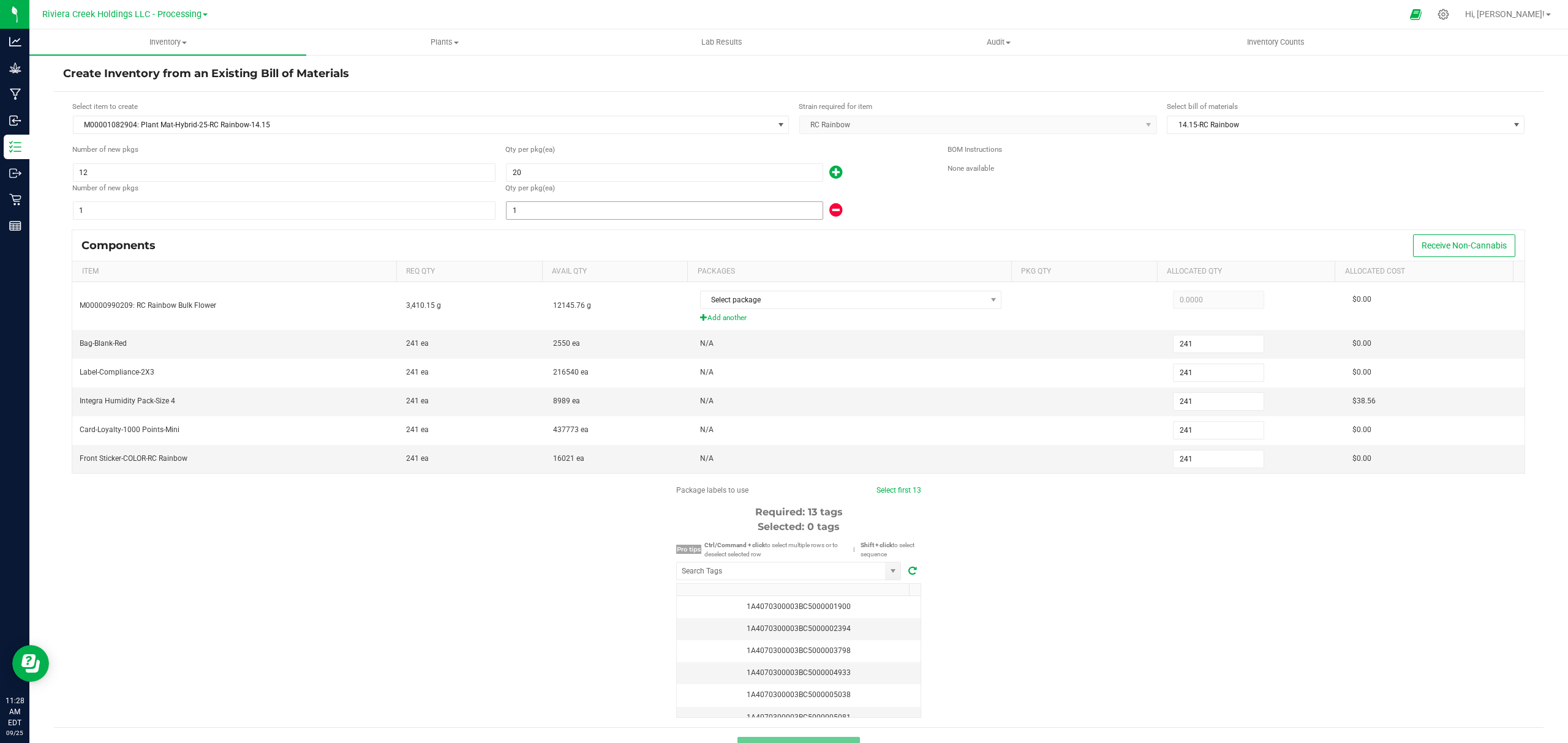
click at [716, 208] on input "1" at bounding box center [664, 210] width 316 height 17
type input "255"
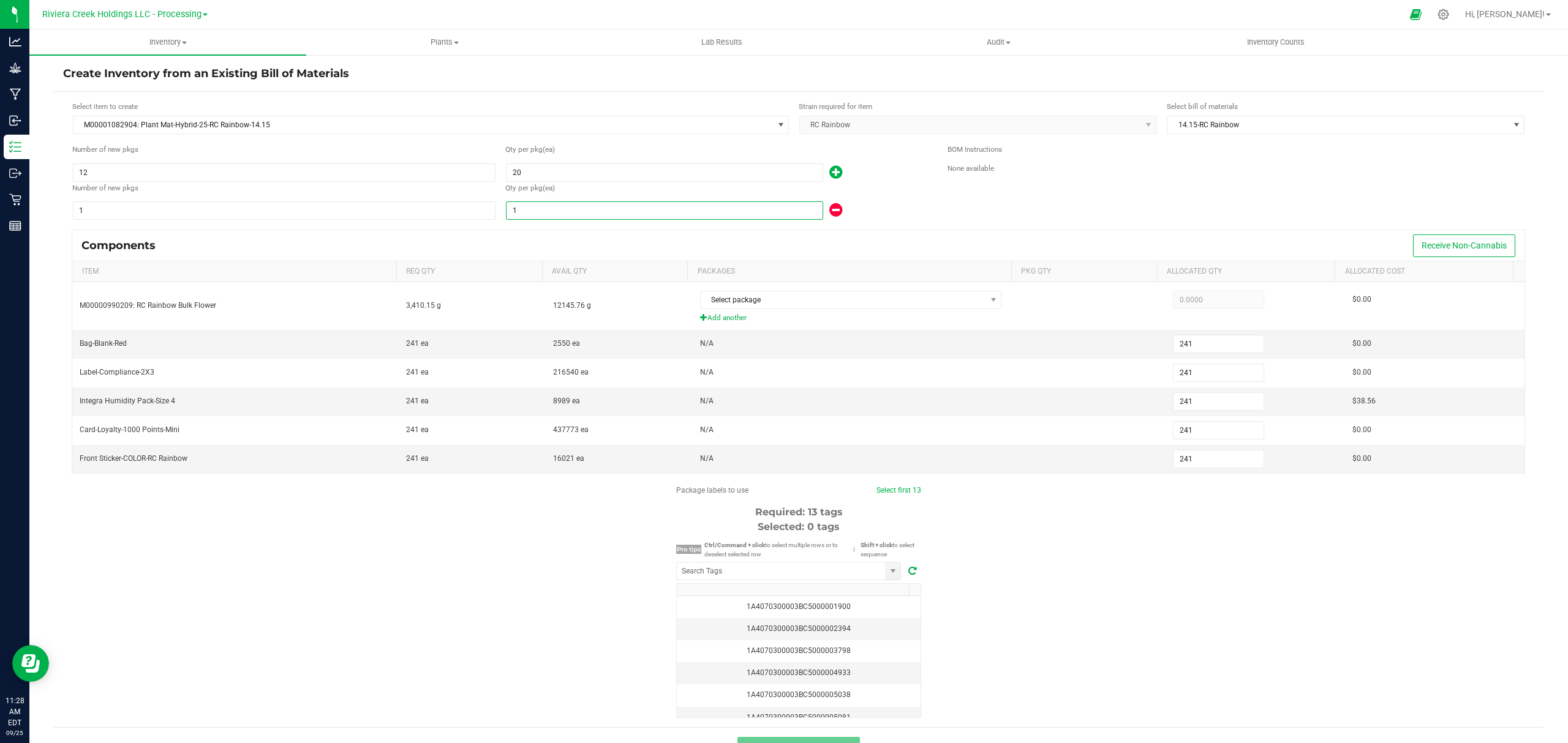
type input "255"
type input "15"
click at [885, 197] on div "Qty per pkg (ea)" at bounding box center [717, 189] width 424 height 14
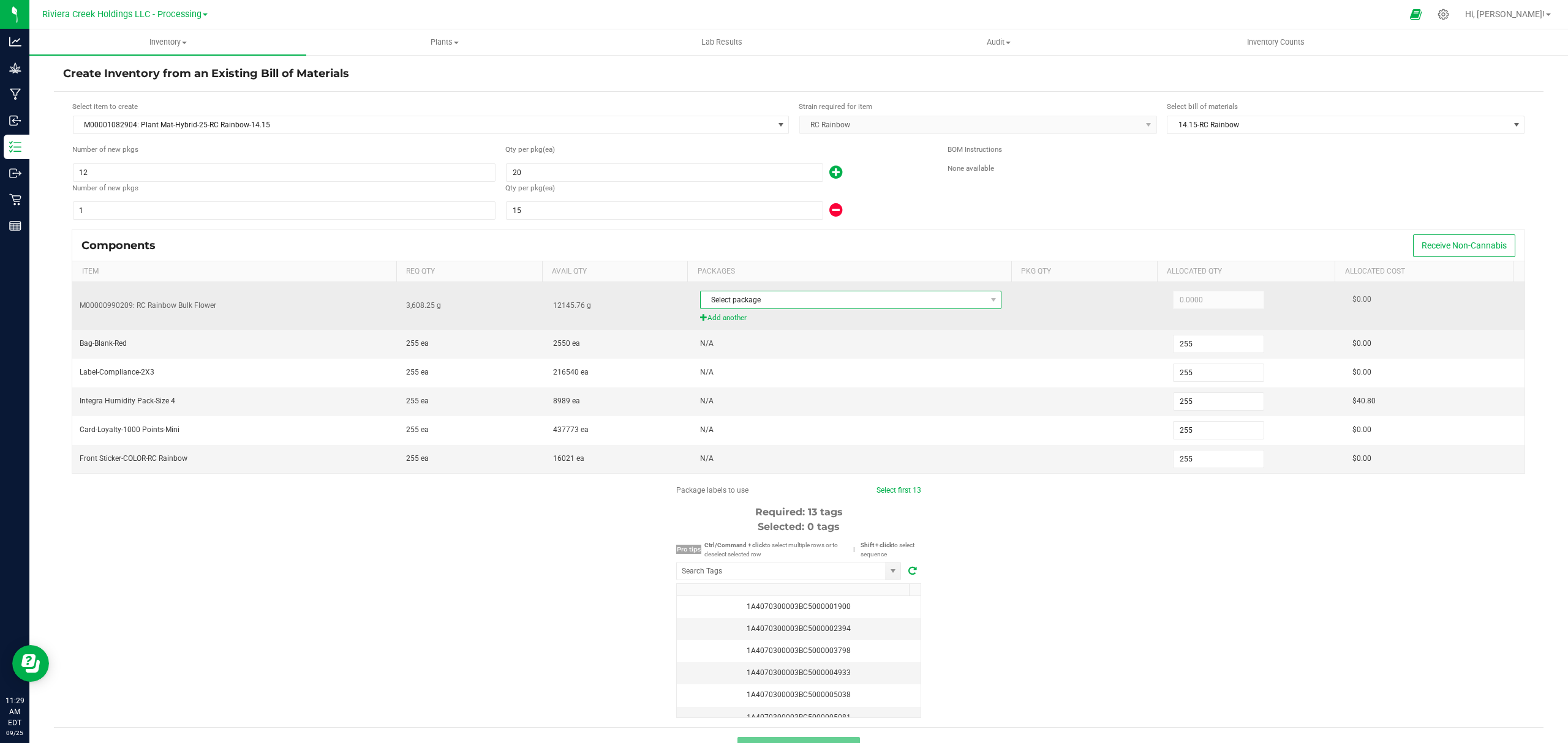
click at [823, 302] on span "Select package" at bounding box center [843, 300] width 286 height 17
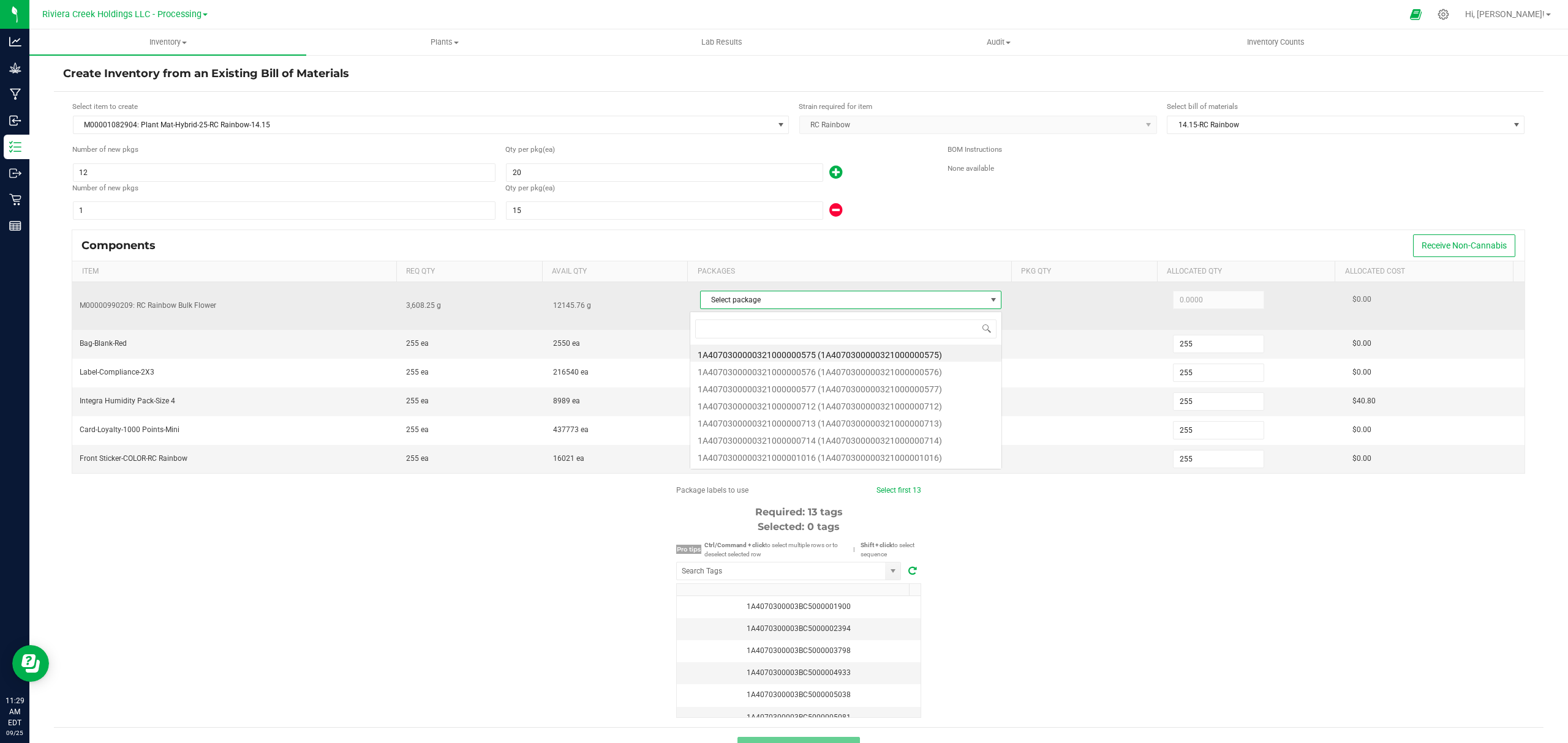
scroll to position [18, 296]
type input "1016"
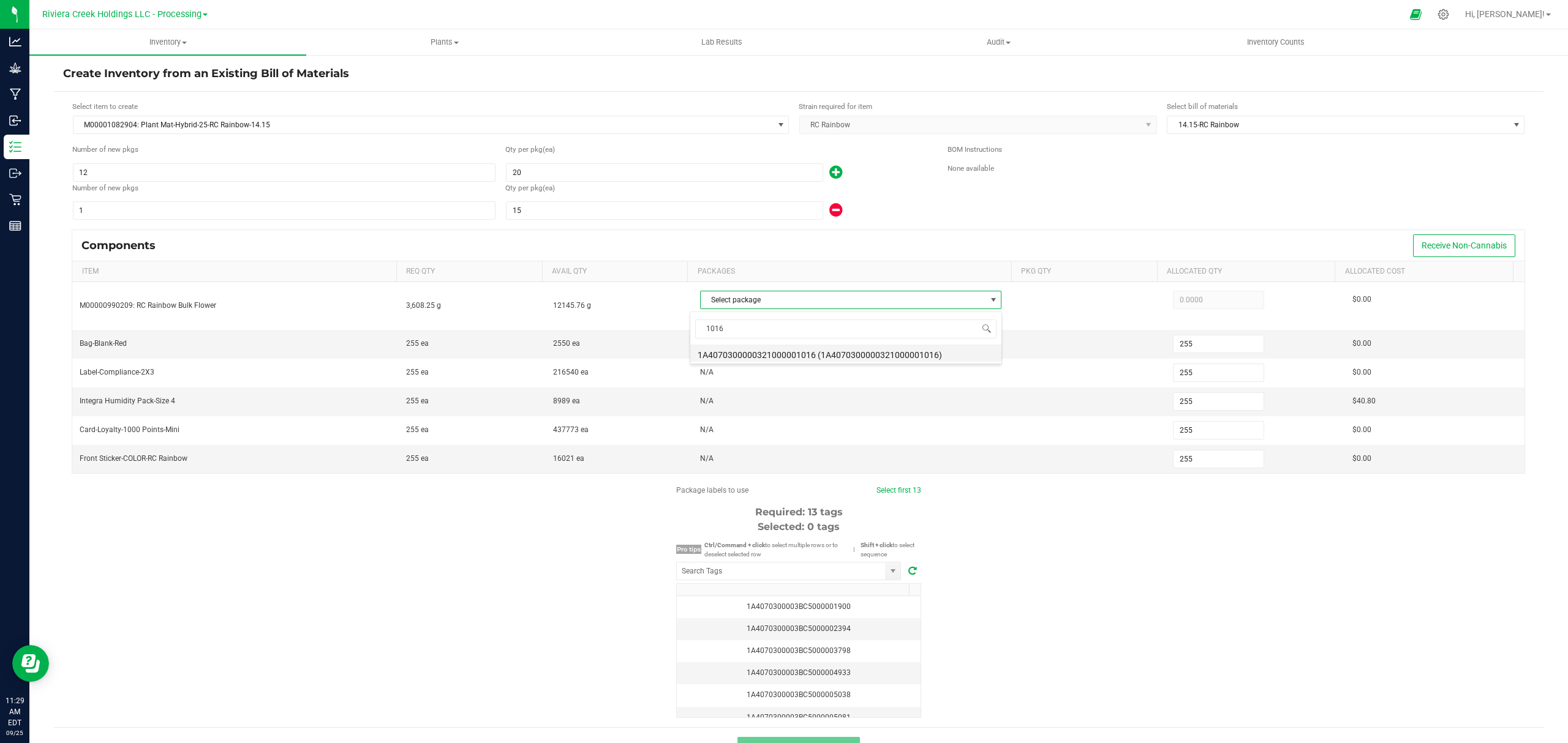
click at [850, 354] on li "1A4070300000321000001016 (1A4070300000321000001016)" at bounding box center [846, 353] width 311 height 17
type input "3,608.2500"
click at [1086, 631] on div "Package labels to use Select first 13 Required: 13 tags Selected: 0 tags Pro ti…" at bounding box center [798, 601] width 1490 height 234
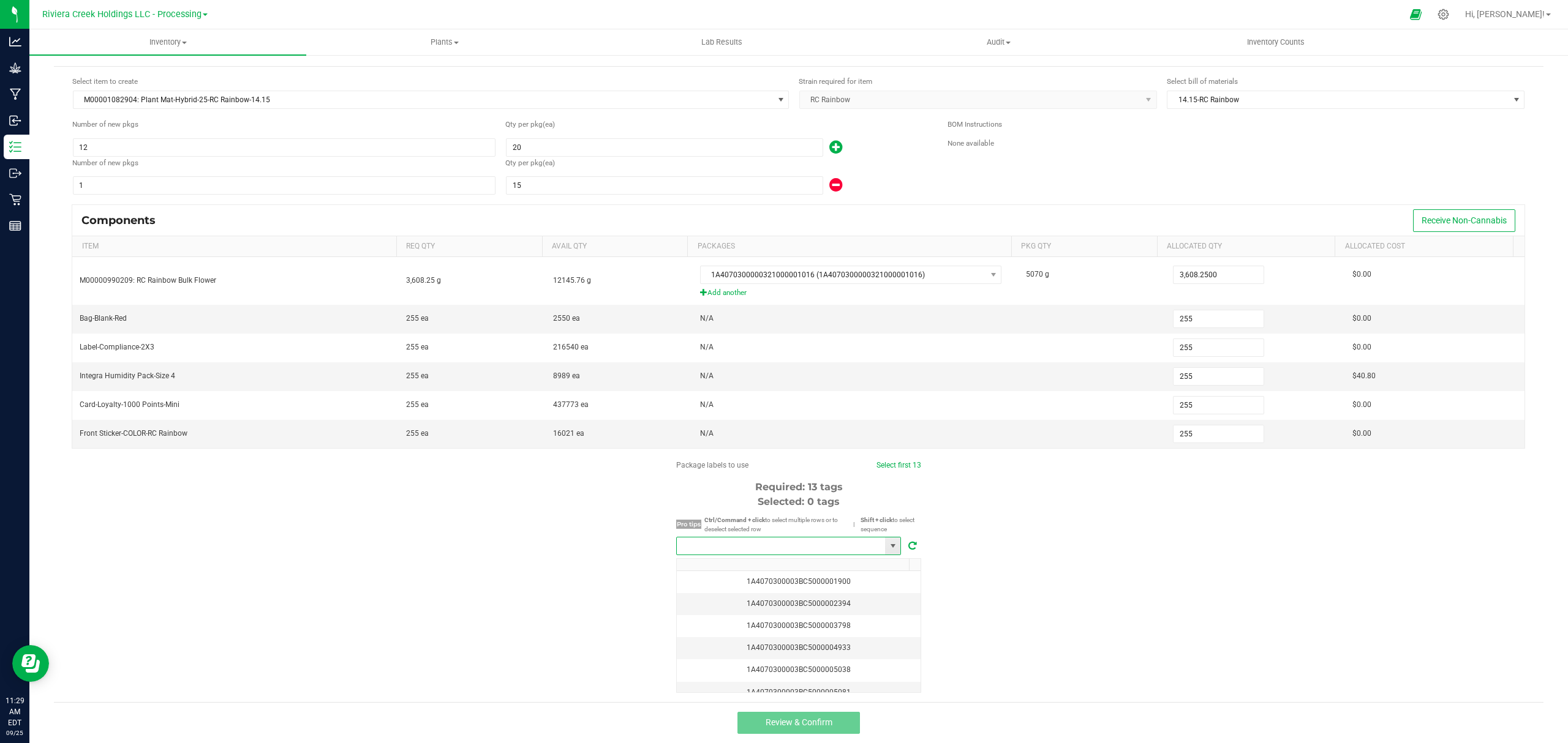
click at [798, 549] on input "NO DATA FOUND" at bounding box center [781, 546] width 208 height 17
click at [782, 569] on li "1A4070300003BC5000040728" at bounding box center [782, 569] width 224 height 21
type input "1A4070300003BC5000040728"
click at [893, 463] on link "Select first 13" at bounding box center [897, 465] width 44 height 8
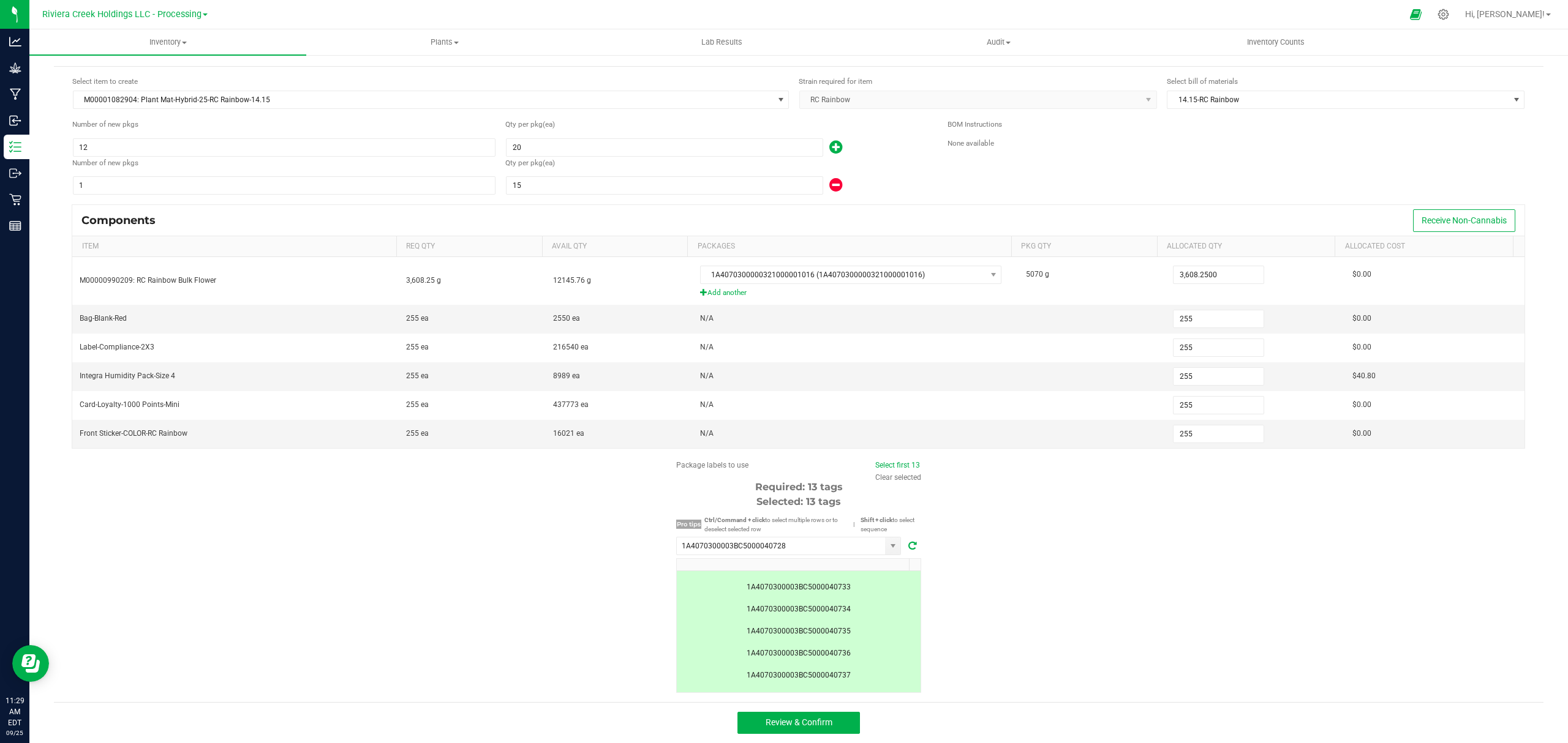
scroll to position [209, 0]
click at [831, 719] on button "Review & Confirm" at bounding box center [798, 723] width 122 height 22
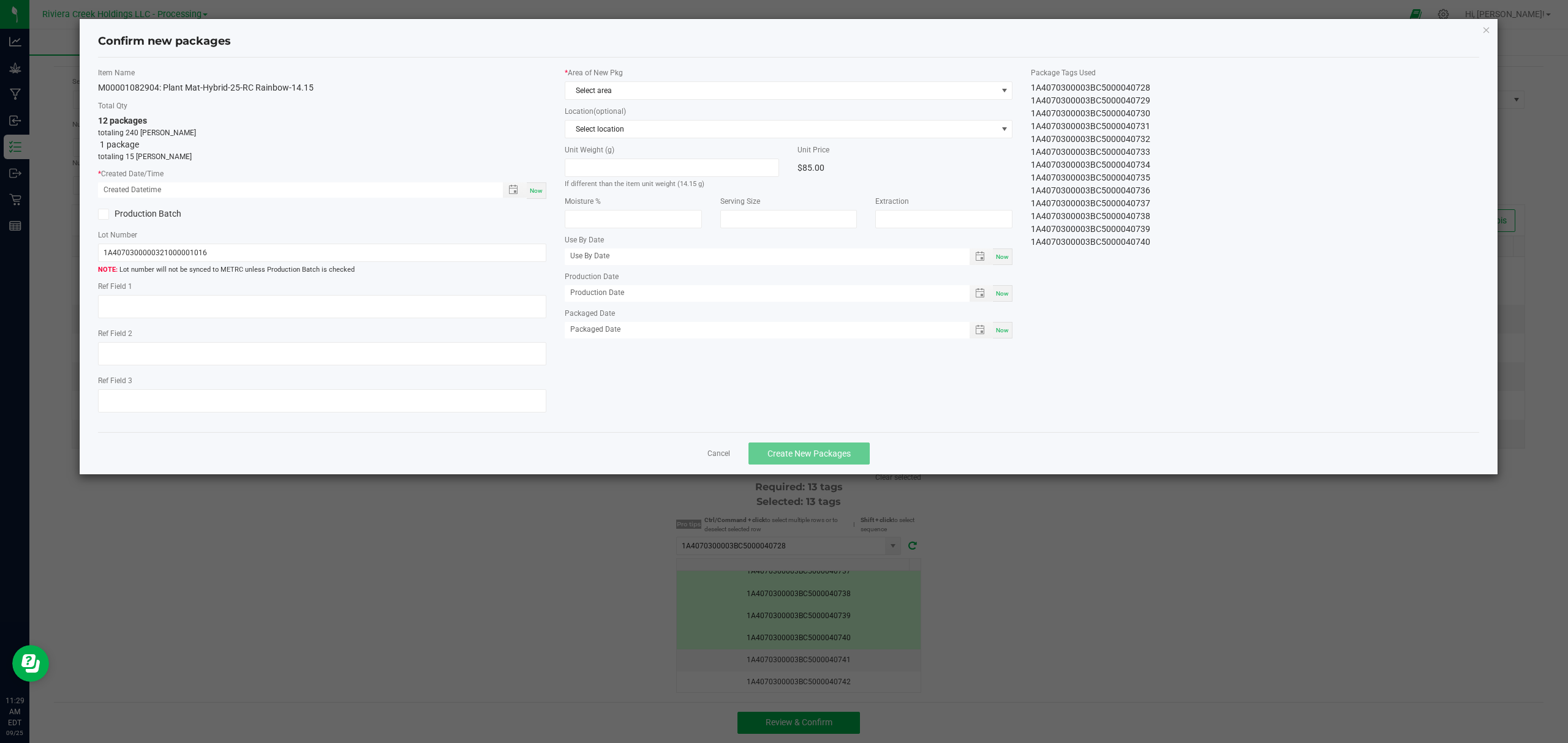
click at [533, 190] on span "Now" at bounding box center [536, 191] width 13 height 7
type input "09/25/2025 11:29 AM"
click at [694, 93] on span "Select area" at bounding box center [781, 90] width 432 height 17
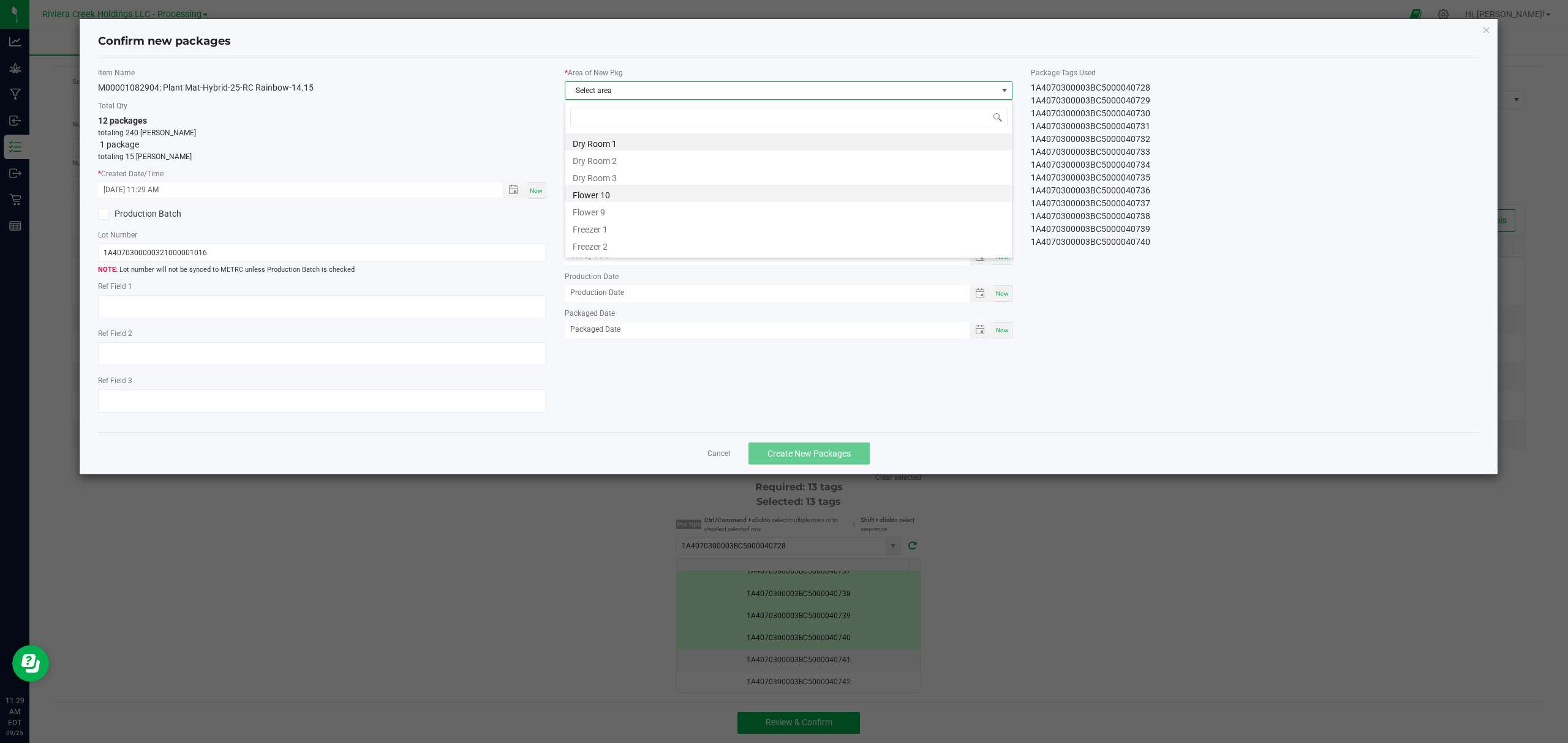
scroll to position [18, 447]
click at [657, 192] on li "Flower 10" at bounding box center [789, 193] width 447 height 17
click at [841, 465] on button "Create New Packages" at bounding box center [809, 453] width 121 height 22
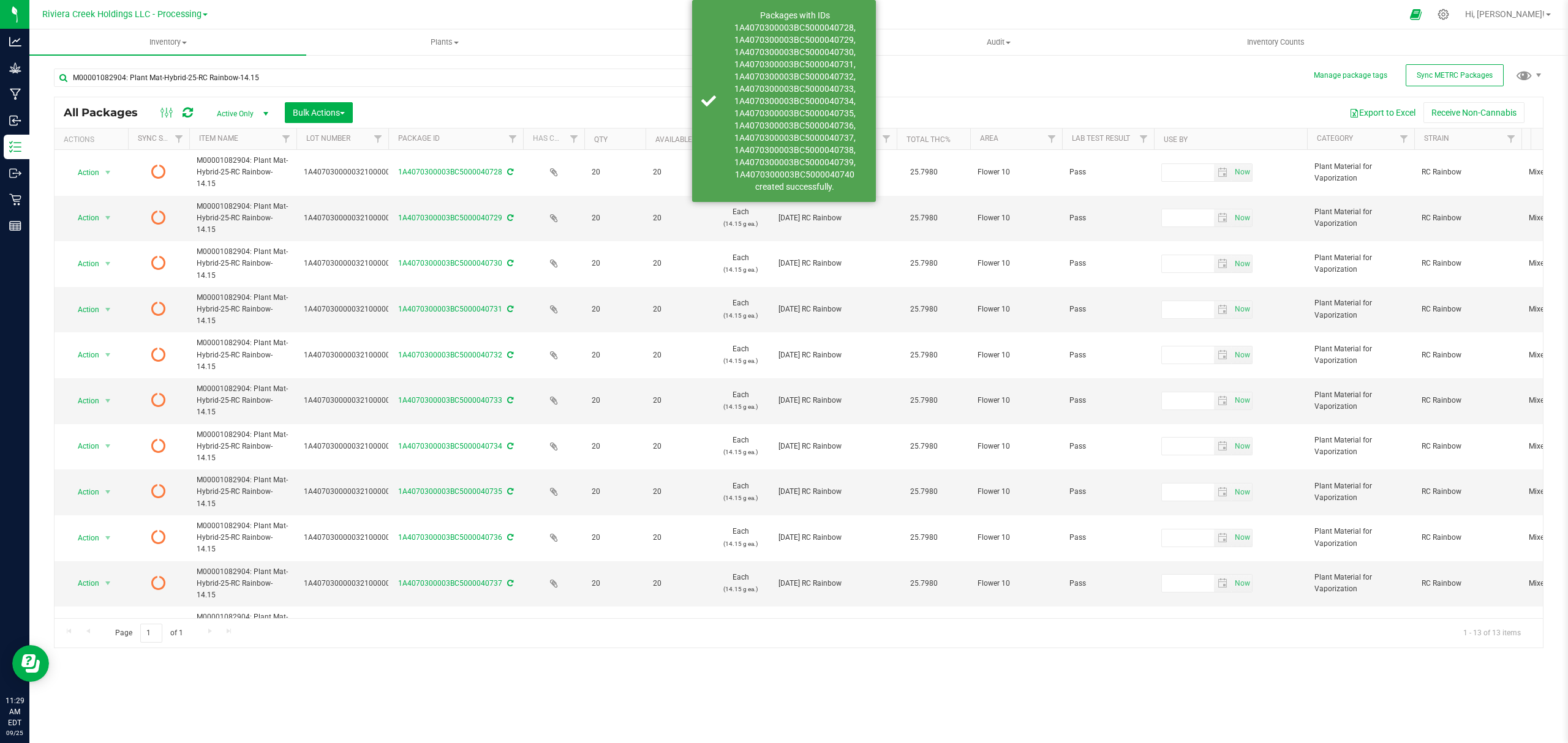
click at [189, 106] on icon at bounding box center [188, 112] width 11 height 12
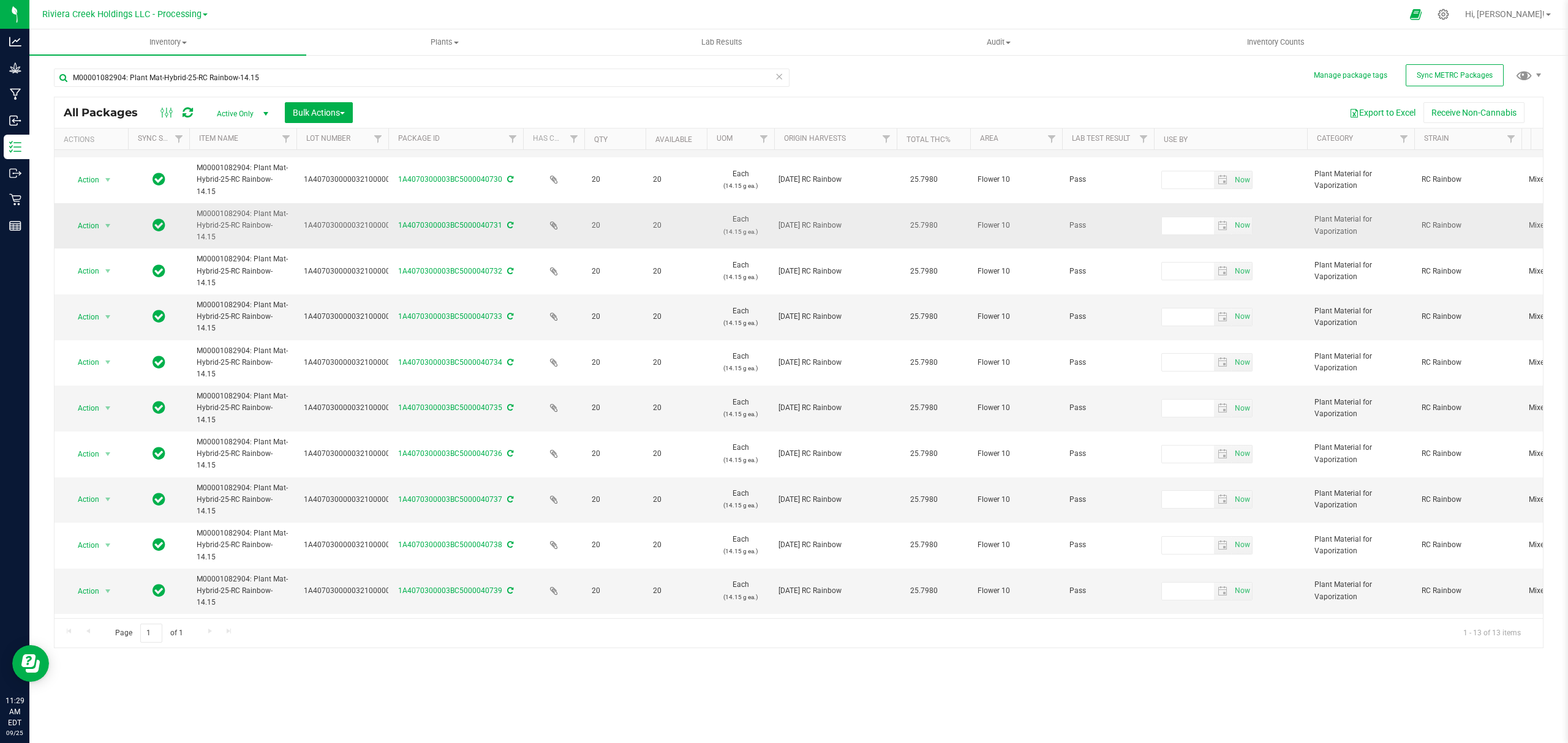
scroll to position [139, 0]
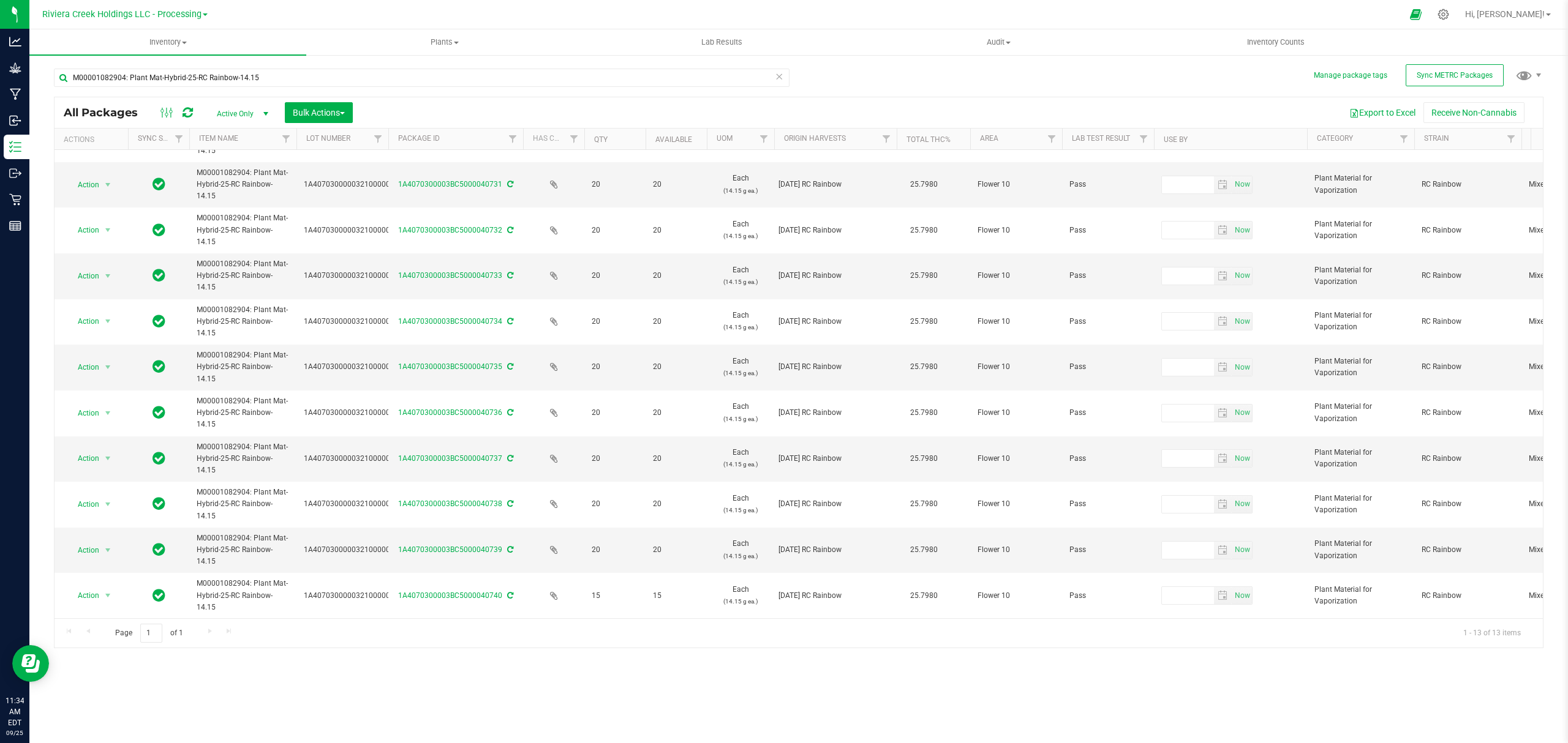
click at [190, 114] on icon at bounding box center [188, 112] width 11 height 12
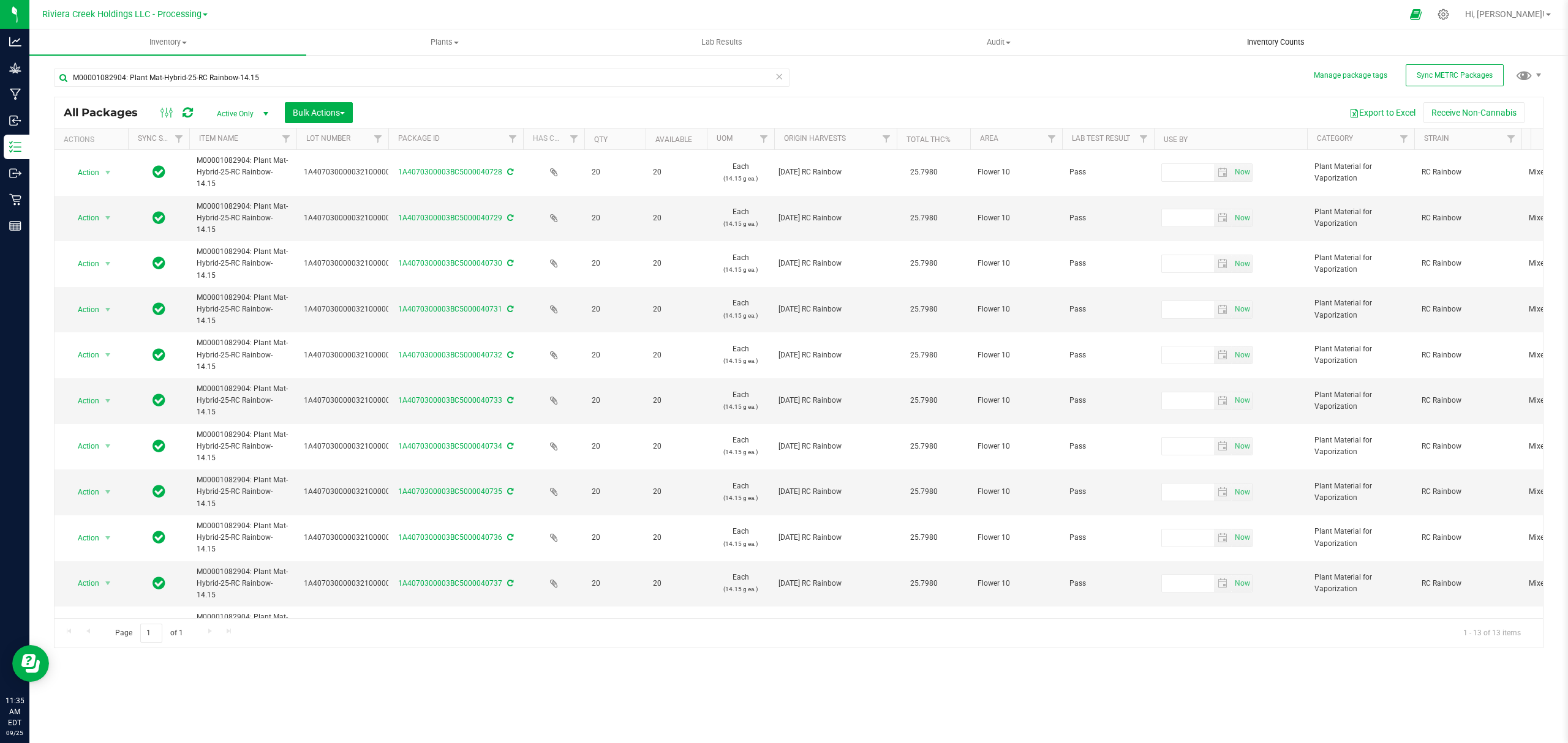
click at [1258, 43] on span "Inventory Counts" at bounding box center [1276, 42] width 90 height 11
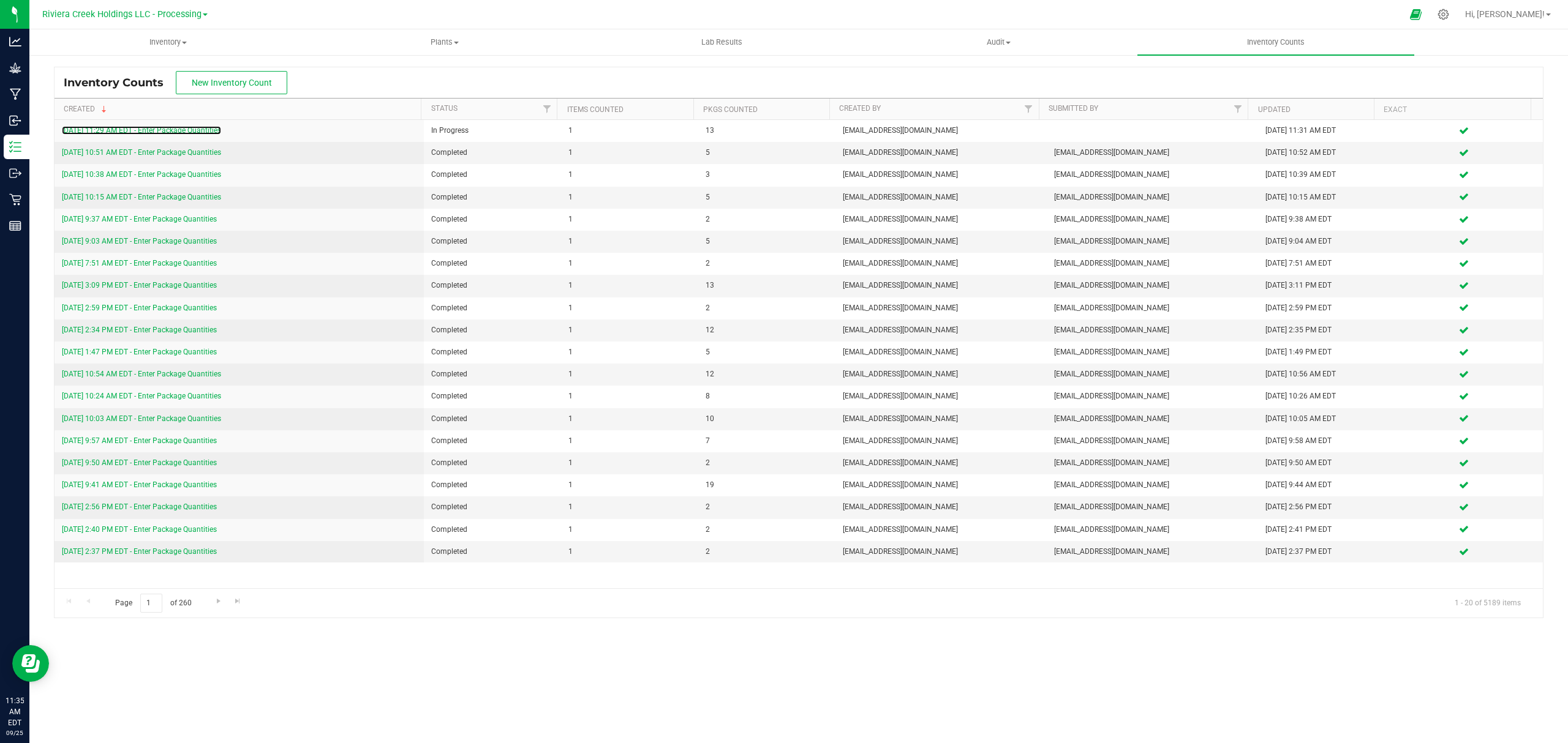
click at [172, 133] on link "9/25/25 11:29 AM EDT - Enter Package Quantities" at bounding box center [141, 130] width 159 height 8
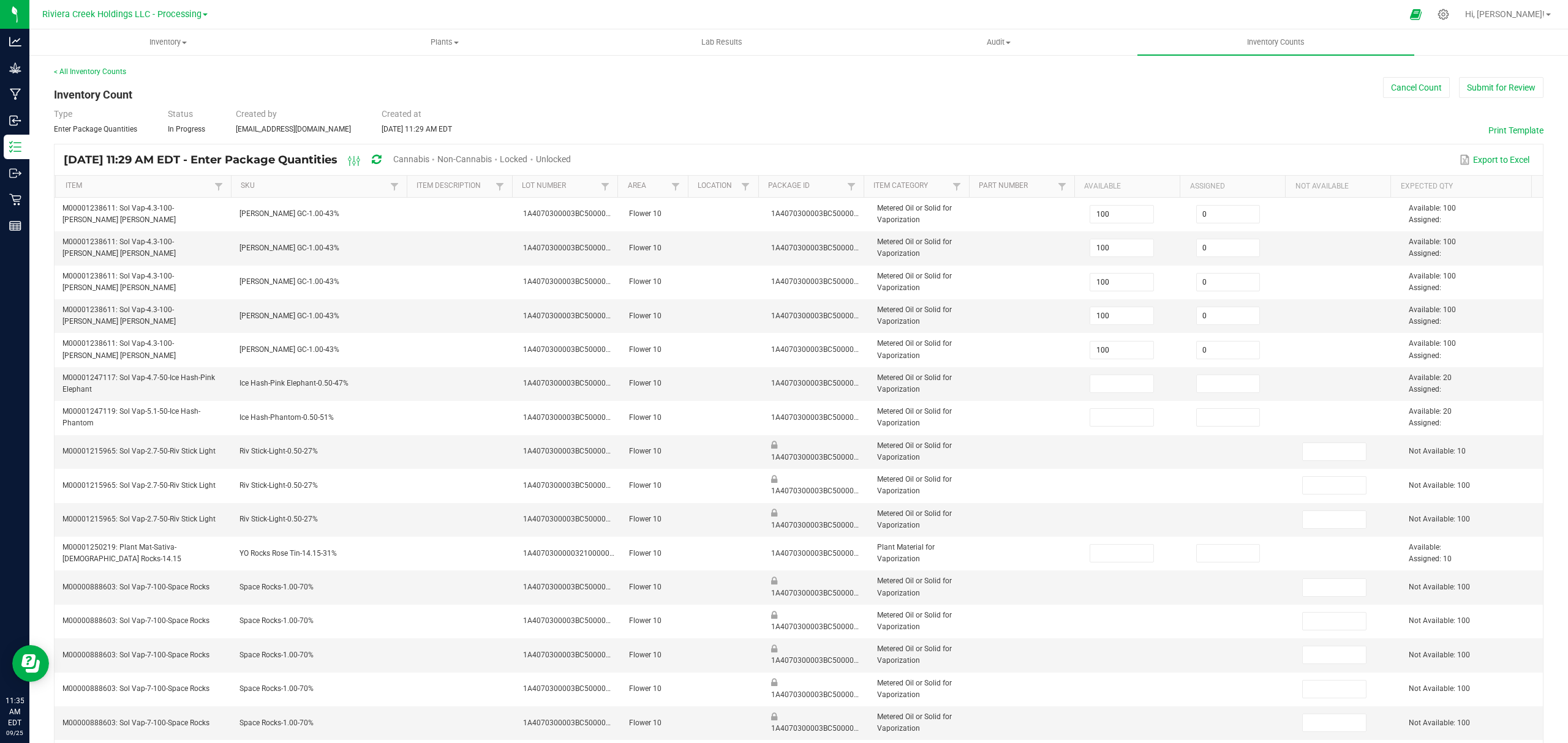
type input "15"
type input "20"
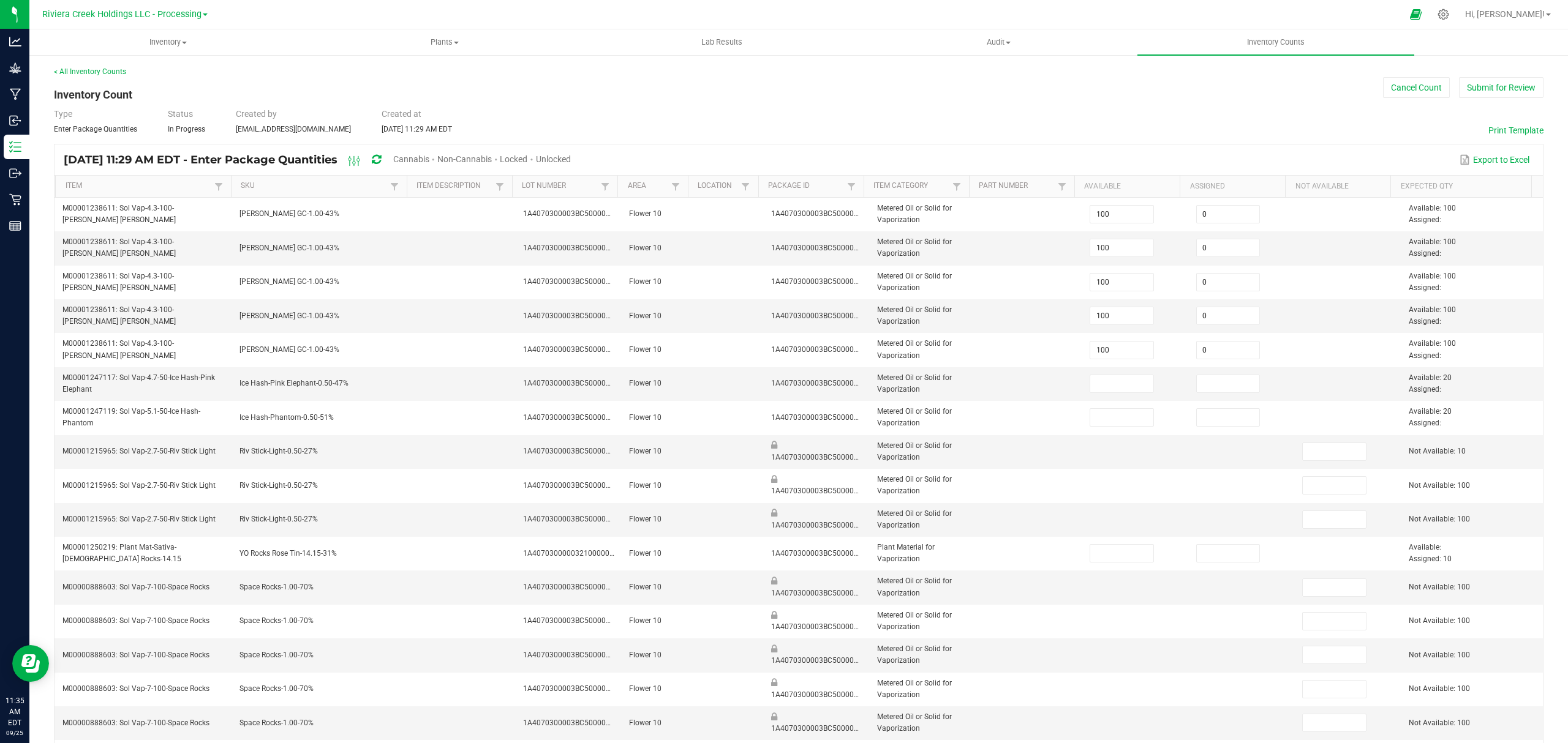
type input "0"
type input "20"
type input "0"
type input "20"
type input "0"
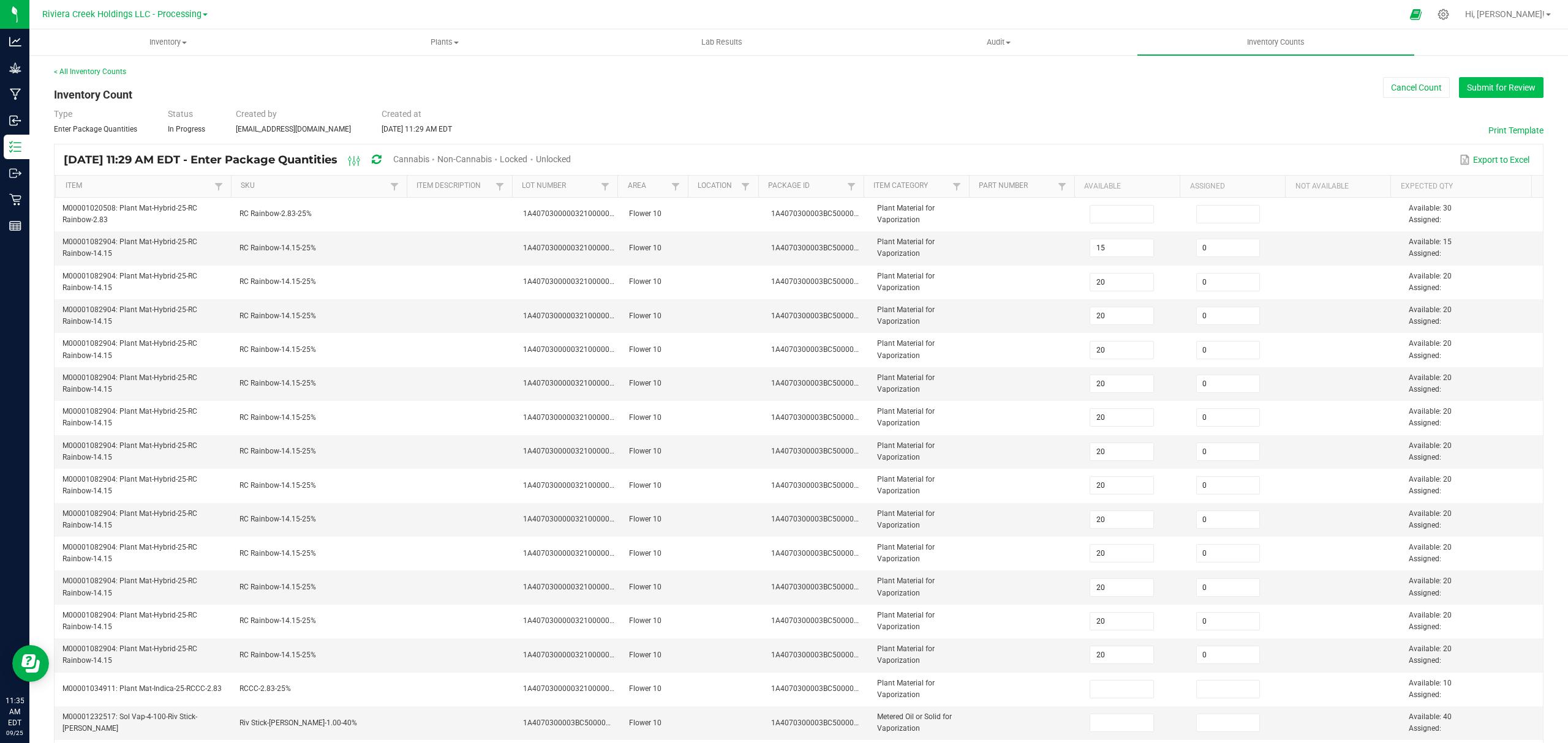
click at [1492, 92] on button "Submit for Review" at bounding box center [1501, 87] width 84 height 21
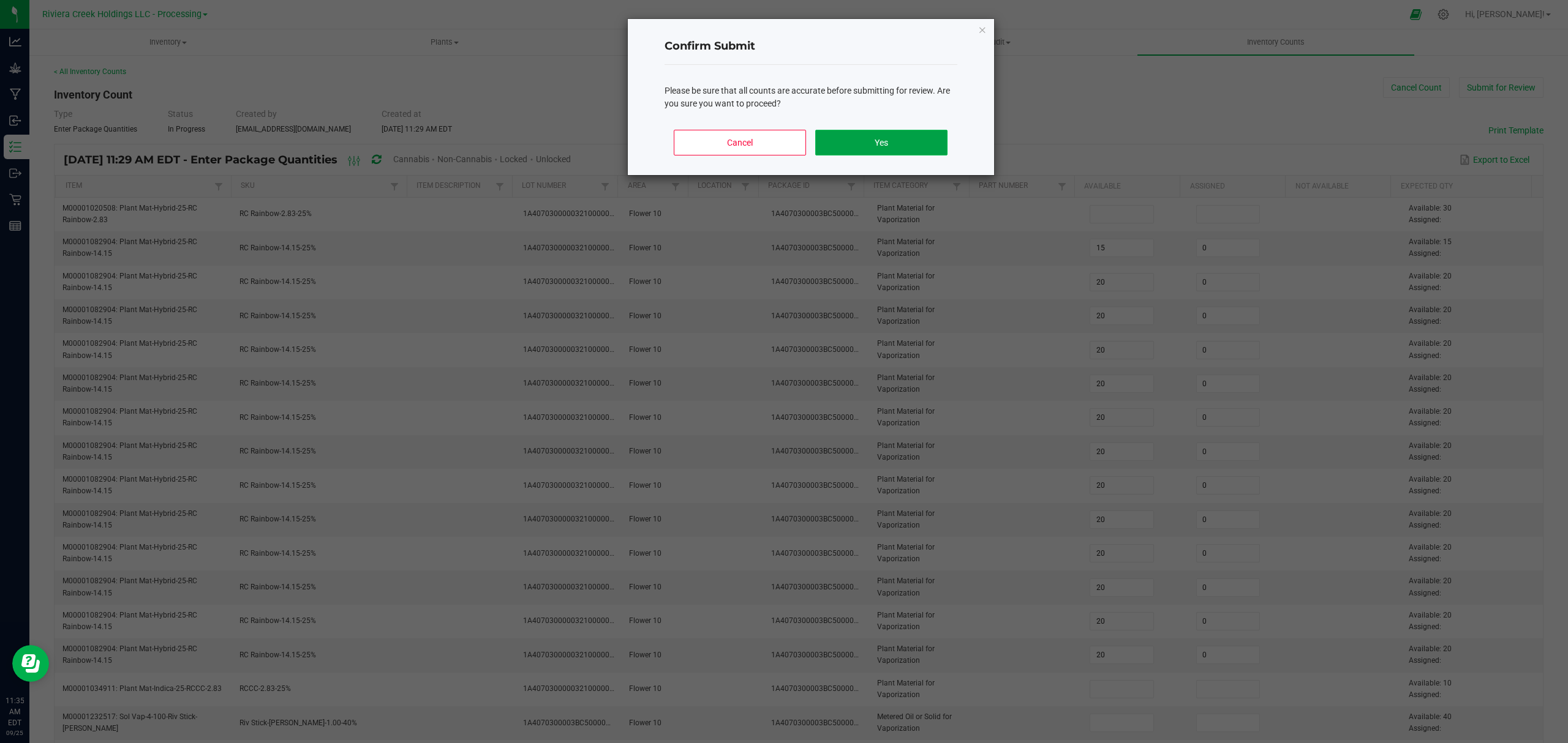
click at [915, 143] on button "Yes" at bounding box center [880, 142] width 132 height 26
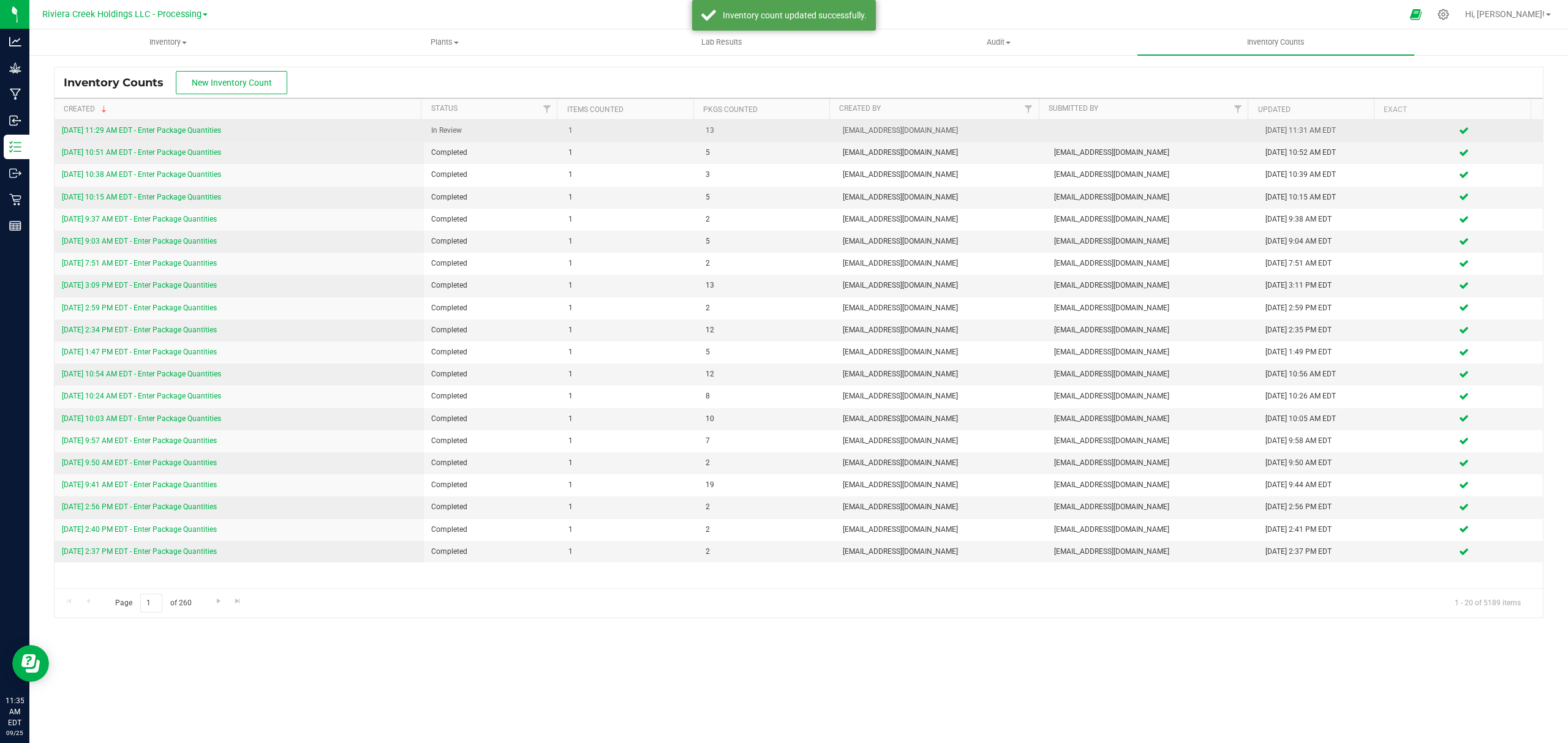
click at [167, 128] on link "9/25/25 11:29 AM EDT - Enter Package Quantities" at bounding box center [141, 130] width 159 height 8
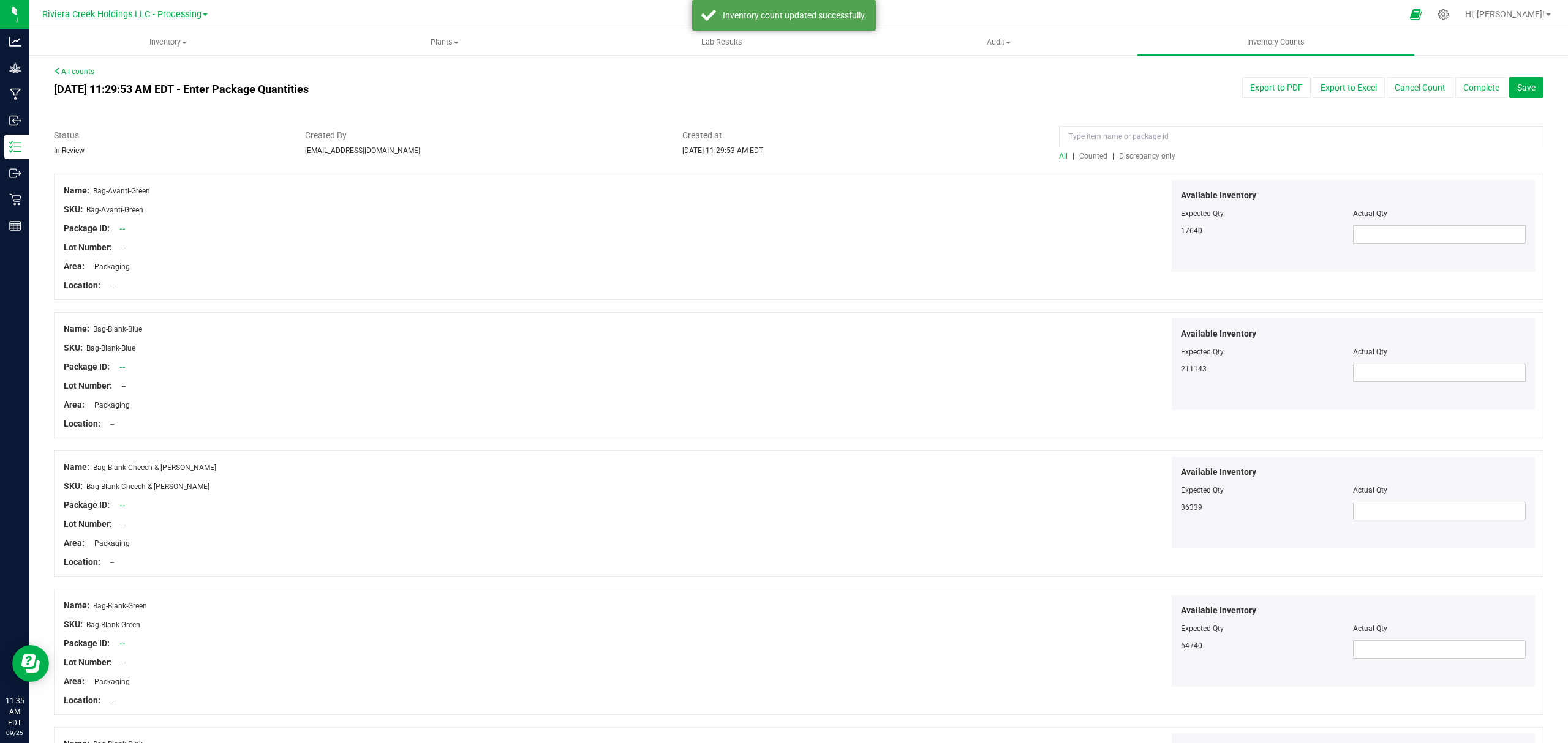
click at [1083, 153] on span "Counted" at bounding box center [1092, 155] width 28 height 8
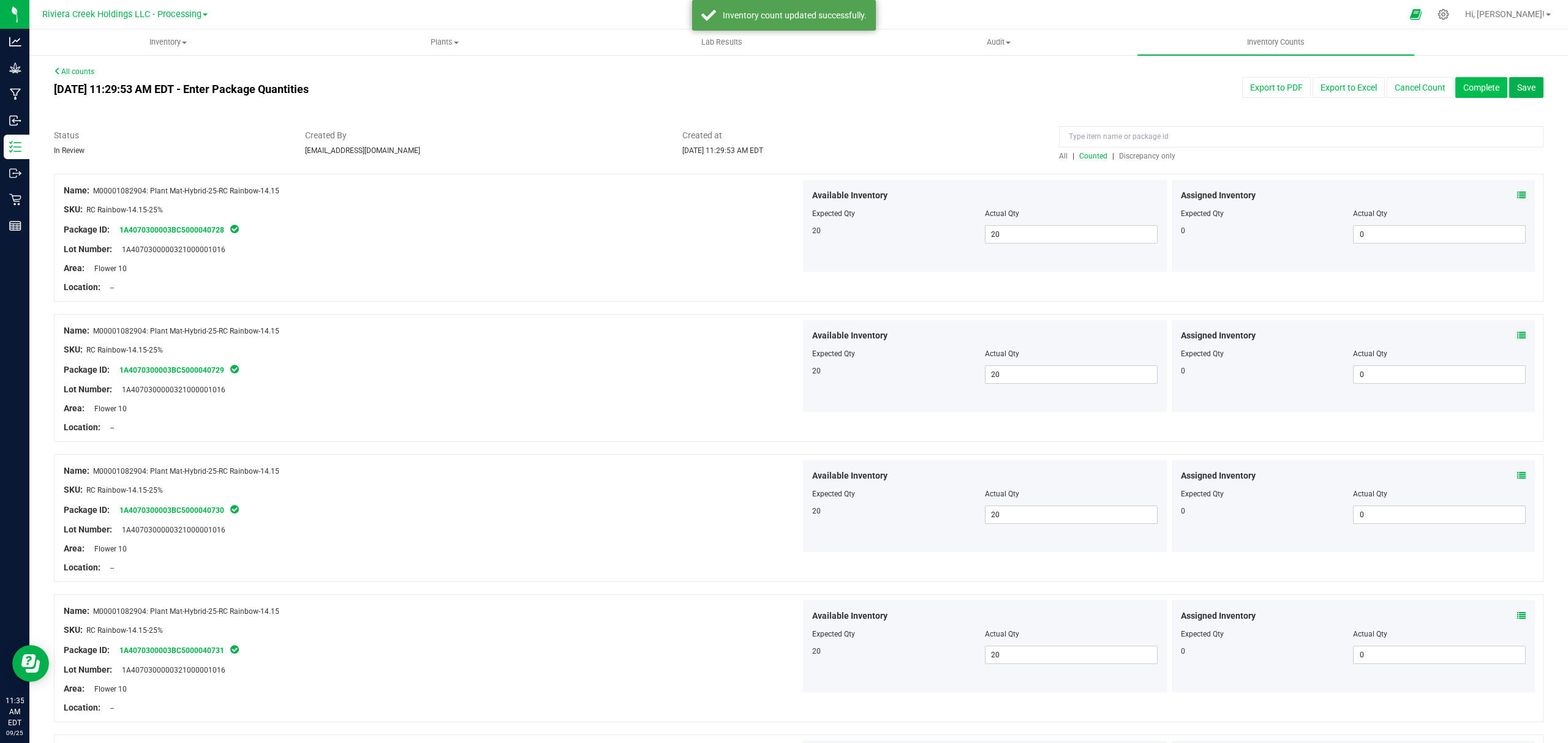
click at [1475, 81] on button "Complete" at bounding box center [1481, 87] width 52 height 21
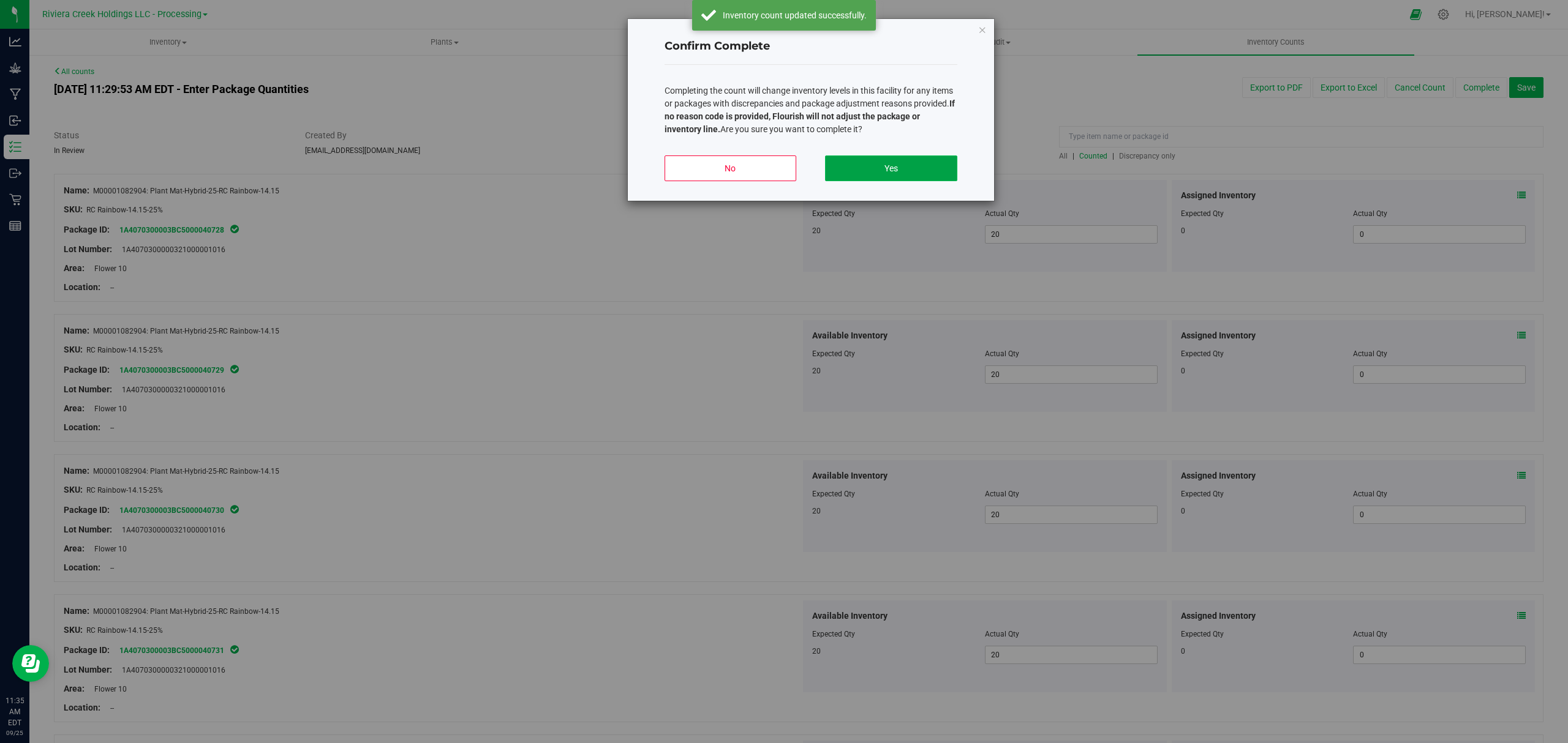
click at [921, 175] on button "Yes" at bounding box center [890, 168] width 132 height 26
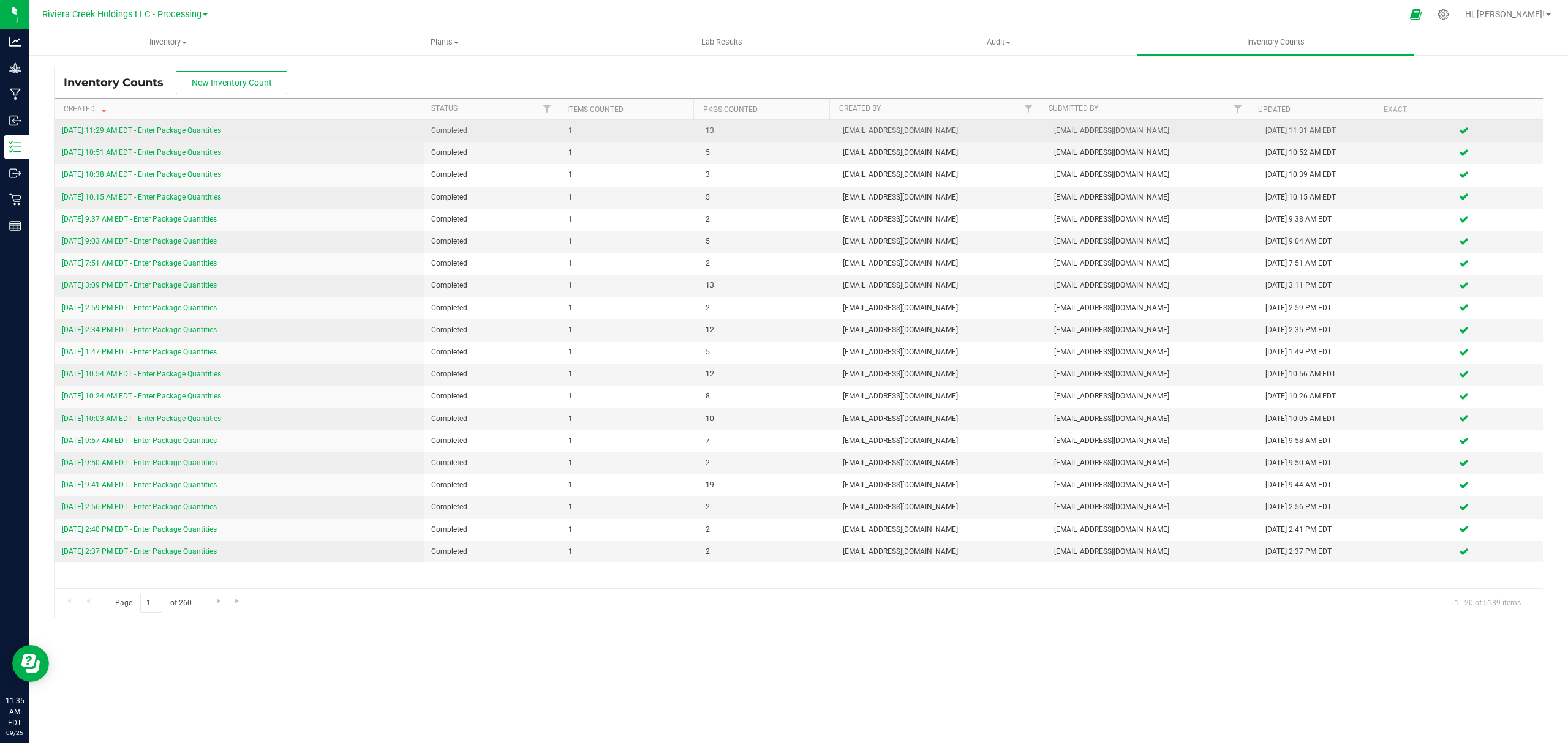
click at [179, 130] on link "9/25/25 11:29 AM EDT - Enter Package Quantities" at bounding box center [141, 130] width 159 height 8
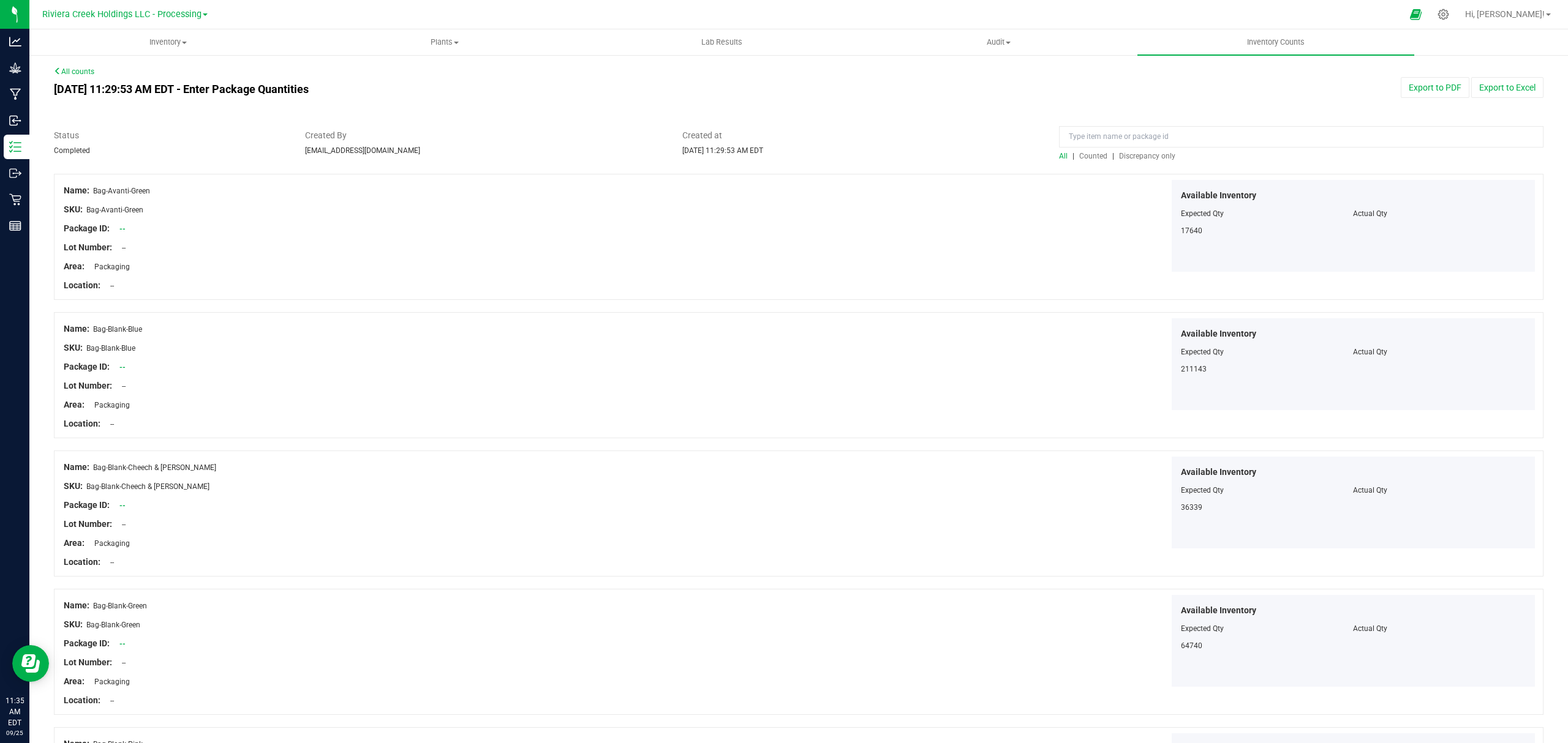
click at [1084, 153] on span "Counted" at bounding box center [1092, 155] width 28 height 8
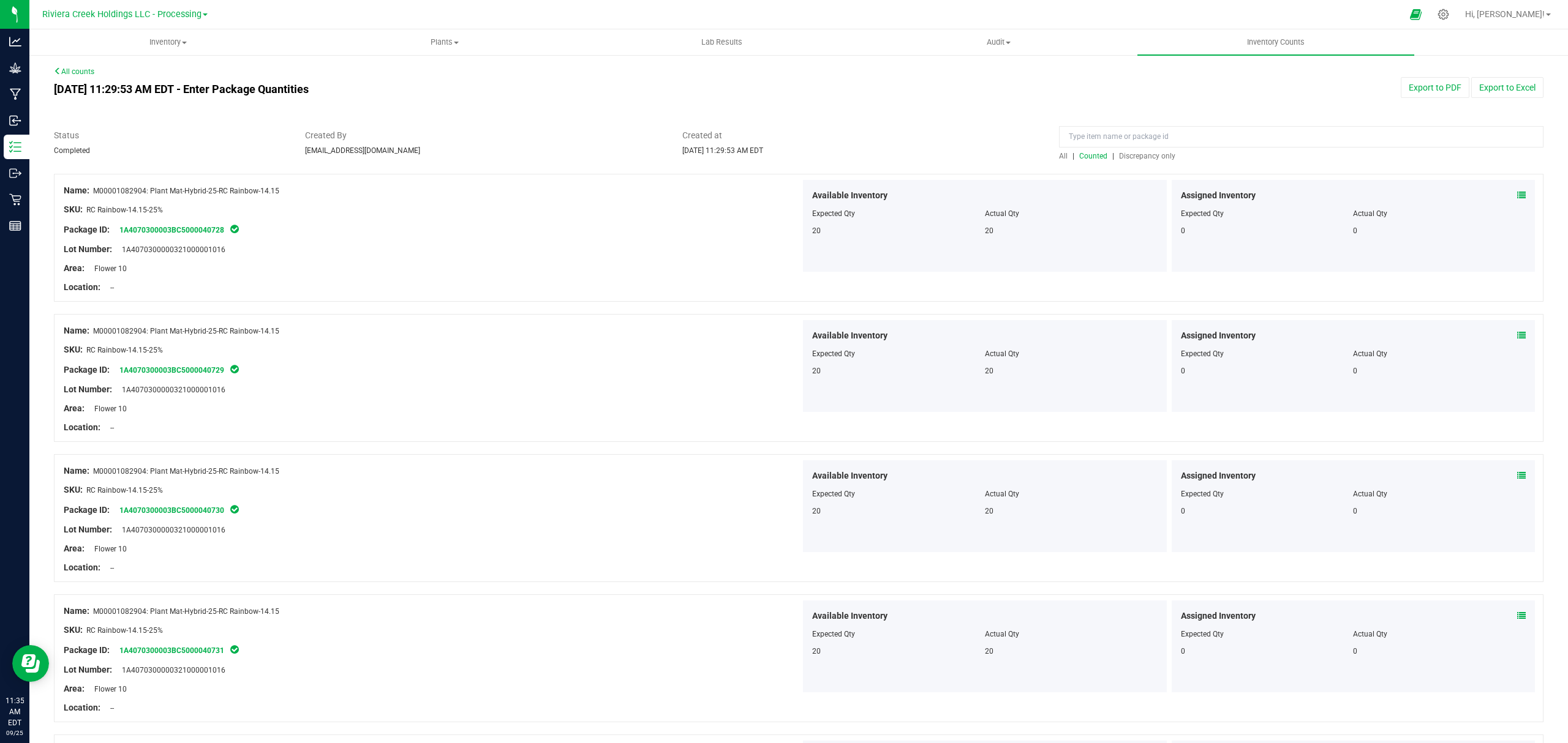
click at [1415, 84] on button "Export to PDF" at bounding box center [1435, 87] width 69 height 21
click at [169, 39] on span "Inventory" at bounding box center [168, 42] width 276 height 11
click at [142, 72] on li "All packages" at bounding box center [167, 74] width 277 height 14
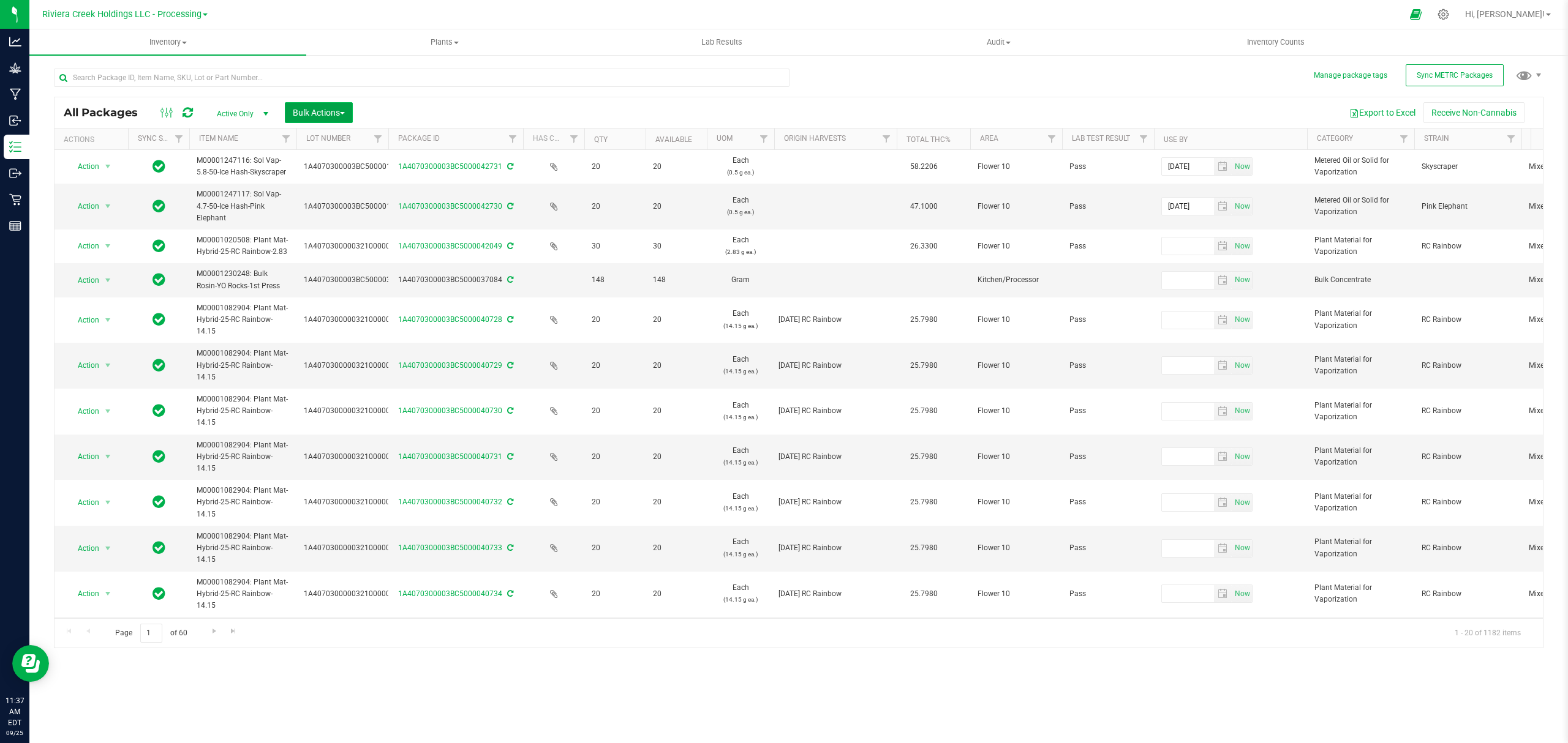
click at [316, 109] on span "Bulk Actions" at bounding box center [318, 112] width 52 height 10
click at [351, 229] on span "Lock/Unlock packages" at bounding box center [333, 230] width 84 height 10
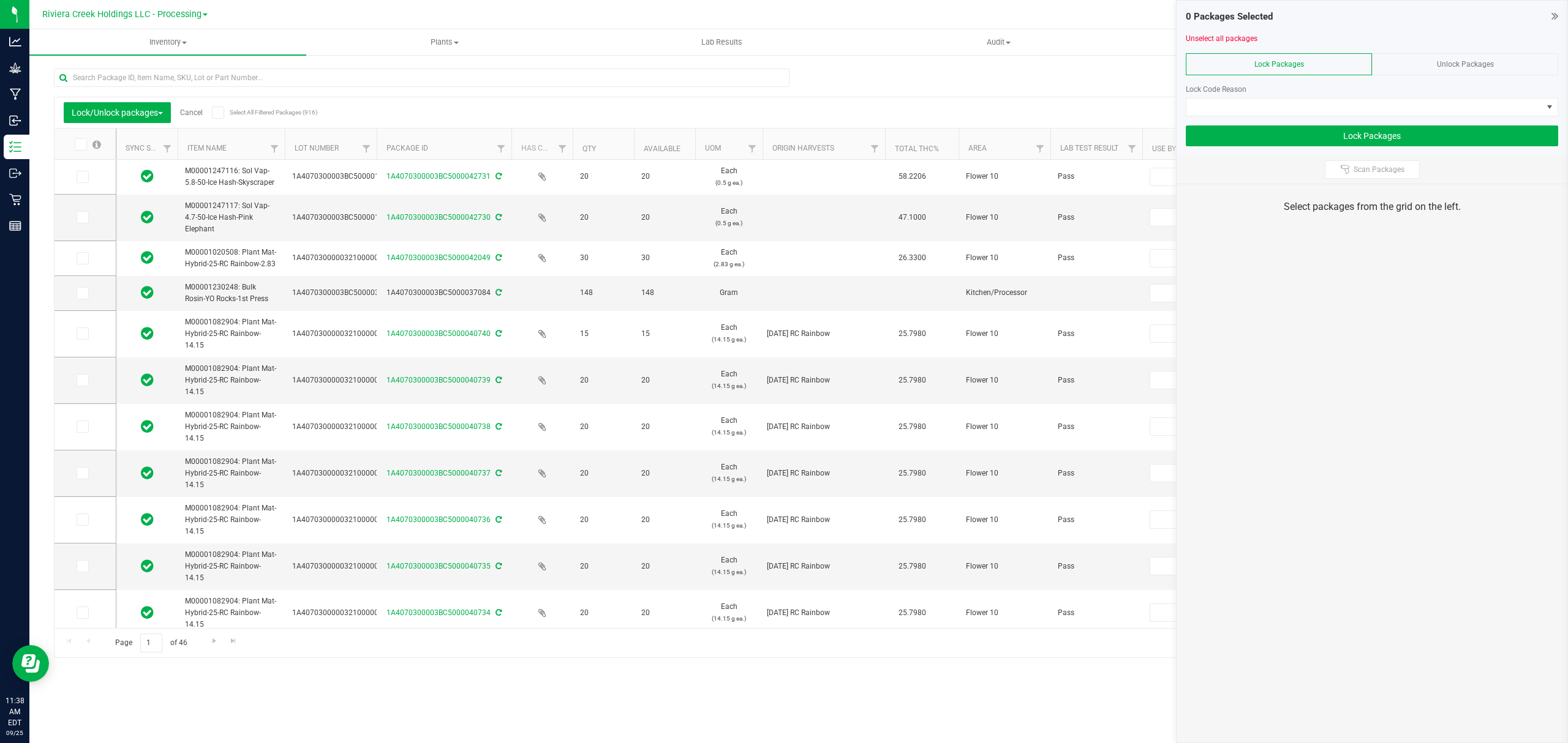
type input "[DATE]"
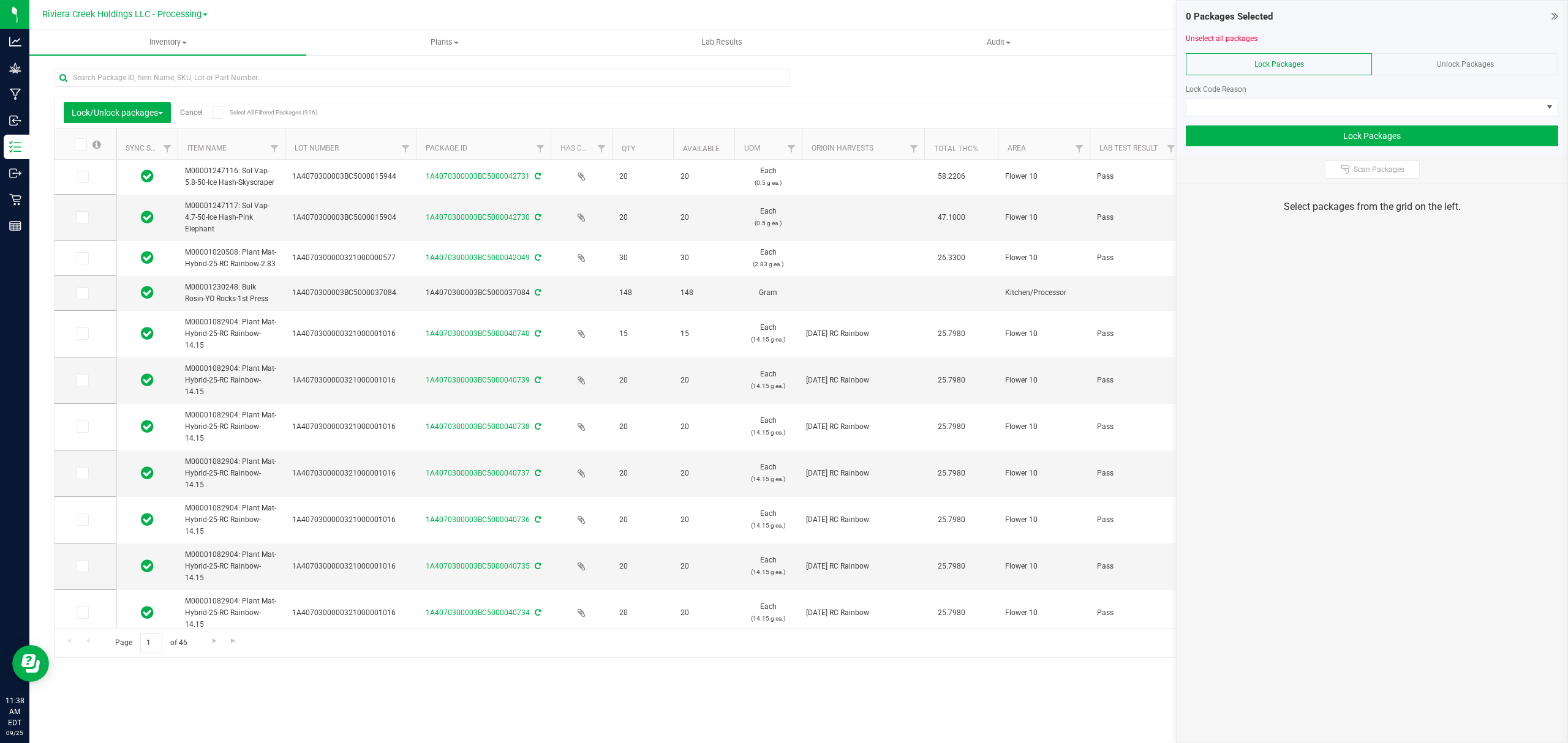
drag, startPoint x: 375, startPoint y: 137, endPoint x: 417, endPoint y: 133, distance: 42.2
click at [83, 334] on icon at bounding box center [81, 334] width 8 height 0
click at [0, 0] on input "checkbox" at bounding box center [0, 0] width 0 height 0
click at [84, 380] on icon at bounding box center [81, 380] width 8 height 0
click at [0, 0] on input "checkbox" at bounding box center [0, 0] width 0 height 0
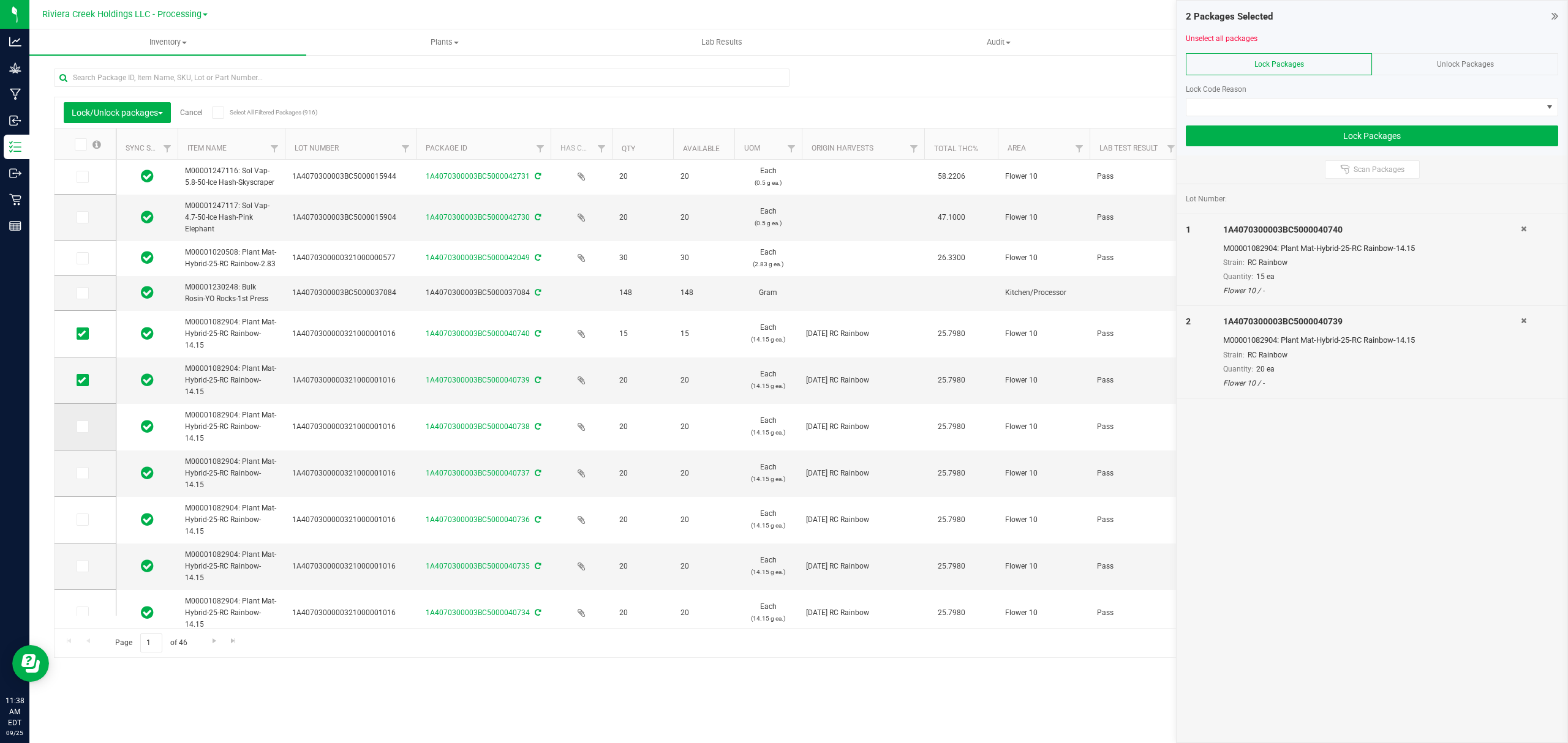
click at [86, 429] on span at bounding box center [83, 427] width 12 height 12
click at [0, 0] on input "checkbox" at bounding box center [0, 0] width 0 height 0
click at [84, 473] on icon at bounding box center [81, 473] width 8 height 0
click at [0, 0] on input "checkbox" at bounding box center [0, 0] width 0 height 0
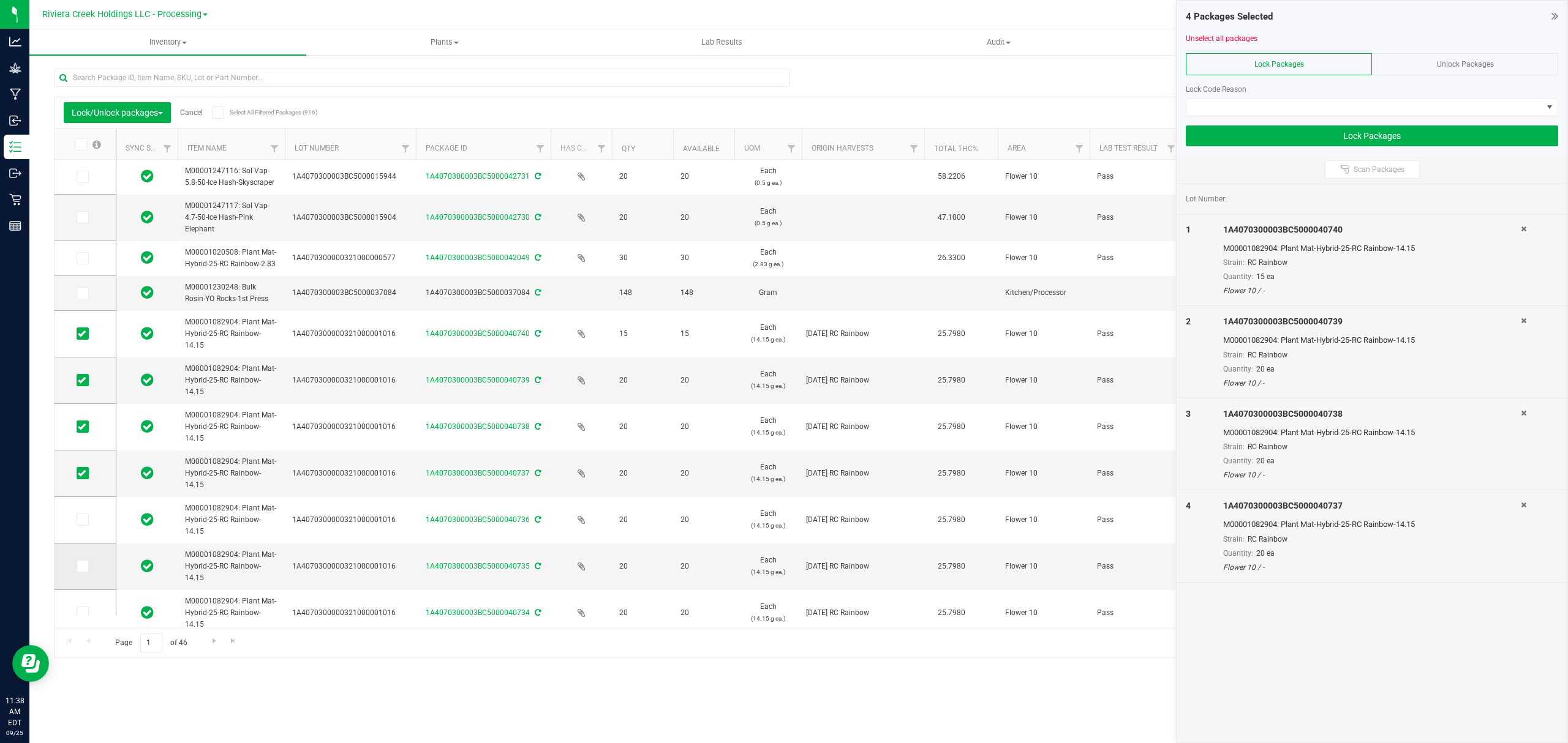
drag, startPoint x: 80, startPoint y: 517, endPoint x: 90, endPoint y: 554, distance: 38.3
click at [80, 520] on icon at bounding box center [81, 520] width 8 height 0
click at [0, 0] on input "checkbox" at bounding box center [0, 0] width 0 height 0
click at [79, 571] on span at bounding box center [83, 566] width 12 height 12
click at [0, 0] on input "checkbox" at bounding box center [0, 0] width 0 height 0
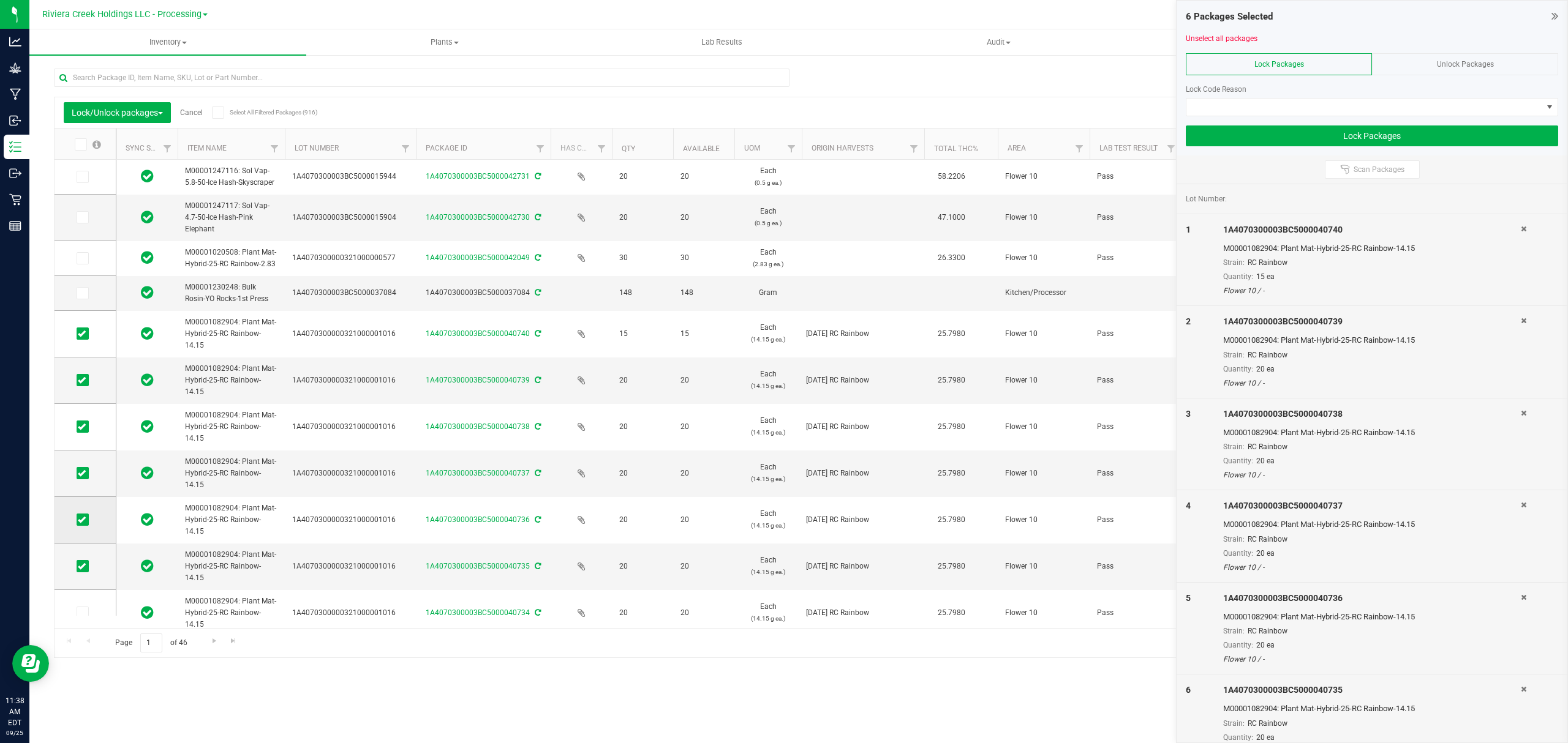
scroll to position [196, 0]
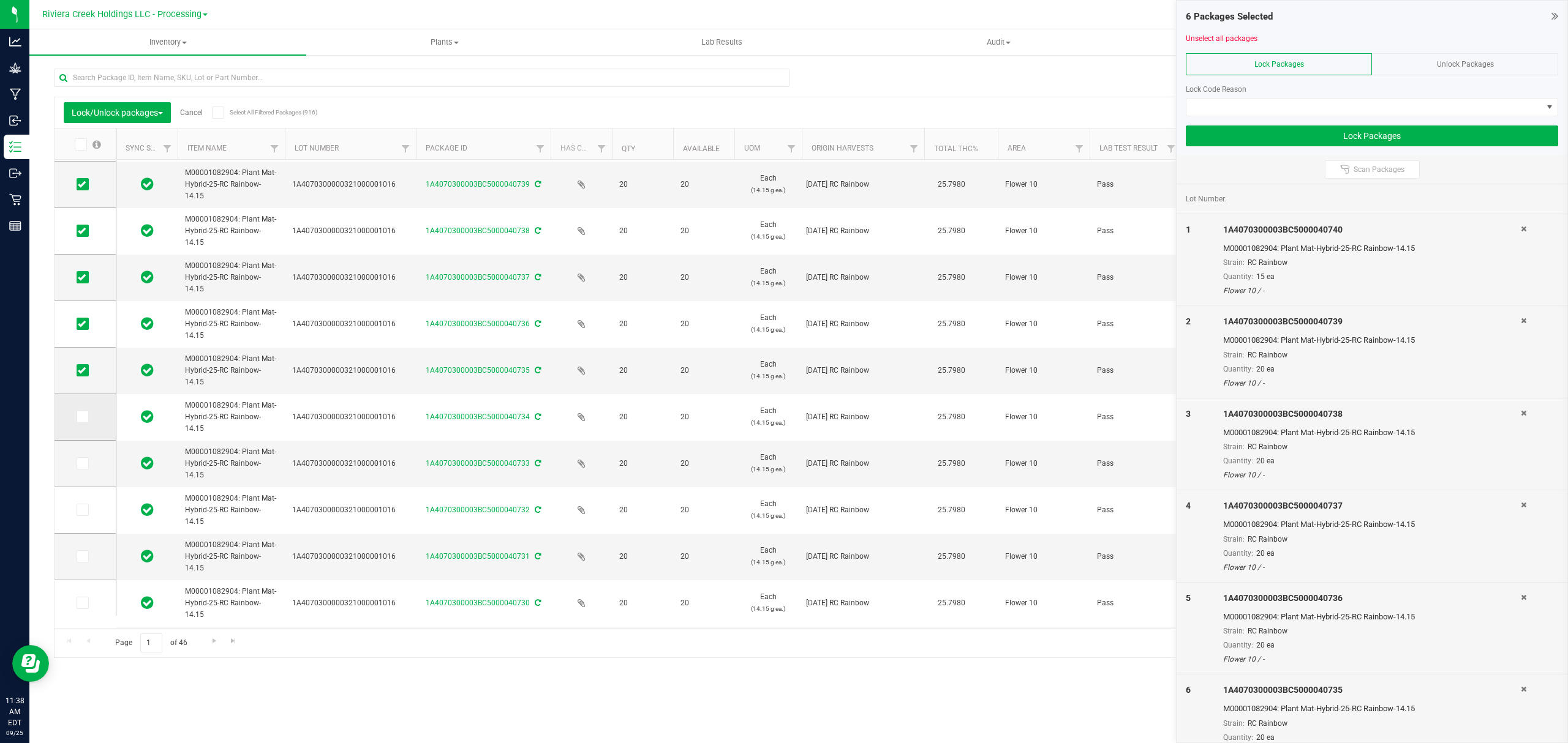
click at [81, 417] on icon at bounding box center [81, 417] width 8 height 0
click at [0, 0] on input "checkbox" at bounding box center [0, 0] width 0 height 0
click at [82, 463] on icon at bounding box center [81, 463] width 8 height 0
click at [0, 0] on input "checkbox" at bounding box center [0, 0] width 0 height 0
click at [81, 510] on icon at bounding box center [81, 510] width 8 height 0
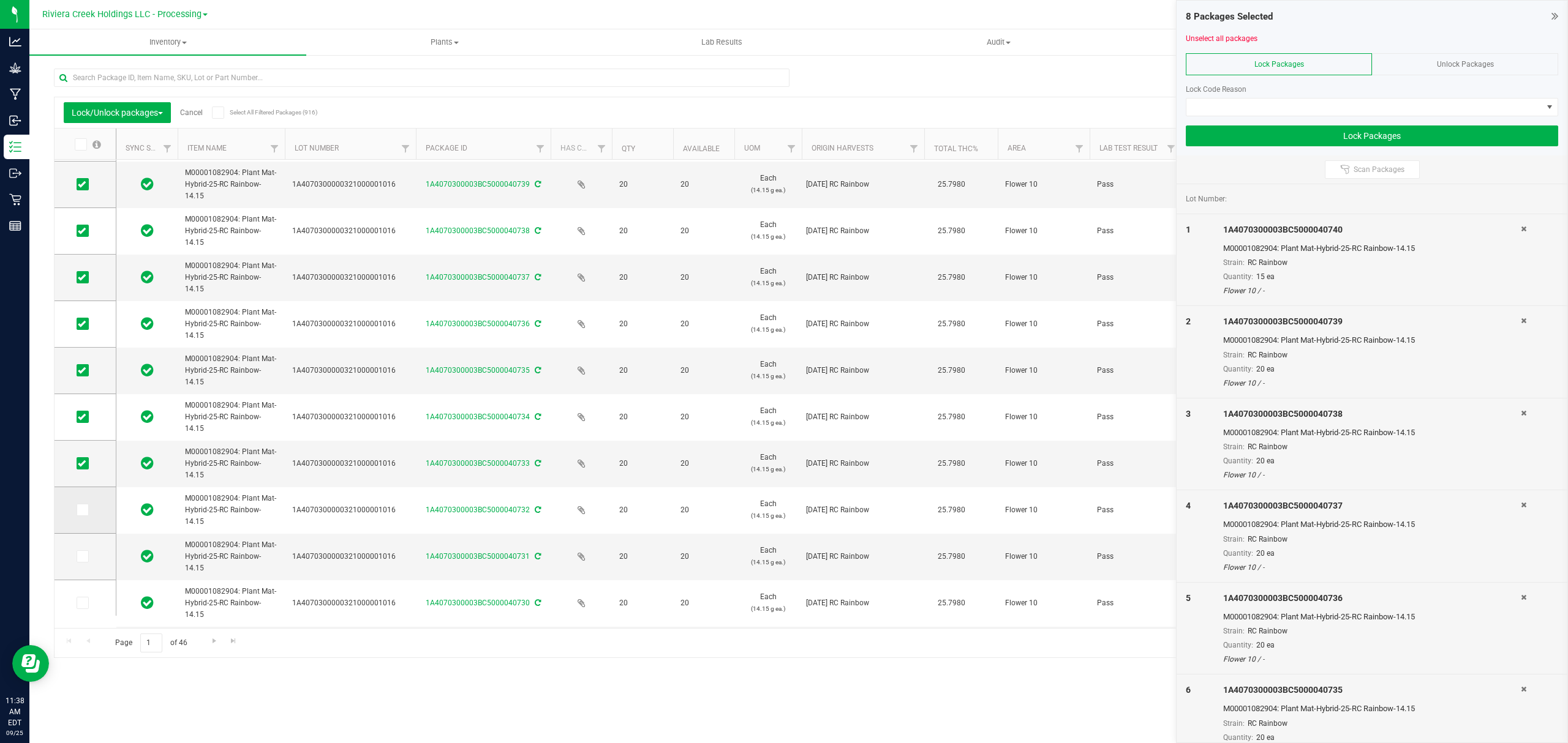
click at [0, 0] on input "checkbox" at bounding box center [0, 0] width 0 height 0
click at [81, 556] on icon at bounding box center [81, 556] width 8 height 0
click at [0, 0] on input "checkbox" at bounding box center [0, 0] width 0 height 0
click at [86, 605] on span at bounding box center [83, 603] width 12 height 12
click at [0, 0] on input "checkbox" at bounding box center [0, 0] width 0 height 0
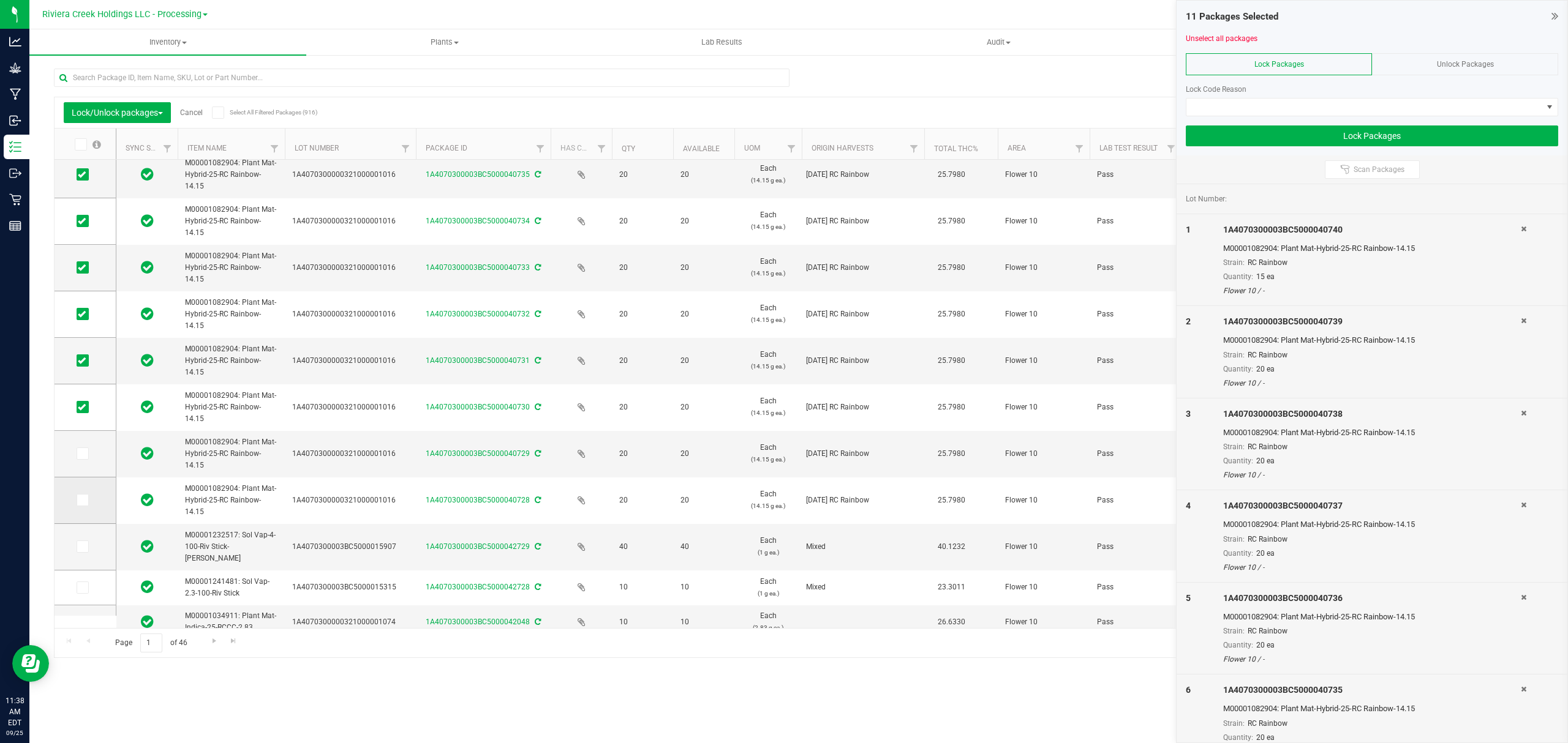
scroll to position [414, 0]
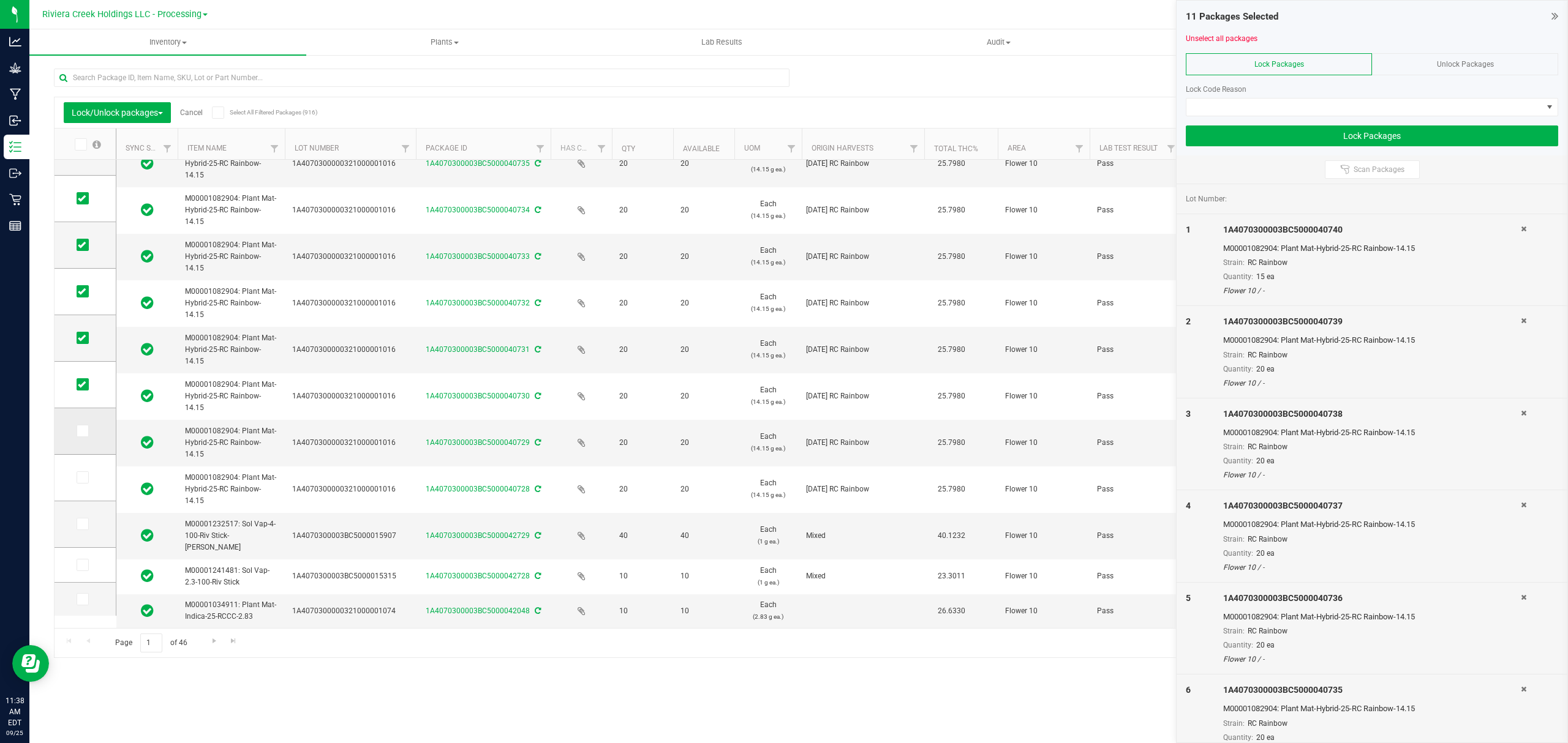
click at [83, 431] on icon at bounding box center [81, 431] width 8 height 0
click at [0, 0] on input "checkbox" at bounding box center [0, 0] width 0 height 0
click at [83, 478] on icon at bounding box center [81, 478] width 8 height 0
click at [0, 0] on input "checkbox" at bounding box center [0, 0] width 0 height 0
click at [1280, 103] on span at bounding box center [1364, 107] width 356 height 17
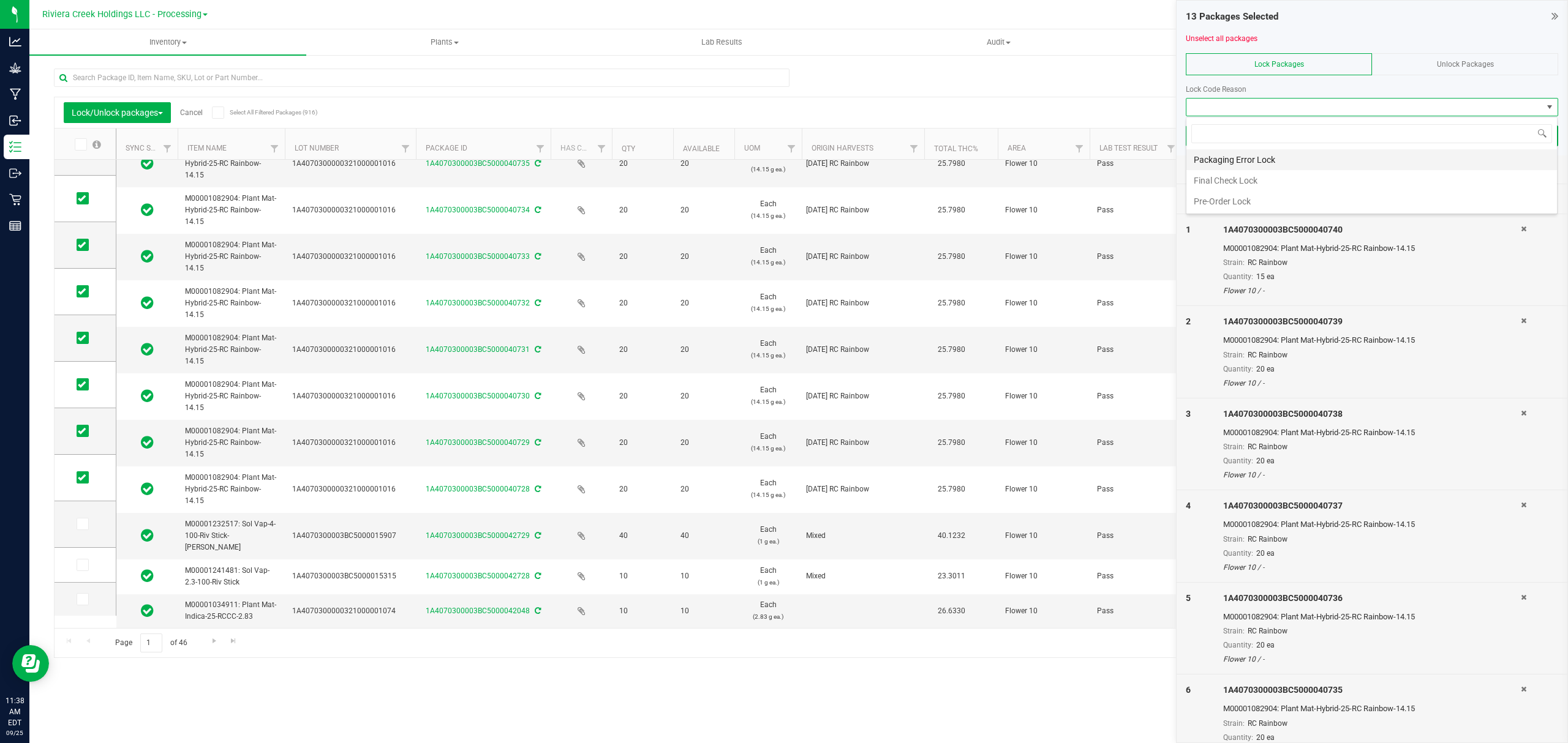
scroll to position [18, 371]
click at [1226, 178] on li "Final Check Lock" at bounding box center [1371, 181] width 370 height 21
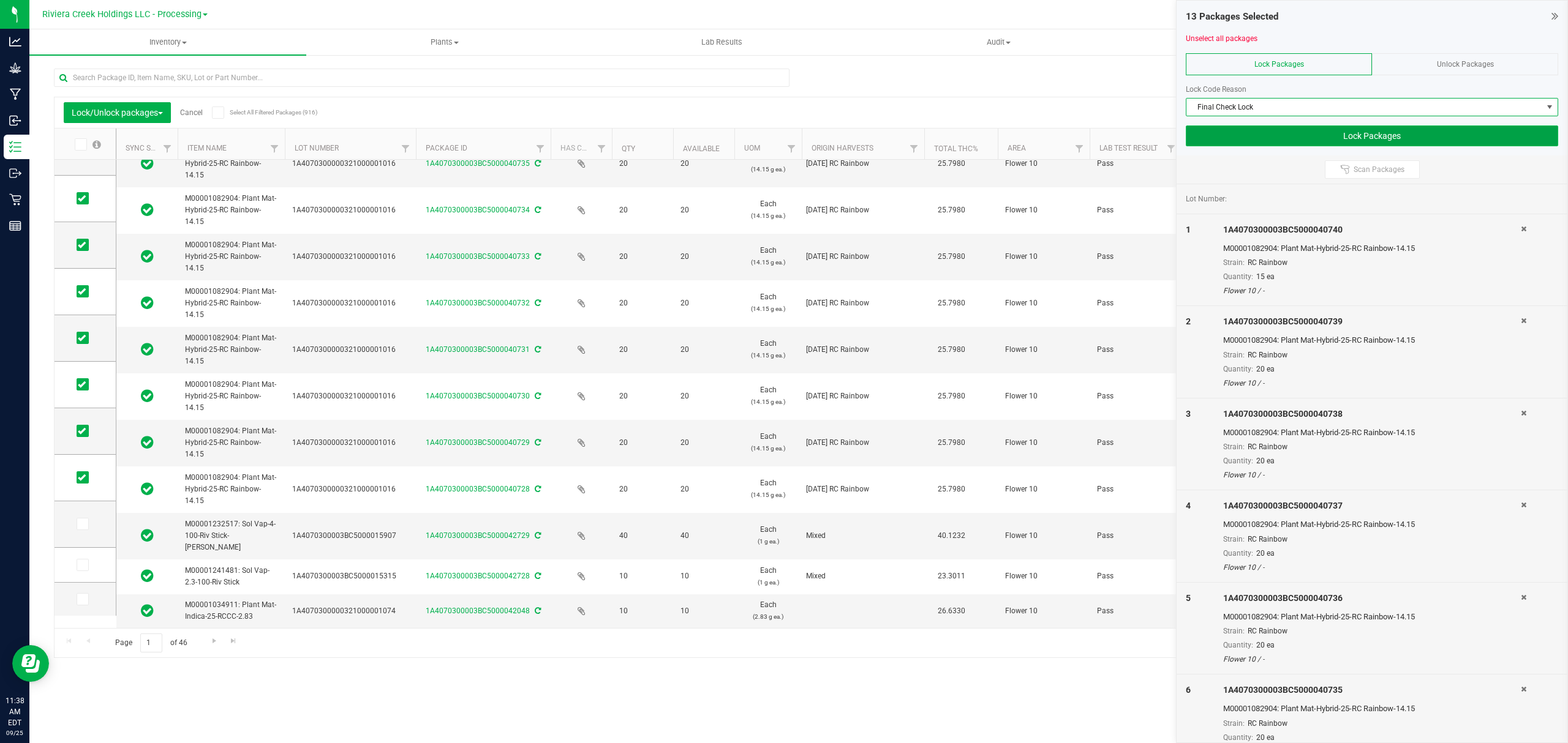
click at [1228, 135] on button "Lock Packages" at bounding box center [1372, 136] width 372 height 21
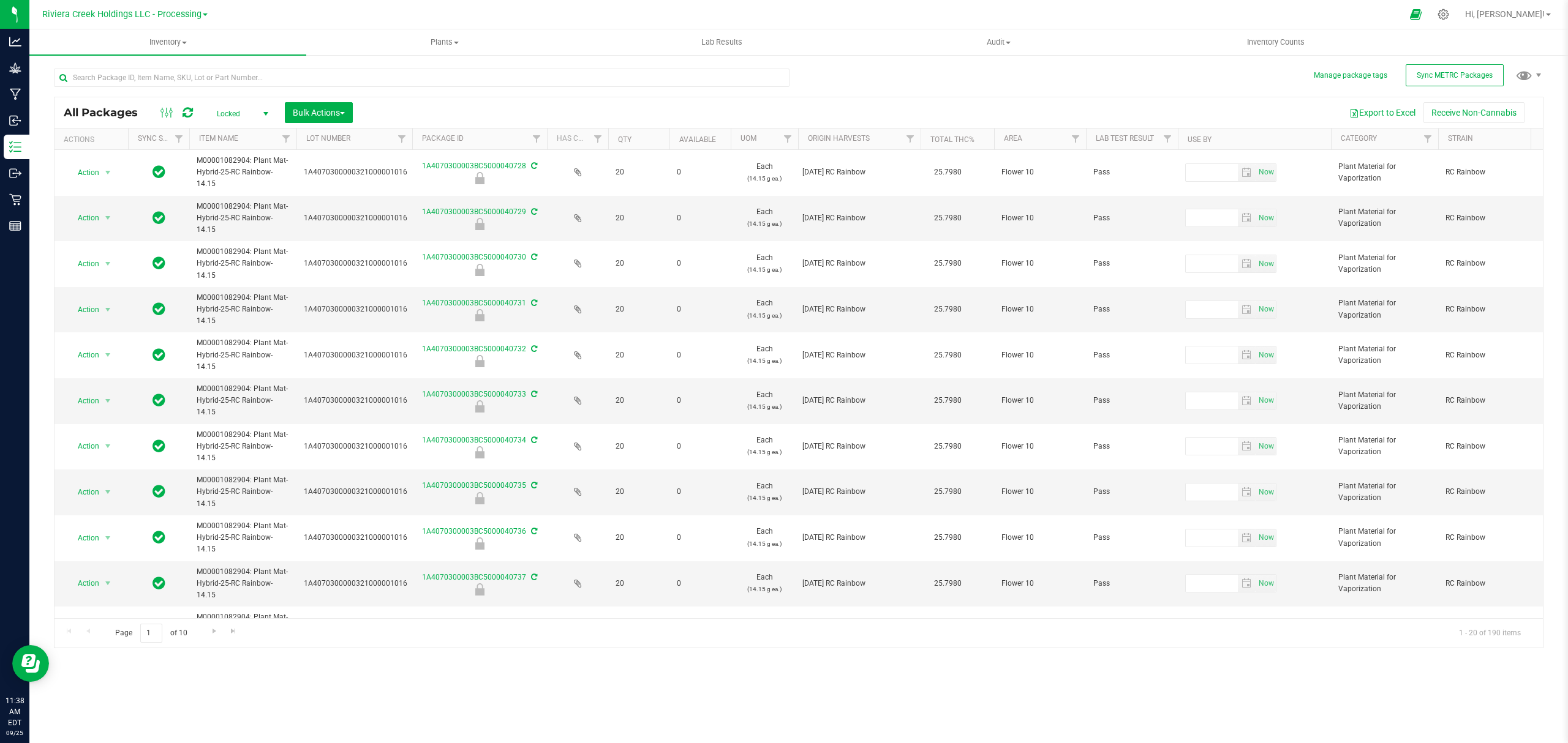
drag, startPoint x: 388, startPoint y: 135, endPoint x: 414, endPoint y: 137, distance: 26.1
click at [414, 137] on div "Actions Sync Status Item Name Lot Number Package ID Has COA Qty Available UOM O…" at bounding box center [792, 139] width 1477 height 21
click at [172, 40] on span "Inventory" at bounding box center [167, 42] width 277 height 11
click at [169, 145] on li "From bill of materials" at bounding box center [167, 147] width 277 height 14
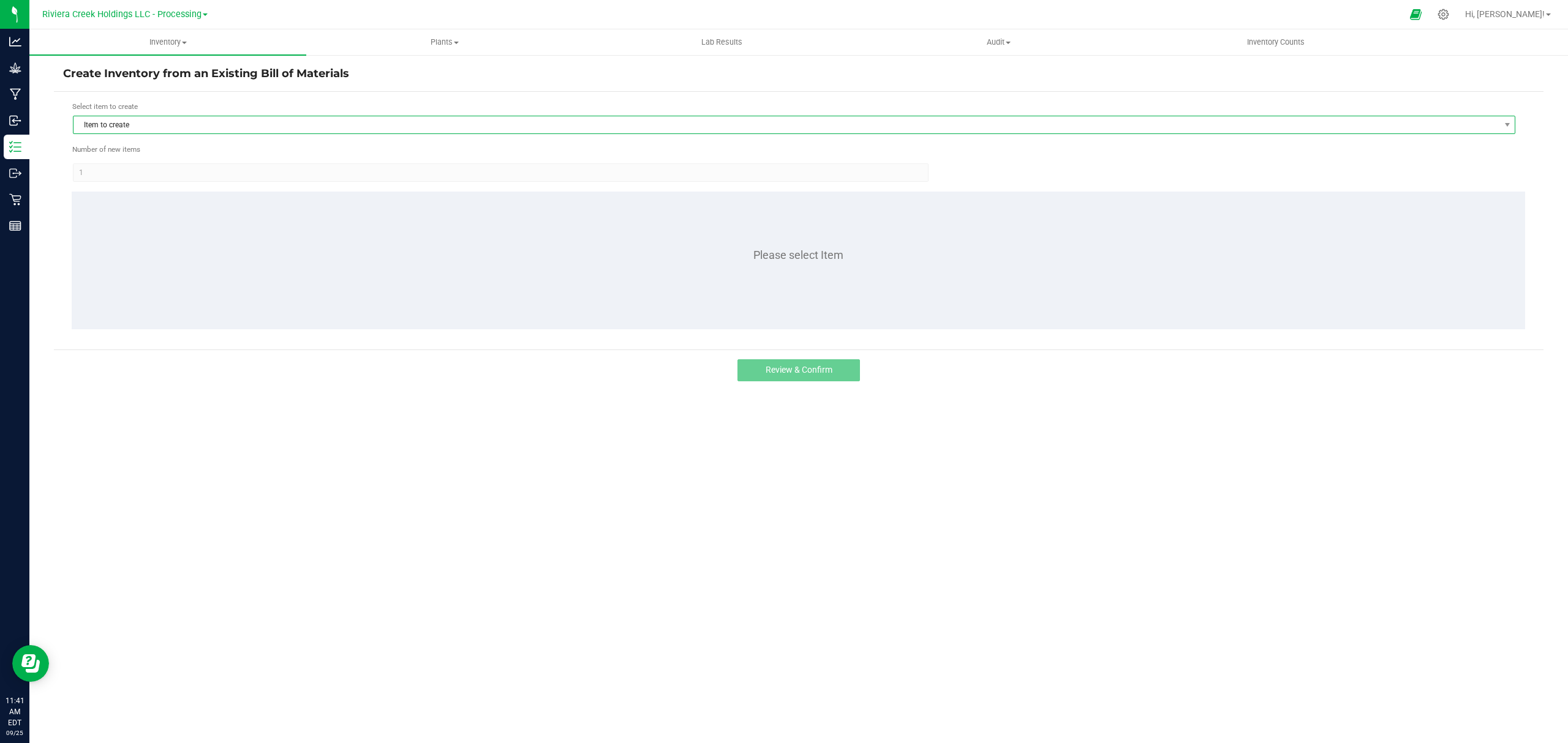
click at [237, 116] on span "Item to create" at bounding box center [794, 125] width 1442 height 18
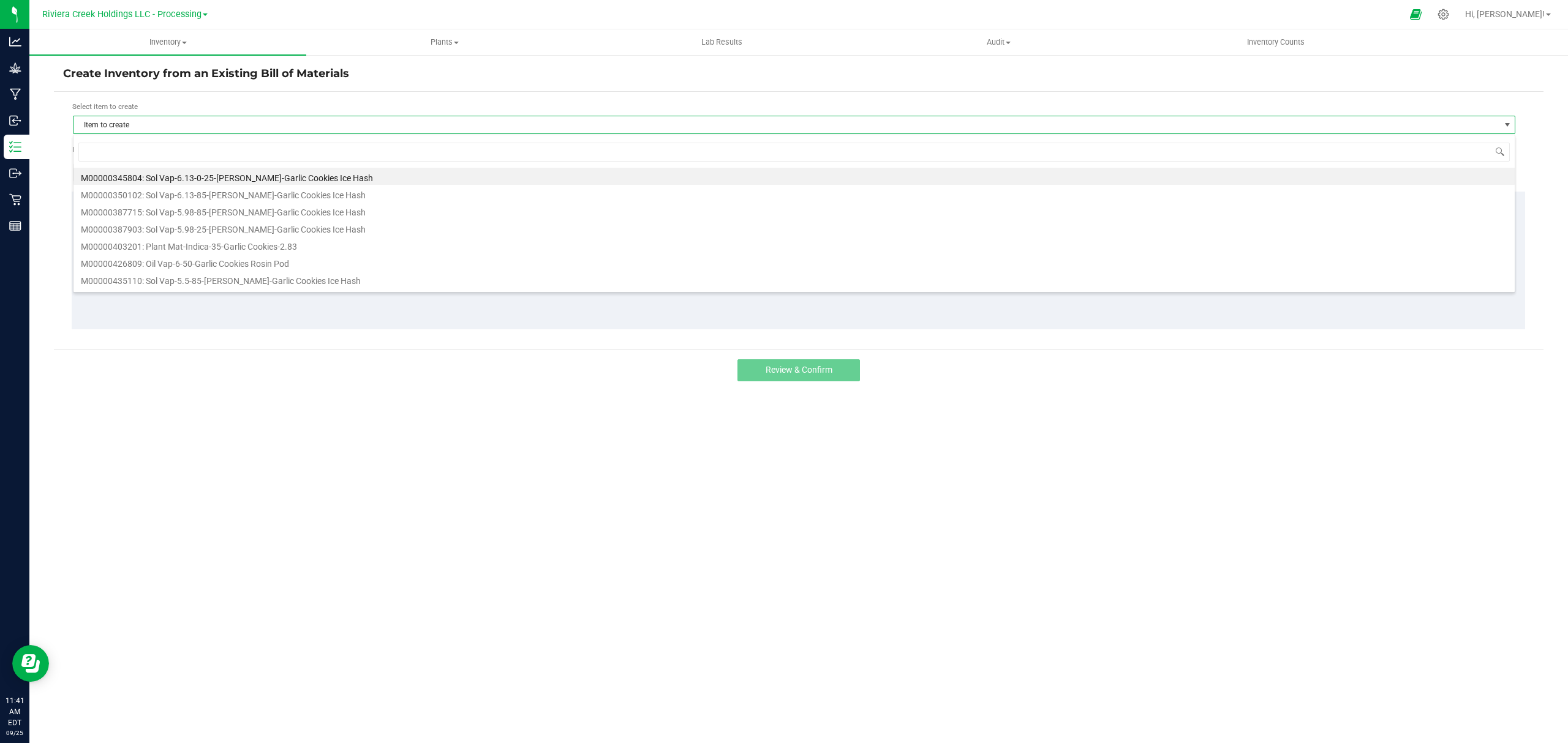
scroll to position [18, 1443]
type input "445903"
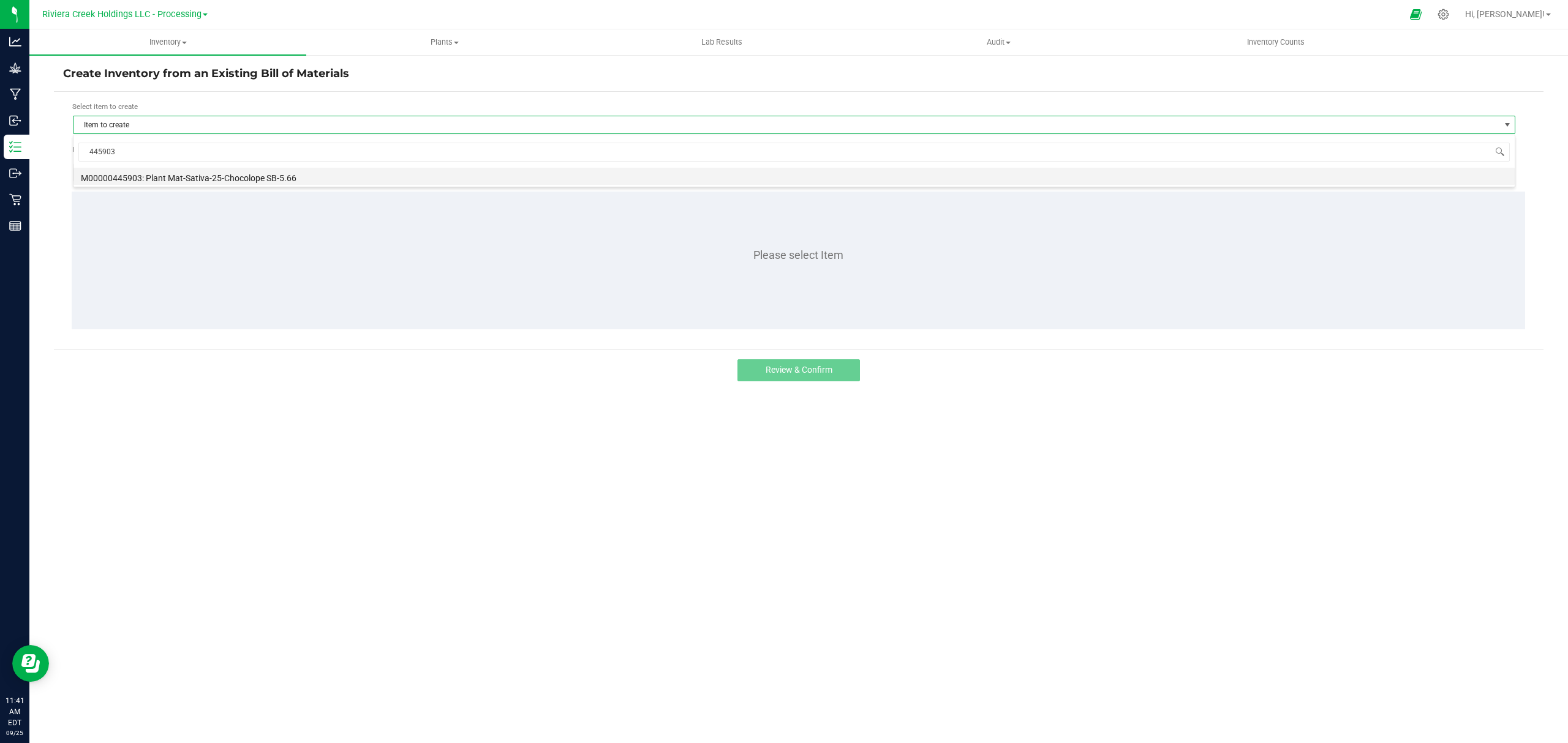
click at [253, 170] on li "M00000445903: Plant Mat-Sativa-25-Chocolope SB-5.66" at bounding box center [793, 176] width 1441 height 17
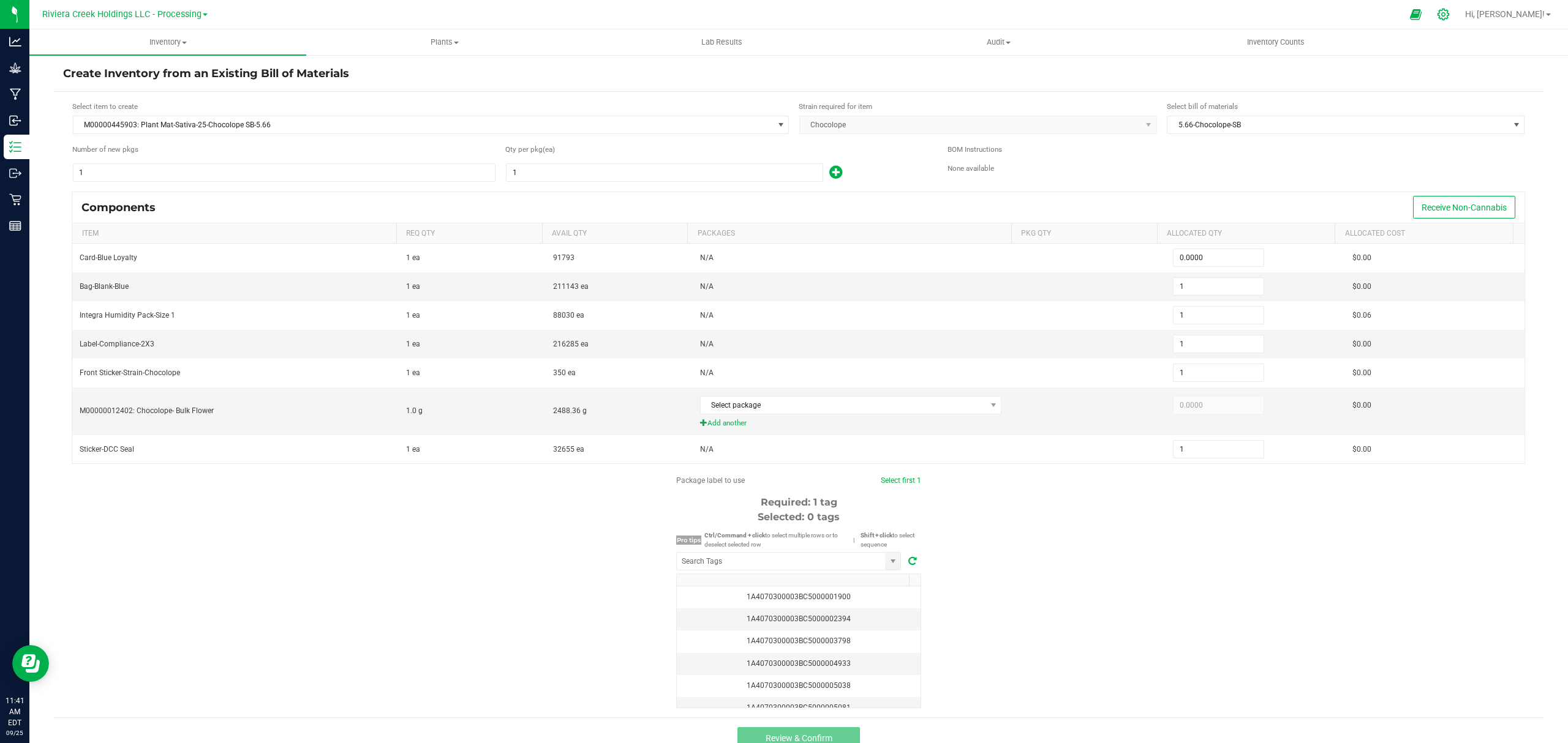
click at [1450, 15] on icon at bounding box center [1443, 14] width 13 height 13
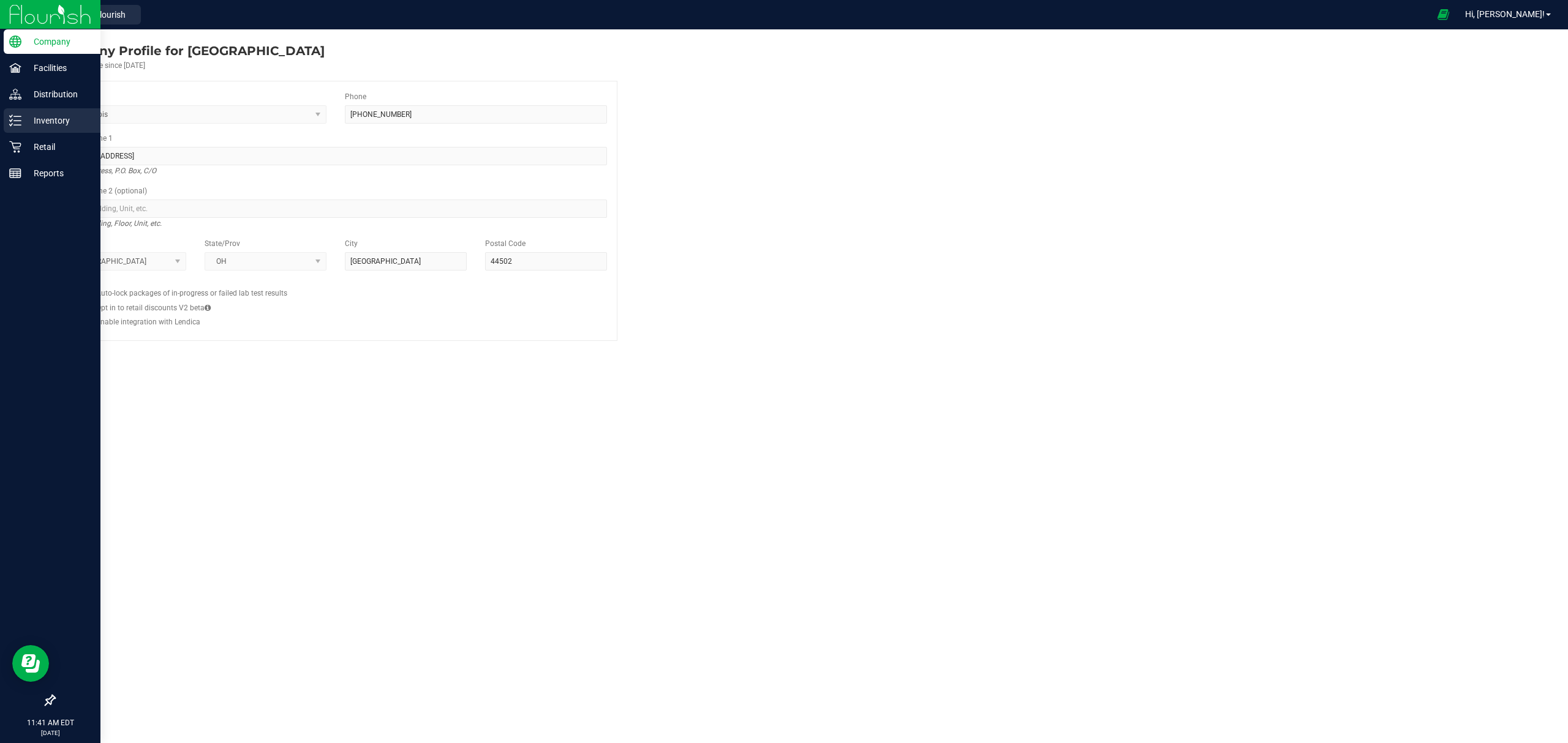
drag, startPoint x: 22, startPoint y: 125, endPoint x: 47, endPoint y: 124, distance: 25.0
click at [23, 125] on p "Inventory" at bounding box center [57, 120] width 73 height 14
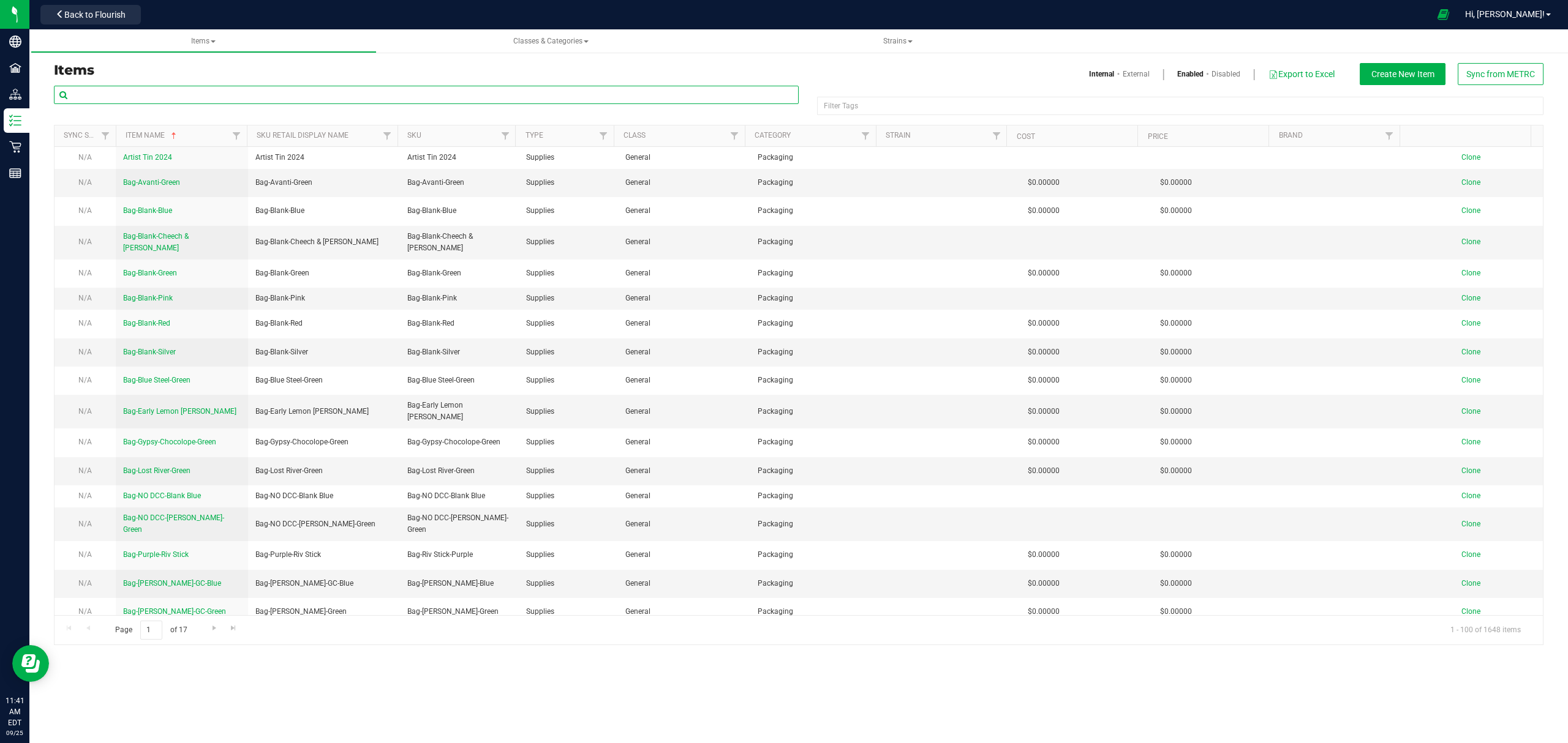
click at [145, 96] on input "text" at bounding box center [426, 95] width 745 height 18
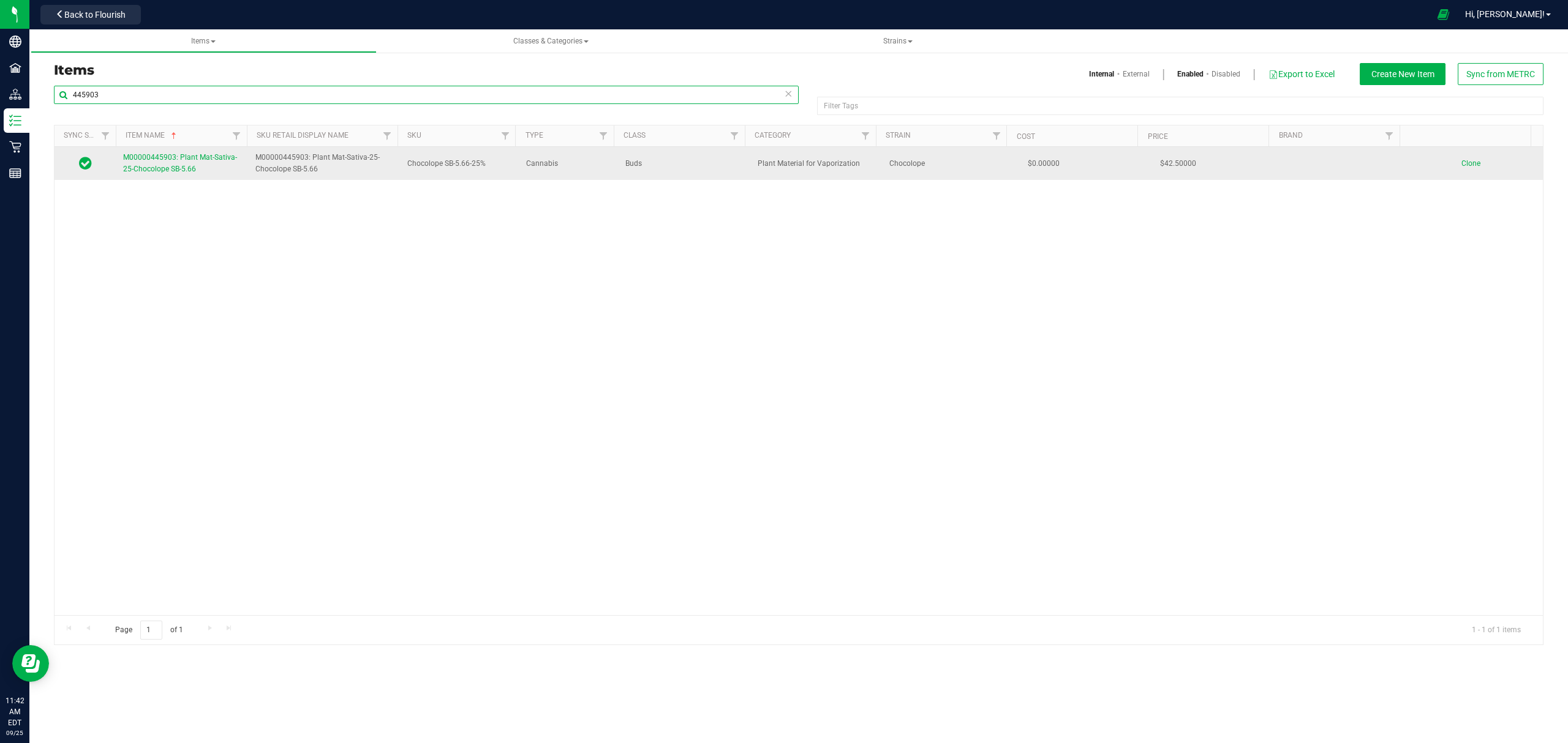
type input "445903"
click at [177, 171] on span "M00000445903: Plant Mat-Sativa-25-Chocolope SB-5.66" at bounding box center [179, 163] width 114 height 20
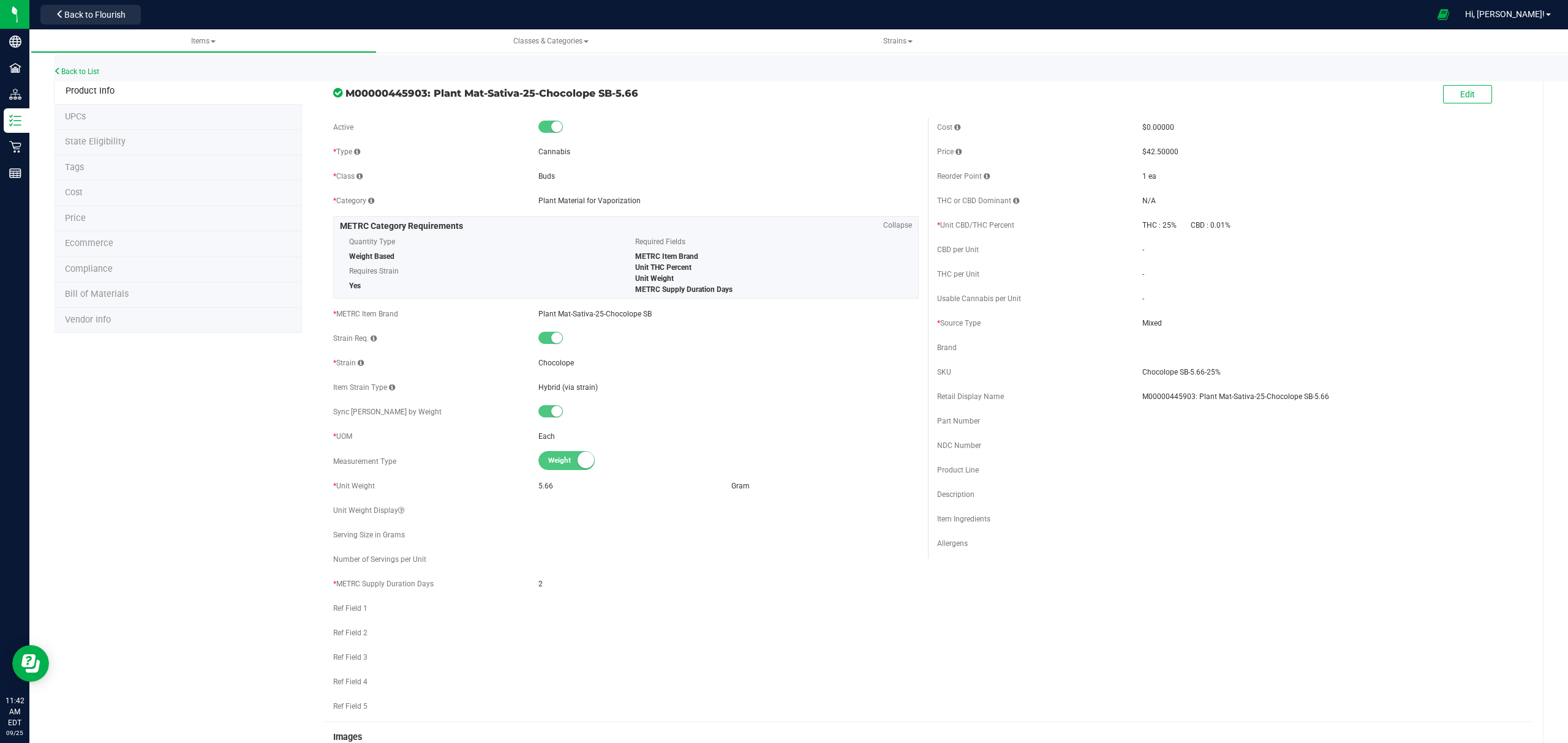
click at [155, 295] on li "Bill of Materials" at bounding box center [177, 295] width 248 height 26
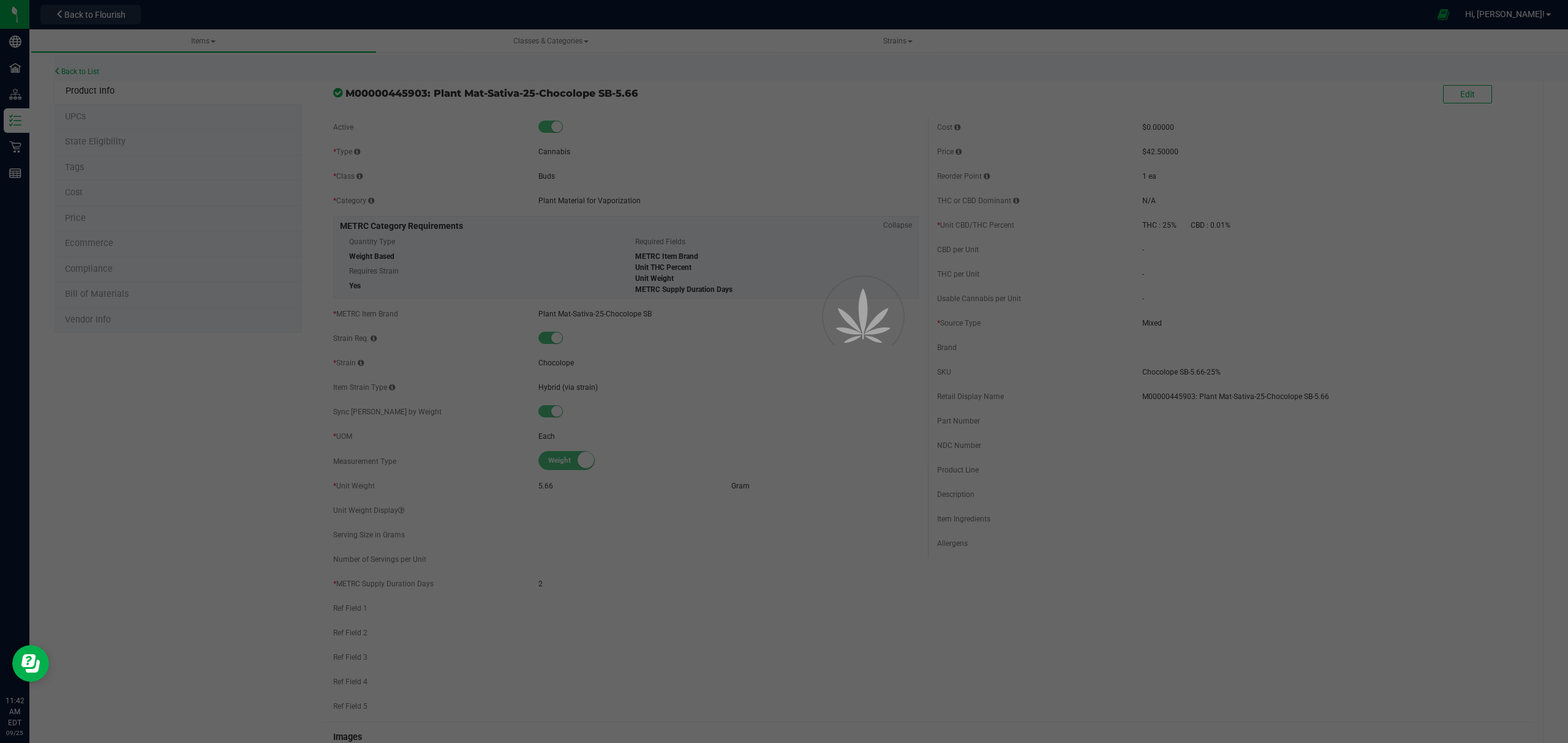
select select "48"
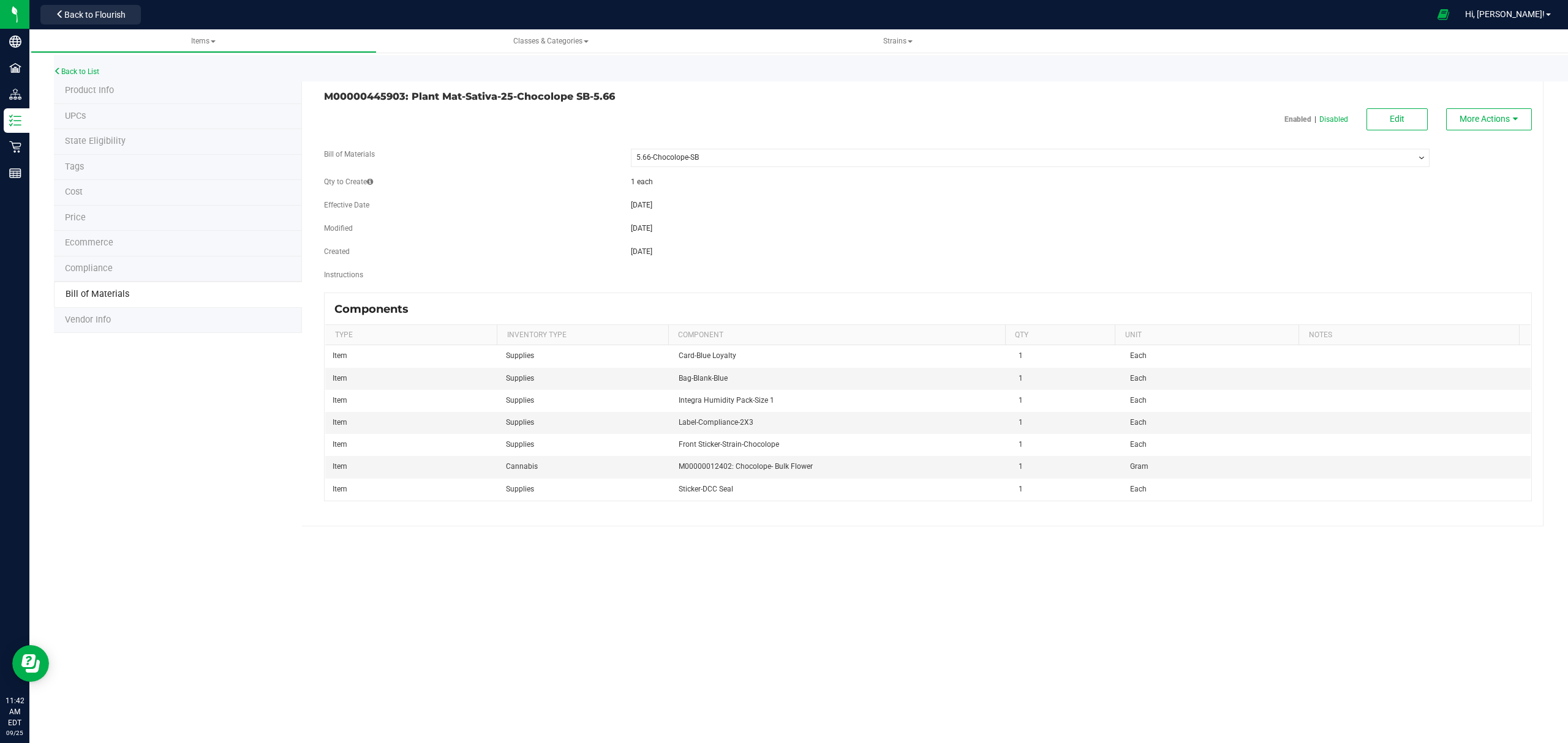
click at [1369, 79] on div "Back to List" at bounding box center [838, 68] width 1568 height 26
click at [1387, 109] on button "Edit" at bounding box center [1396, 119] width 61 height 22
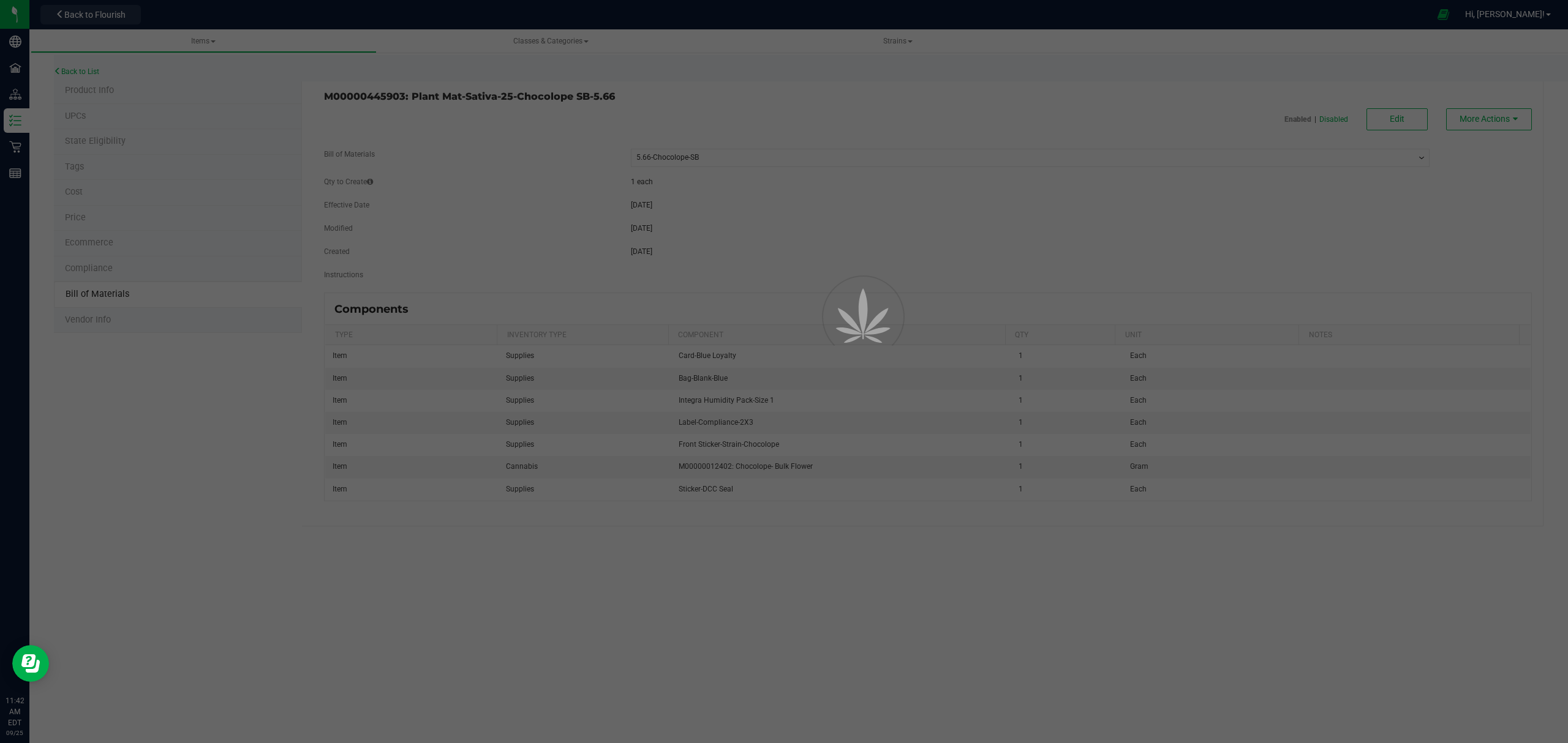
select select "48"
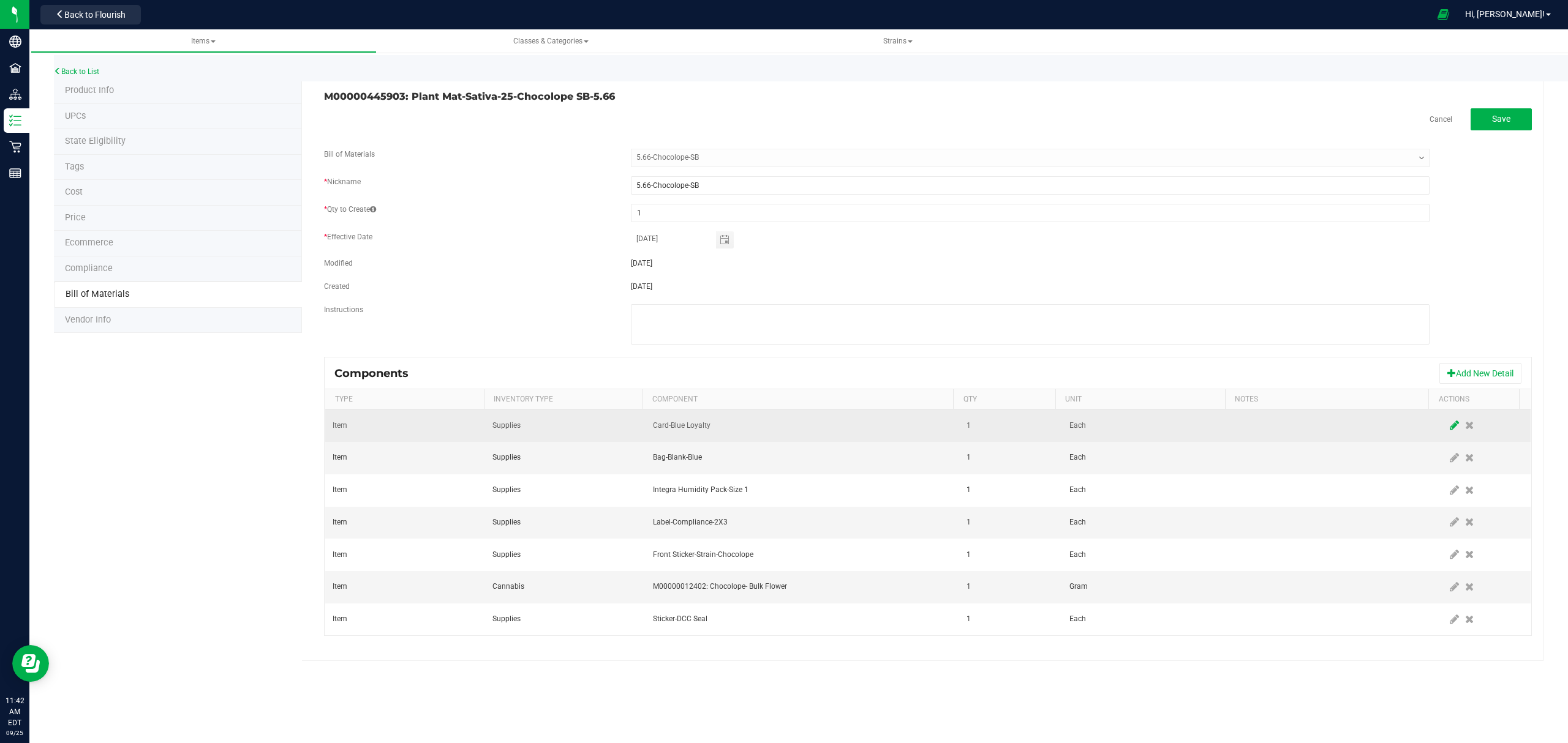
click at [1450, 423] on icon at bounding box center [1454, 425] width 9 height 11
click at [804, 429] on span "NO DATA FOUND" at bounding box center [795, 425] width 283 height 17
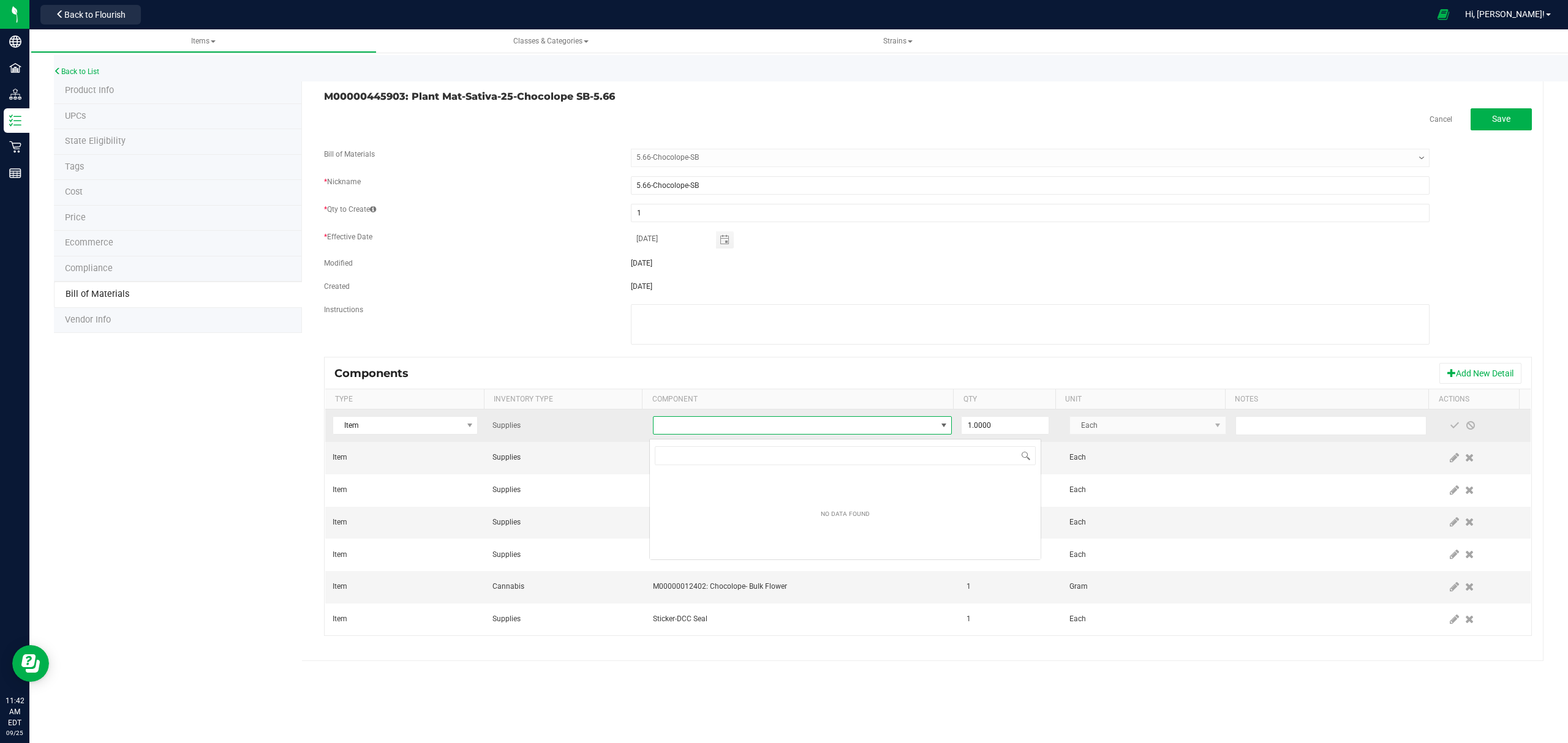
scroll to position [18, 296]
type input "loyalty"
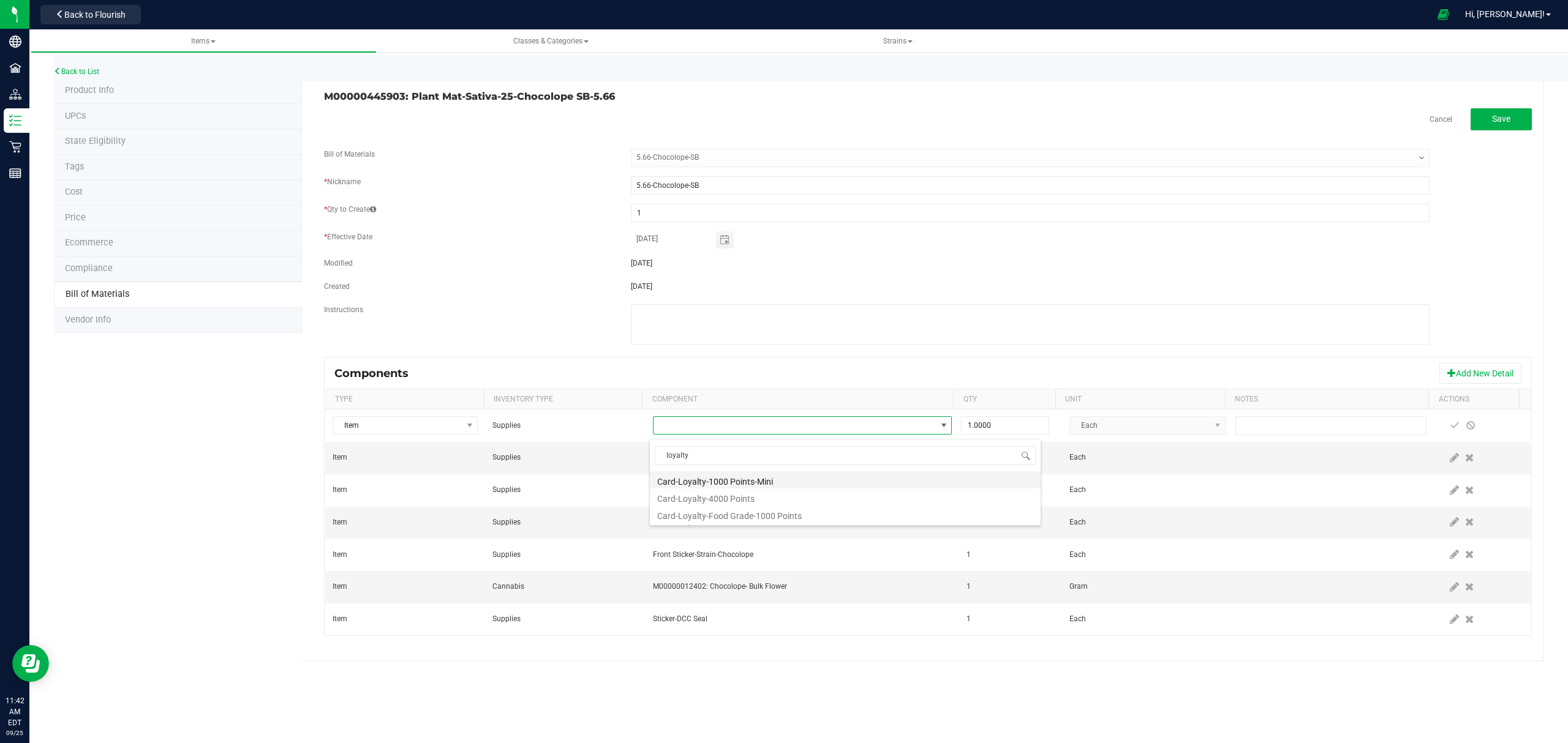
click at [798, 476] on li "Card-Loyalty-1000 Points-Mini" at bounding box center [845, 480] width 390 height 17
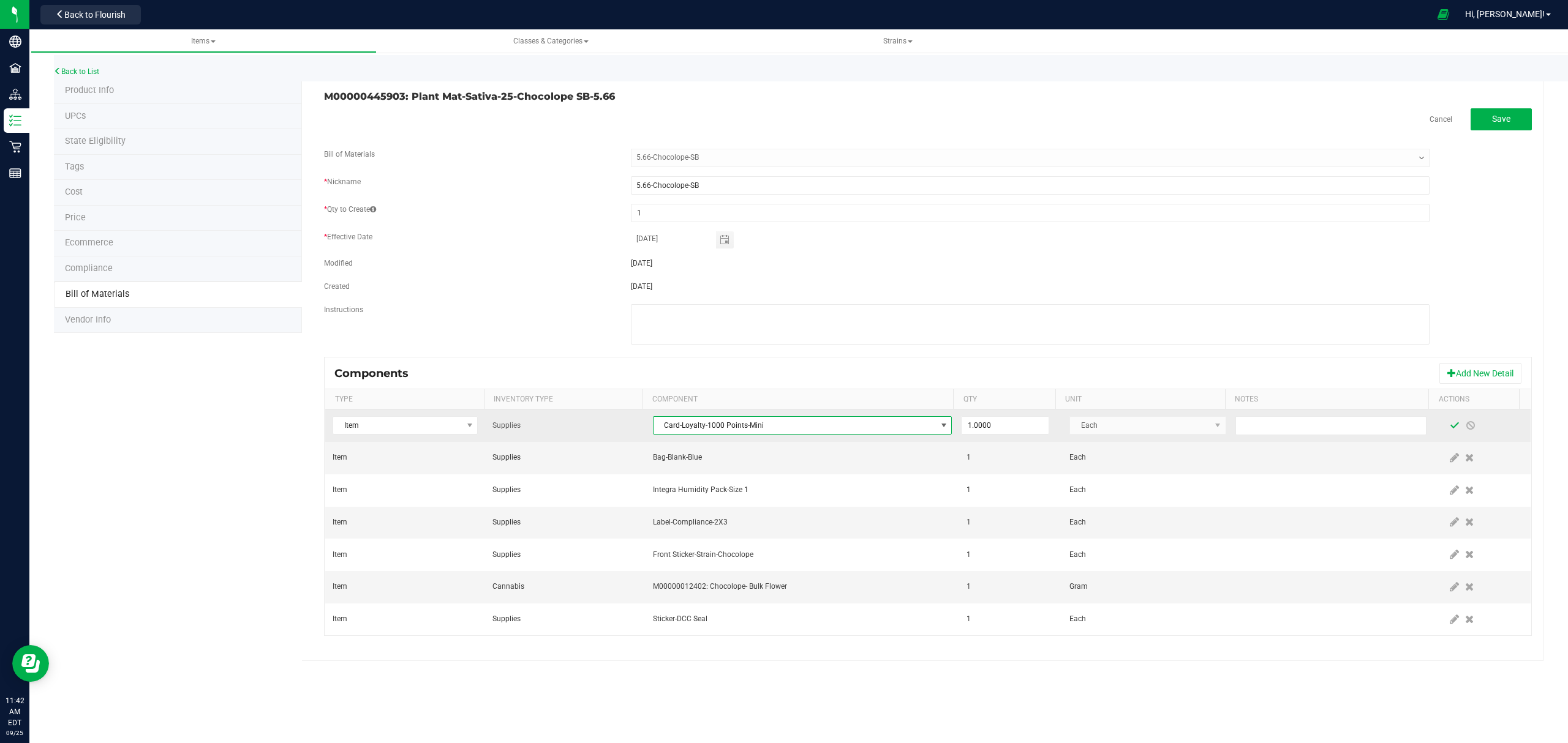
click at [1450, 429] on span at bounding box center [1454, 425] width 10 height 10
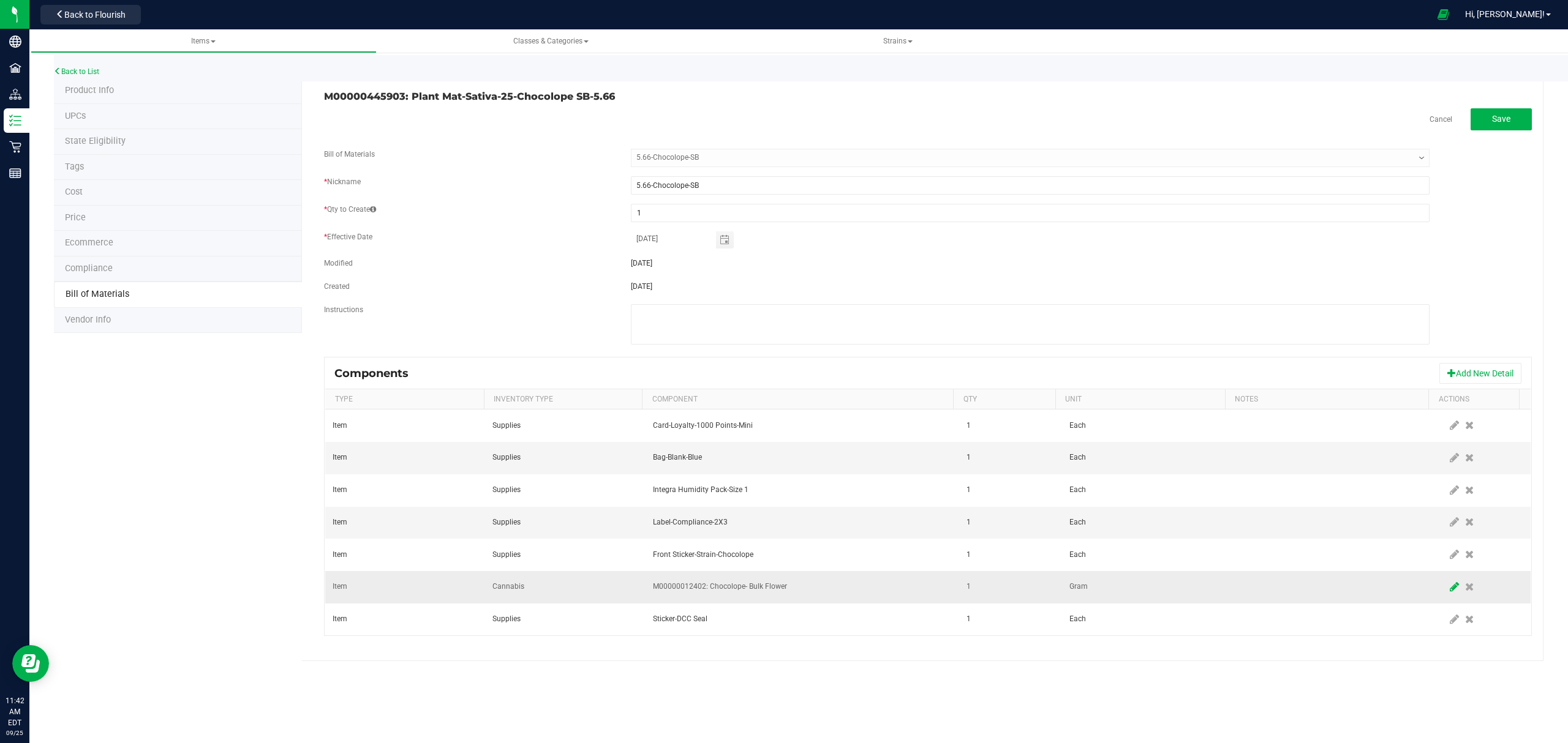
click at [1450, 589] on icon at bounding box center [1454, 587] width 9 height 11
click at [1010, 592] on input "1" at bounding box center [1004, 587] width 87 height 17
type input "5.6600"
click at [1450, 590] on span at bounding box center [1454, 587] width 10 height 10
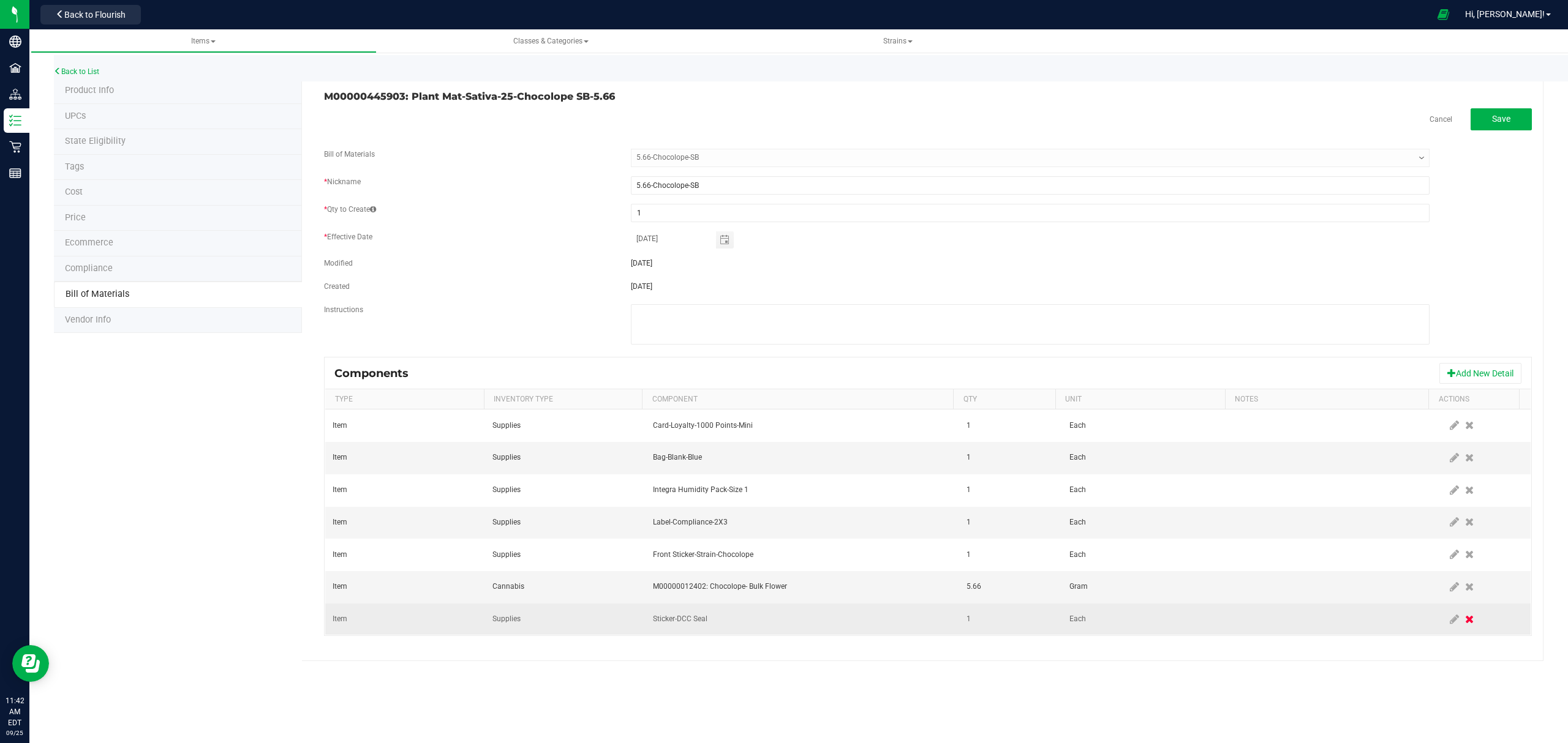
click at [1465, 623] on icon at bounding box center [1468, 619] width 8 height 11
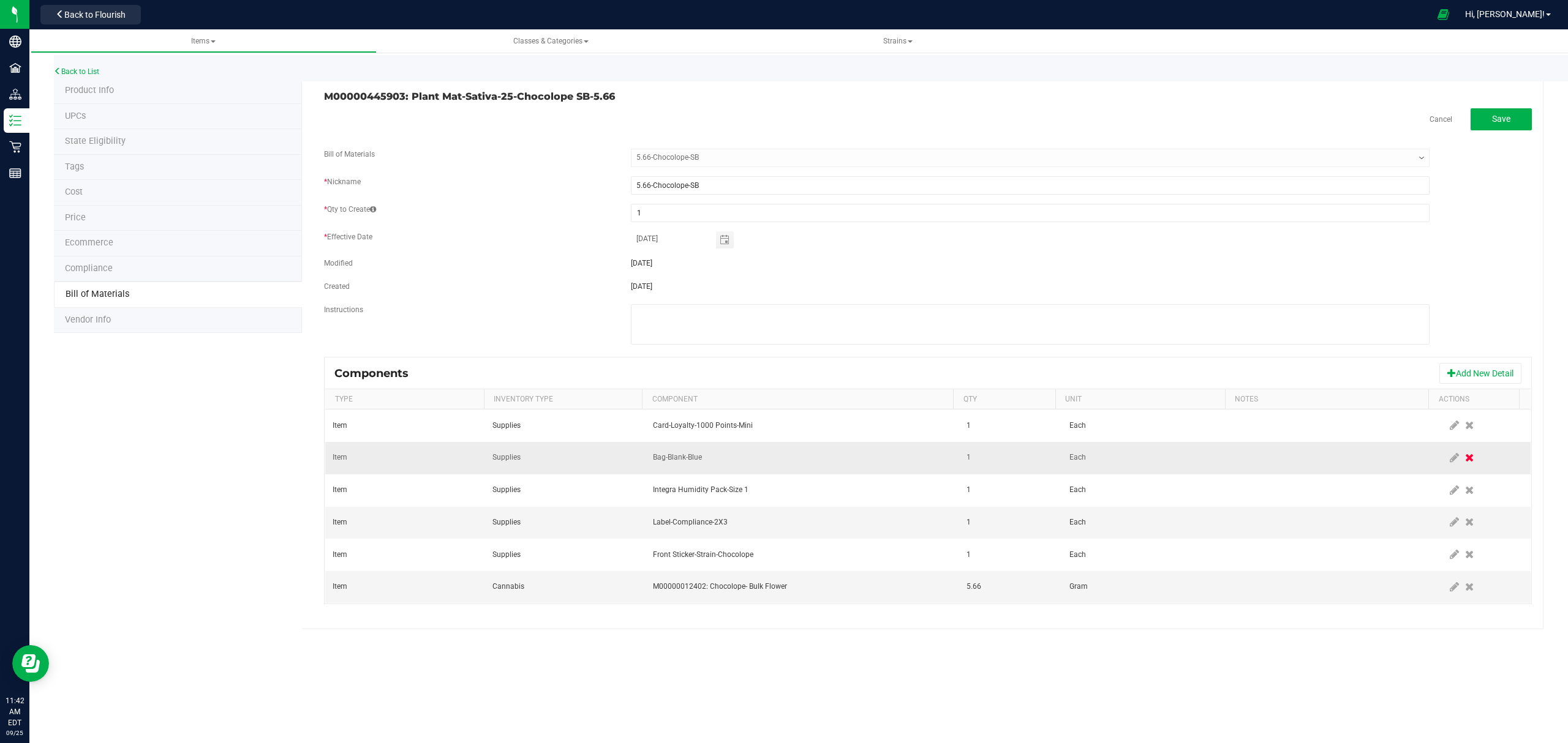
click at [1465, 461] on icon at bounding box center [1468, 457] width 8 height 11
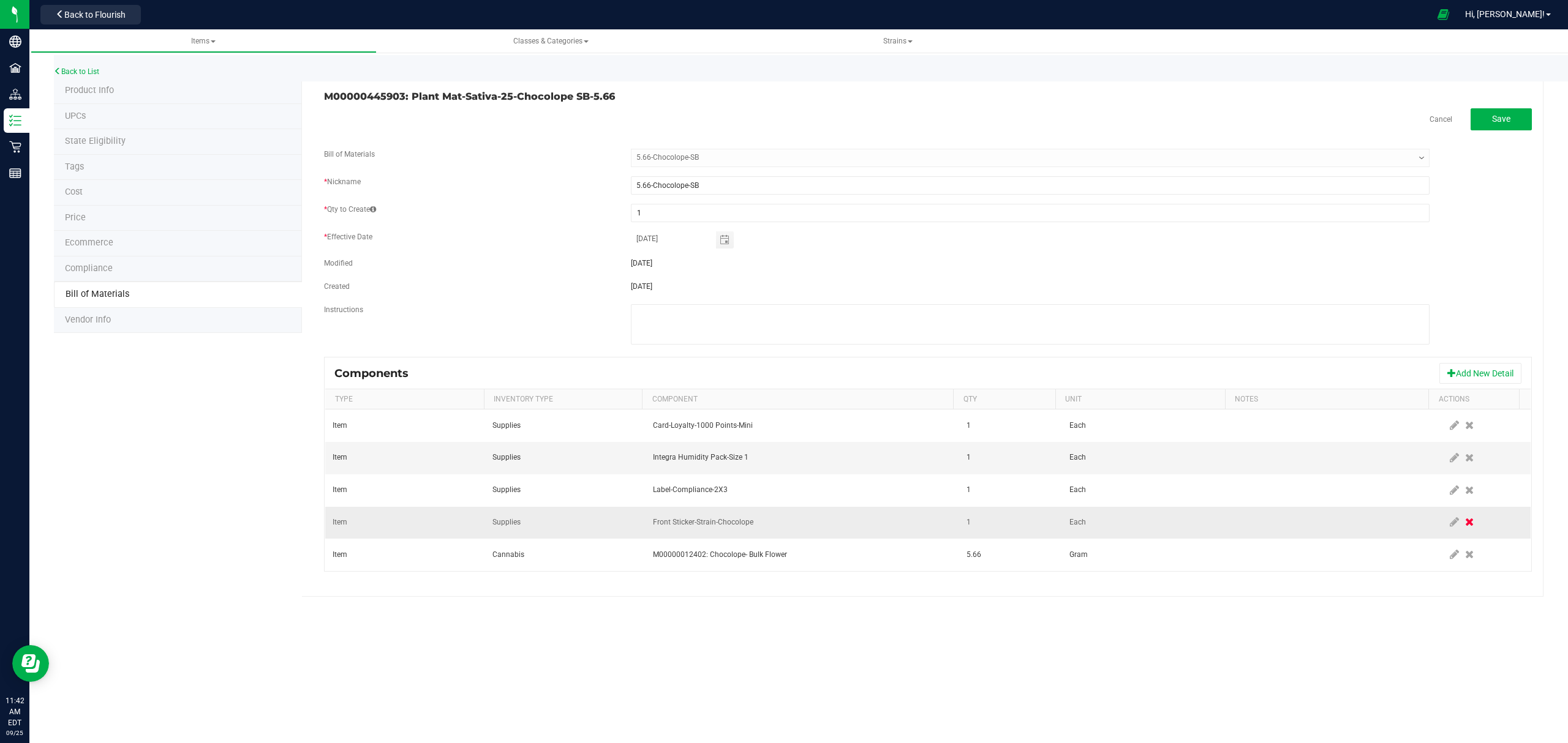
click at [1465, 524] on icon at bounding box center [1468, 522] width 8 height 11
click at [1456, 380] on button "Add New Detail" at bounding box center [1480, 374] width 82 height 21
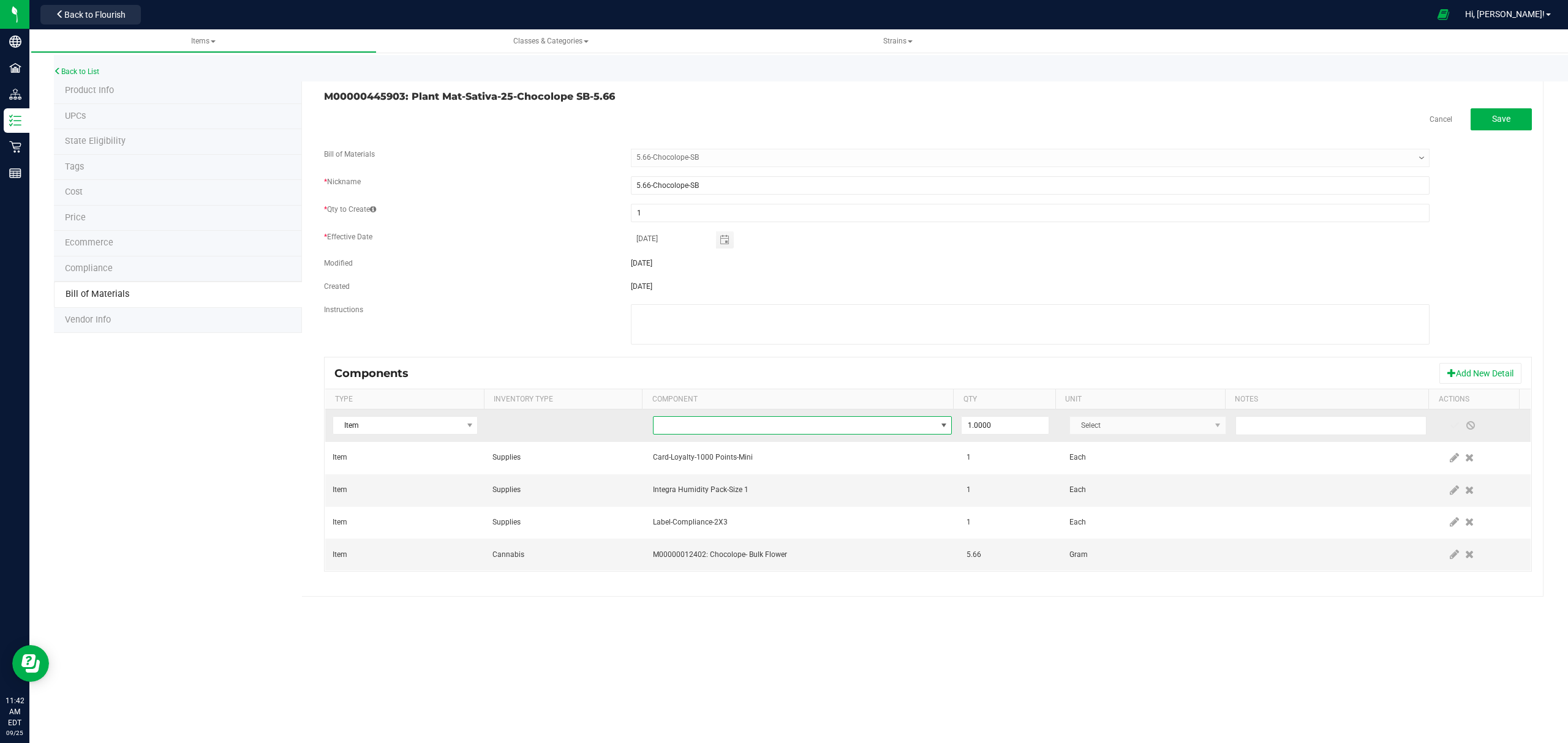
click at [810, 424] on span "NO DATA FOUND" at bounding box center [795, 425] width 283 height 17
type input "chocolope"
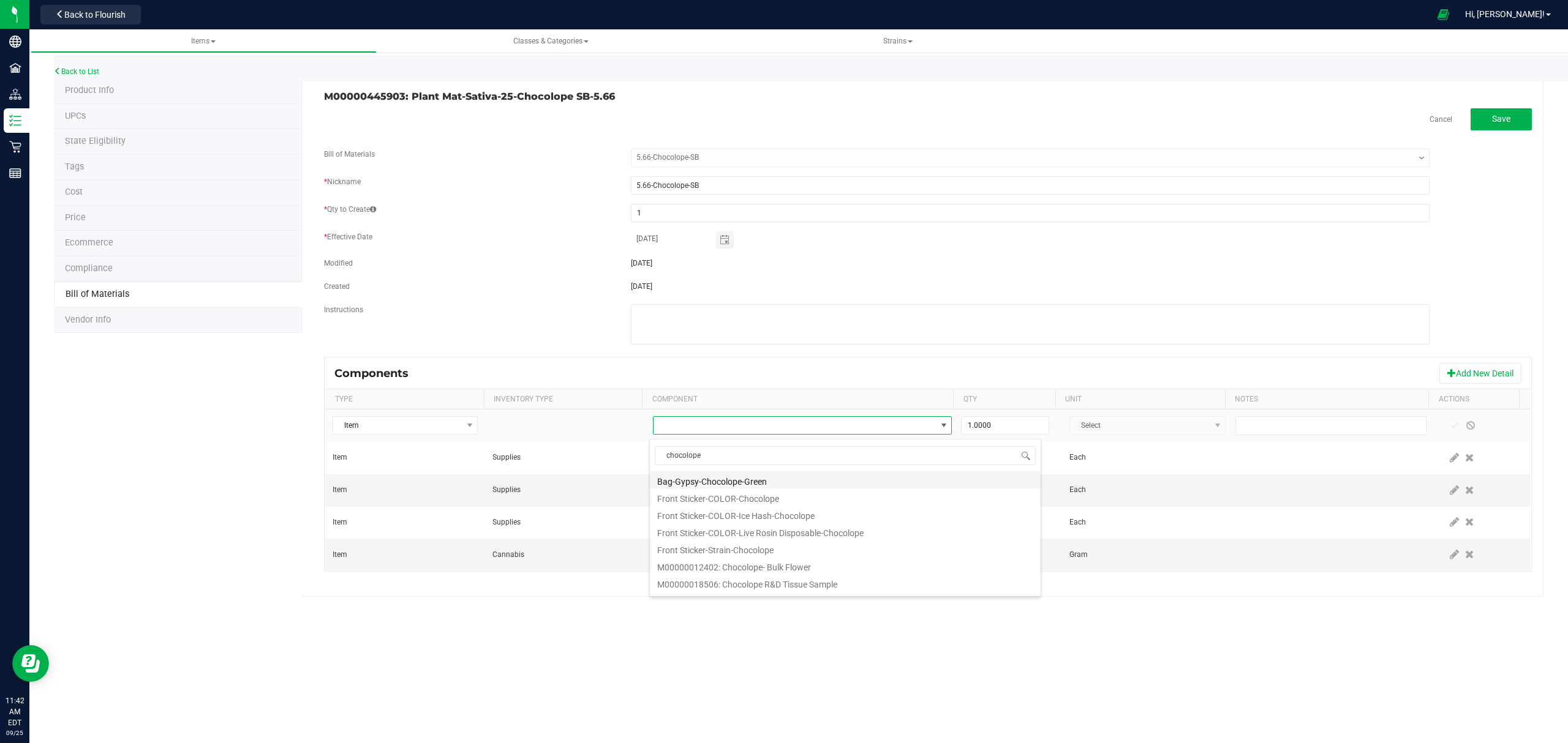
click at [806, 482] on li "Bag-Gypsy-Chocolope-Green" at bounding box center [845, 480] width 390 height 17
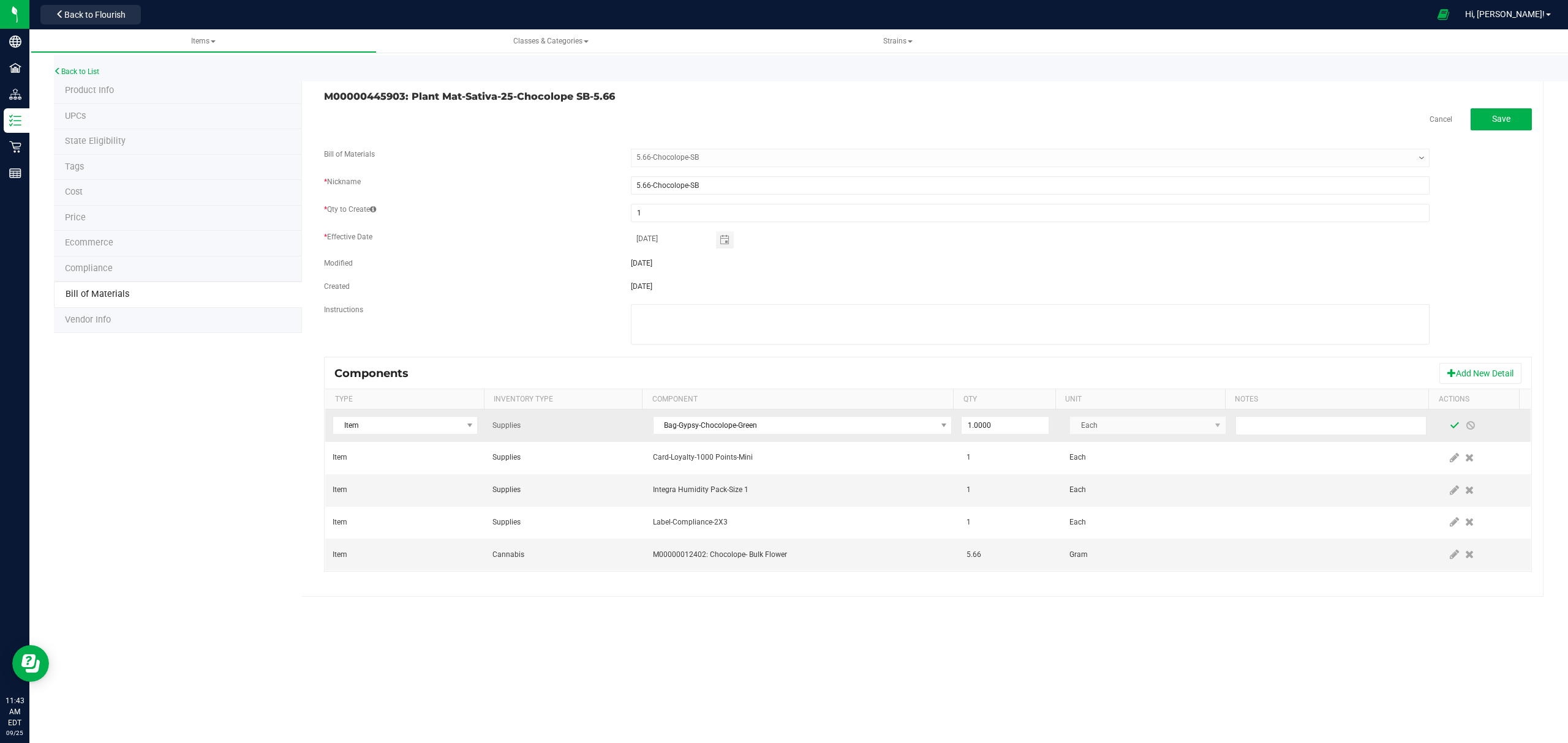
click at [1450, 424] on span at bounding box center [1454, 425] width 10 height 10
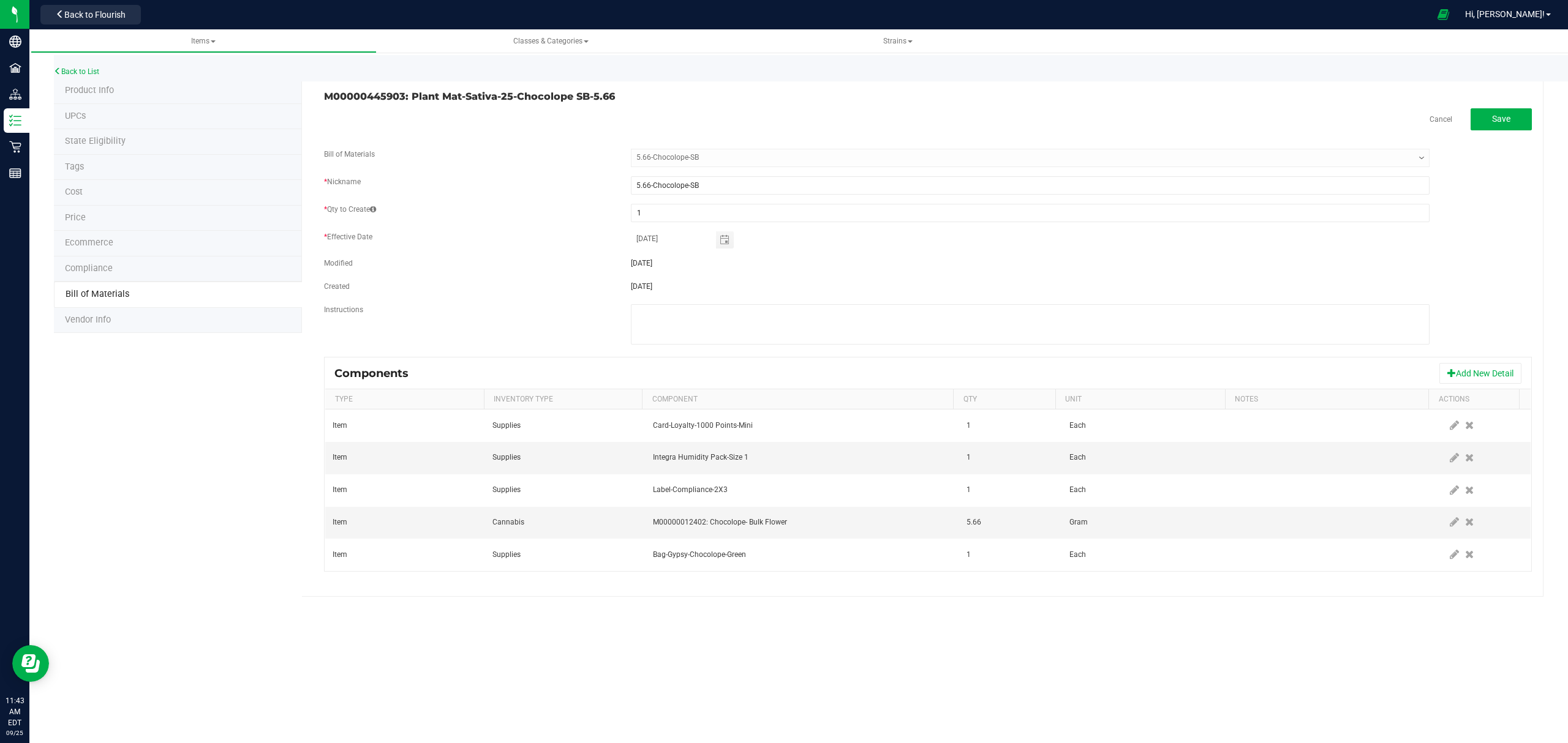
drag, startPoint x: 1138, startPoint y: 645, endPoint x: 1037, endPoint y: 655, distance: 101.5
click at [1037, 659] on div "Items Classes & Categories Strains Back to List Product Info UPCs State Eligibi…" at bounding box center [798, 386] width 1539 height 714
click at [834, 255] on fieldset "Bill of Materials -- Select -- 5.66-Chocolope-SB * Nickname 5.66-Chocolope-SB *…" at bounding box center [928, 252] width 1208 height 208
click at [1493, 123] on span "Save" at bounding box center [1501, 118] width 18 height 10
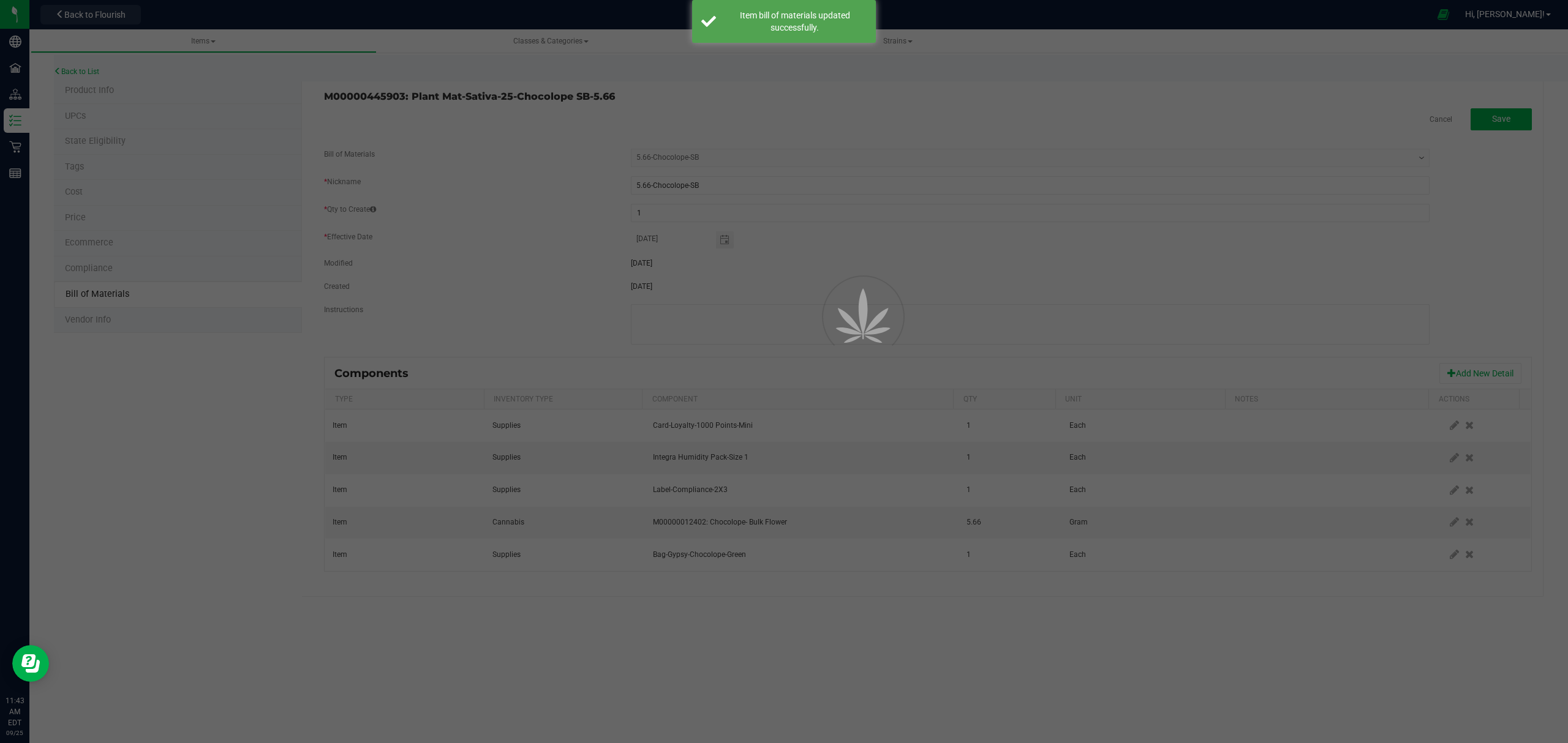
select select "48"
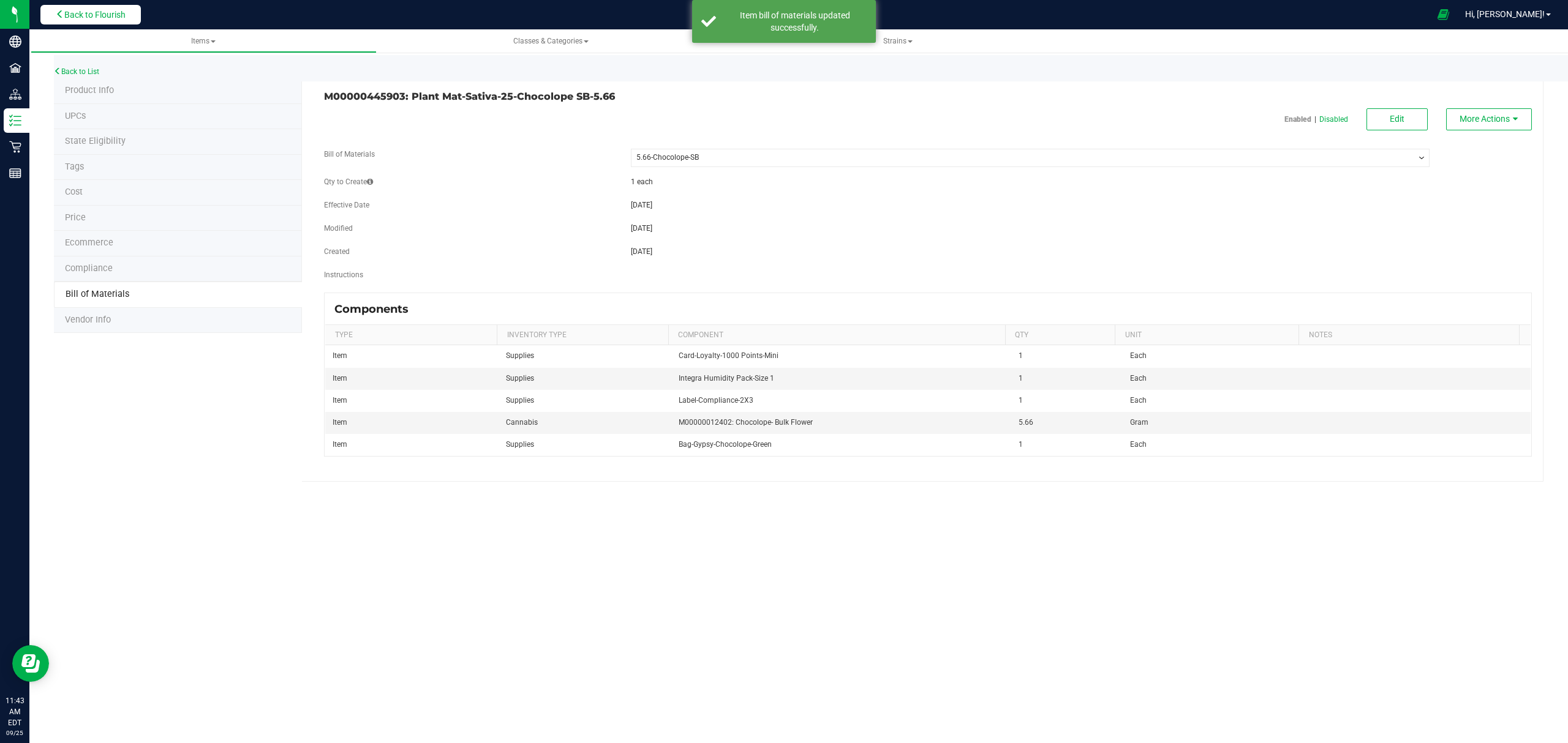
click at [112, 10] on span "Back to Flourish" at bounding box center [94, 14] width 61 height 10
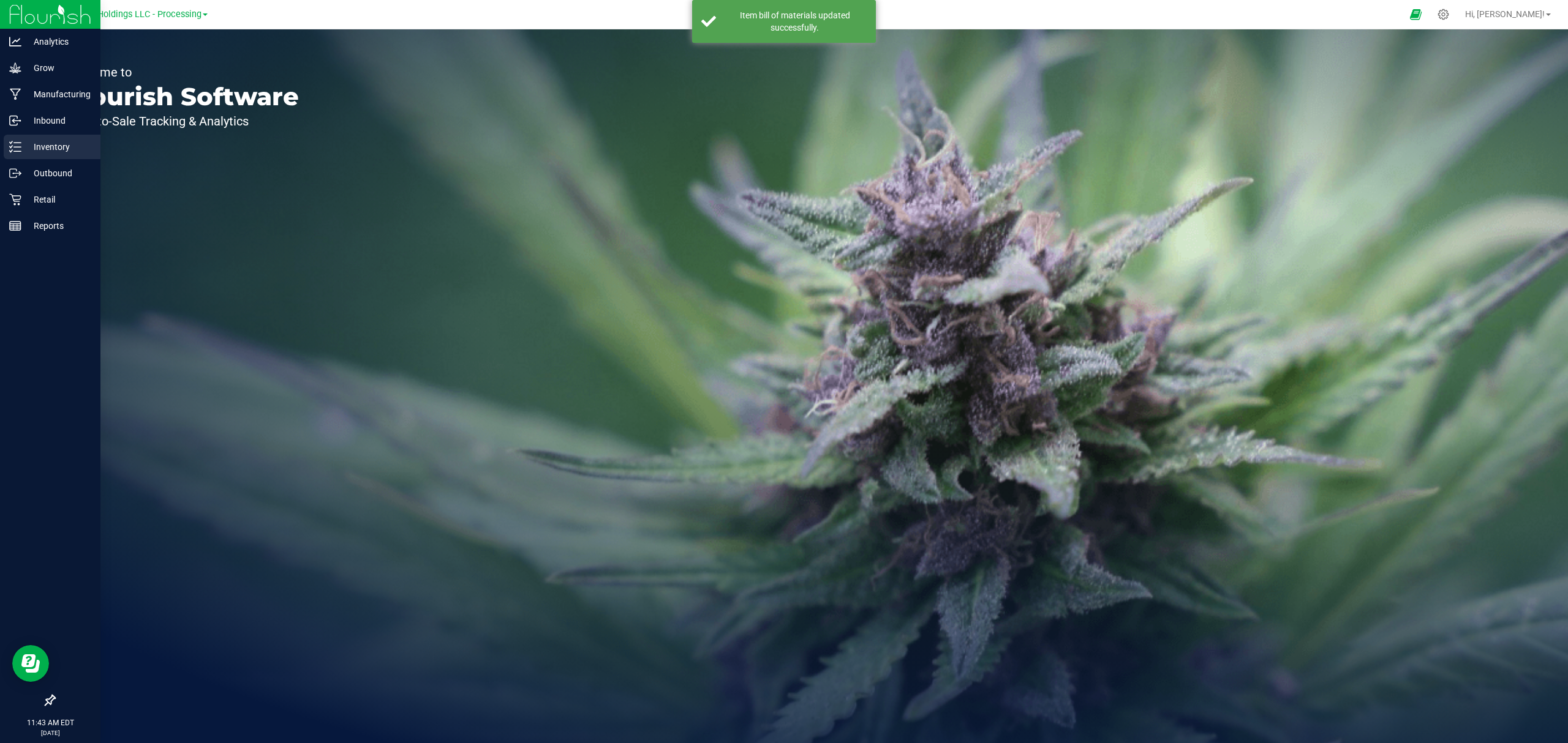
click at [25, 151] on p "Inventory" at bounding box center [57, 146] width 73 height 14
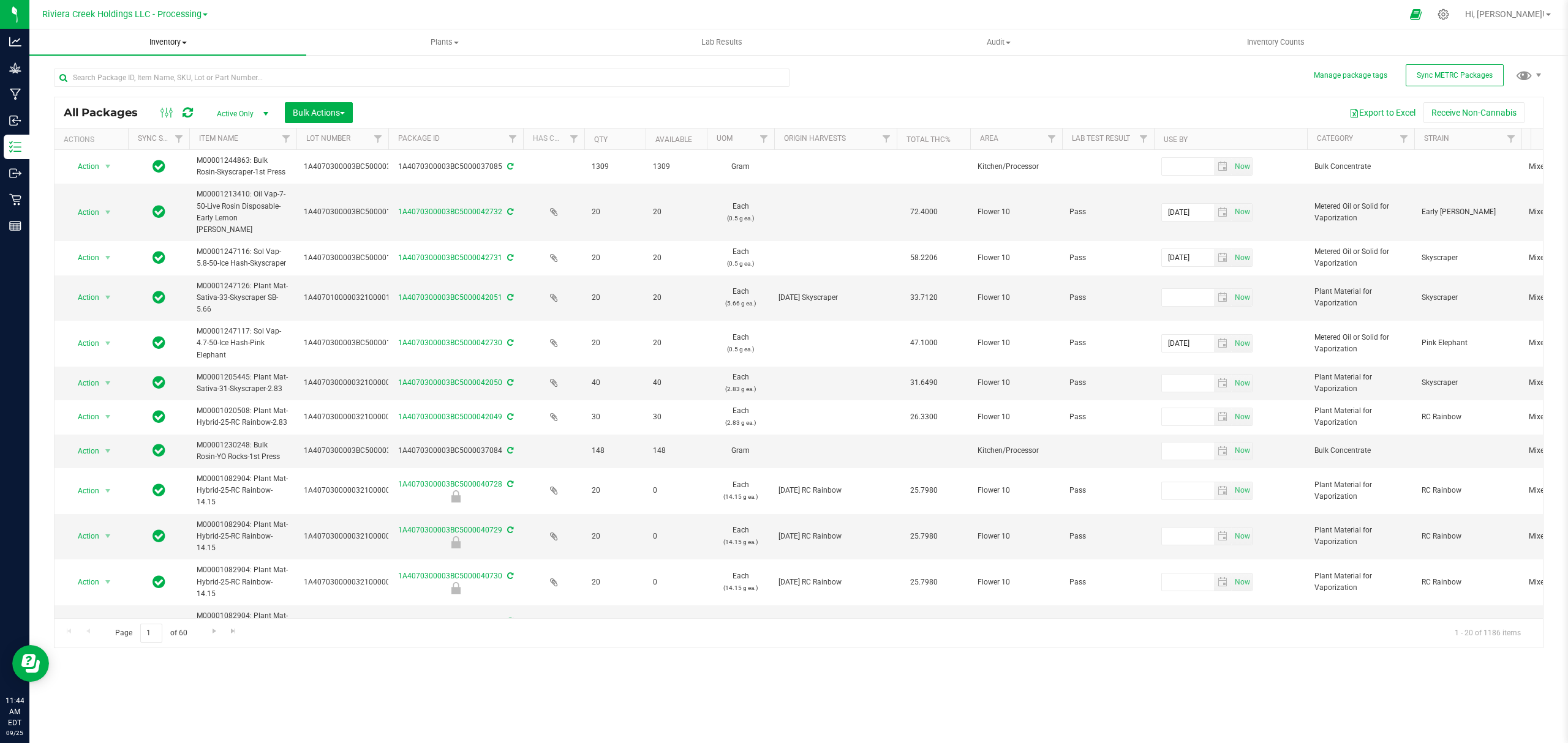
click at [161, 42] on span "Inventory" at bounding box center [167, 42] width 277 height 11
click at [150, 148] on li "From bill of materials" at bounding box center [167, 147] width 277 height 14
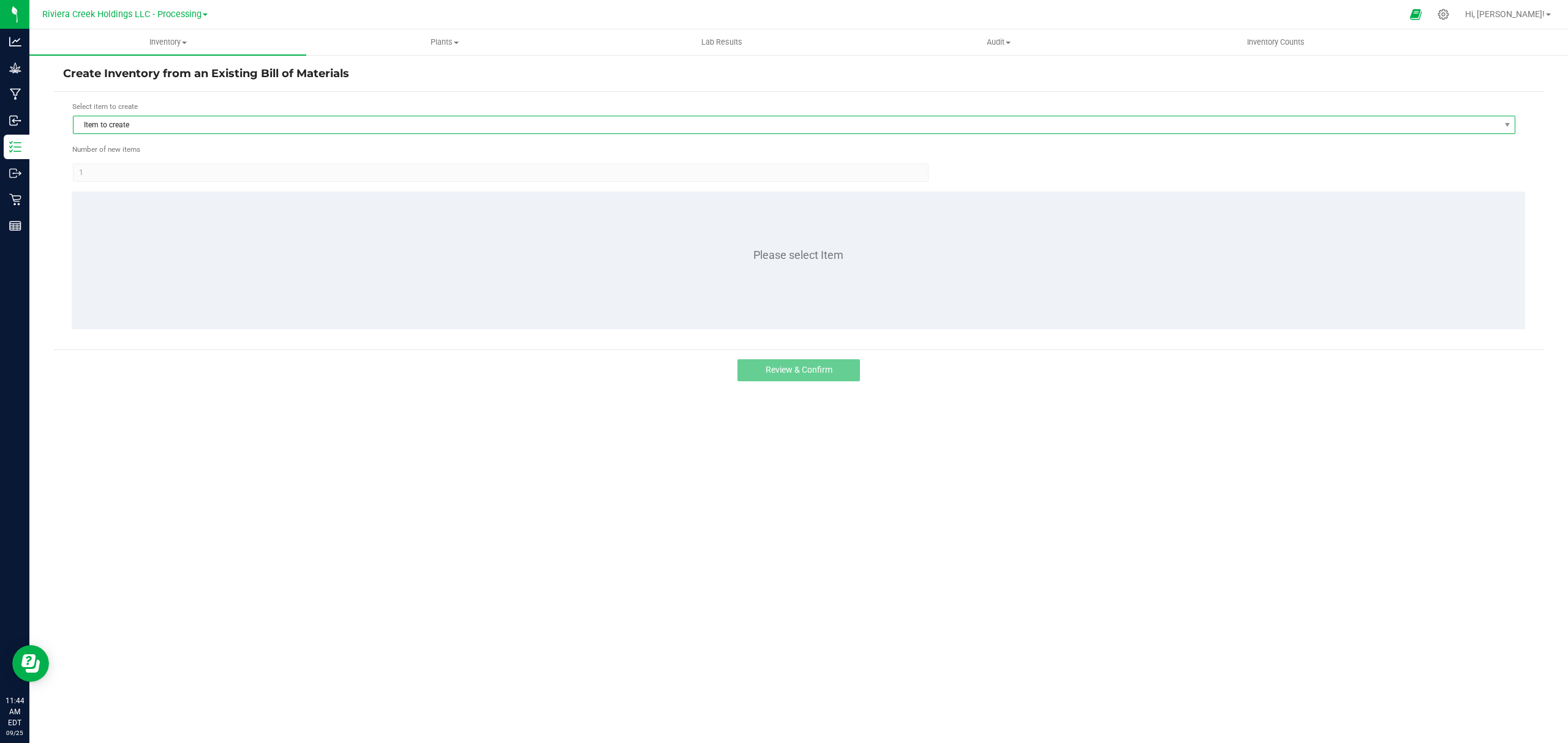
click at [194, 126] on span "Item to create" at bounding box center [786, 124] width 1426 height 17
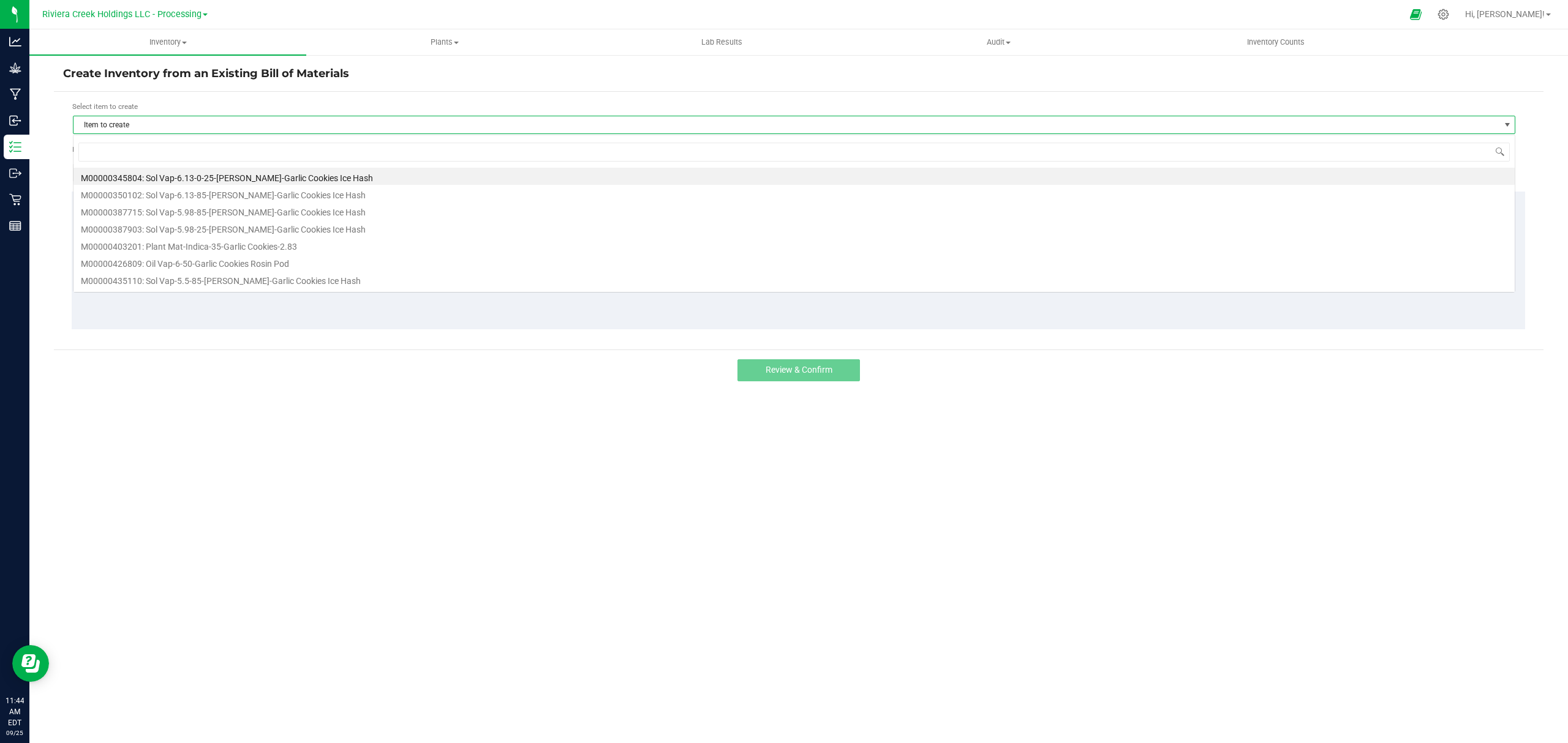
scroll to position [18, 1443]
type input "445903"
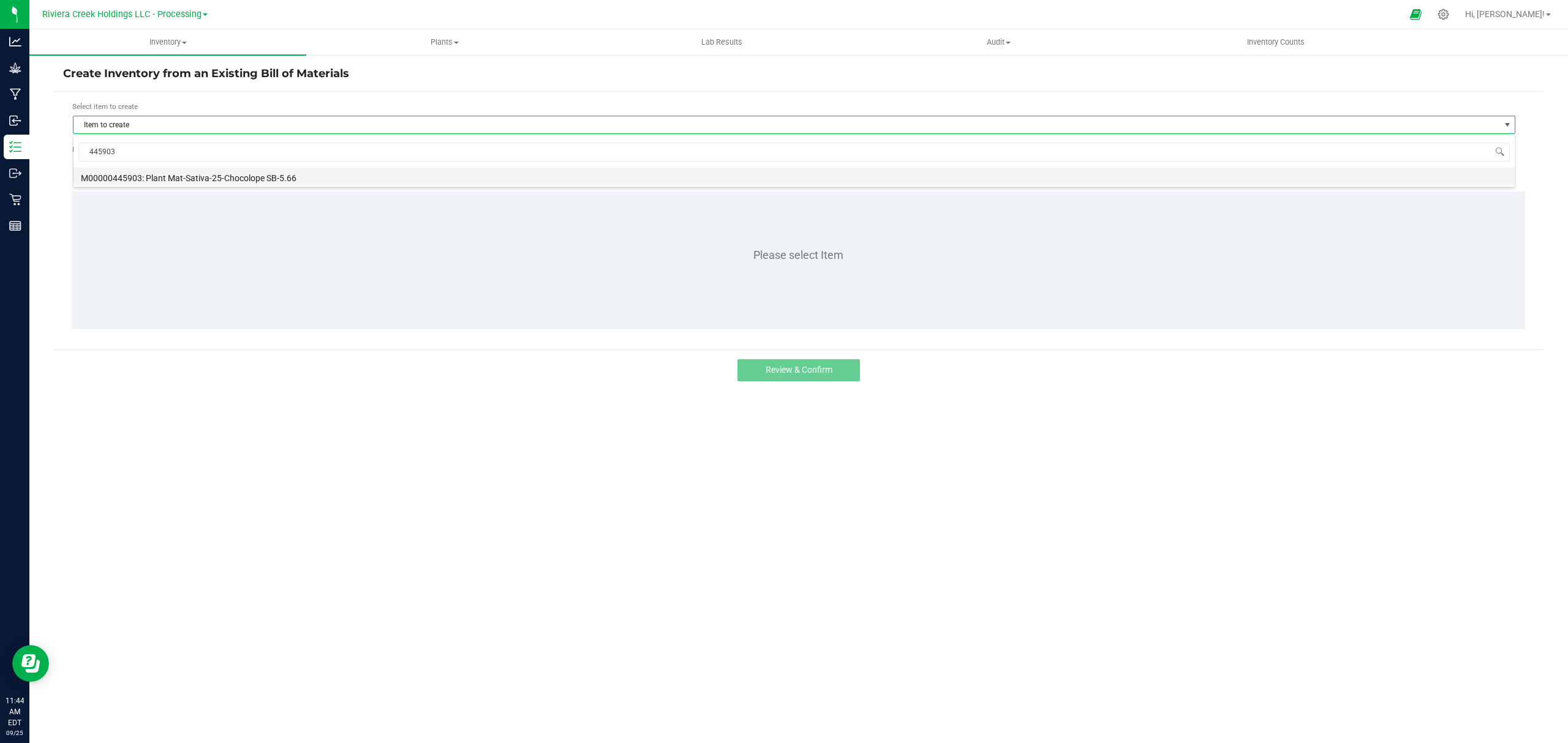
click at [358, 171] on li "M00000445903: Plant Mat-Sativa-25-Chocolope SB-5.66" at bounding box center [793, 176] width 1441 height 17
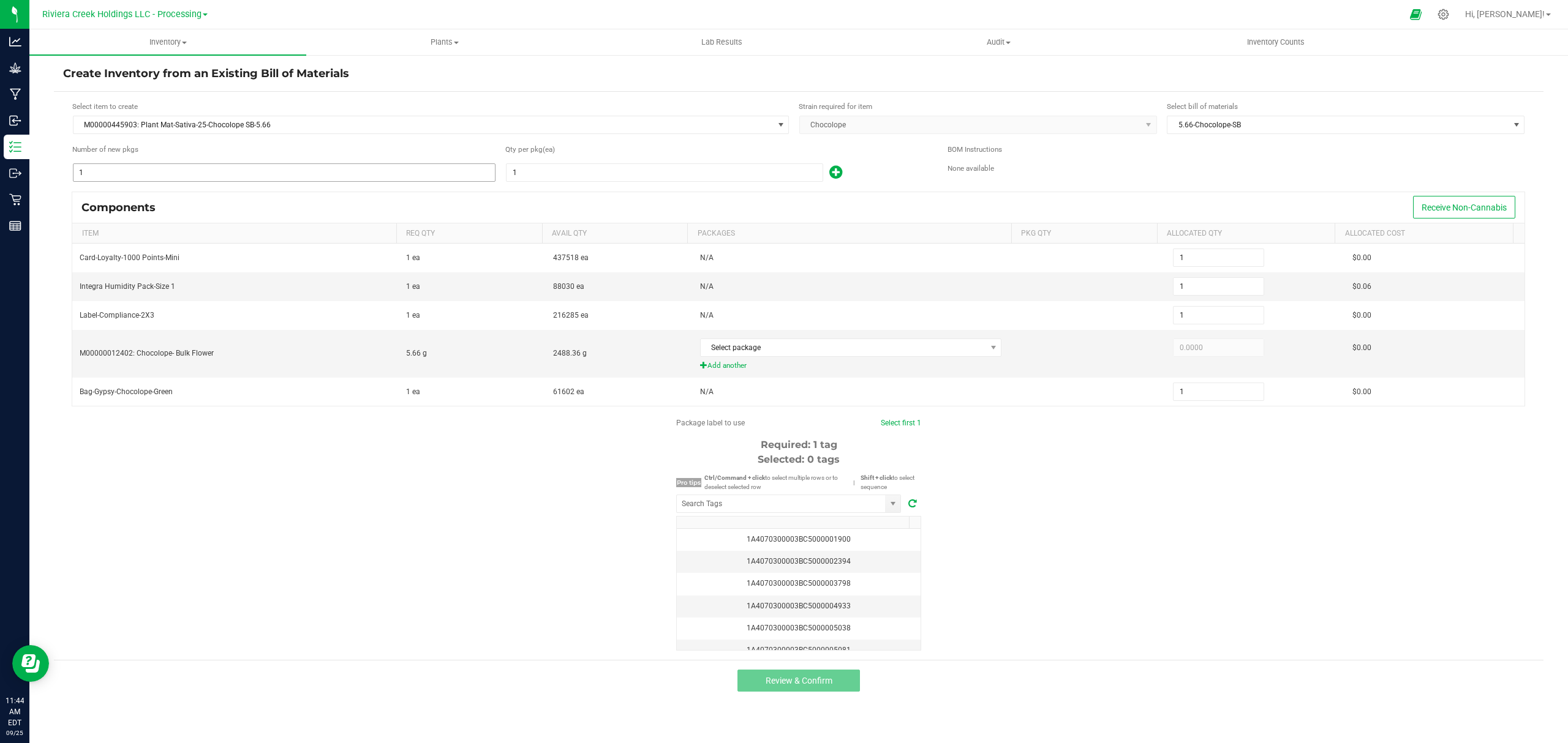
click at [345, 171] on input "1" at bounding box center [283, 173] width 421 height 17
type input "3"
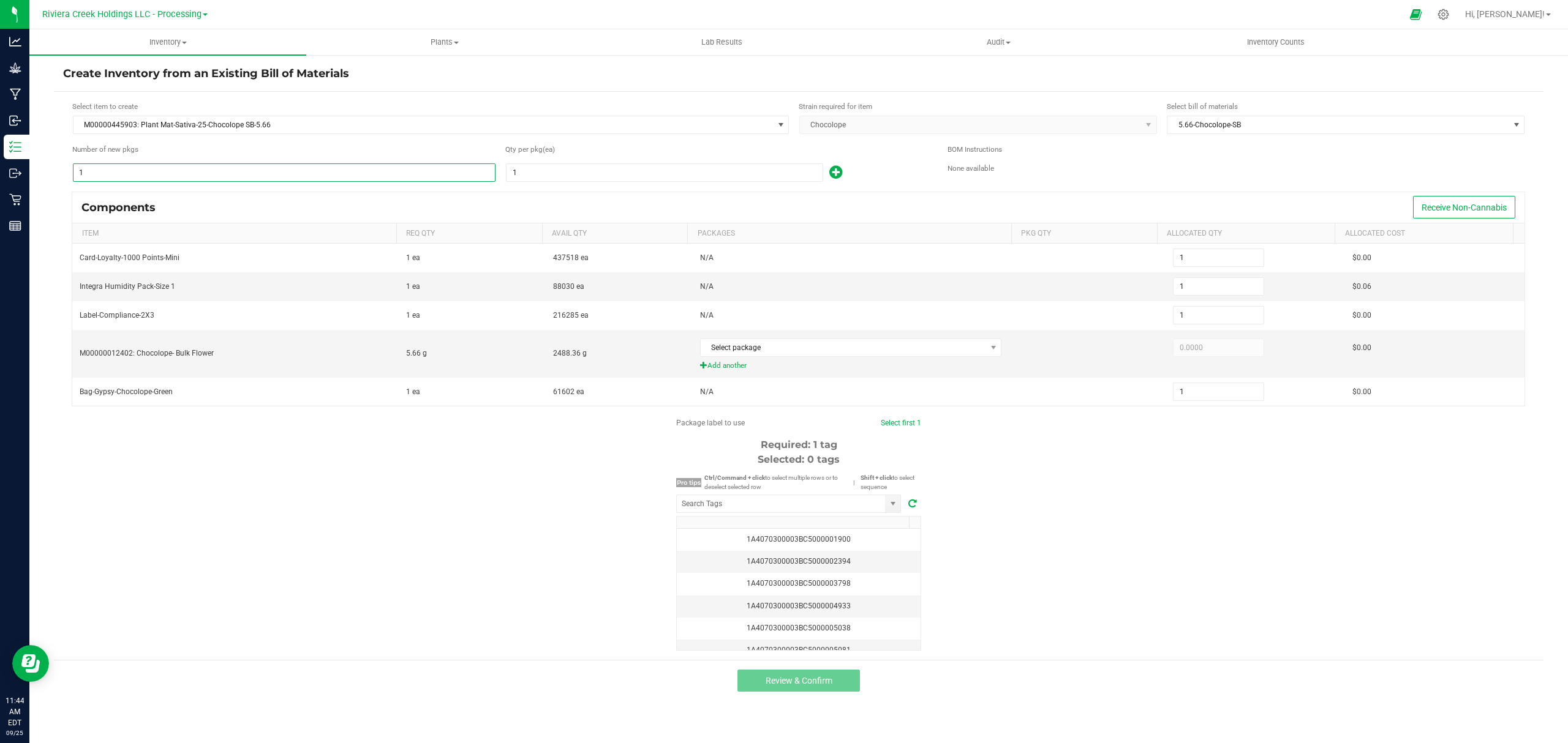
type input "3"
click at [554, 176] on input "1" at bounding box center [664, 173] width 316 height 17
type input "8"
type input "24"
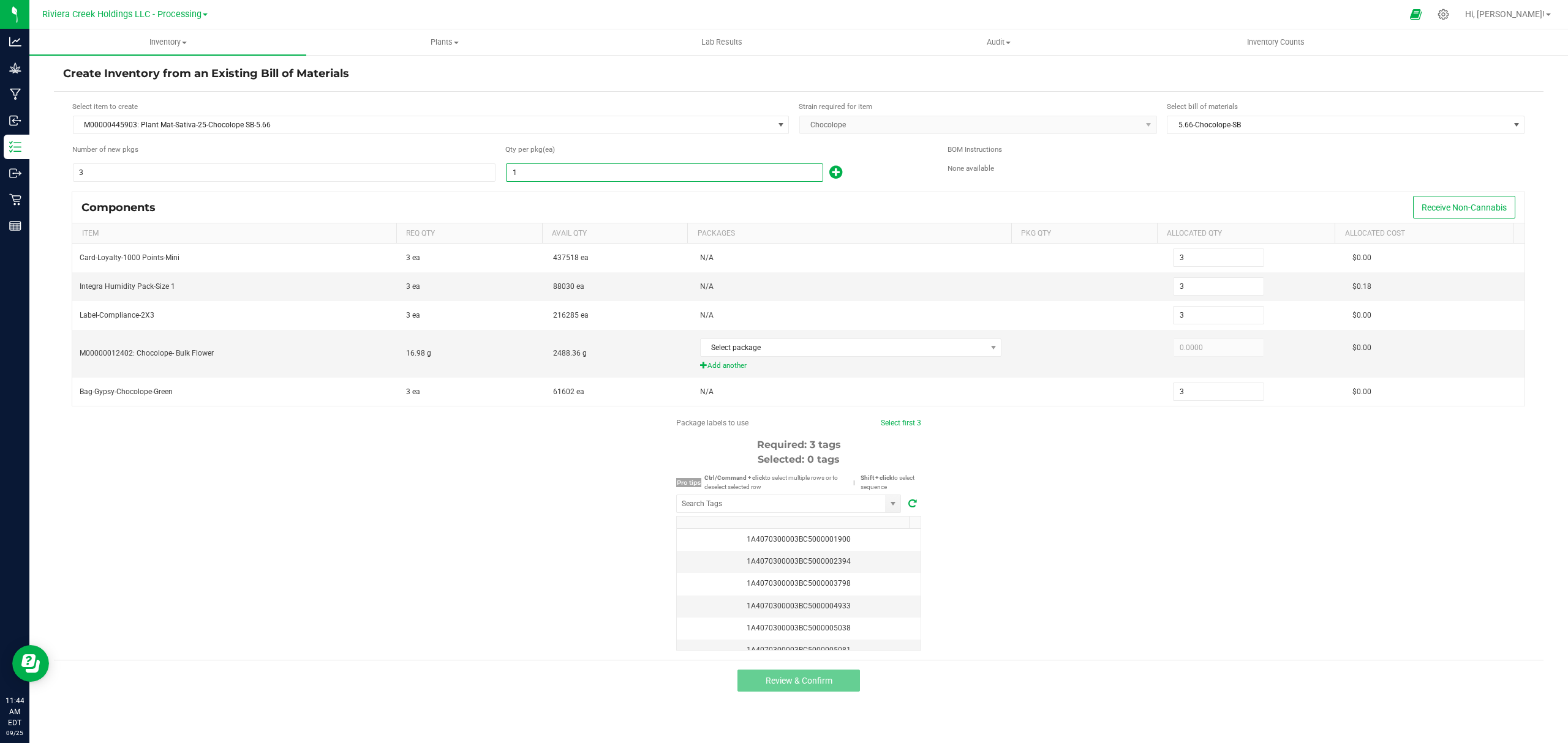
type input "24"
type input "80"
type input "240"
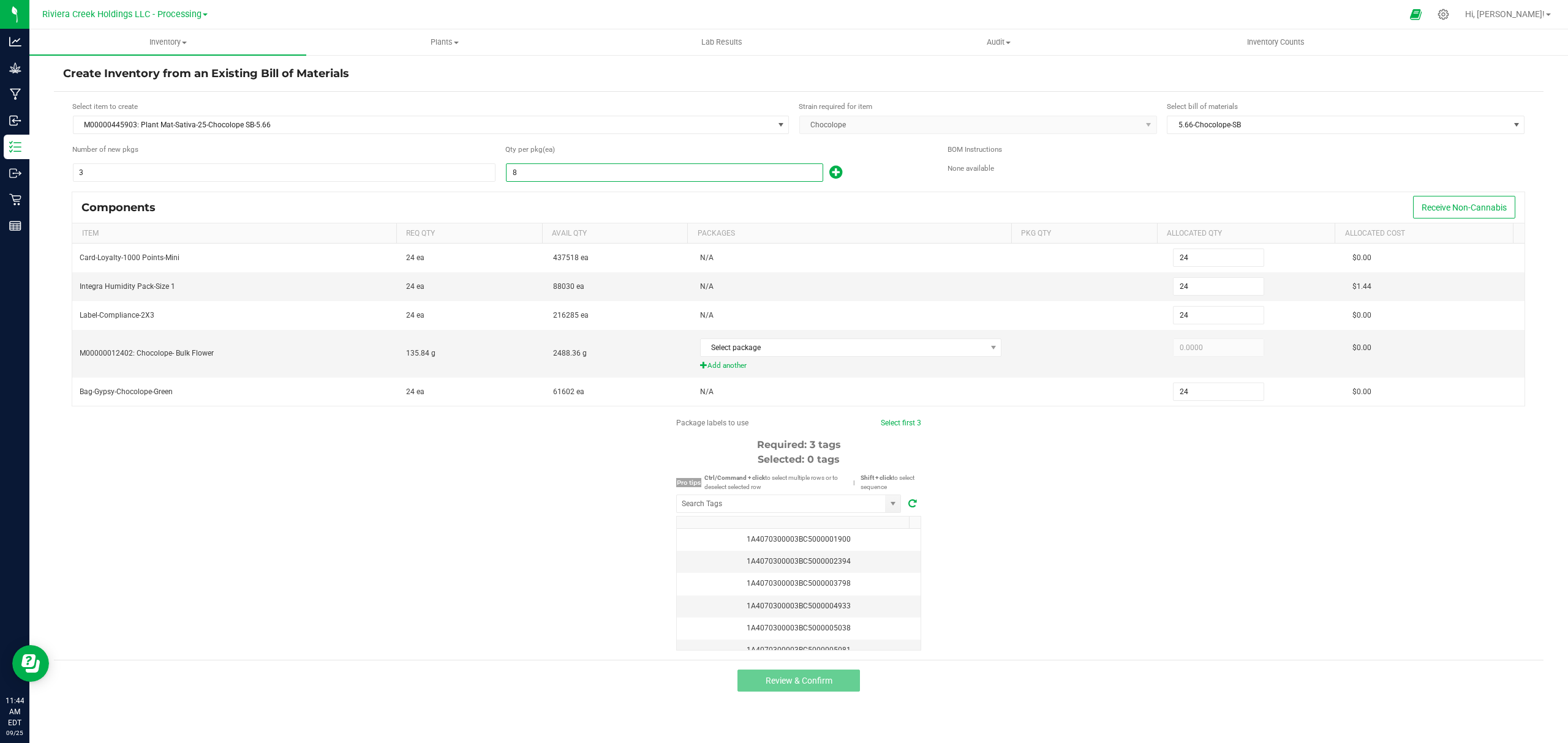
type input "240"
type input "80"
click at [838, 174] on icon at bounding box center [835, 173] width 13 height 15
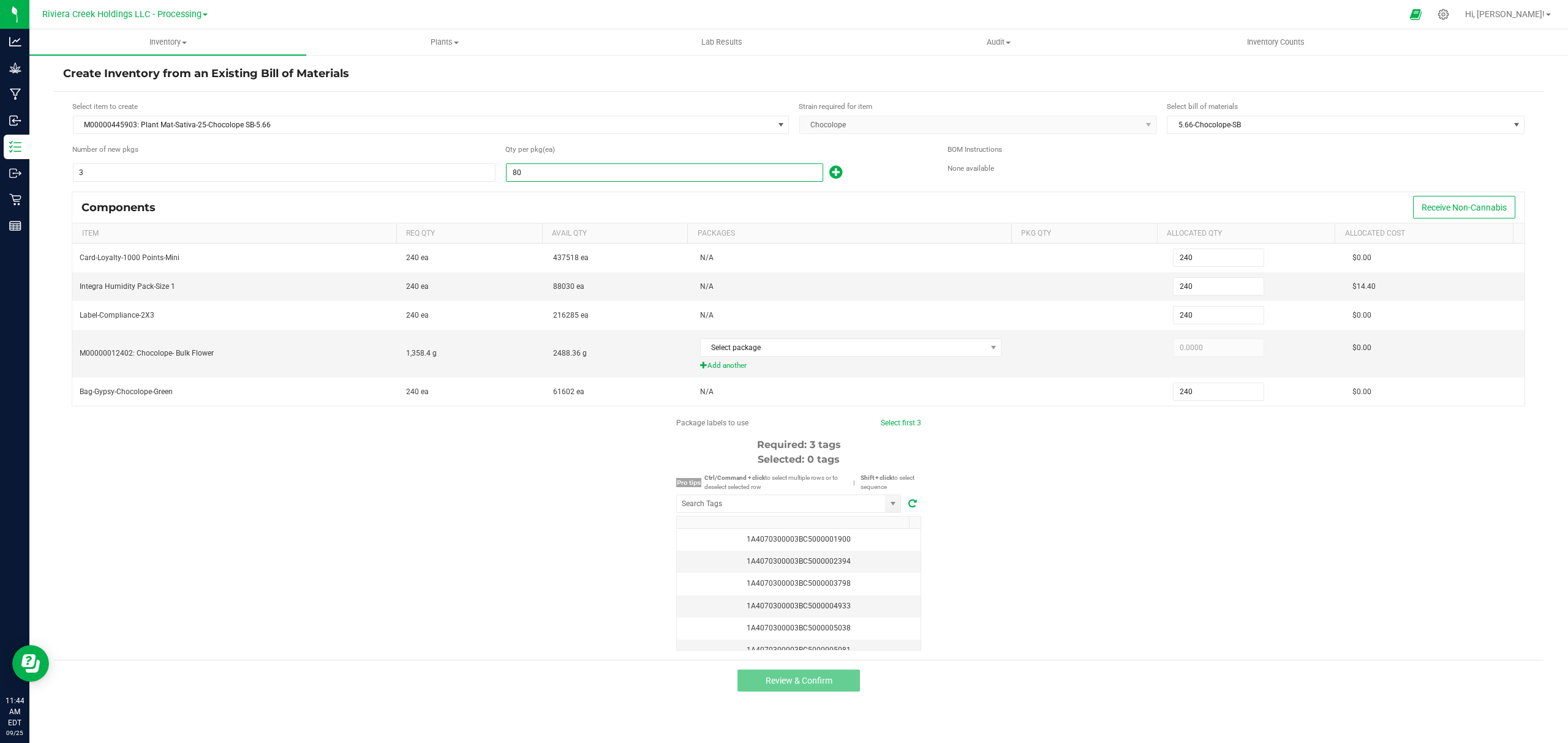
type input "241"
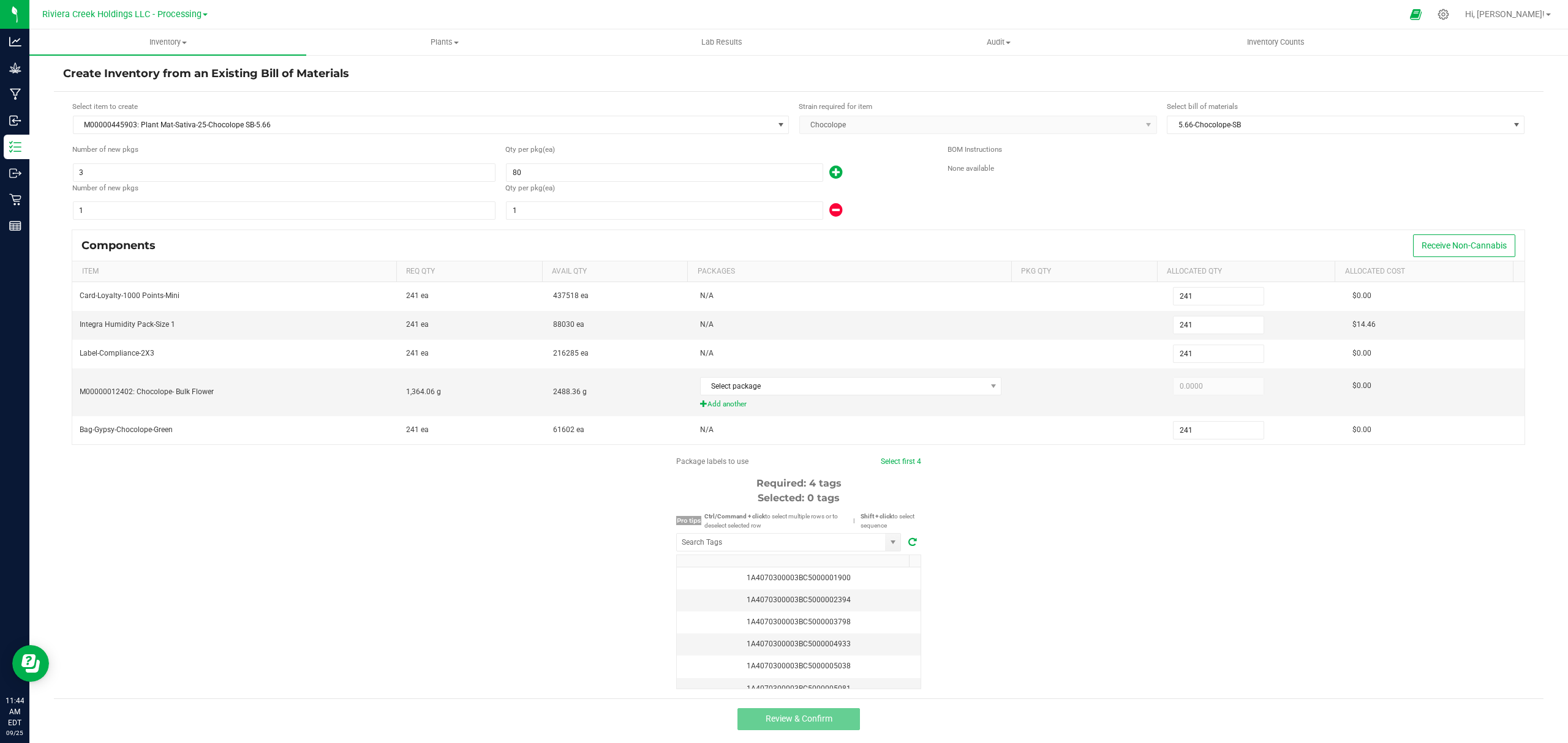
click at [631, 199] on div "Qty per pkg (ea) 1" at bounding box center [717, 201] width 424 height 38
click at [631, 203] on input "1" at bounding box center [664, 210] width 316 height 17
type input "245"
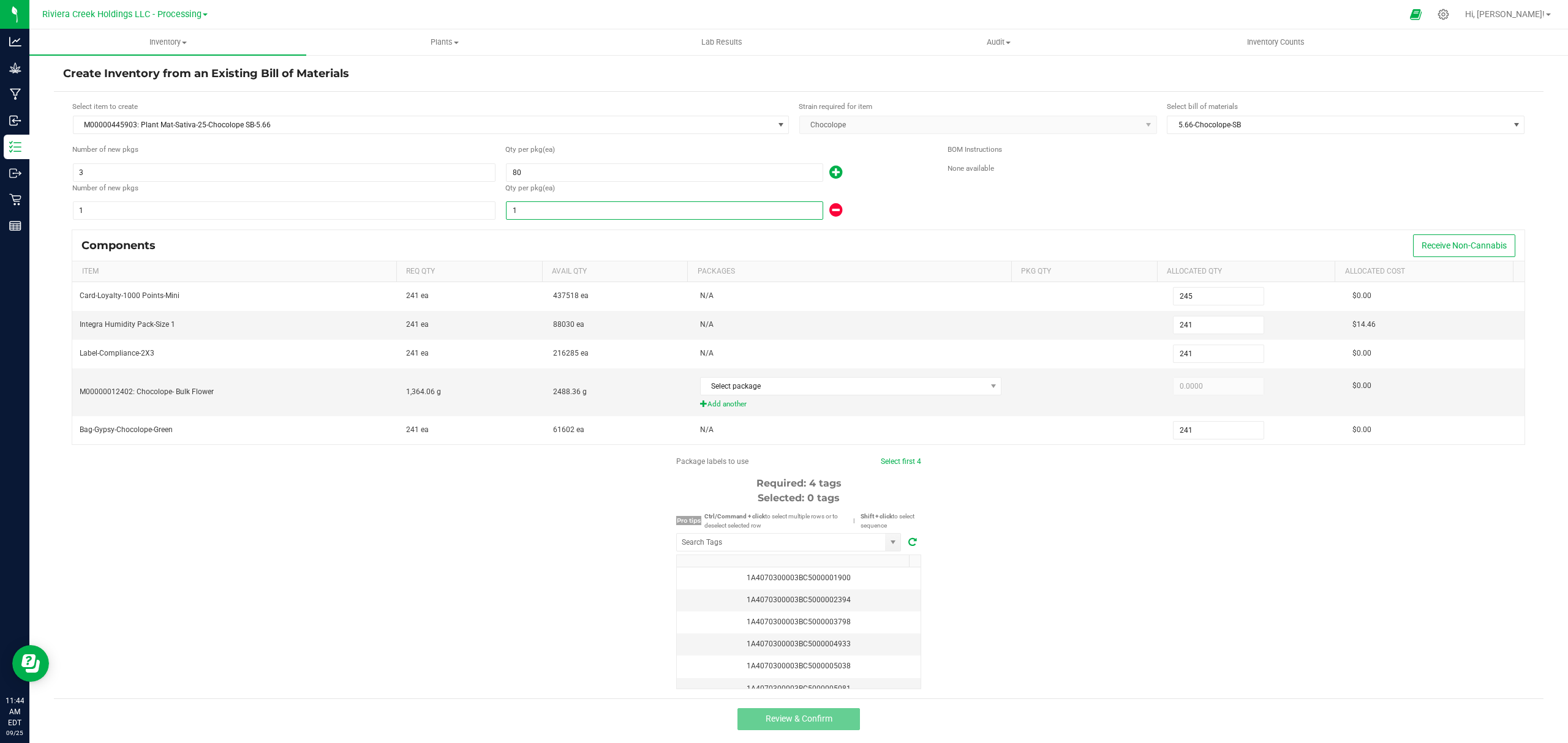
type input "245"
type input "5"
type input "241"
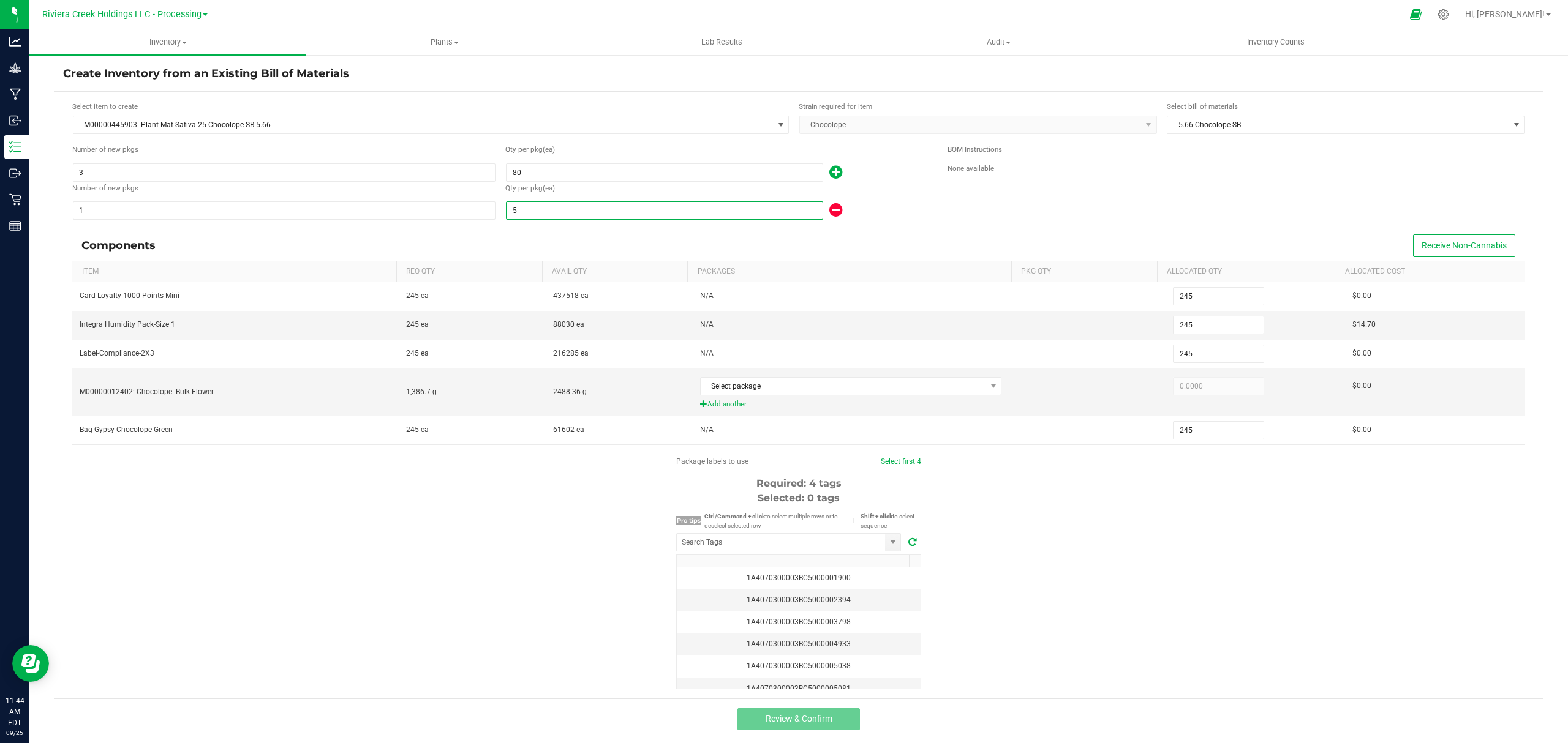
type input "241"
type input "246"
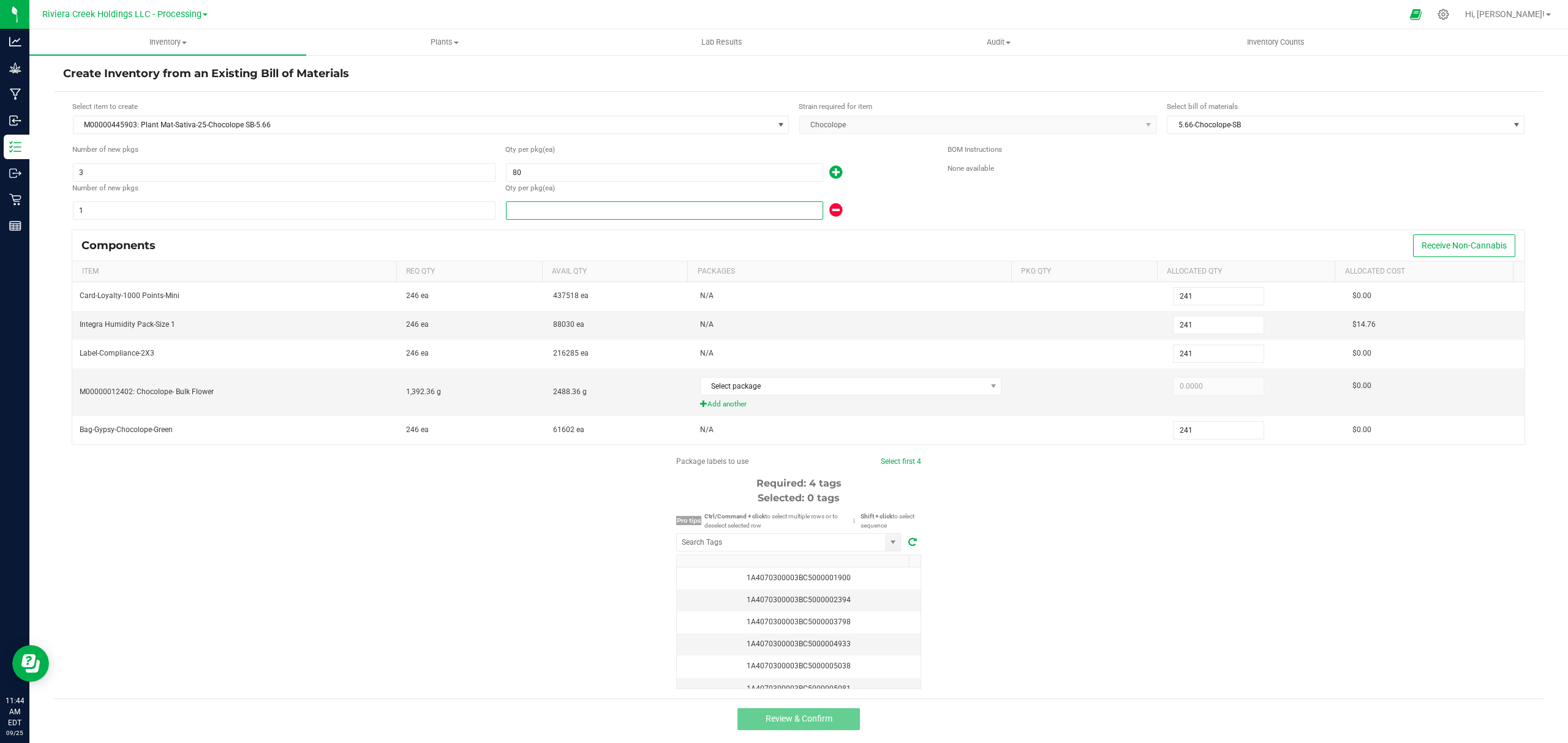
type input "6"
type input "305"
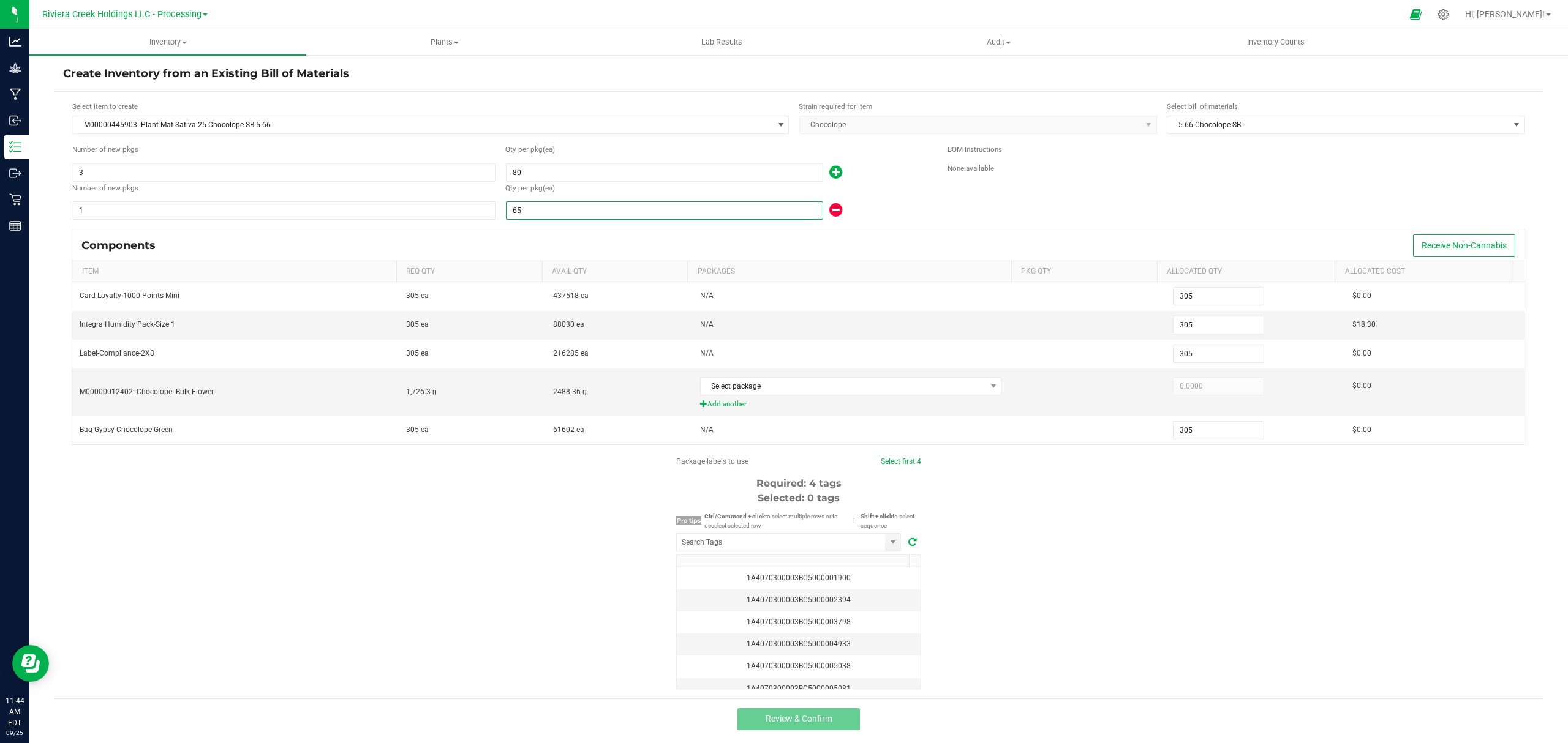
type input "65"
click at [855, 199] on div "Qty per pkg (ea) 65" at bounding box center [717, 201] width 424 height 38
click at [834, 384] on span "Select package" at bounding box center [843, 386] width 286 height 17
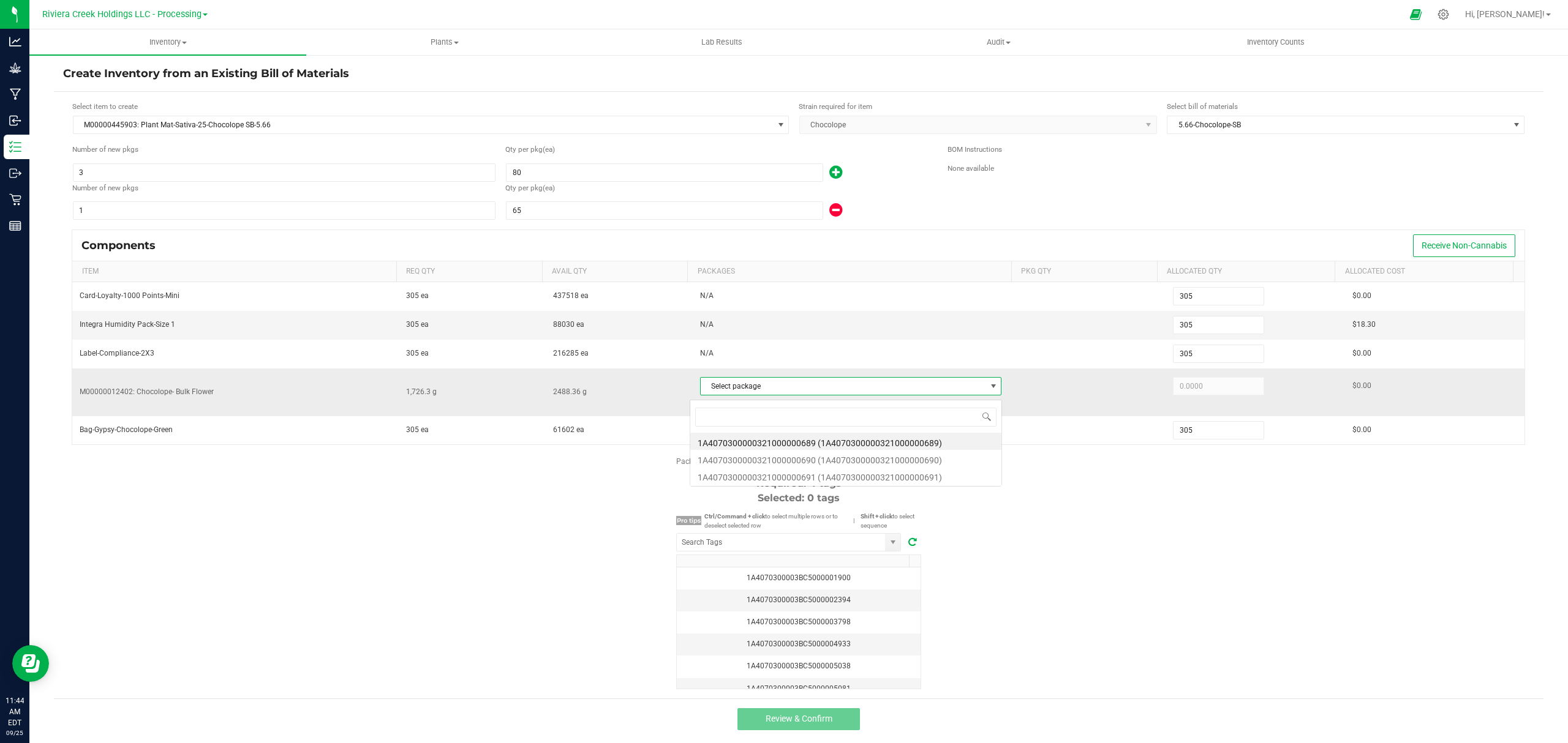
scroll to position [18, 296]
click at [857, 441] on li "1A4070300000321000000689 (1A4070300000321000000689)" at bounding box center [846, 441] width 311 height 17
type input "1,726.3000"
click at [1181, 573] on div "Package labels to use Select first 4 Required: 4 tags Selected: 0 tags Pro tips…" at bounding box center [798, 573] width 1490 height 234
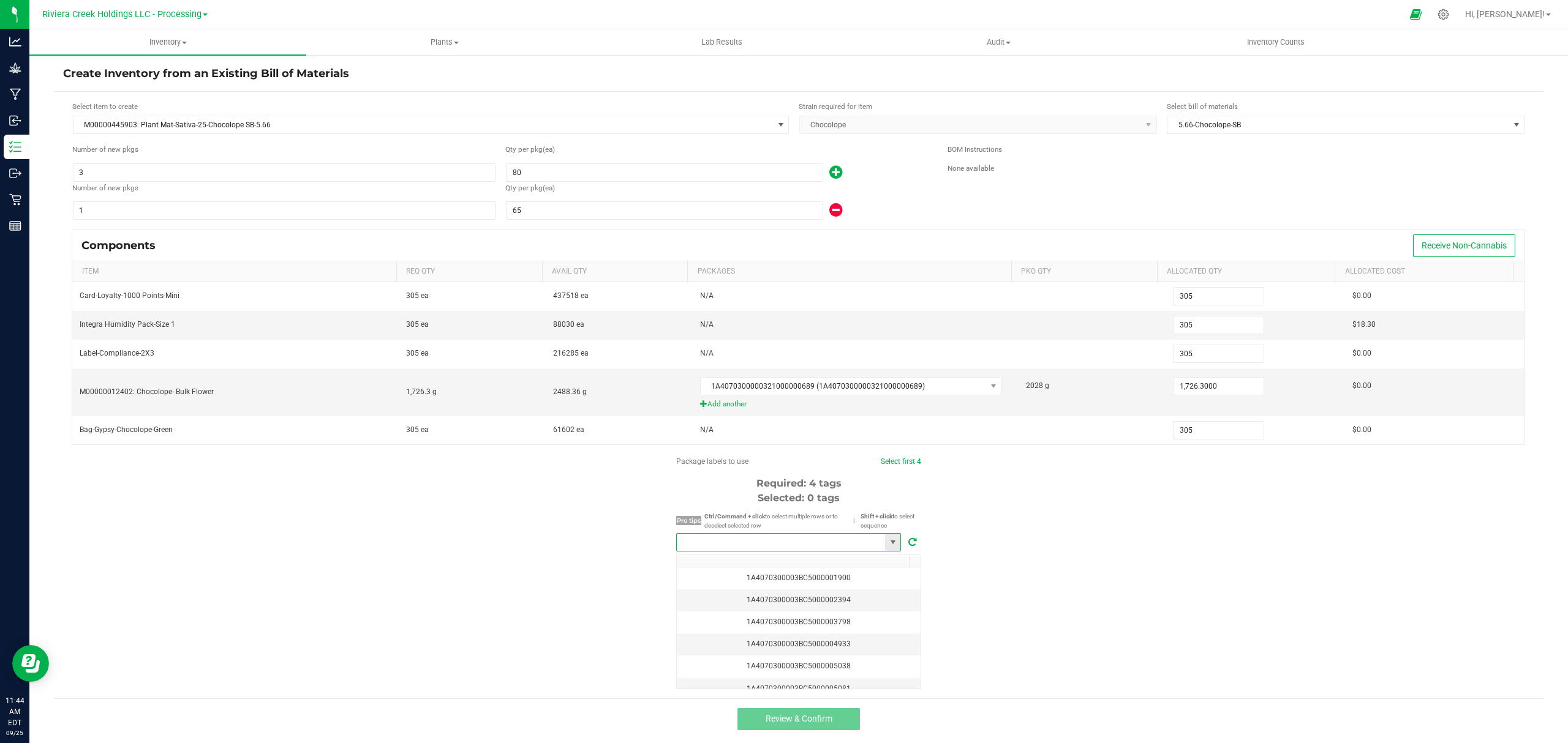
click at [804, 544] on input "NO DATA FOUND" at bounding box center [781, 542] width 208 height 17
click at [762, 567] on li "1A4070300003BC5000040741" at bounding box center [782, 569] width 224 height 21
type input "1A4070300003BC5000040741"
click at [902, 465] on link "Select first 4" at bounding box center [896, 461] width 41 height 8
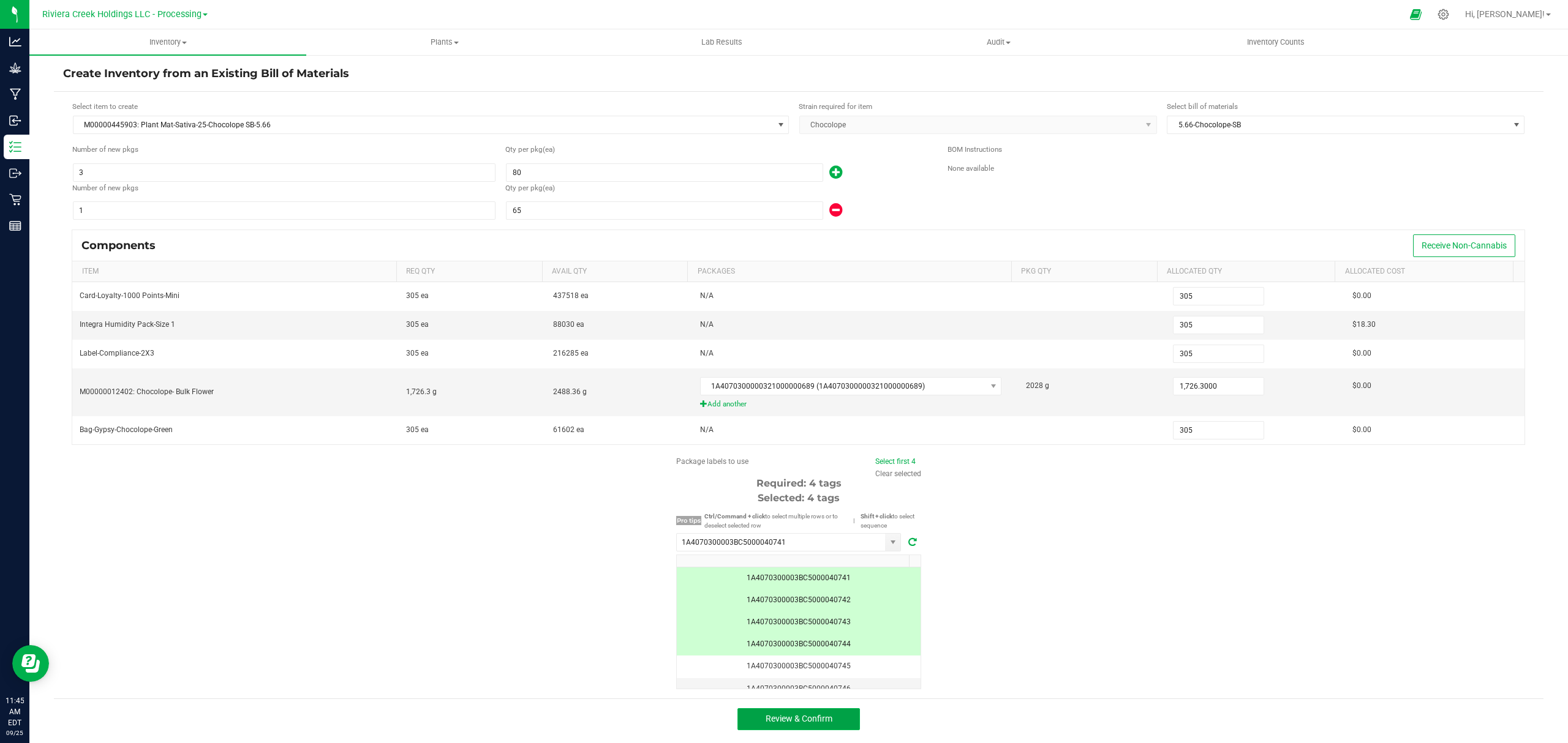
click at [831, 723] on button "Review & Confirm" at bounding box center [798, 719] width 122 height 22
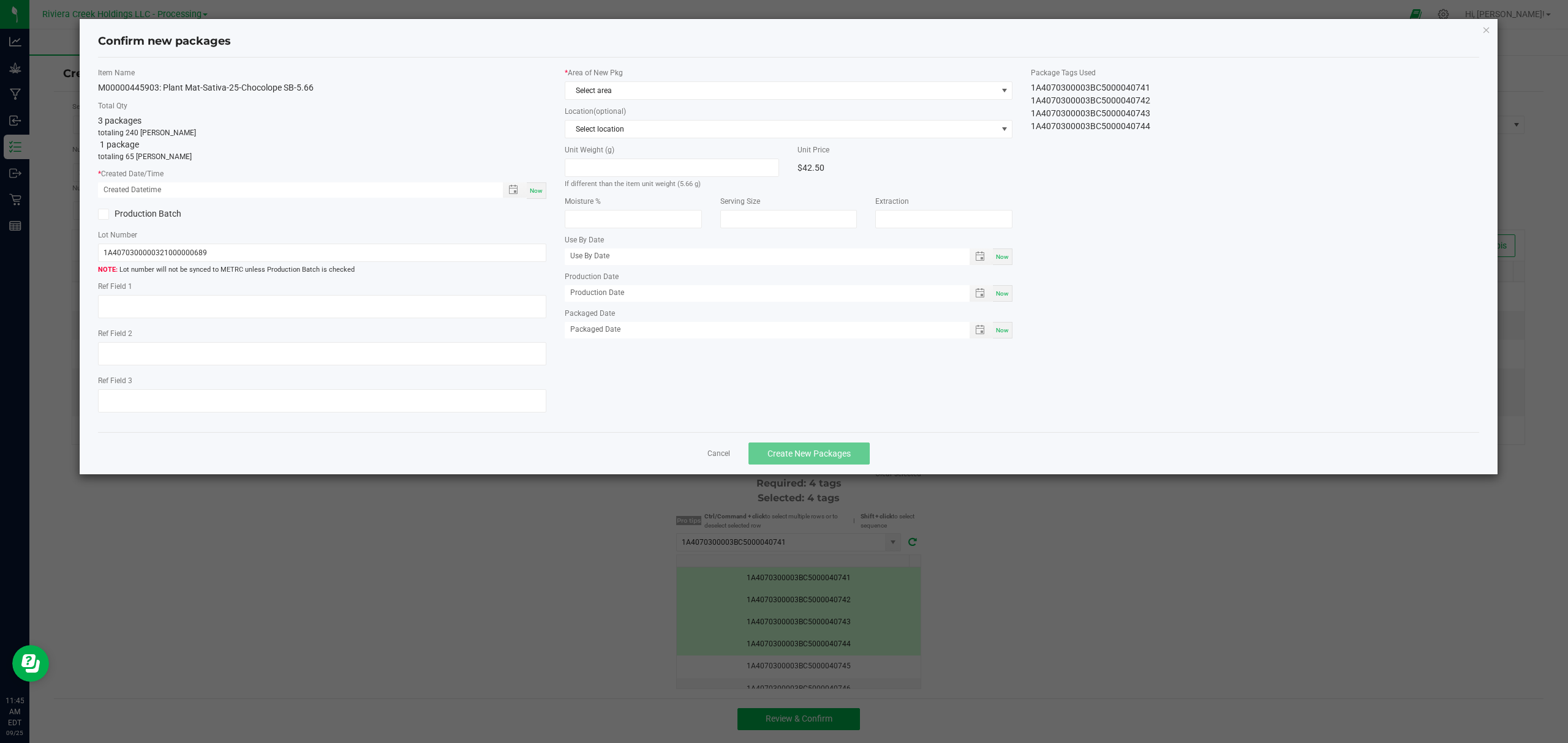
click at [540, 194] on span "Now" at bounding box center [536, 191] width 13 height 7
type input "09/25/2025 11:45 AM"
click at [672, 92] on span "Select area" at bounding box center [781, 90] width 432 height 17
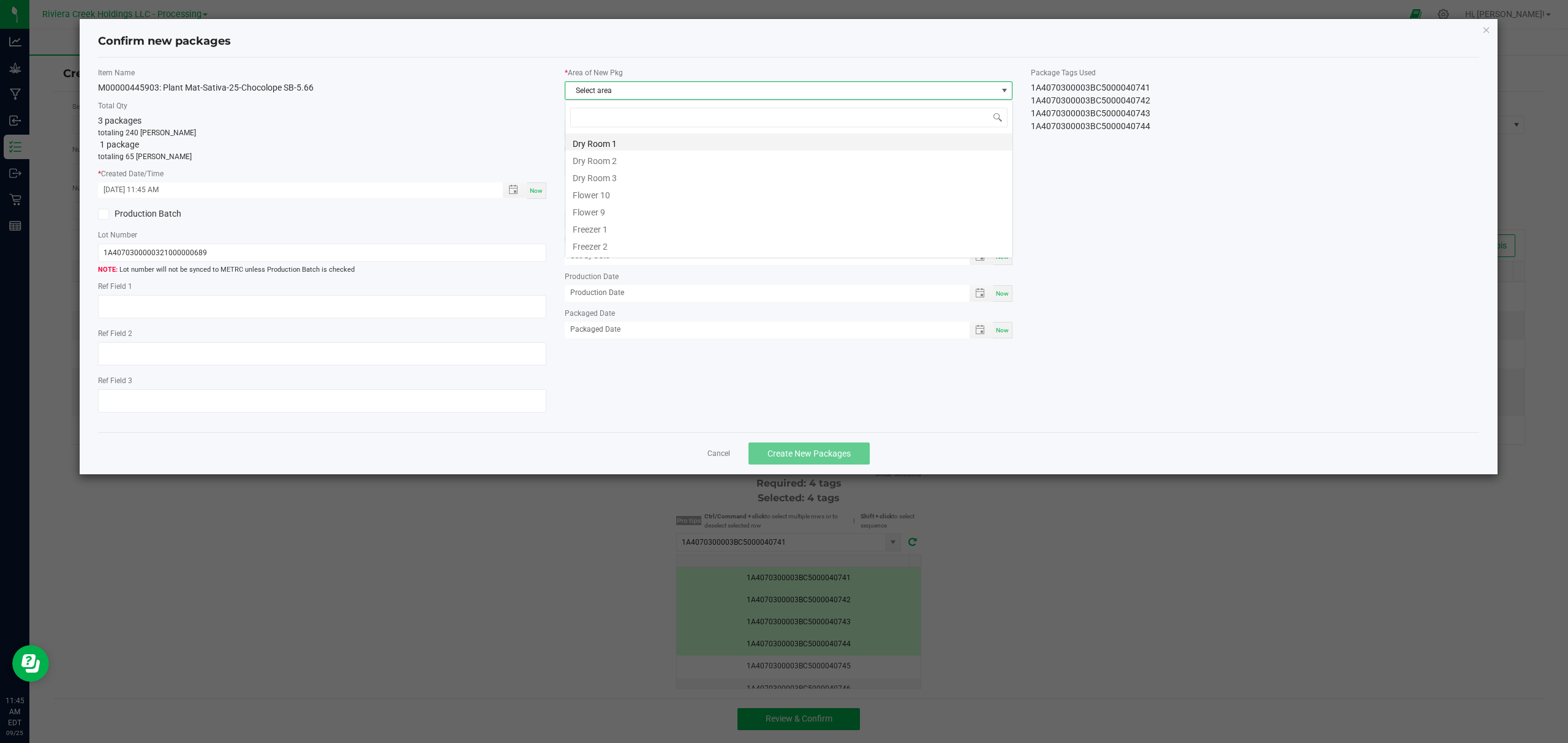
scroll to position [18, 447]
click at [631, 198] on li "Flower 10" at bounding box center [789, 193] width 447 height 17
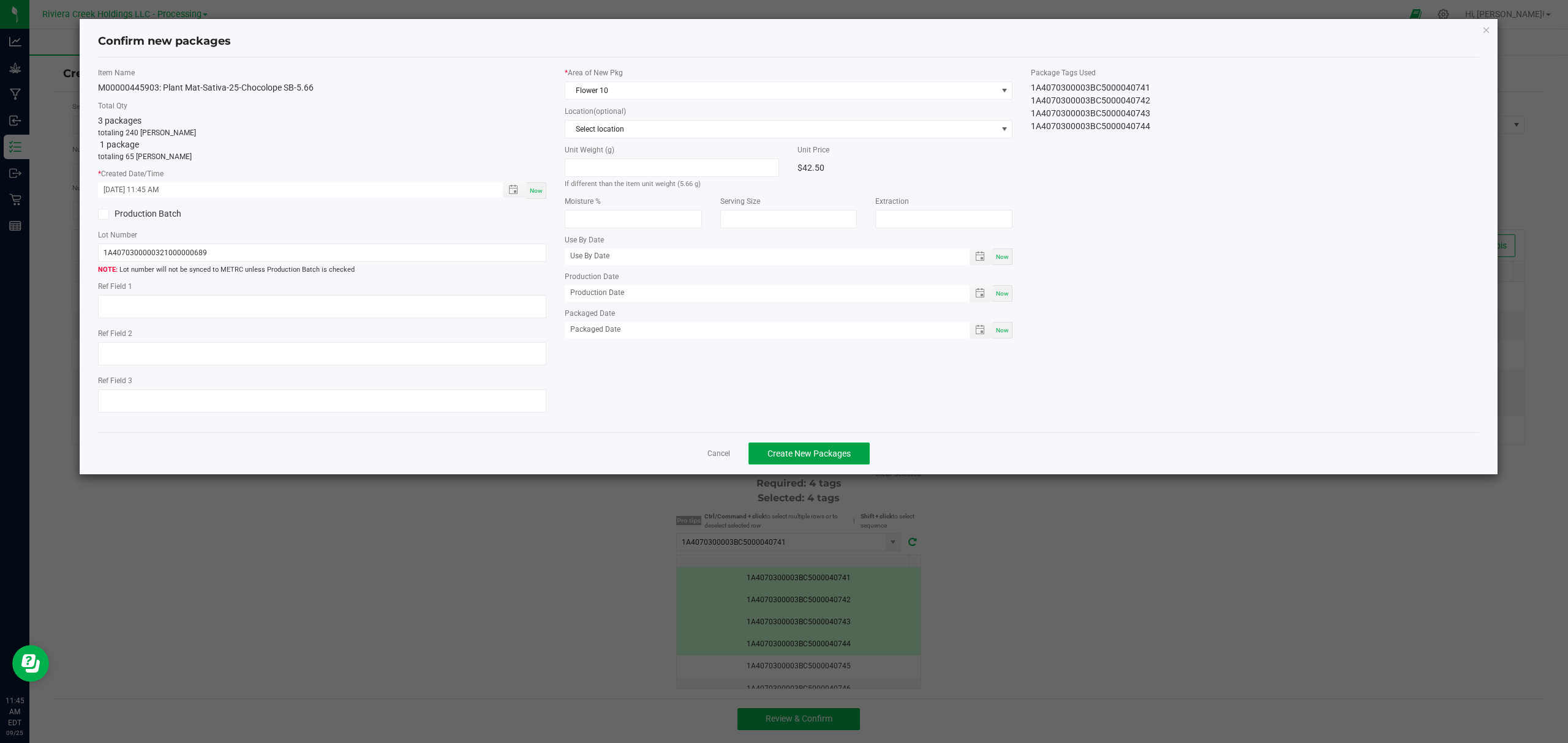
click at [835, 458] on span "Create New Packages" at bounding box center [809, 453] width 83 height 10
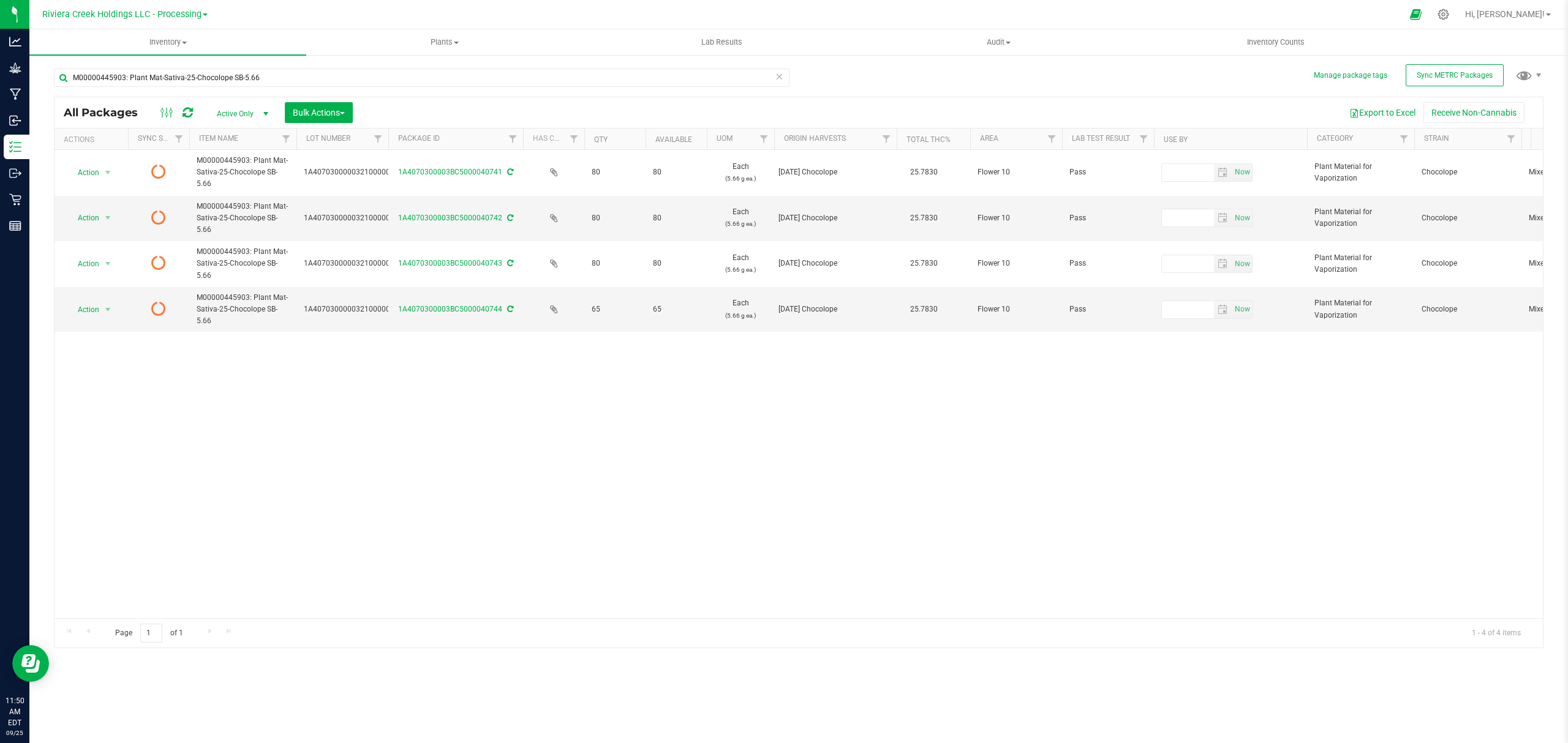
click at [188, 118] on icon at bounding box center [188, 112] width 11 height 12
click at [1285, 41] on span "Inventory Counts" at bounding box center [1276, 42] width 90 height 11
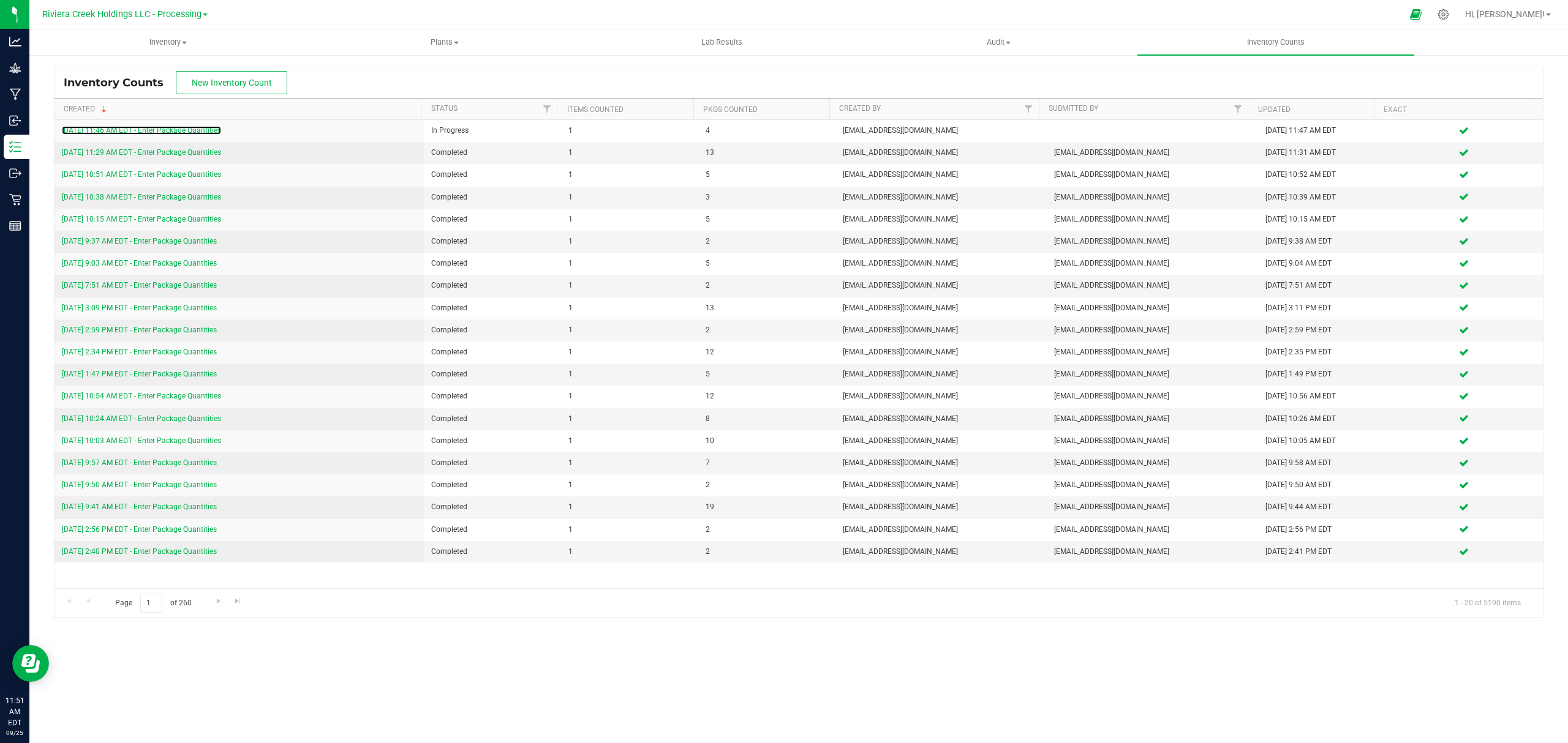
click at [155, 131] on link "9/25/25 11:46 AM EDT - Enter Package Quantities" at bounding box center [141, 130] width 159 height 8
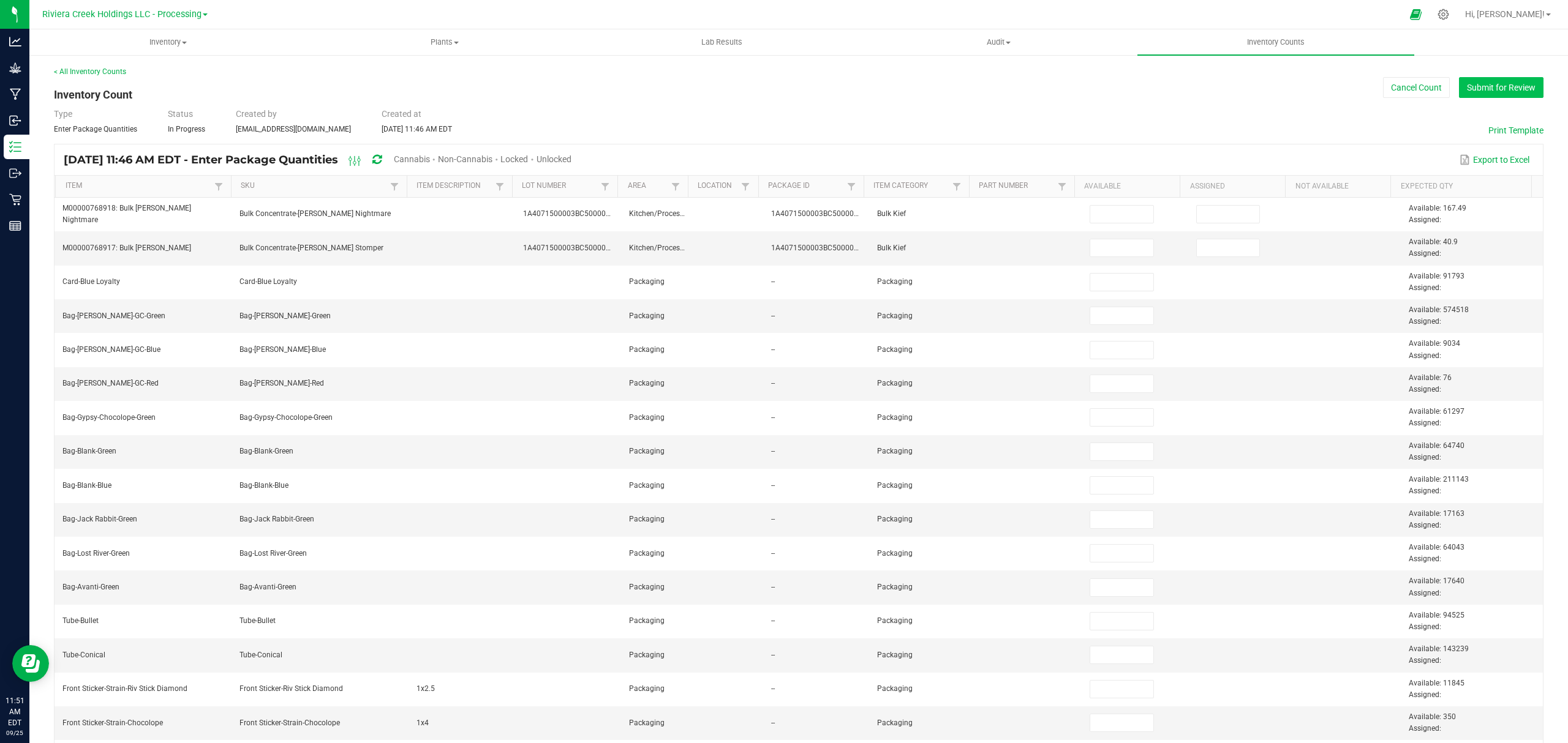
click at [1490, 83] on button "Submit for Review" at bounding box center [1501, 87] width 84 height 21
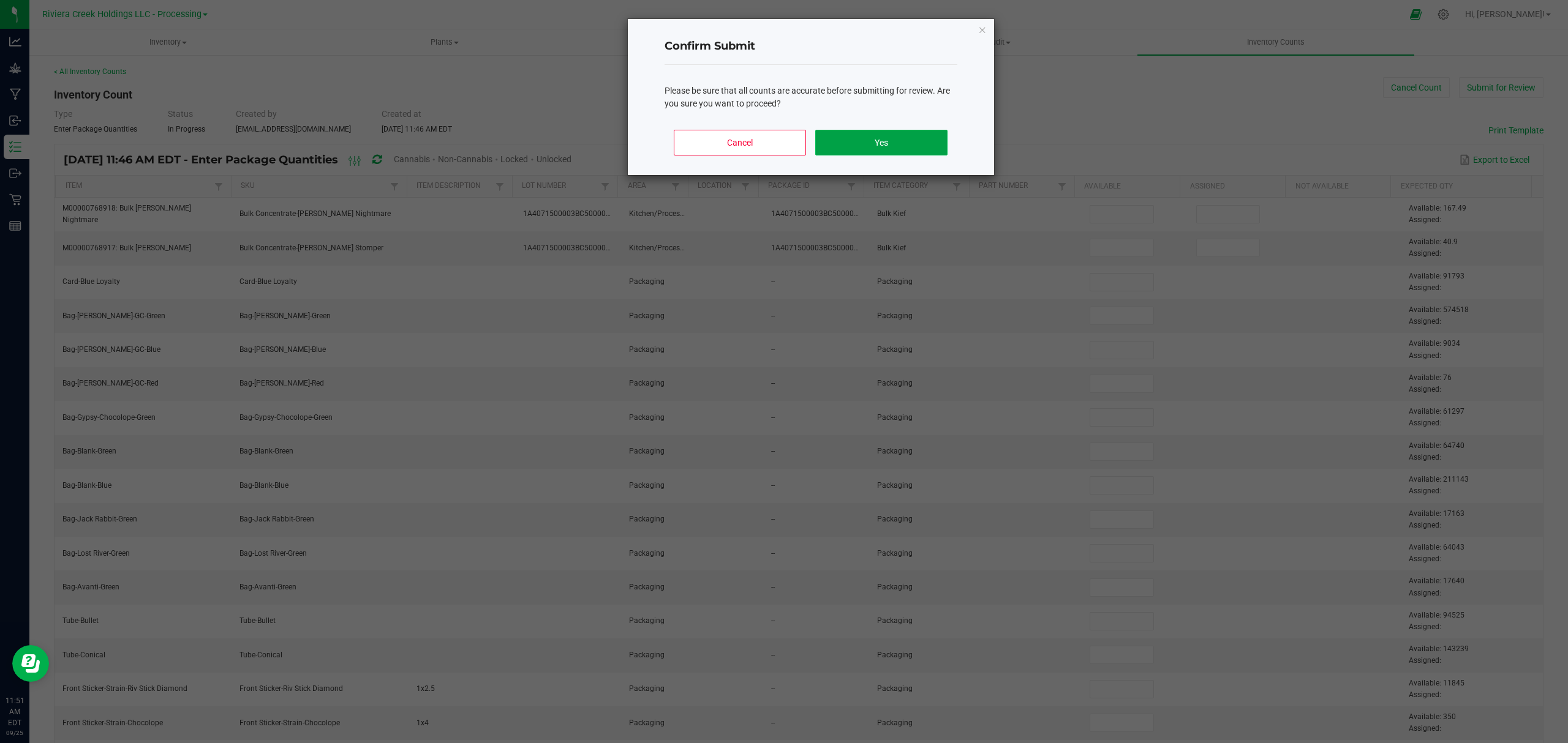
click at [893, 152] on button "Yes" at bounding box center [880, 142] width 132 height 26
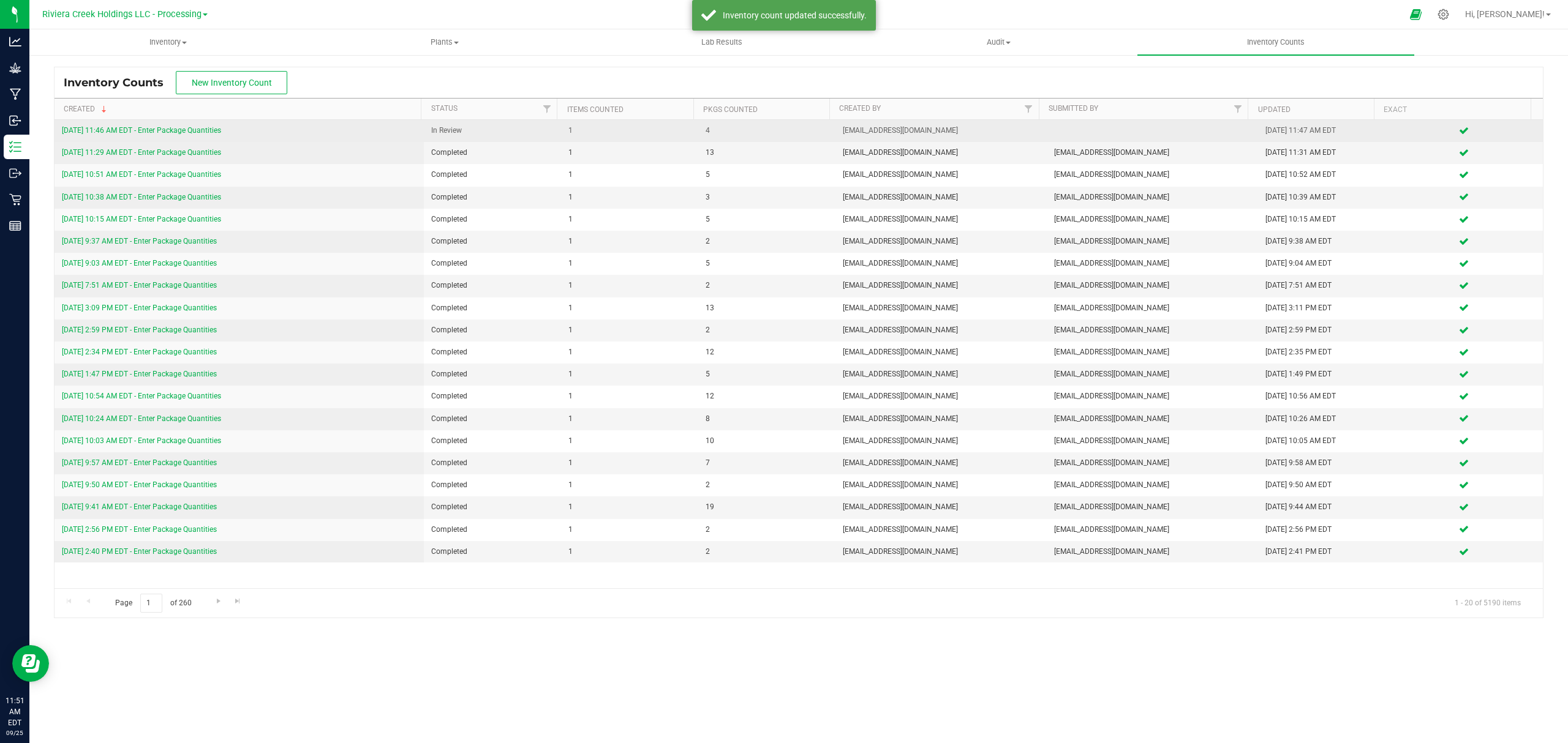
click at [155, 129] on link "9/25/25 11:46 AM EDT - Enter Package Quantities" at bounding box center [141, 130] width 159 height 8
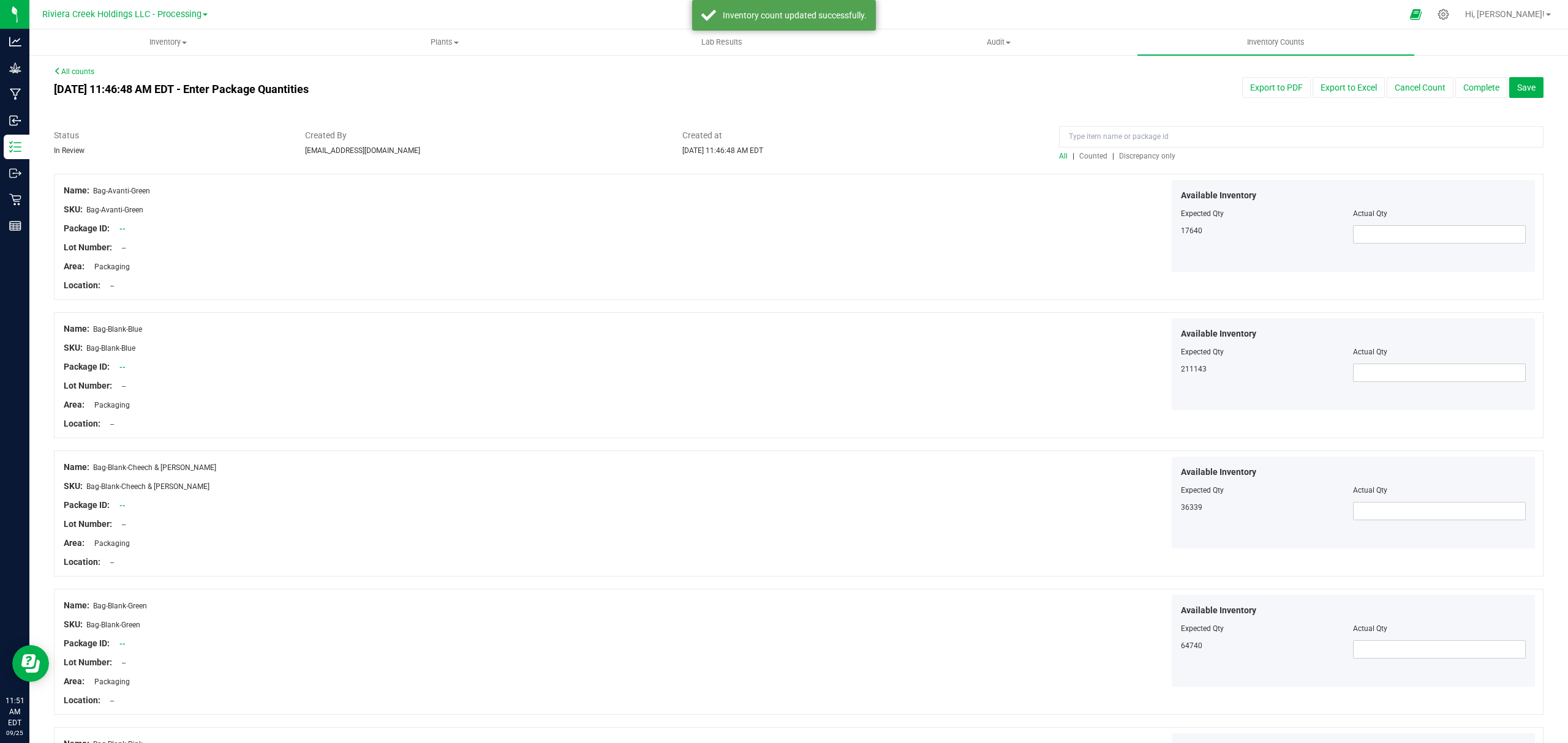
click at [1080, 153] on span "Counted" at bounding box center [1092, 155] width 28 height 8
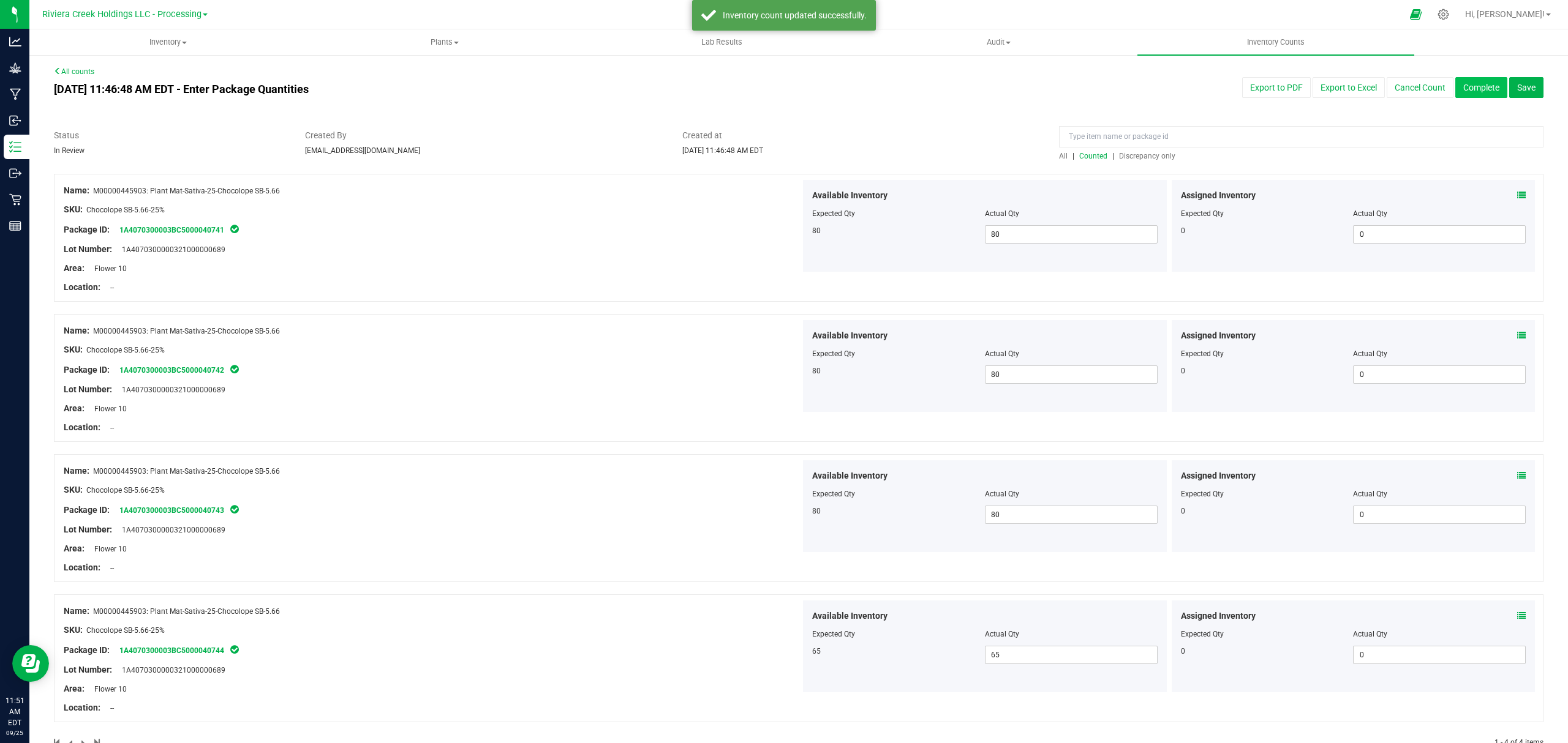
click at [1458, 87] on button "Complete" at bounding box center [1481, 87] width 52 height 21
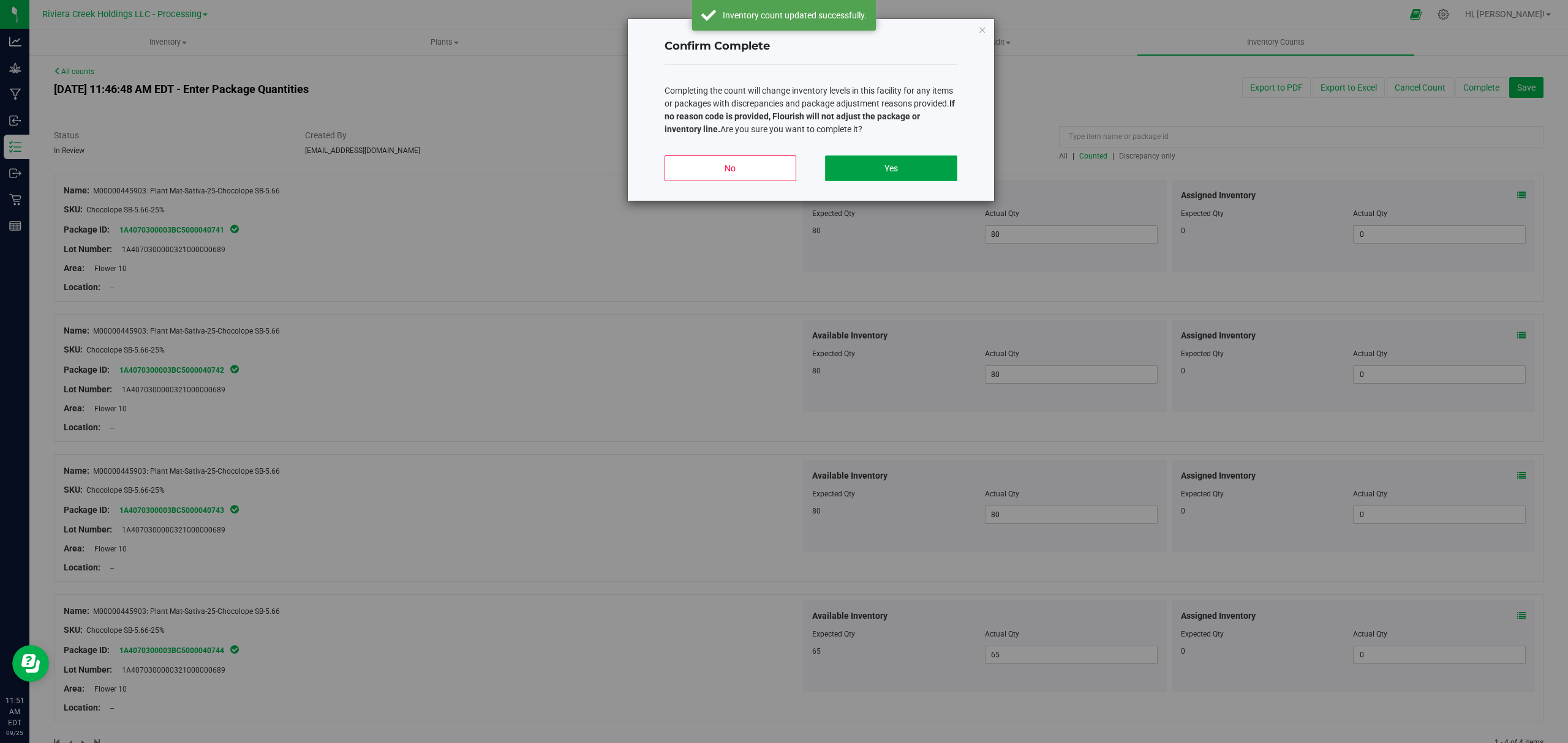
click at [911, 168] on button "Yes" at bounding box center [890, 168] width 132 height 26
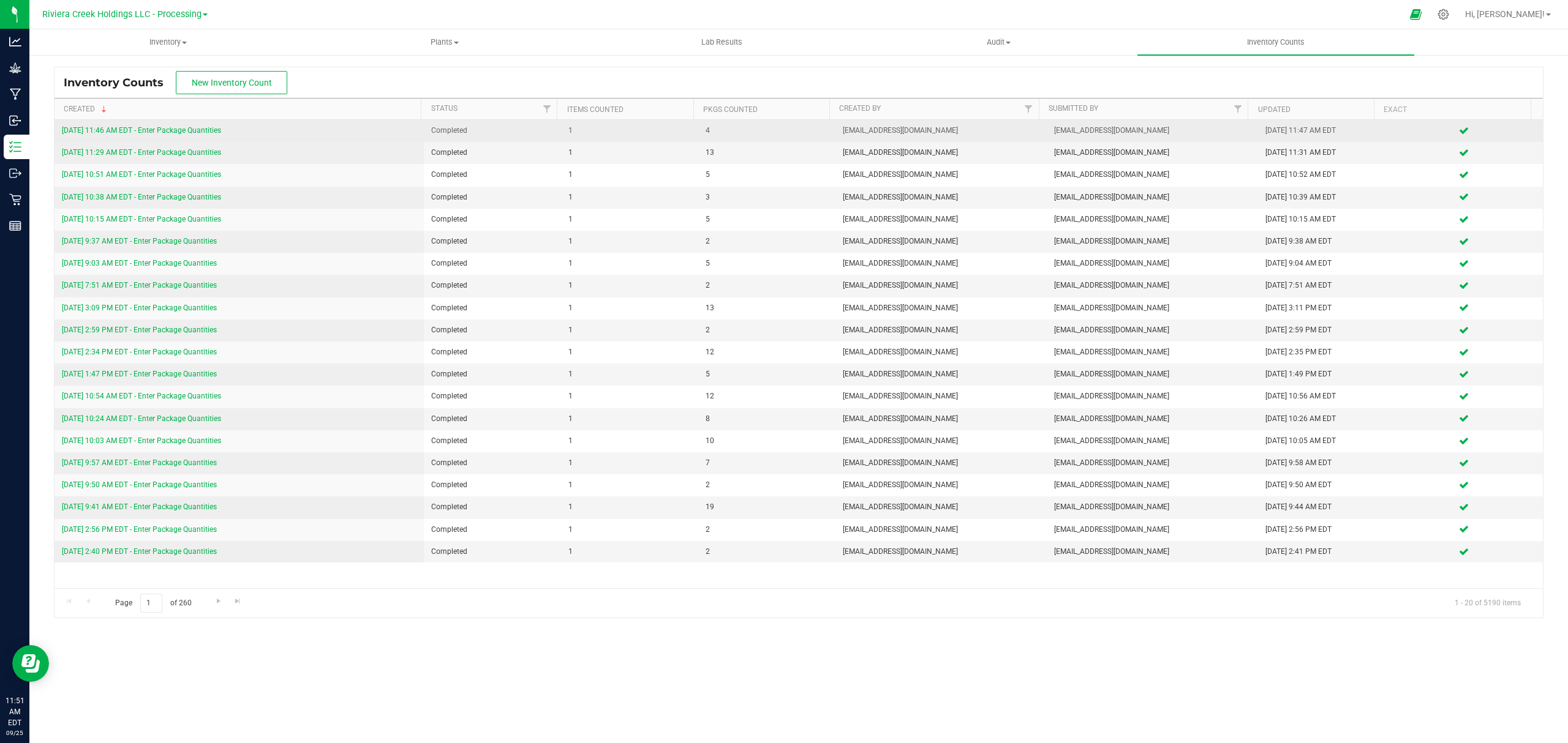
click at [182, 133] on link "9/25/25 11:46 AM EDT - Enter Package Quantities" at bounding box center [141, 130] width 159 height 8
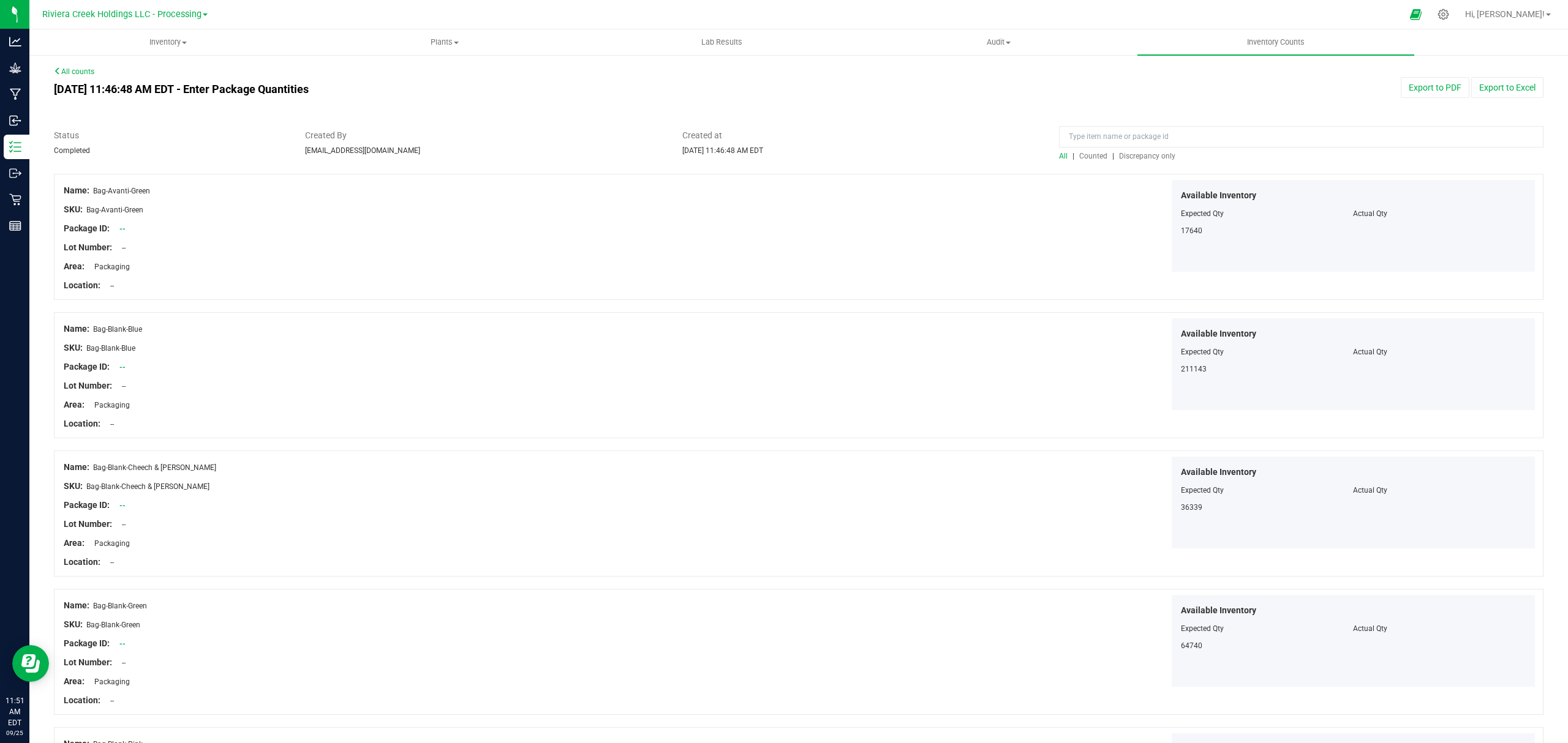
click at [1082, 154] on span "Counted" at bounding box center [1092, 155] width 28 height 8
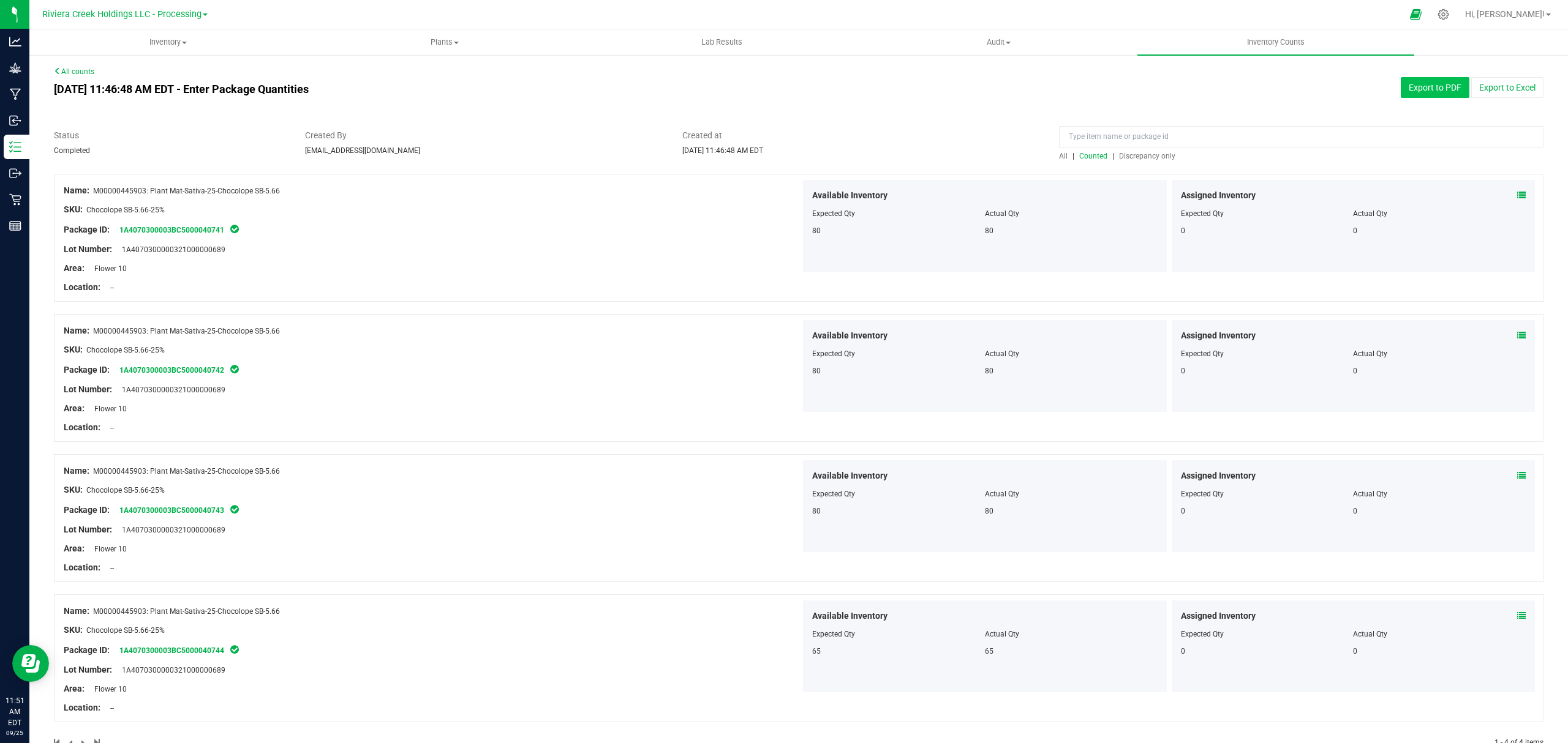
click at [1411, 83] on button "Export to PDF" at bounding box center [1435, 87] width 69 height 21
click at [143, 45] on span "Inventory" at bounding box center [168, 42] width 276 height 11
click at [138, 77] on li "All packages" at bounding box center [167, 74] width 277 height 14
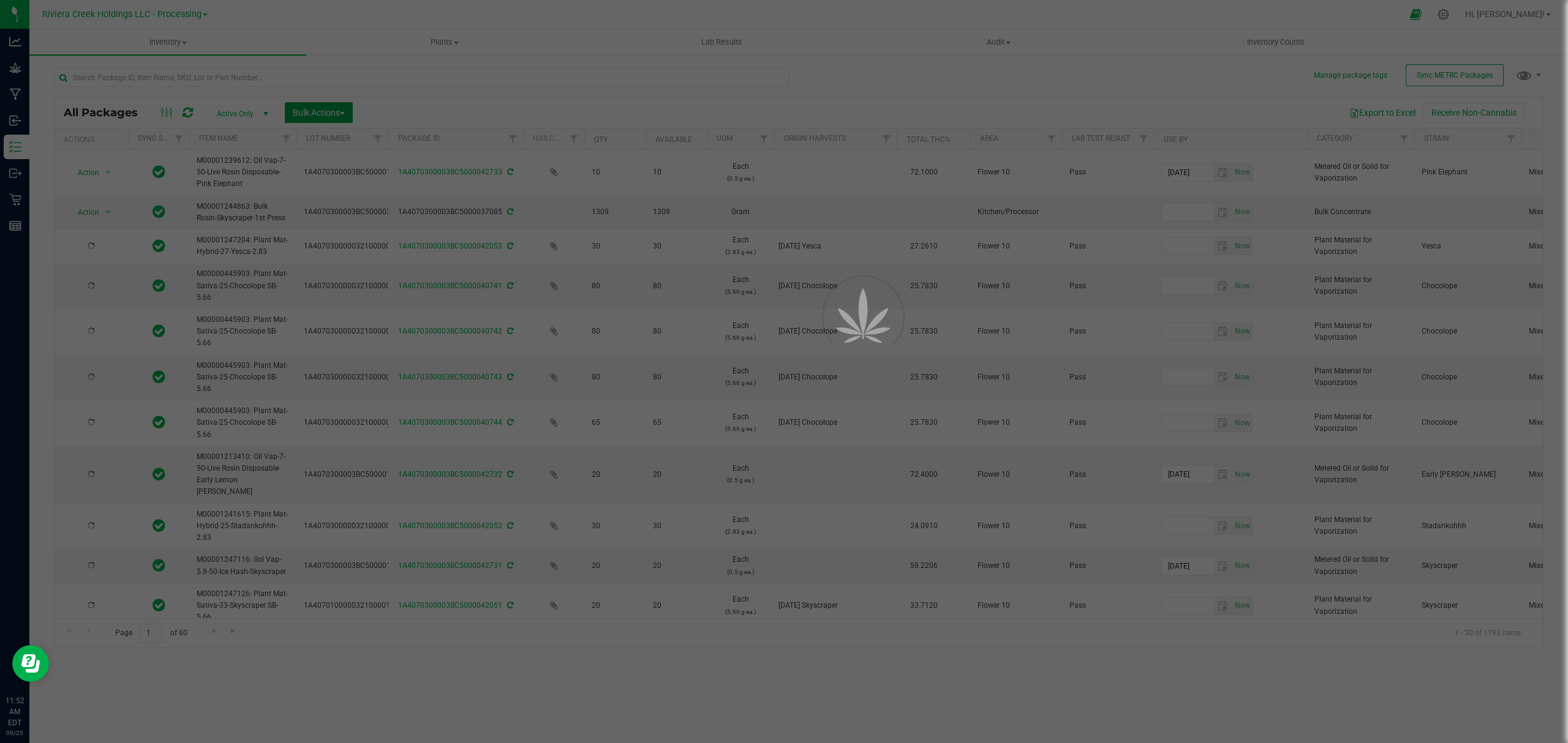
click at [314, 111] on span "Bulk Actions" at bounding box center [318, 112] width 52 height 10
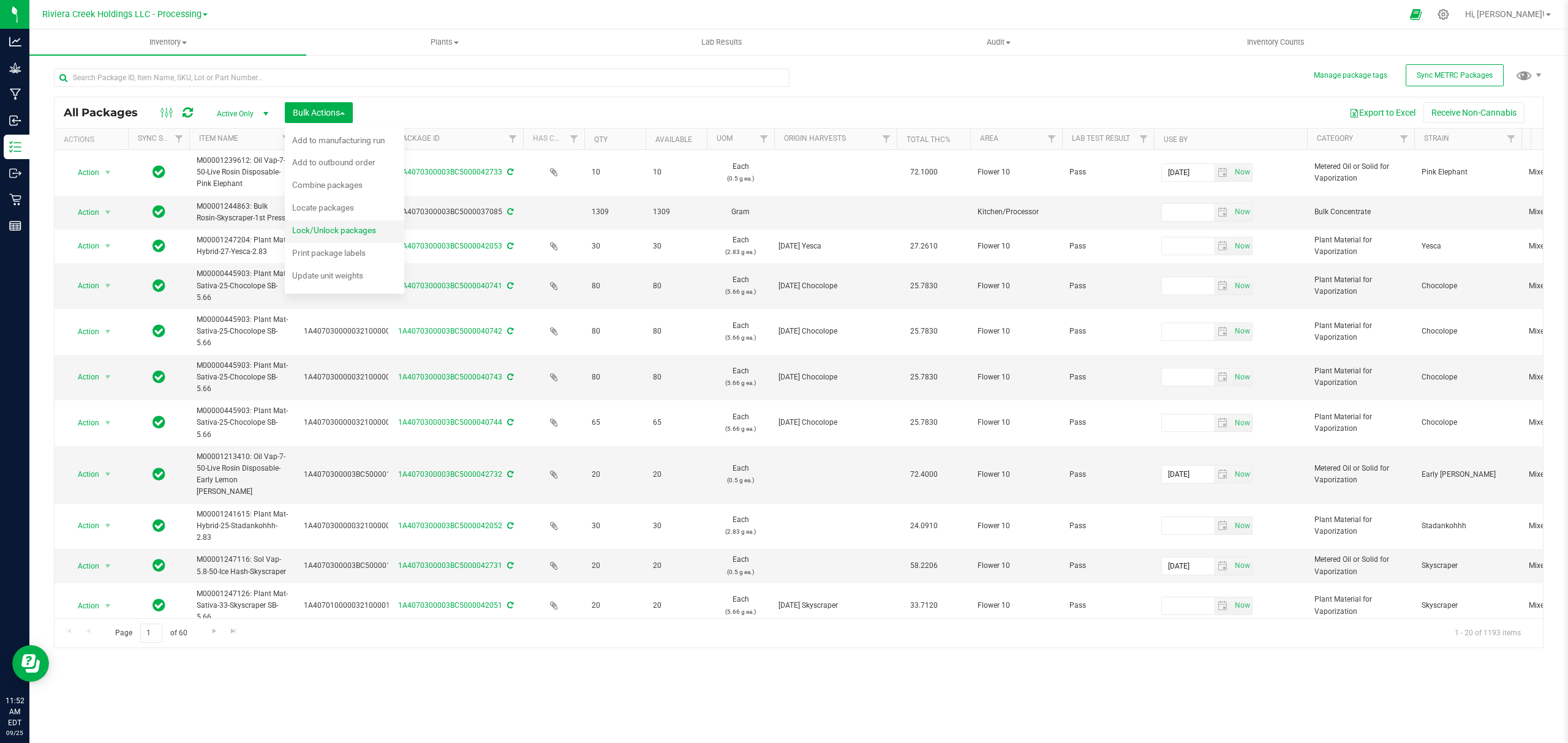
click at [334, 228] on span "Lock/Unlock packages" at bounding box center [333, 230] width 84 height 10
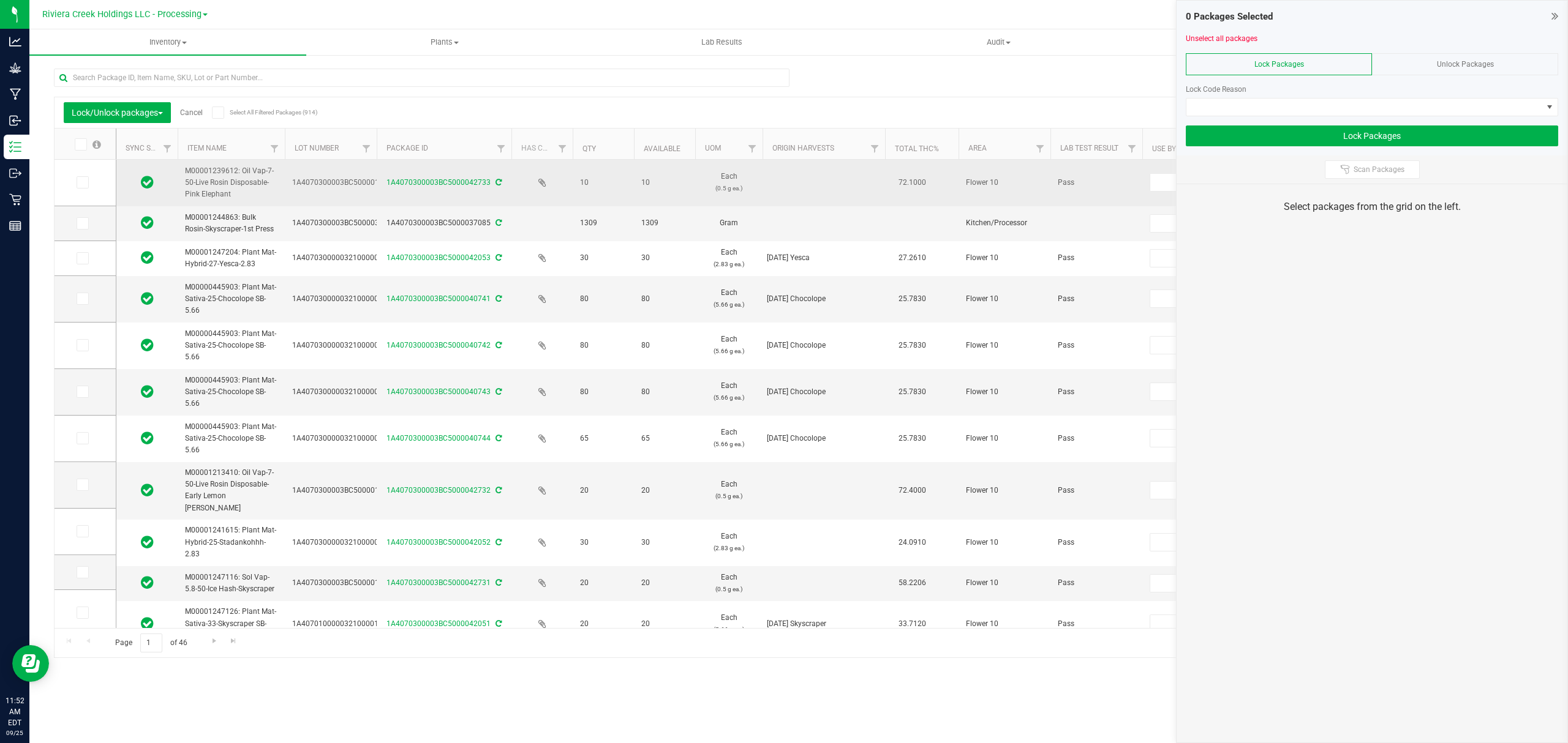
type input "[DATE]"
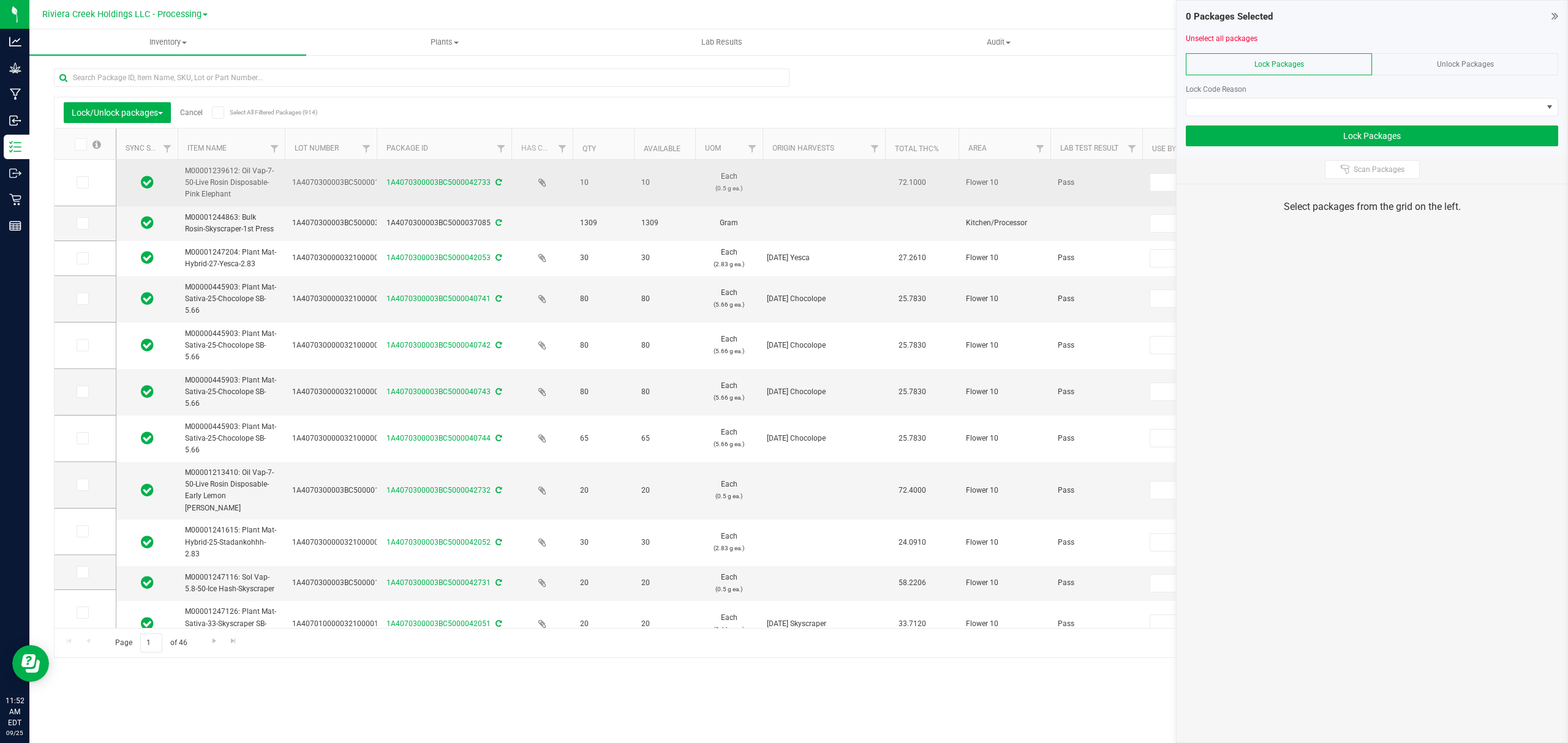
type input "[DATE]"
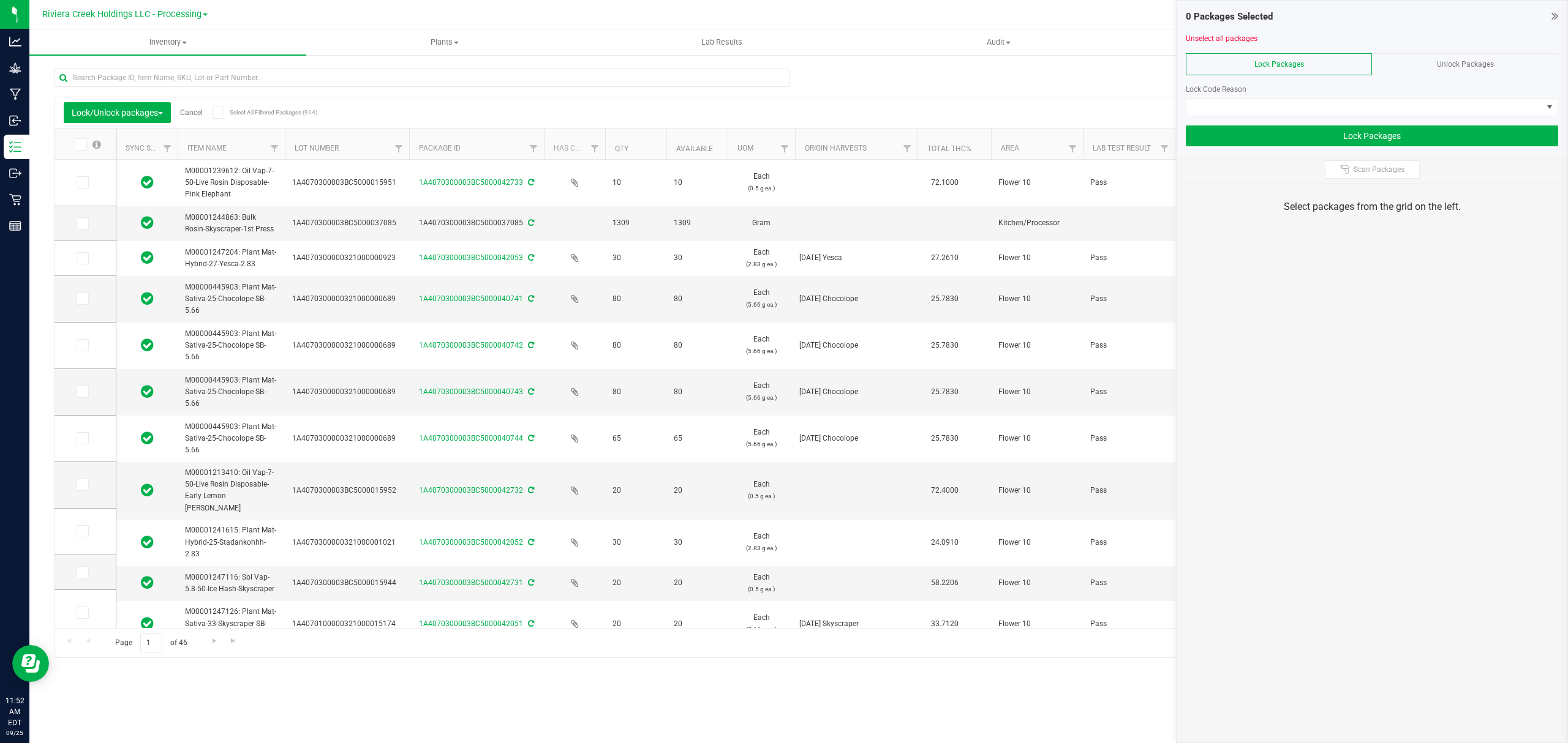
drag, startPoint x: 376, startPoint y: 148, endPoint x: 410, endPoint y: 145, distance: 34.1
click at [77, 295] on span at bounding box center [83, 298] width 12 height 12
click at [0, 0] on input "checkbox" at bounding box center [0, 0] width 0 height 0
click at [82, 345] on icon at bounding box center [81, 345] width 8 height 0
click at [0, 0] on input "checkbox" at bounding box center [0, 0] width 0 height 0
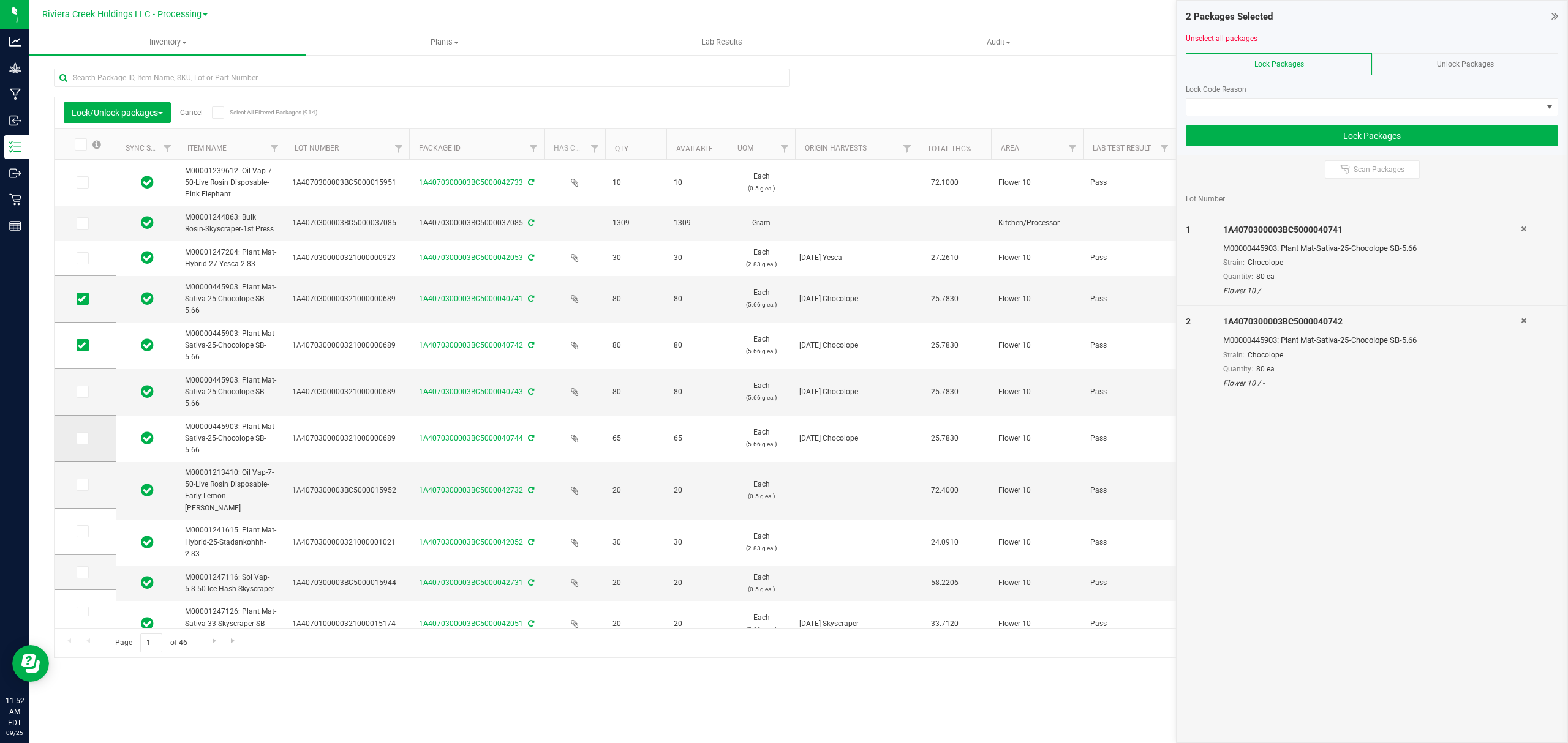
drag, startPoint x: 79, startPoint y: 390, endPoint x: 80, endPoint y: 442, distance: 52.0
click at [79, 392] on icon at bounding box center [81, 392] width 8 height 0
click at [0, 0] on input "checkbox" at bounding box center [0, 0] width 0 height 0
click at [79, 439] on icon at bounding box center [81, 439] width 8 height 0
click at [0, 0] on input "checkbox" at bounding box center [0, 0] width 0 height 0
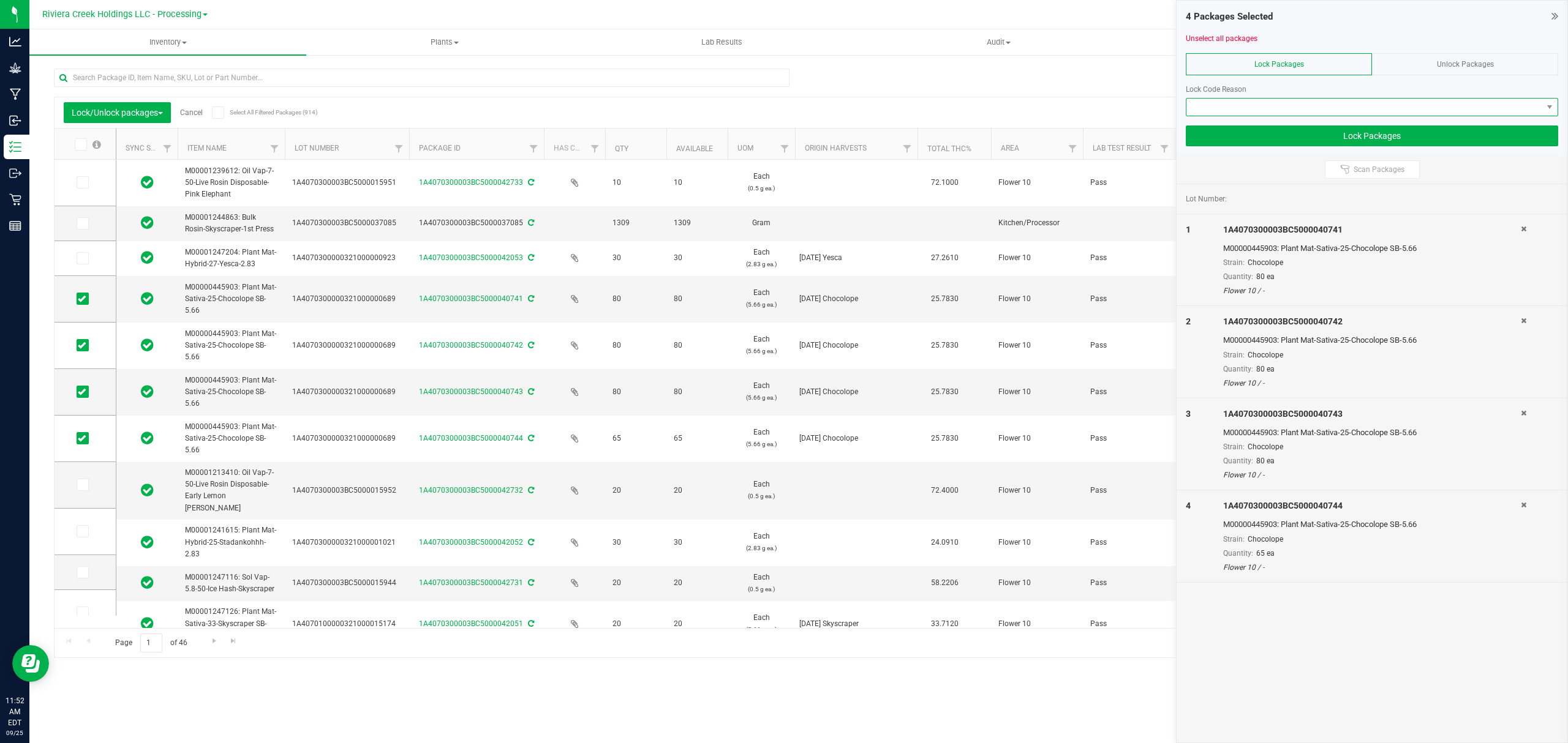
click at [1294, 105] on span at bounding box center [1364, 107] width 356 height 17
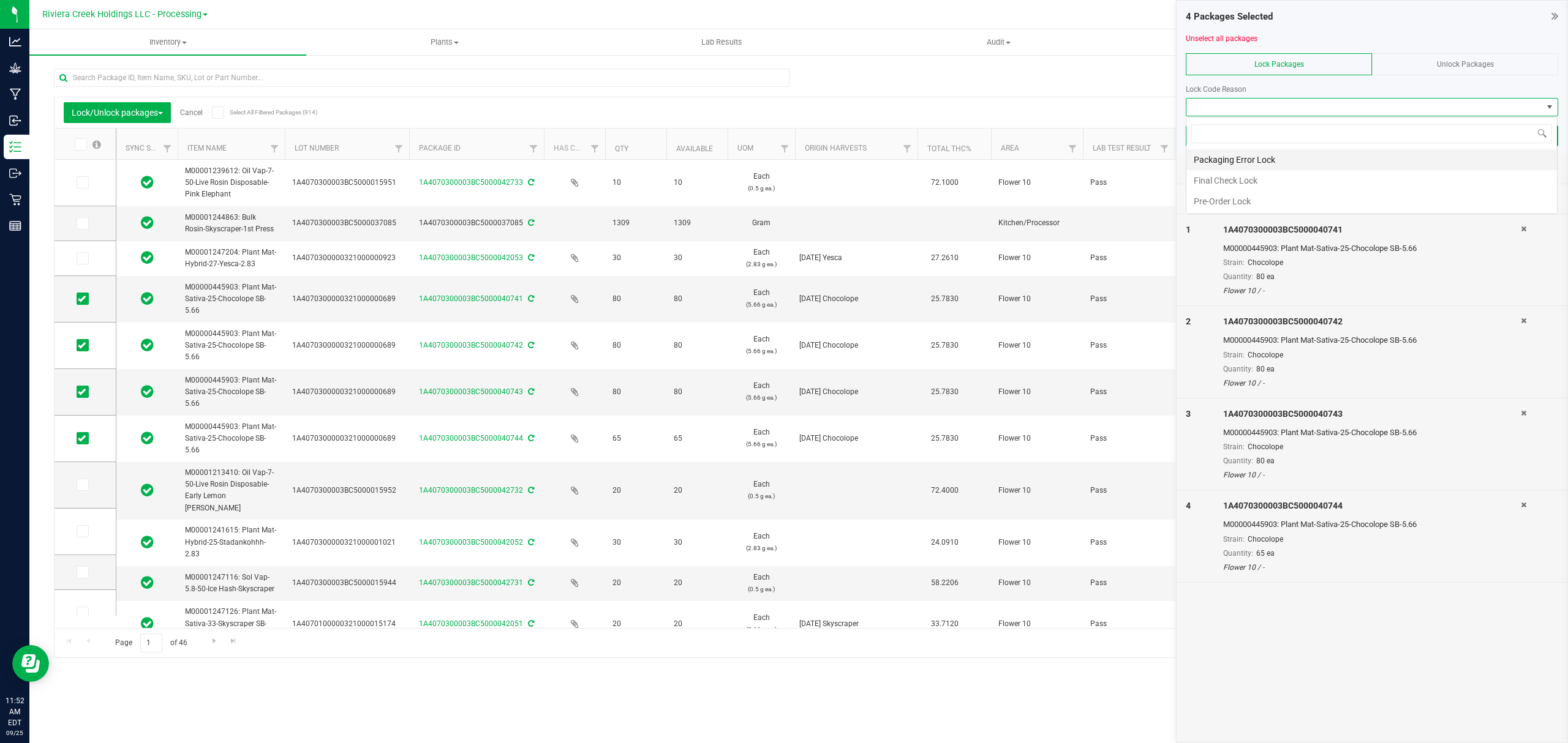
scroll to position [18, 371]
click at [1245, 173] on li "Final Check Lock" at bounding box center [1371, 181] width 370 height 21
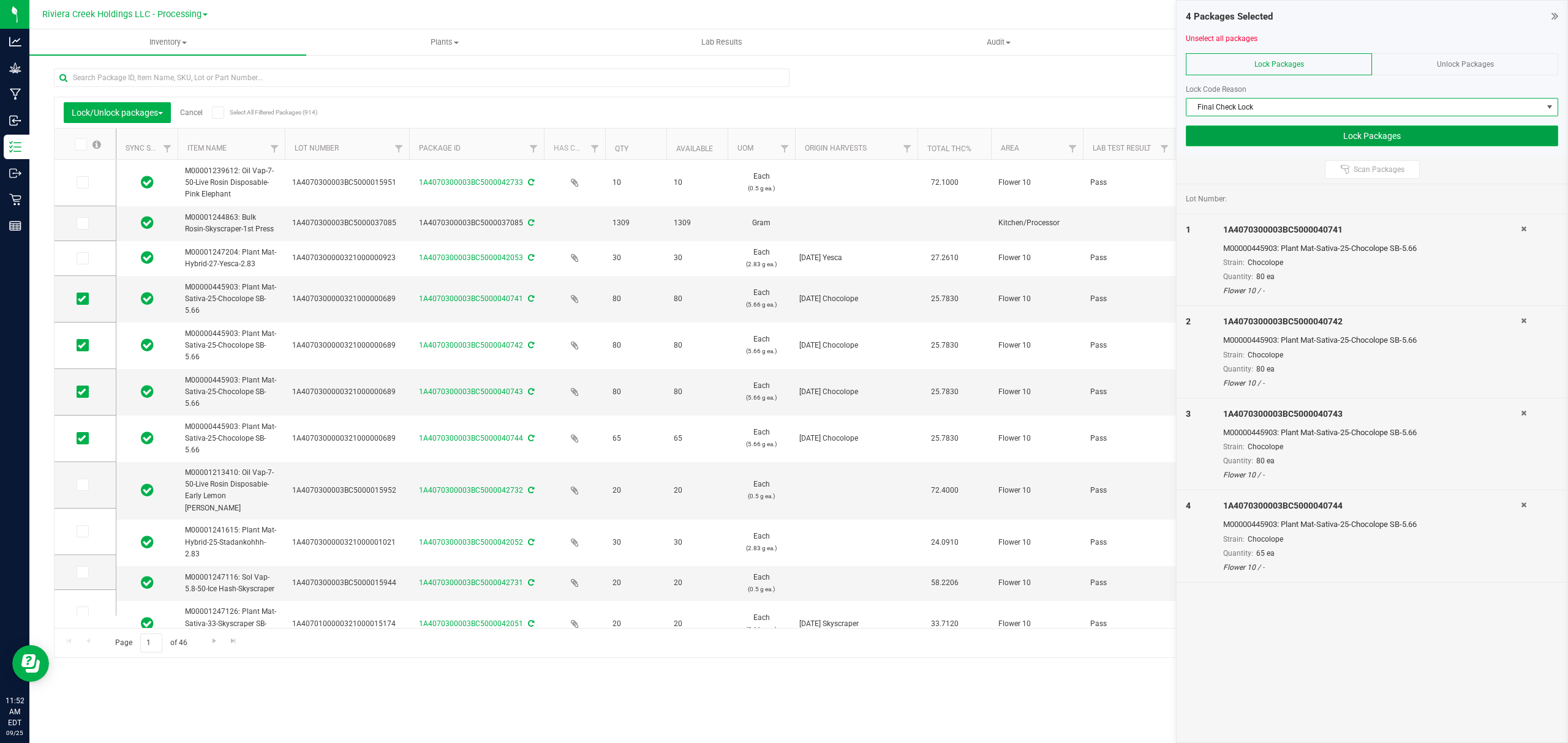
click at [1259, 133] on button "Lock Packages" at bounding box center [1372, 136] width 372 height 21
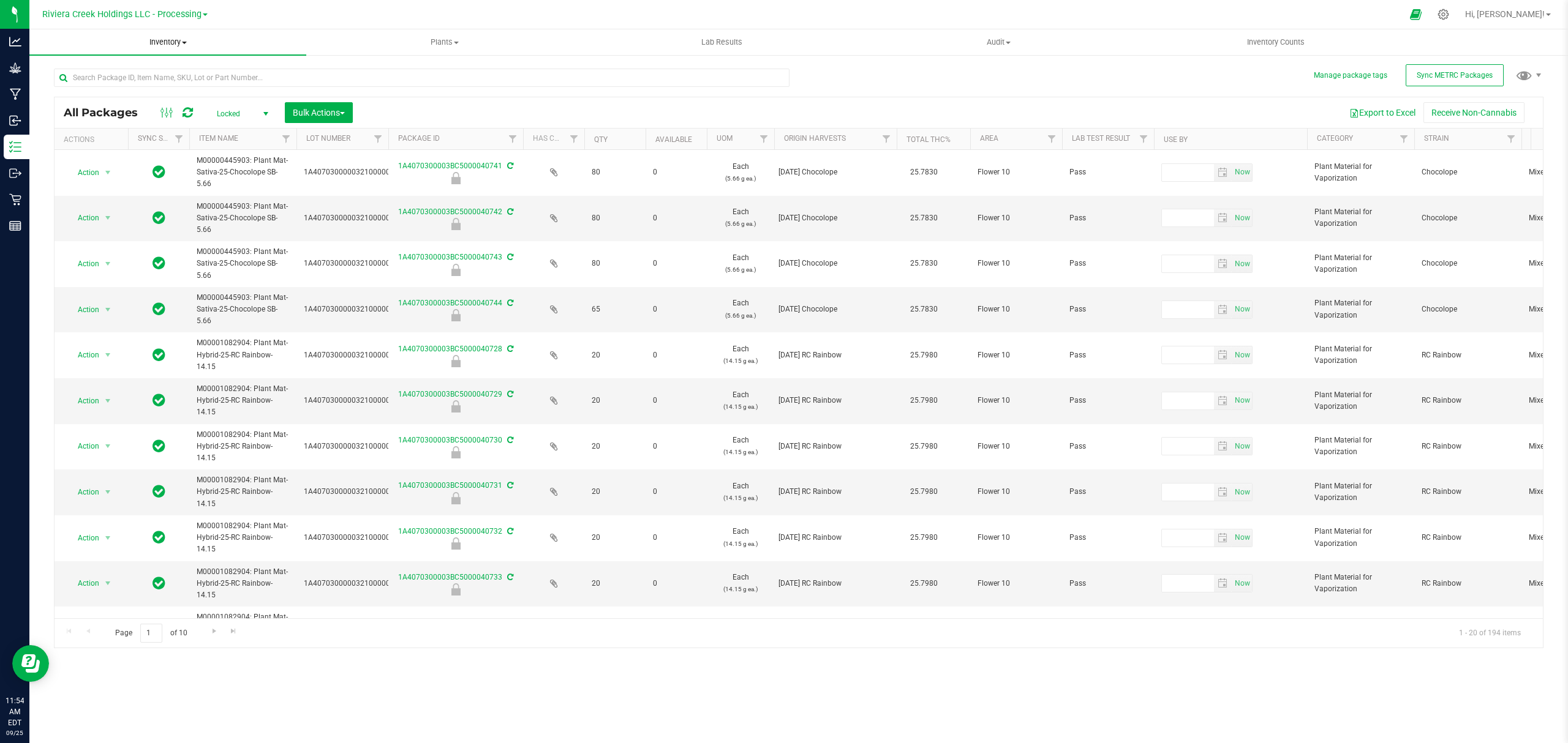
click at [174, 41] on span "Inventory" at bounding box center [167, 42] width 277 height 11
click at [112, 74] on span "All packages" at bounding box center [71, 74] width 84 height 11
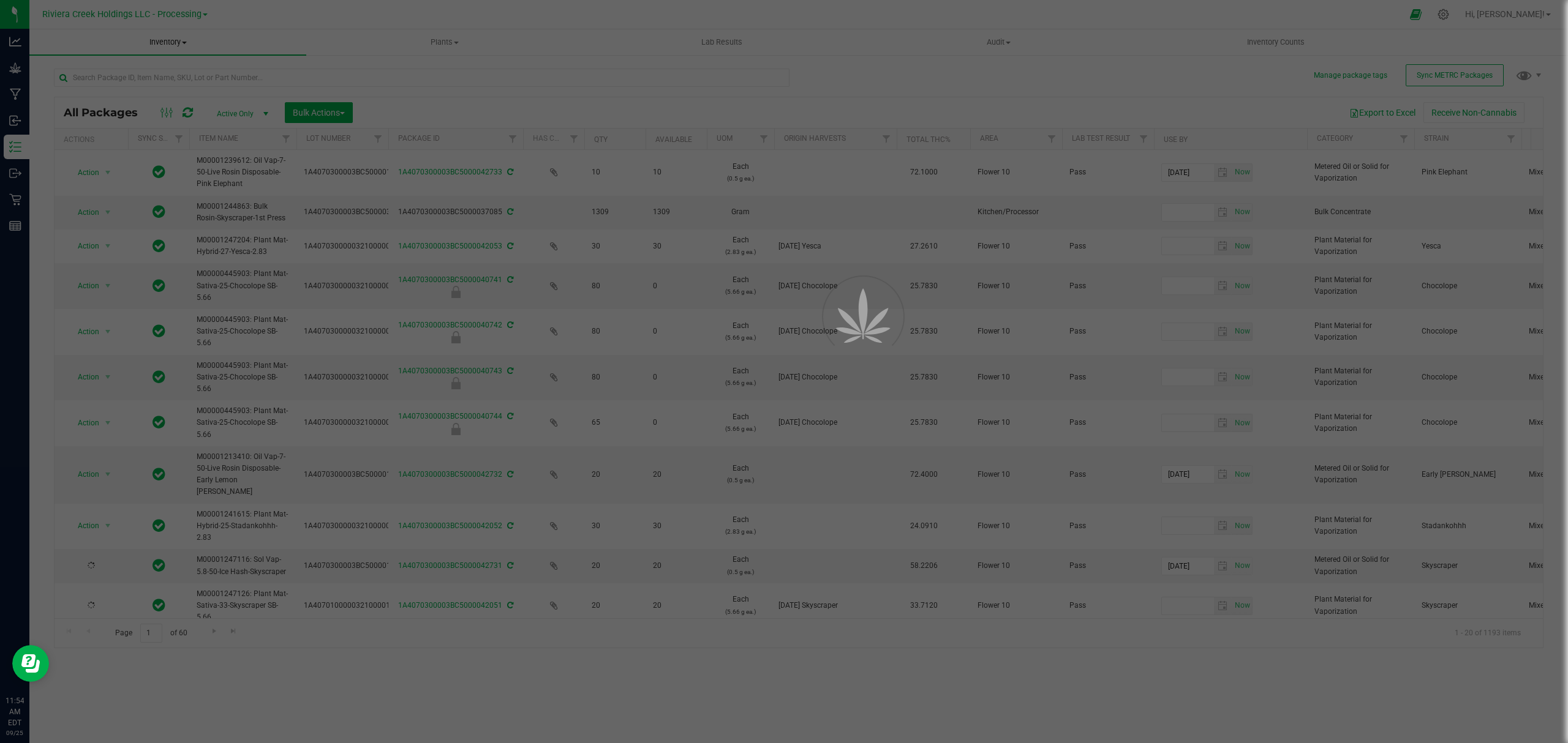
click at [170, 40] on span "Inventory" at bounding box center [167, 42] width 277 height 11
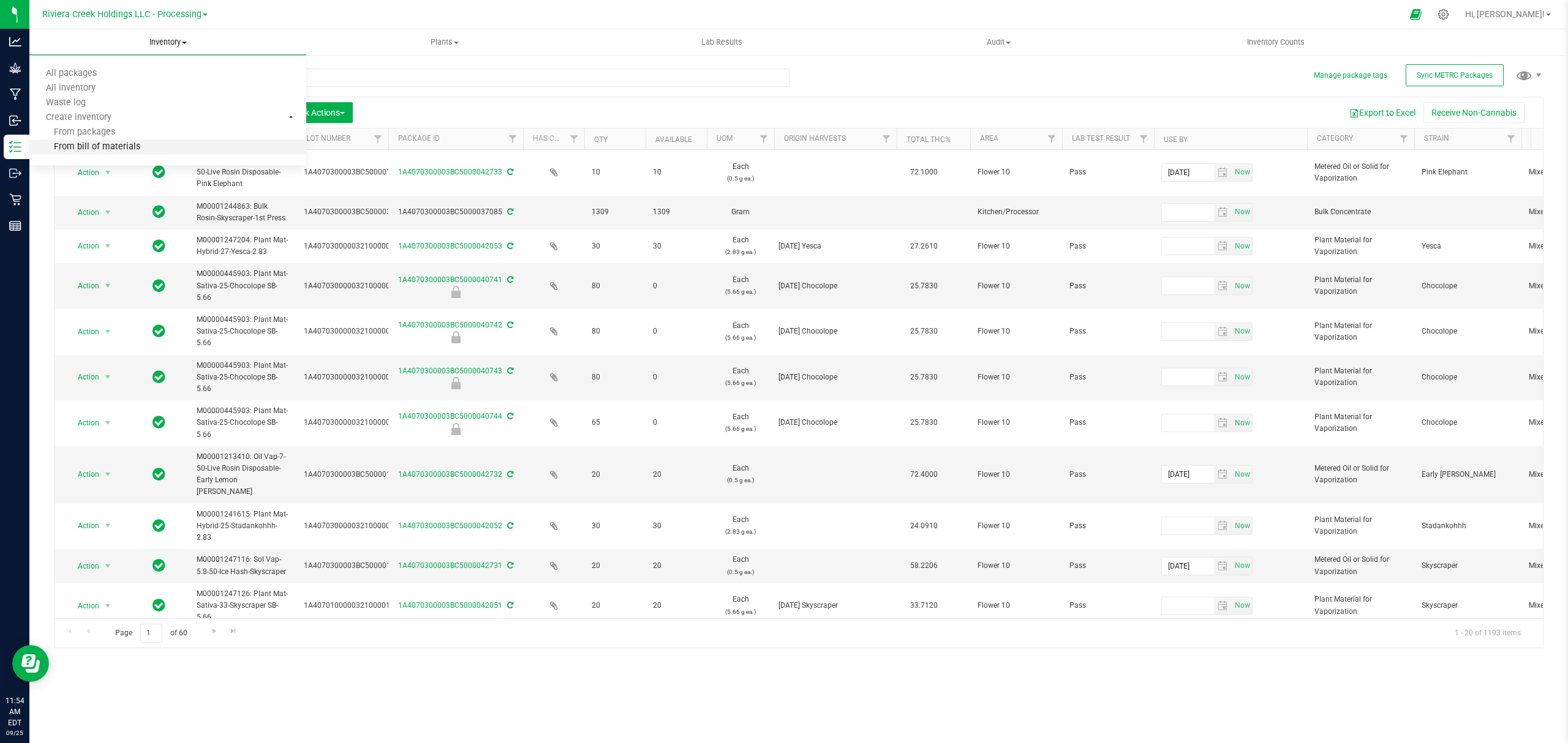
click at [161, 149] on li "From bill of materials" at bounding box center [167, 147] width 277 height 14
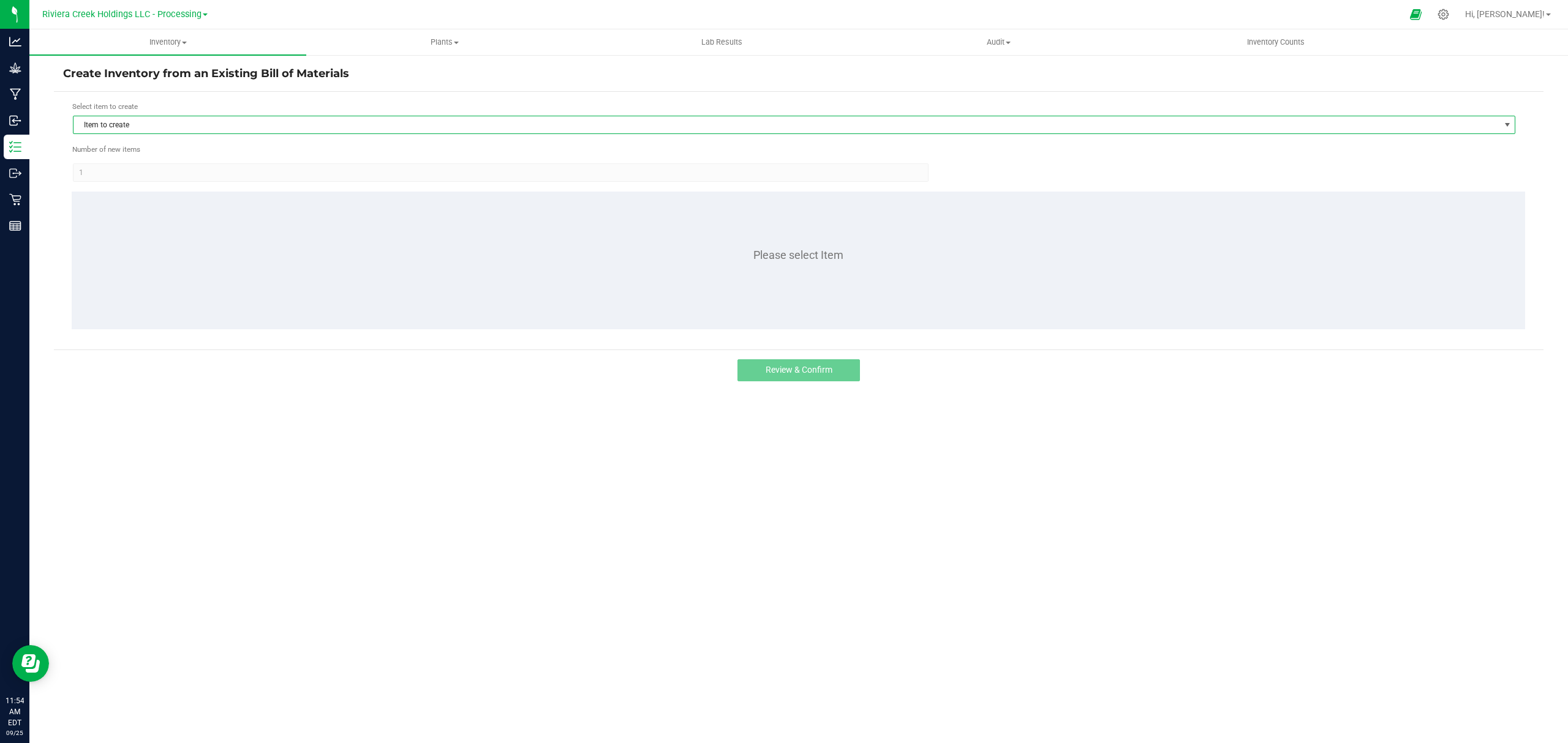
click at [212, 125] on span "Item to create" at bounding box center [786, 124] width 1426 height 17
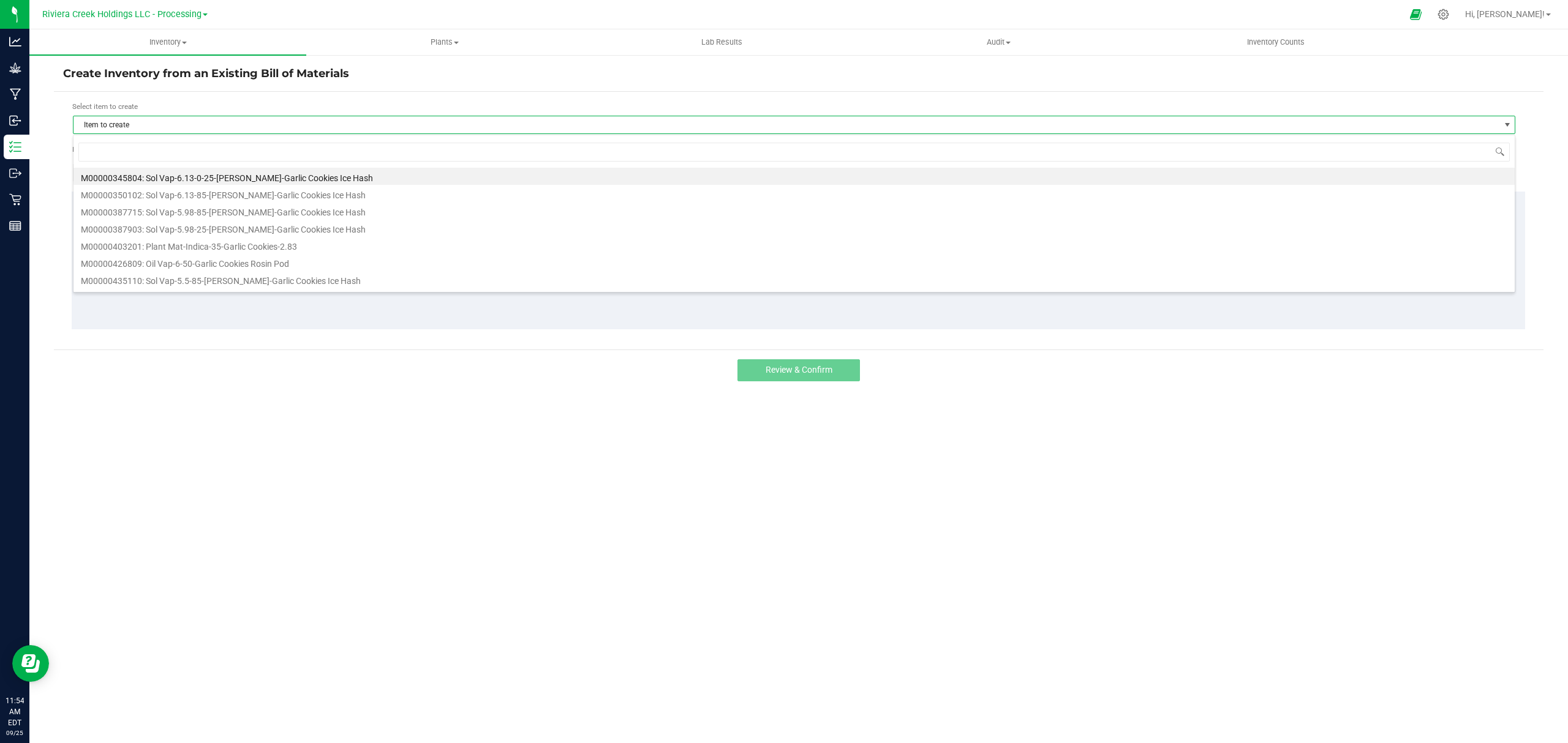
scroll to position [18, 1443]
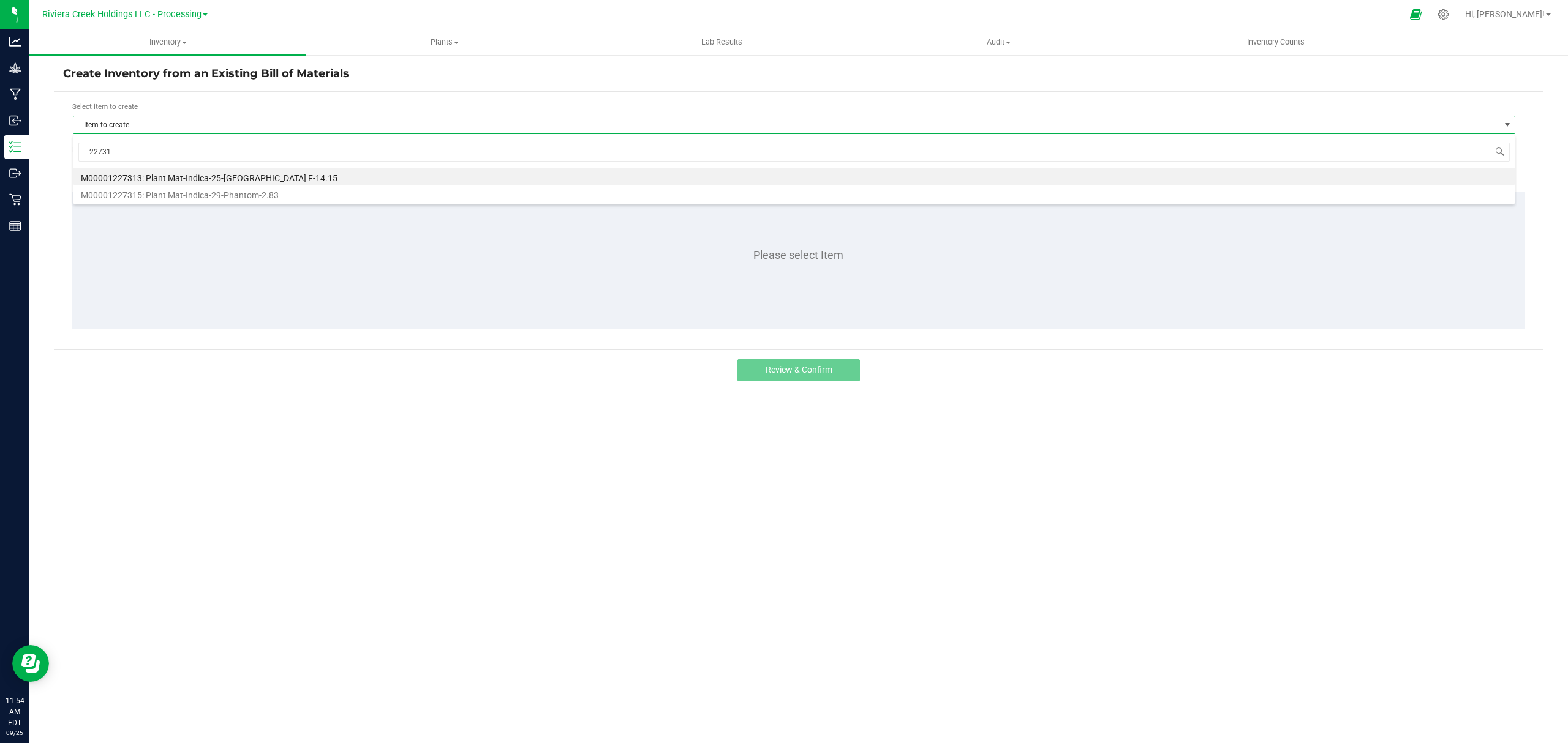
type input "227315"
click at [223, 171] on li "M00001227315: Plant Mat-Indica-29-Phantom-2.83" at bounding box center [793, 176] width 1441 height 17
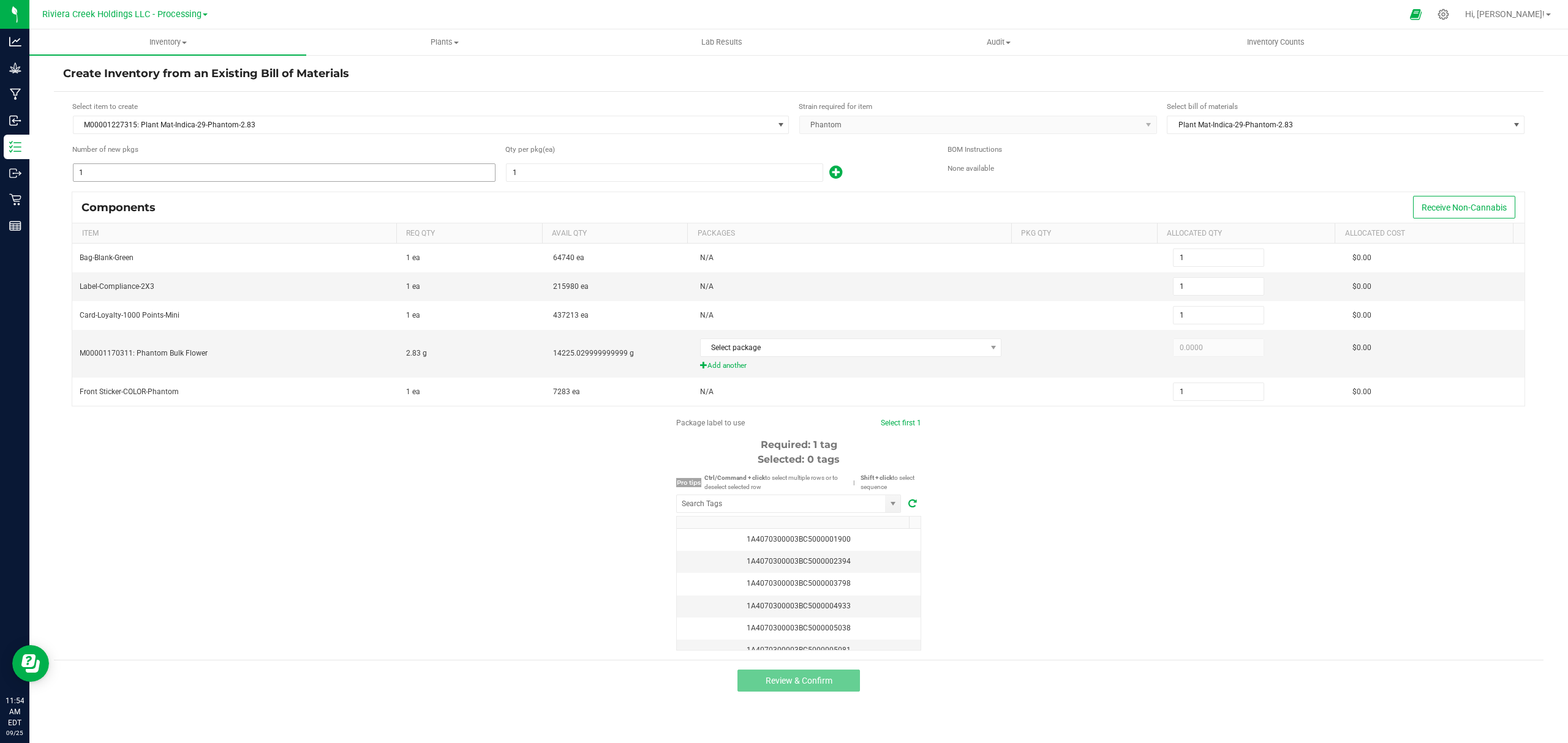
click at [162, 170] on input "1" at bounding box center [283, 173] width 421 height 17
click at [562, 170] on input "1" at bounding box center [664, 173] width 316 height 17
type input "10"
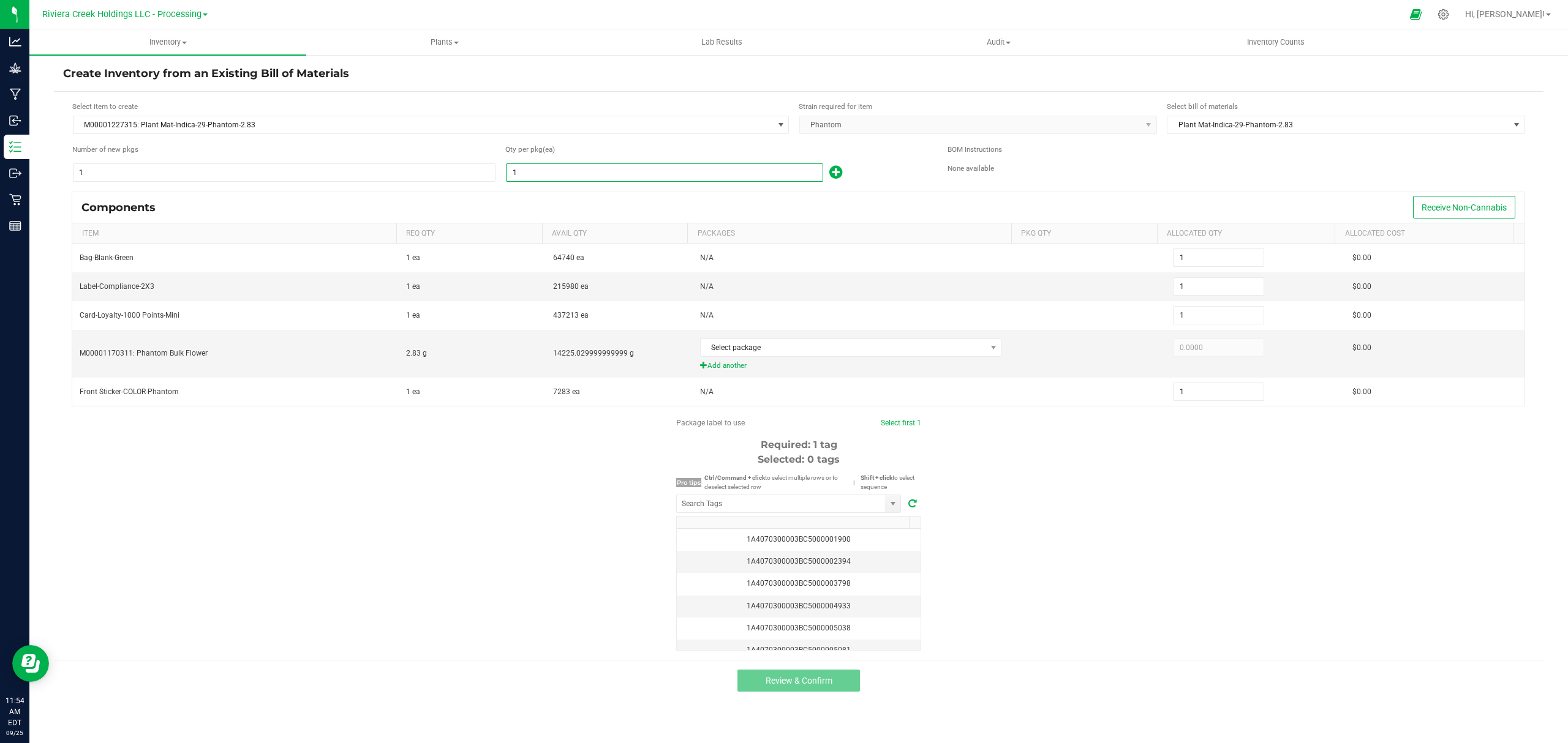
type input "10"
click at [912, 165] on div "10" at bounding box center [717, 173] width 424 height 20
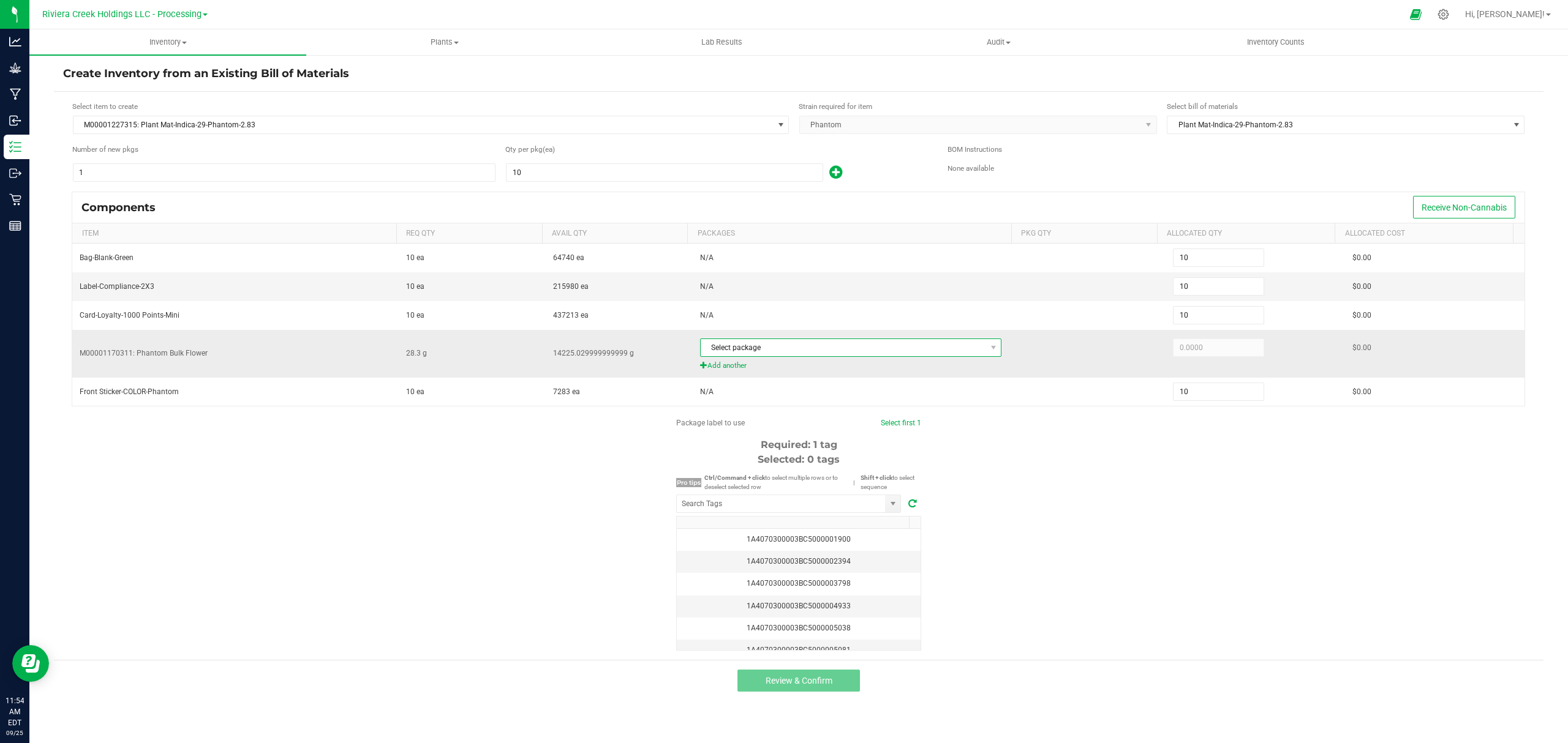
click at [817, 348] on span "Select package" at bounding box center [843, 347] width 286 height 17
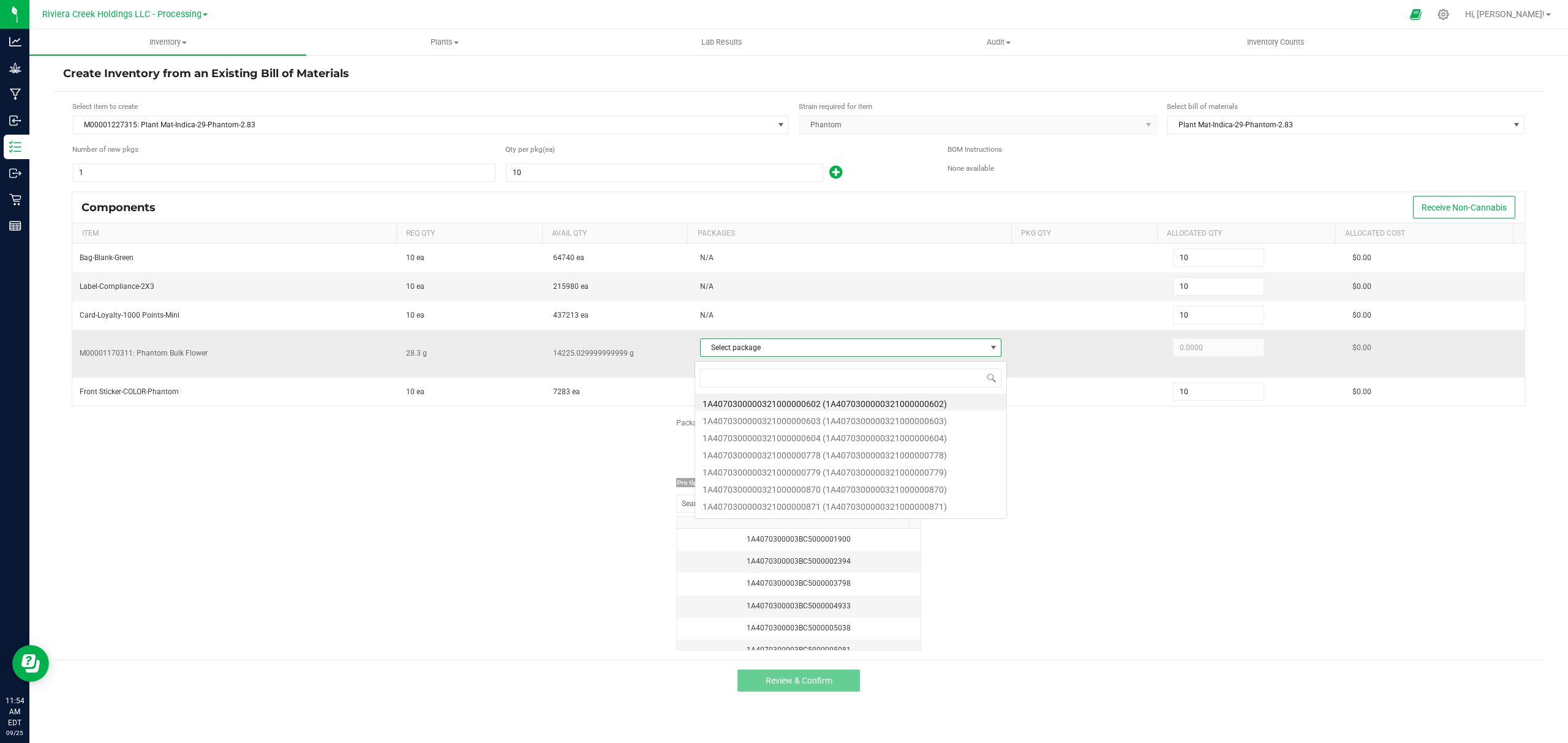
scroll to position [18, 299]
type input "1273"
click at [896, 406] on li "1A4070300000321000001273 (1A4070300000321000001273)" at bounding box center [850, 402] width 311 height 17
type input "28.3000"
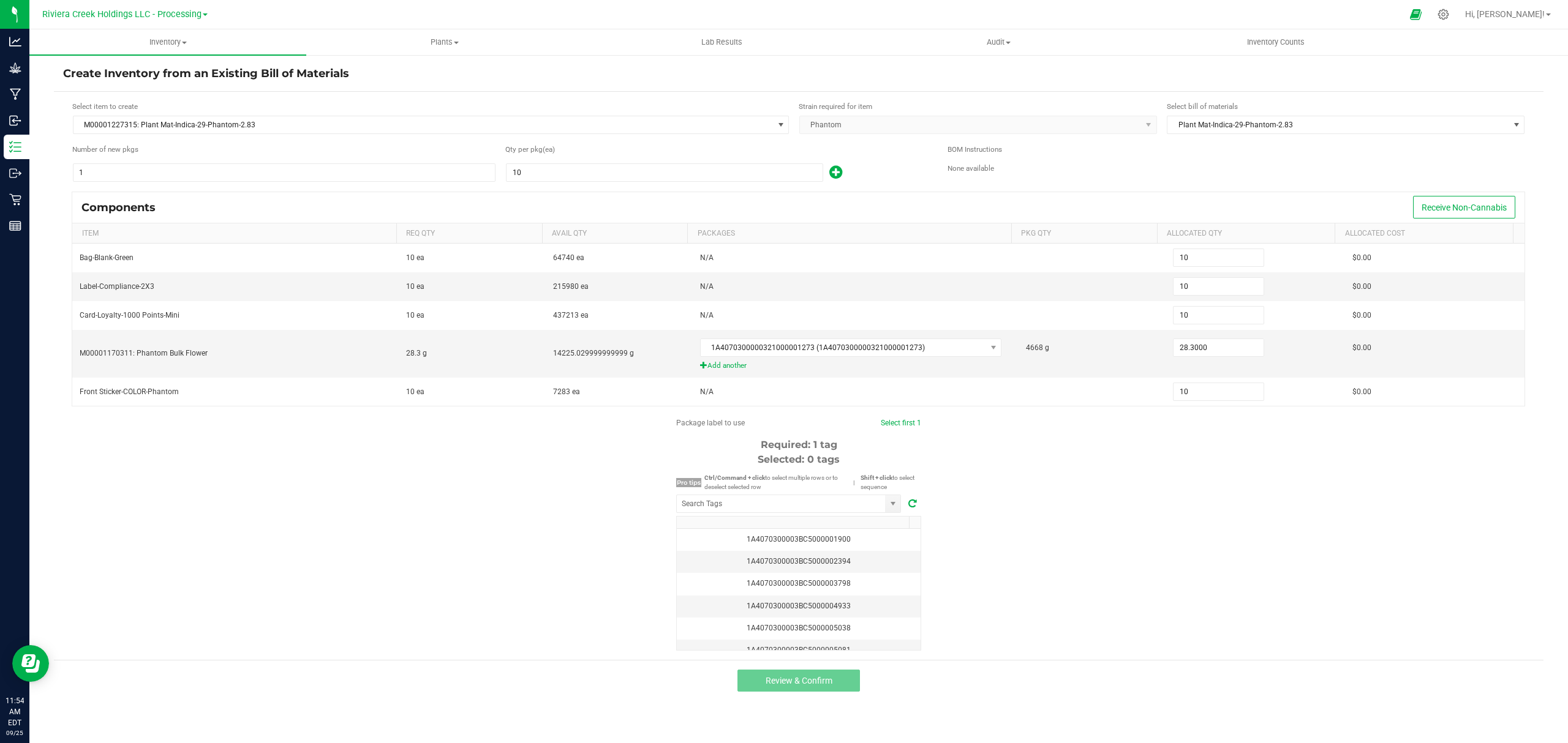
click at [1044, 475] on div "Package label to use Select first 1 Required: 1 tag Selected: 0 tags Pro tips C…" at bounding box center [798, 534] width 1490 height 234
click at [798, 509] on input "NO DATA FOUND" at bounding box center [781, 503] width 208 height 17
click at [797, 530] on li "1A4070300003BC5000040745" at bounding box center [789, 531] width 224 height 21
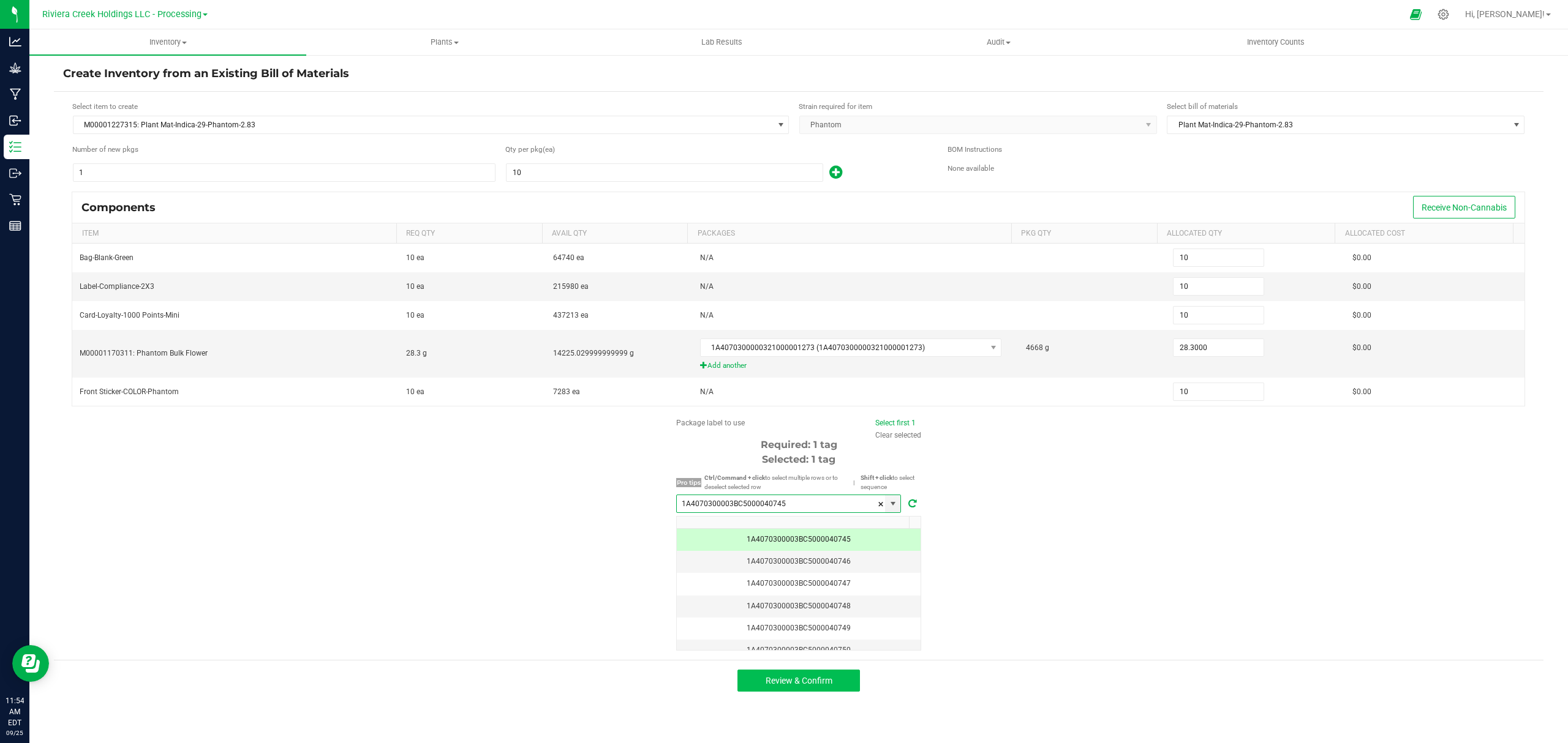
type input "1A4070300003BC5000040745"
click at [841, 678] on button "Review & Confirm" at bounding box center [798, 680] width 122 height 22
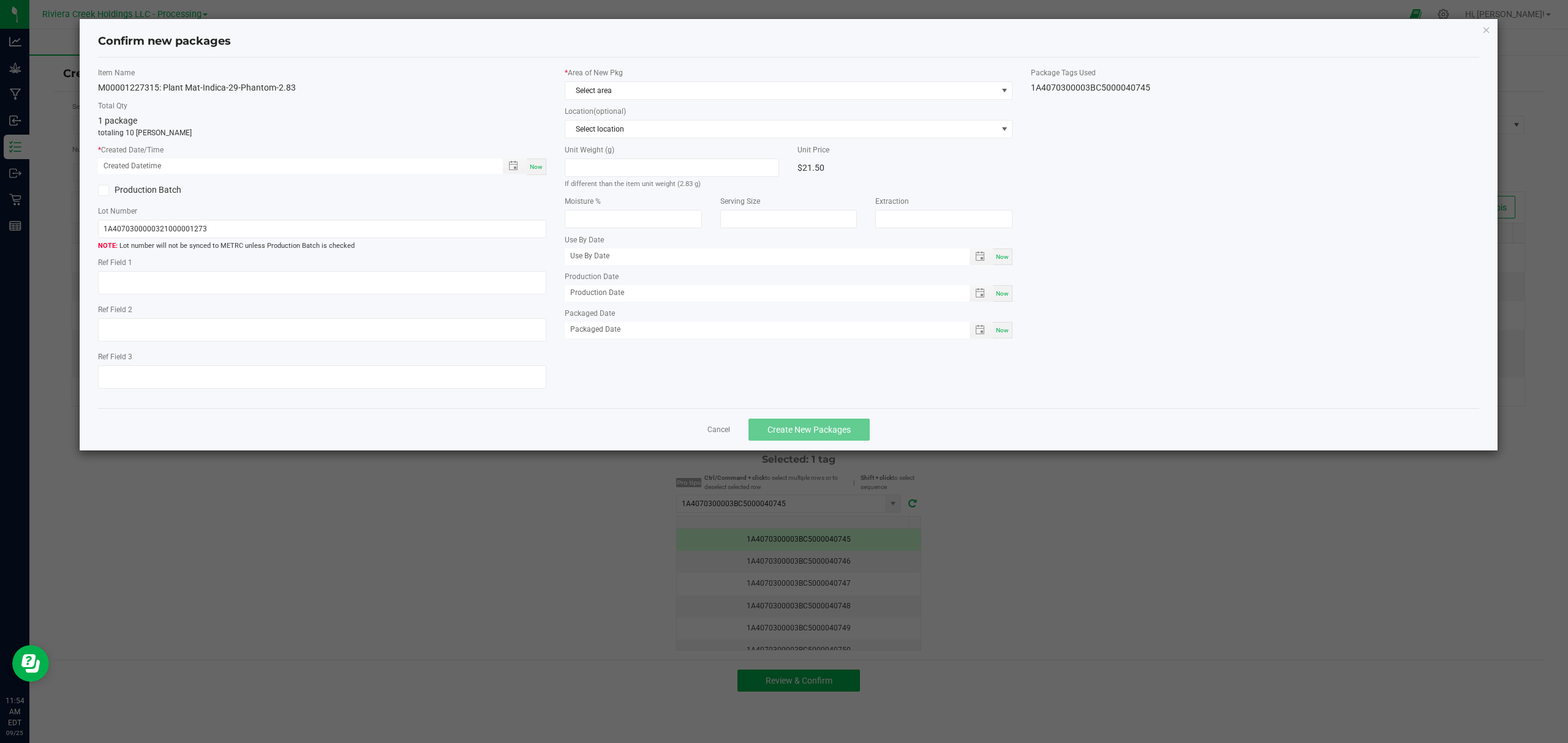
click at [530, 167] on span "Now" at bounding box center [536, 167] width 13 height 7
type input "09/25/2025 11:54 AM"
click at [632, 88] on span "Select area" at bounding box center [781, 90] width 432 height 17
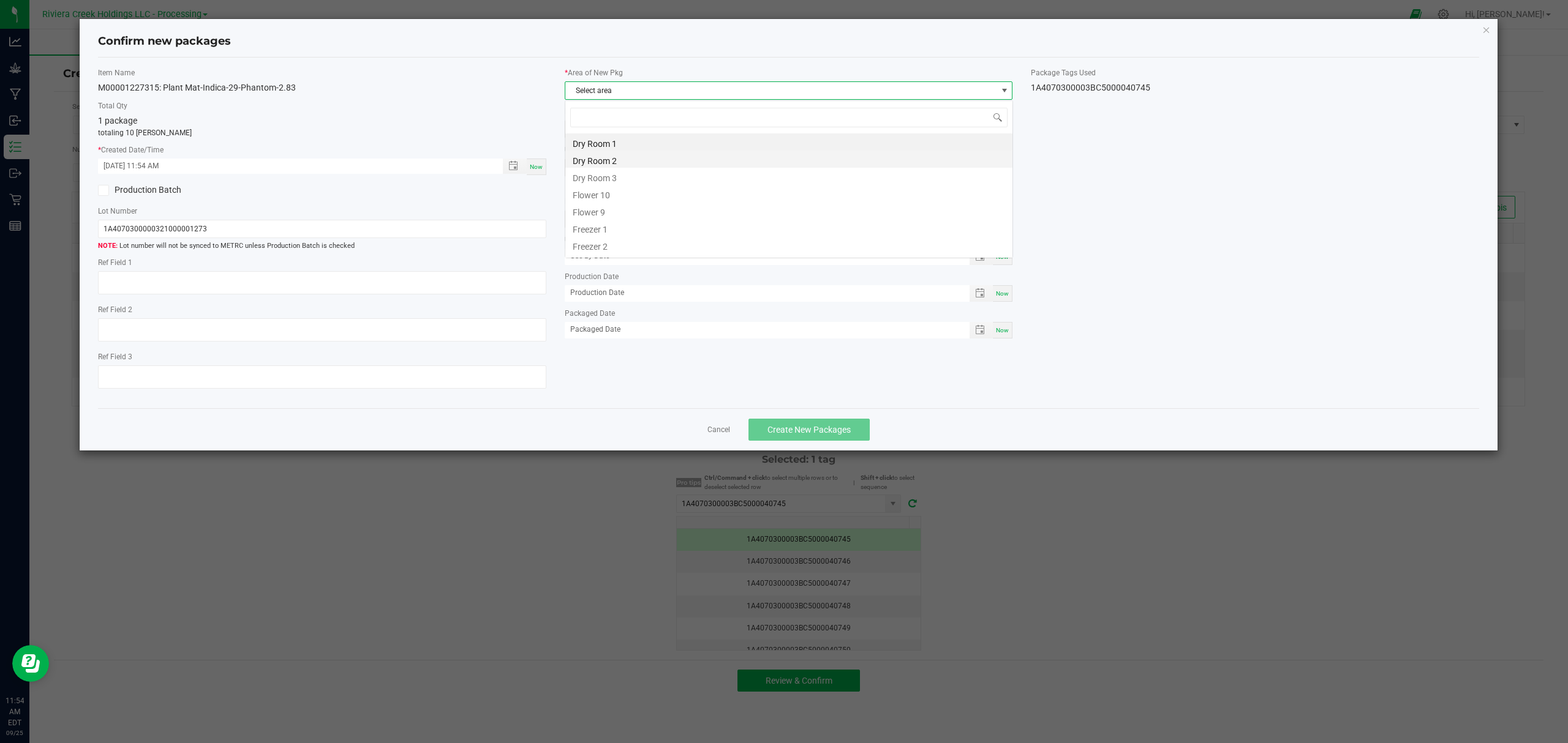
scroll to position [18, 447]
click at [625, 197] on li "Flower 10" at bounding box center [789, 193] width 447 height 17
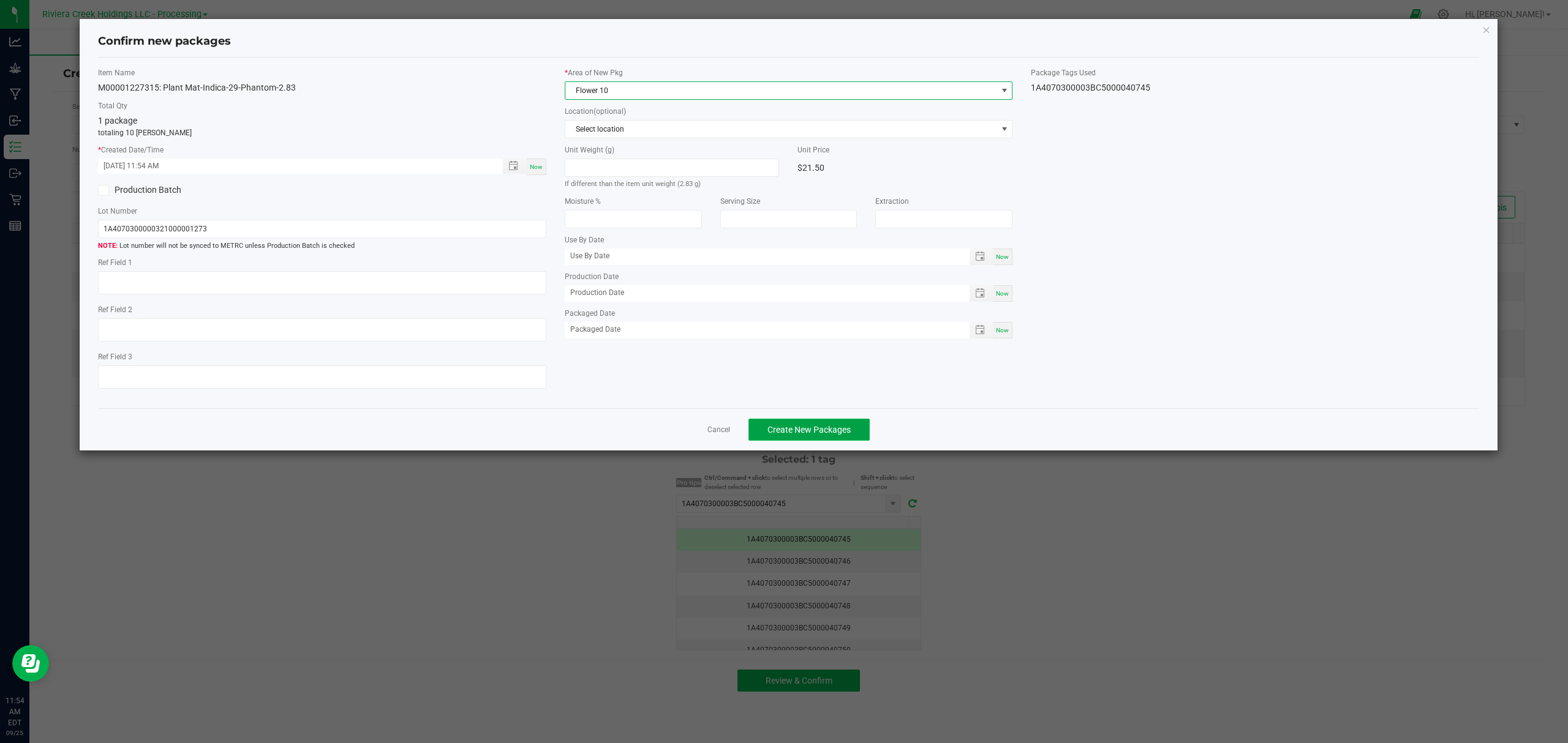
click at [829, 434] on span "Create New Packages" at bounding box center [809, 430] width 83 height 10
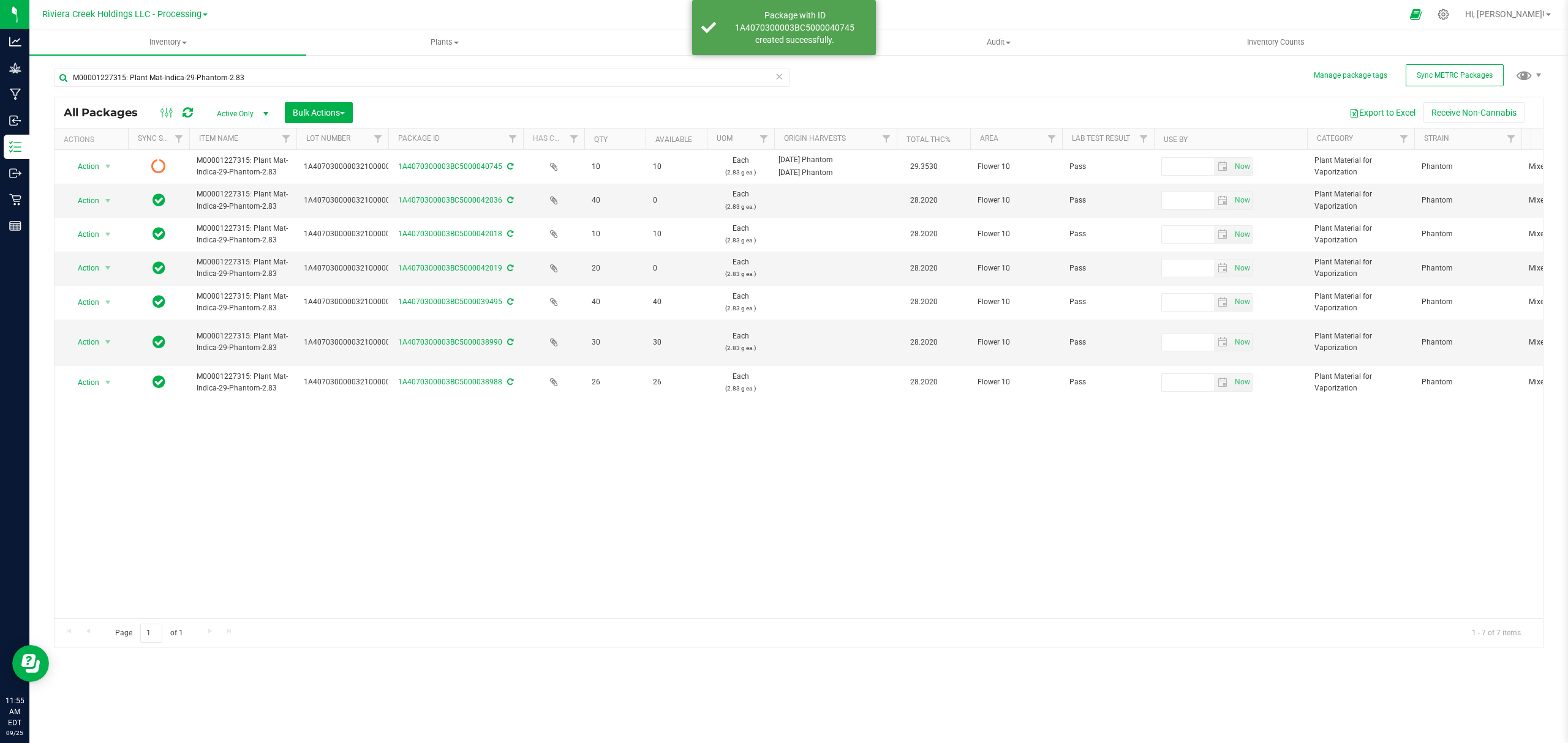
click at [185, 109] on icon at bounding box center [188, 112] width 11 height 12
click at [1286, 41] on span "Inventory Counts" at bounding box center [1276, 42] width 90 height 11
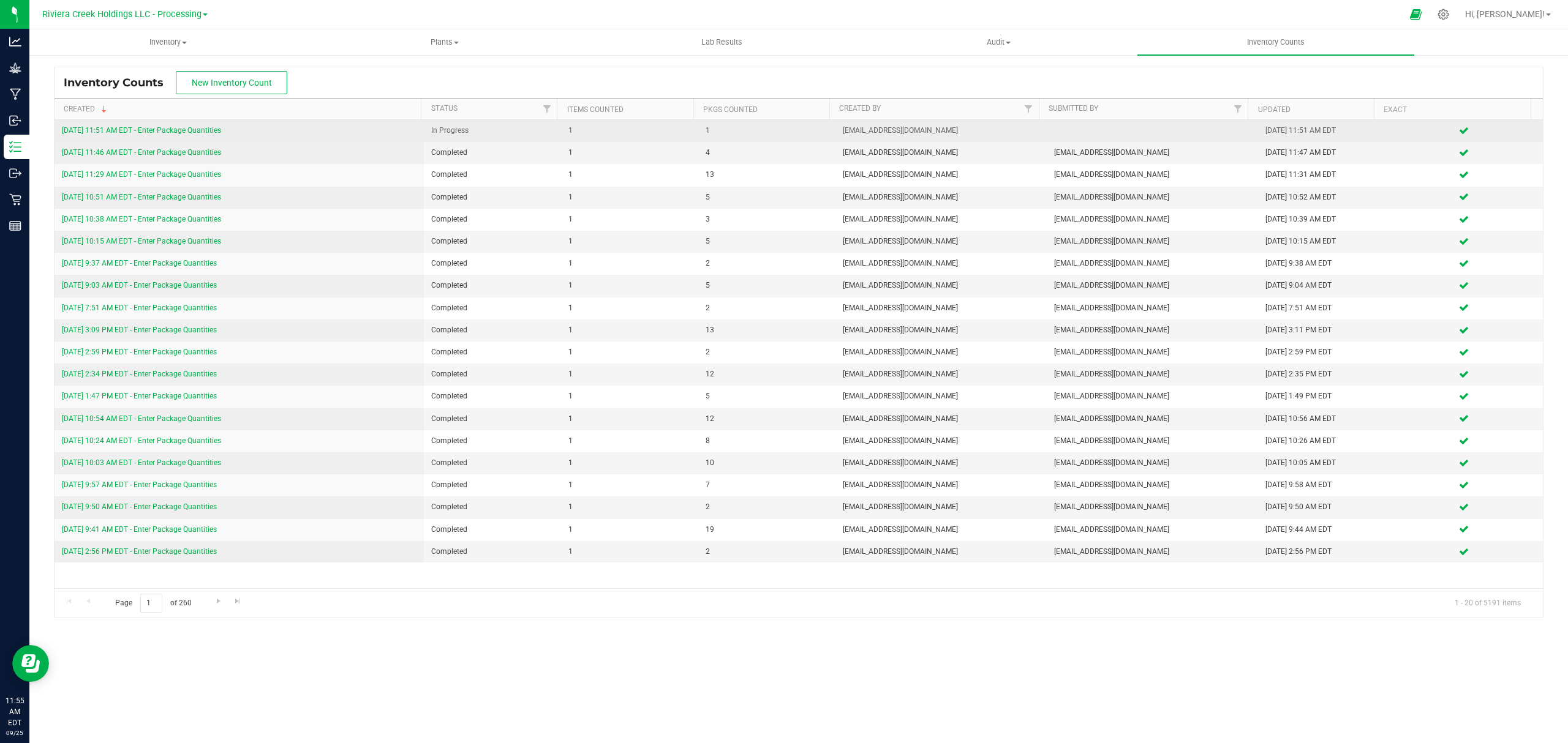
click at [182, 129] on link "9/25/25 11:51 AM EDT - Enter Package Quantities" at bounding box center [141, 130] width 159 height 8
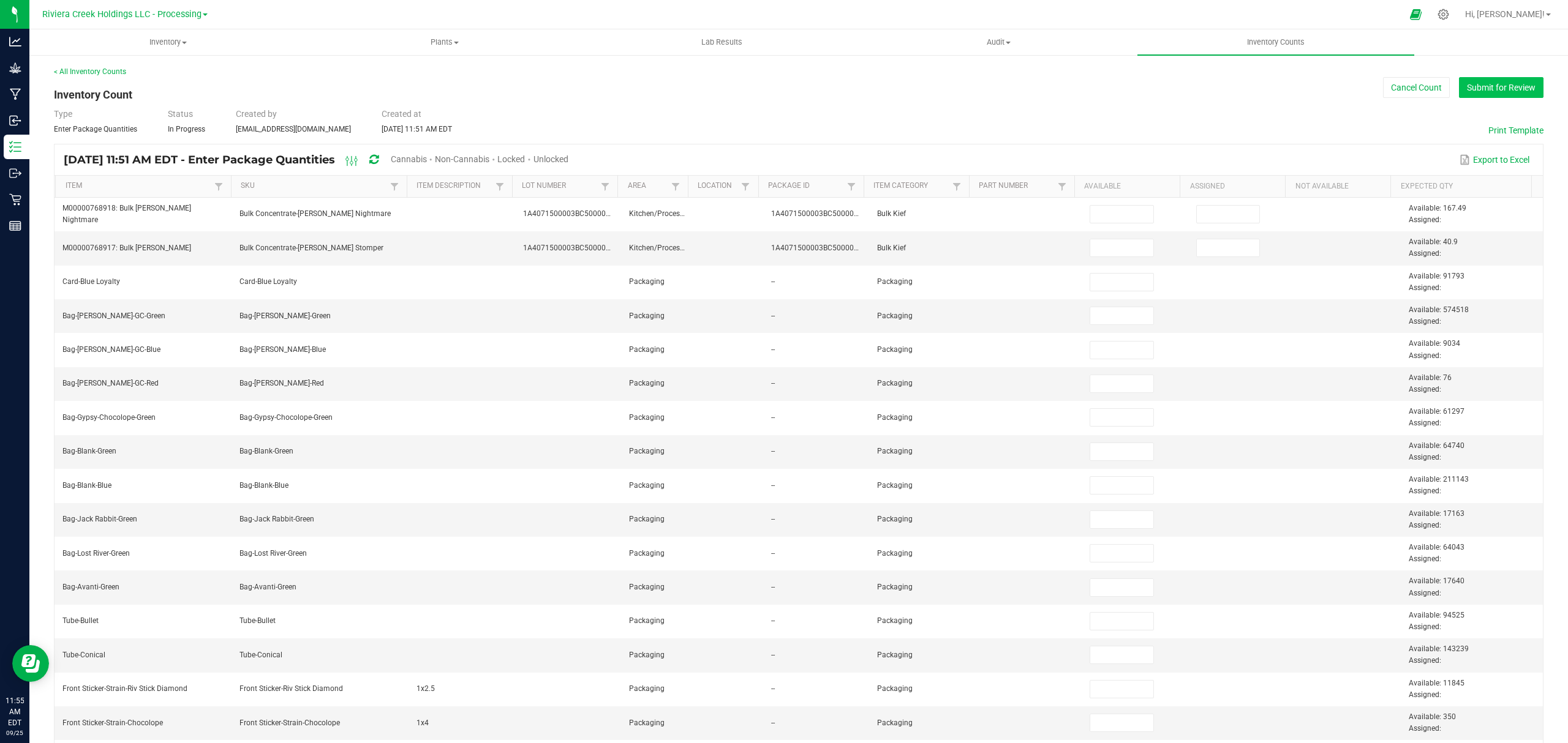
click at [1504, 89] on button "Submit for Review" at bounding box center [1501, 87] width 84 height 21
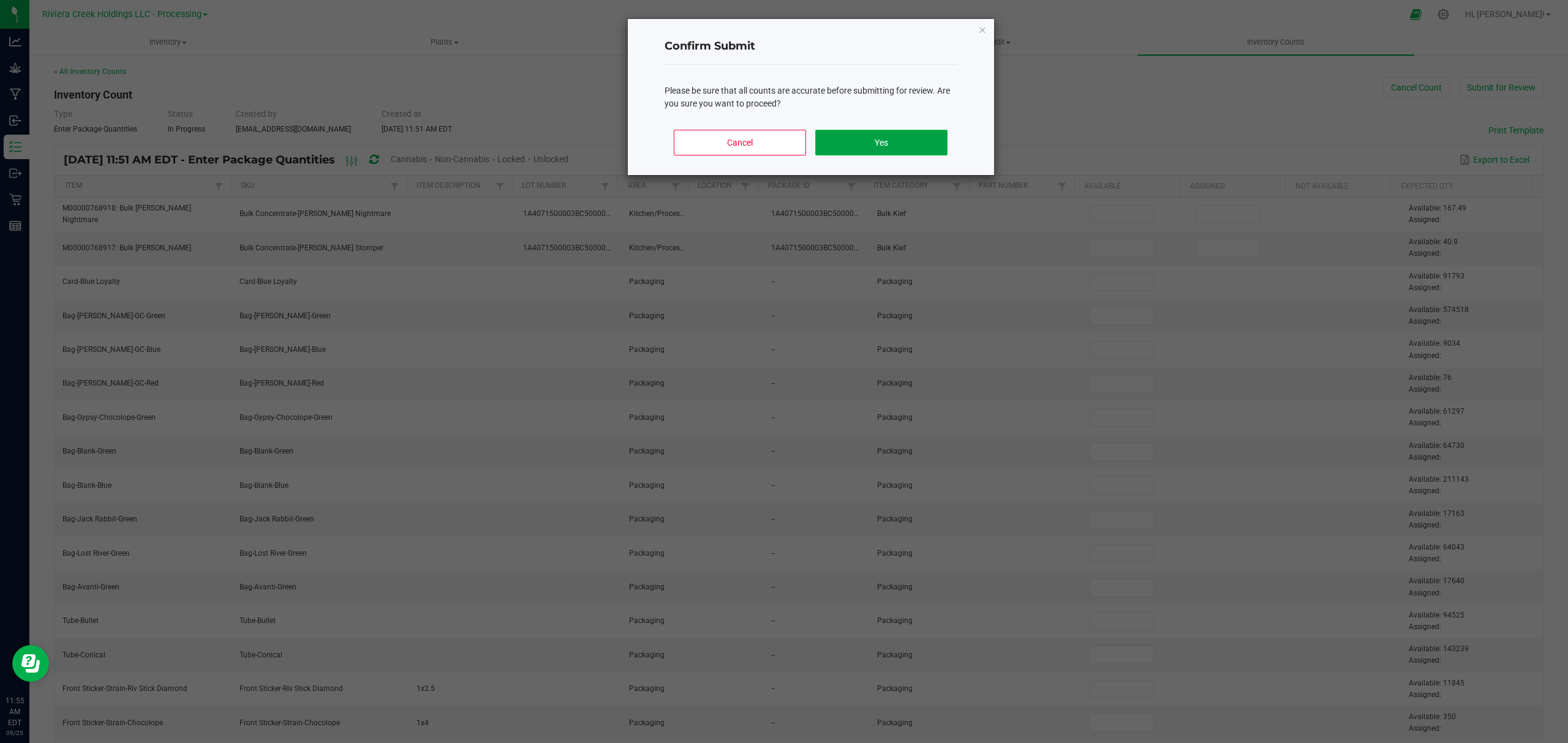
click at [920, 148] on button "Yes" at bounding box center [880, 142] width 132 height 26
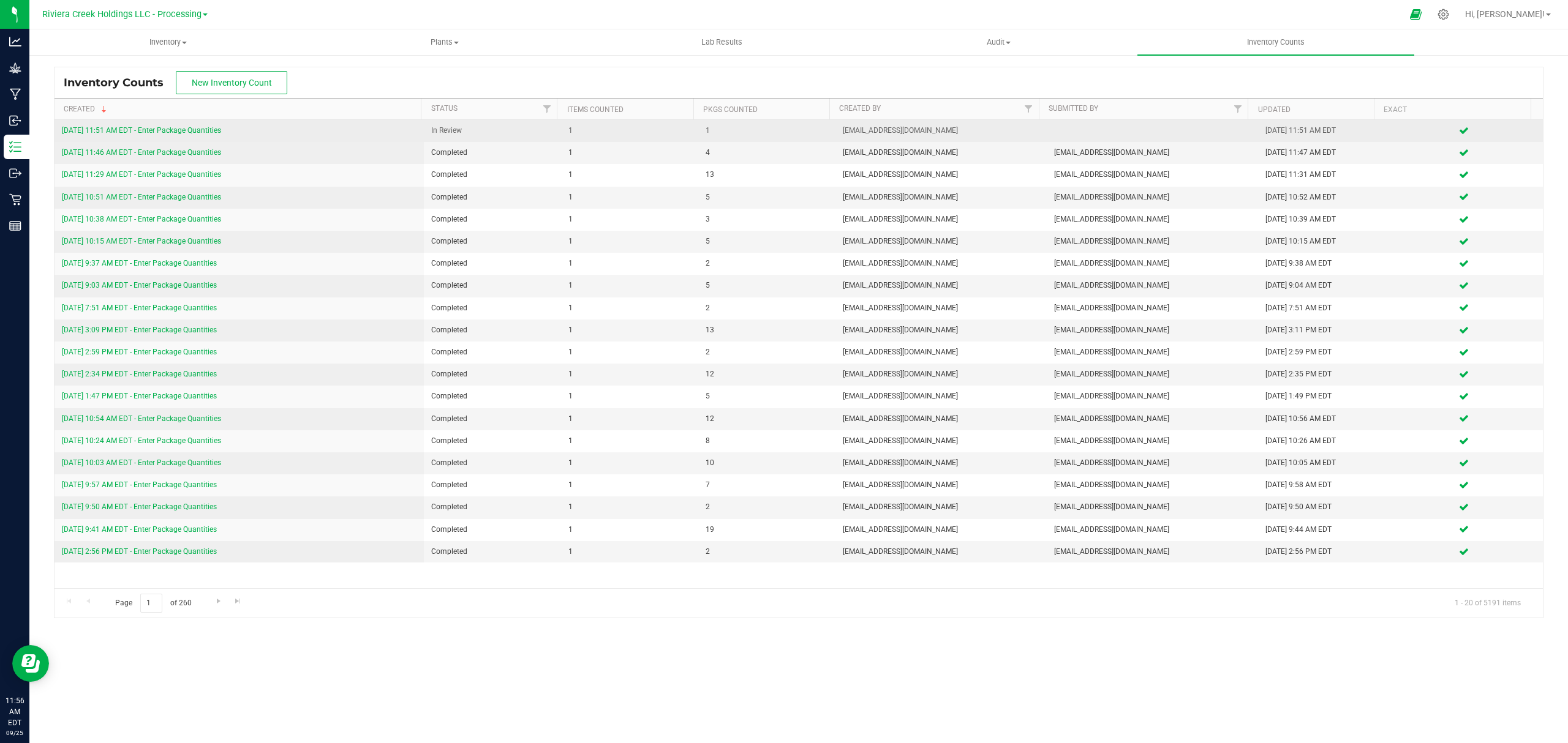
click at [199, 131] on link "9/25/25 11:51 AM EDT - Enter Package Quantities" at bounding box center [141, 130] width 159 height 8
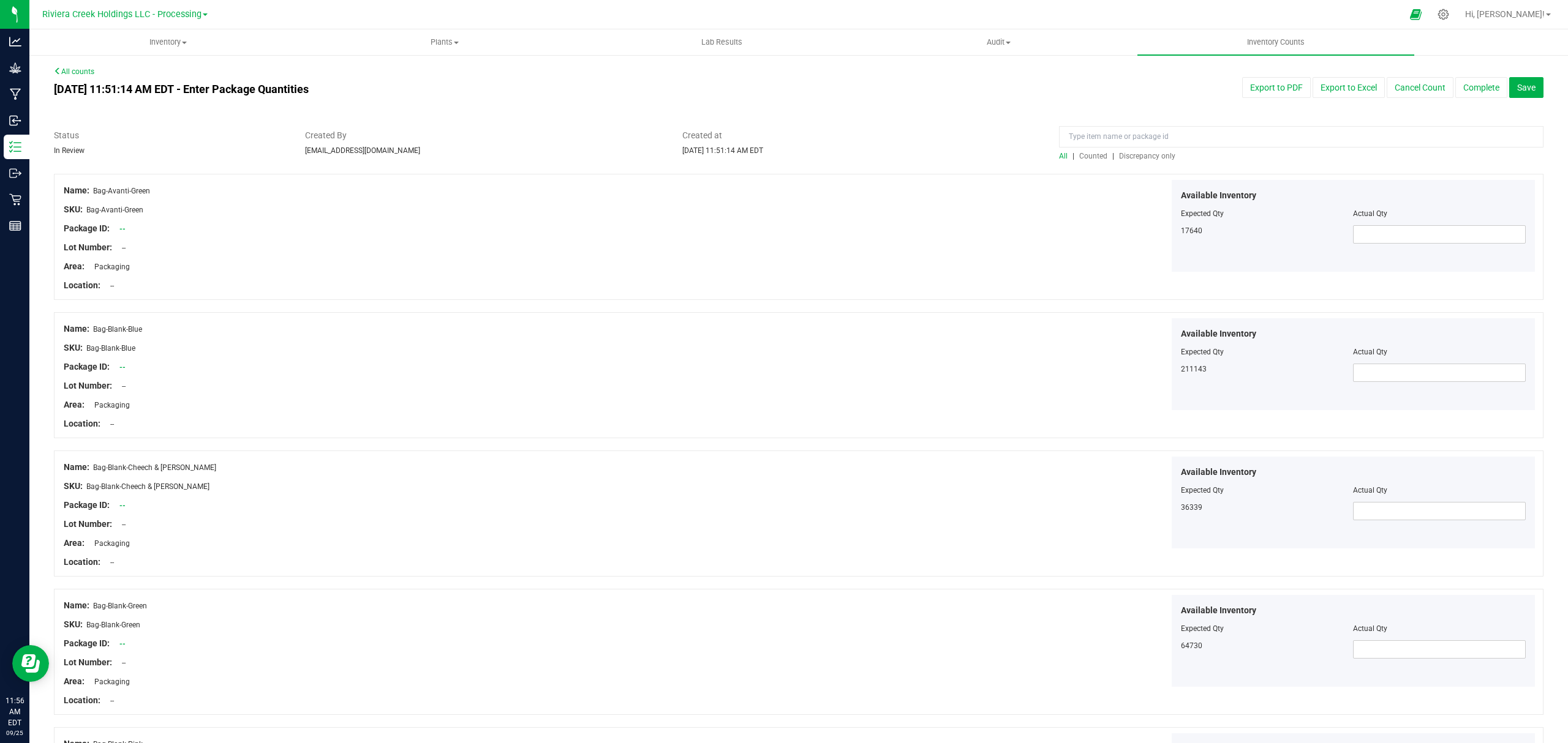
click at [1082, 155] on span "Counted" at bounding box center [1092, 155] width 28 height 8
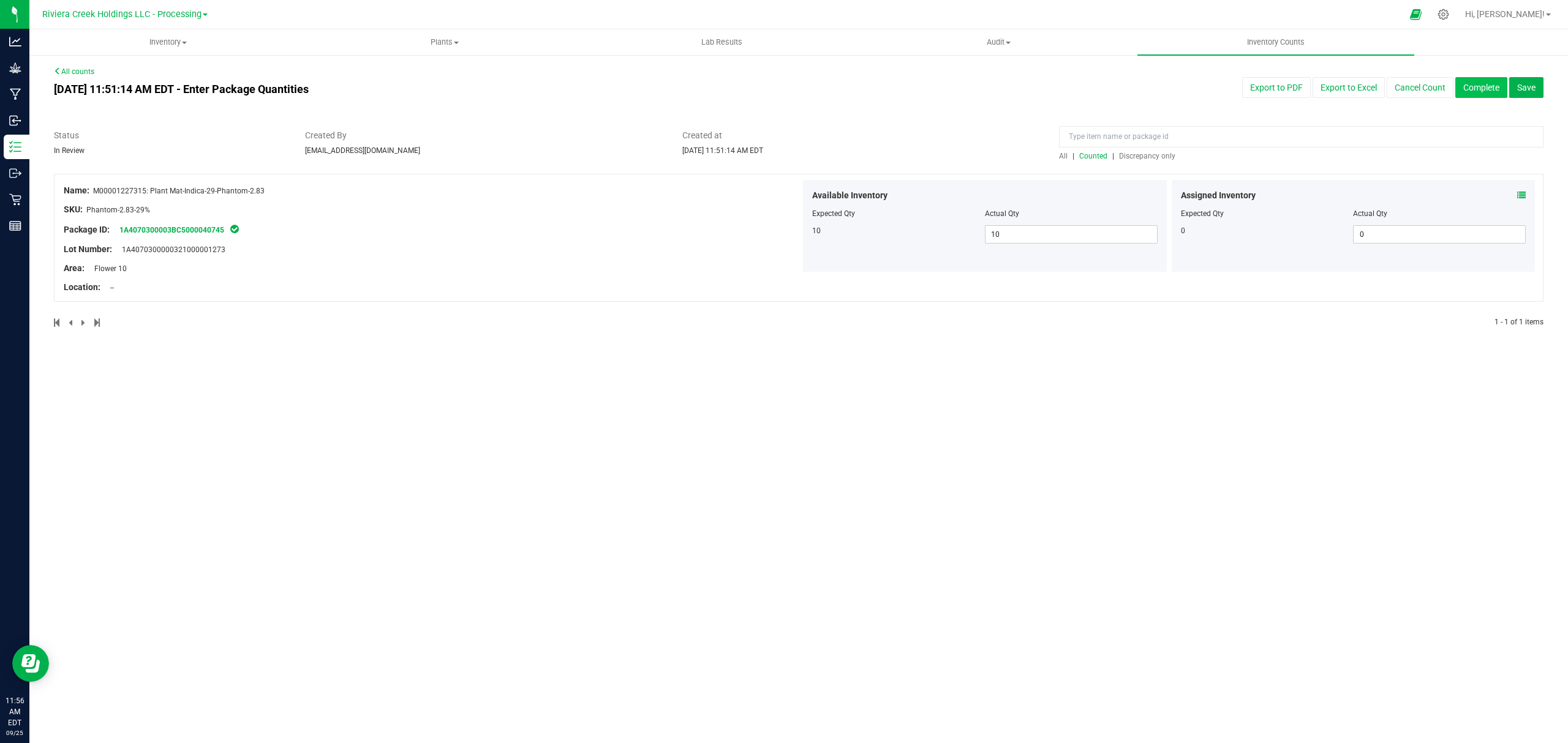
click at [1477, 88] on button "Complete" at bounding box center [1481, 87] width 52 height 21
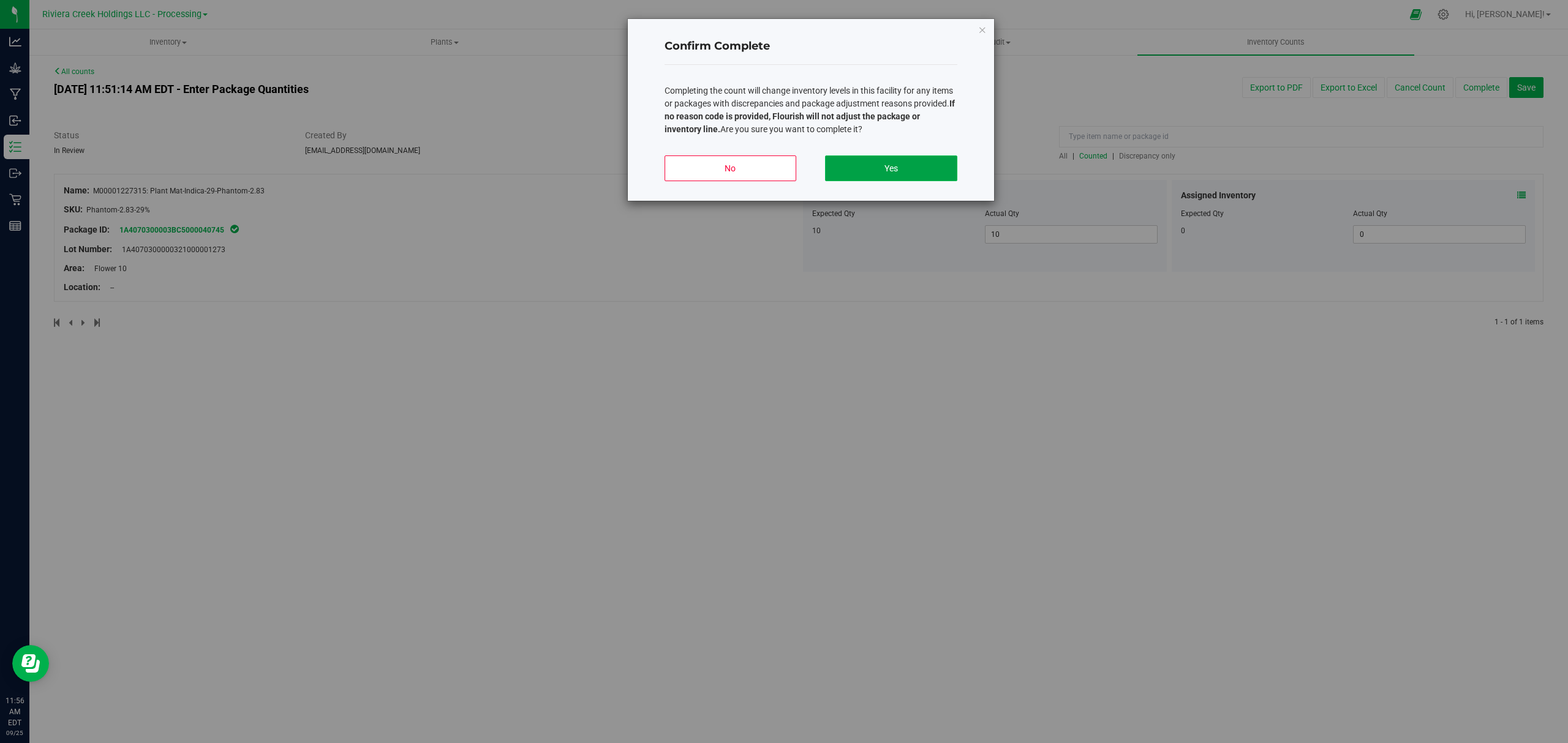
click at [914, 173] on button "Yes" at bounding box center [890, 168] width 132 height 26
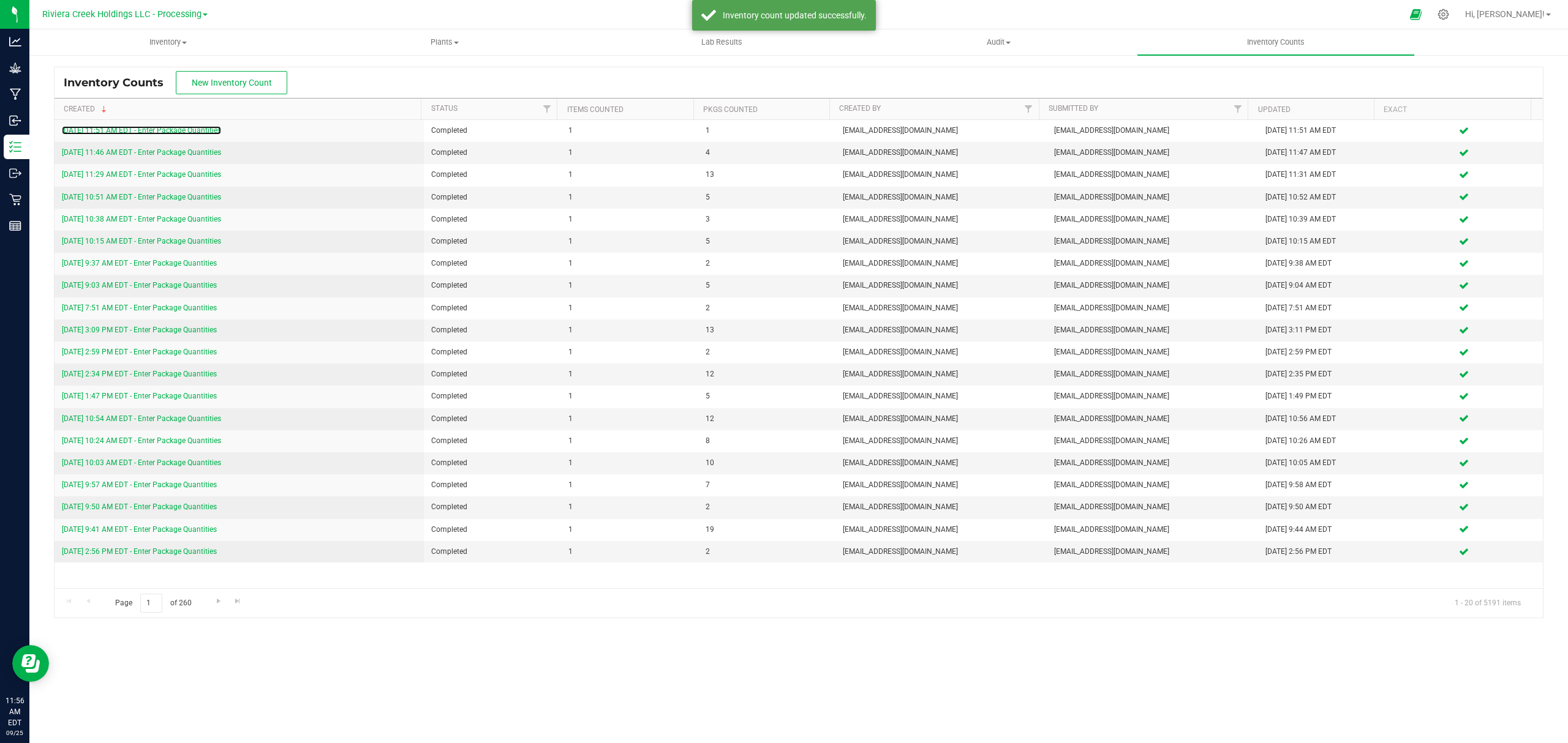
click at [161, 129] on link "9/25/25 11:51 AM EDT - Enter Package Quantities" at bounding box center [141, 130] width 159 height 8
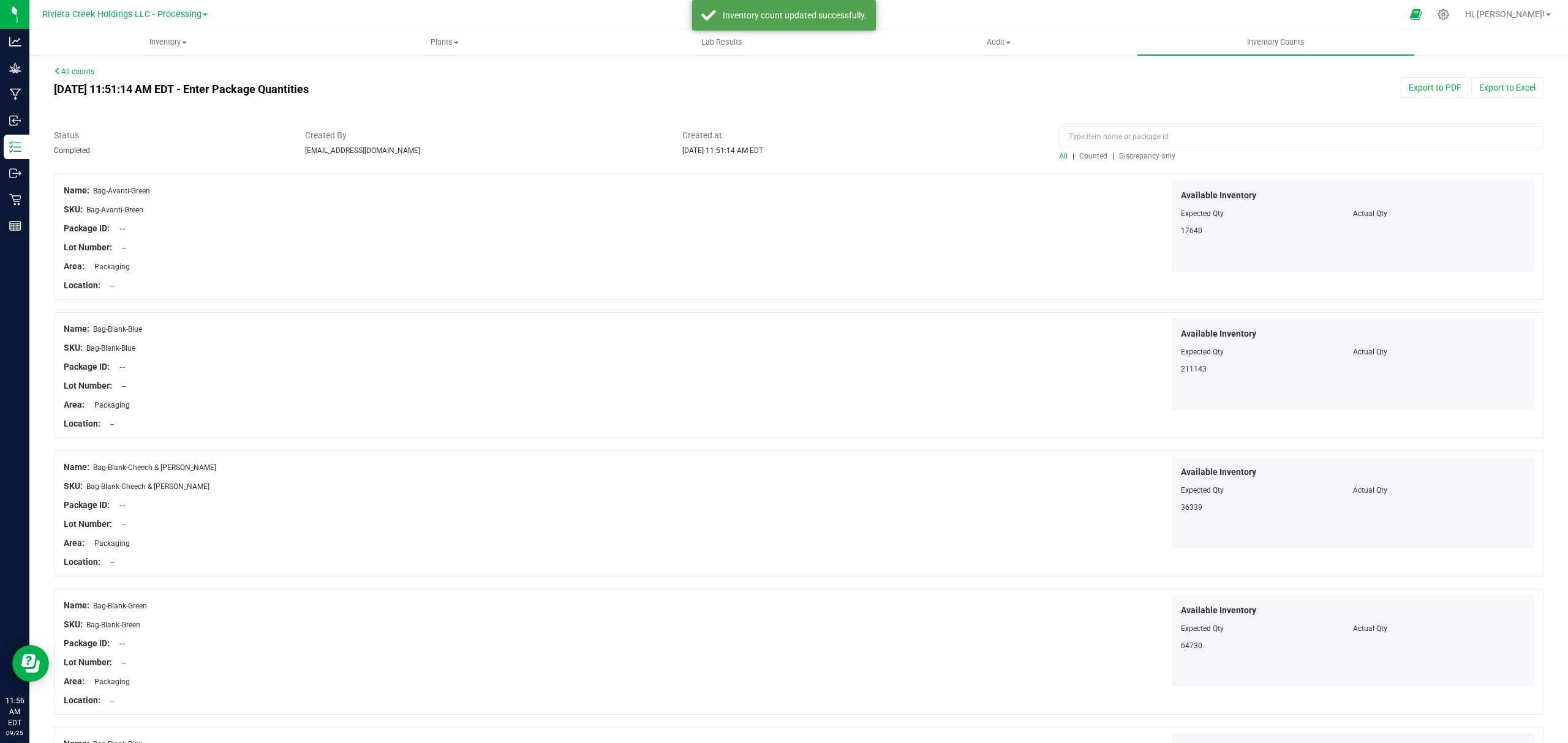
click at [1091, 151] on span "Counted" at bounding box center [1092, 155] width 28 height 8
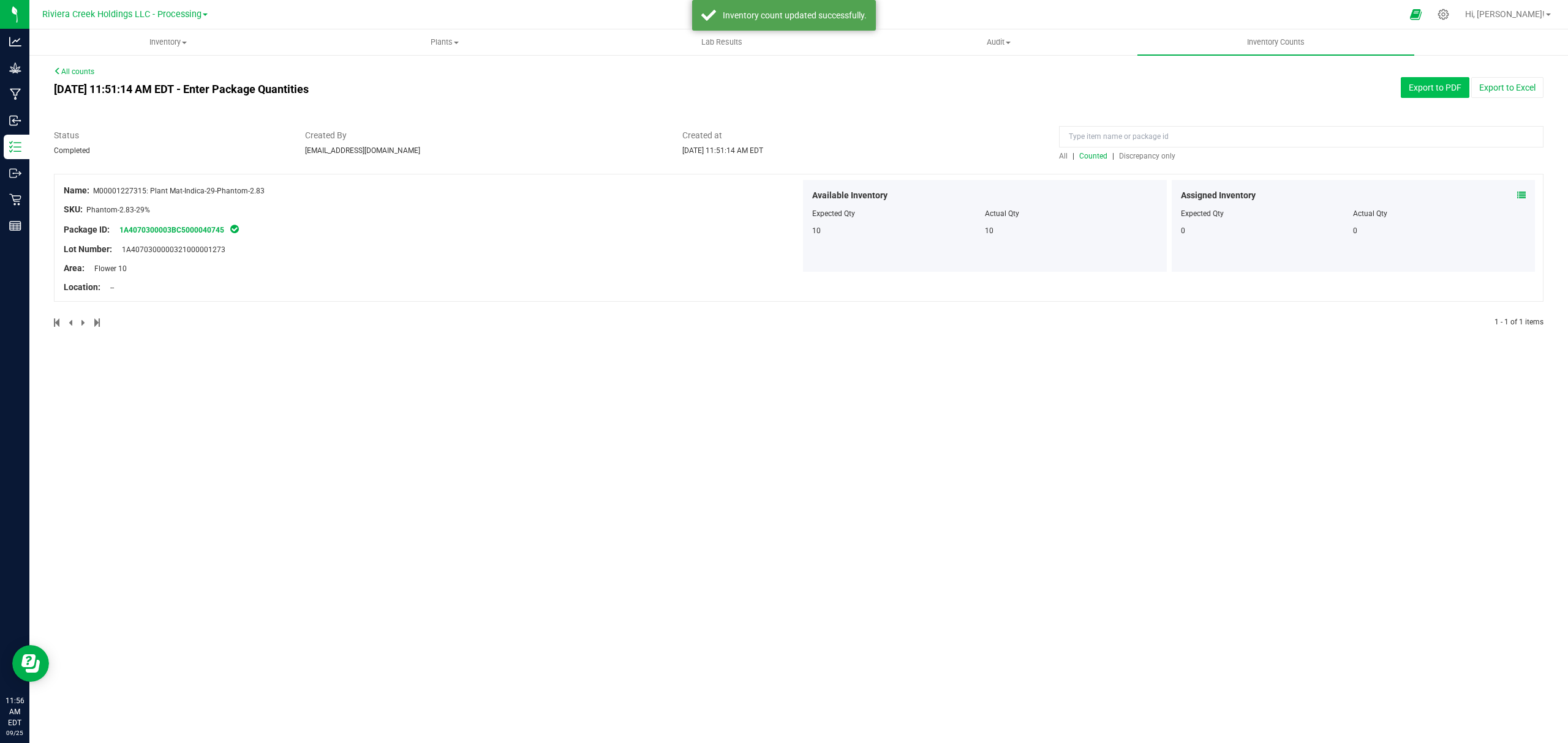
click at [1431, 84] on button "Export to PDF" at bounding box center [1435, 87] width 69 height 21
click at [174, 52] on uib-tab-heading "Inventory All packages All inventory Waste log Create inventory" at bounding box center [168, 42] width 276 height 24
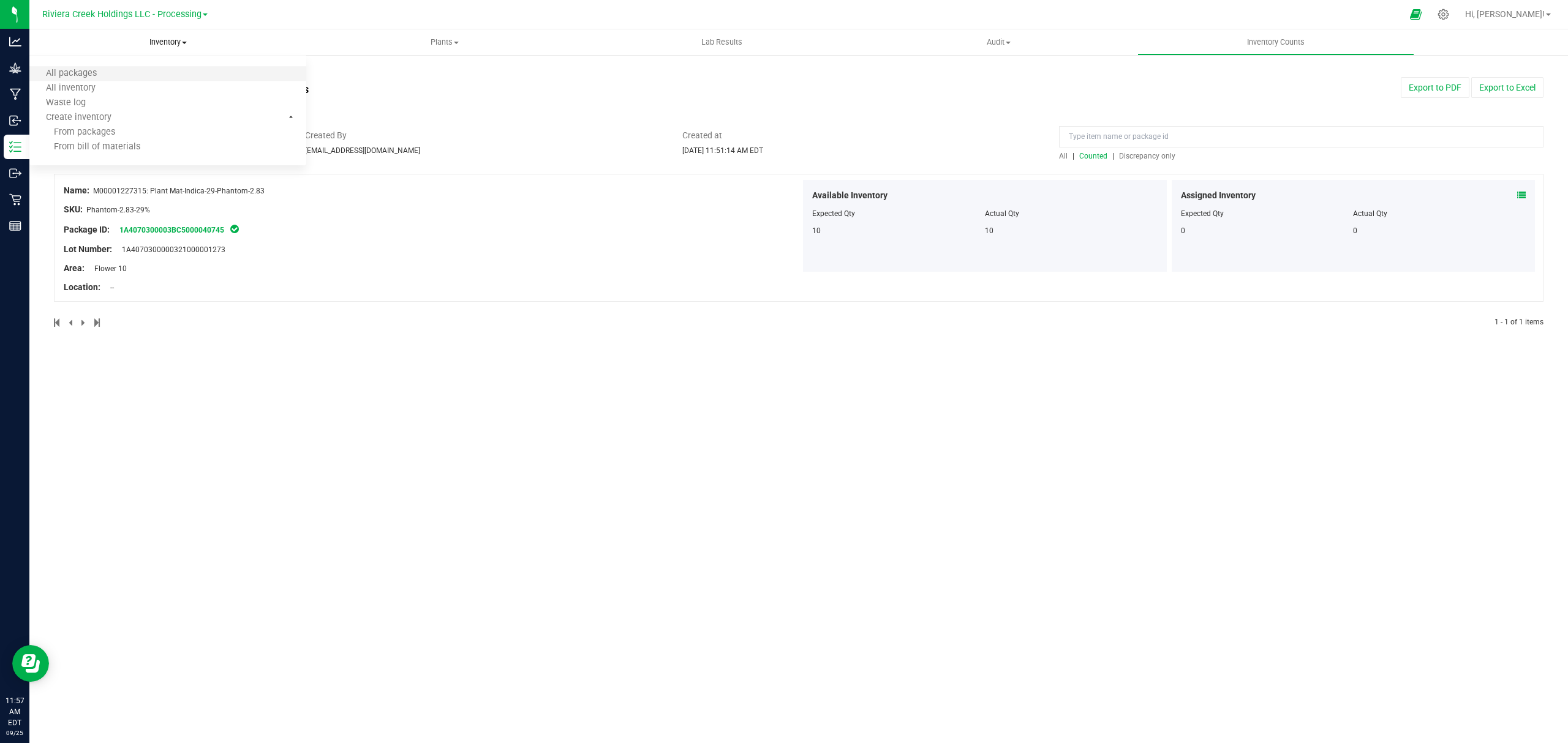
click at [141, 74] on li "All packages" at bounding box center [167, 74] width 277 height 14
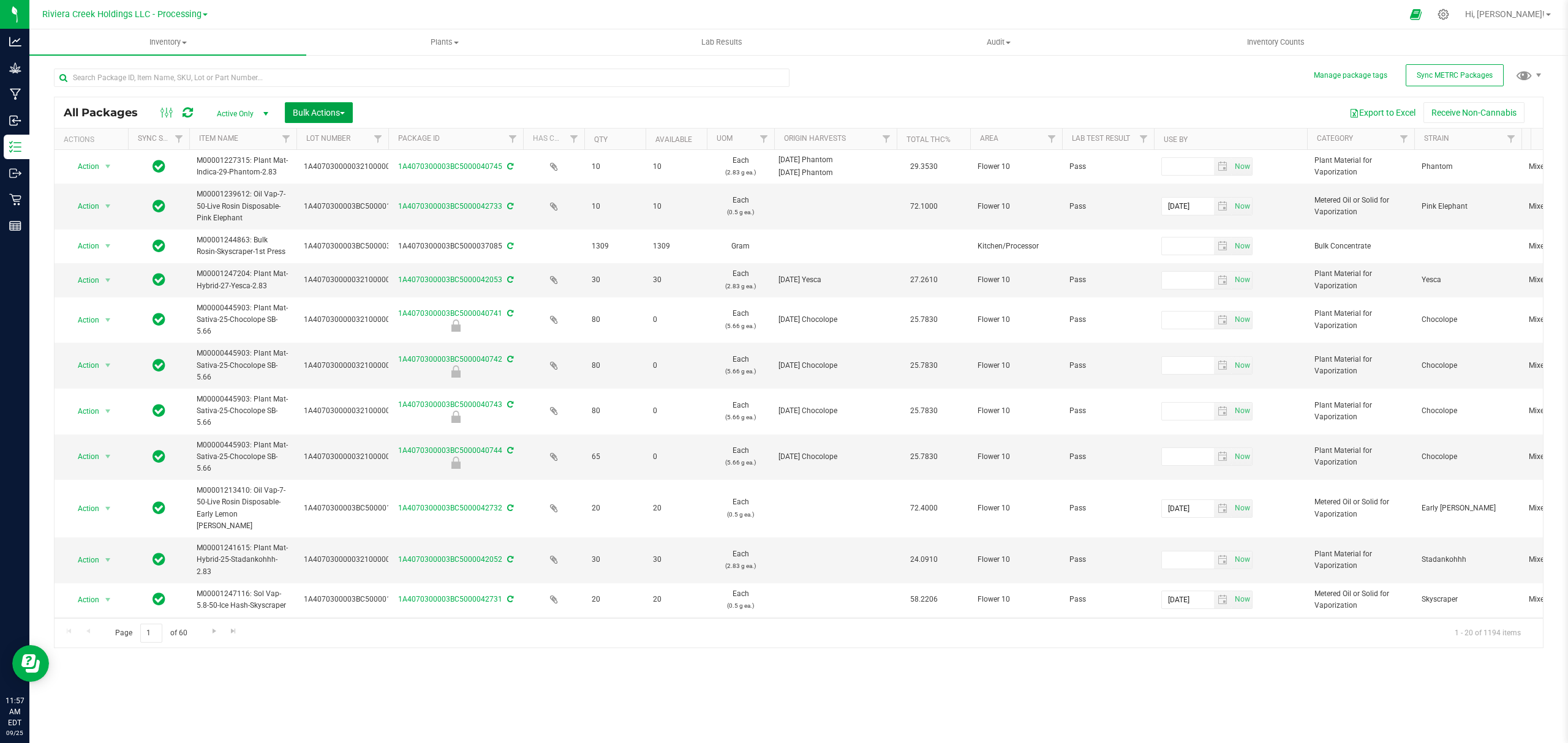
click at [317, 111] on span "Bulk Actions" at bounding box center [318, 112] width 52 height 10
click at [323, 228] on span "Lock/Unlock packages" at bounding box center [333, 230] width 84 height 10
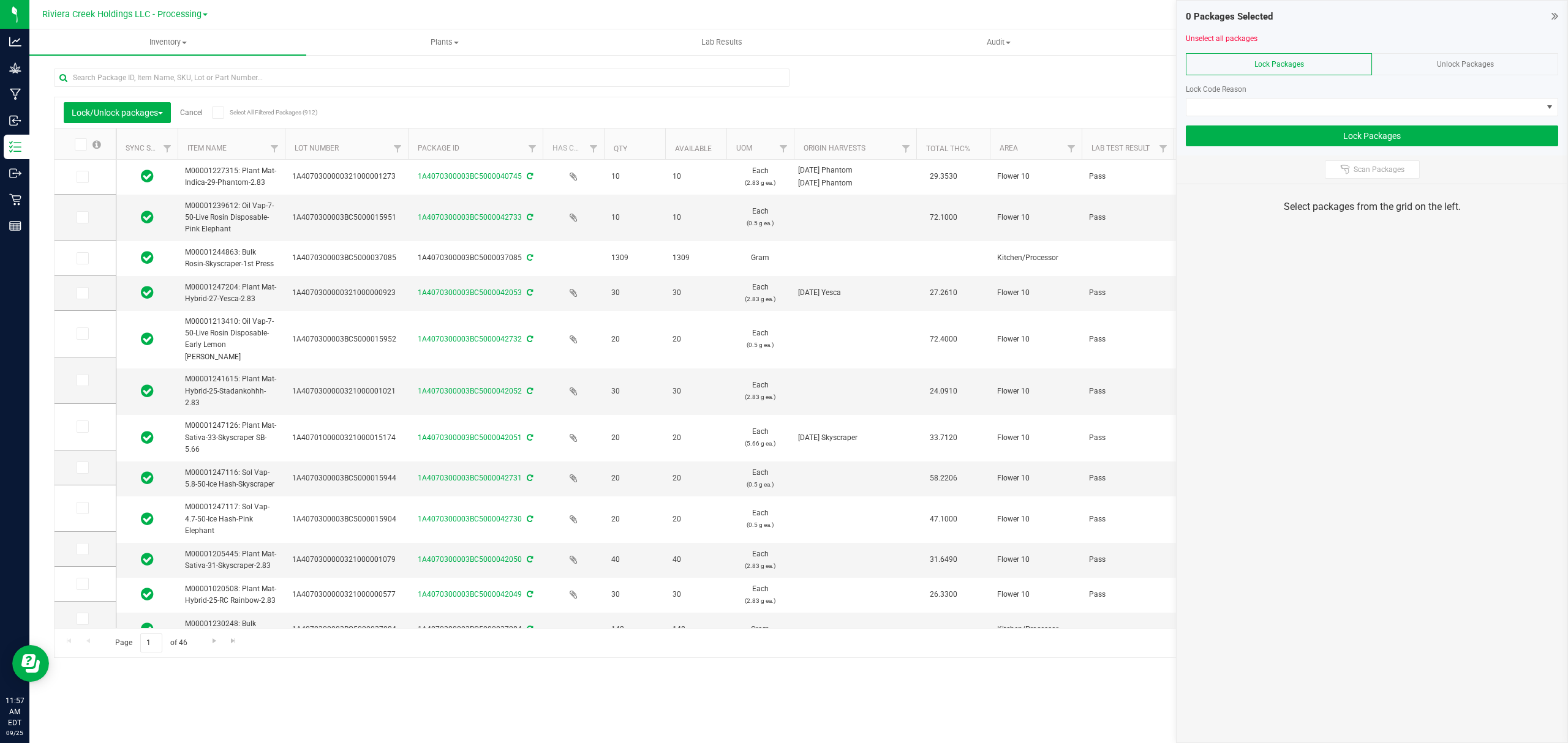
drag, startPoint x: 376, startPoint y: 143, endPoint x: 409, endPoint y: 145, distance: 33.1
click at [80, 177] on icon at bounding box center [81, 177] width 8 height 0
click at [0, 0] on input "checkbox" at bounding box center [0, 0] width 0 height 0
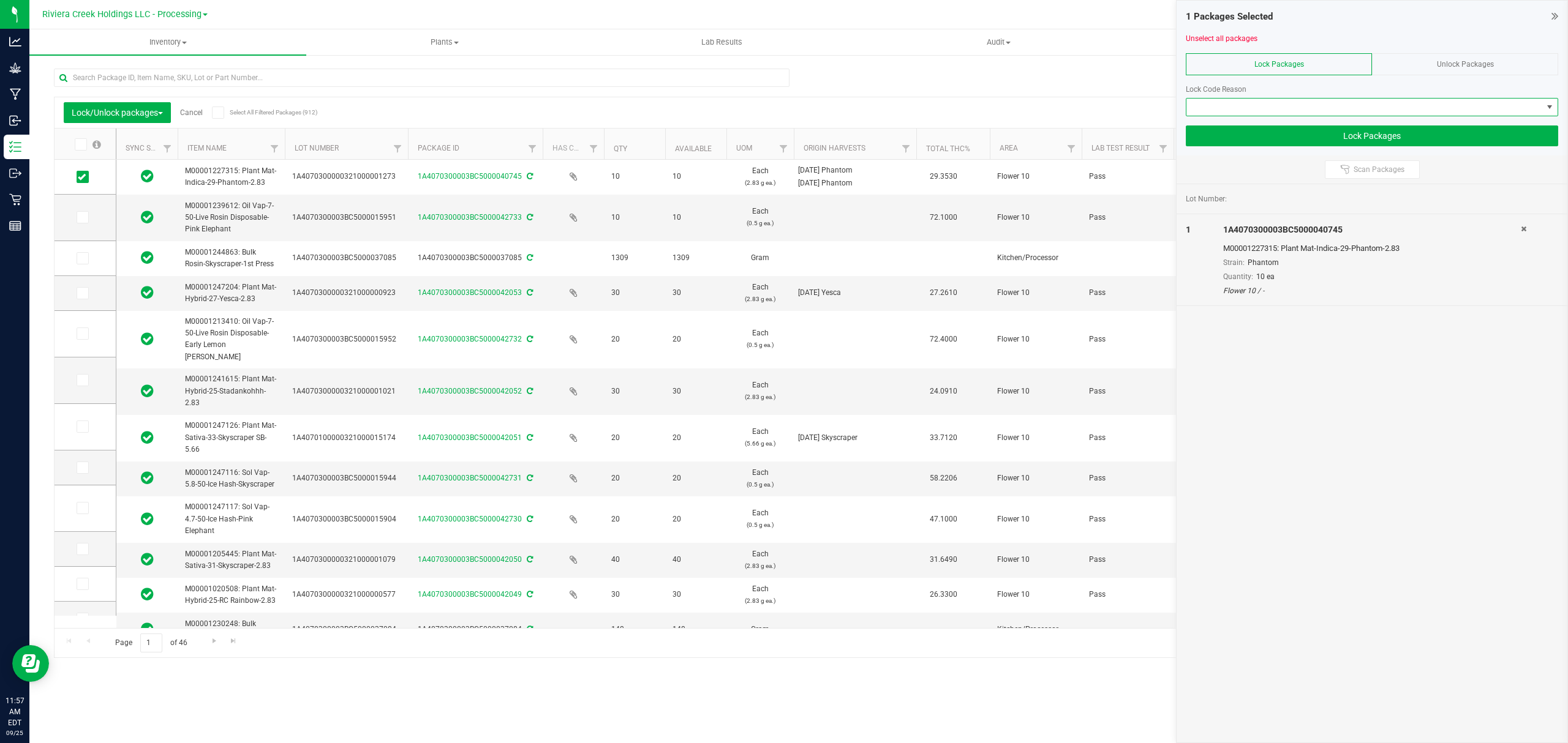
click at [1229, 104] on span at bounding box center [1364, 107] width 356 height 17
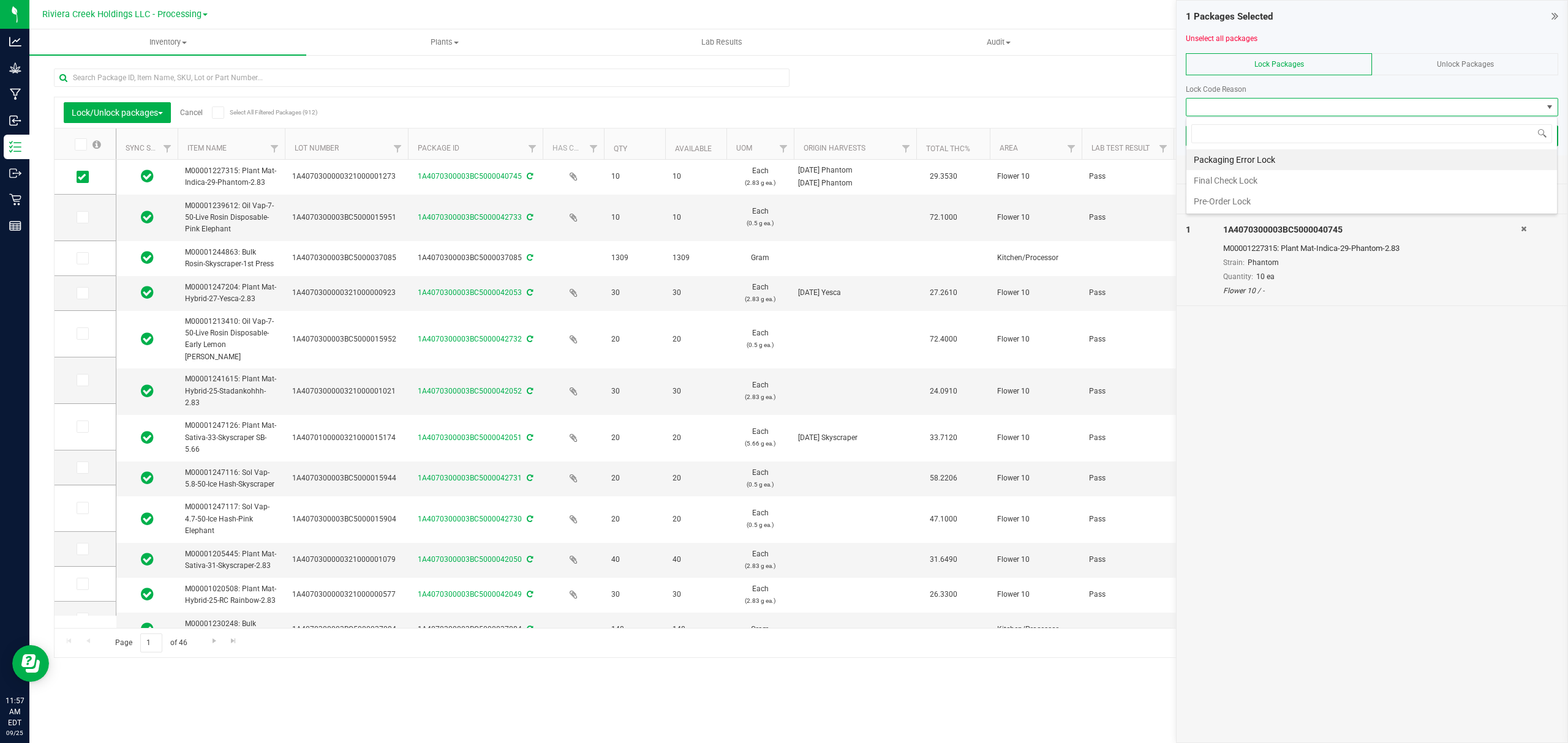
scroll to position [18, 371]
drag, startPoint x: 1225, startPoint y: 179, endPoint x: 1218, endPoint y: 159, distance: 21.2
click at [1223, 176] on li "Final Check Lock" at bounding box center [1371, 181] width 370 height 21
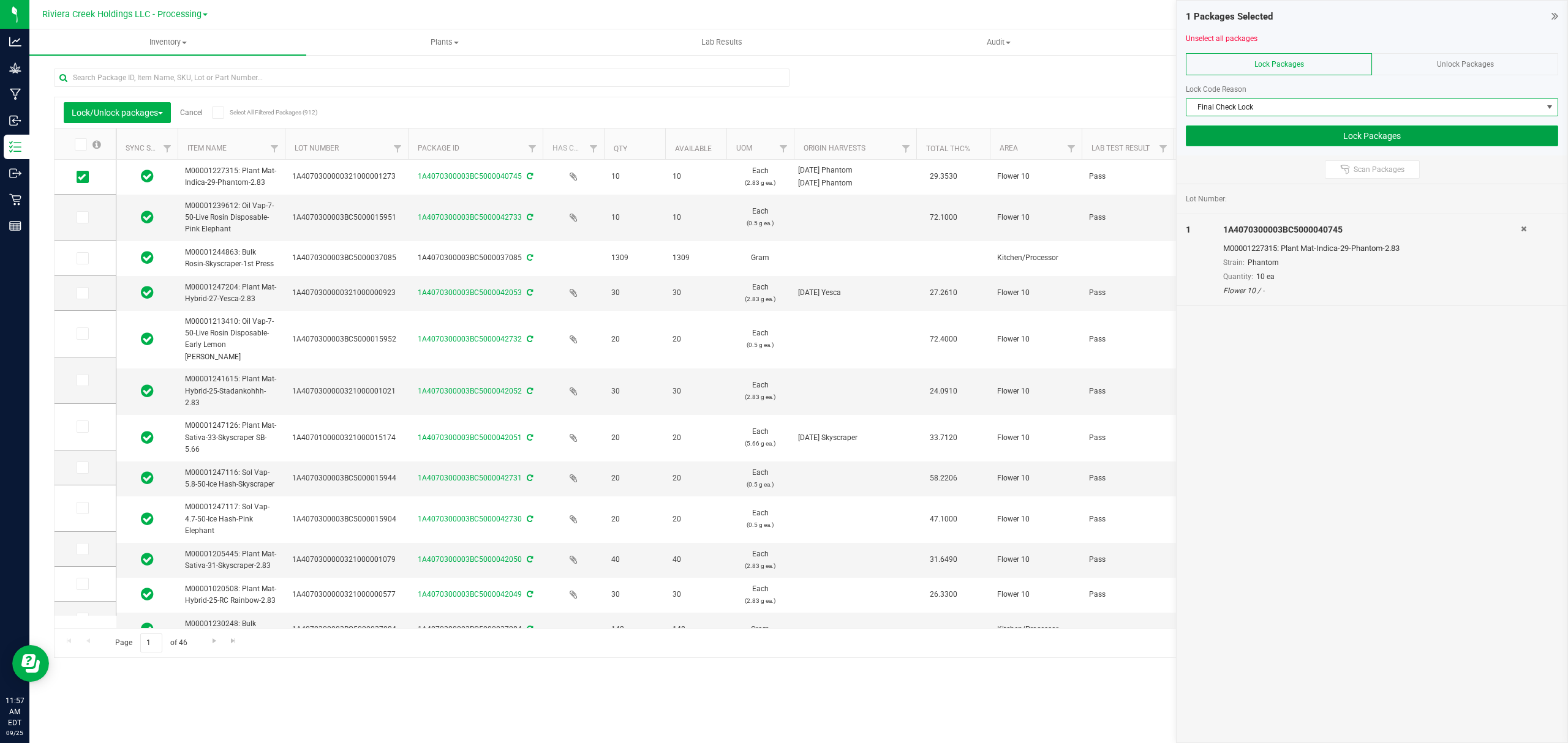
click at [1216, 132] on button "Lock Packages" at bounding box center [1372, 136] width 372 height 21
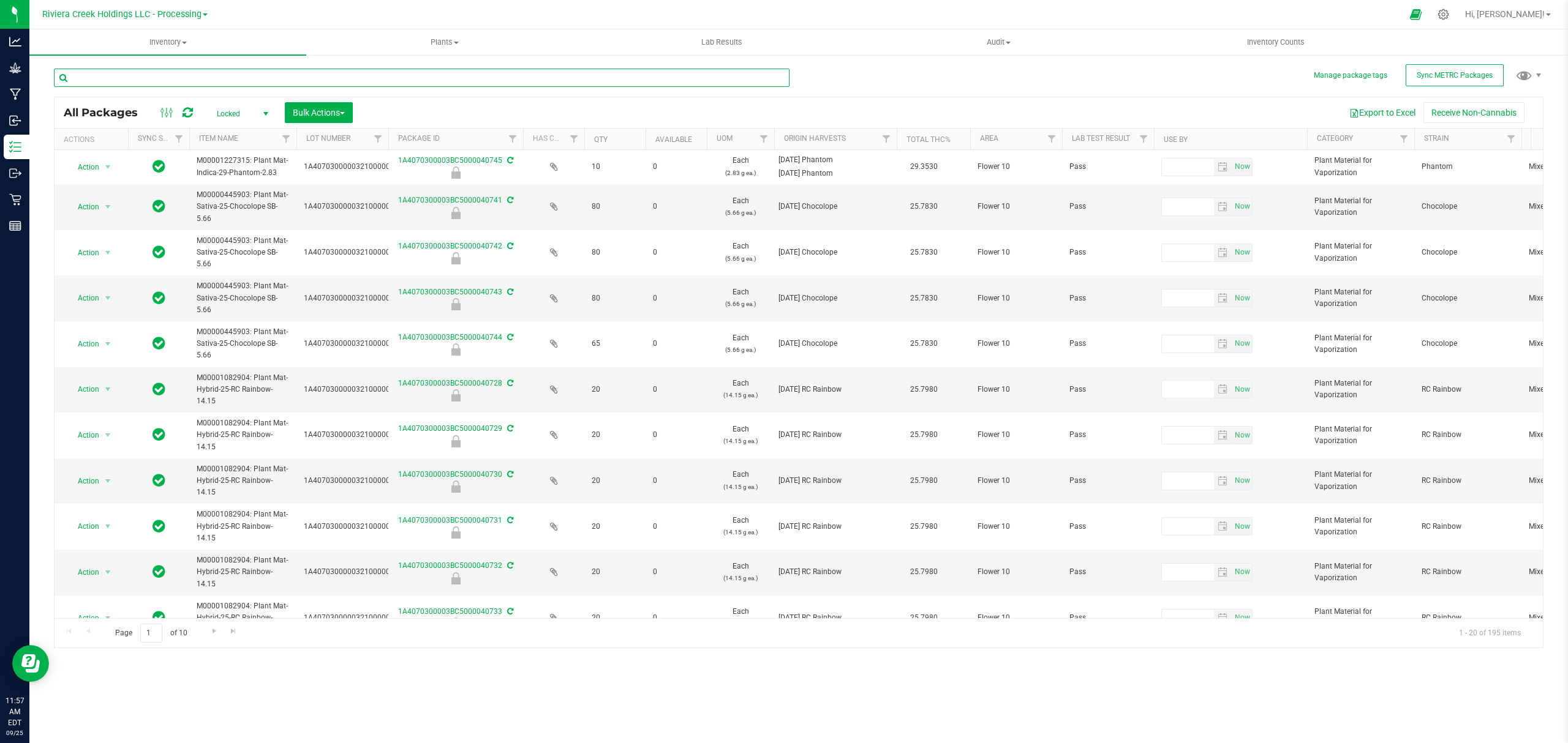
click at [204, 82] on input "text" at bounding box center [421, 78] width 736 height 18
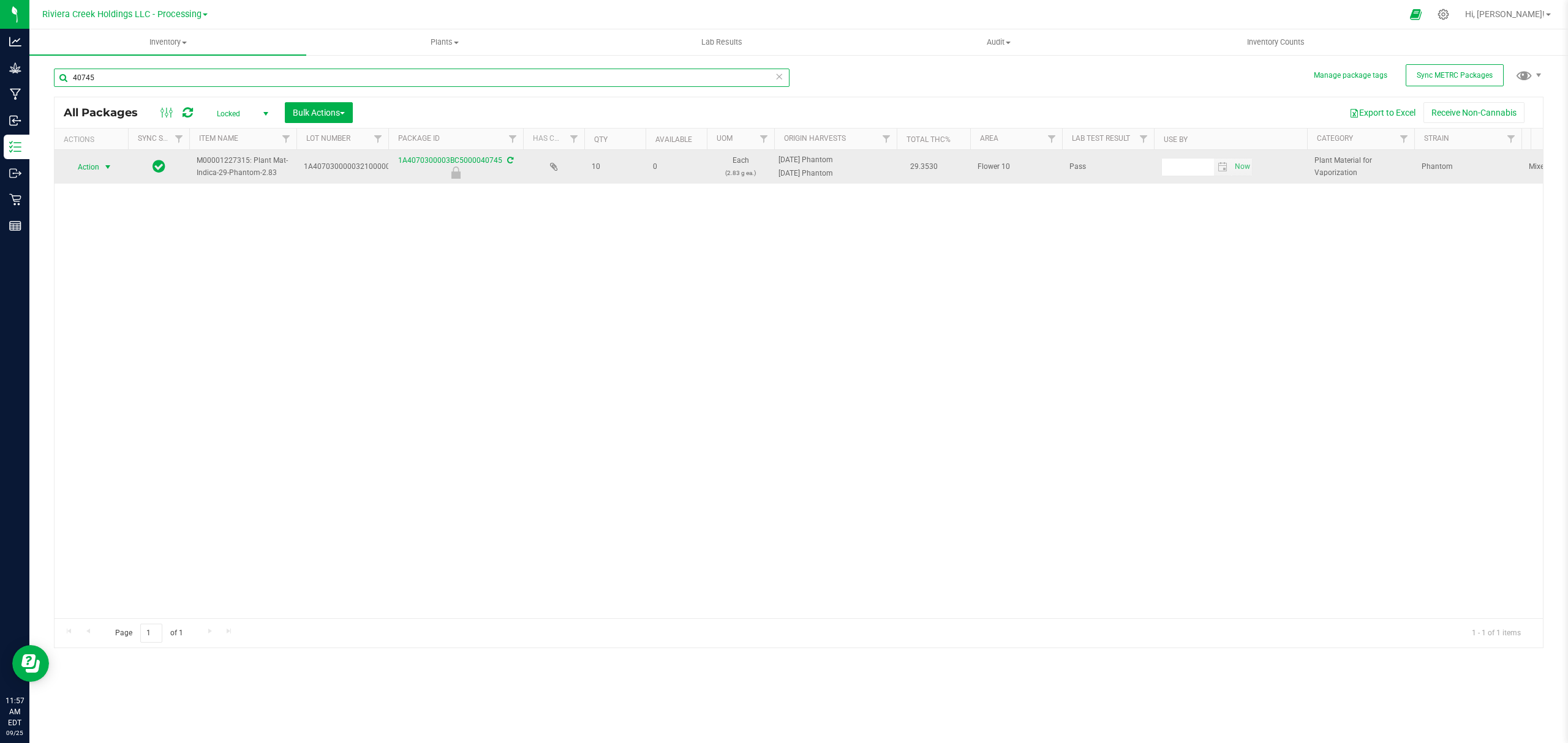
type input "40745"
click at [79, 170] on span "Action" at bounding box center [84, 167] width 33 height 17
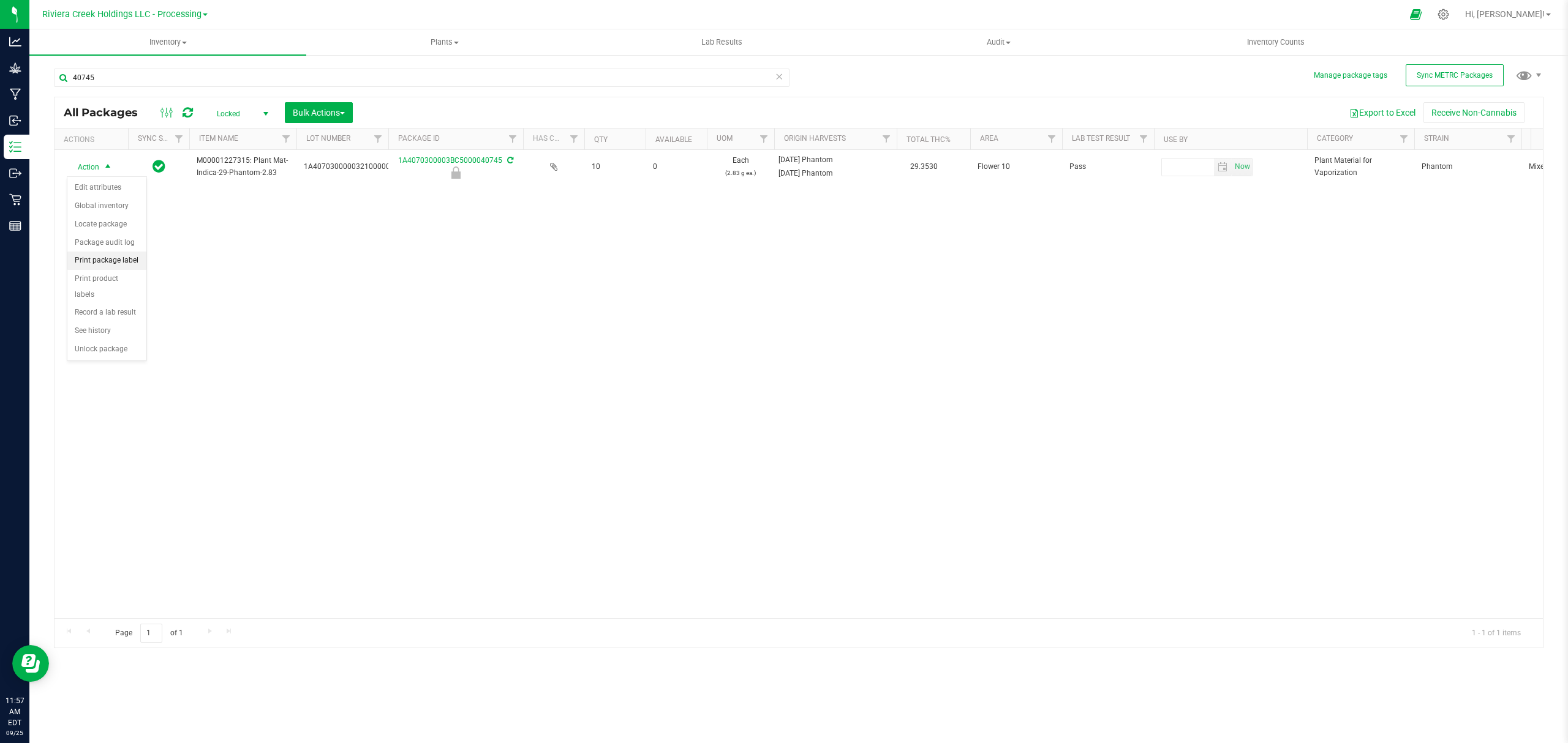
click at [112, 262] on li "Print package label" at bounding box center [106, 261] width 79 height 18
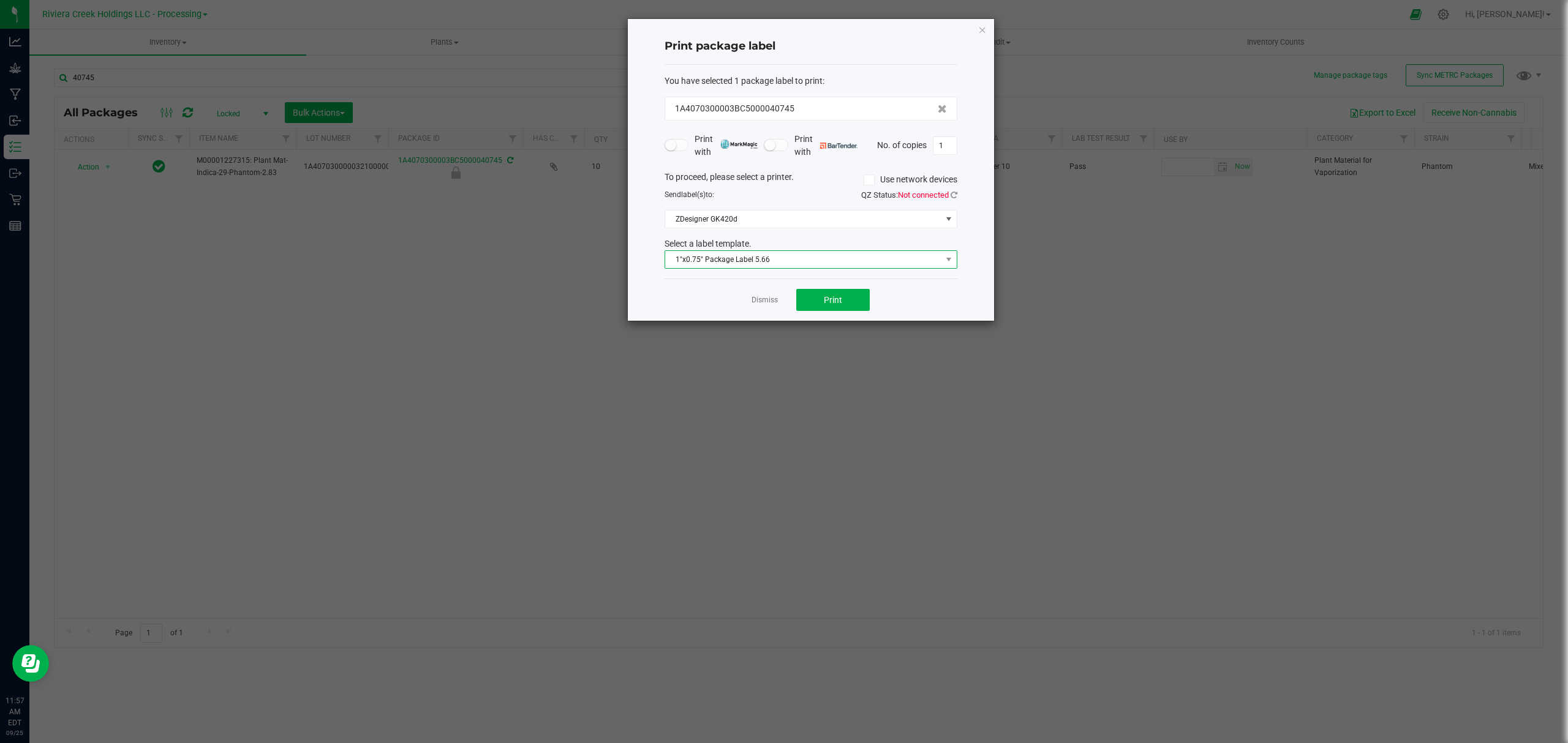
click at [810, 262] on span "1"x0.75" Package Label 5.66" at bounding box center [803, 259] width 276 height 17
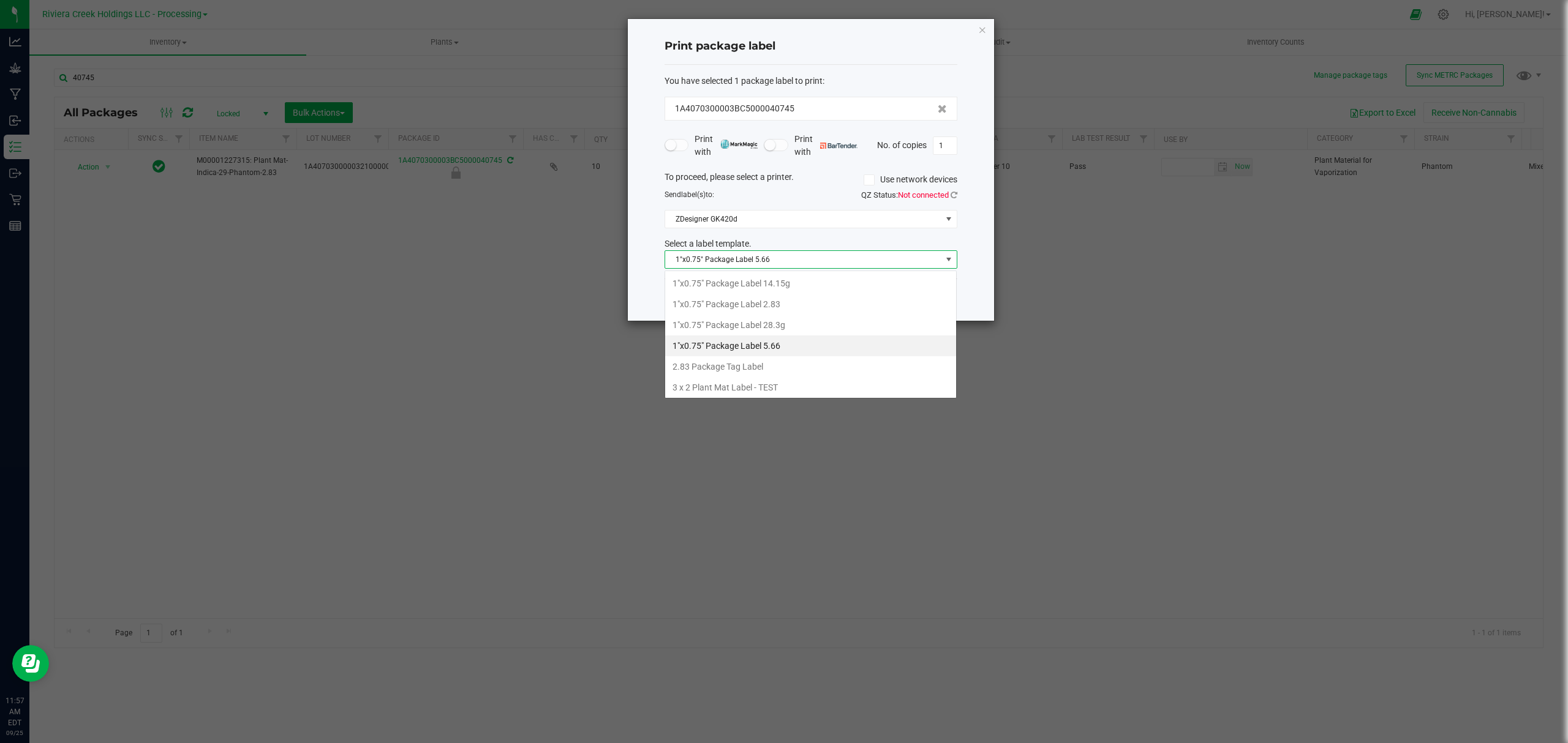
scroll to position [18, 292]
click at [795, 298] on li "1"x0.75" Package Label 2.83" at bounding box center [810, 304] width 291 height 21
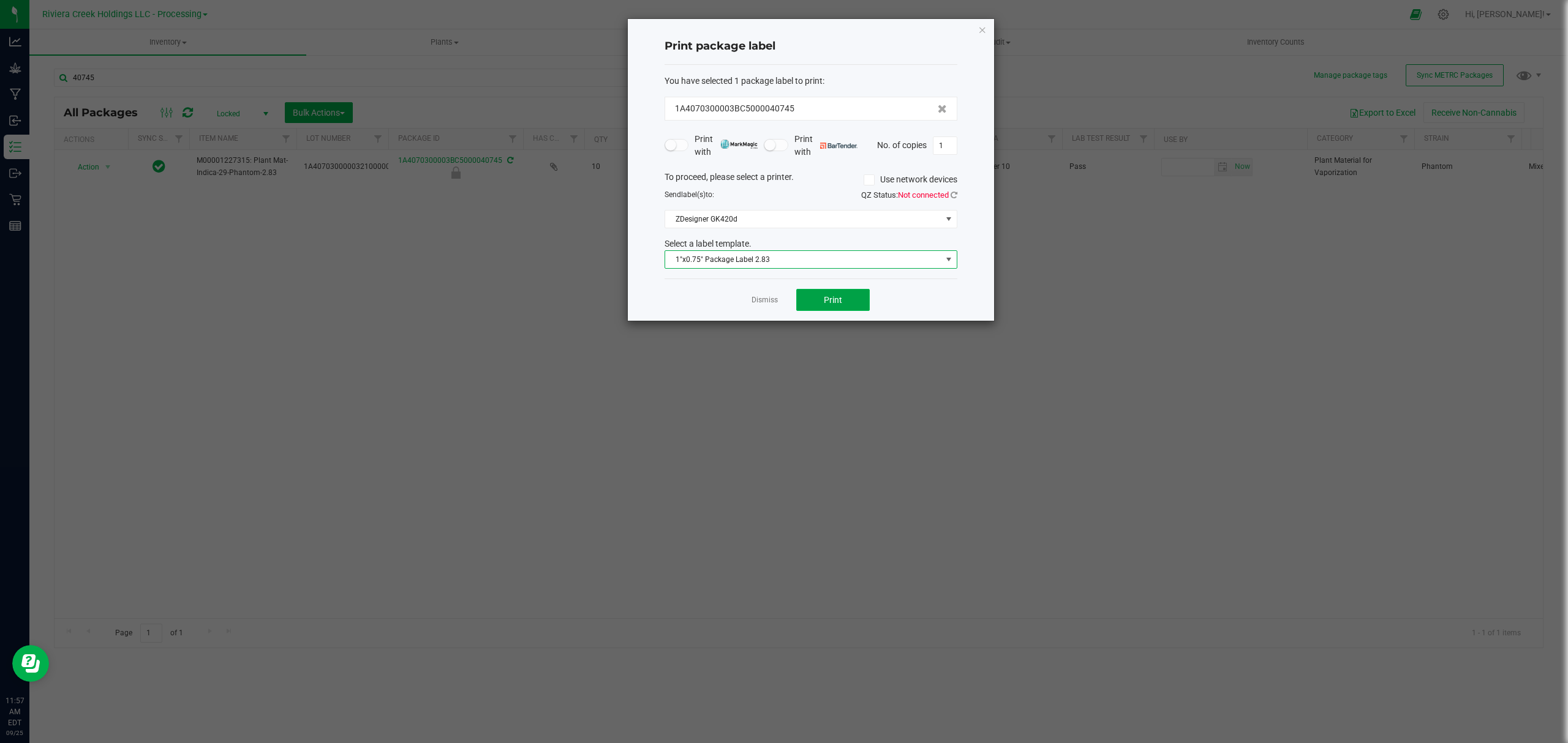
click at [837, 298] on span "Print" at bounding box center [833, 300] width 18 height 10
click at [986, 28] on div "Print package label You have selected 1 package label to print : 1A4070300003BC…" at bounding box center [811, 170] width 366 height 301
click at [985, 29] on icon "button" at bounding box center [982, 29] width 8 height 14
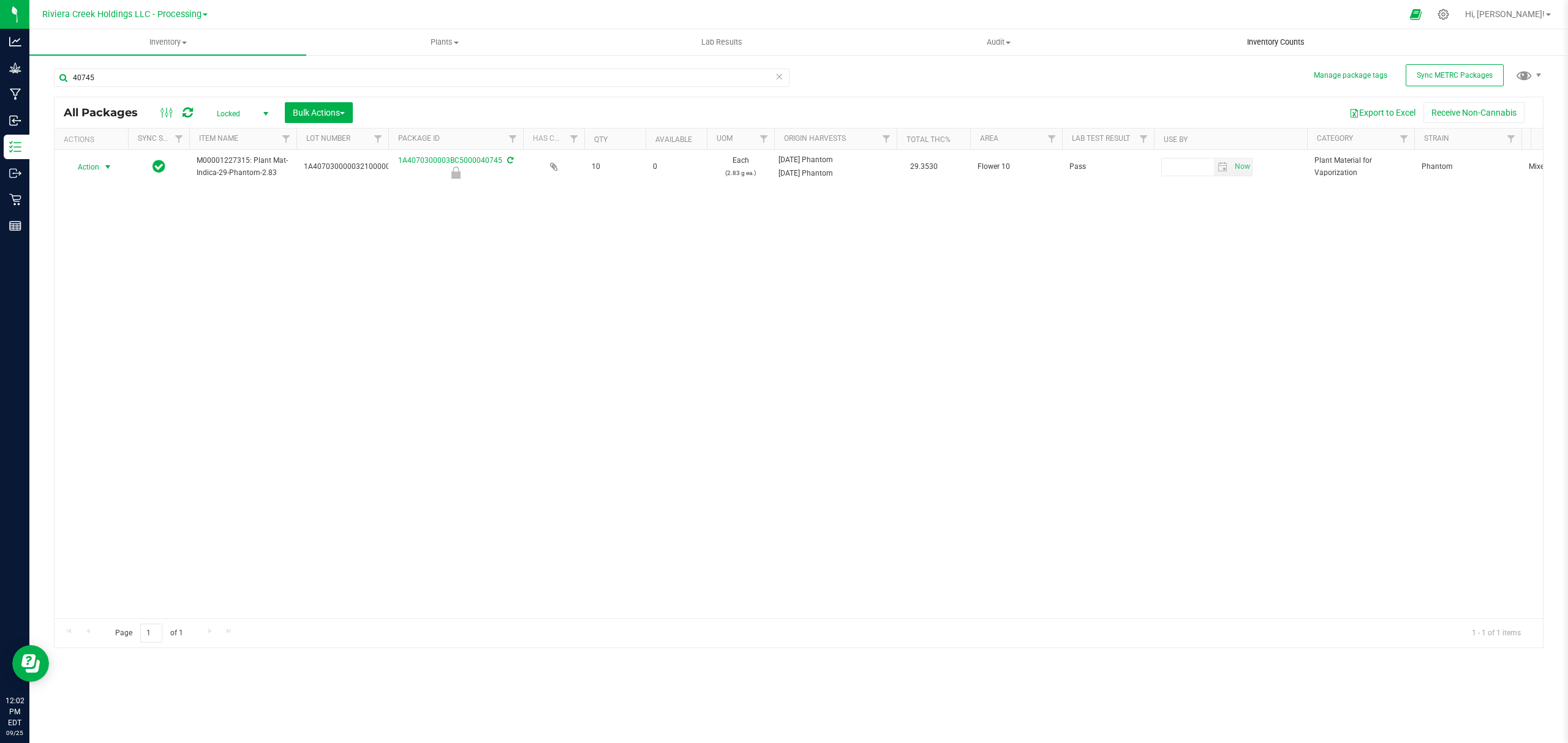
click at [1251, 41] on span "Inventory Counts" at bounding box center [1276, 42] width 90 height 11
